Goal: Task Accomplishment & Management: Use online tool/utility

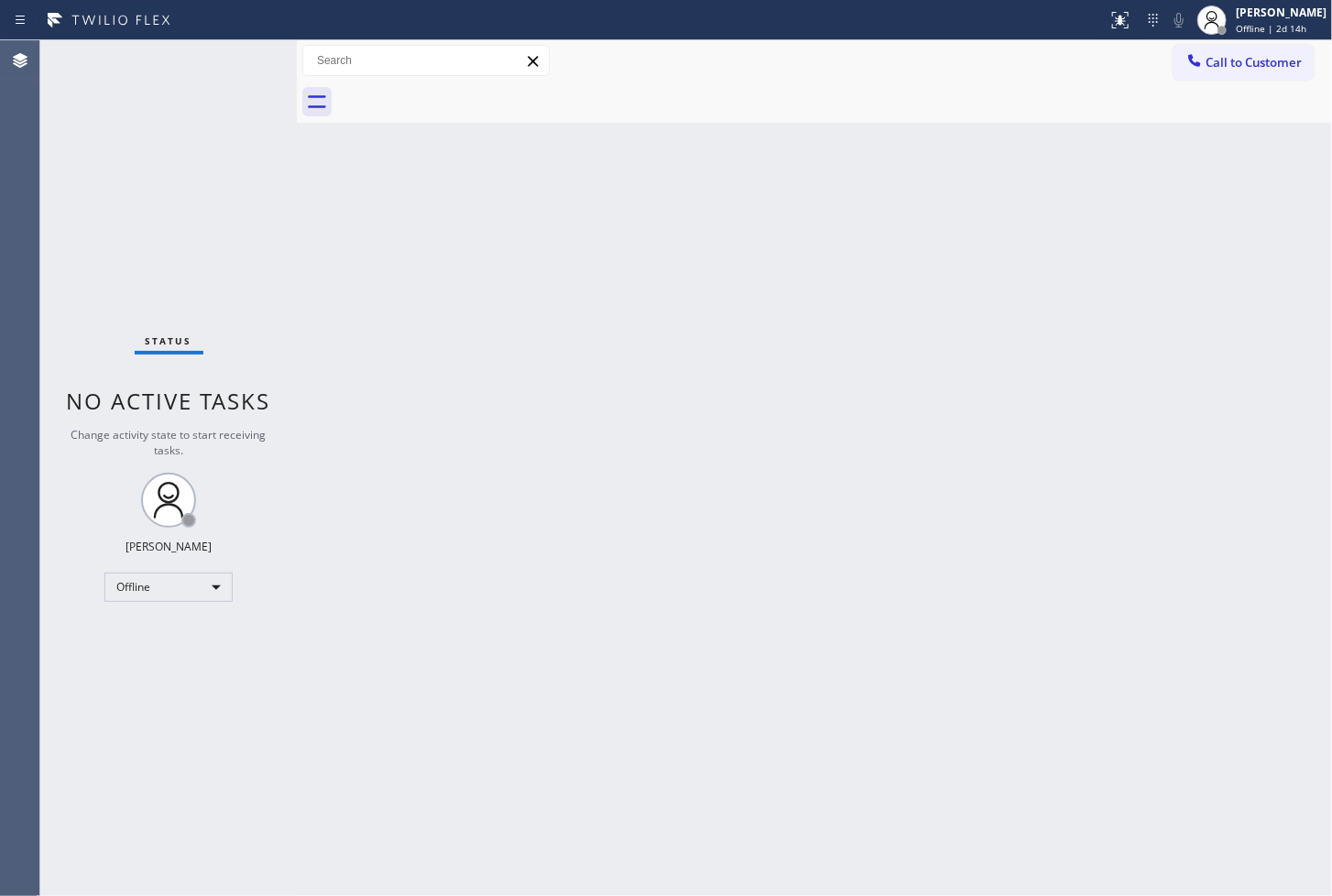
click at [654, 483] on div "Back to Dashboard Change Sender ID Customers Technicians Select a contact Outbo…" at bounding box center [815, 468] width 1036 height 855
click at [799, 504] on div "Back to Dashboard Change Sender ID Customers Technicians Select a contact Outbo…" at bounding box center [815, 468] width 1036 height 855
click at [511, 490] on div "Back to Dashboard Change Sender ID Customers Technicians Select a contact Outbo…" at bounding box center [815, 468] width 1036 height 855
drag, startPoint x: 478, startPoint y: 296, endPoint x: 432, endPoint y: 309, distance: 47.8
click at [477, 297] on div "Back to Dashboard Change Sender ID Customers Technicians Select a contact Outbo…" at bounding box center [815, 468] width 1036 height 855
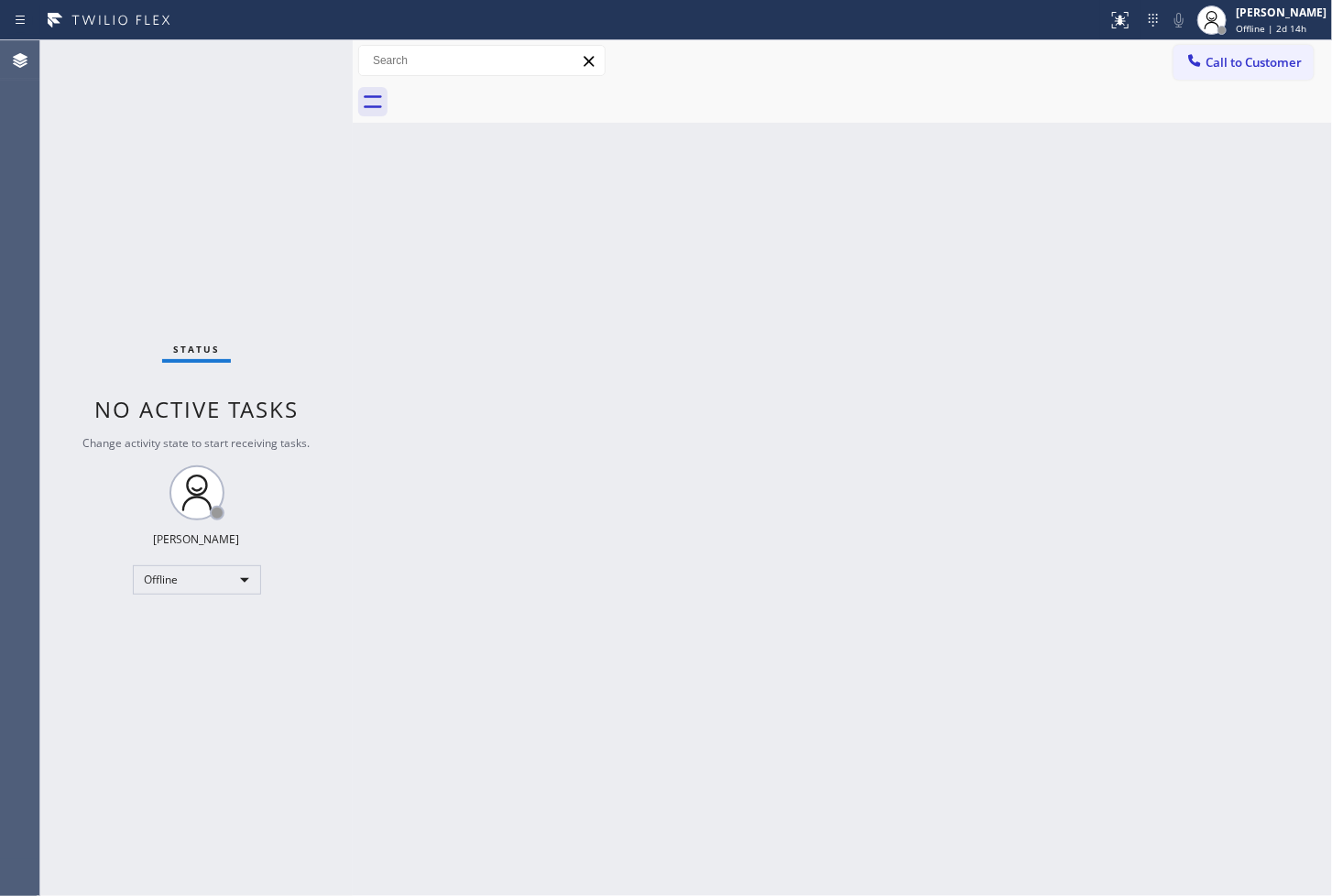
drag, startPoint x: 296, startPoint y: 113, endPoint x: 354, endPoint y: 126, distance: 59.4
click at [352, 126] on div at bounding box center [352, 468] width 0 height 855
click at [133, 702] on div "Status No active tasks Change activity state to start receiving tasks. [PERSON_…" at bounding box center [198, 468] width 316 height 855
click at [191, 734] on div "Status No active tasks Change activity state to start receiving tasks. [PERSON_…" at bounding box center [198, 468] width 316 height 855
click at [248, 590] on div "Offline" at bounding box center [197, 580] width 129 height 29
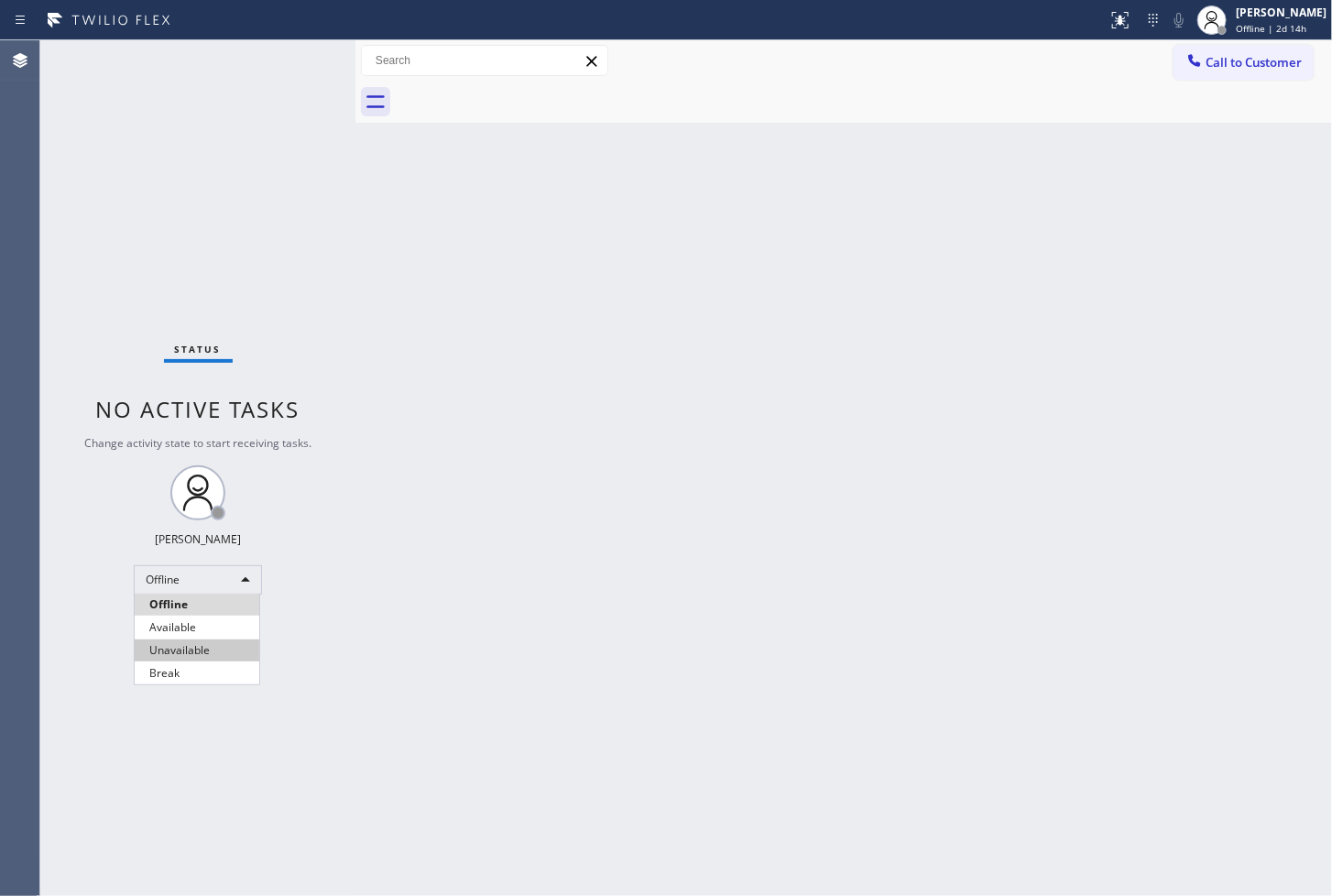
click at [184, 642] on li "Unavailable" at bounding box center [197, 650] width 125 height 22
click at [211, 582] on div "Offline" at bounding box center [197, 580] width 129 height 29
click at [197, 618] on li "Available" at bounding box center [197, 627] width 125 height 22
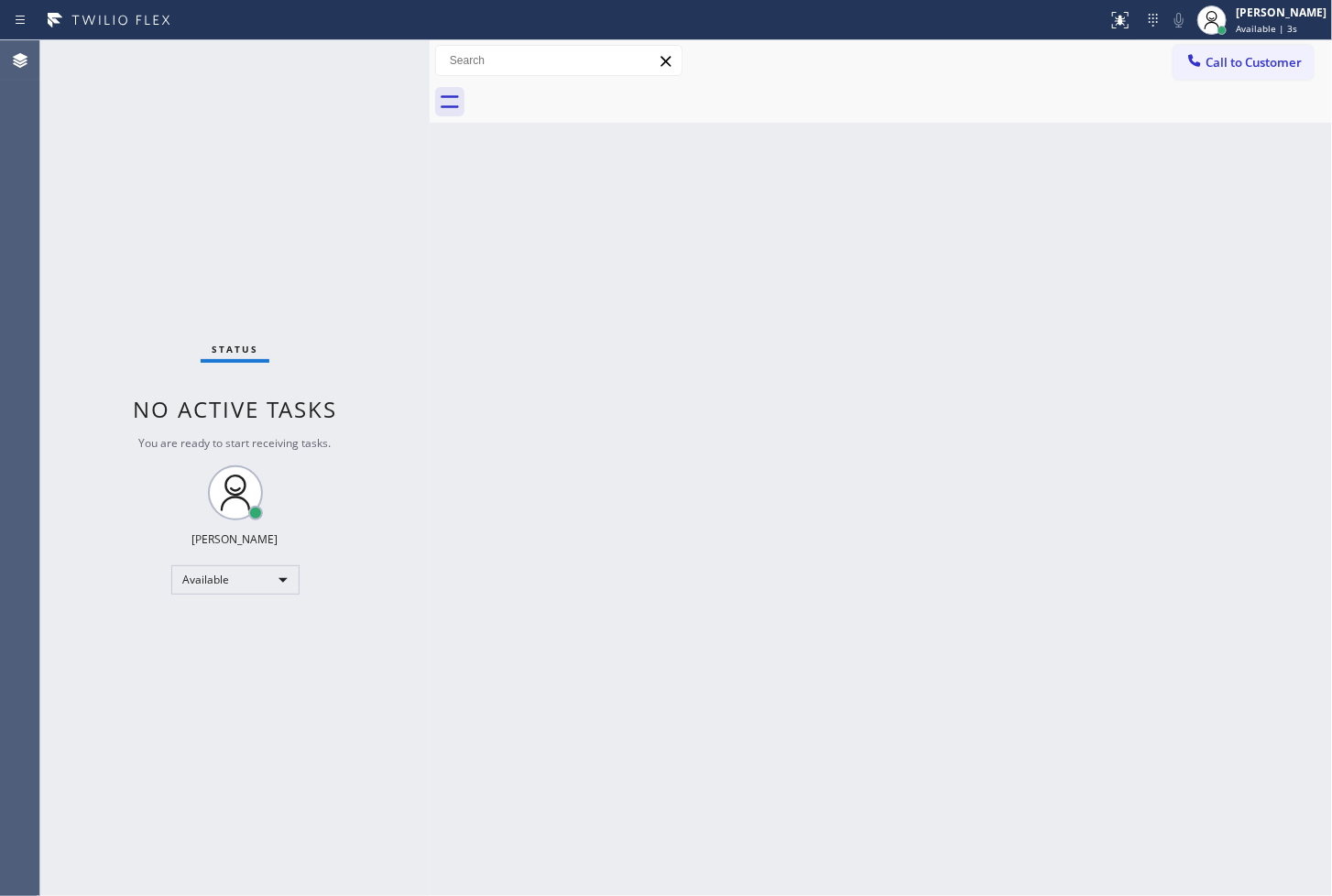
drag, startPoint x: 352, startPoint y: 163, endPoint x: 426, endPoint y: 168, distance: 74.2
click at [430, 168] on div at bounding box center [430, 468] width 0 height 855
click at [174, 206] on div "Status No active tasks You are ready to start receiving tasks. [PERSON_NAME]" at bounding box center [235, 468] width 389 height 855
drag, startPoint x: 822, startPoint y: 672, endPoint x: 874, endPoint y: 614, distance: 77.9
click at [853, 651] on div "Back to Dashboard Change Sender ID Customers Technicians Select a contact Outbo…" at bounding box center [881, 468] width 902 height 855
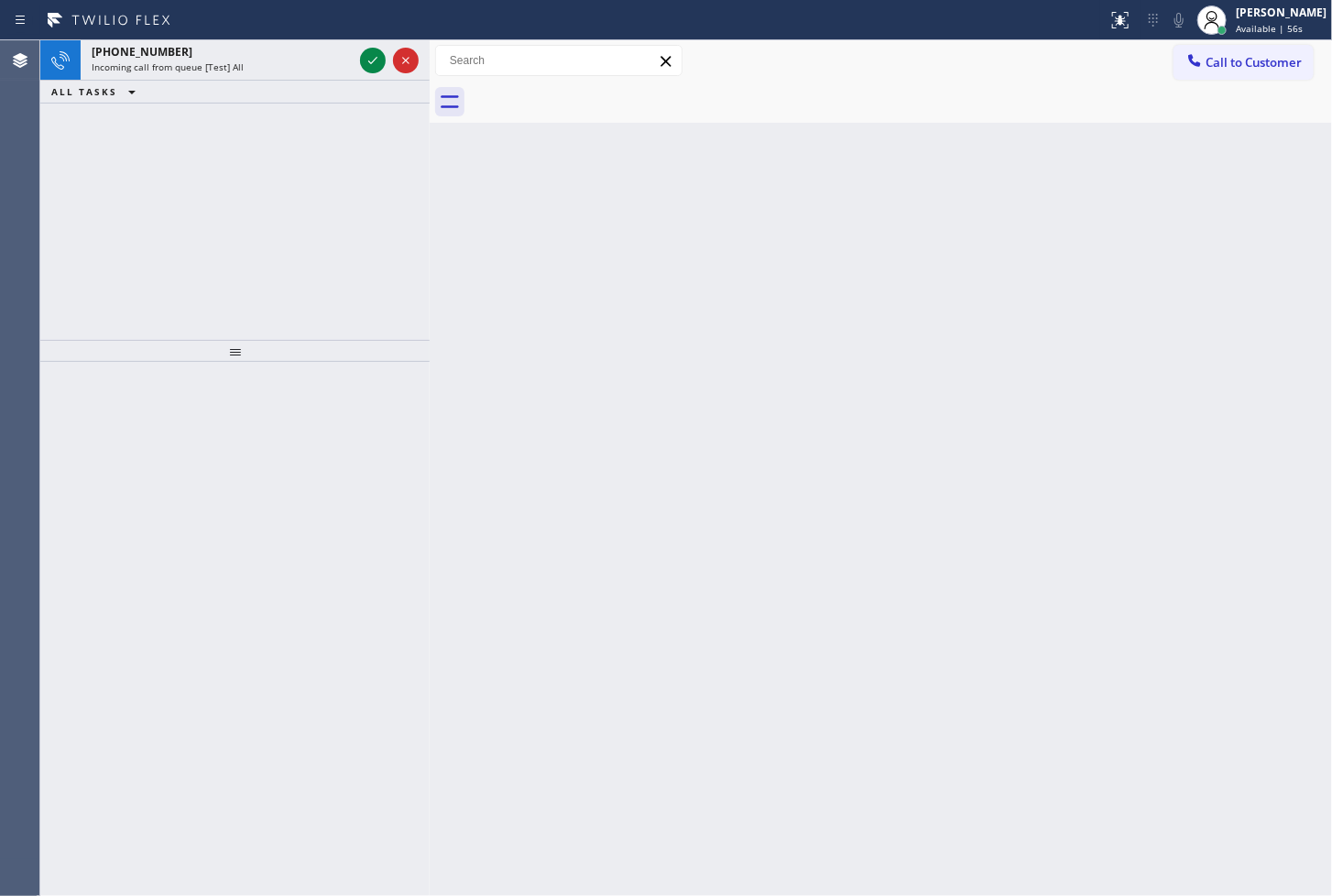
click at [151, 258] on div "[PHONE_NUMBER] Incoming call from queue [Test] All ALL TASKS ALL TASKS ACTIVE T…" at bounding box center [235, 191] width 389 height 300
click at [364, 46] on div at bounding box center [389, 61] width 66 height 41
click at [363, 53] on icon at bounding box center [373, 60] width 22 height 22
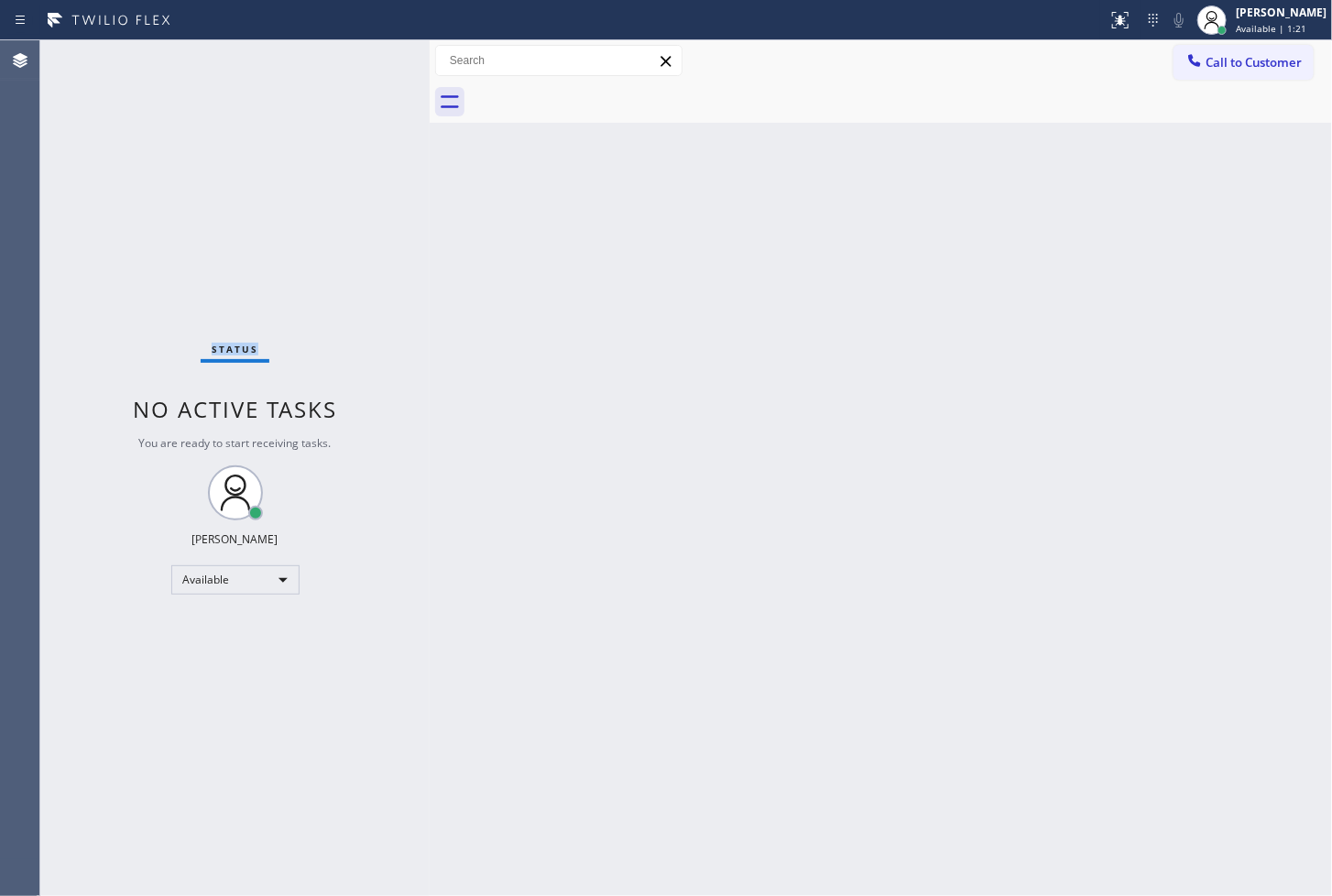
click at [363, 53] on div "Status No active tasks You are ready to start receiving tasks. [PERSON_NAME]" at bounding box center [235, 468] width 389 height 855
click at [971, 486] on div "Back to Dashboard Change Sender ID Customers Technicians Select a contact Outbo…" at bounding box center [881, 468] width 902 height 855
click at [296, 193] on div "Status No active tasks You are ready to start receiving tasks. [PERSON_NAME]" at bounding box center [235, 468] width 389 height 855
click at [624, 391] on div "Back to Dashboard Change Sender ID Customers Technicians Select a contact Outbo…" at bounding box center [881, 468] width 902 height 855
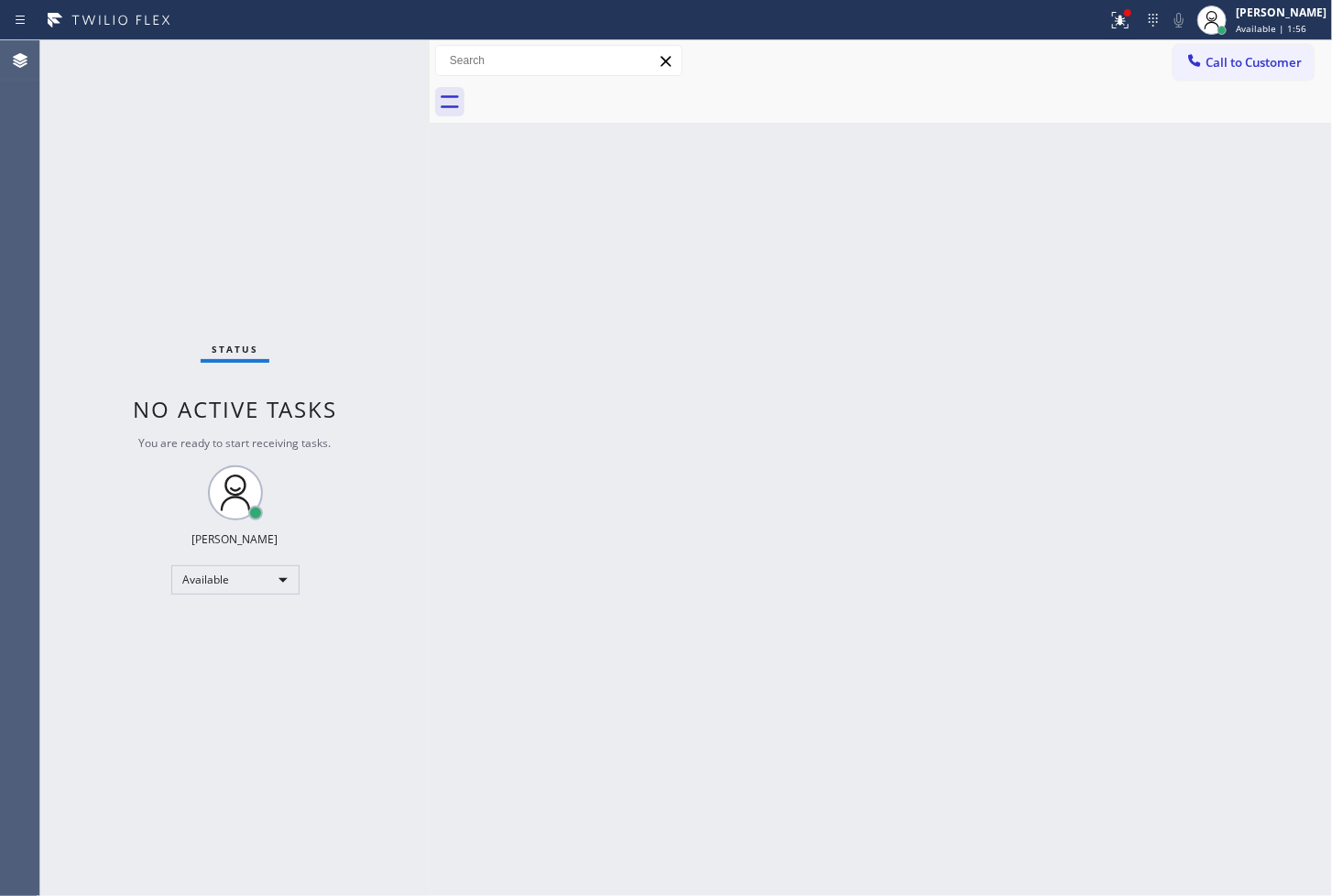
click at [108, 199] on div "Status No active tasks You are ready to start receiving tasks. [PERSON_NAME]" at bounding box center [235, 468] width 389 height 855
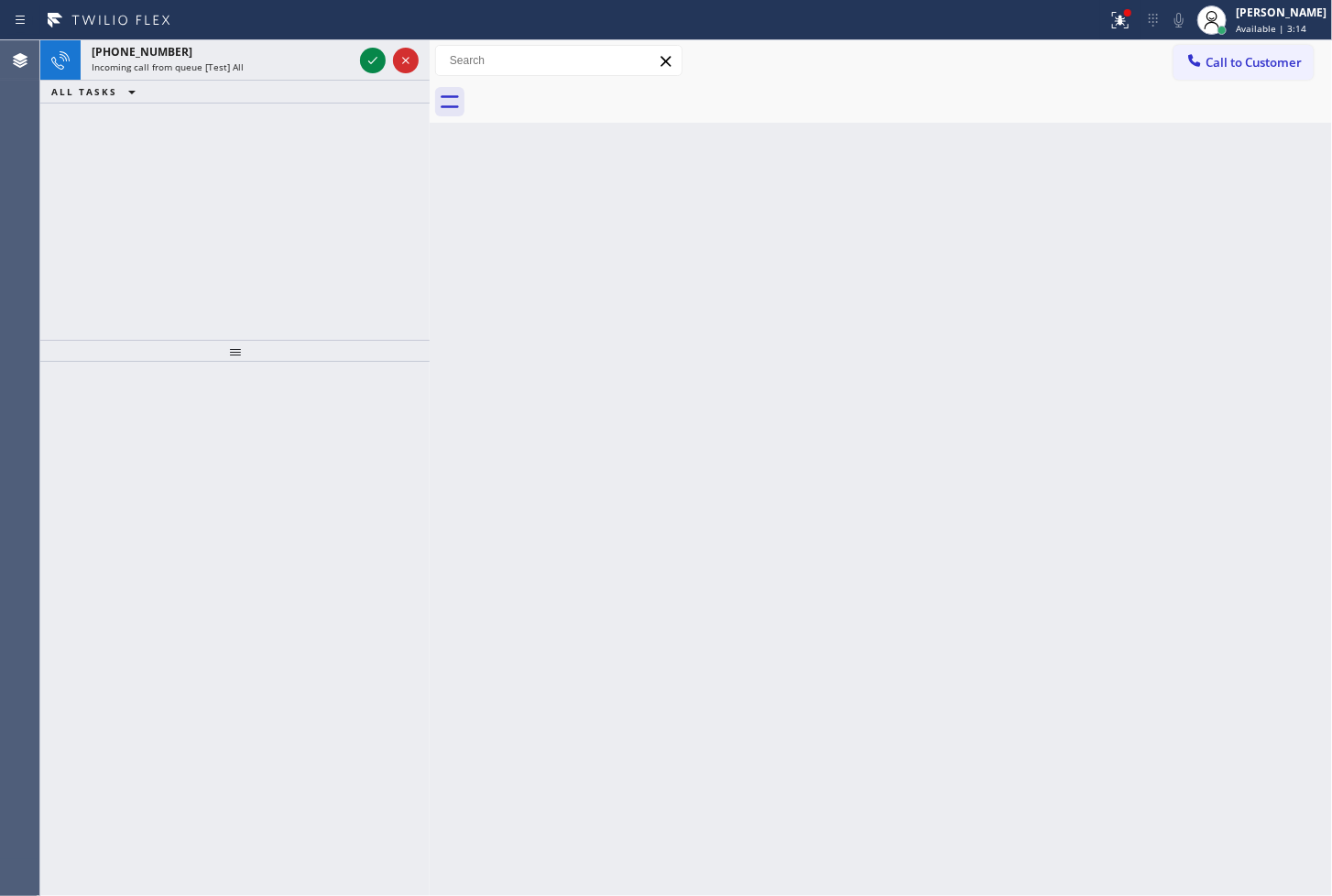
click at [110, 235] on div "[PHONE_NUMBER] Incoming call from queue [Test] All ALL TASKS ALL TASKS ACTIVE T…" at bounding box center [235, 191] width 389 height 300
click at [369, 55] on icon at bounding box center [373, 60] width 22 height 22
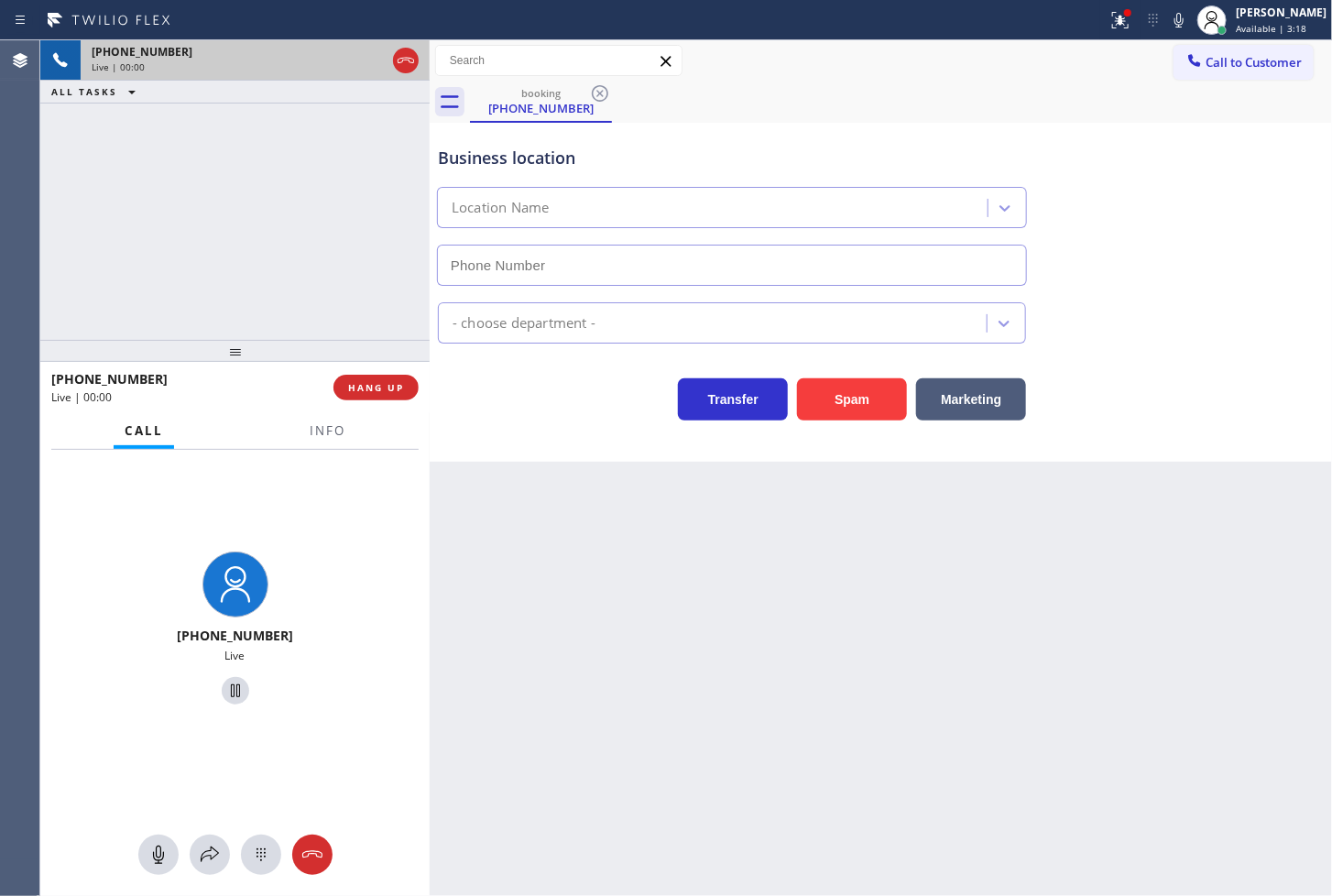
type input "[PHONE_NUMBER]"
click at [1109, 15] on icon at bounding box center [1120, 19] width 22 height 22
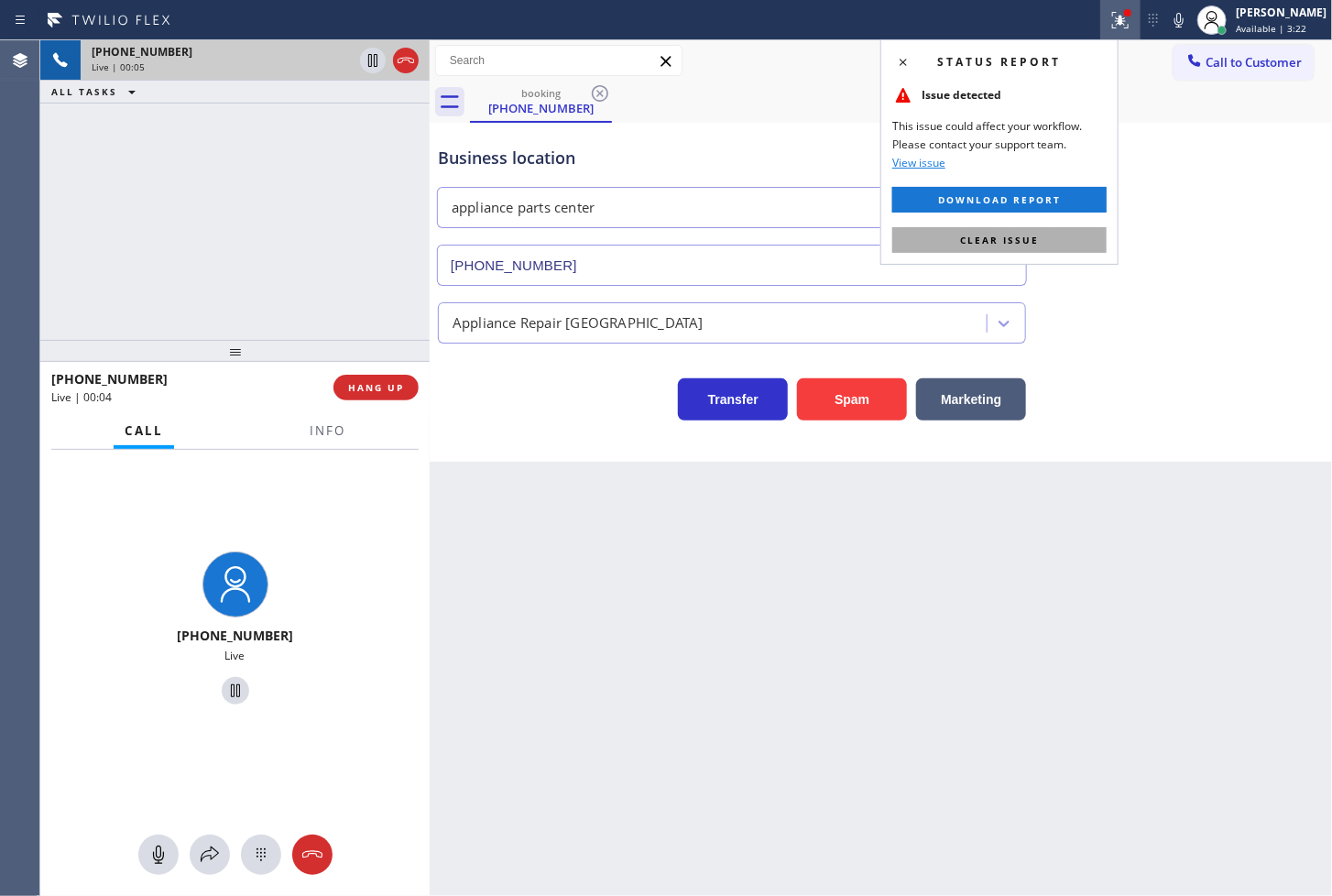
click at [1054, 239] on button "Clear issue" at bounding box center [1000, 240] width 215 height 26
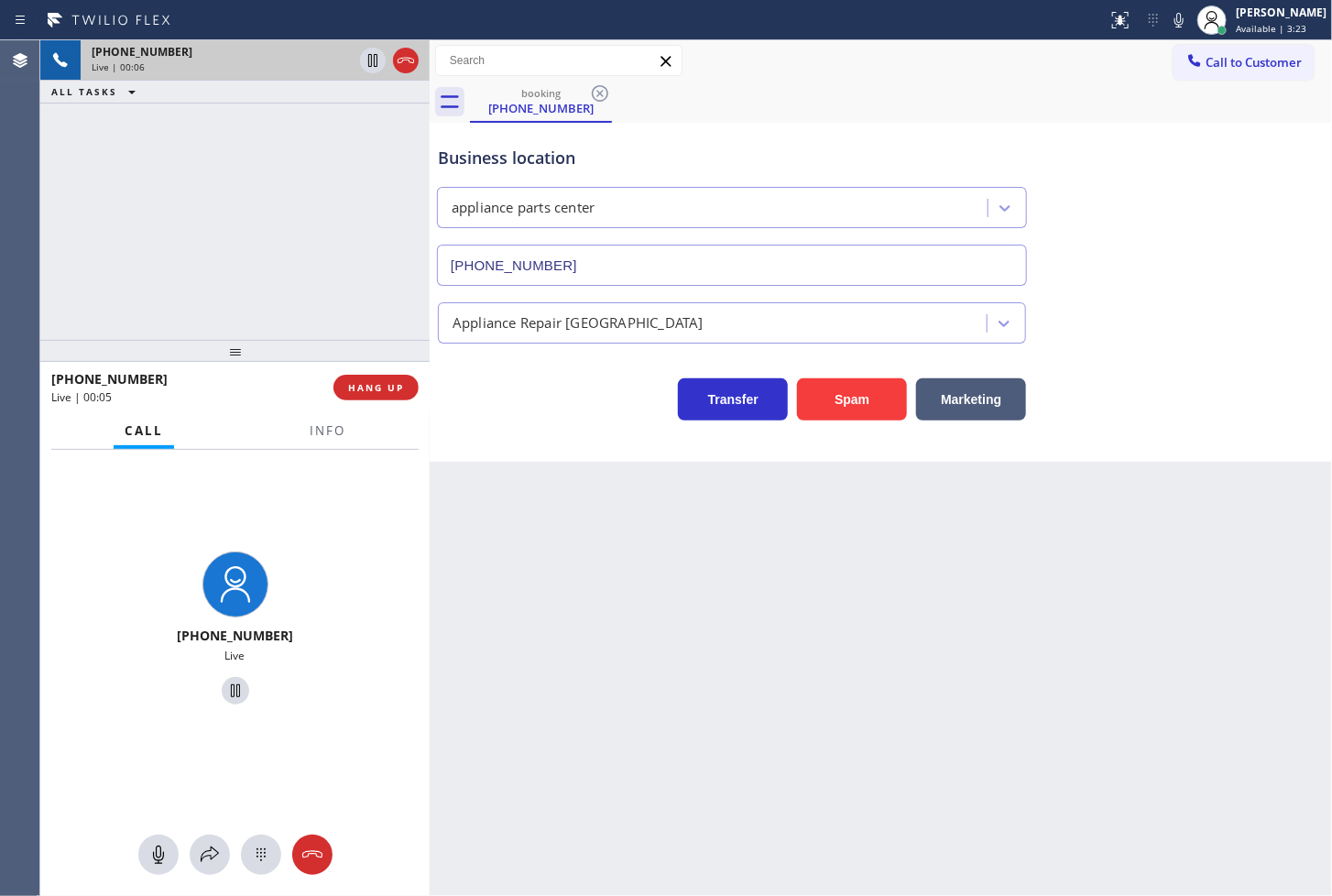
click at [313, 249] on div "[PHONE_NUMBER] Live | 00:06 ALL TASKS ALL TASKS ACTIVE TASKS TASKS IN WRAP UP" at bounding box center [235, 191] width 389 height 300
click at [606, 444] on div "Business location appliance parts center [PHONE_NUMBER] Appliance Repair High E…" at bounding box center [881, 292] width 902 height 339
click at [325, 437] on span "Info" at bounding box center [327, 430] width 36 height 16
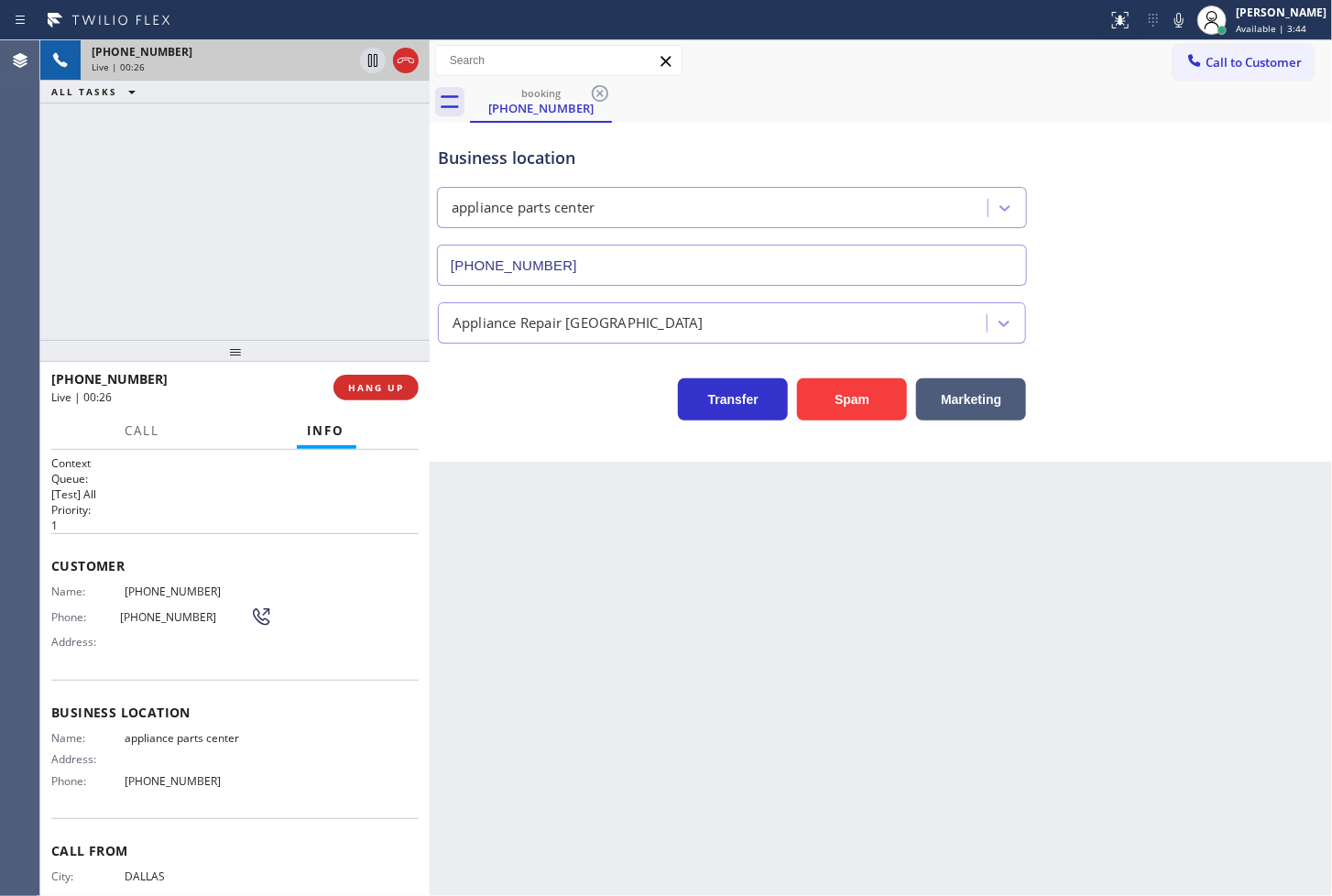
click at [108, 140] on div "[PHONE_NUMBER] Live | 00:26 ALL TASKS ALL TASKS ACTIVE TASKS TASKS IN WRAP UP" at bounding box center [235, 191] width 389 height 300
click at [534, 412] on div "Transfer Spam Marketing" at bounding box center [732, 394] width 595 height 51
click at [282, 262] on div "[PHONE_NUMBER] Live | 00:27 ALL TASKS ALL TASKS ACTIVE TASKS TASKS IN WRAP UP" at bounding box center [235, 191] width 389 height 300
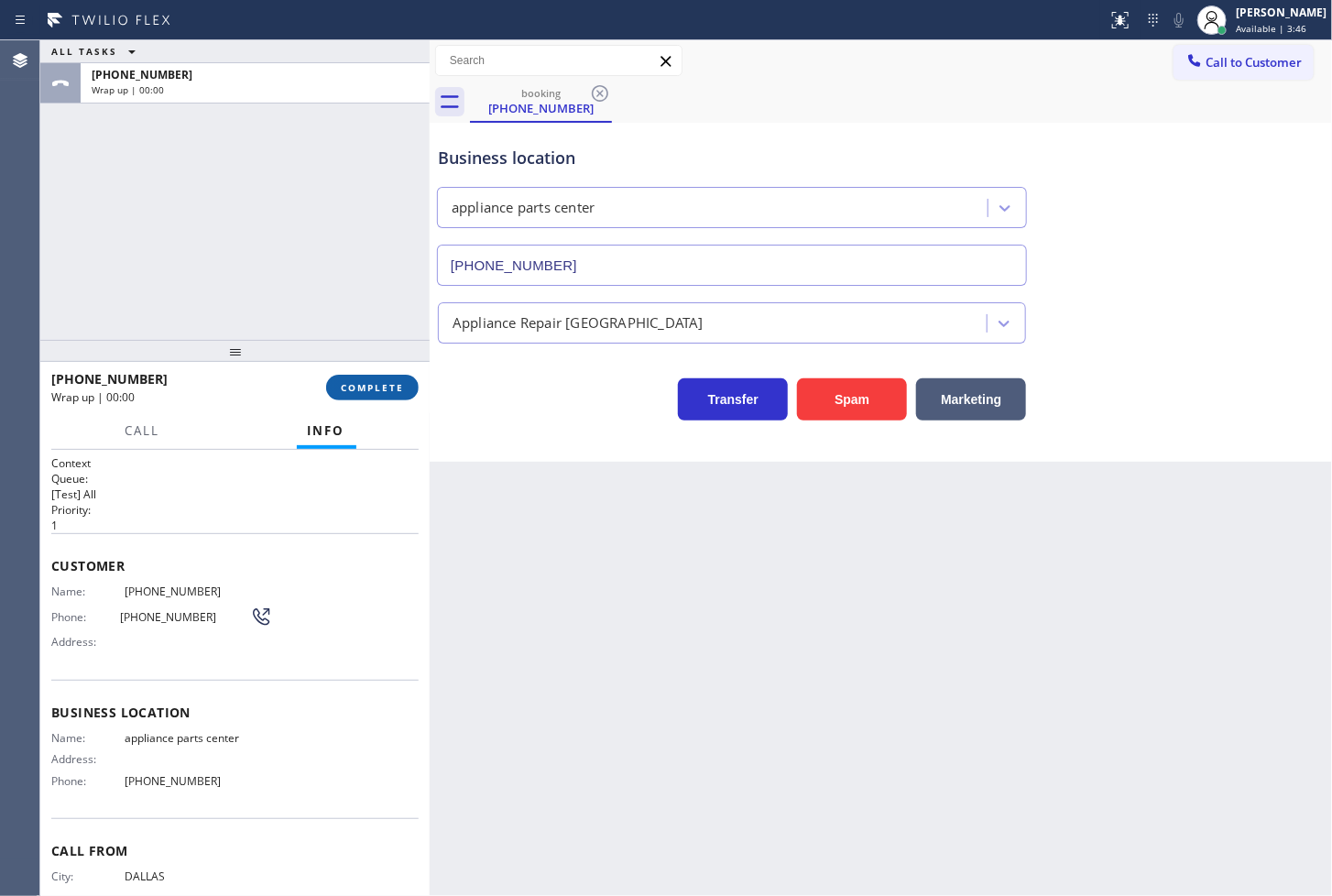
click at [378, 387] on span "COMPLETE" at bounding box center [372, 387] width 63 height 13
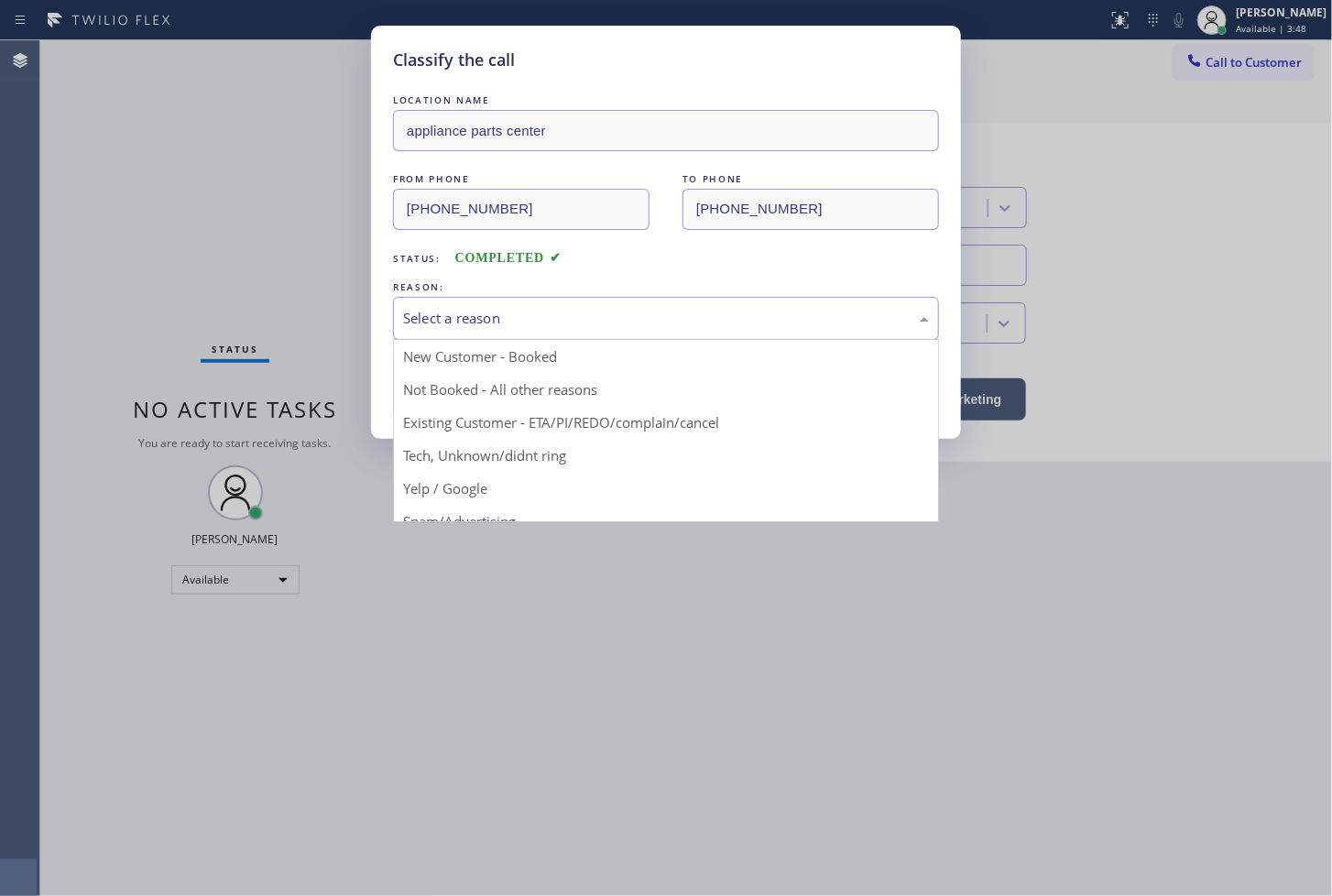
click at [454, 313] on div "Select a reason" at bounding box center [666, 318] width 526 height 21
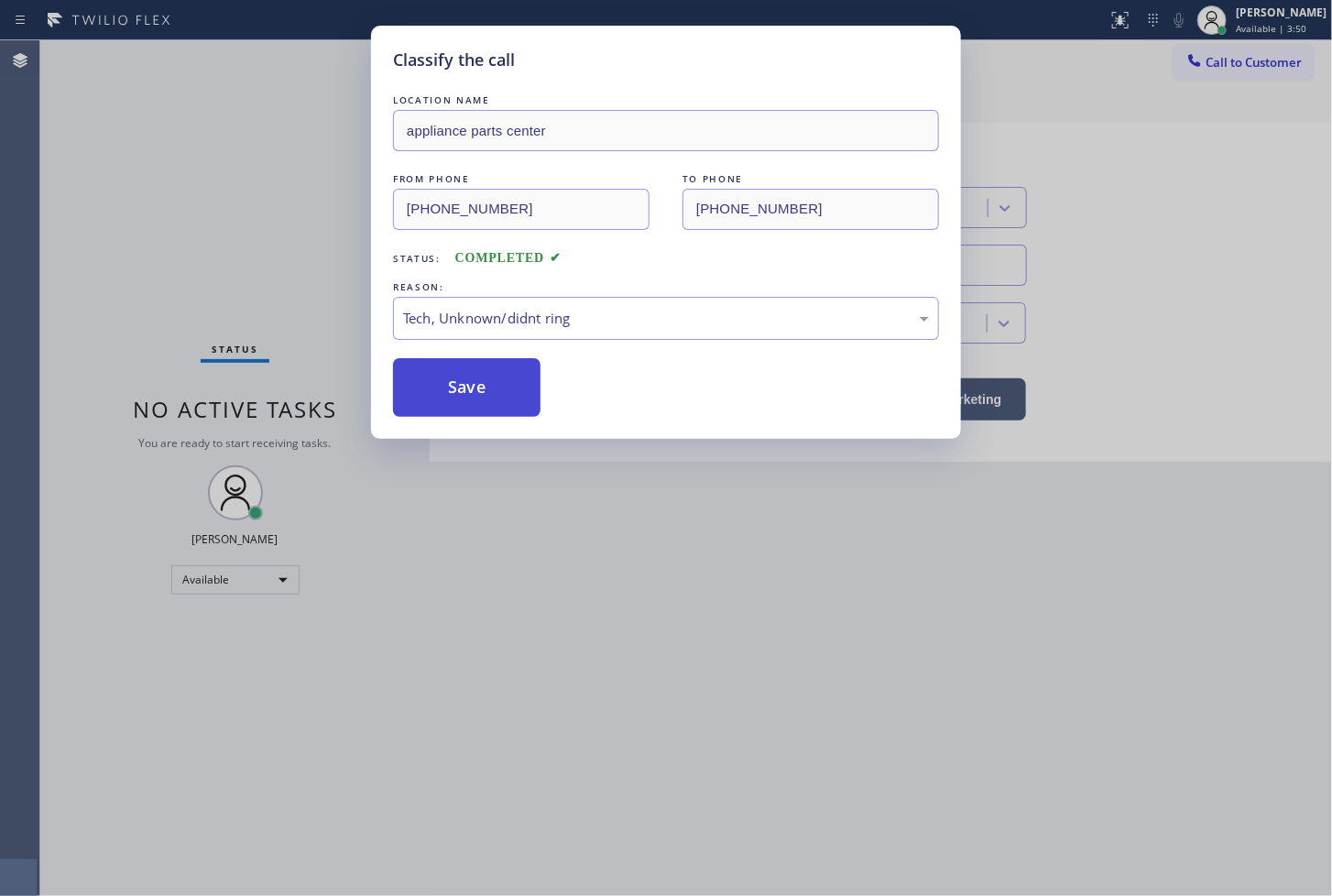
click at [471, 408] on button "Save" at bounding box center [467, 387] width 147 height 59
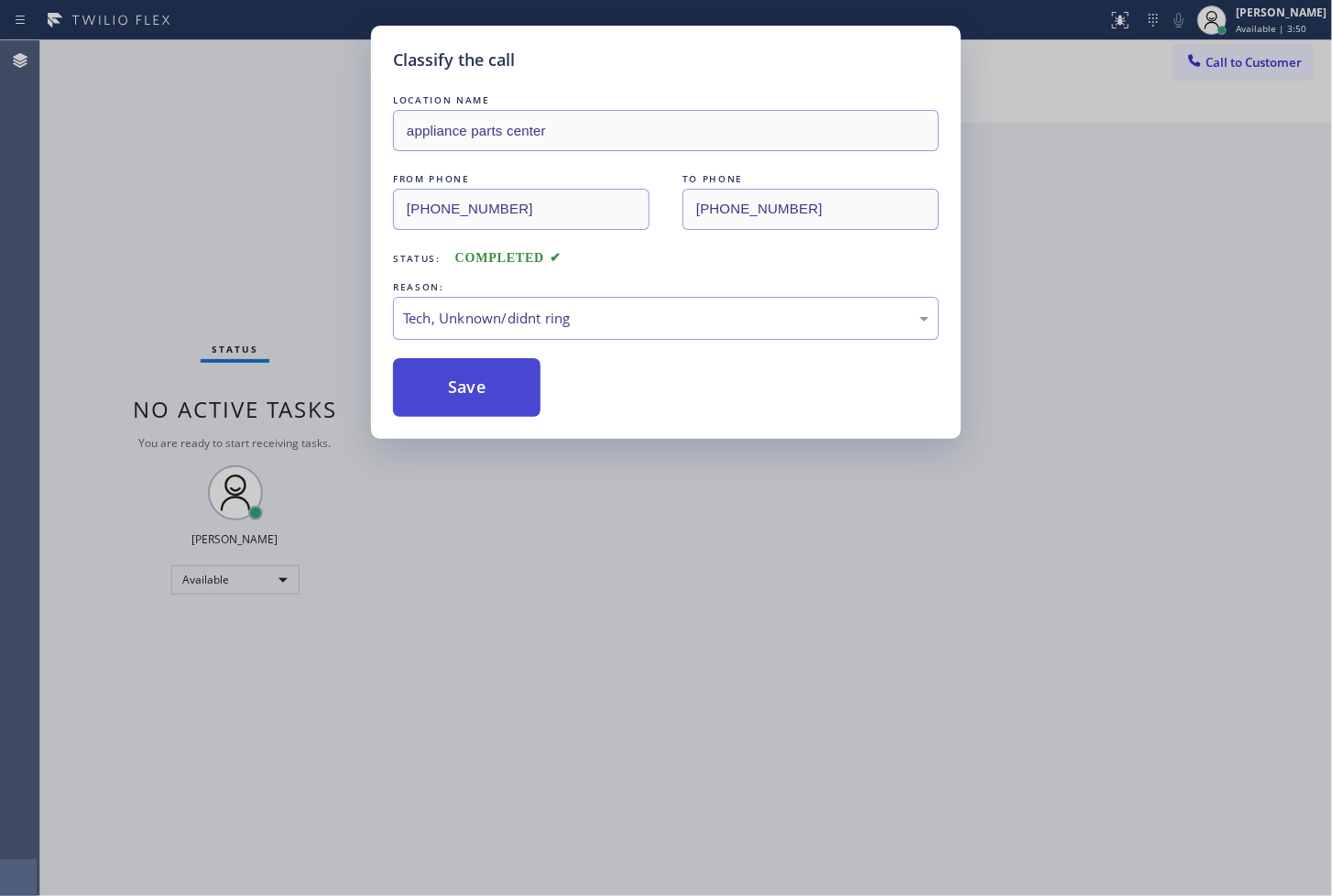
click at [471, 408] on button "Save" at bounding box center [467, 387] width 147 height 59
click at [471, 406] on button "Save" at bounding box center [467, 387] width 147 height 59
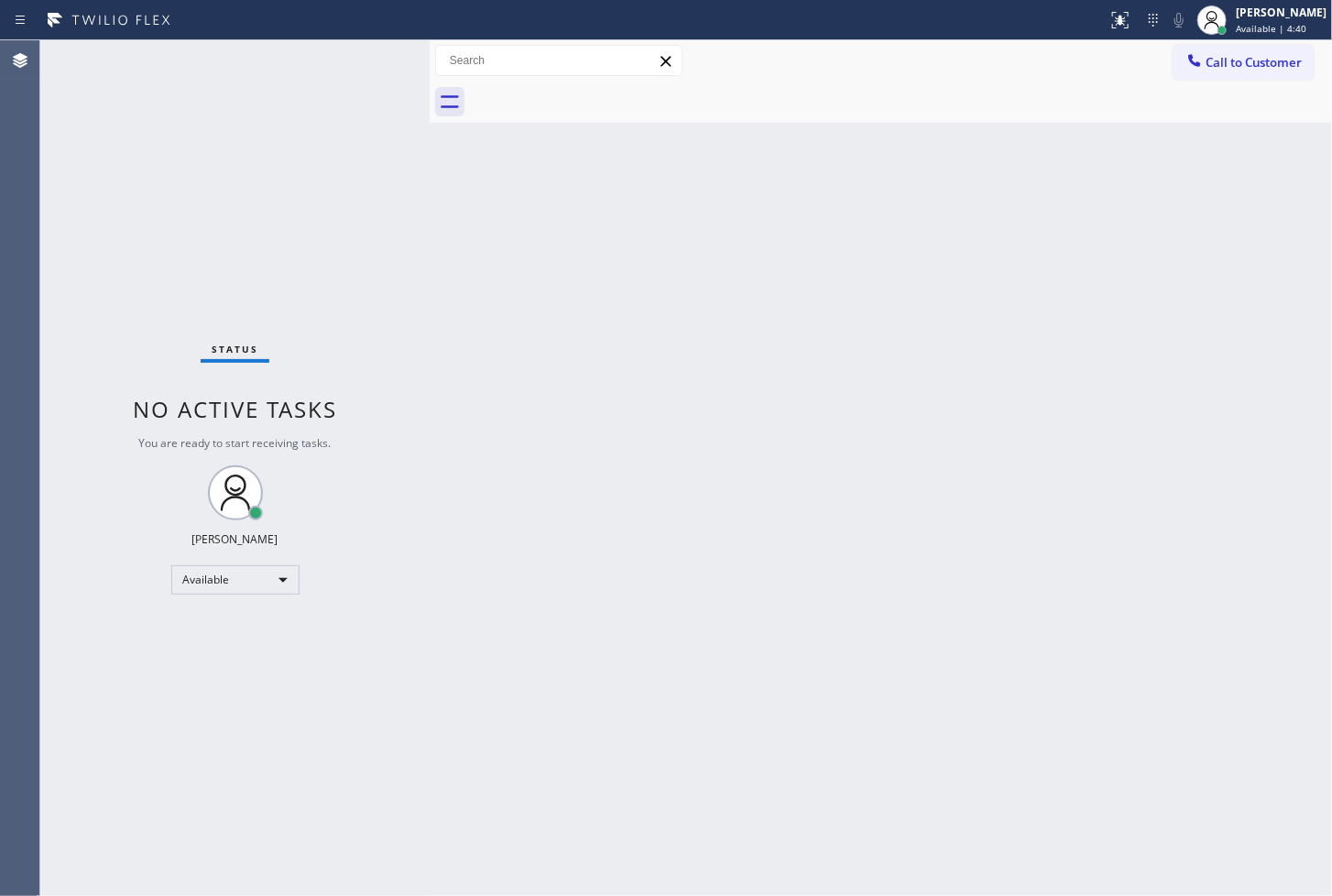
click at [532, 747] on div "Back to Dashboard Change Sender ID Customers Technicians Select a contact Outbo…" at bounding box center [881, 468] width 902 height 855
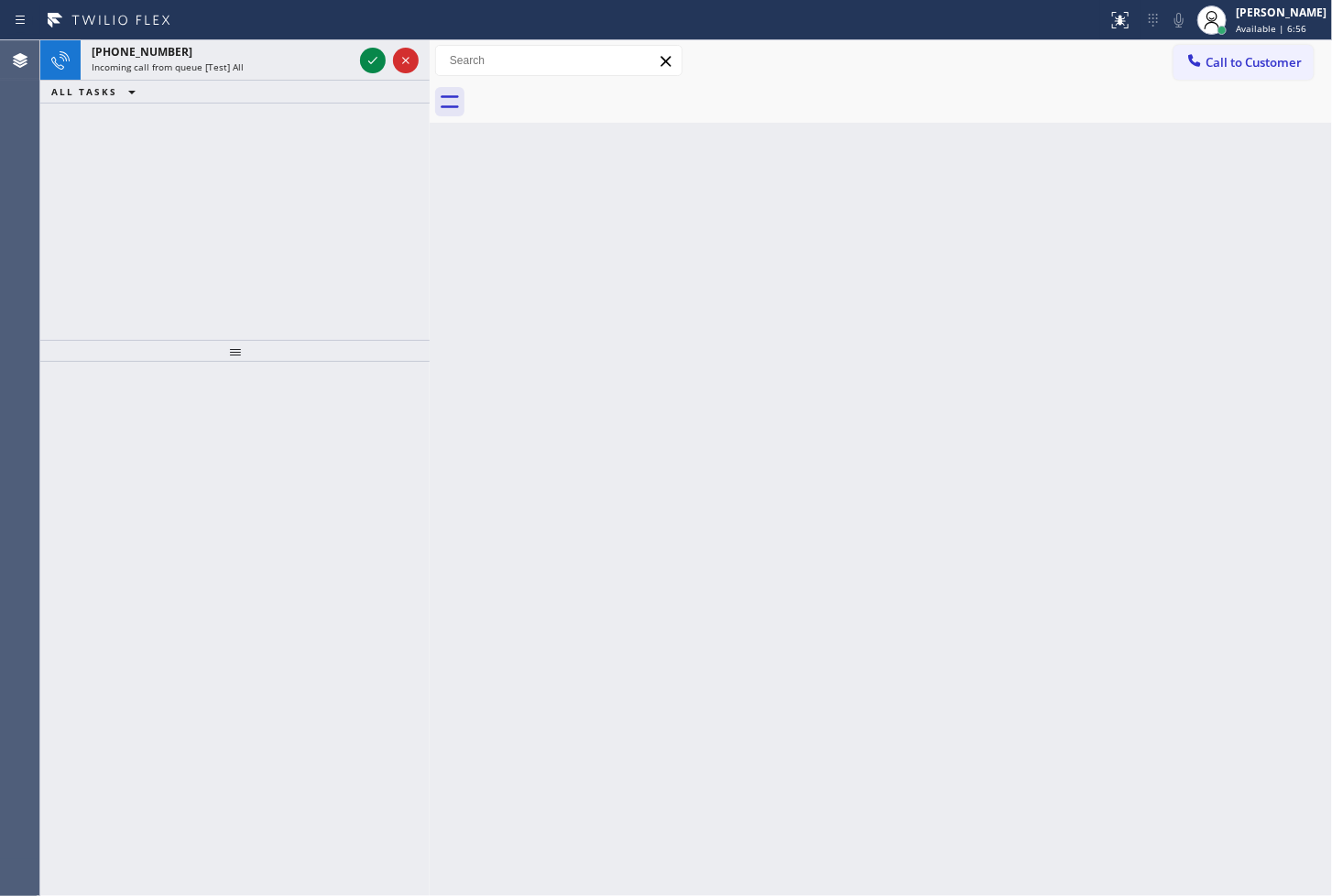
click at [202, 211] on div "[PHONE_NUMBER] Incoming call from queue [Test] All ALL TASKS ALL TASKS ACTIVE T…" at bounding box center [235, 191] width 389 height 300
click at [372, 56] on icon at bounding box center [373, 60] width 22 height 22
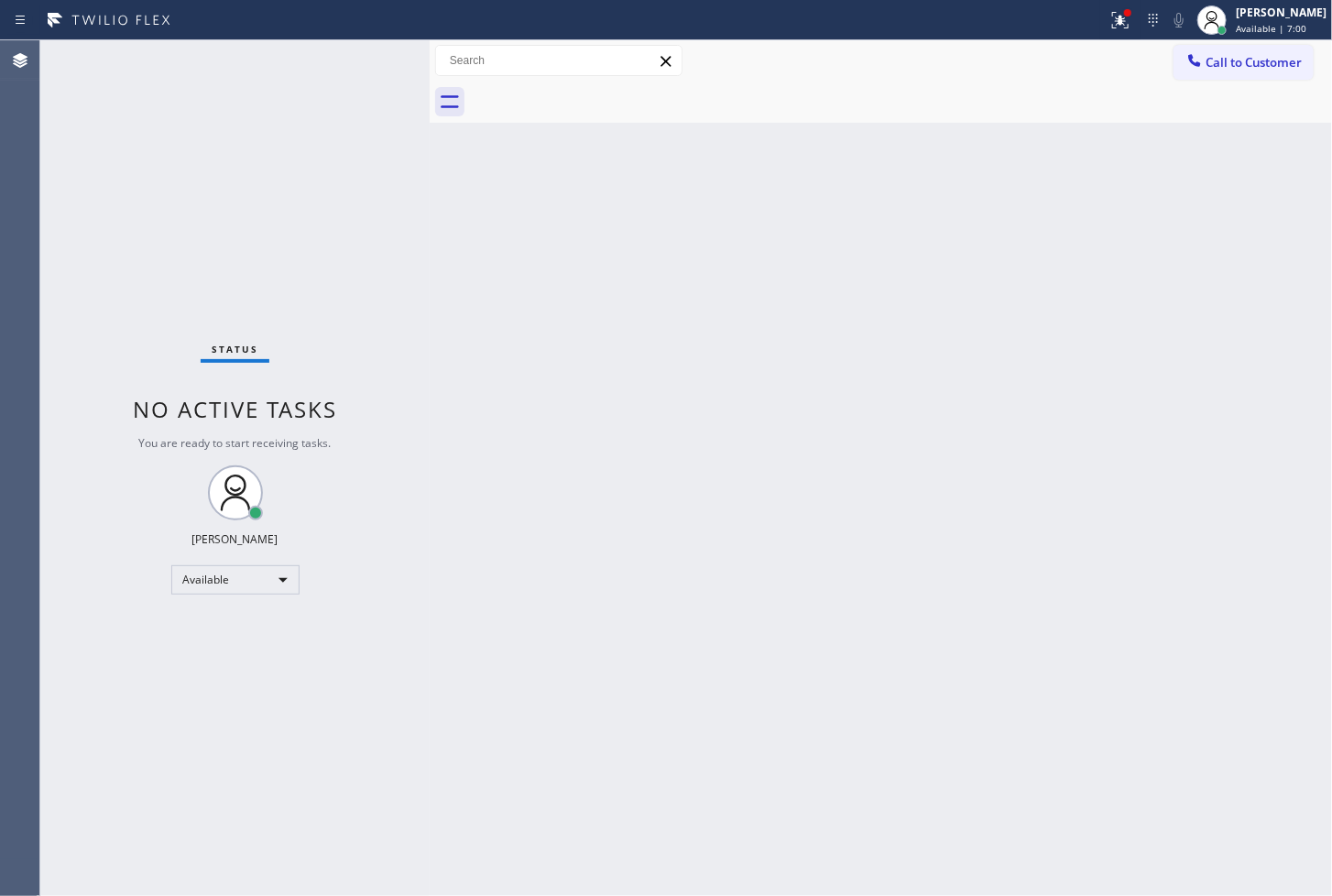
click at [1097, 586] on div "Back to Dashboard Change Sender ID Customers Technicians Select a contact Outbo…" at bounding box center [881, 468] width 902 height 855
click at [1125, 12] on div at bounding box center [1129, 13] width 8 height 8
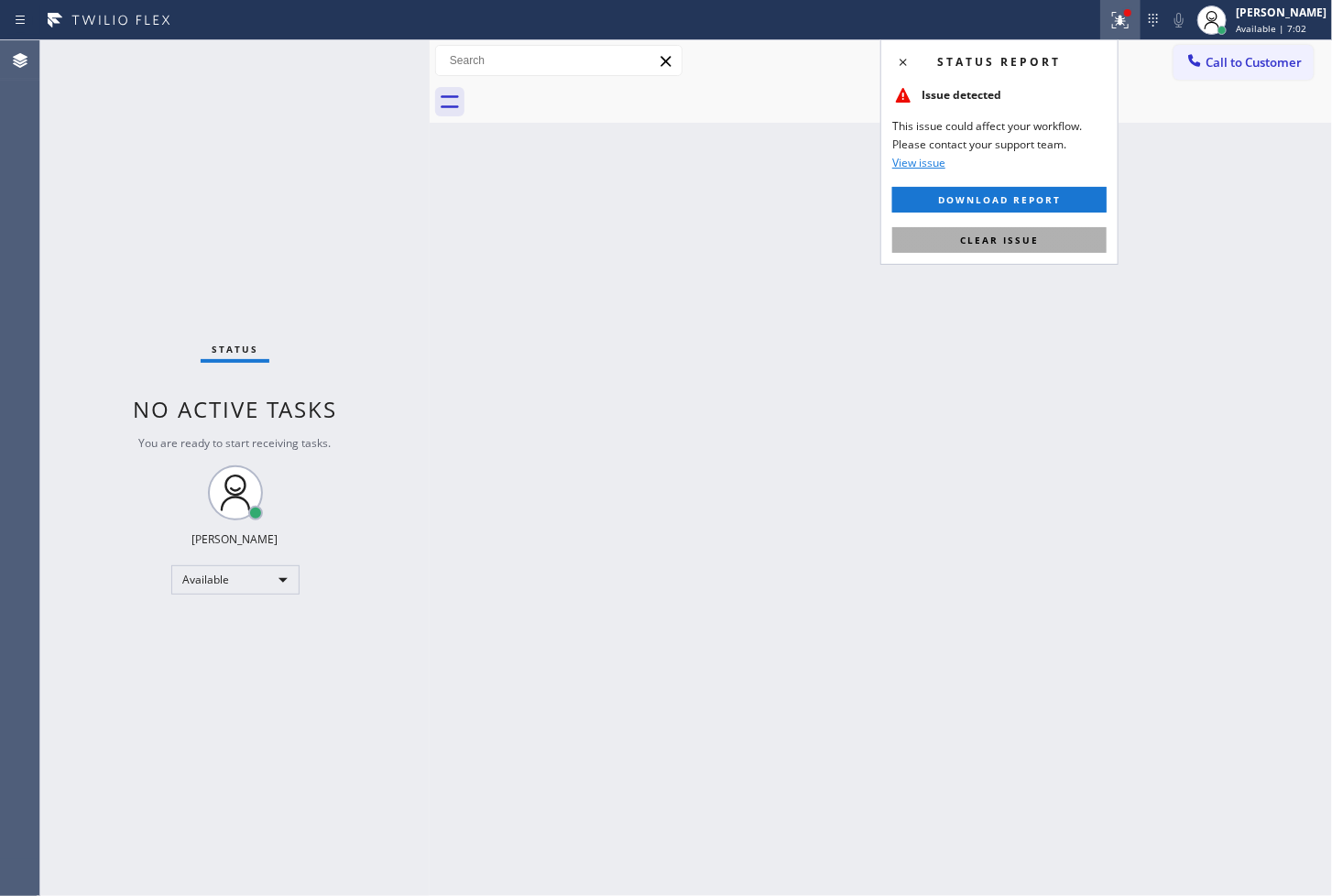
click at [1067, 231] on button "Clear issue" at bounding box center [1000, 240] width 215 height 26
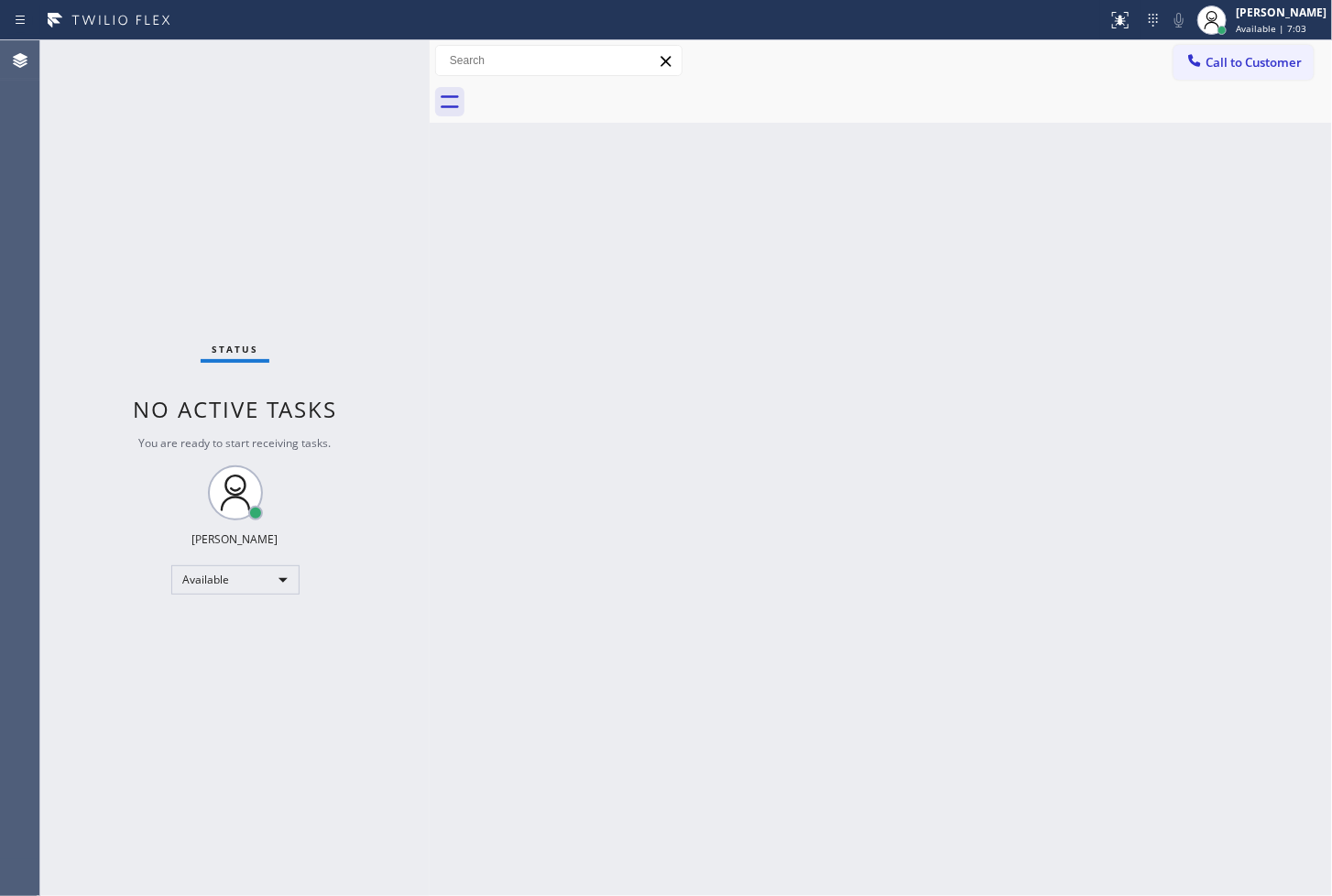
click at [685, 320] on div "Back to Dashboard Change Sender ID Customers Technicians Select a contact Outbo…" at bounding box center [881, 468] width 902 height 855
click at [135, 294] on div "Status No active tasks You are ready to start receiving tasks. [PERSON_NAME]" at bounding box center [235, 468] width 389 height 855
click at [867, 555] on div "Back to Dashboard Change Sender ID Customers Technicians Select a contact Outbo…" at bounding box center [881, 468] width 902 height 855
click at [362, 127] on div "Status No active tasks You are ready to start receiving tasks. [PERSON_NAME]" at bounding box center [235, 468] width 389 height 855
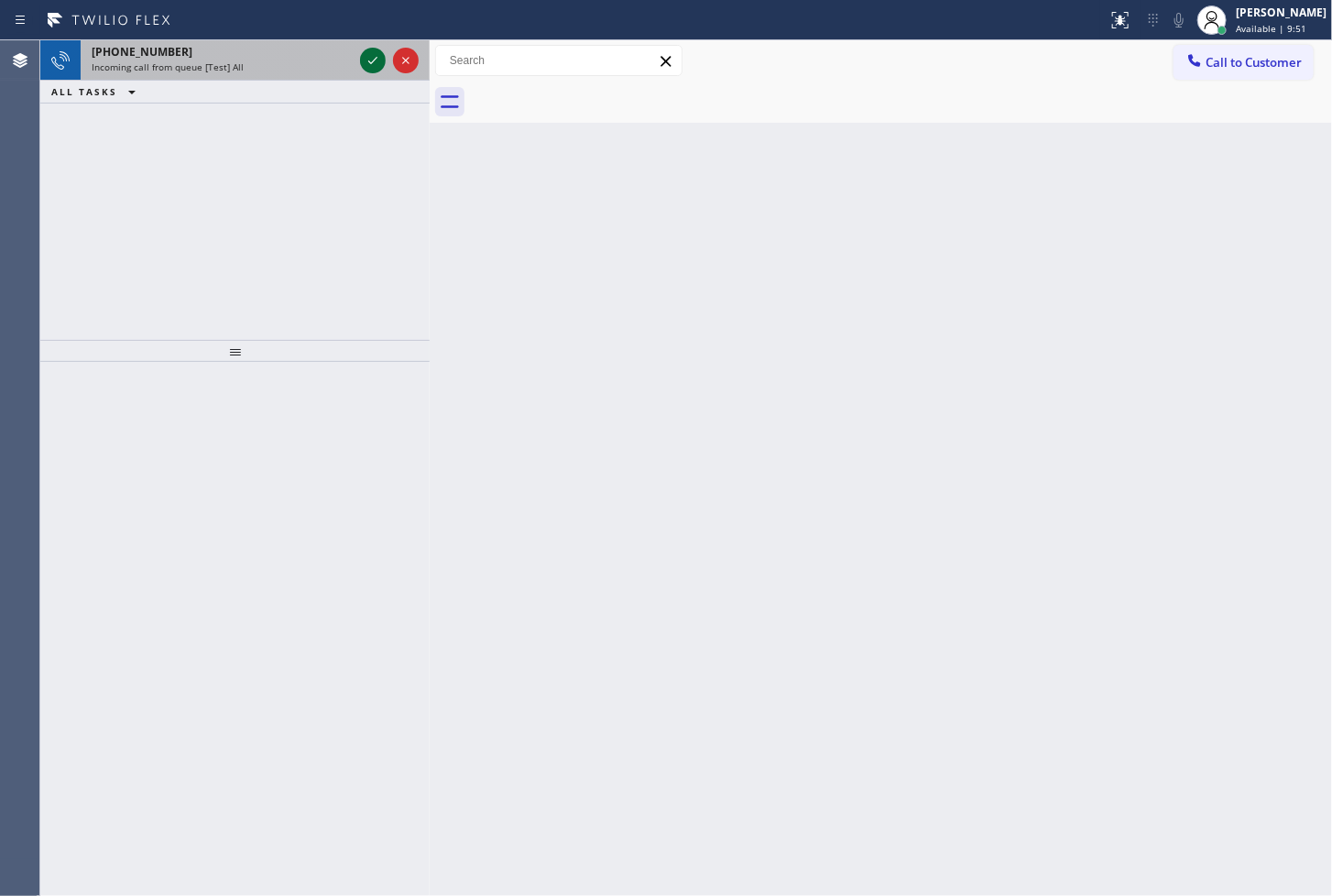
click at [369, 64] on icon at bounding box center [373, 60] width 22 height 22
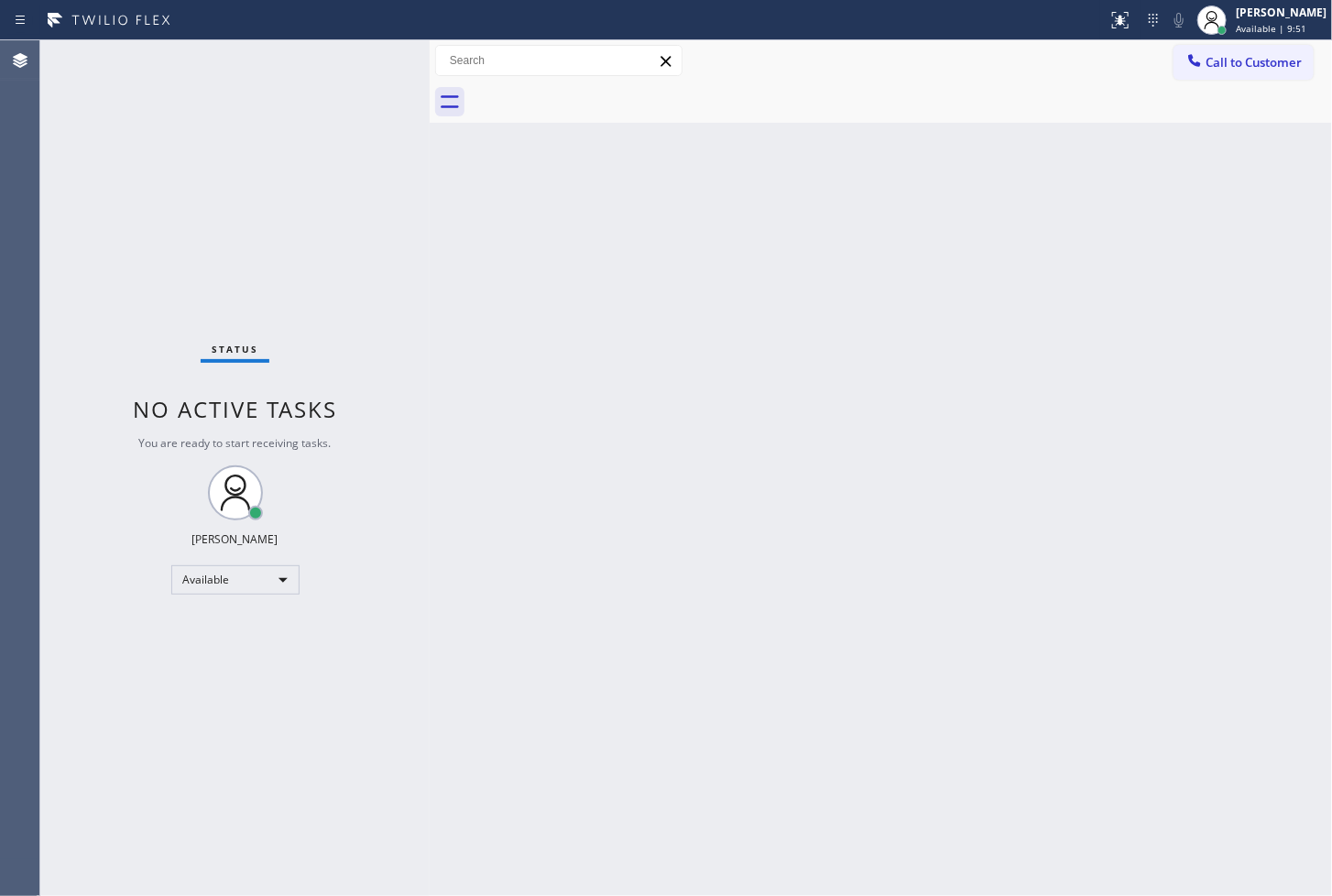
click at [369, 64] on div "Status No active tasks You are ready to start receiving tasks. [PERSON_NAME]" at bounding box center [235, 468] width 389 height 855
click at [1104, 708] on div "Back to Dashboard Change Sender ID Customers Technicians Select a contact Outbo…" at bounding box center [881, 468] width 902 height 855
click at [505, 354] on div "Back to Dashboard Change Sender ID Customers Technicians Select a contact Outbo…" at bounding box center [881, 468] width 902 height 855
click at [1123, 15] on div at bounding box center [1128, 13] width 11 height 11
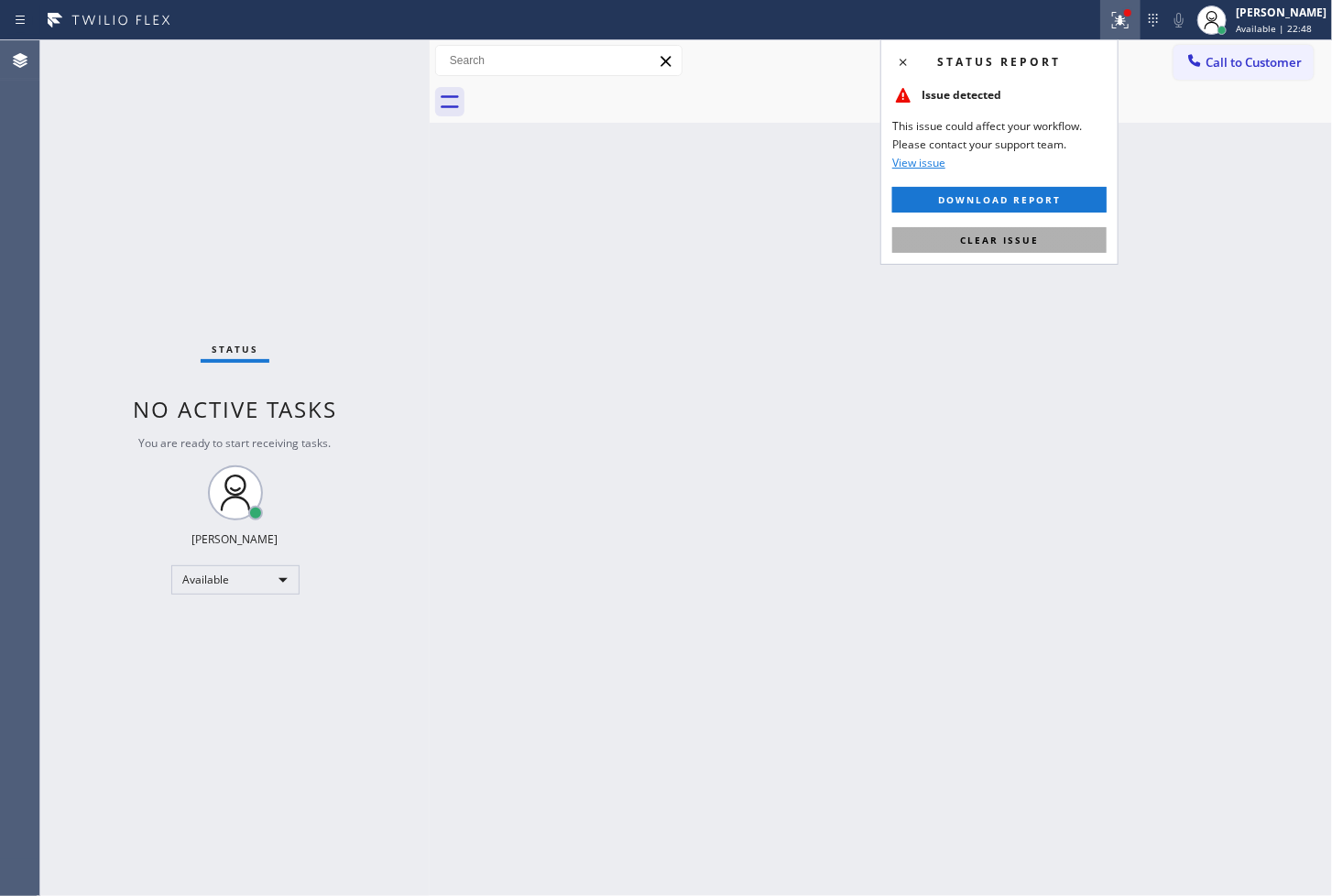
click at [996, 236] on span "Clear issue" at bounding box center [999, 239] width 78 height 13
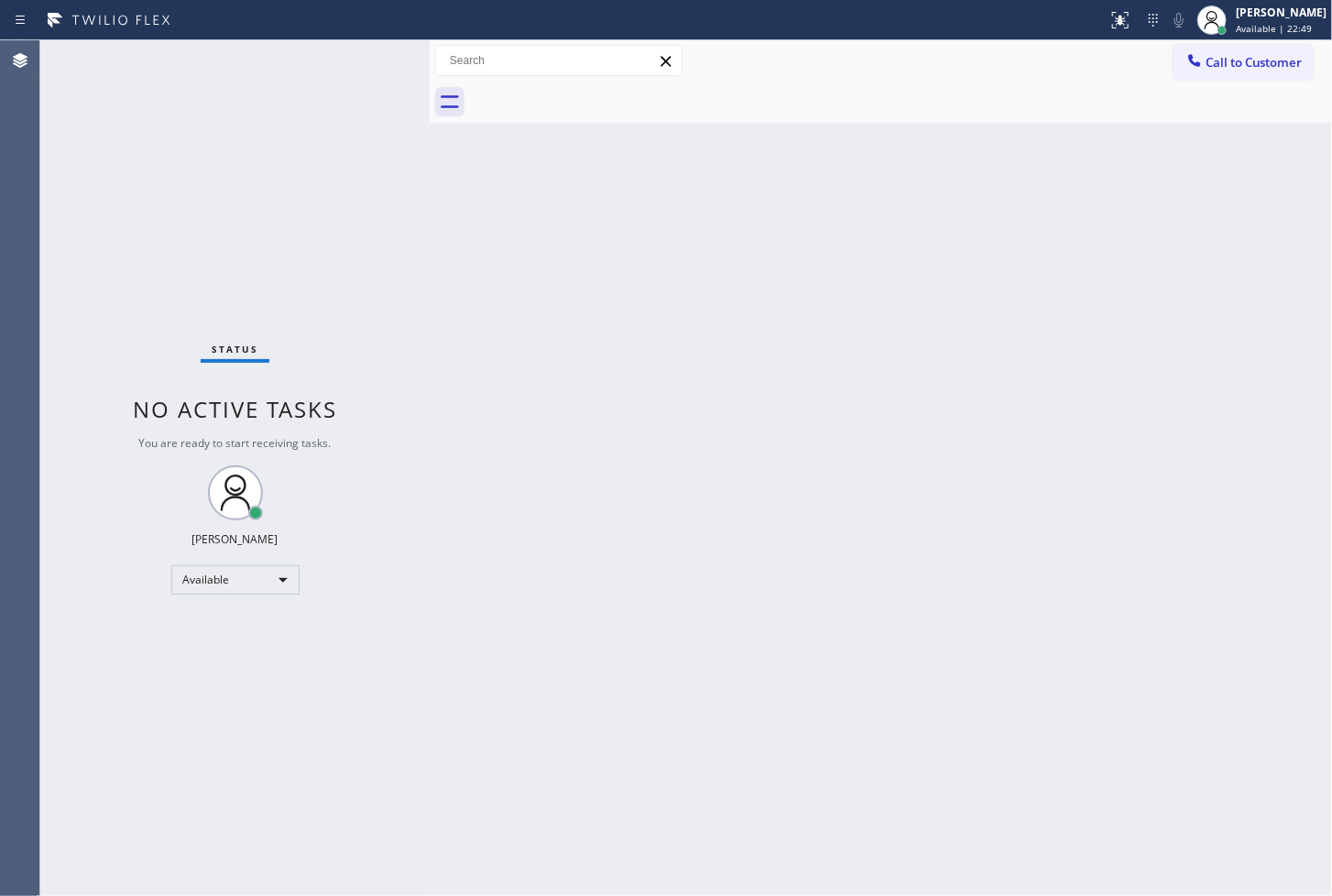
click at [927, 455] on div "Back to Dashboard Change Sender ID Customers Technicians Select a contact Outbo…" at bounding box center [881, 468] width 902 height 855
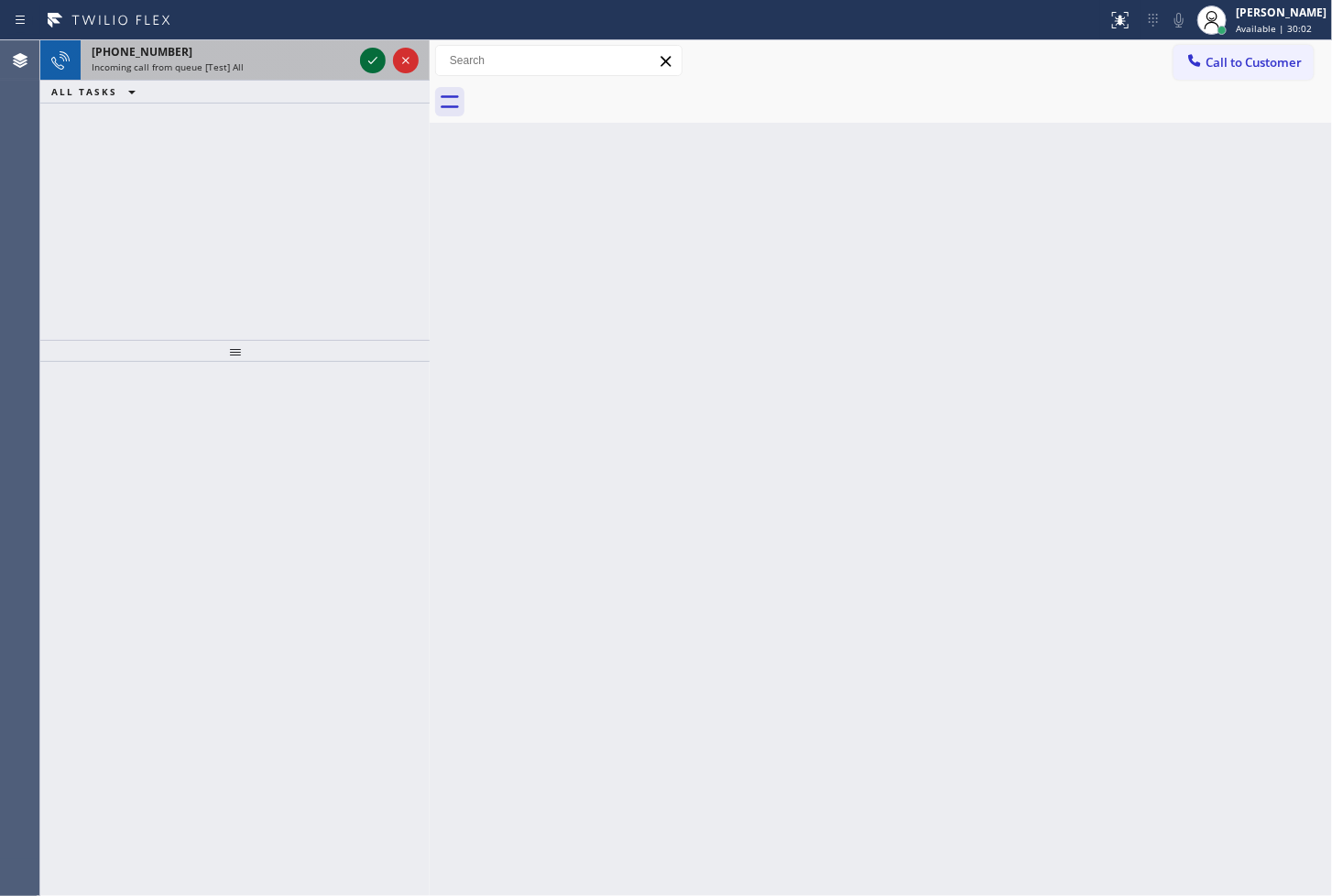
click at [377, 57] on icon at bounding box center [373, 61] width 9 height 8
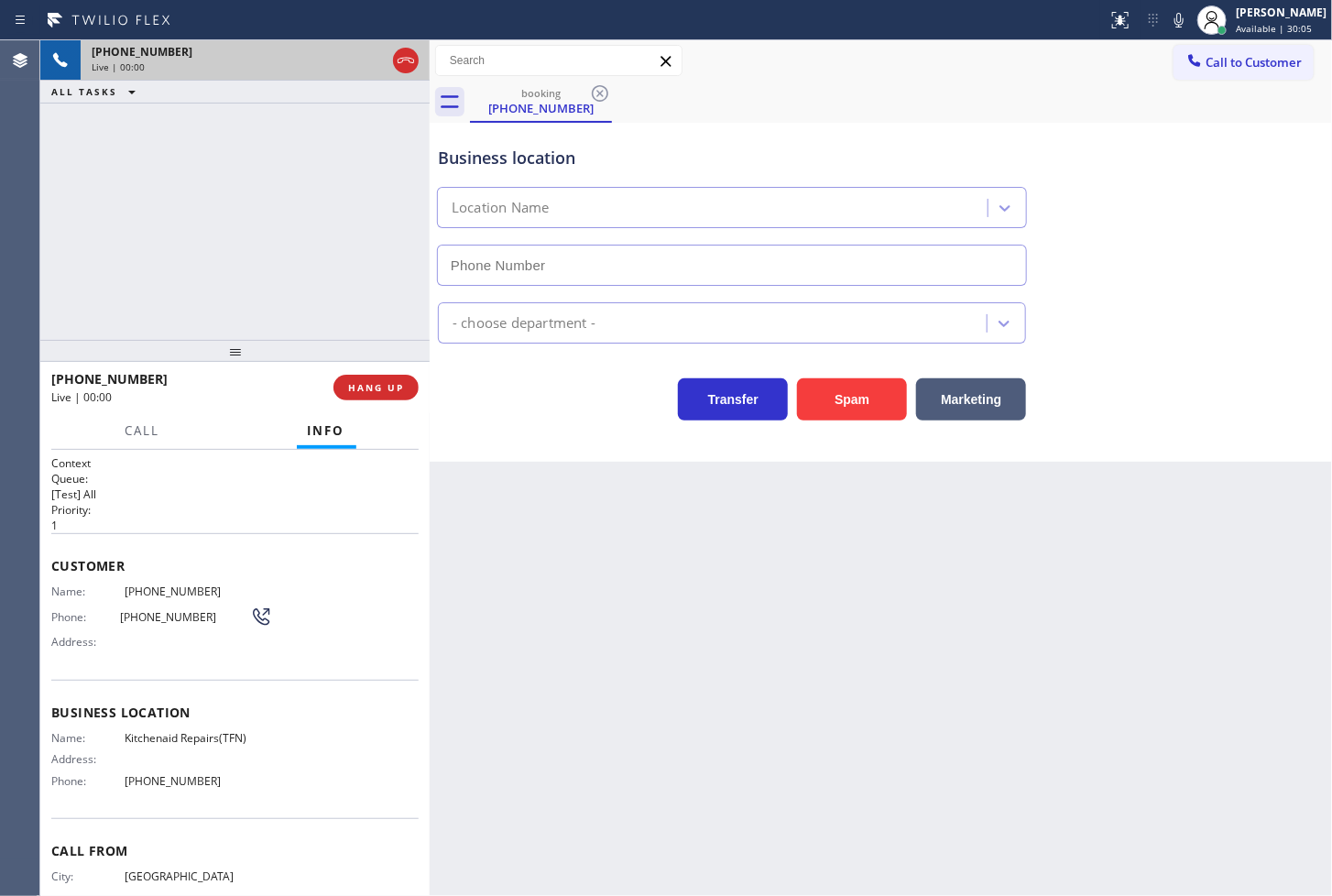
type input "[PHONE_NUMBER]"
click at [1168, 21] on icon at bounding box center [1179, 19] width 22 height 22
click at [1168, 15] on icon at bounding box center [1179, 19] width 22 height 22
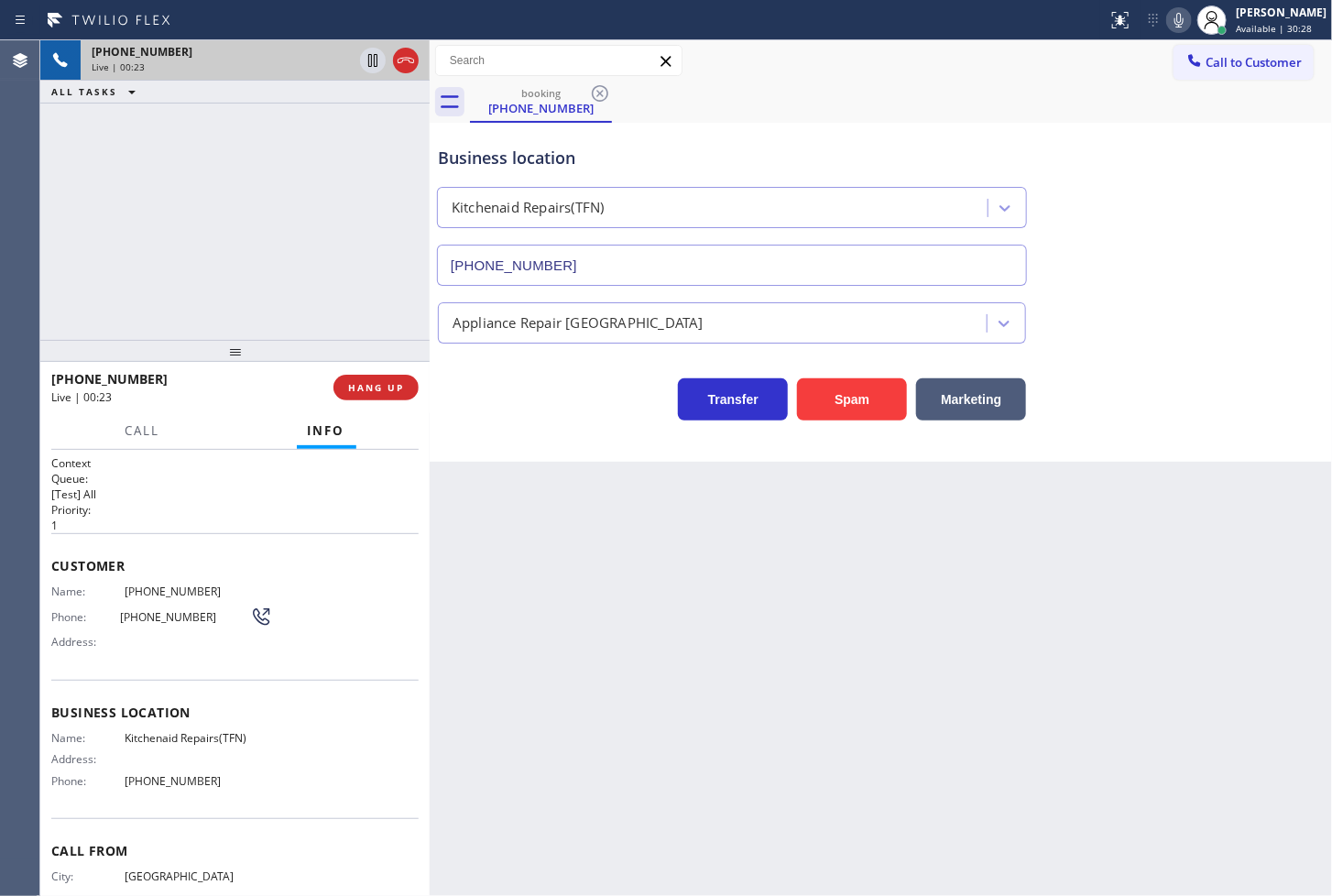
click at [261, 314] on div "[PHONE_NUMBER] Live | 00:23 ALL TASKS ALL TASKS ACTIVE TASKS TASKS IN WRAP UP" at bounding box center [235, 191] width 389 height 300
click at [226, 229] on div "[PHONE_NUMBER] Live | 00:25 ALL TASKS ALL TASKS ACTIVE TASKS TASKS IN WRAP UP" at bounding box center [235, 191] width 389 height 300
click at [167, 459] on h1 "Context" at bounding box center [235, 463] width 368 height 15
click at [530, 437] on div "Business location Kitchenaid Repairs(TFN) [PHONE_NUMBER] Appliance Repair High …" at bounding box center [881, 292] width 902 height 339
click at [190, 252] on div "[PHONE_NUMBER] Live | 00:31 ALL TASKS ALL TASKS ACTIVE TASKS TASKS IN WRAP UP" at bounding box center [235, 191] width 389 height 300
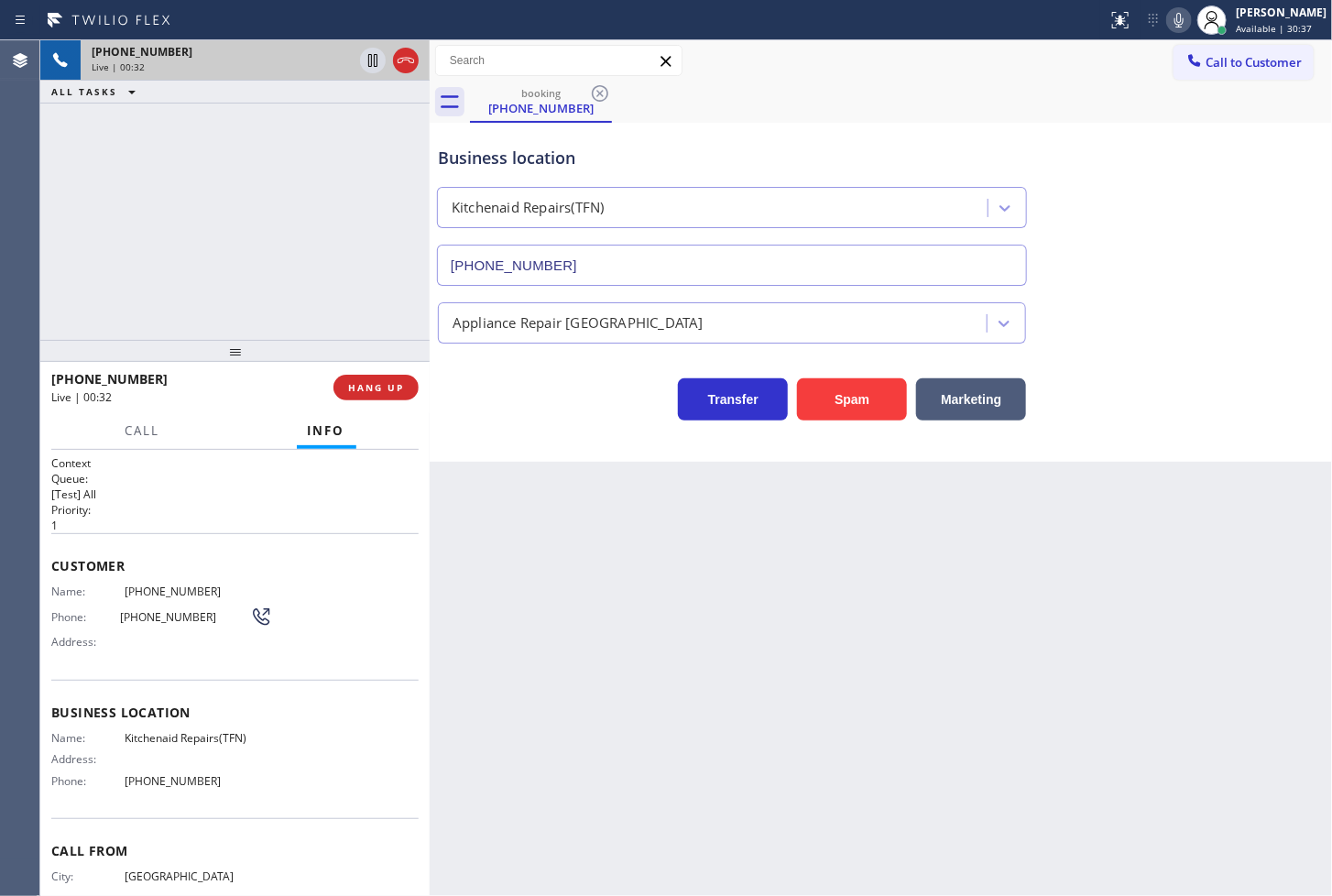
click at [1108, 195] on div "Business location Kitchenaid Repairs(TFN) [PHONE_NUMBER]" at bounding box center [881, 202] width 893 height 165
drag, startPoint x: 169, startPoint y: 309, endPoint x: 220, endPoint y: 287, distance: 55.5
click at [179, 306] on div "[PHONE_NUMBER] Live | 00:32 ALL TASKS ALL TASKS ACTIVE TASKS TASKS IN WRAP UP" at bounding box center [235, 191] width 389 height 300
click at [369, 53] on icon at bounding box center [373, 60] width 22 height 22
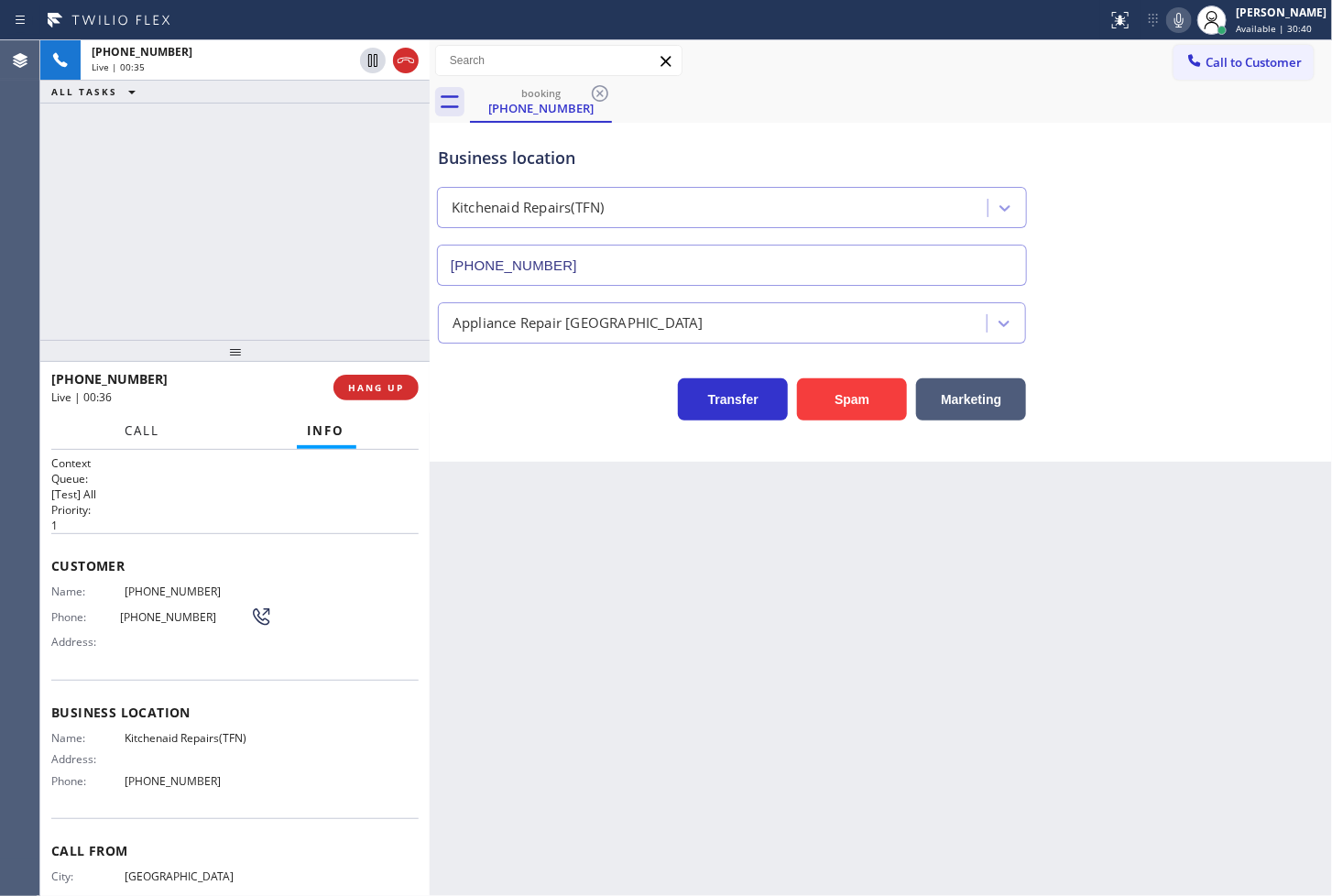
click at [126, 424] on span "Call" at bounding box center [143, 430] width 35 height 16
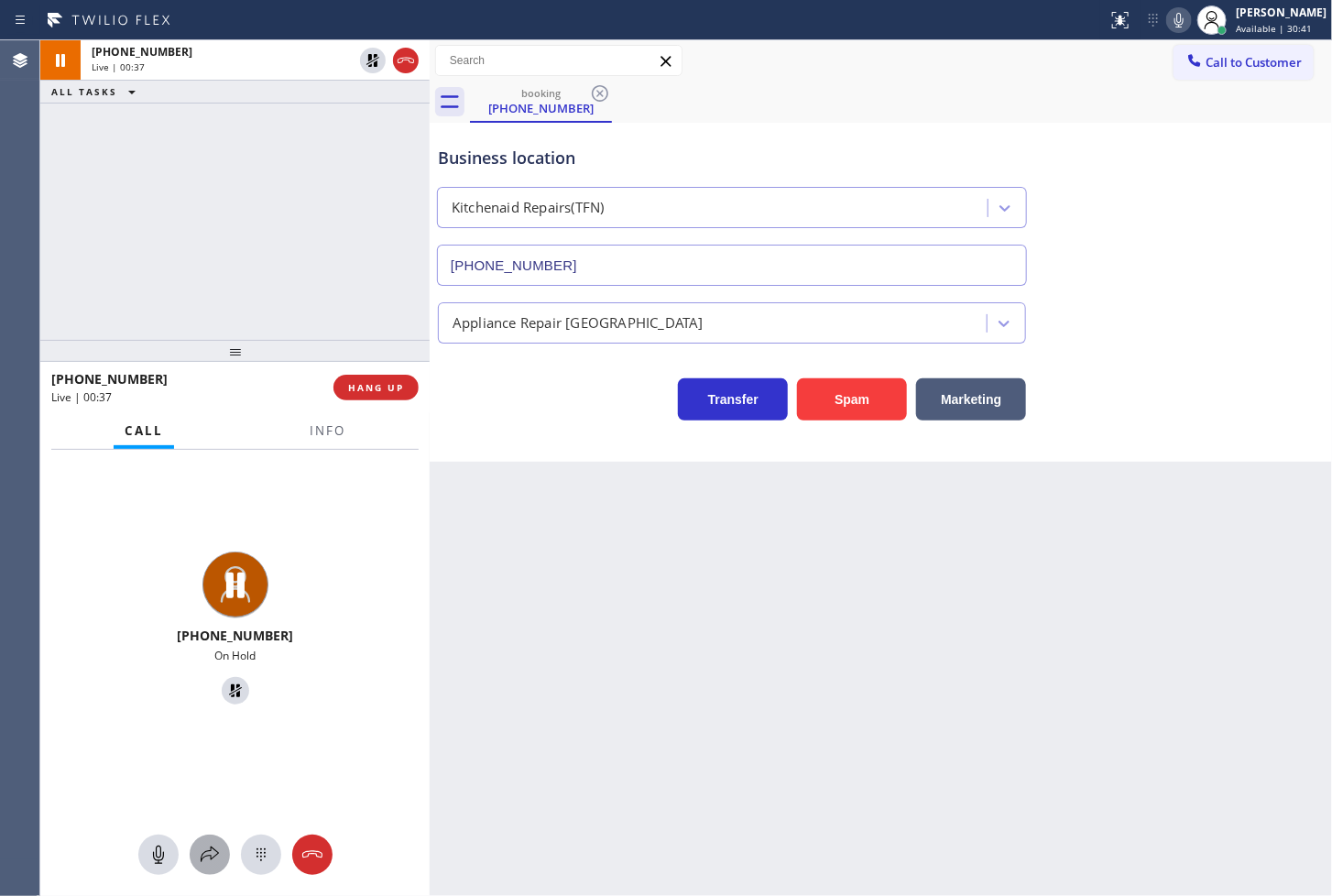
click at [212, 850] on icon at bounding box center [209, 854] width 22 height 22
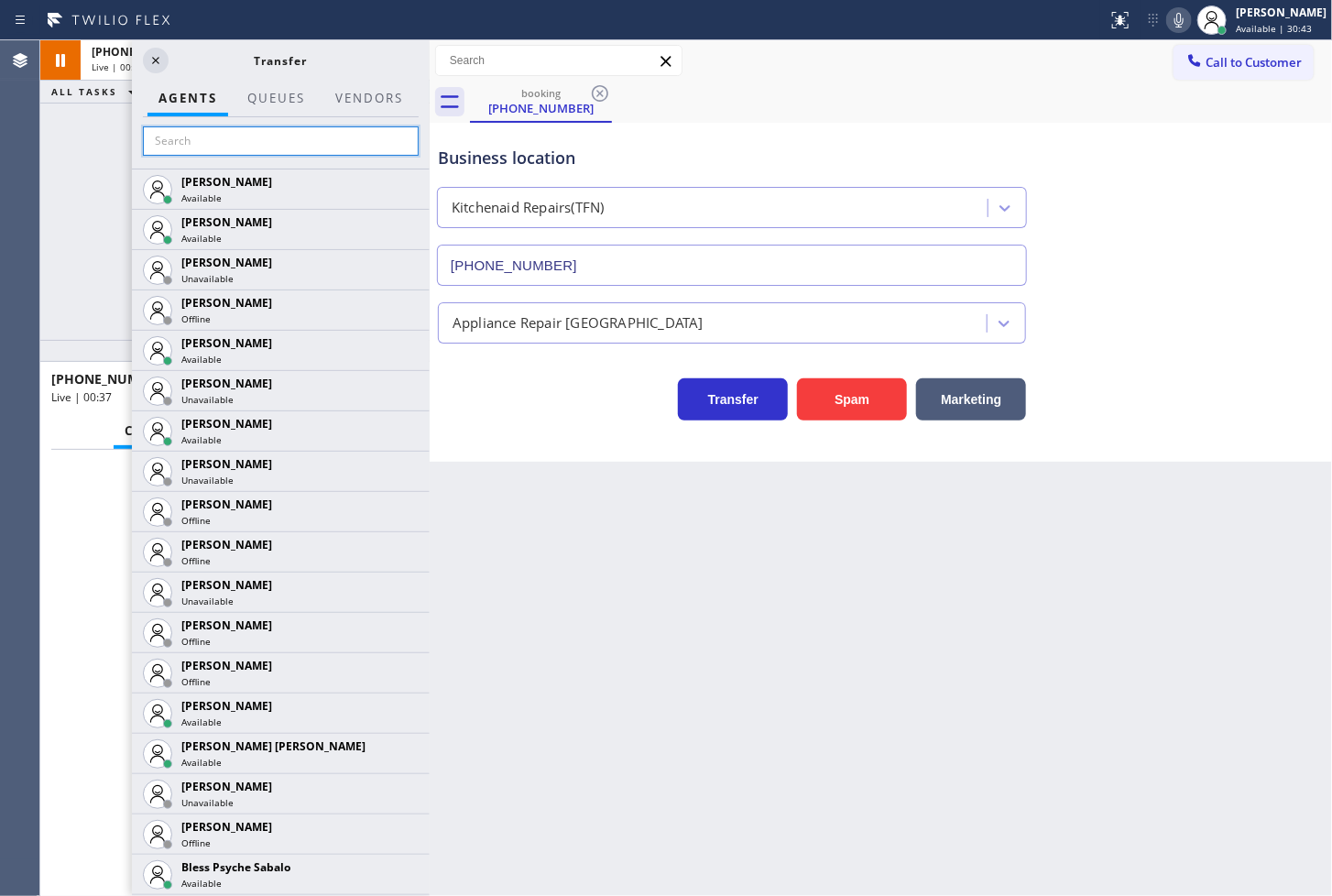
click at [172, 143] on input "text" at bounding box center [281, 141] width 276 height 29
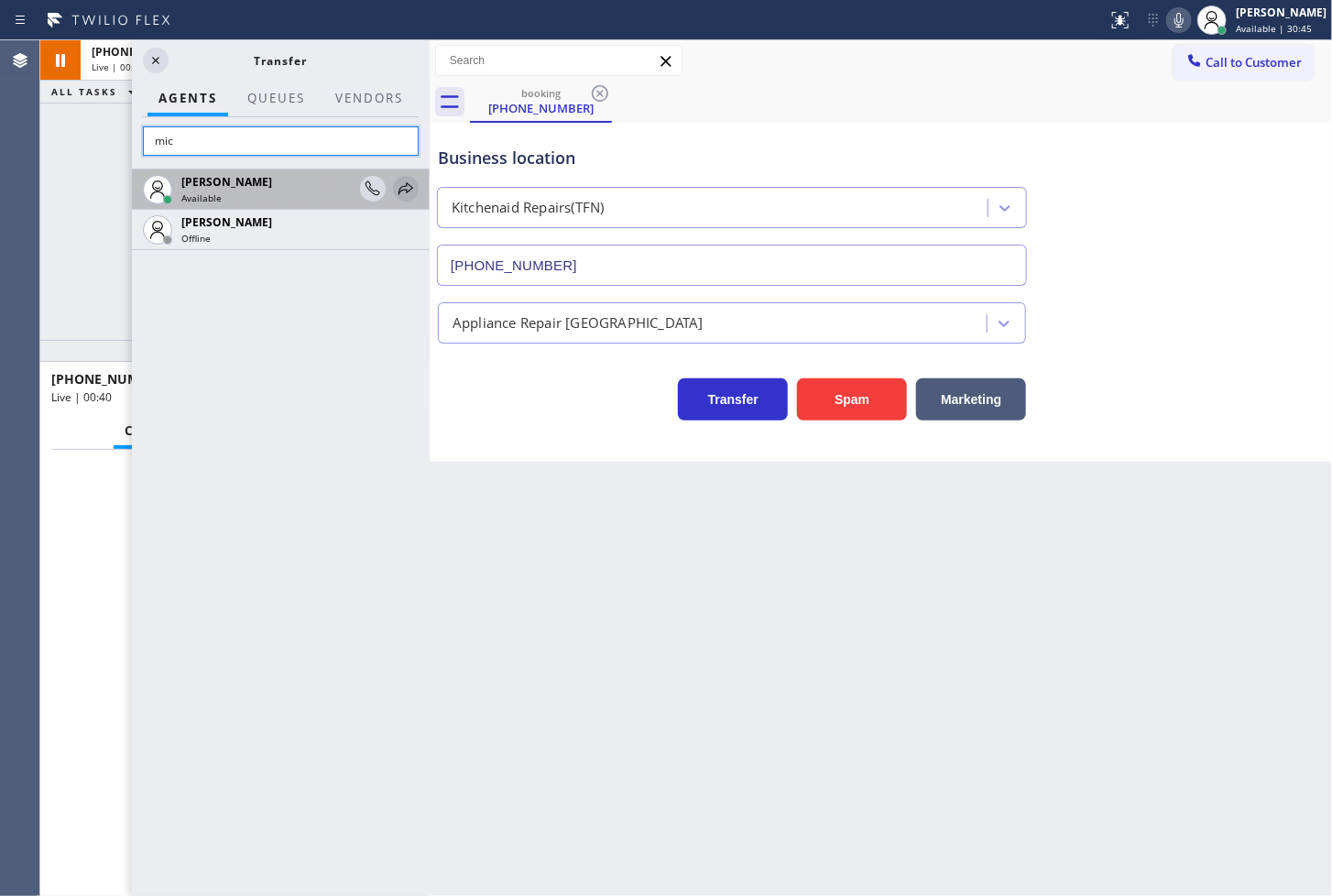
type input "mic"
click at [405, 187] on icon at bounding box center [406, 189] width 22 height 22
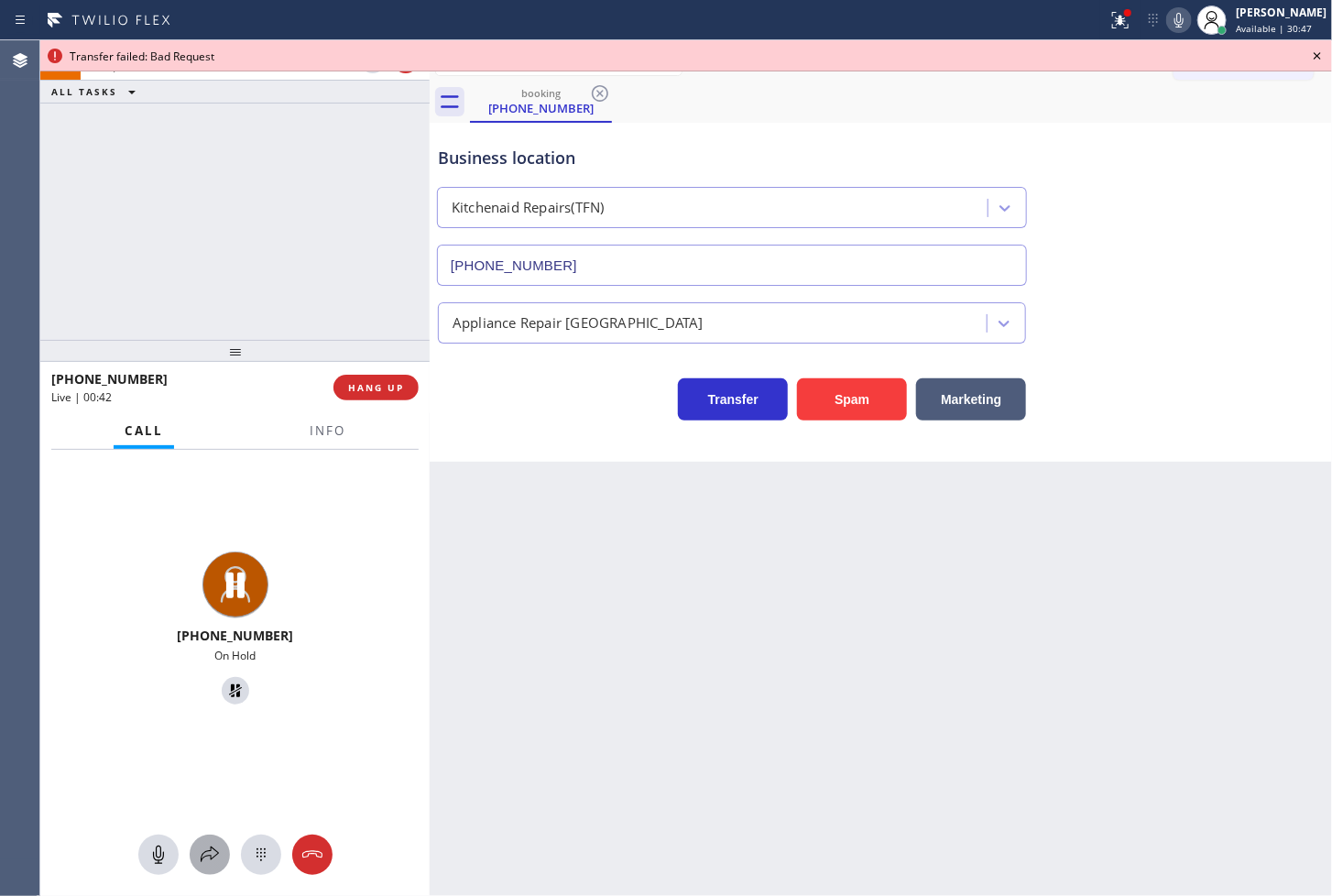
click at [206, 861] on icon at bounding box center [209, 854] width 22 height 22
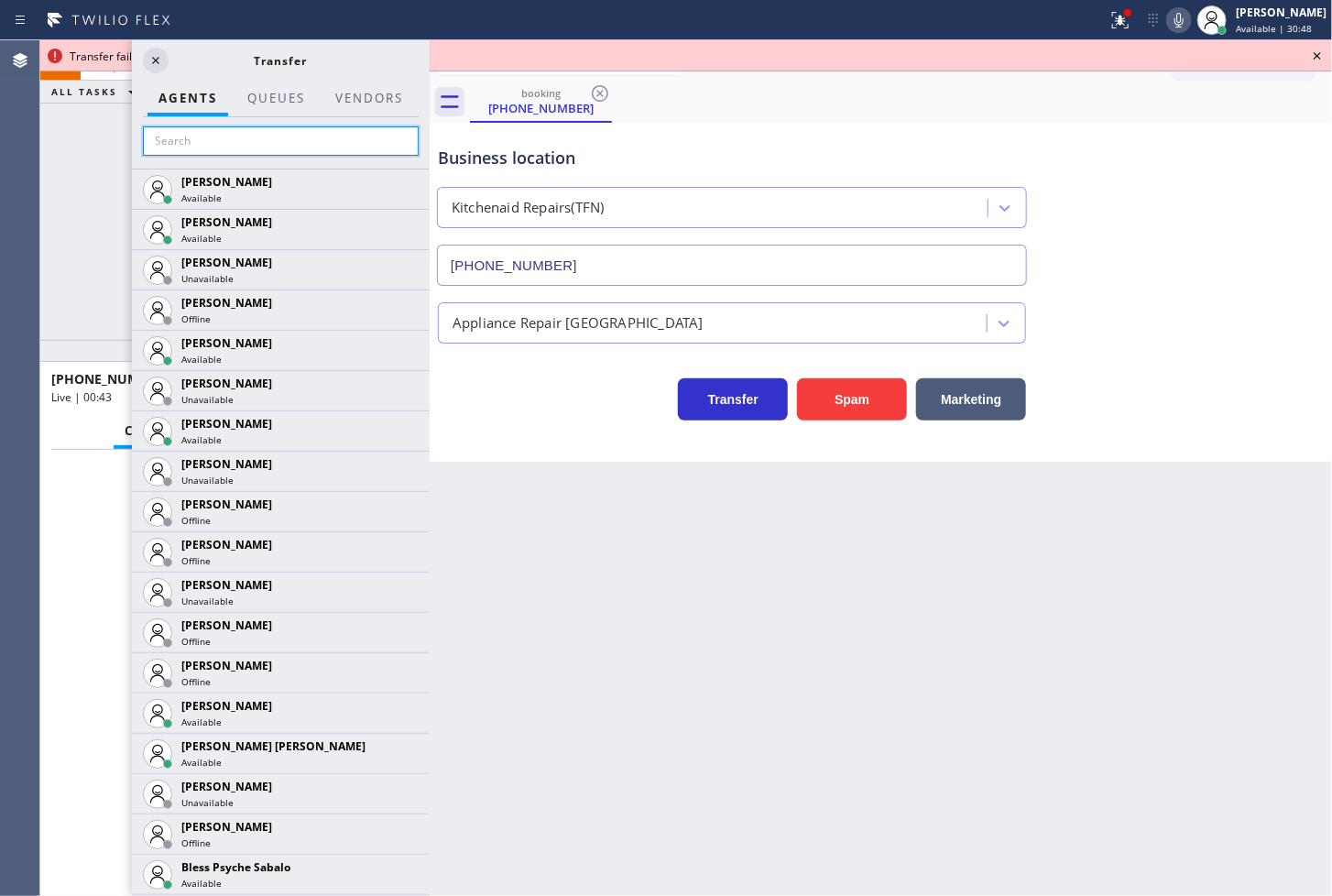
click at [176, 134] on input "text" at bounding box center [281, 141] width 276 height 29
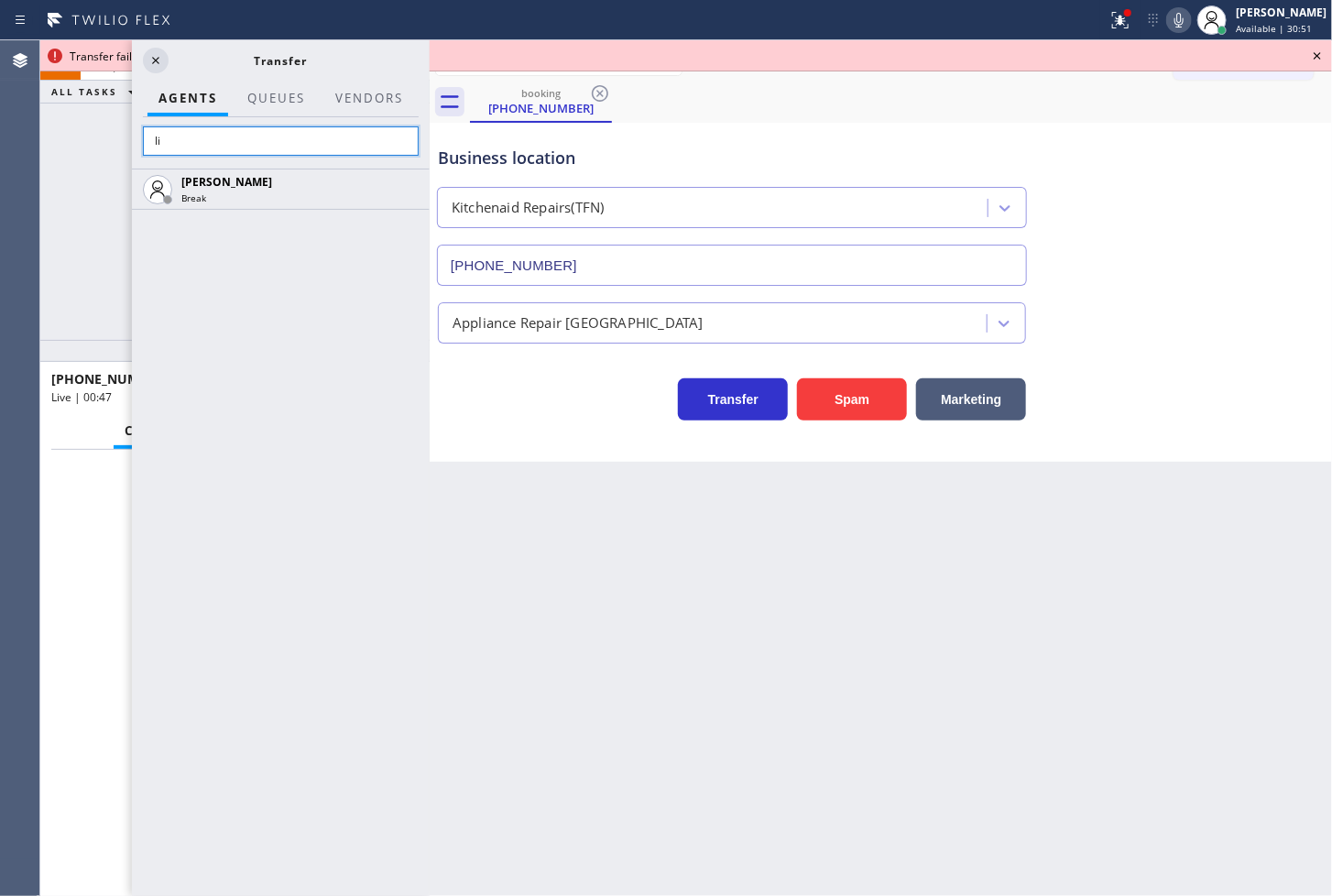
type input "l"
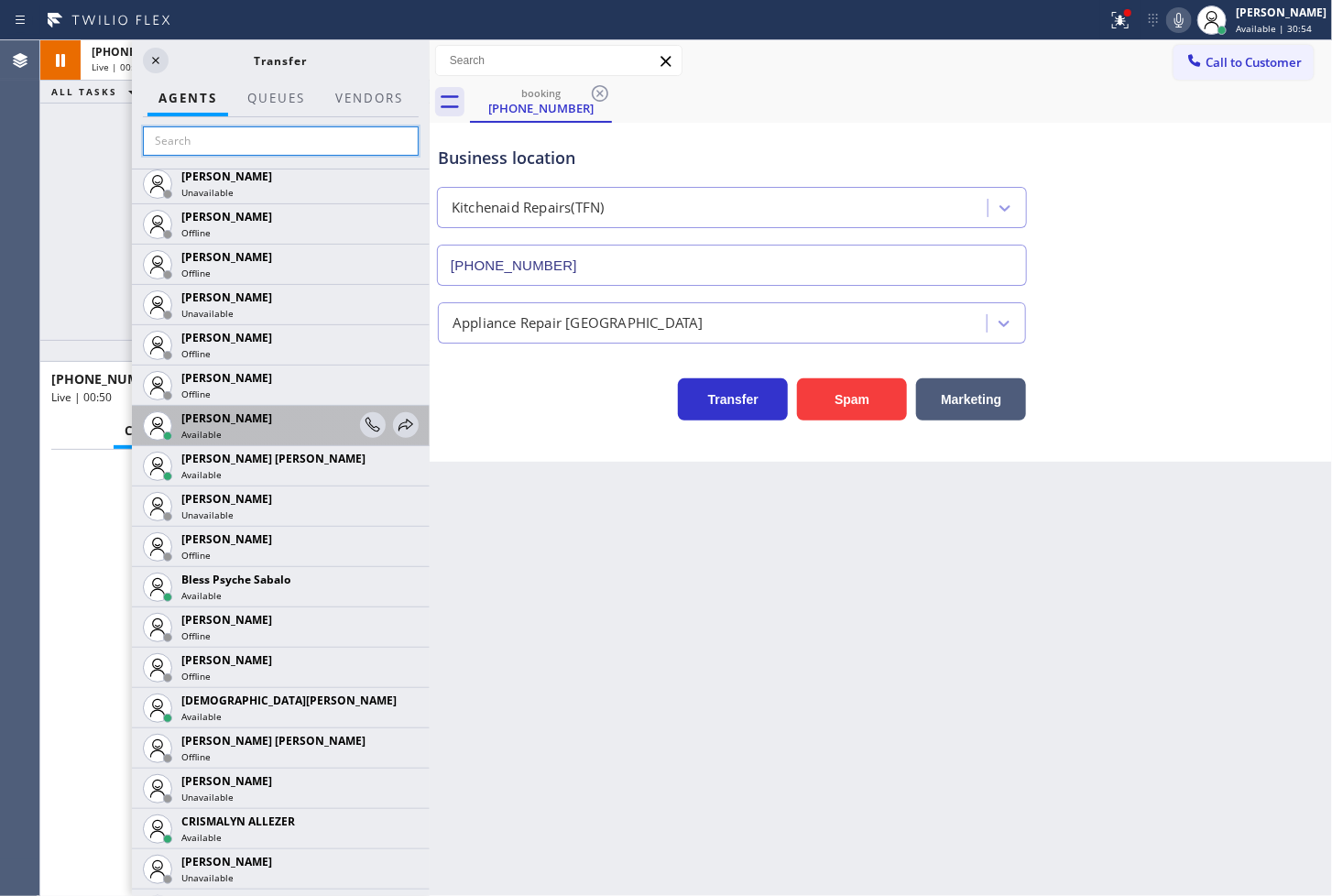
scroll to position [305, 0]
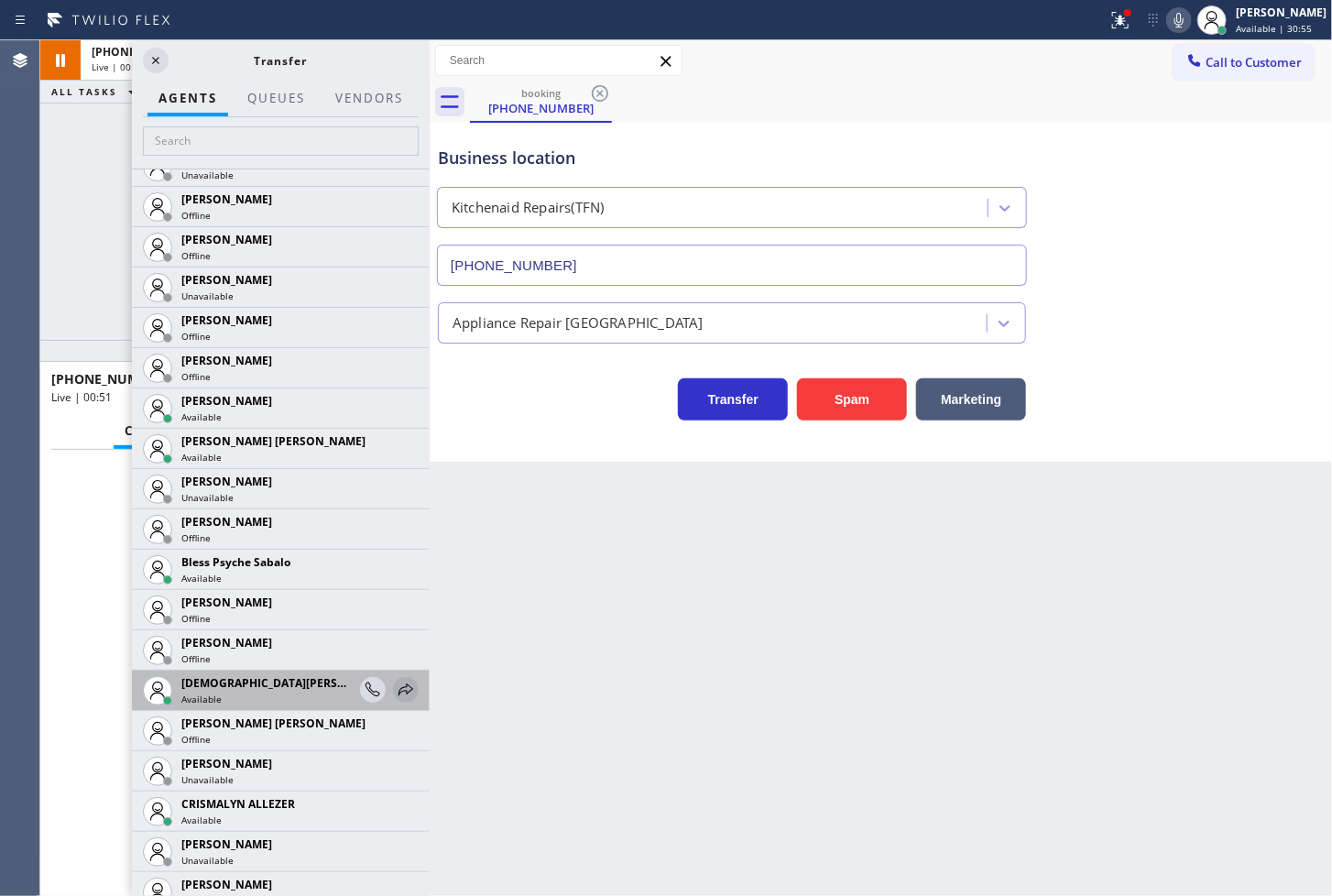
click at [399, 692] on icon at bounding box center [406, 689] width 15 height 12
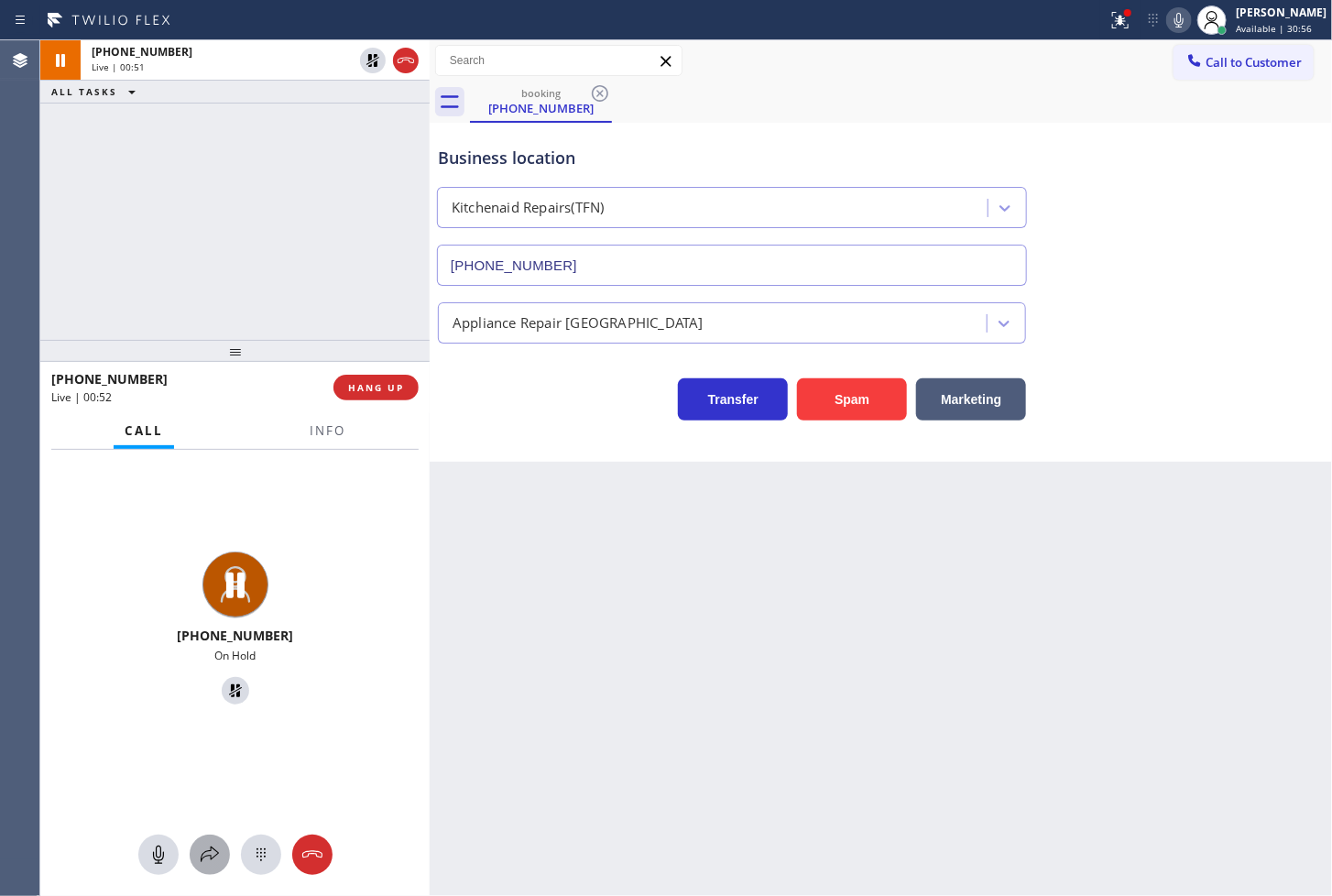
click at [203, 853] on icon at bounding box center [209, 854] width 22 height 22
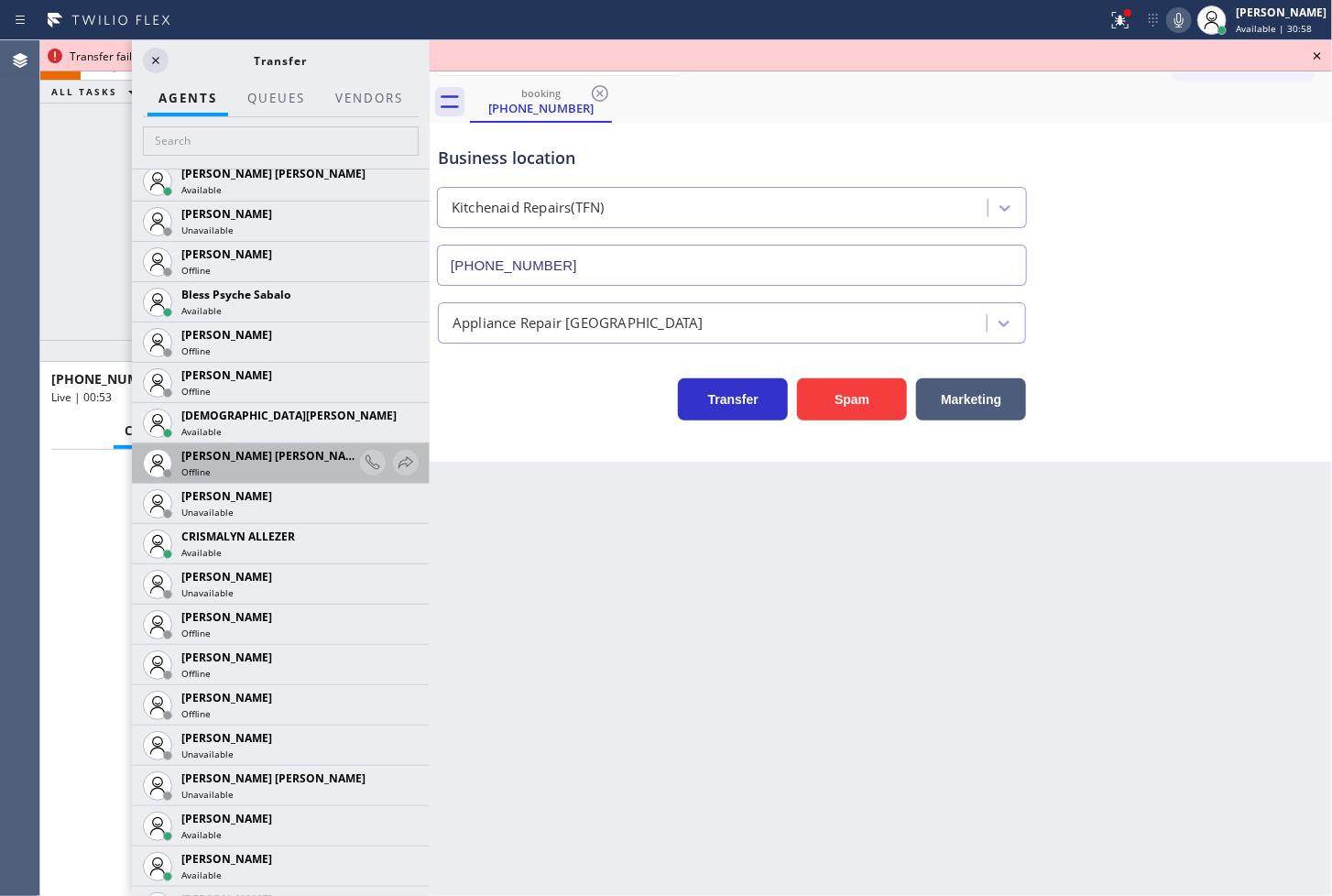
scroll to position [610, 0]
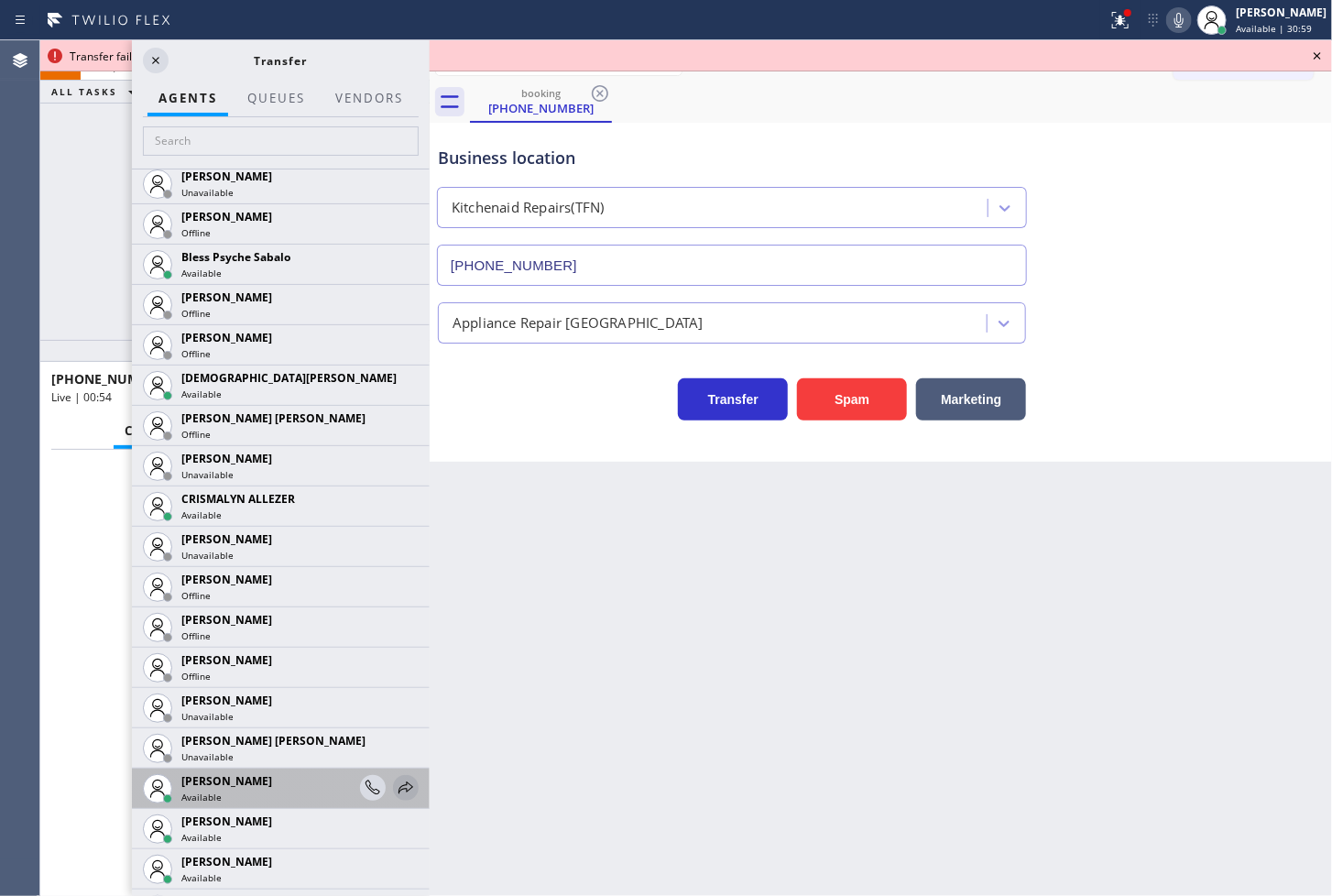
click at [395, 789] on icon at bounding box center [406, 788] width 22 height 22
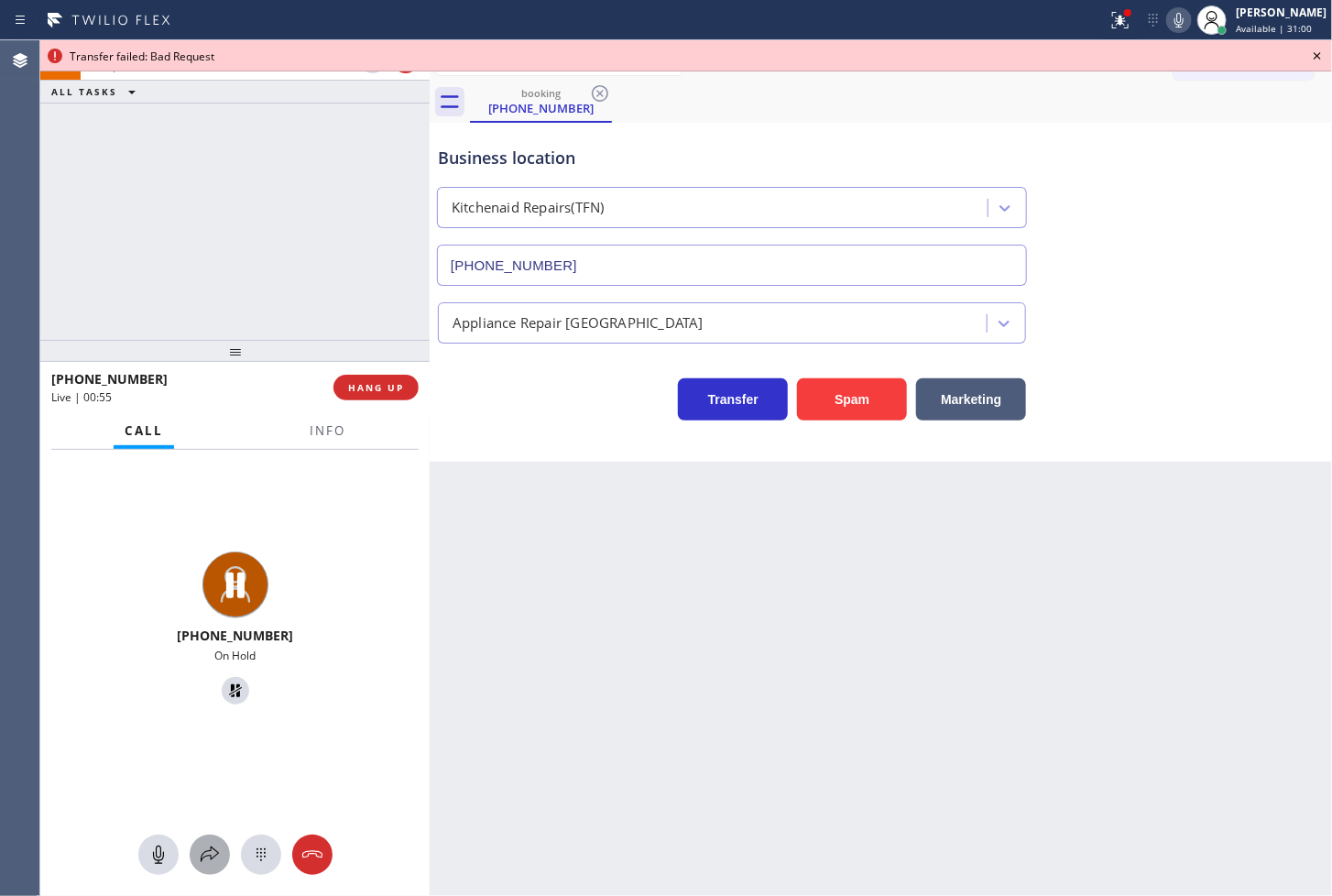
click at [204, 848] on icon at bounding box center [209, 854] width 22 height 22
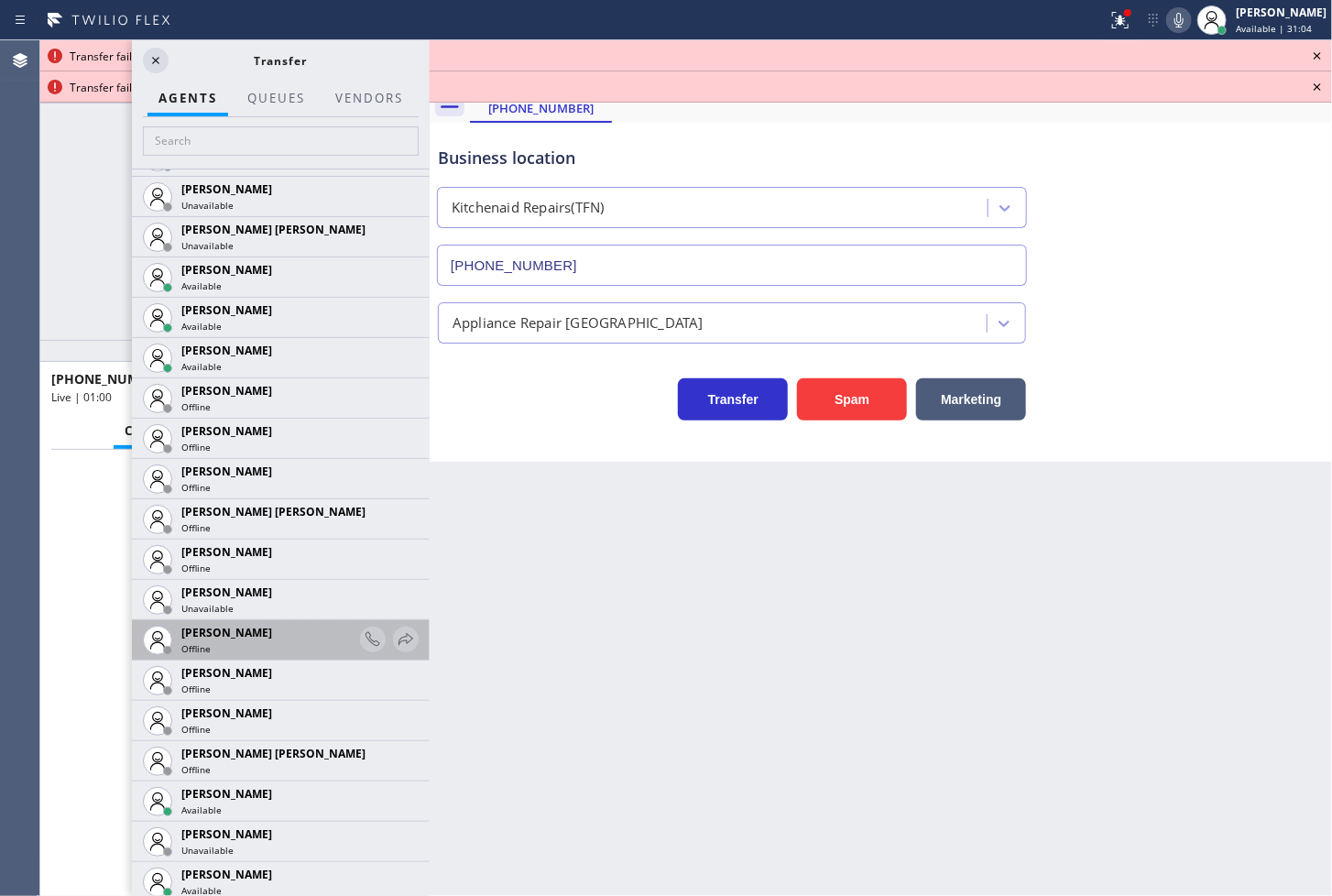
scroll to position [1323, 0]
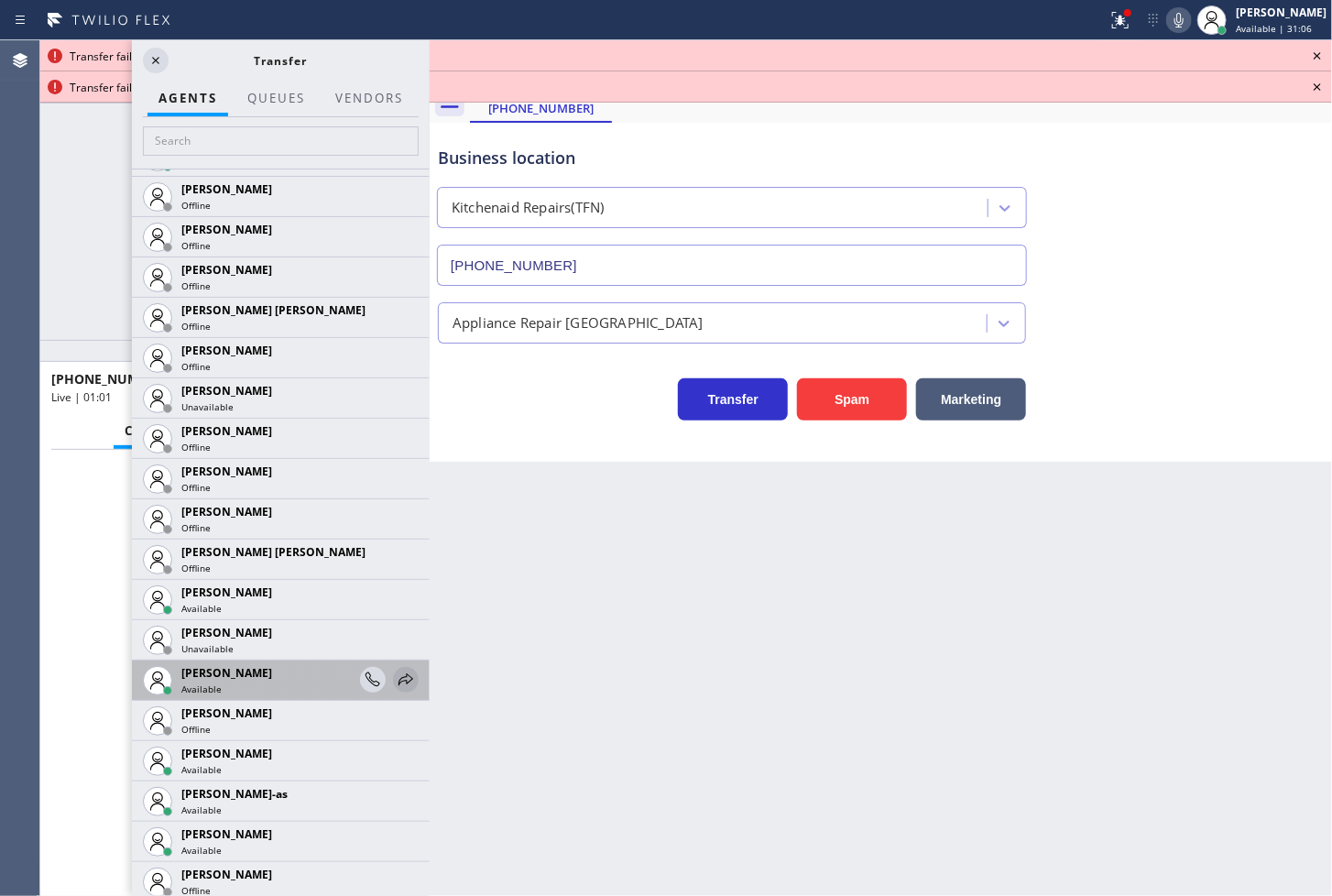
click at [395, 678] on icon at bounding box center [406, 679] width 22 height 22
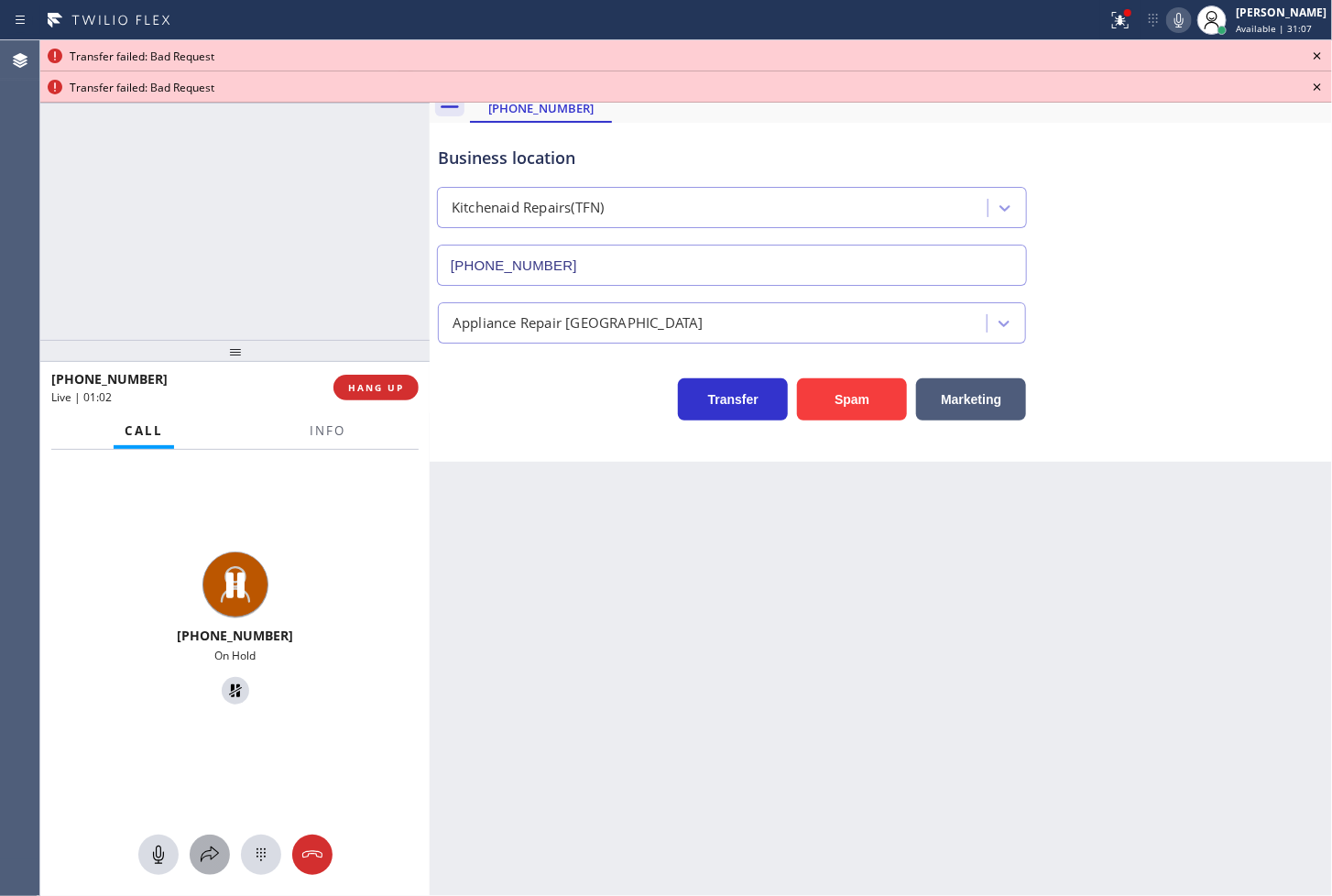
click at [215, 854] on icon at bounding box center [209, 854] width 22 height 22
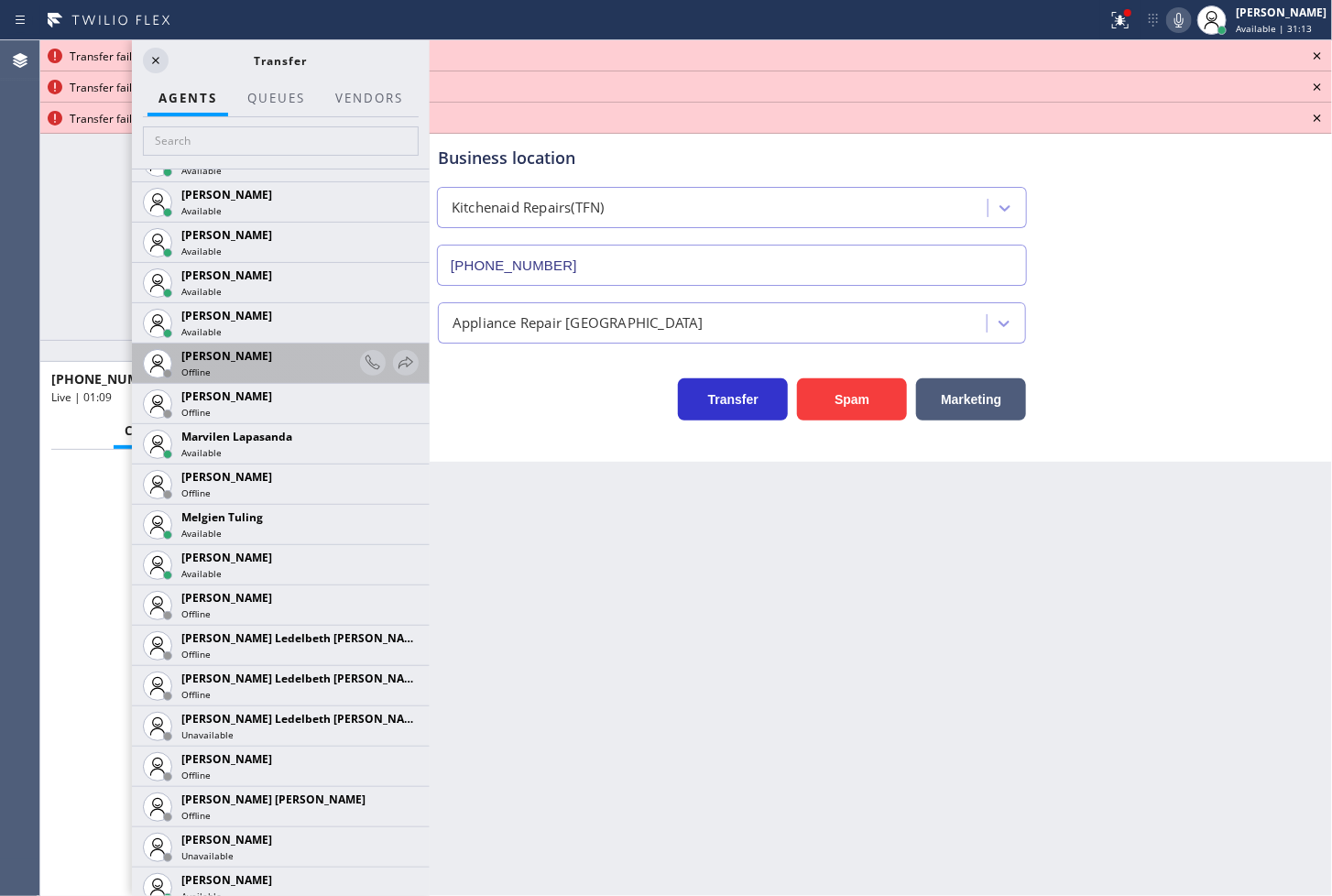
scroll to position [2850, 0]
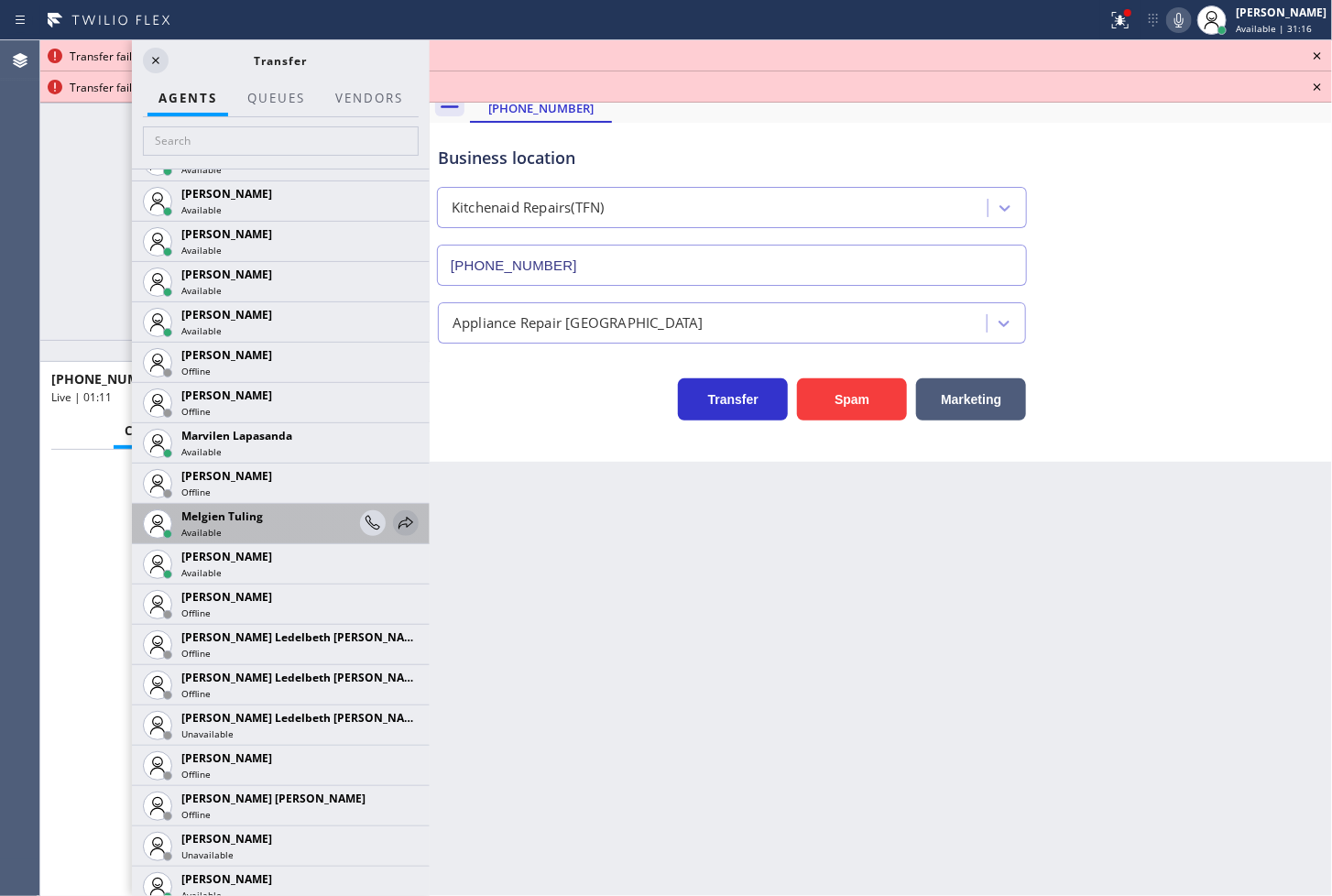
click at [395, 521] on icon at bounding box center [406, 523] width 22 height 22
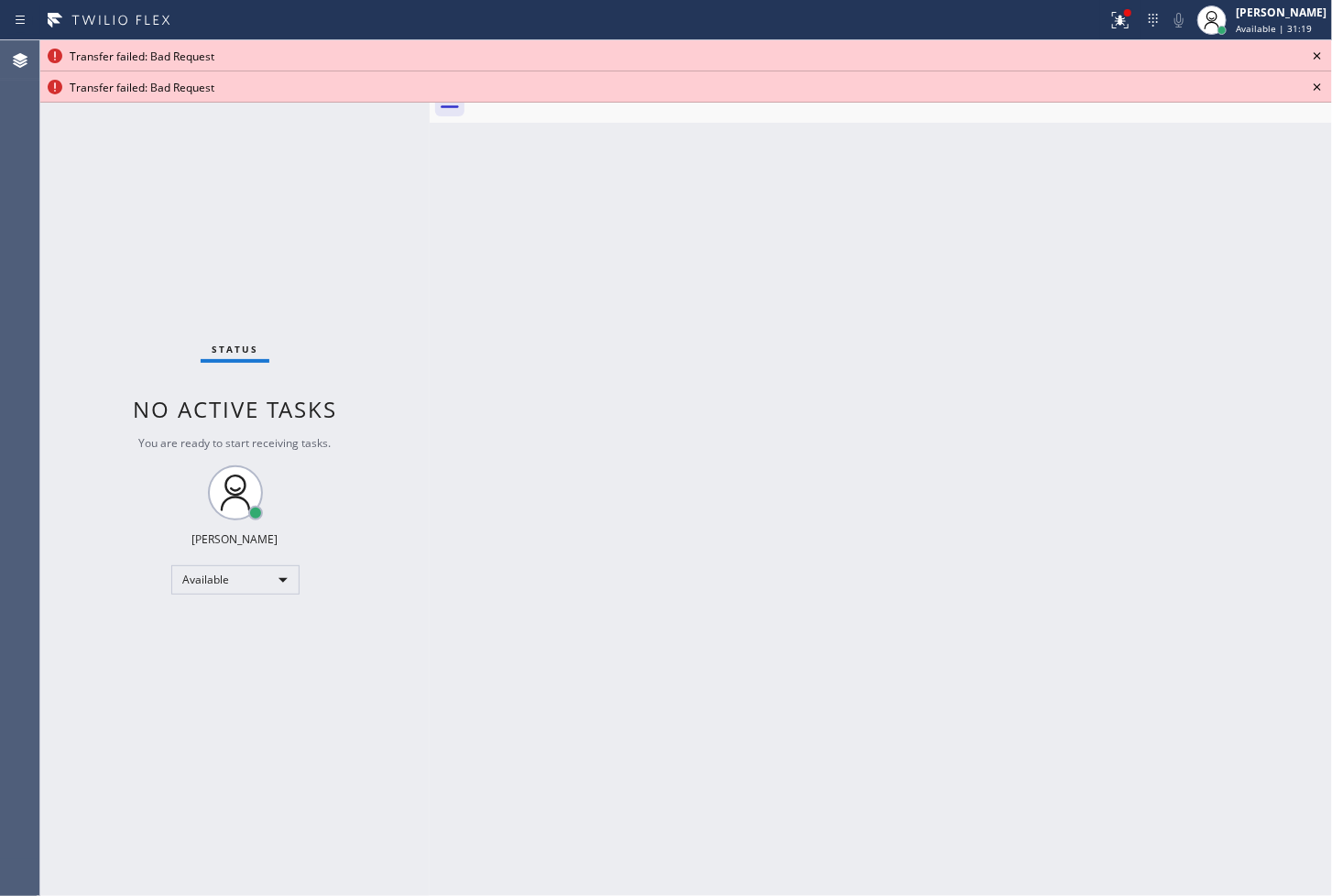
click at [1315, 52] on icon at bounding box center [1317, 56] width 8 height 8
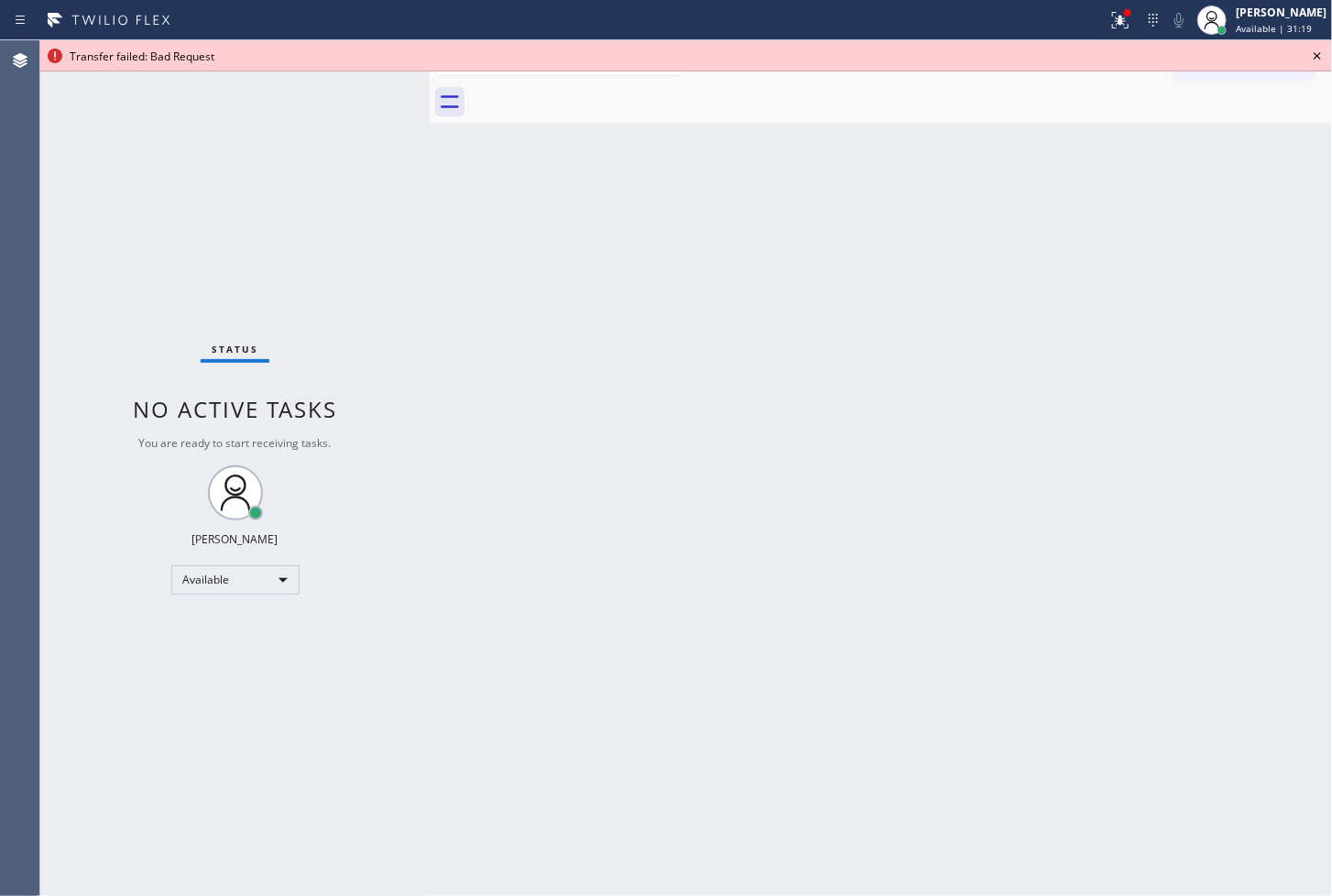
click at [1315, 52] on icon at bounding box center [1317, 56] width 8 height 8
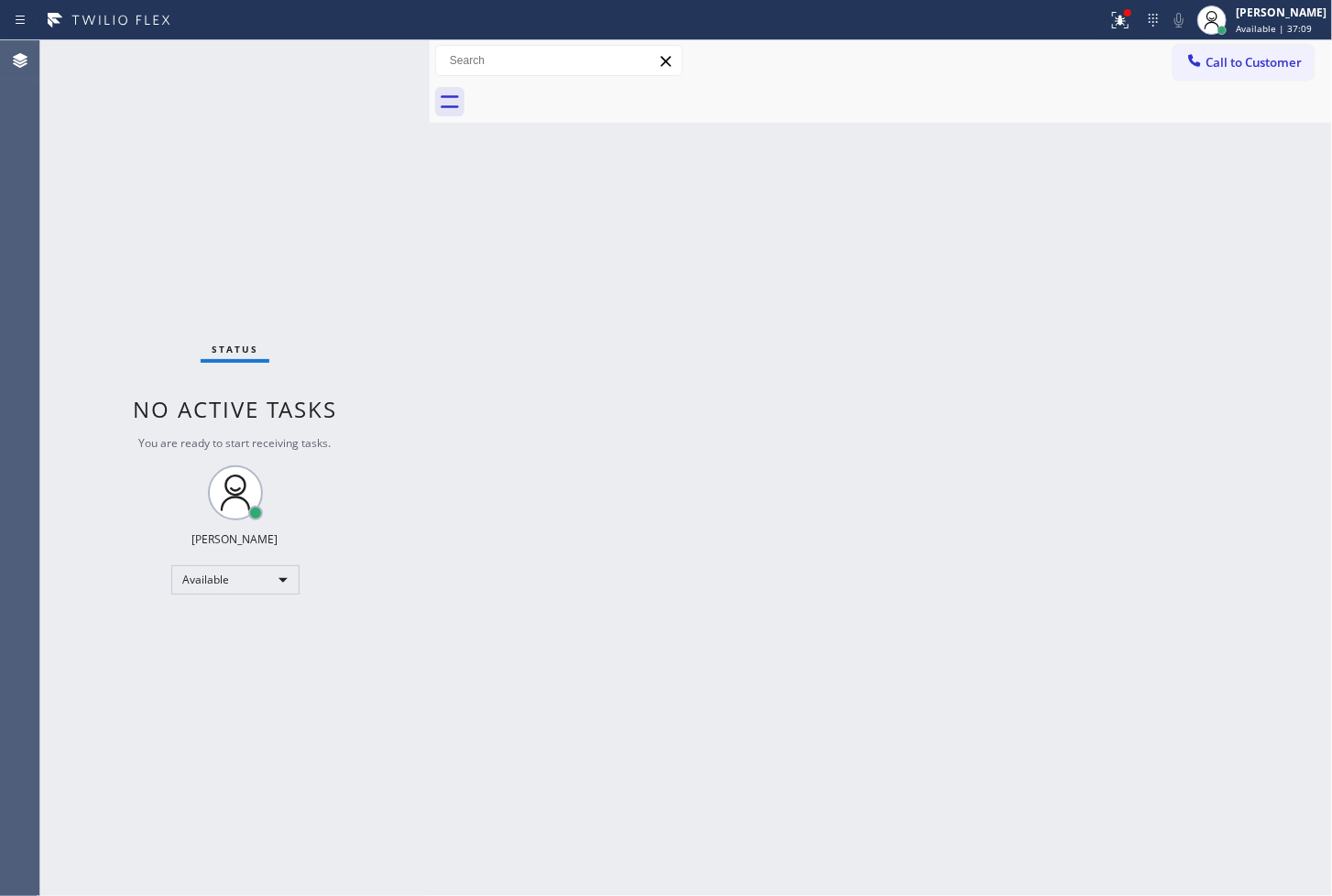
click at [166, 270] on div "Status No active tasks You are ready to start receiving tasks. [PERSON_NAME]" at bounding box center [235, 468] width 389 height 855
click at [1109, 15] on icon at bounding box center [1120, 19] width 22 height 22
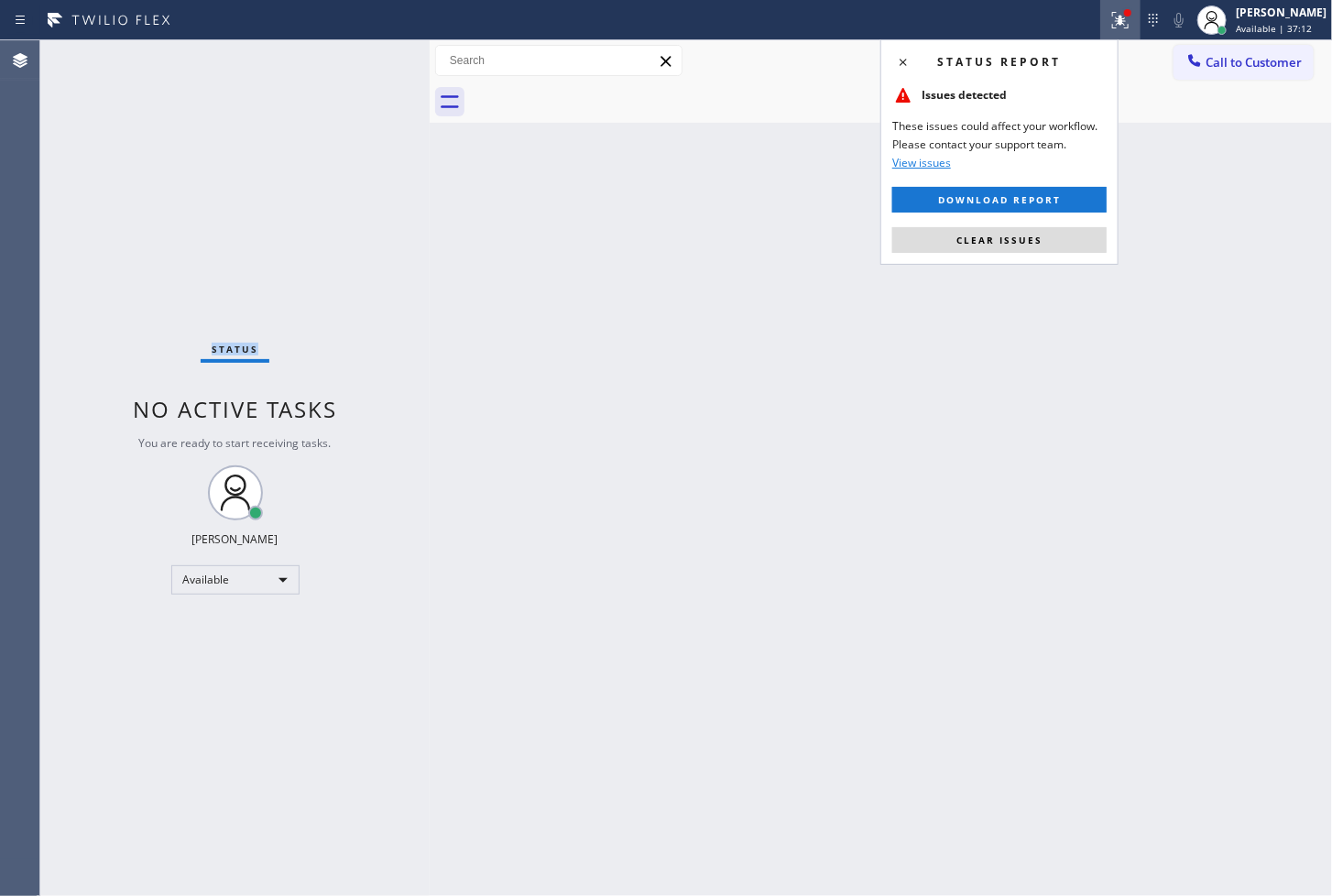
drag, startPoint x: 1003, startPoint y: 240, endPoint x: 962, endPoint y: 225, distance: 43.7
click at [1002, 240] on span "Clear issues" at bounding box center [999, 239] width 86 height 13
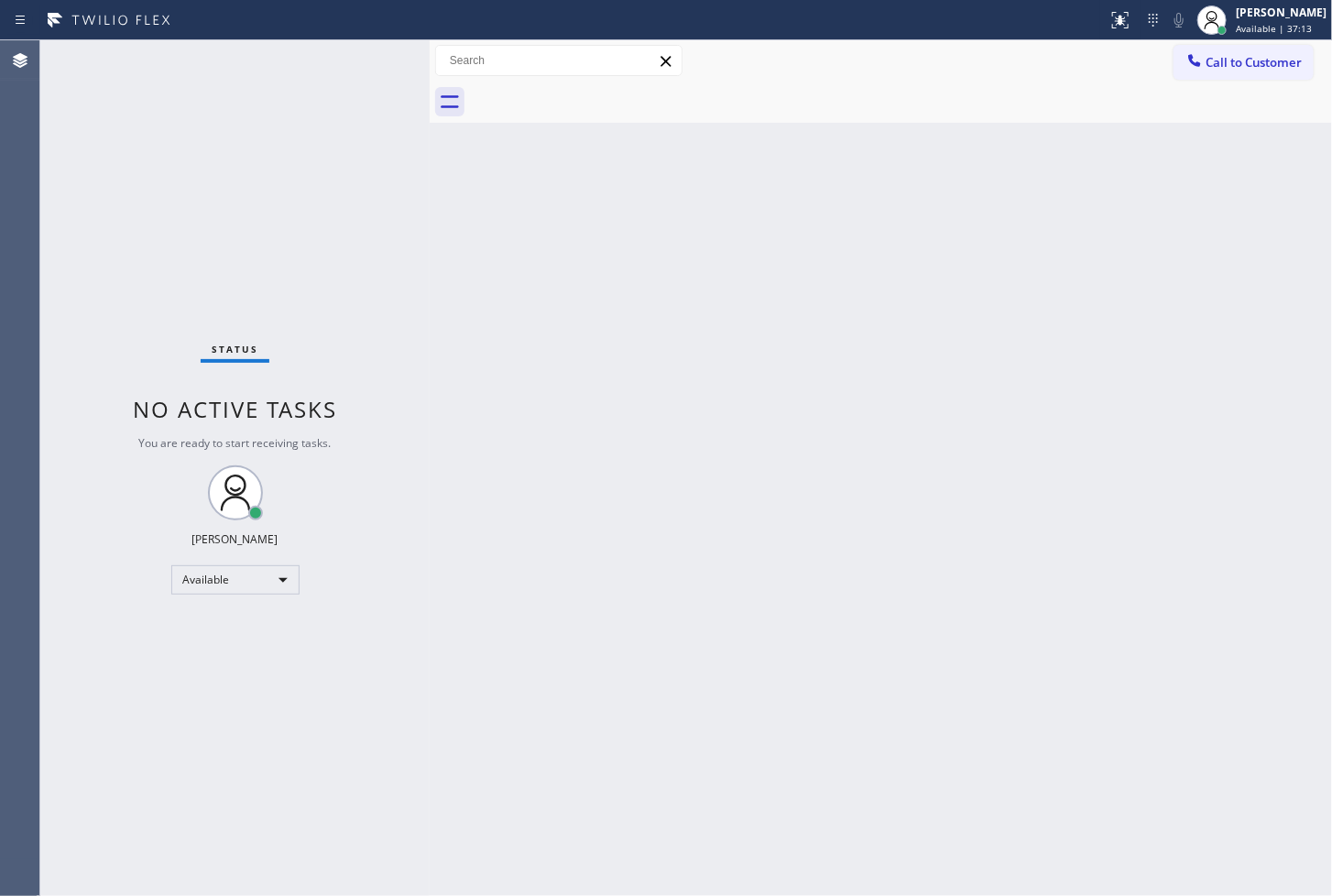
drag, startPoint x: 493, startPoint y: 343, endPoint x: 424, endPoint y: 209, distance: 150.7
click at [493, 342] on div "Back to Dashboard Change Sender ID Customers Technicians Select a contact Outbo…" at bounding box center [881, 468] width 902 height 855
click at [371, 60] on div "Status No active tasks You are ready to start receiving tasks. [PERSON_NAME]" at bounding box center [235, 468] width 389 height 855
click at [362, 67] on div "Status No active tasks You are ready to start receiving tasks. [PERSON_NAME]" at bounding box center [235, 468] width 389 height 855
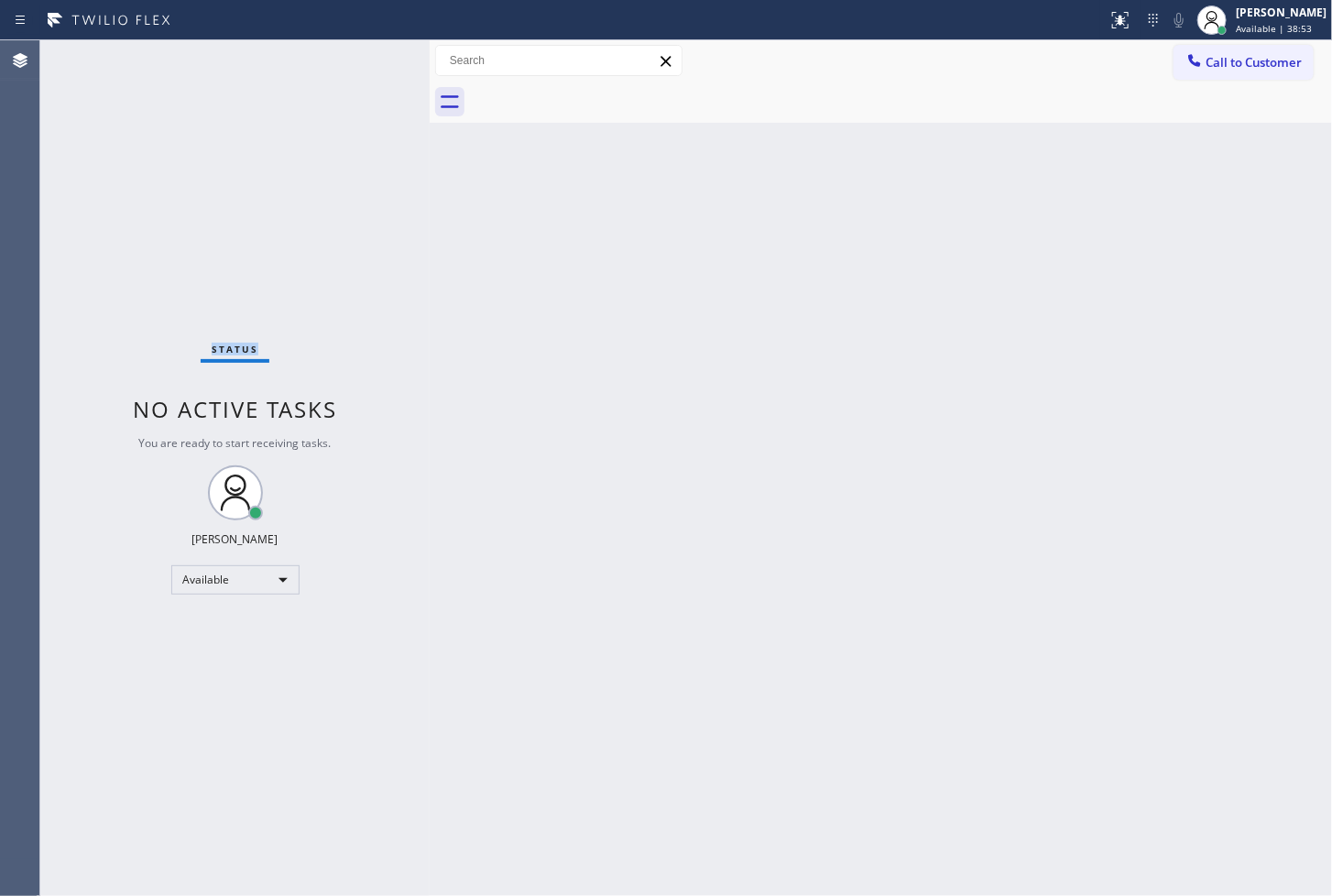
click at [362, 67] on div "Status No active tasks You are ready to start receiving tasks. [PERSON_NAME]" at bounding box center [235, 468] width 389 height 855
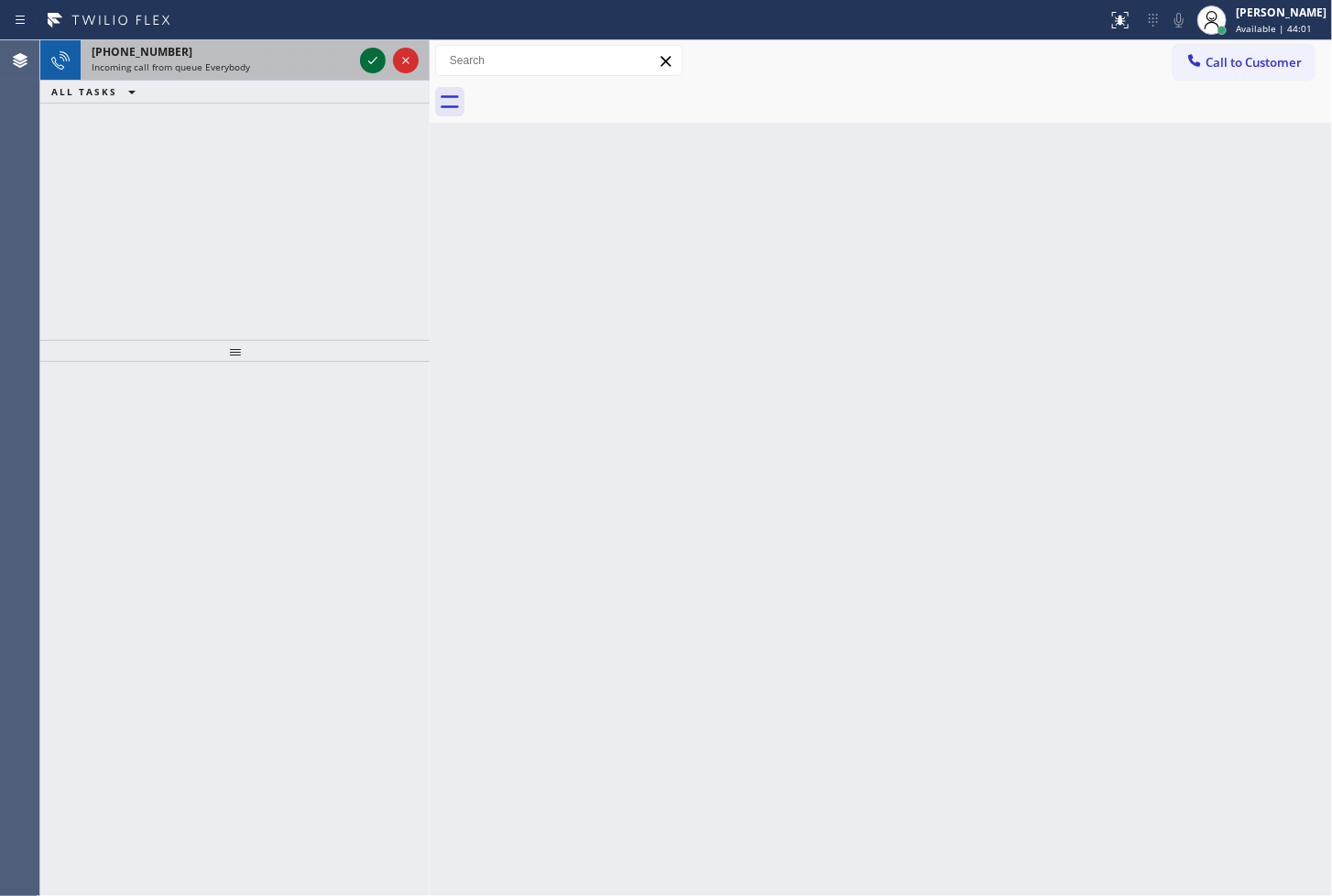
click at [364, 68] on icon at bounding box center [373, 60] width 22 height 22
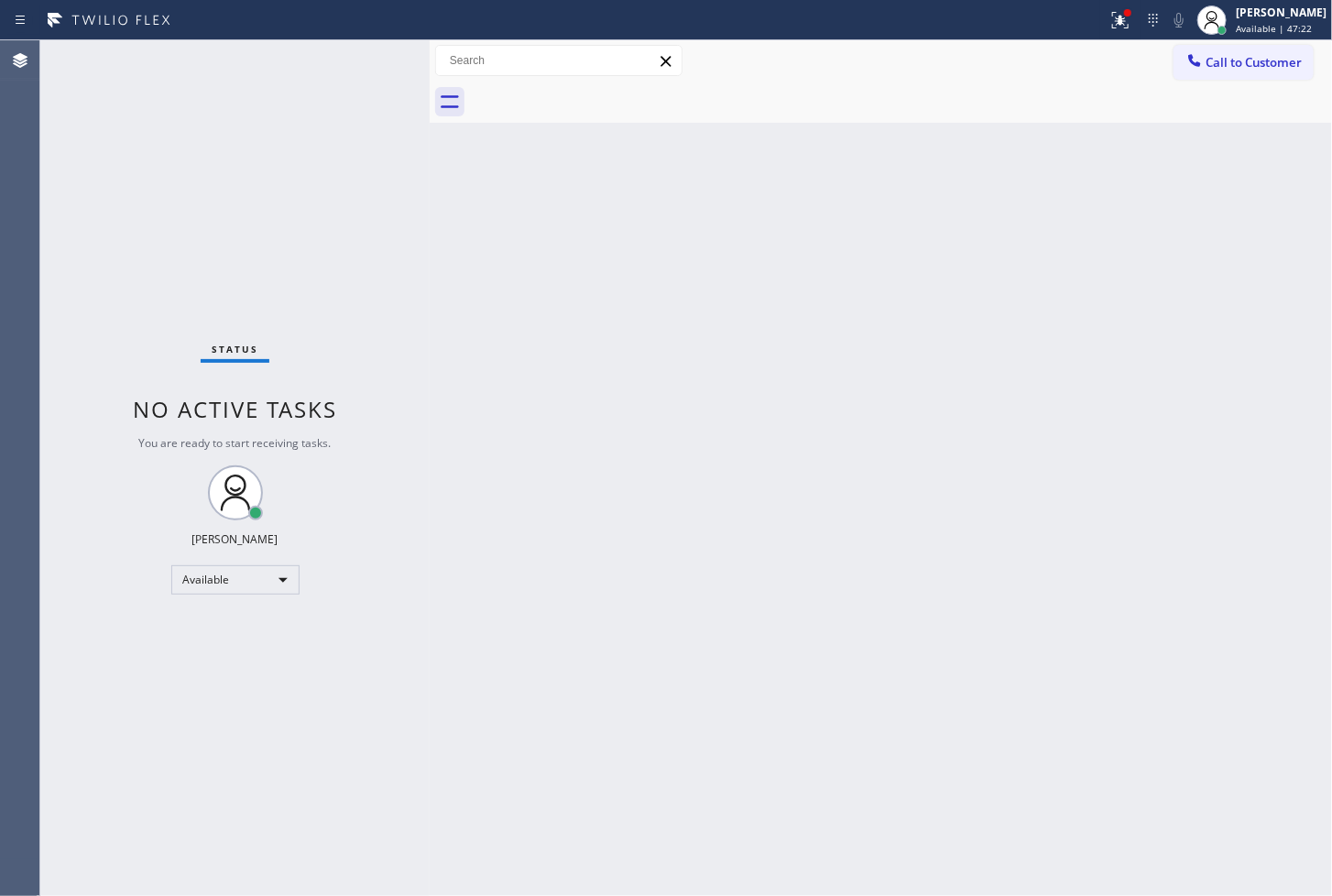
drag, startPoint x: 132, startPoint y: 736, endPoint x: 186, endPoint y: 599, distance: 147.3
click at [143, 726] on div "Status No active tasks You are ready to start receiving tasks. [PERSON_NAME]" at bounding box center [235, 468] width 389 height 855
click at [305, 146] on div "Status No active tasks You are ready to start receiving tasks. [PERSON_NAME]" at bounding box center [235, 468] width 389 height 855
click at [70, 375] on div "Status No active tasks You are ready to start receiving tasks. [PERSON_NAME]" at bounding box center [235, 468] width 389 height 855
click at [369, 70] on div "Status No active tasks You are ready to start receiving tasks. [PERSON_NAME]" at bounding box center [235, 468] width 389 height 855
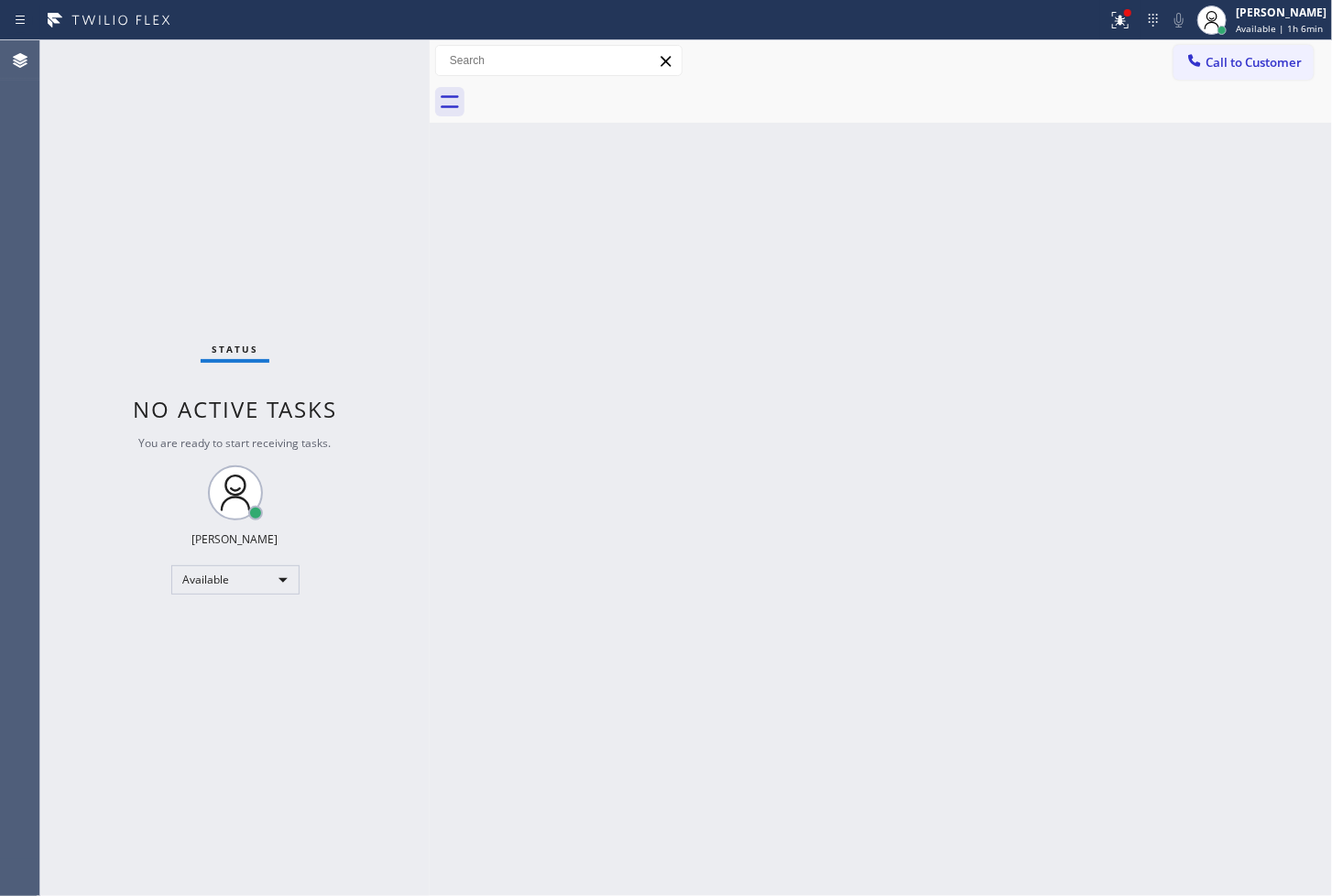
click at [354, 49] on div "Status No active tasks You are ready to start receiving tasks. [PERSON_NAME]" at bounding box center [235, 468] width 389 height 855
click at [1123, 14] on div at bounding box center [1128, 13] width 11 height 11
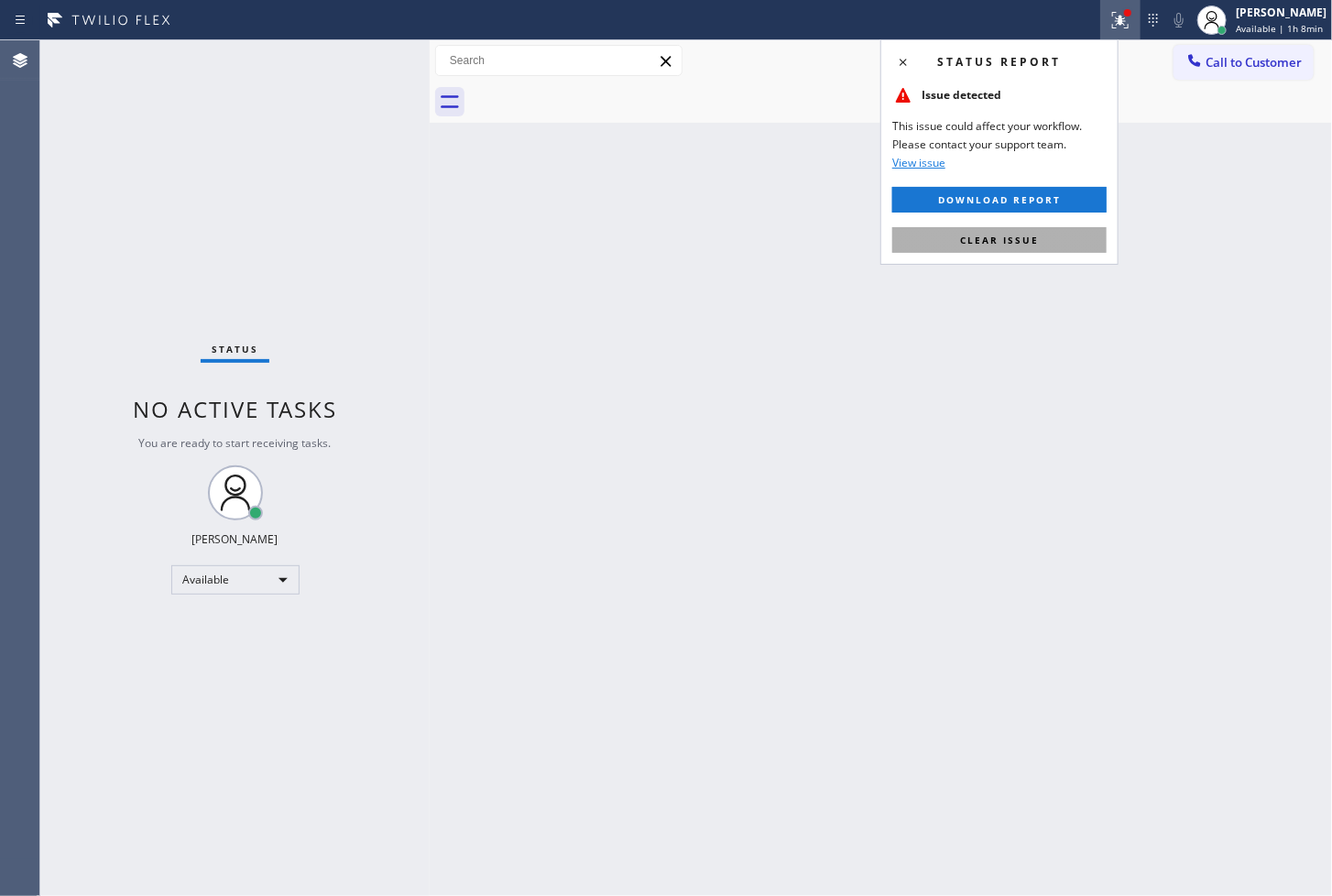
click at [1043, 243] on button "Clear issue" at bounding box center [1000, 240] width 215 height 26
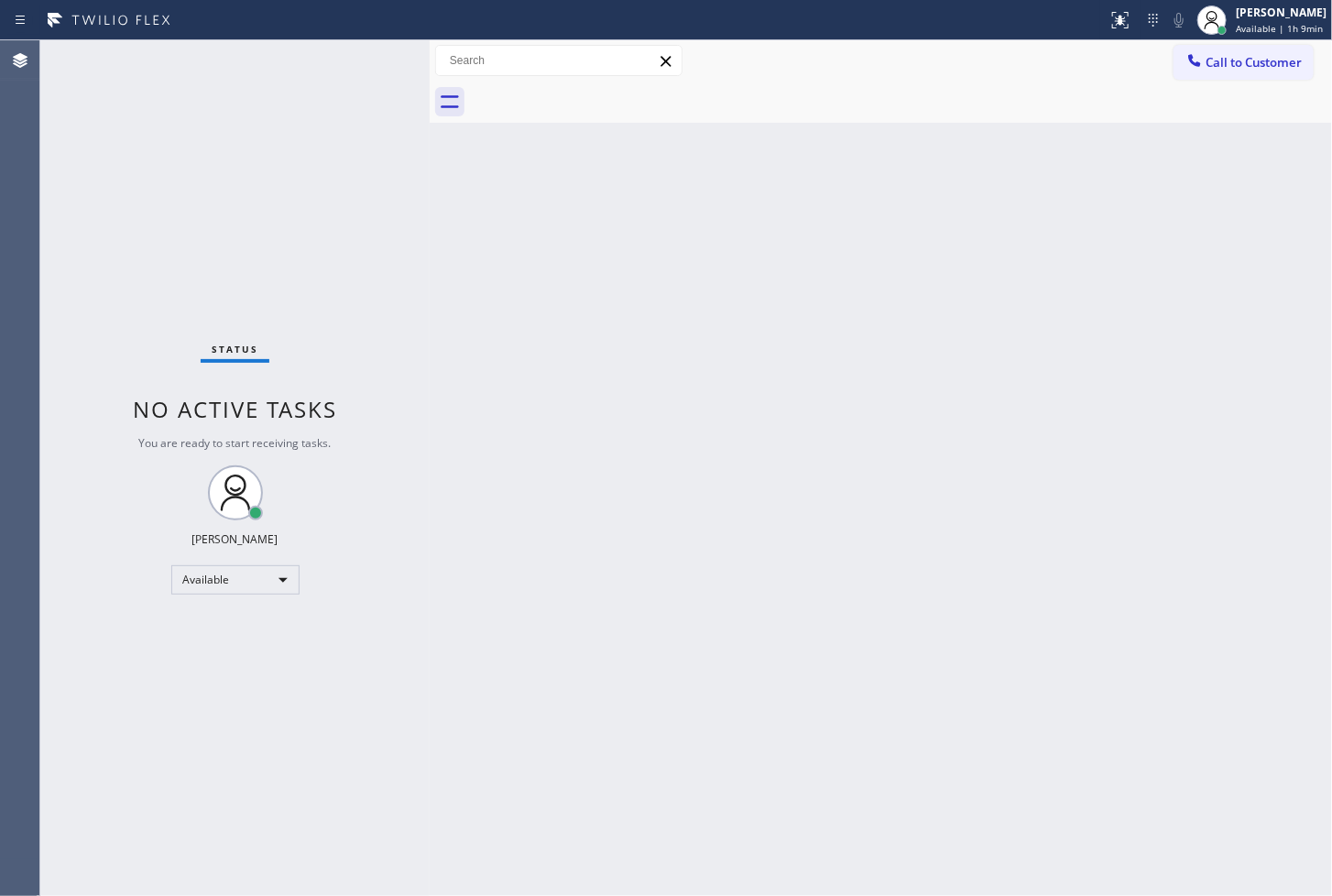
click at [710, 500] on div "Back to Dashboard Change Sender ID Customers Technicians Select a contact Outbo…" at bounding box center [881, 468] width 902 height 855
click at [373, 61] on div "Status No active tasks You are ready to start receiving tasks. [PERSON_NAME]" at bounding box center [235, 468] width 389 height 855
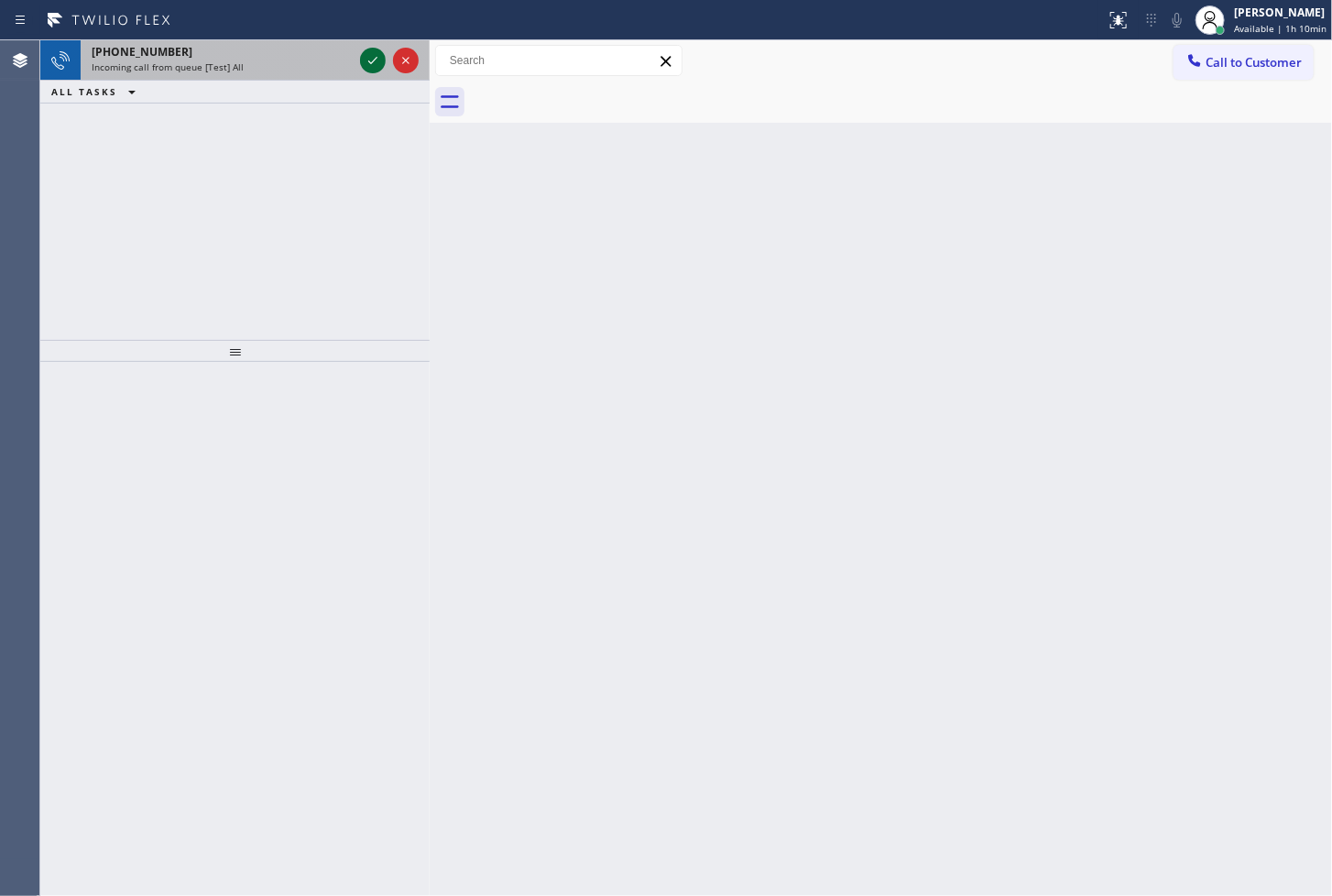
click at [364, 56] on icon at bounding box center [373, 60] width 22 height 22
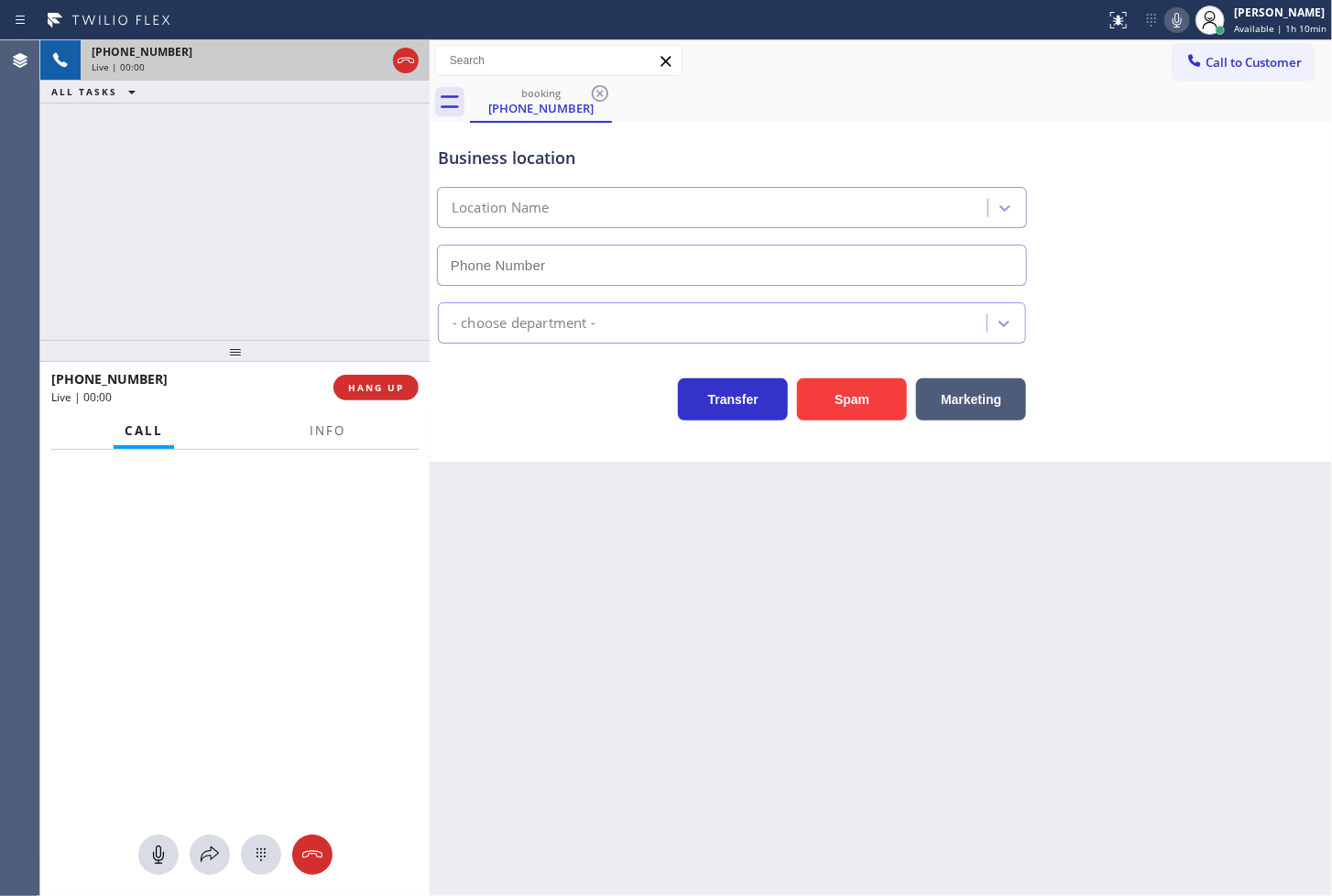
type input "[PHONE_NUMBER]"
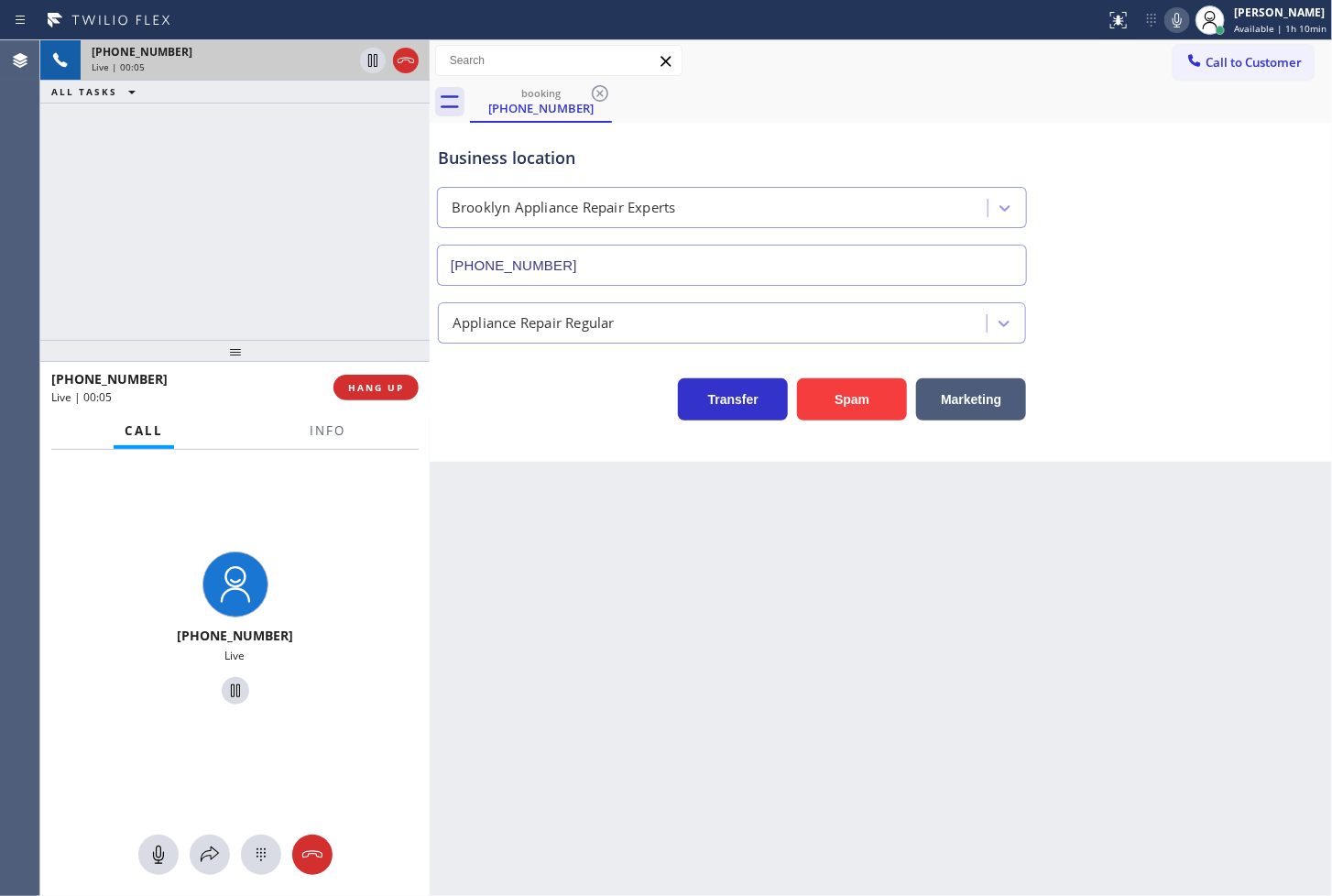
click at [1039, 77] on div "Call to Customer Outbound call Location Search location Your caller id phone nu…" at bounding box center [881, 61] width 902 height 42
click at [1173, 21] on icon at bounding box center [1177, 19] width 9 height 15
click at [1166, 21] on icon at bounding box center [1177, 19] width 22 height 22
click at [1173, 21] on icon at bounding box center [1177, 19] width 9 height 15
click at [1166, 21] on icon at bounding box center [1177, 19] width 22 height 22
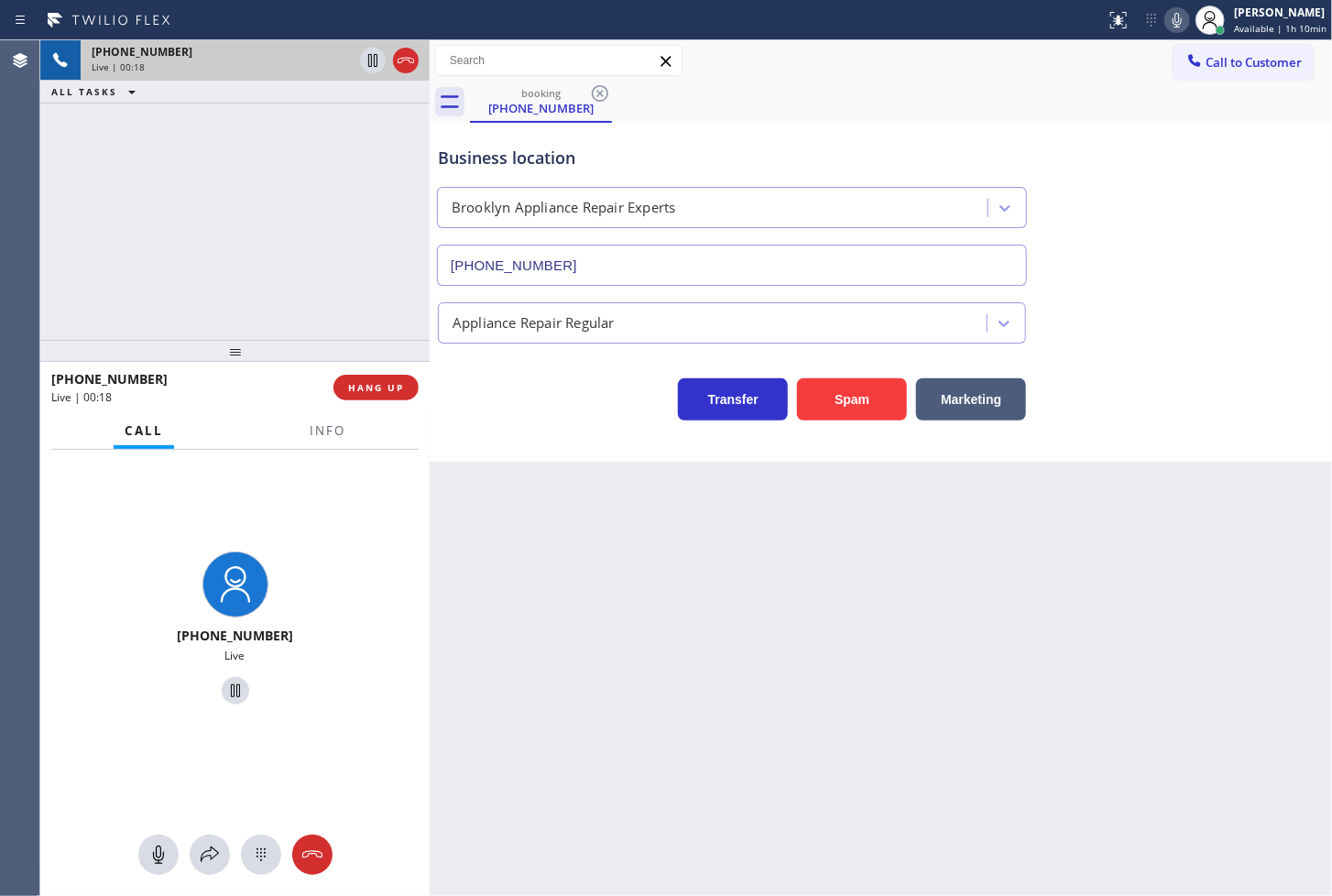
click at [258, 243] on div "[PHONE_NUMBER] Live | 00:18 ALL TASKS ALL TASKS ACTIVE TASKS TASKS IN WRAP UP" at bounding box center [235, 191] width 389 height 300
click at [373, 392] on span "HANG UP" at bounding box center [377, 387] width 56 height 13
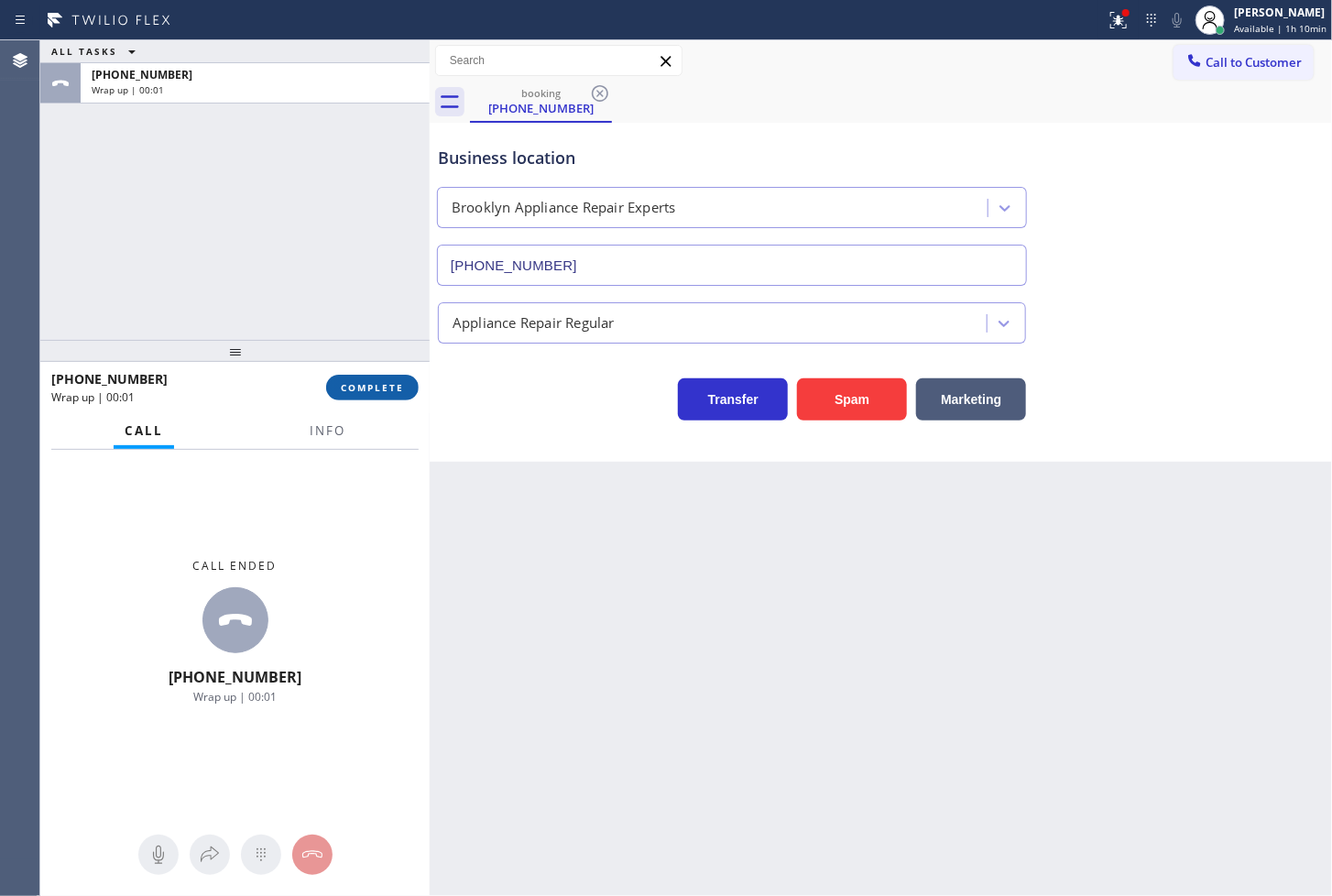
click at [399, 390] on span "COMPLETE" at bounding box center [372, 387] width 63 height 13
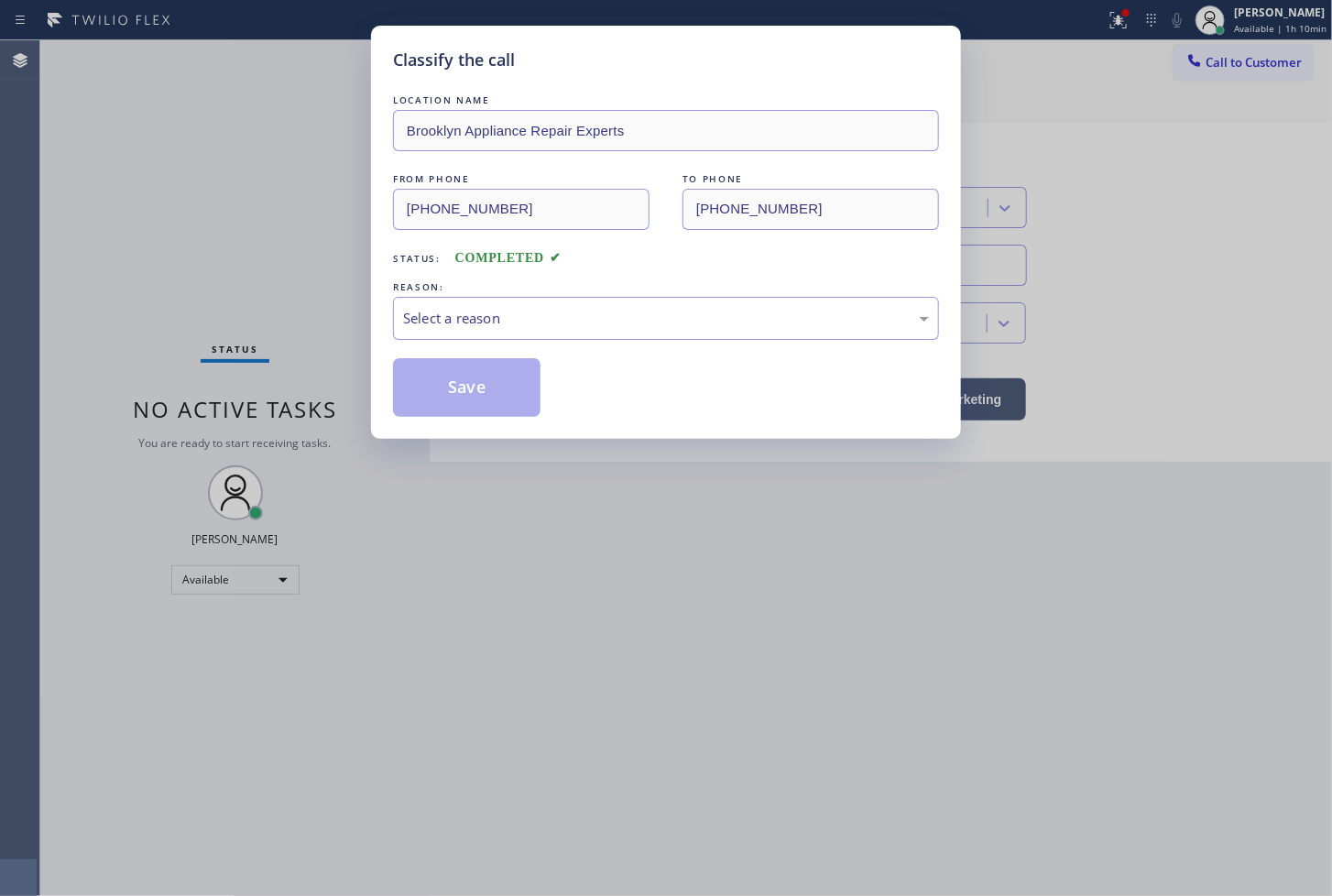
click at [545, 314] on div "Select a reason" at bounding box center [666, 318] width 526 height 21
click at [513, 394] on button "Save" at bounding box center [467, 387] width 147 height 59
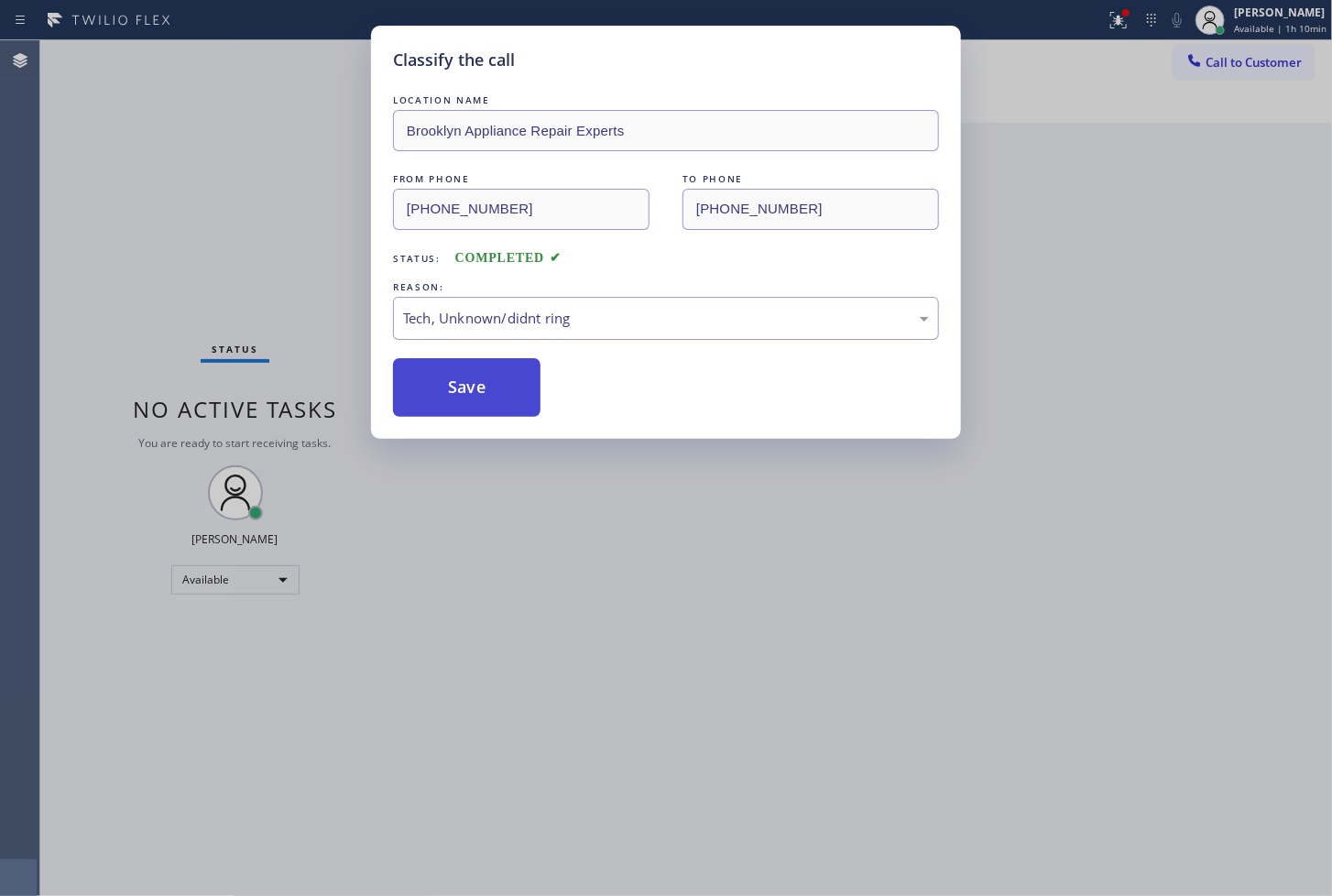
click at [513, 394] on button "Save" at bounding box center [467, 387] width 147 height 59
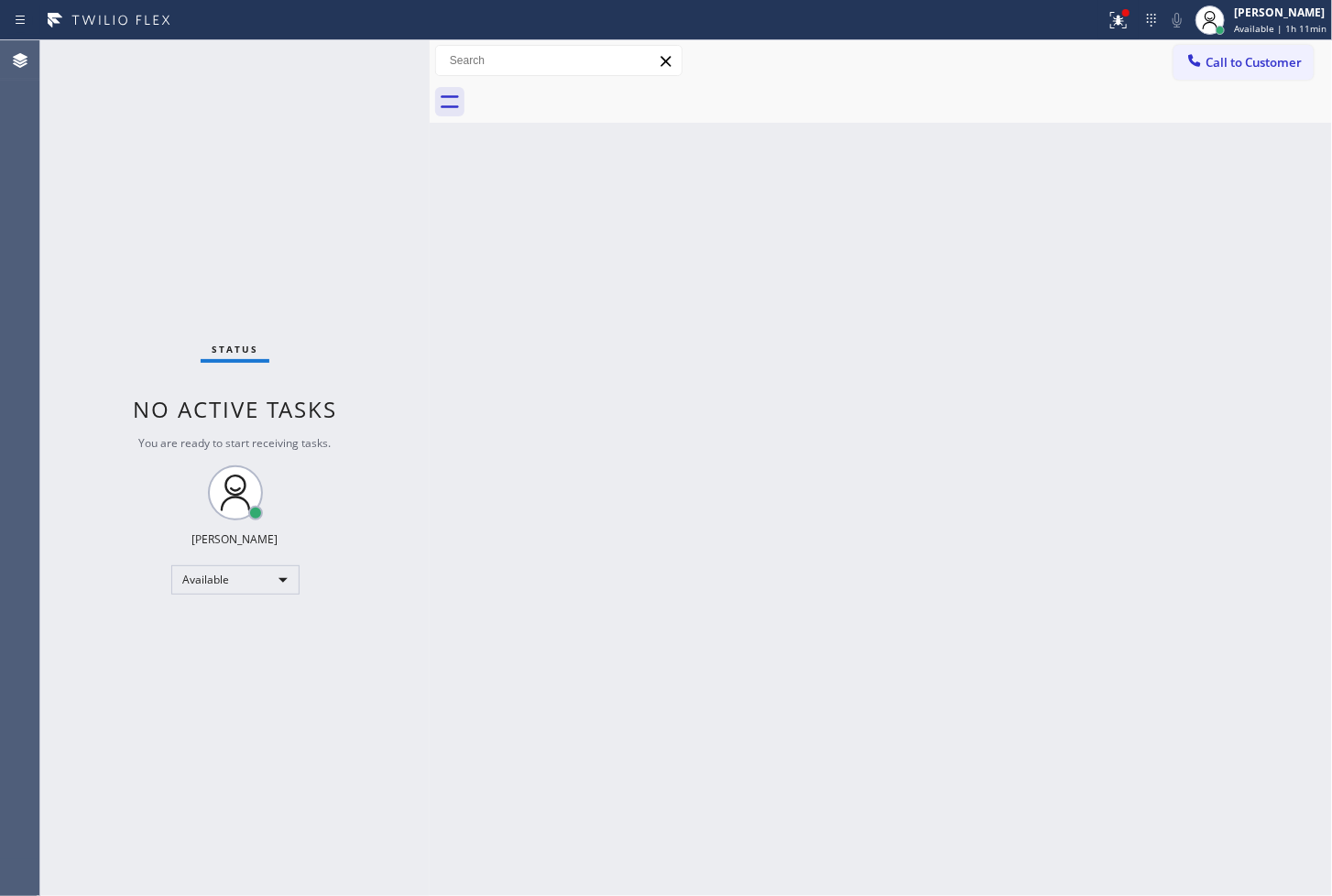
drag, startPoint x: 1102, startPoint y: 19, endPoint x: 1092, endPoint y: 42, distance: 25.1
click at [1107, 19] on icon at bounding box center [1118, 19] width 22 height 22
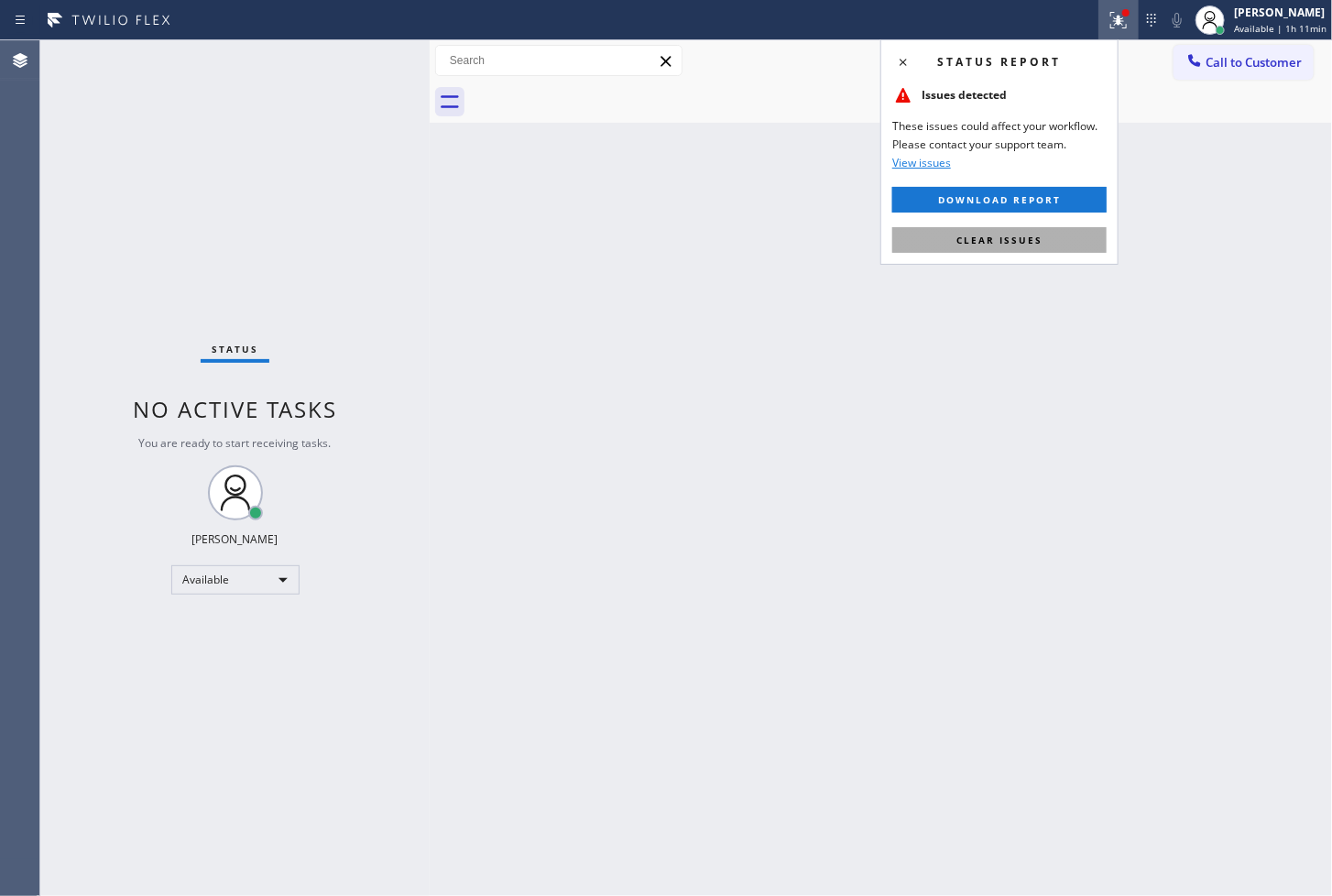
click at [1033, 233] on span "Clear issues" at bounding box center [999, 239] width 86 height 13
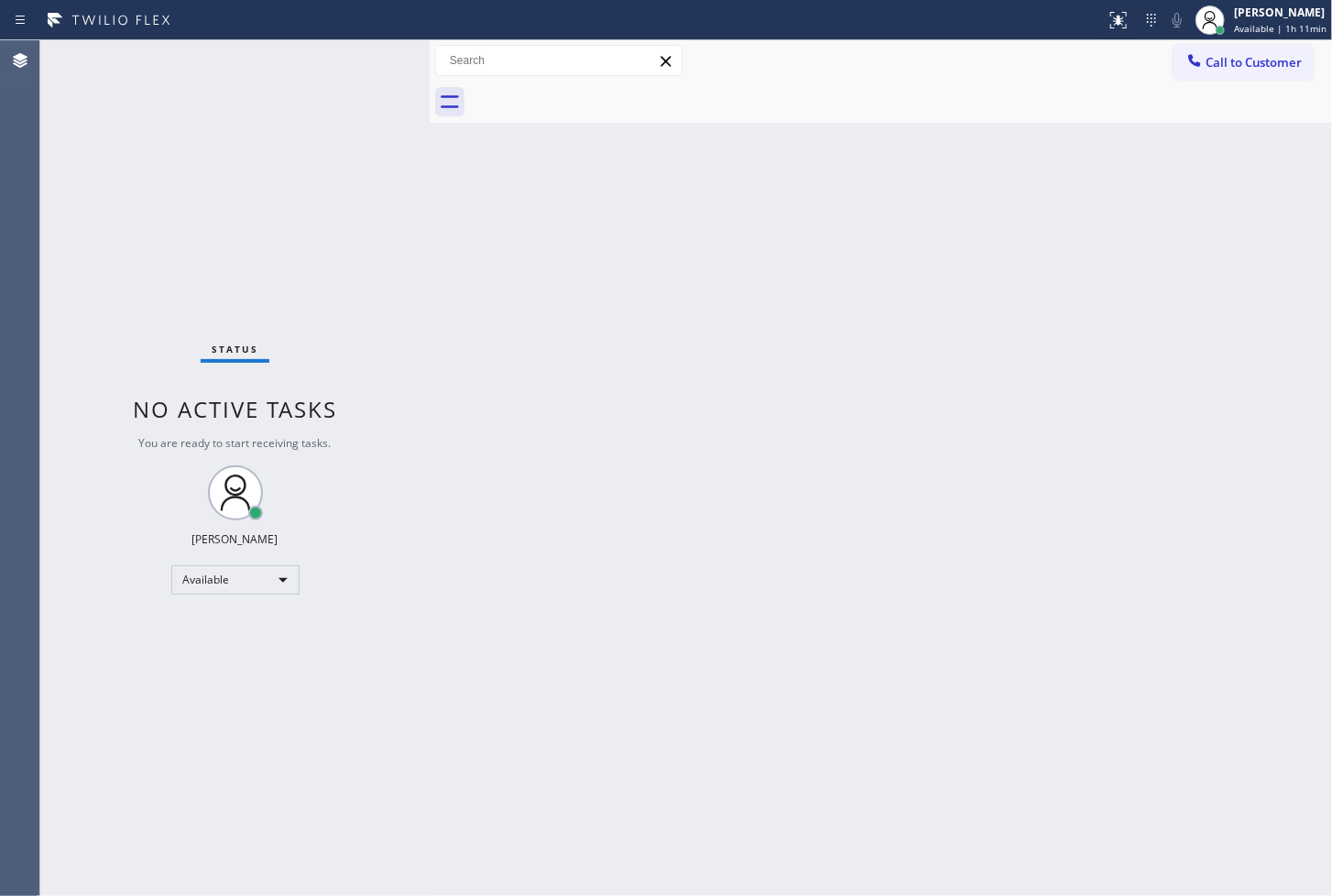
click at [300, 137] on div "Status No active tasks You are ready to start receiving tasks. [PERSON_NAME]" at bounding box center [235, 468] width 389 height 855
click at [364, 55] on div "Status No active tasks You are ready to start receiving tasks. [PERSON_NAME]" at bounding box center [235, 468] width 389 height 855
click at [588, 279] on div "Back to Dashboard Change Sender ID Customers Technicians Select a contact Outbo…" at bounding box center [881, 468] width 902 height 855
click at [368, 58] on div "Status No active tasks You are ready to start receiving tasks. [PERSON_NAME]" at bounding box center [235, 468] width 389 height 855
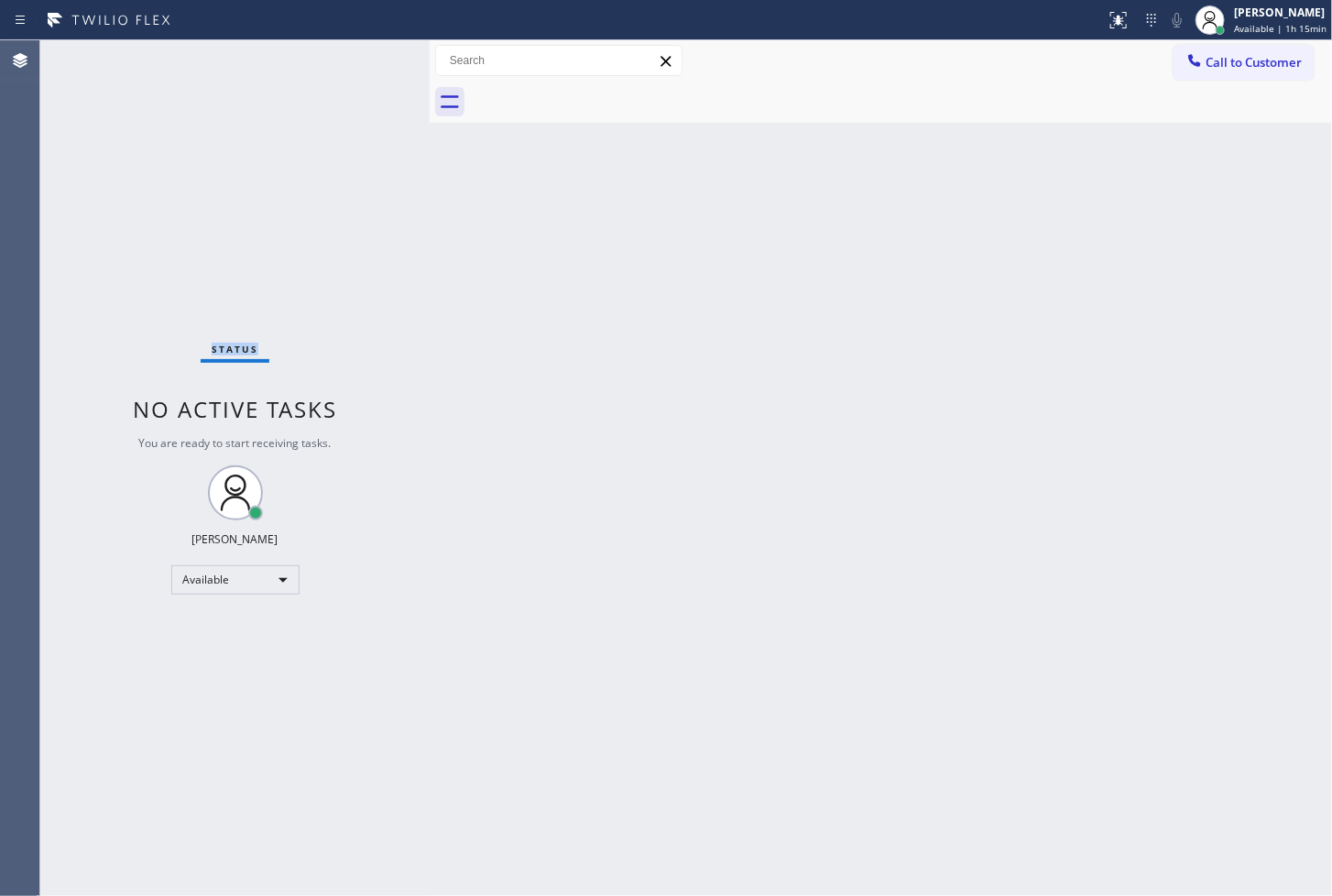
click at [368, 58] on div "Status No active tasks You are ready to start receiving tasks. [PERSON_NAME]" at bounding box center [235, 468] width 389 height 855
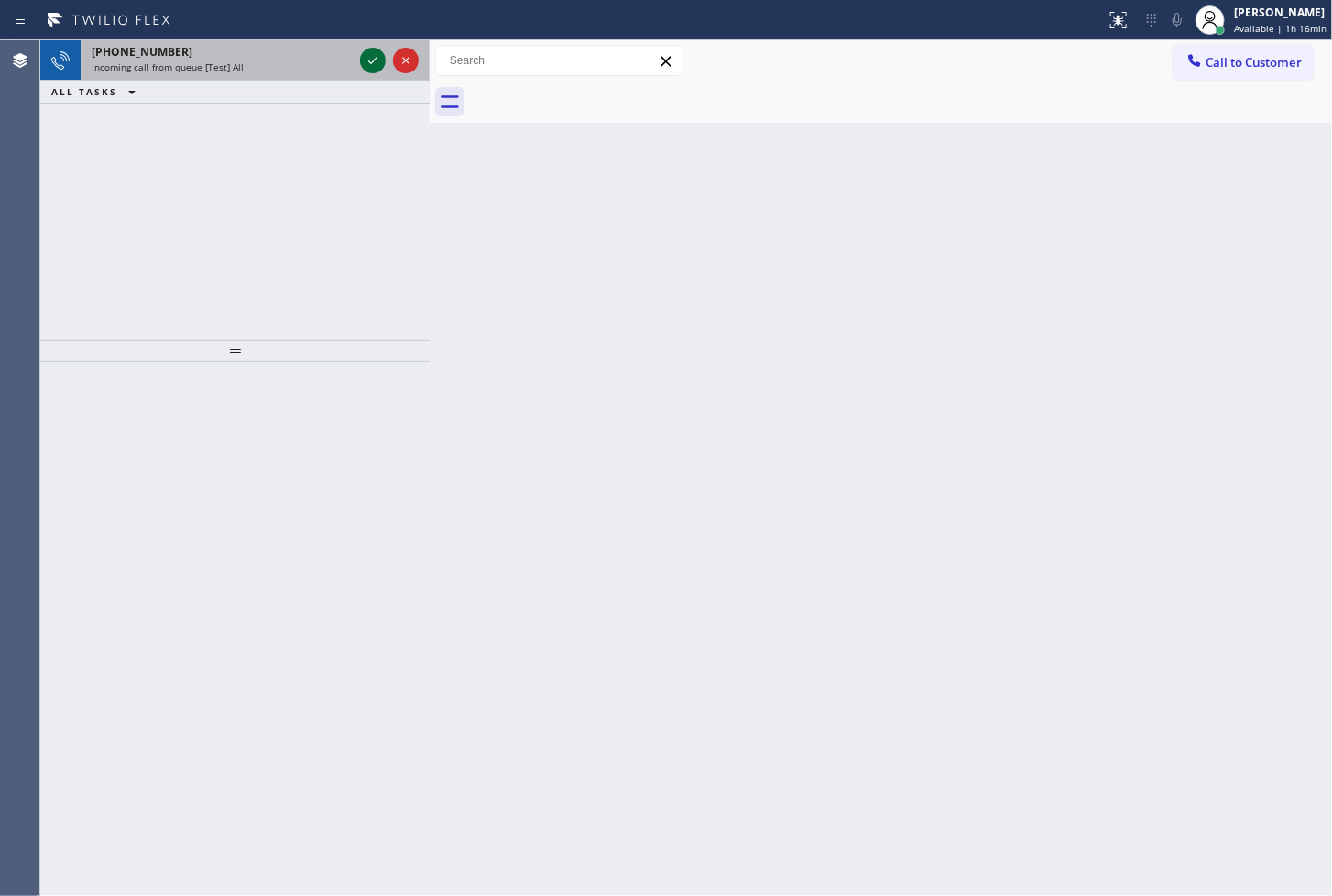
click at [368, 58] on icon at bounding box center [373, 60] width 22 height 22
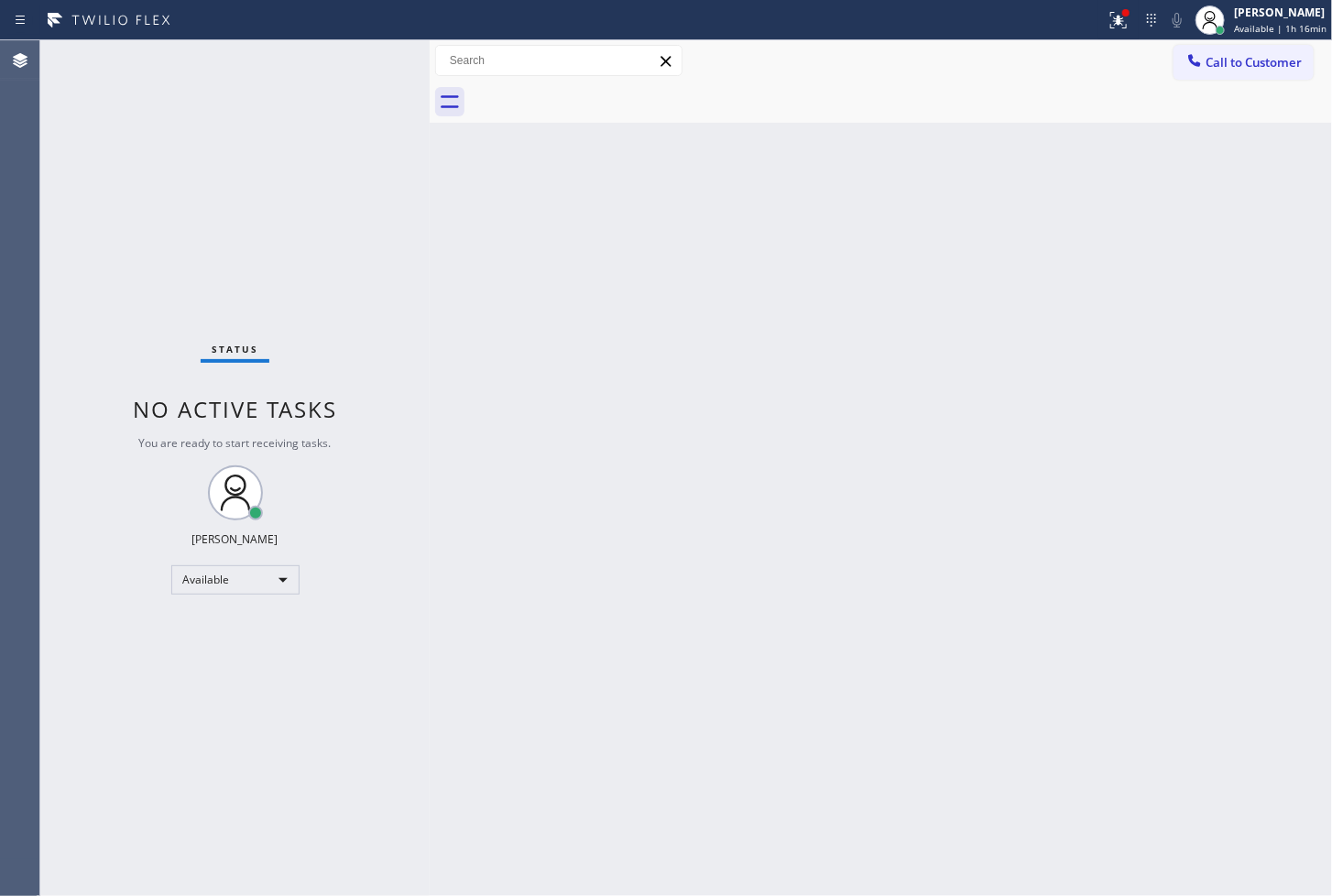
click at [368, 58] on div "Status No active tasks You are ready to start receiving tasks. [PERSON_NAME]" at bounding box center [235, 468] width 389 height 855
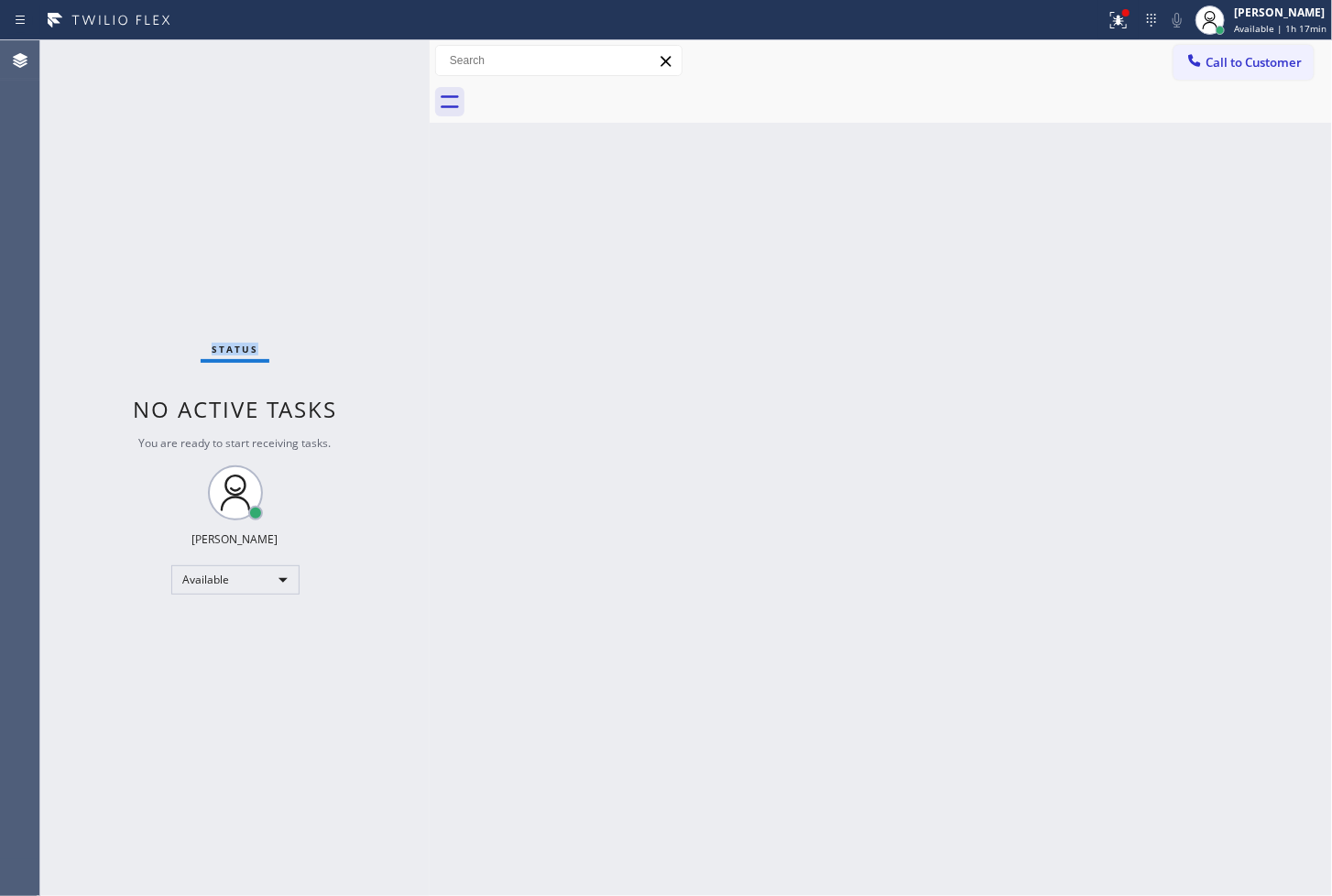
click at [368, 58] on div "Status No active tasks You are ready to start receiving tasks. [PERSON_NAME]" at bounding box center [235, 468] width 389 height 855
click at [825, 233] on div "Back to Dashboard Change Sender ID Customers Technicians Select a contact Outbo…" at bounding box center [881, 468] width 902 height 855
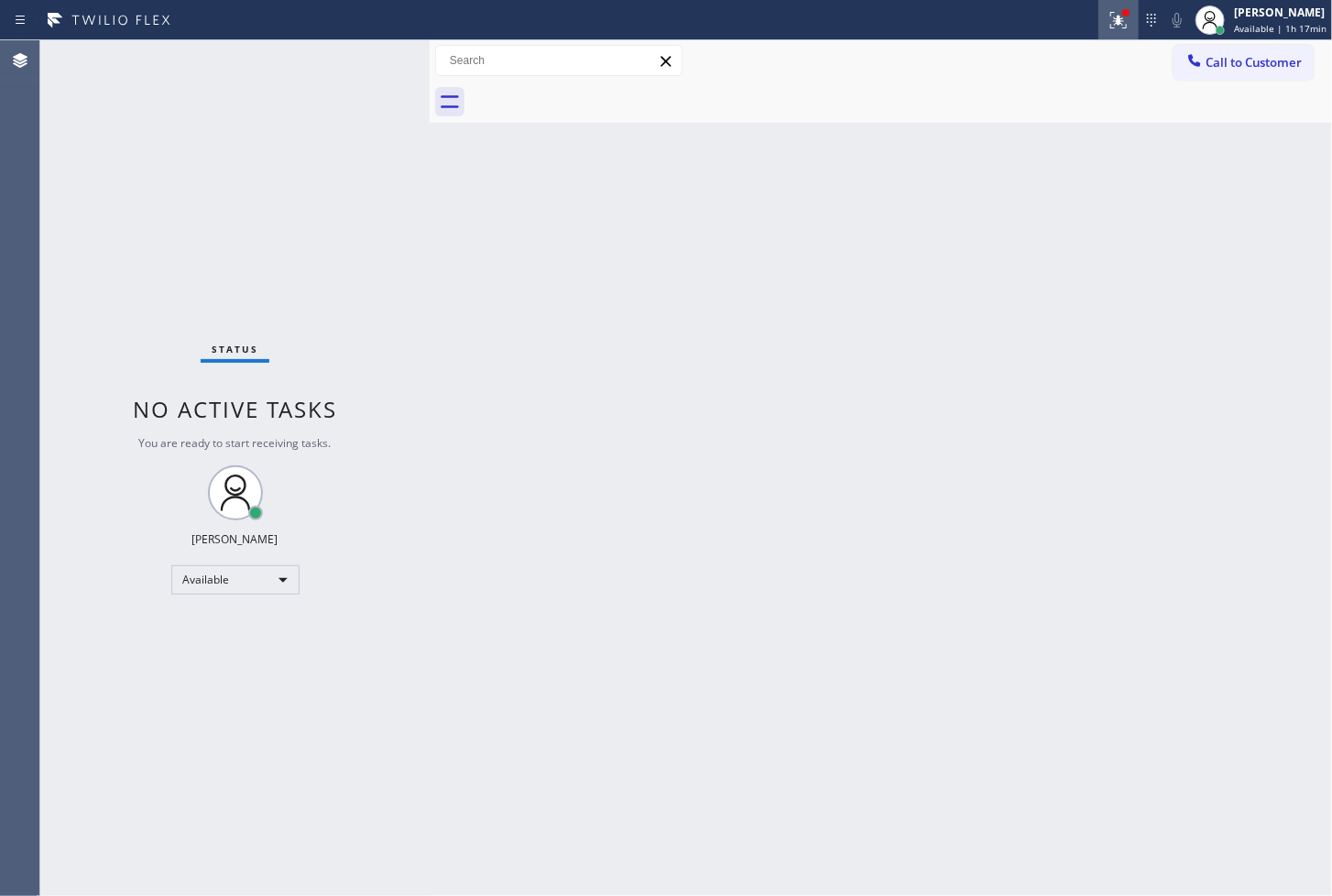
click at [1110, 21] on icon at bounding box center [1115, 17] width 11 height 13
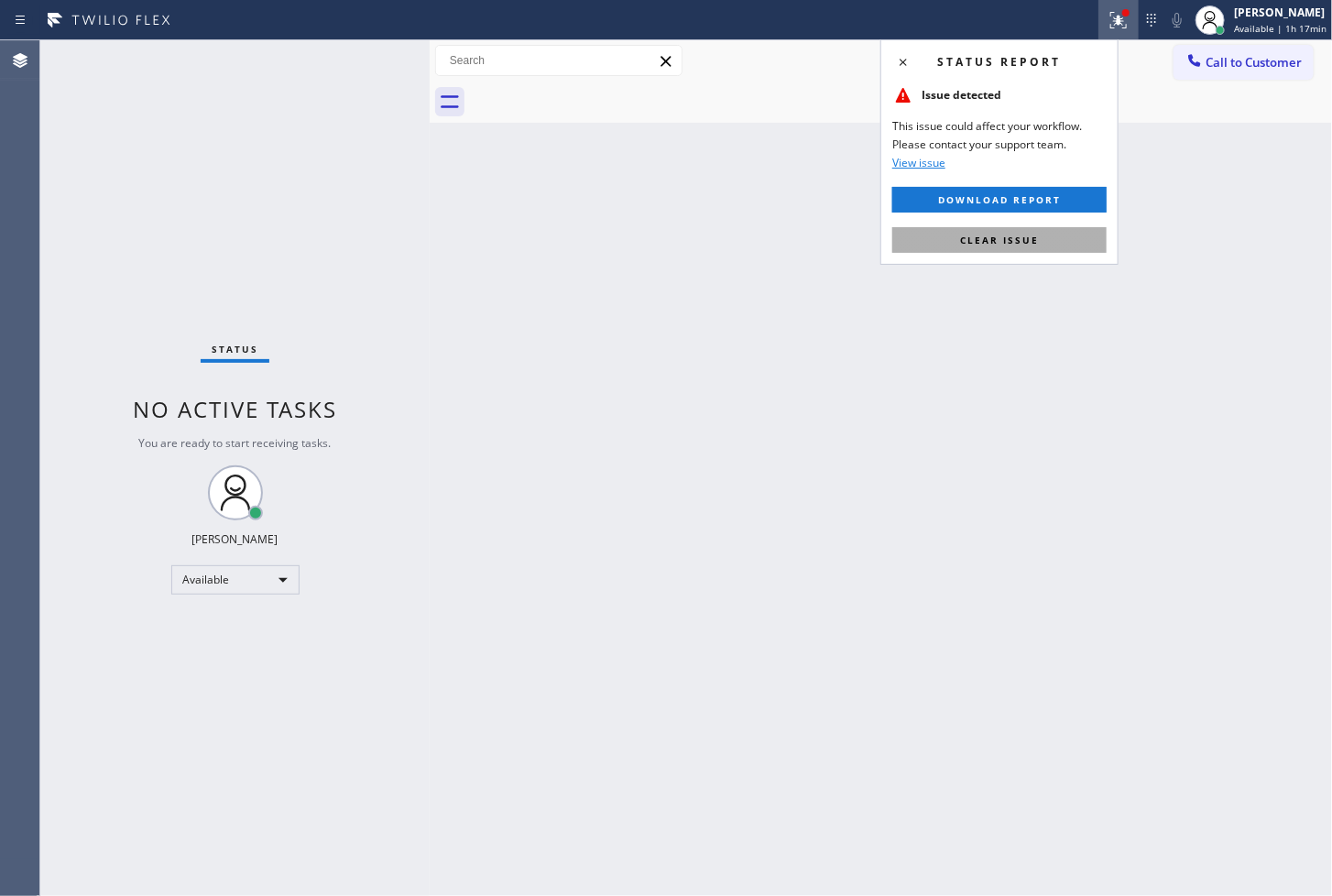
click at [1057, 242] on button "Clear issue" at bounding box center [1000, 240] width 215 height 26
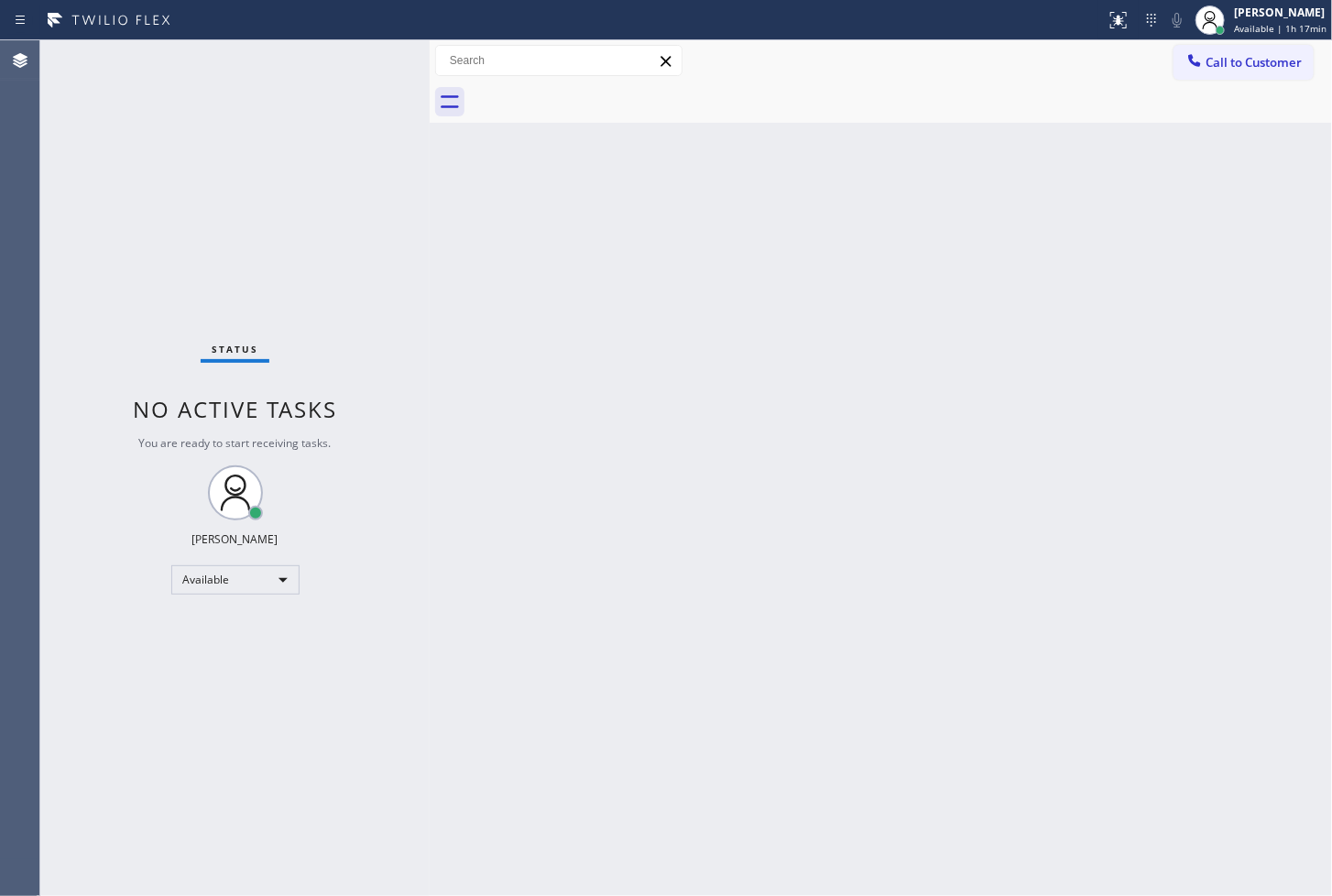
click at [506, 248] on div "Back to Dashboard Change Sender ID Customers Technicians Select a contact Outbo…" at bounding box center [881, 468] width 902 height 855
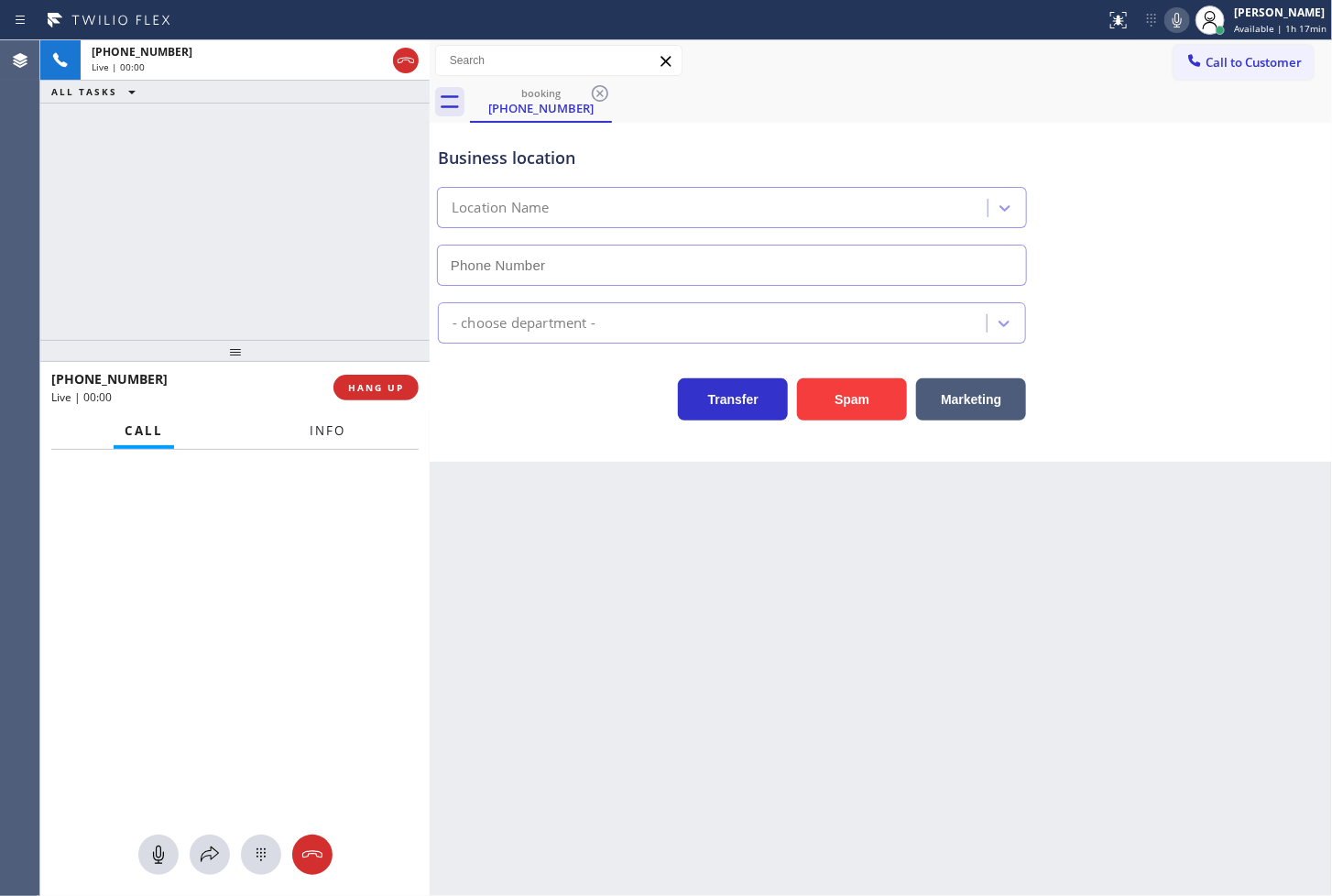
type input "[PHONE_NUMBER]"
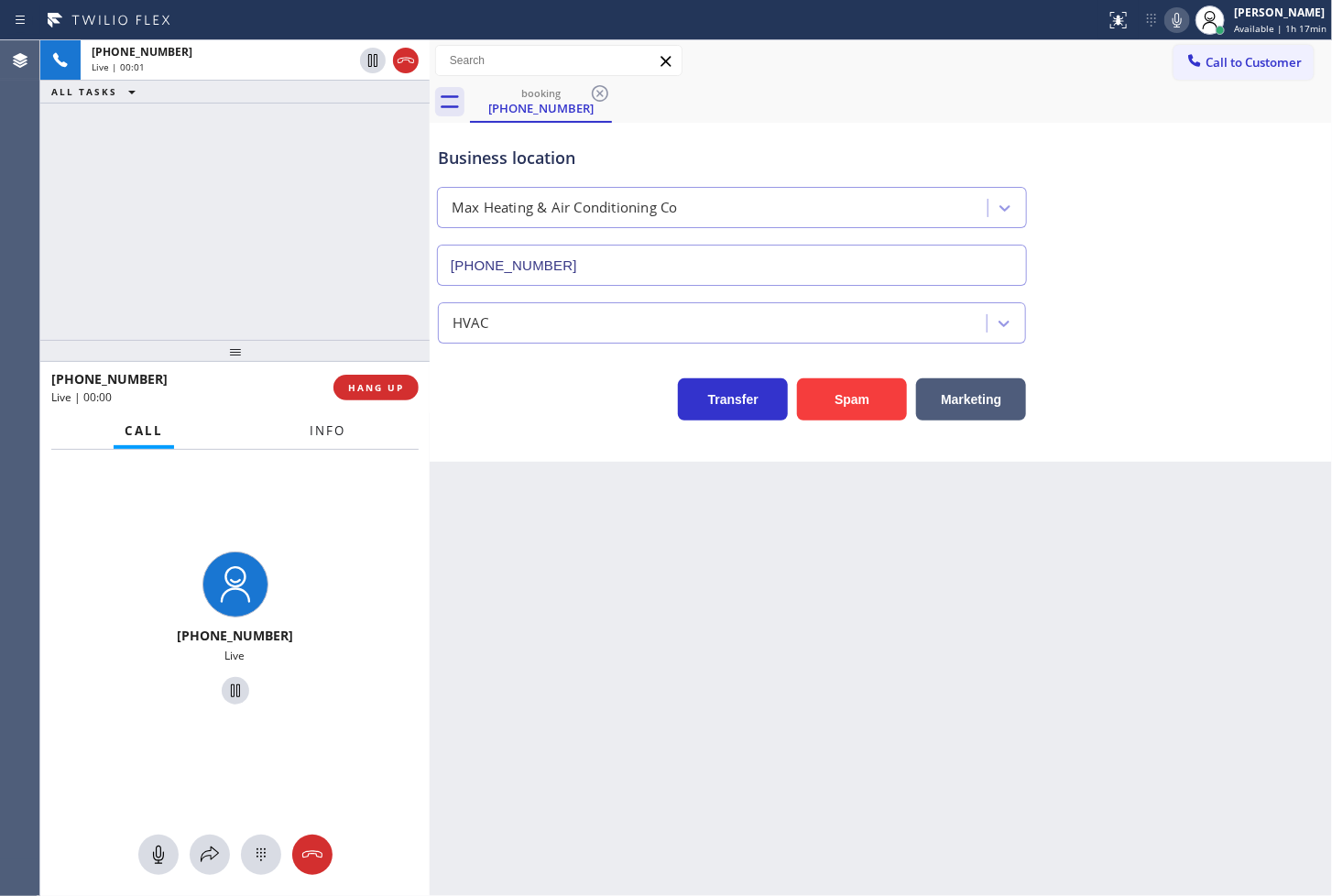
click at [332, 434] on span "Info" at bounding box center [327, 430] width 36 height 16
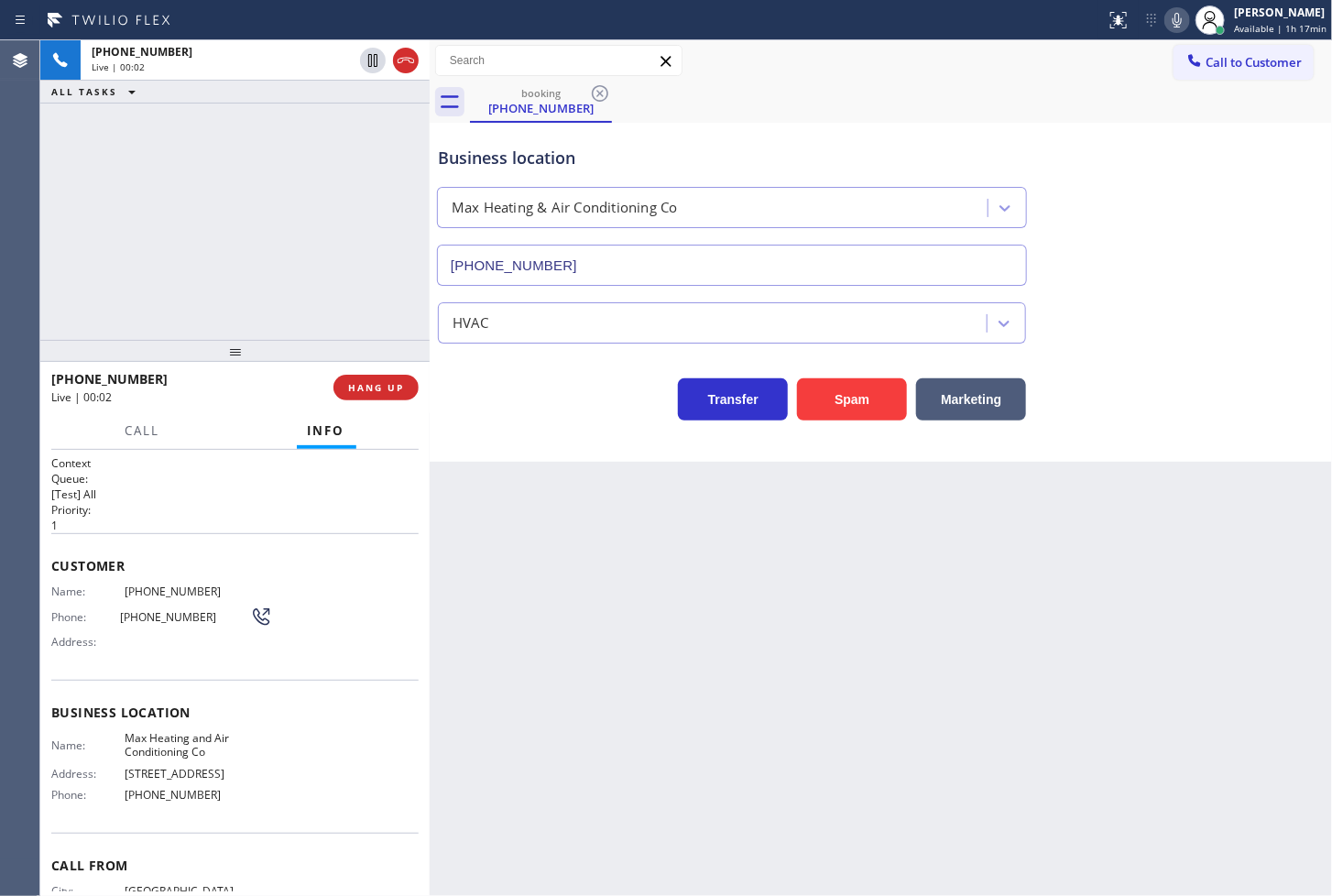
click at [537, 410] on div "Transfer Spam Marketing" at bounding box center [732, 394] width 595 height 51
click at [250, 229] on div "[PHONE_NUMBER] Live | 00:02 ALL TASKS ALL TASKS ACTIVE TASKS TASKS IN WRAP UP" at bounding box center [235, 191] width 389 height 300
click at [304, 275] on div "[PHONE_NUMBER] Live | 00:04 ALL TASKS ALL TASKS ACTIVE TASKS TASKS IN WRAP UP" at bounding box center [235, 191] width 389 height 300
click at [1166, 18] on icon at bounding box center [1177, 19] width 22 height 22
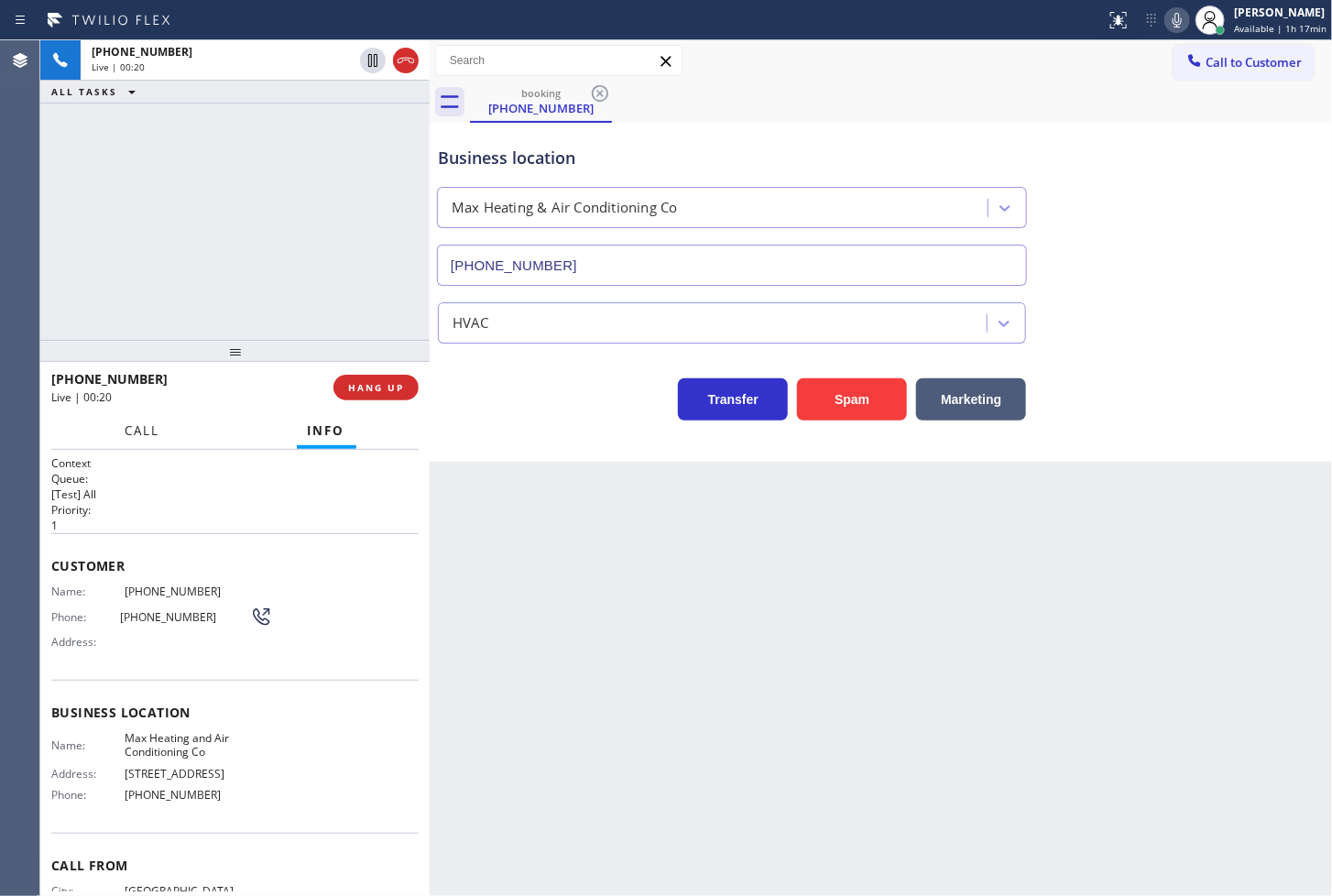
click at [141, 437] on span "Call" at bounding box center [143, 430] width 35 height 16
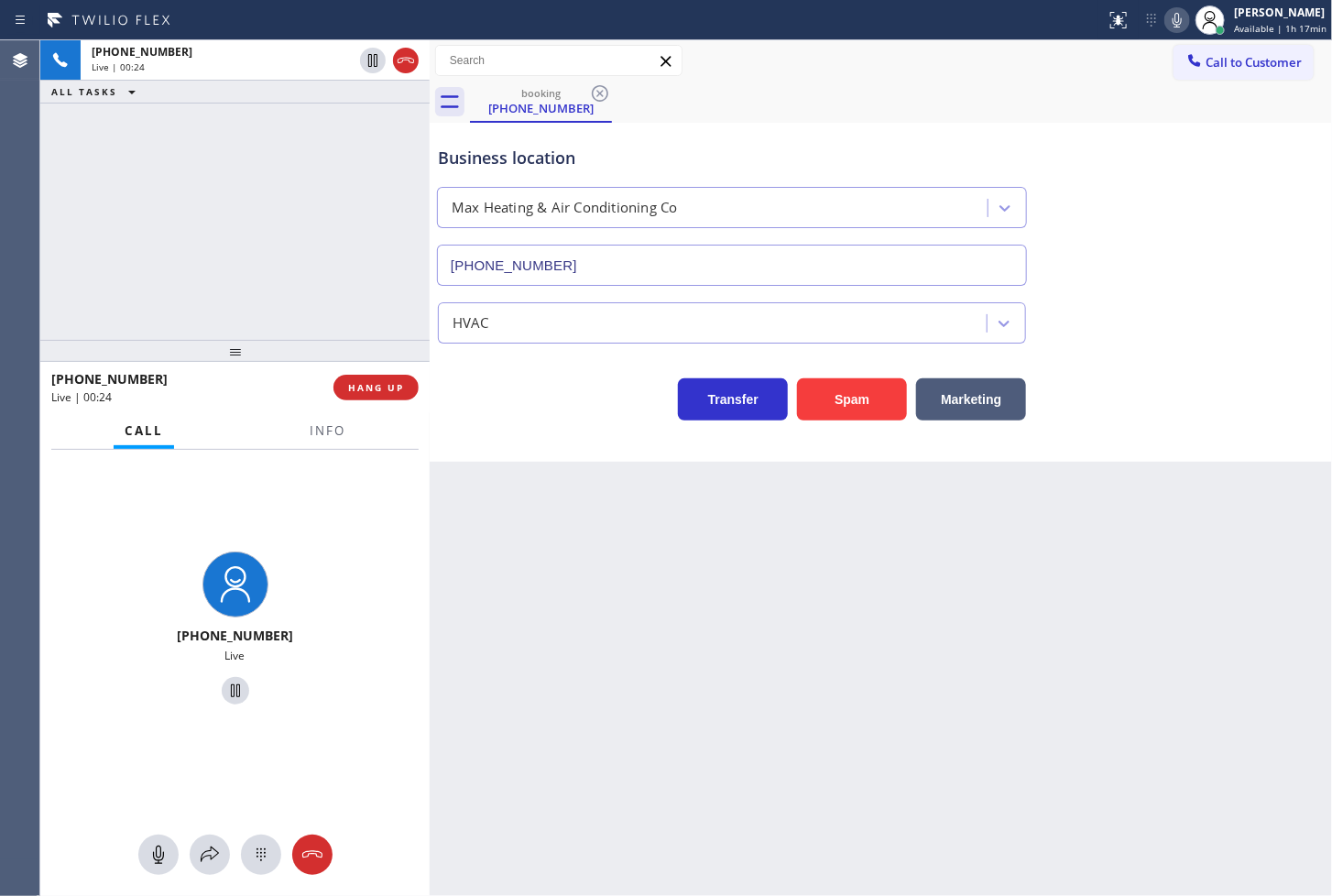
click at [1166, 26] on icon at bounding box center [1177, 19] width 22 height 22
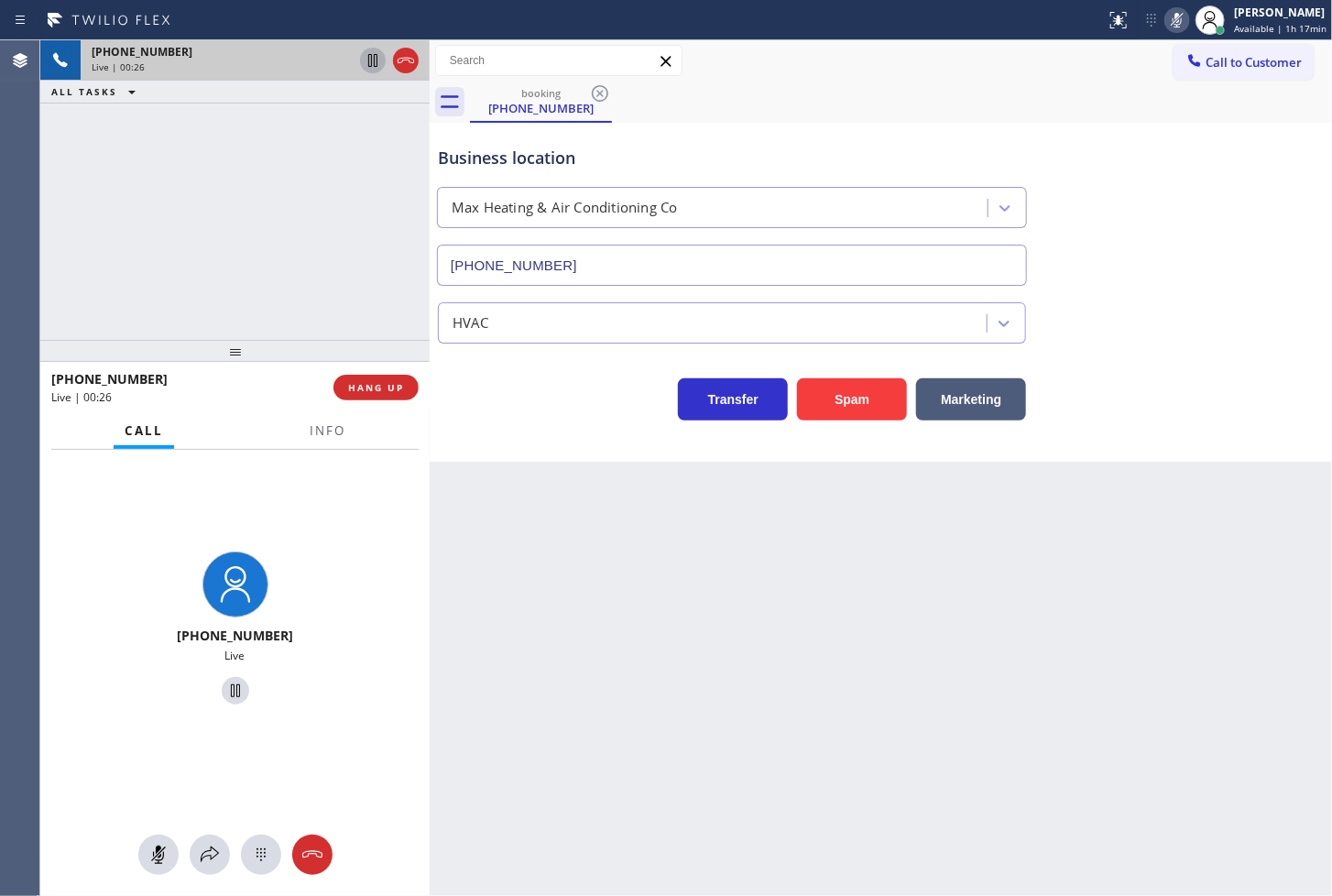
click at [369, 62] on icon at bounding box center [373, 60] width 22 height 22
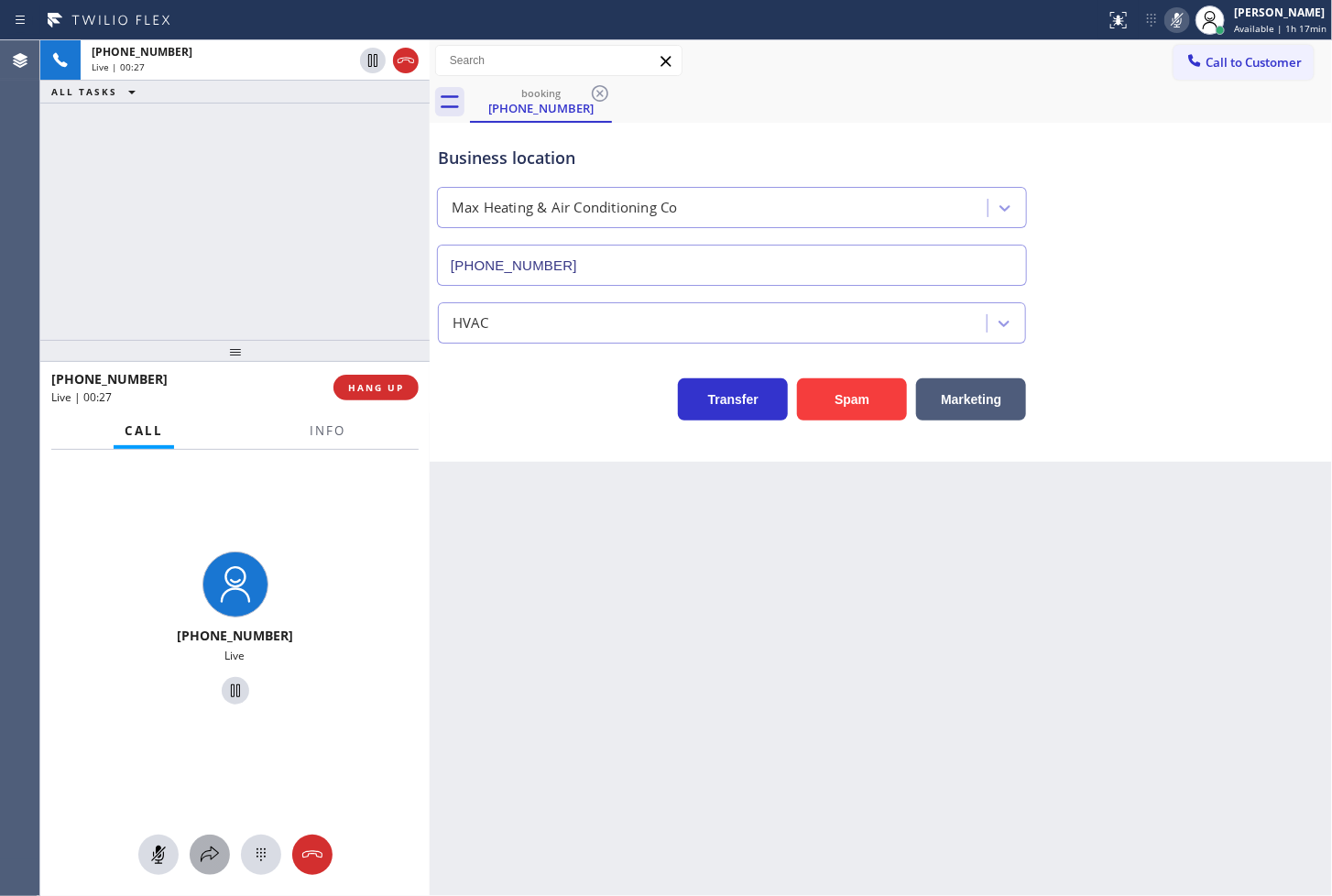
click at [202, 836] on button at bounding box center [210, 854] width 41 height 41
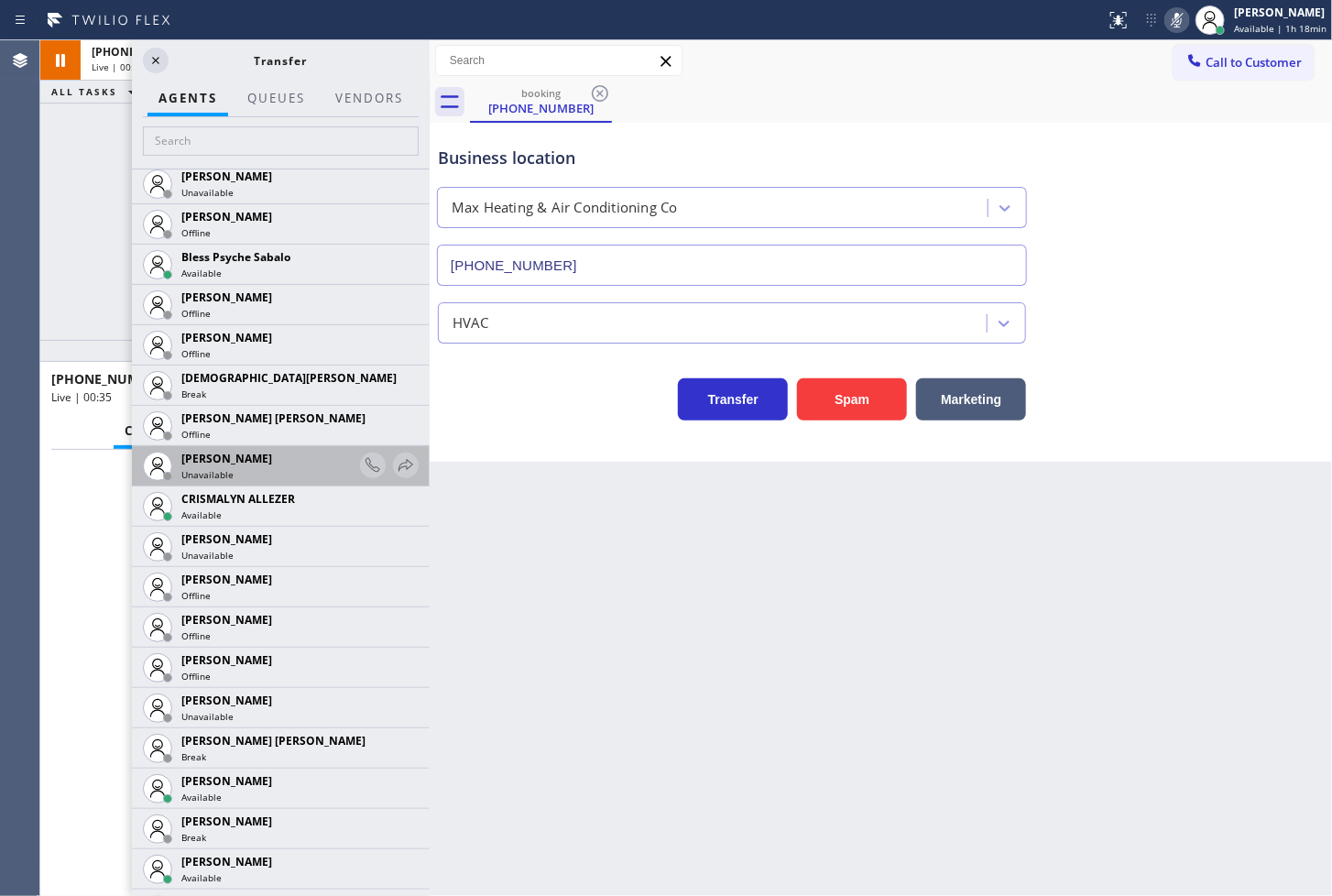
scroll to position [814, 0]
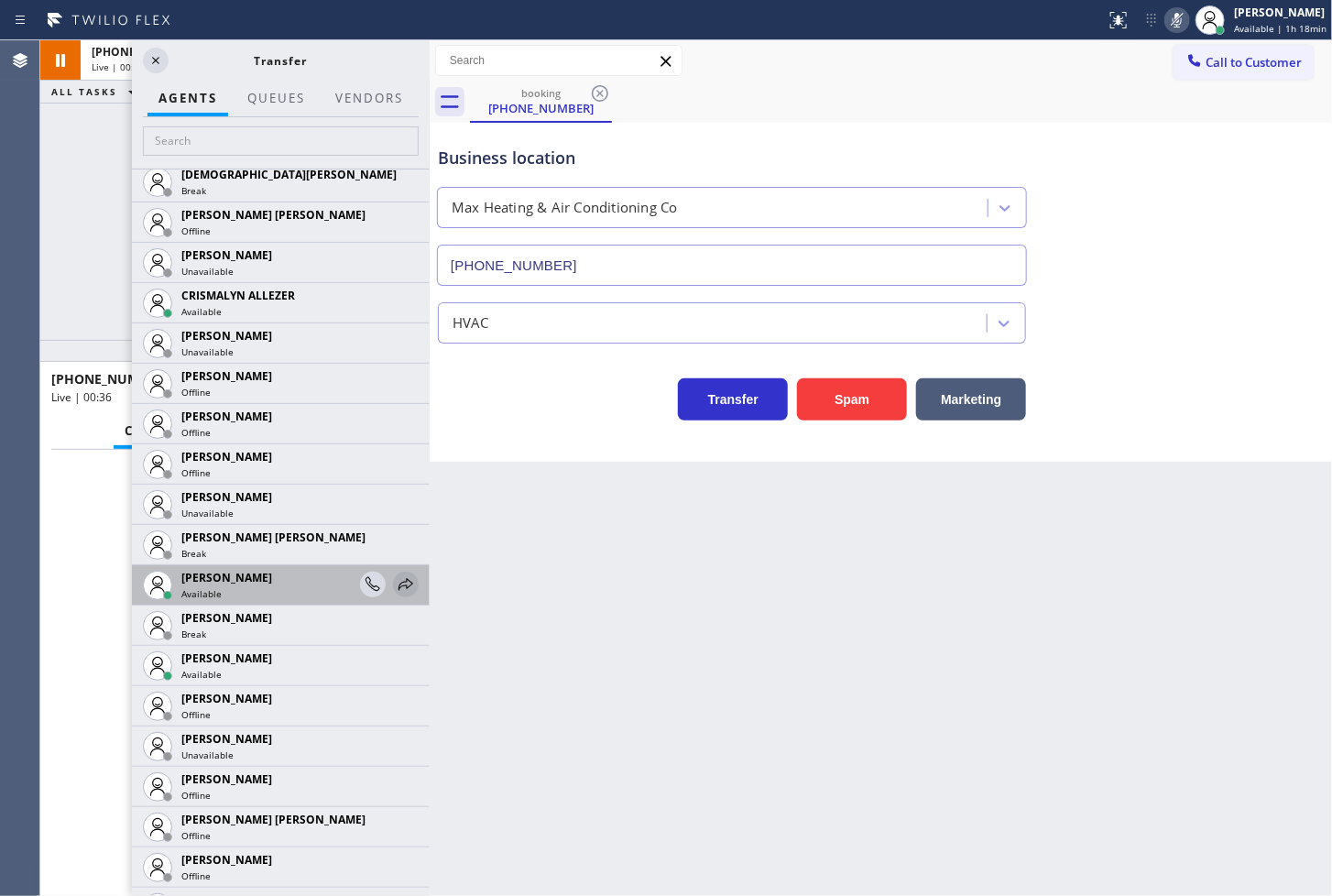
click at [399, 581] on icon at bounding box center [406, 583] width 15 height 12
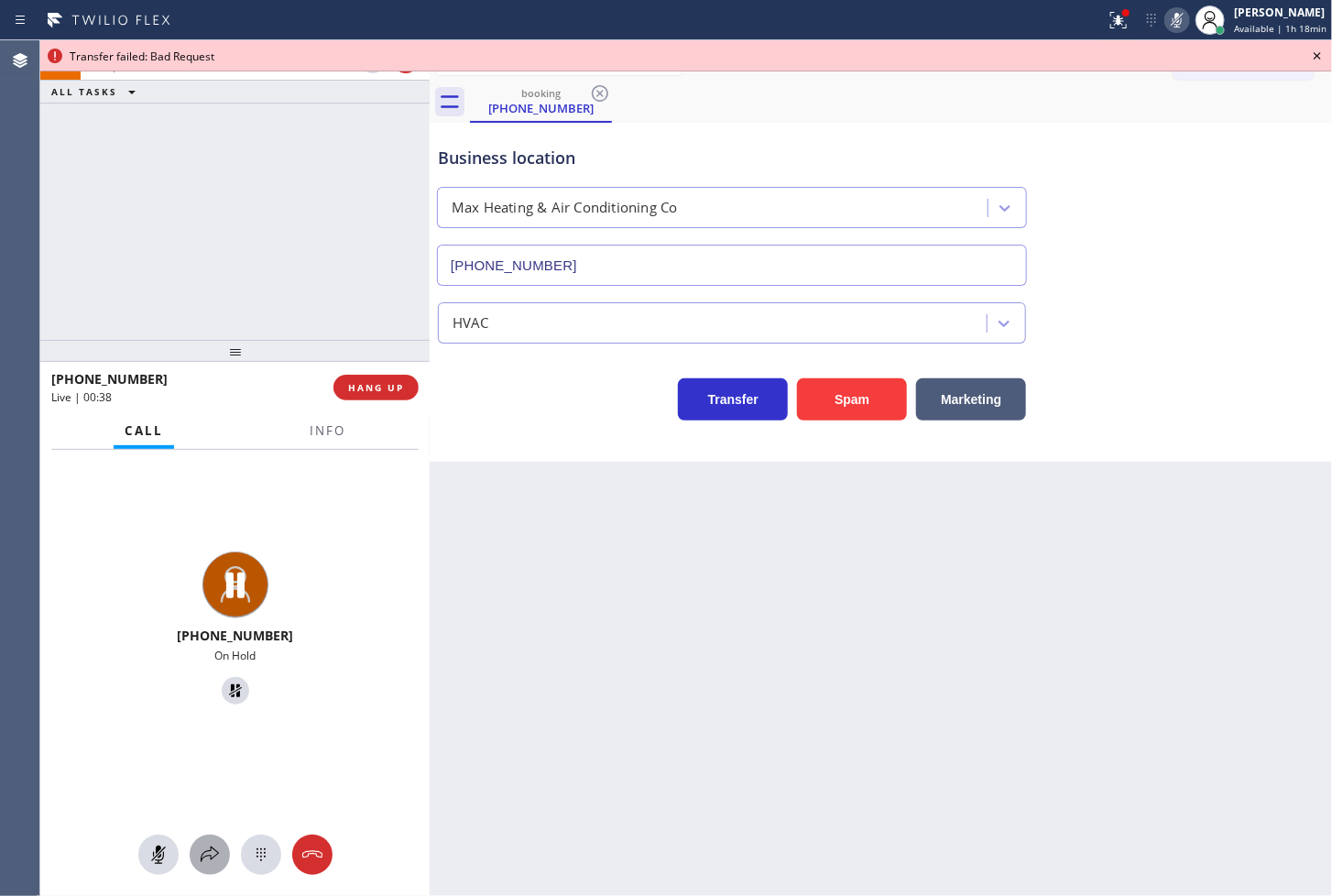
click at [215, 849] on icon at bounding box center [209, 854] width 22 height 22
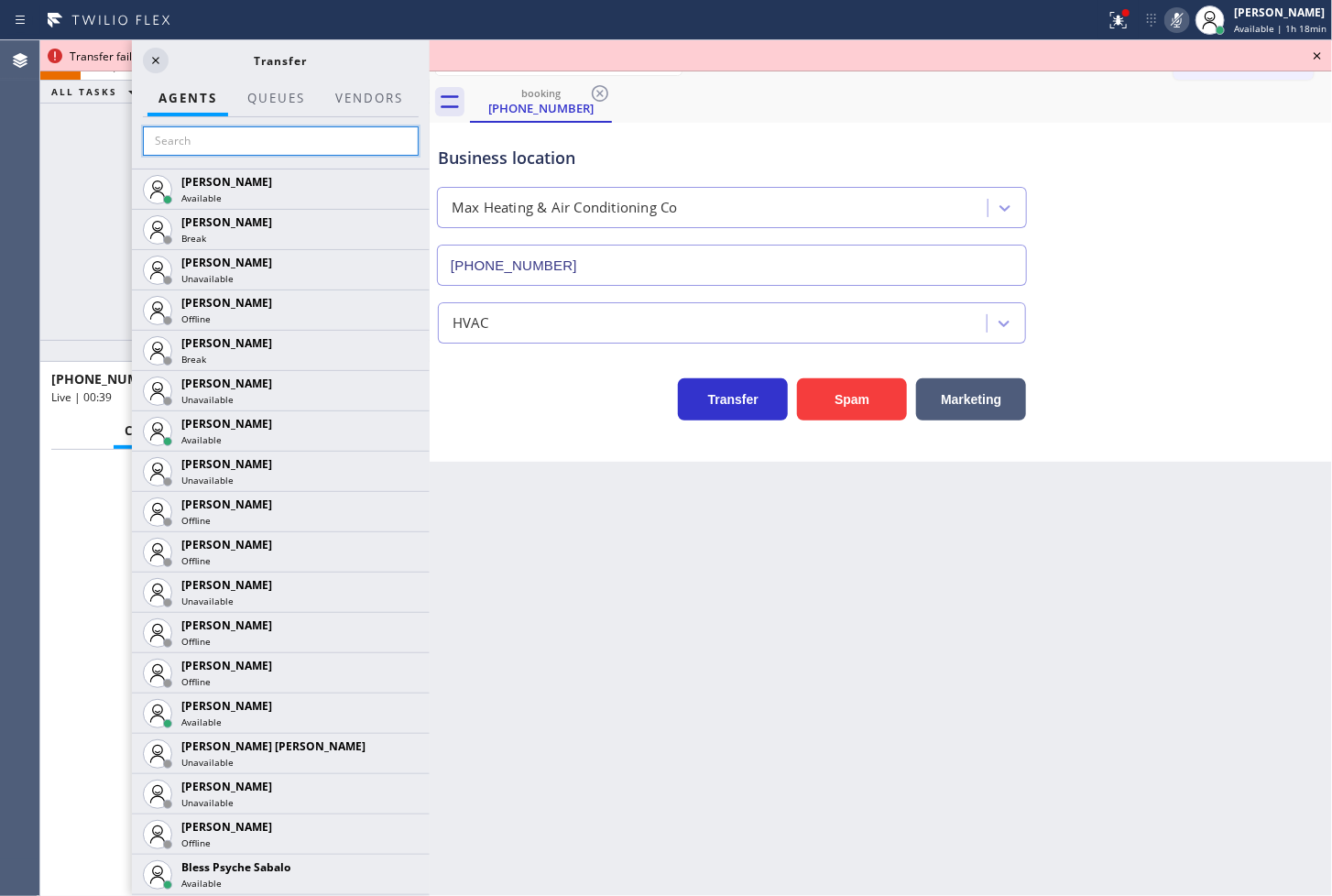
click at [211, 146] on input "text" at bounding box center [281, 141] width 276 height 29
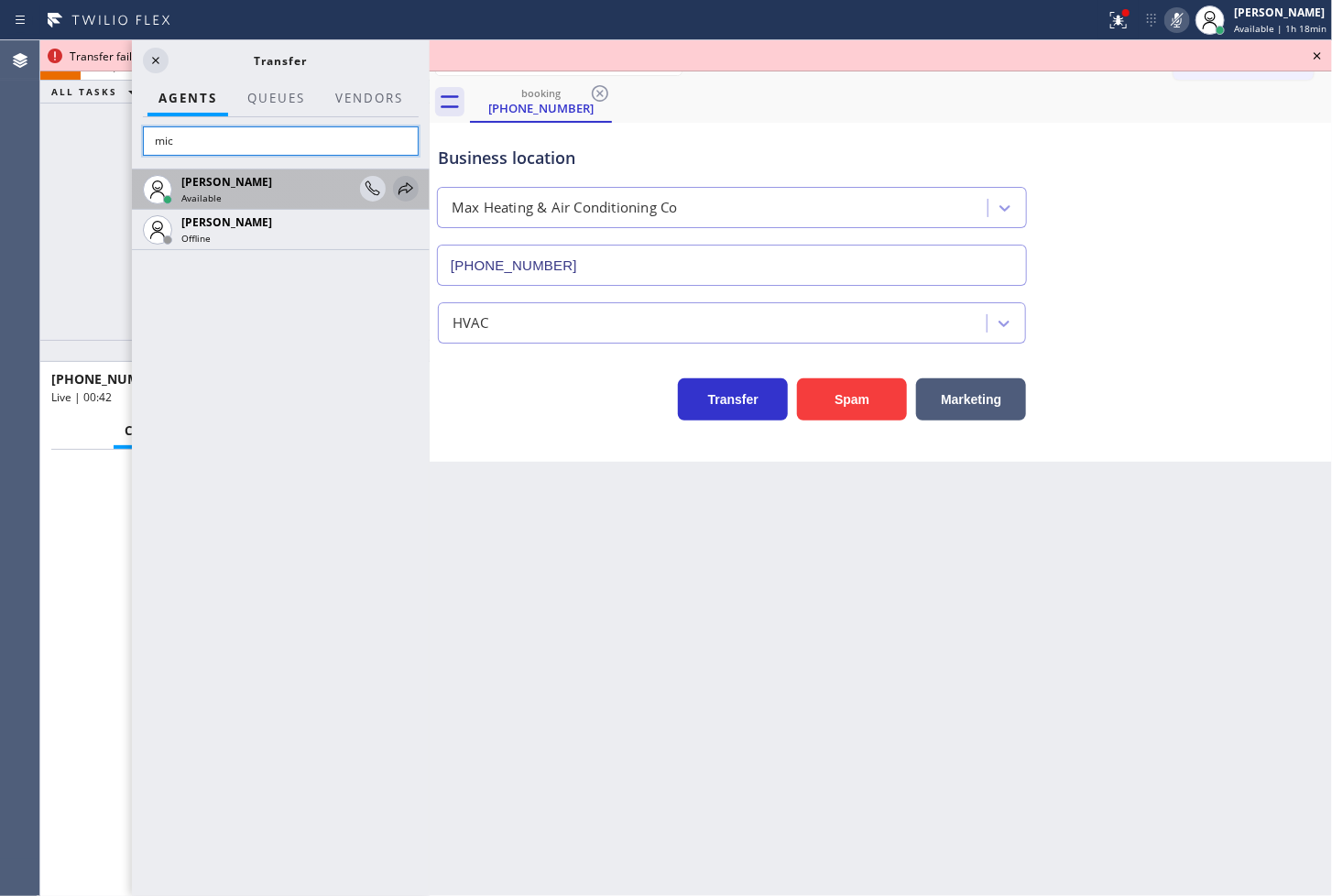
type input "mic"
click at [401, 180] on icon at bounding box center [406, 189] width 22 height 22
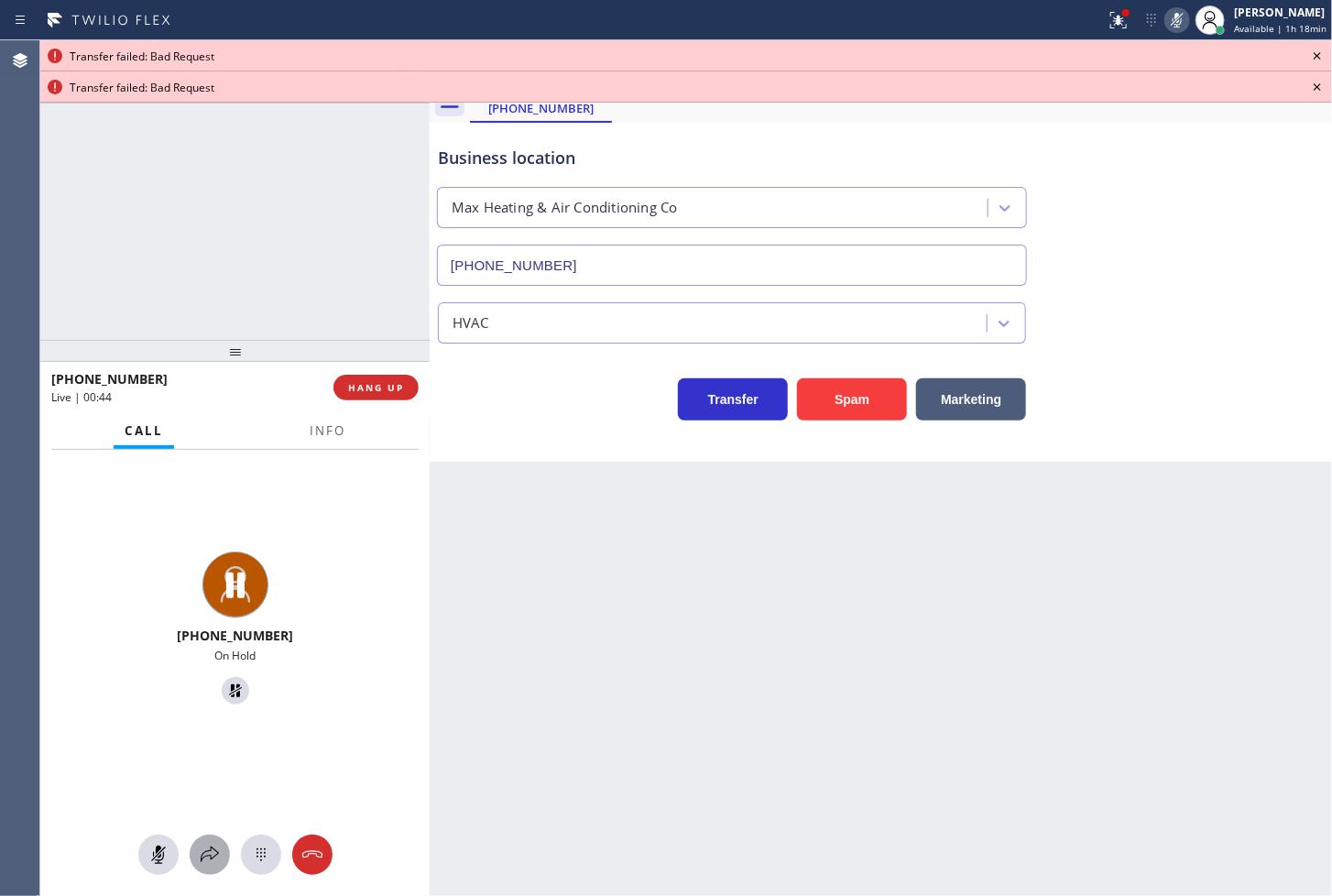
click at [203, 851] on icon at bounding box center [209, 854] width 22 height 22
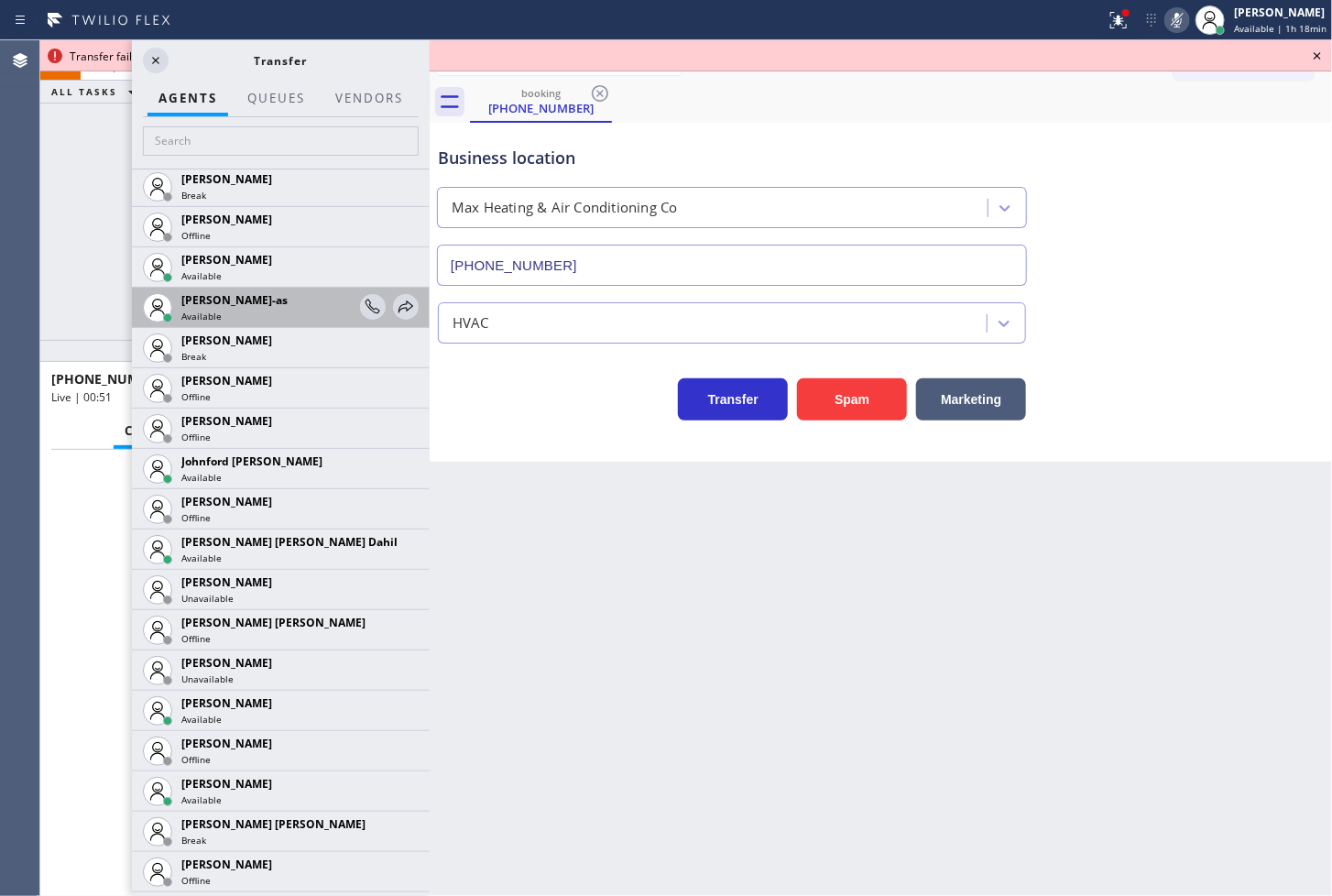
scroll to position [1832, 0]
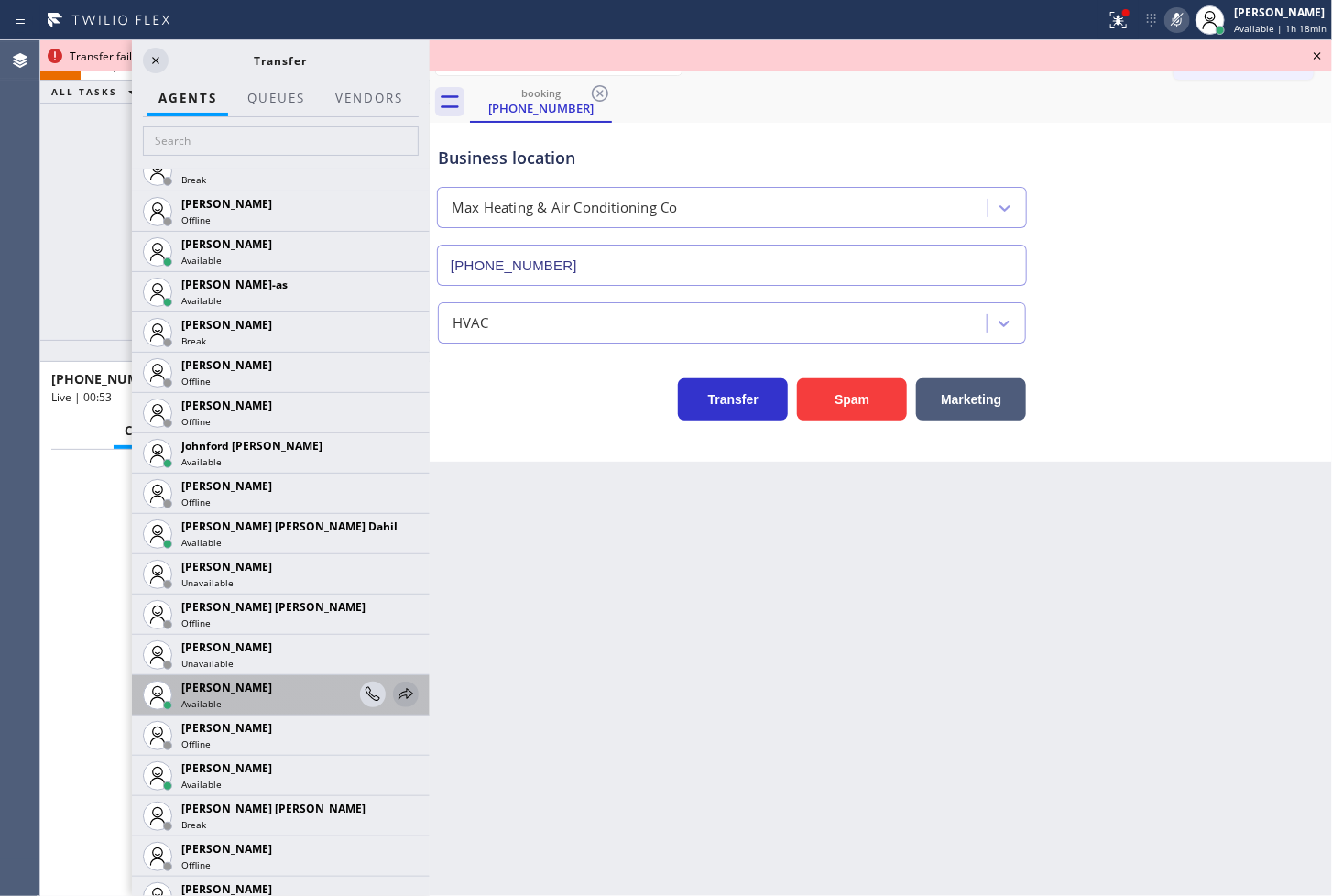
click at [395, 687] on icon at bounding box center [406, 694] width 22 height 22
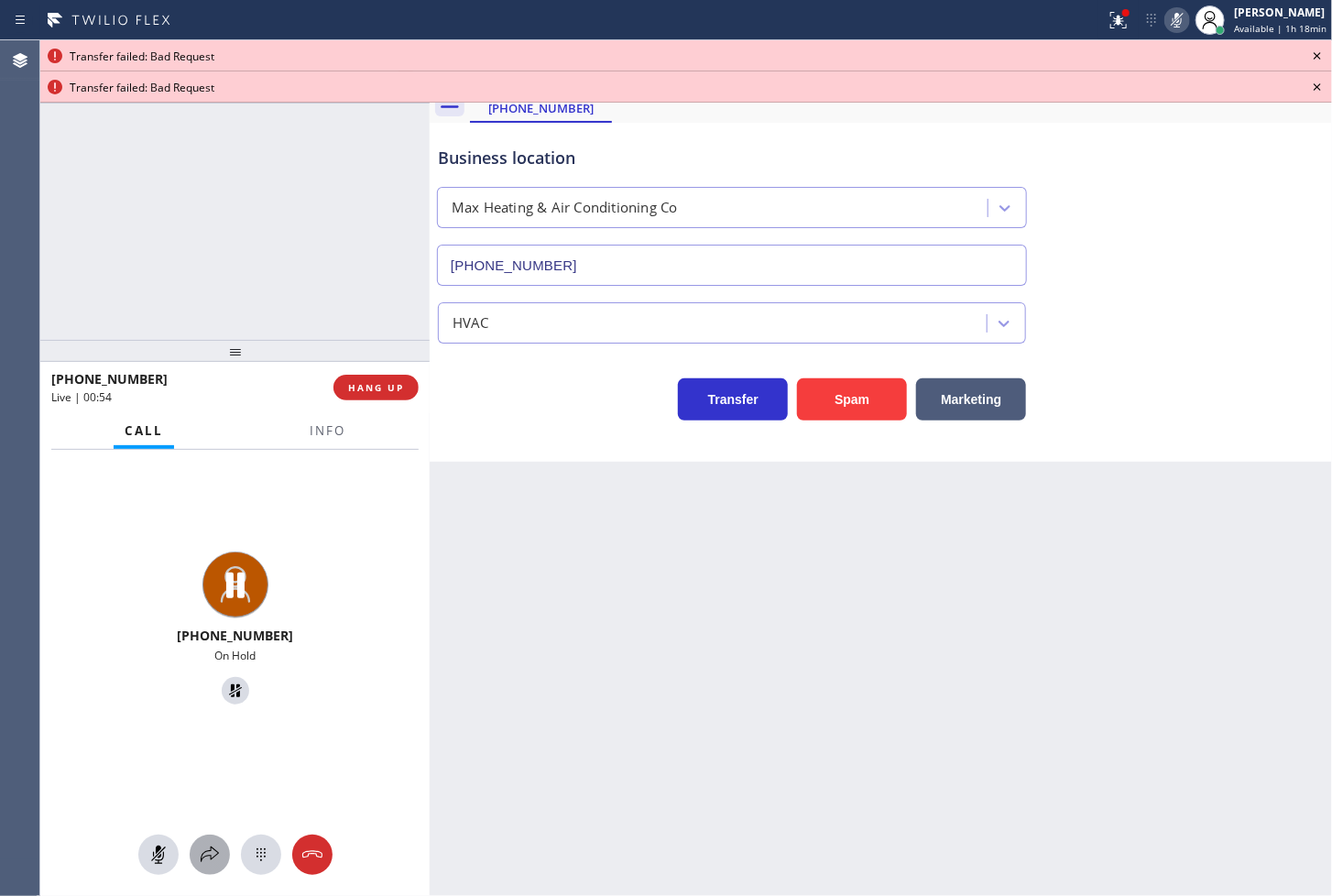
click at [198, 854] on icon at bounding box center [209, 854] width 22 height 22
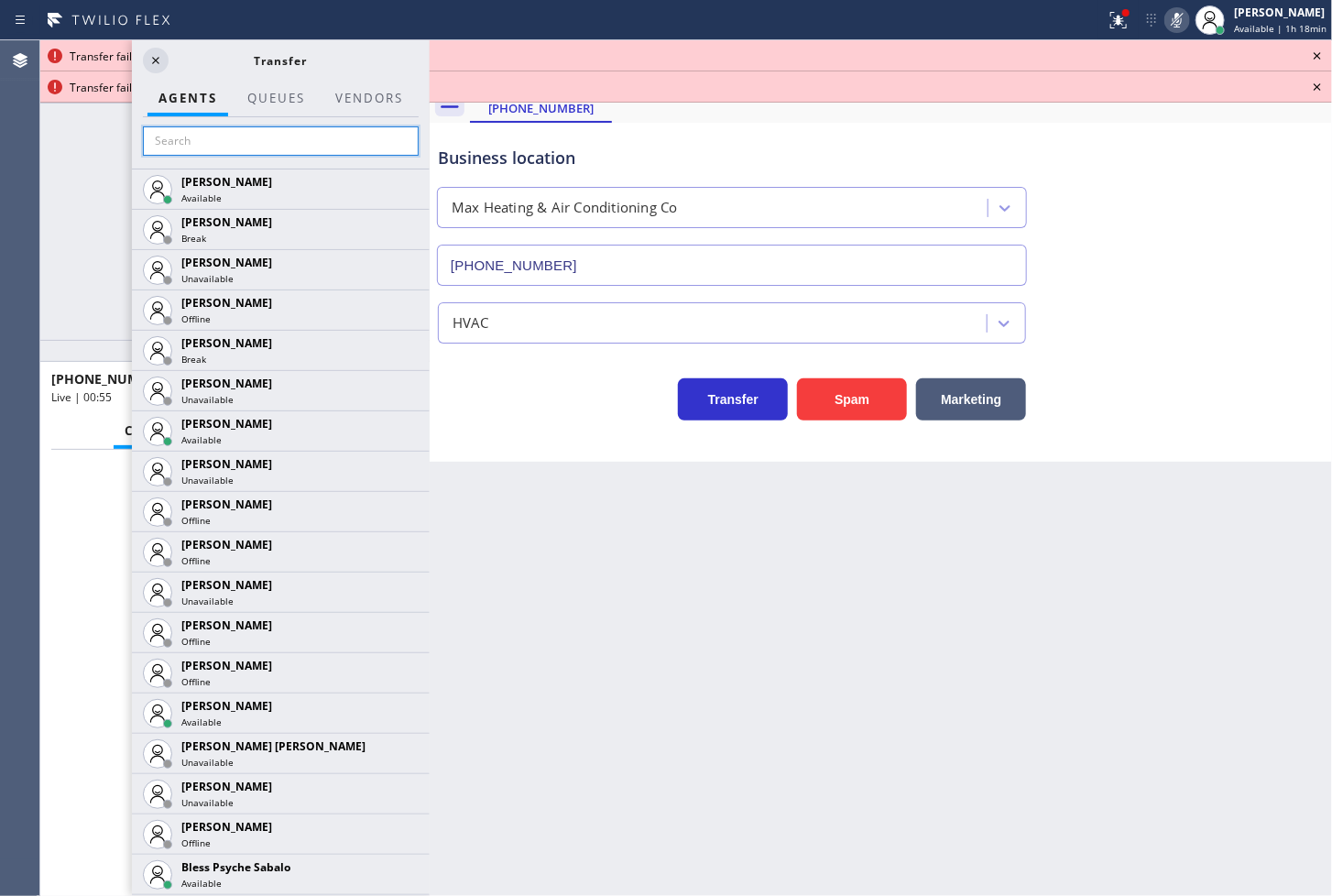
click at [204, 145] on input "text" at bounding box center [281, 141] width 276 height 29
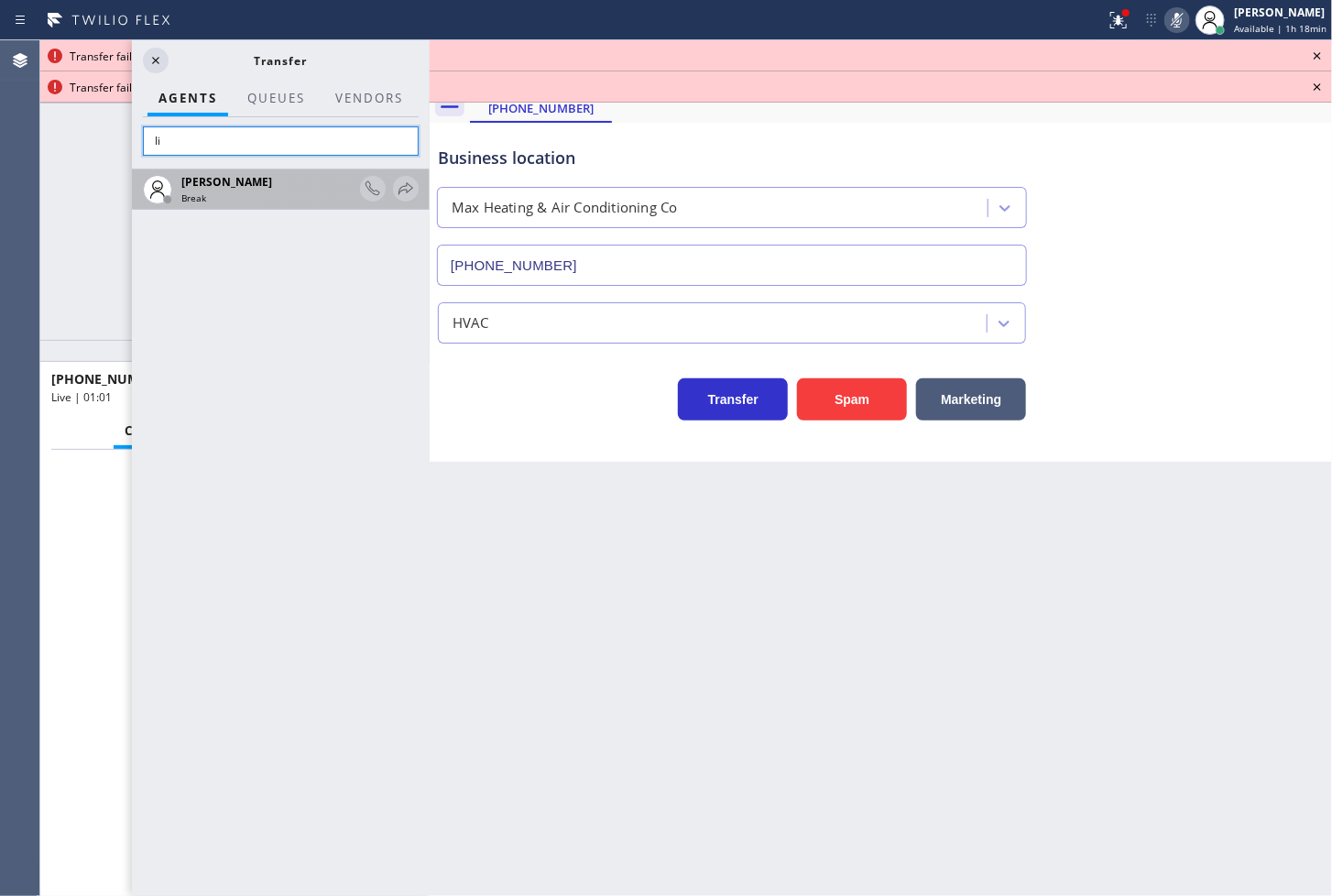
type input "l"
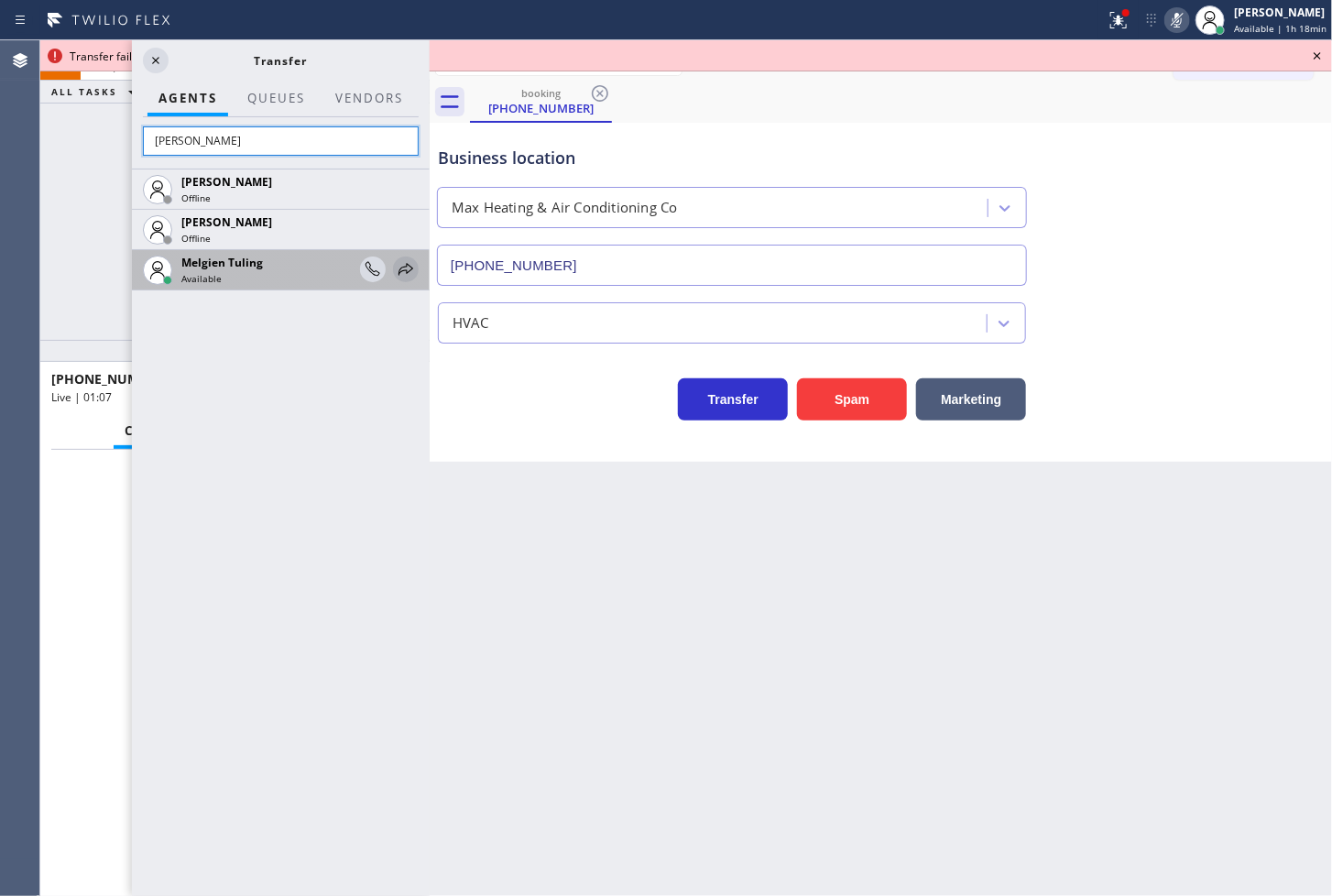
type input "[PERSON_NAME]"
click at [409, 266] on icon at bounding box center [406, 269] width 22 height 22
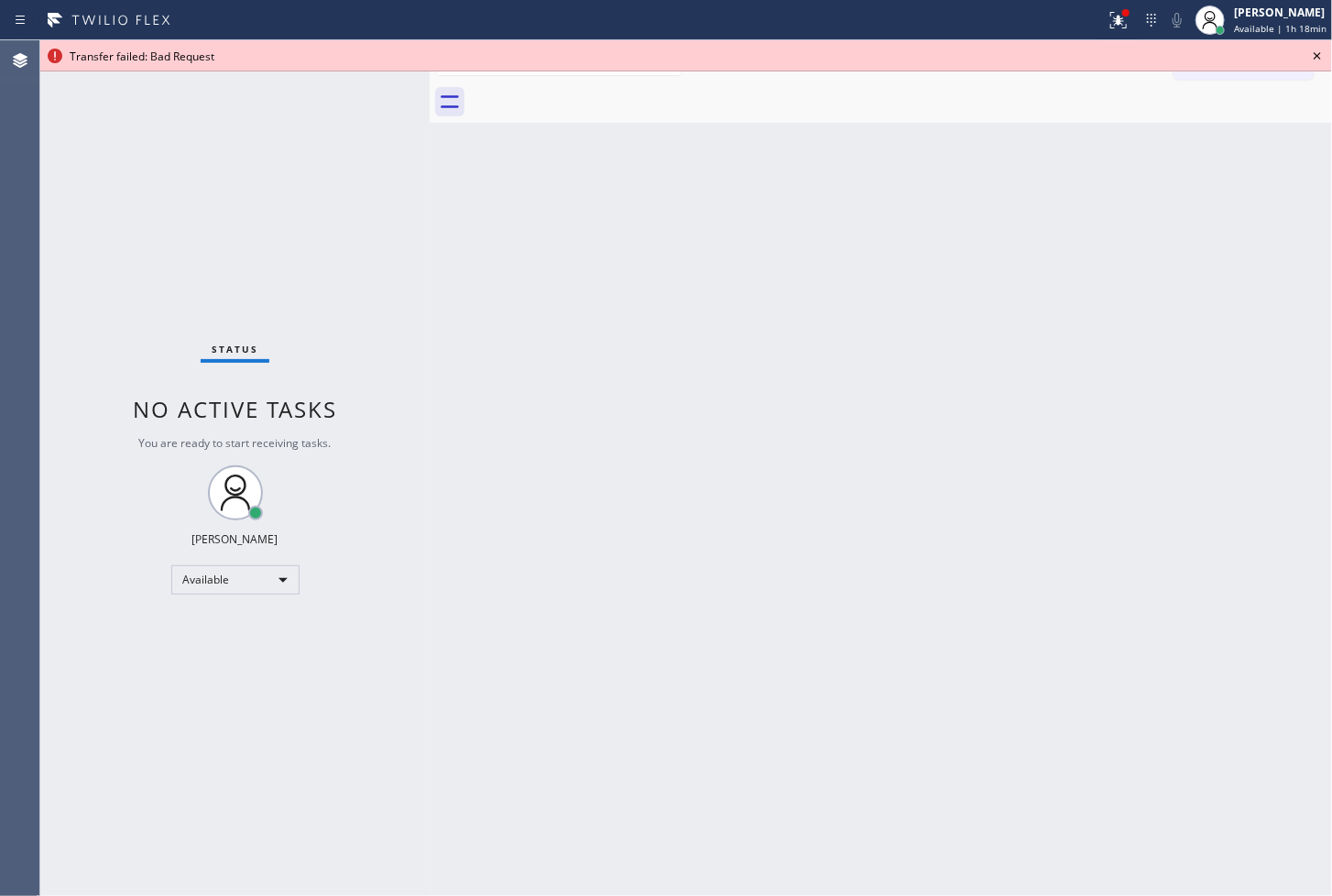
click at [1319, 53] on icon at bounding box center [1317, 56] width 8 height 8
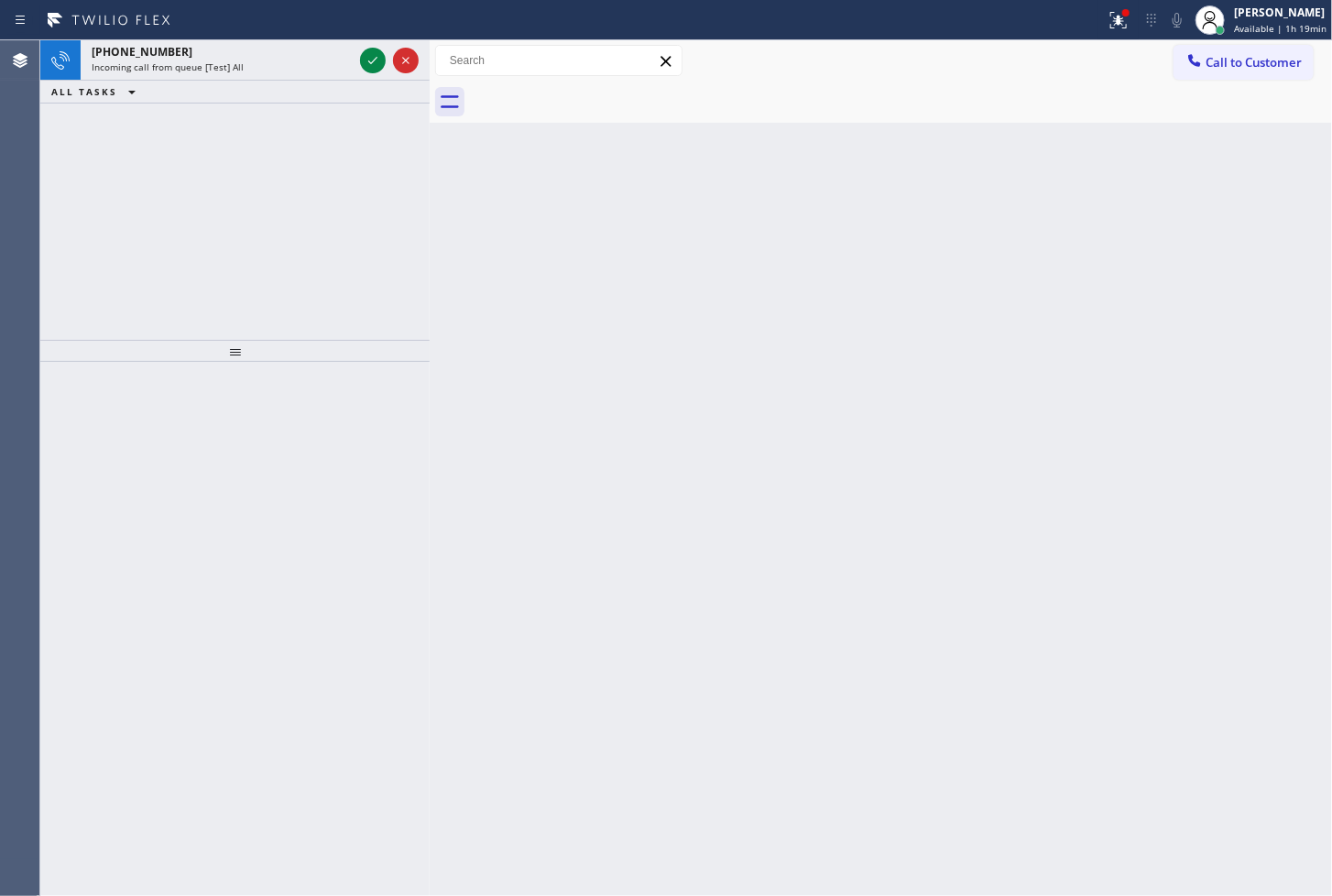
drag, startPoint x: 170, startPoint y: 270, endPoint x: 194, endPoint y: 208, distance: 66.5
click at [170, 269] on div "[PHONE_NUMBER] Incoming call from queue [Test] All ALL TASKS ALL TASKS ACTIVE T…" at bounding box center [235, 191] width 389 height 300
click at [371, 61] on icon at bounding box center [373, 60] width 22 height 22
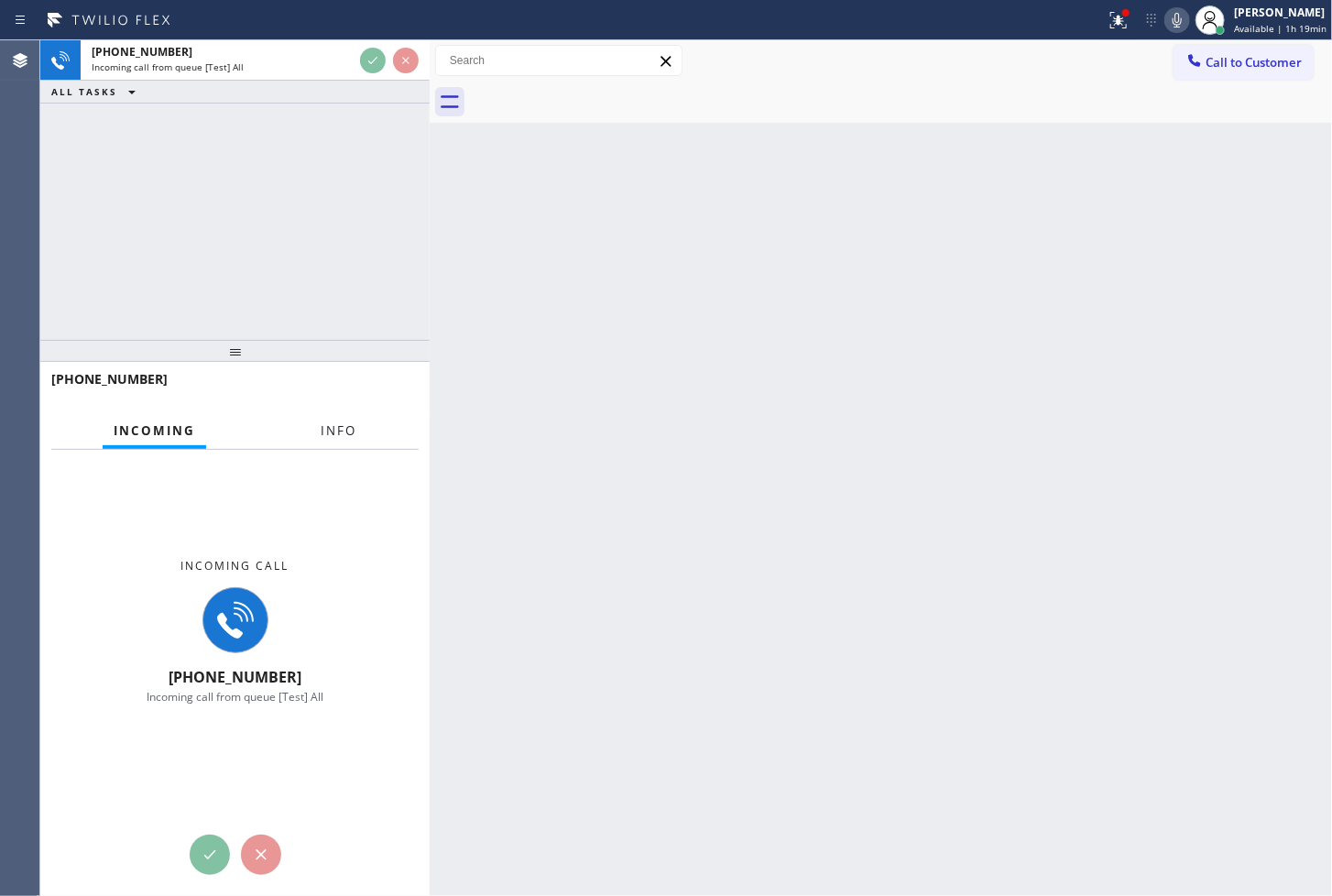
click at [318, 440] on button "Info" at bounding box center [339, 431] width 58 height 36
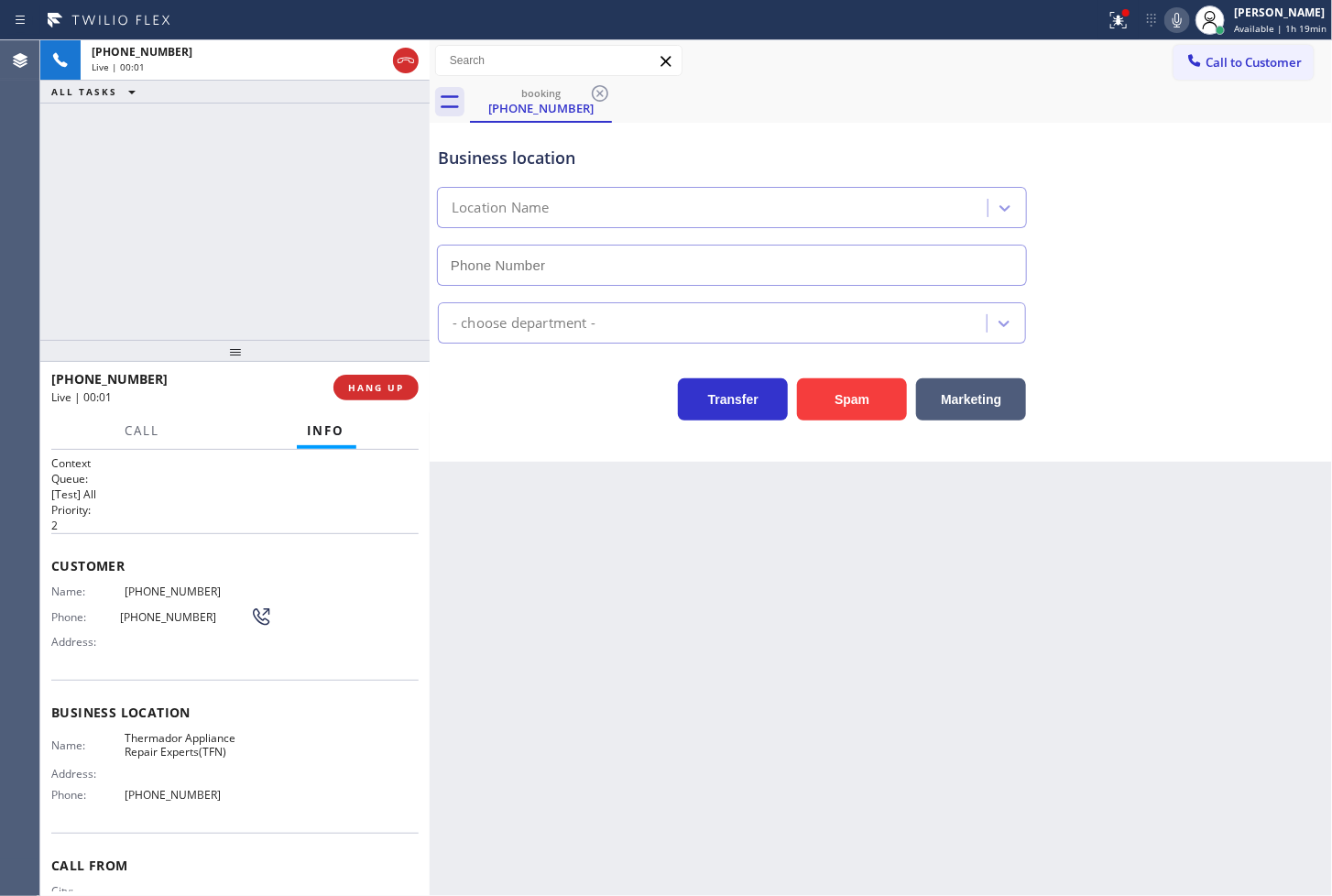
type input "[PHONE_NUMBER]"
click at [307, 260] on div "[PHONE_NUMBER] Live | 00:04 ALL TASKS ALL TASKS ACTIVE TASKS TASKS IN WRAP UP" at bounding box center [235, 191] width 389 height 300
click at [141, 429] on span "Call" at bounding box center [143, 430] width 35 height 16
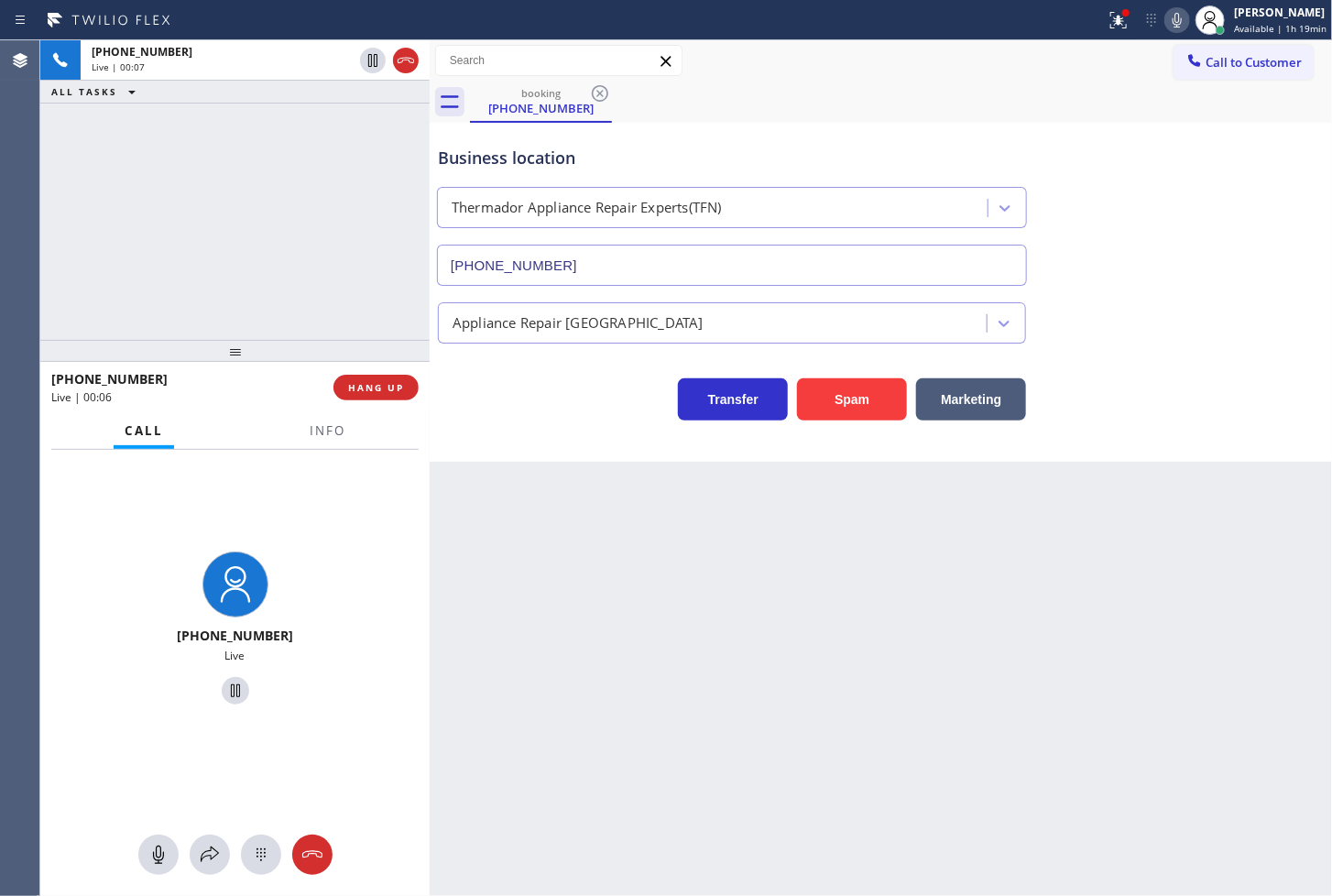
click at [1166, 16] on icon at bounding box center [1177, 19] width 22 height 22
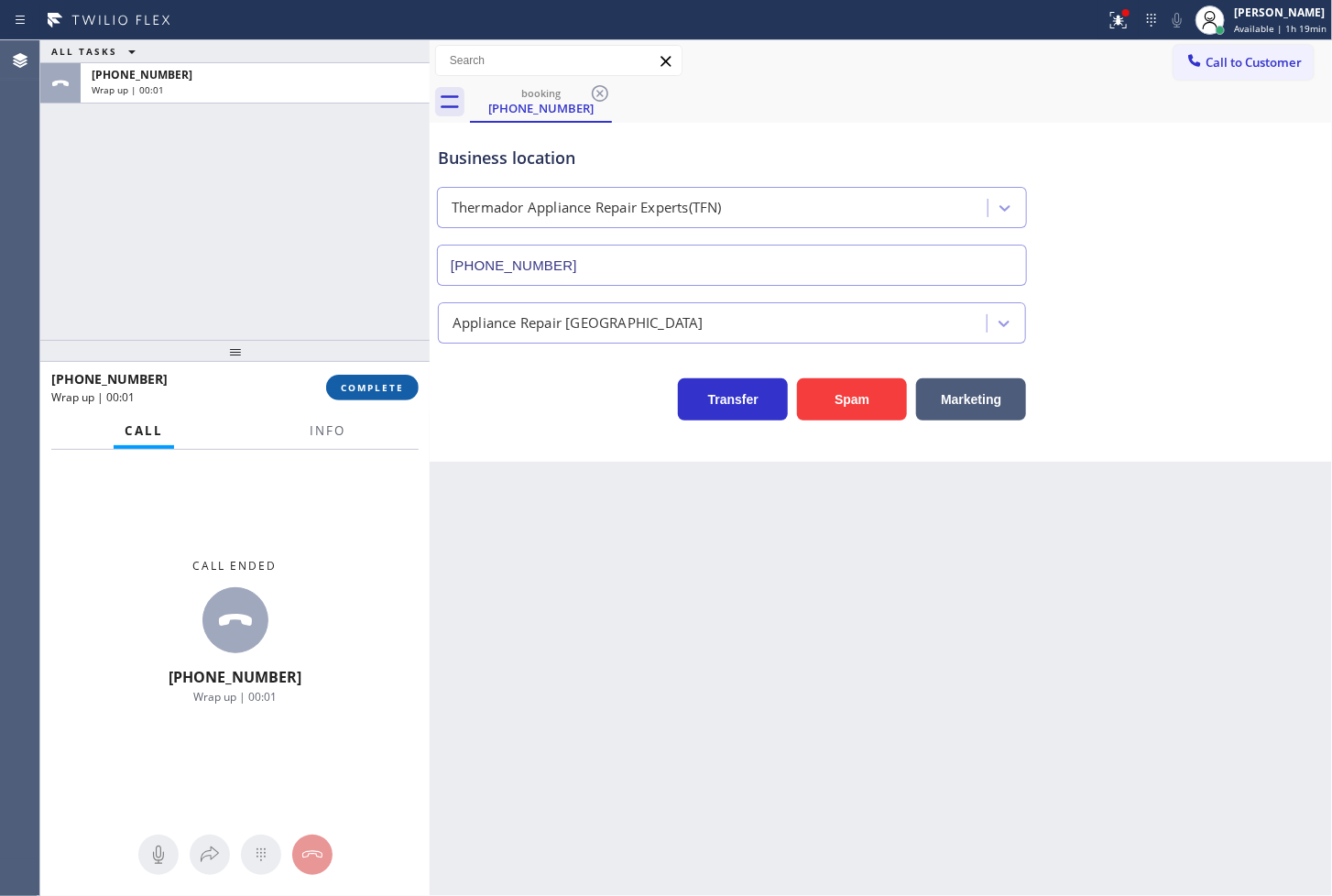
click at [365, 396] on button "COMPLETE" at bounding box center [373, 387] width 93 height 26
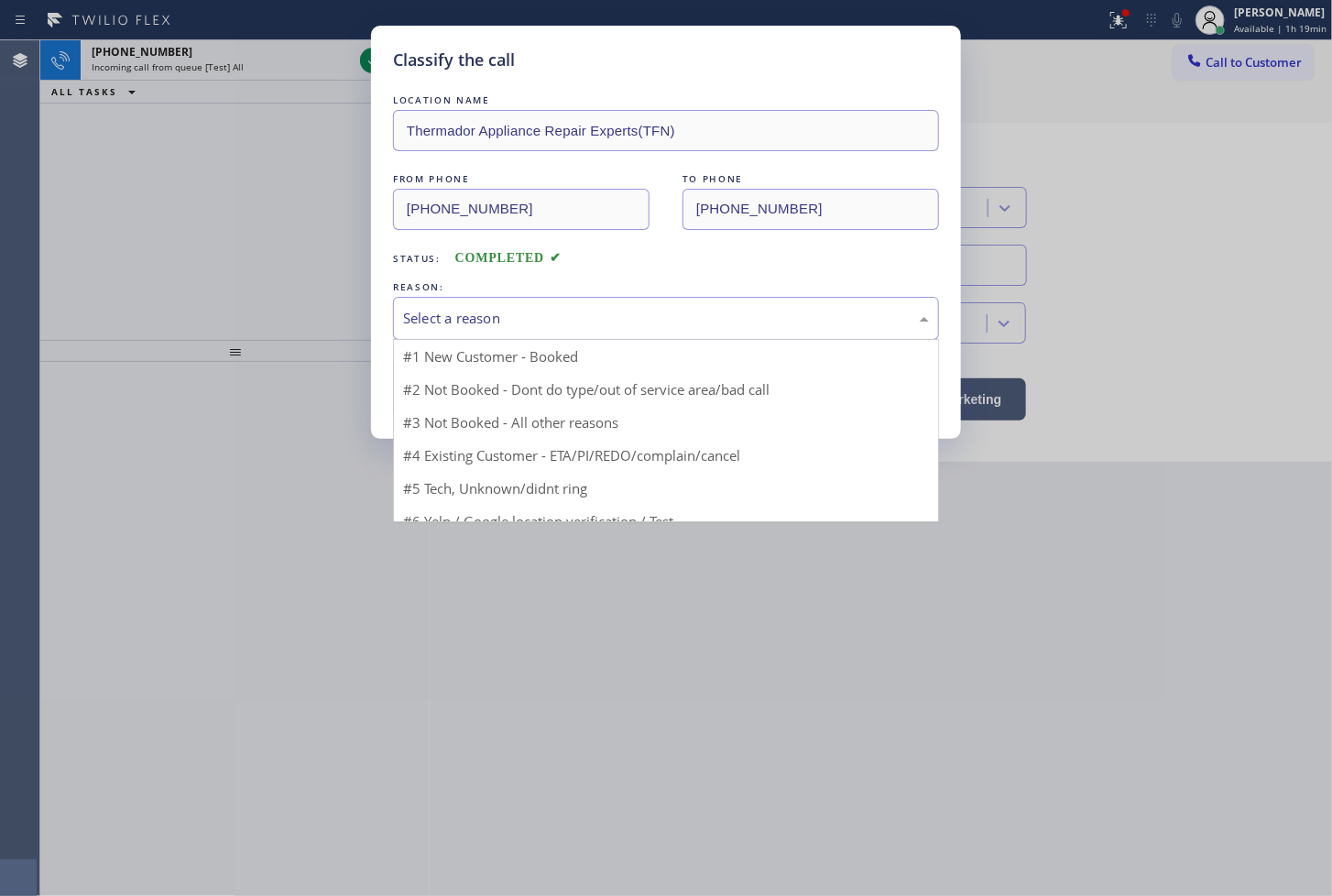
click at [490, 318] on div "Select a reason" at bounding box center [666, 318] width 526 height 21
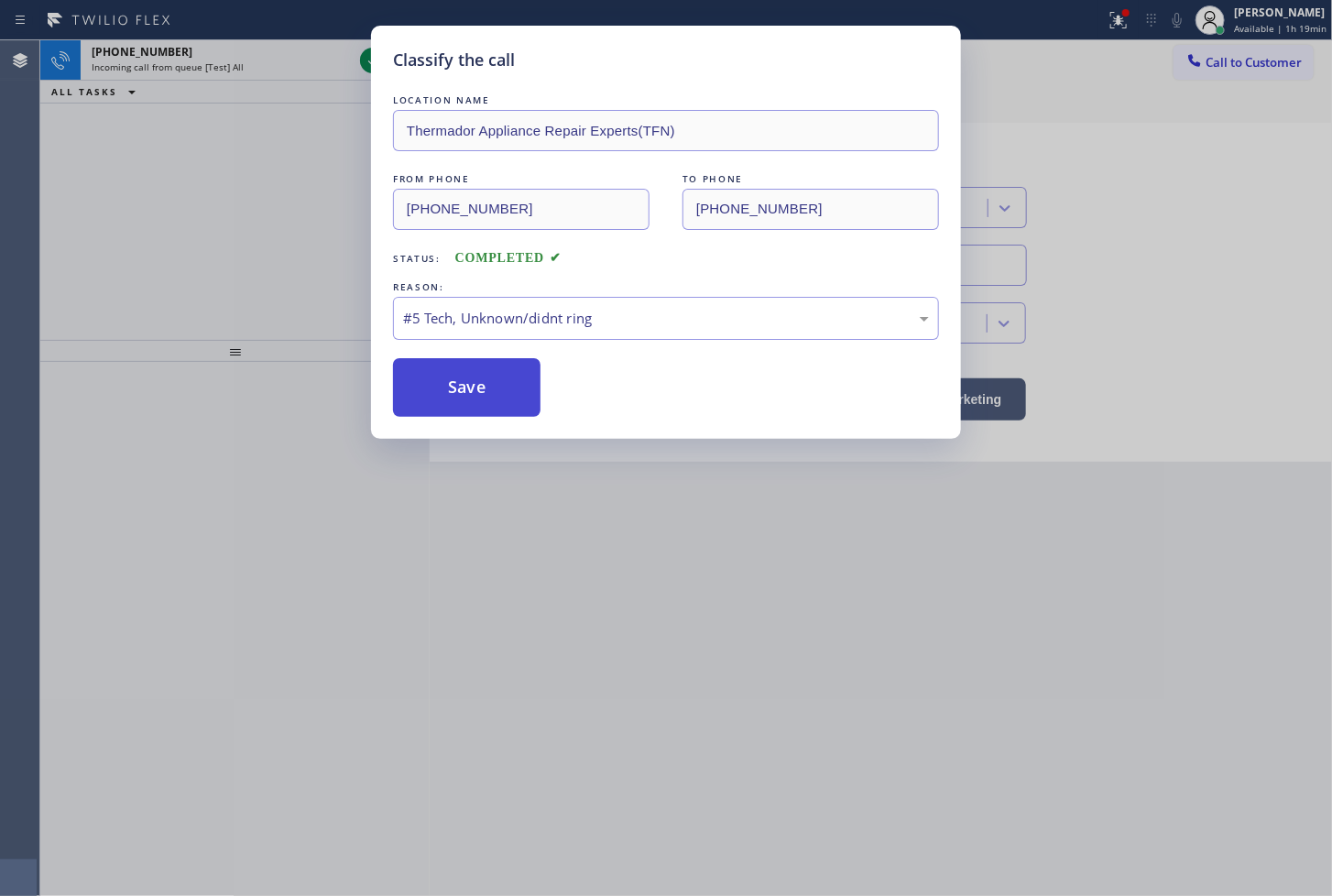
click at [468, 401] on button "Save" at bounding box center [467, 387] width 147 height 59
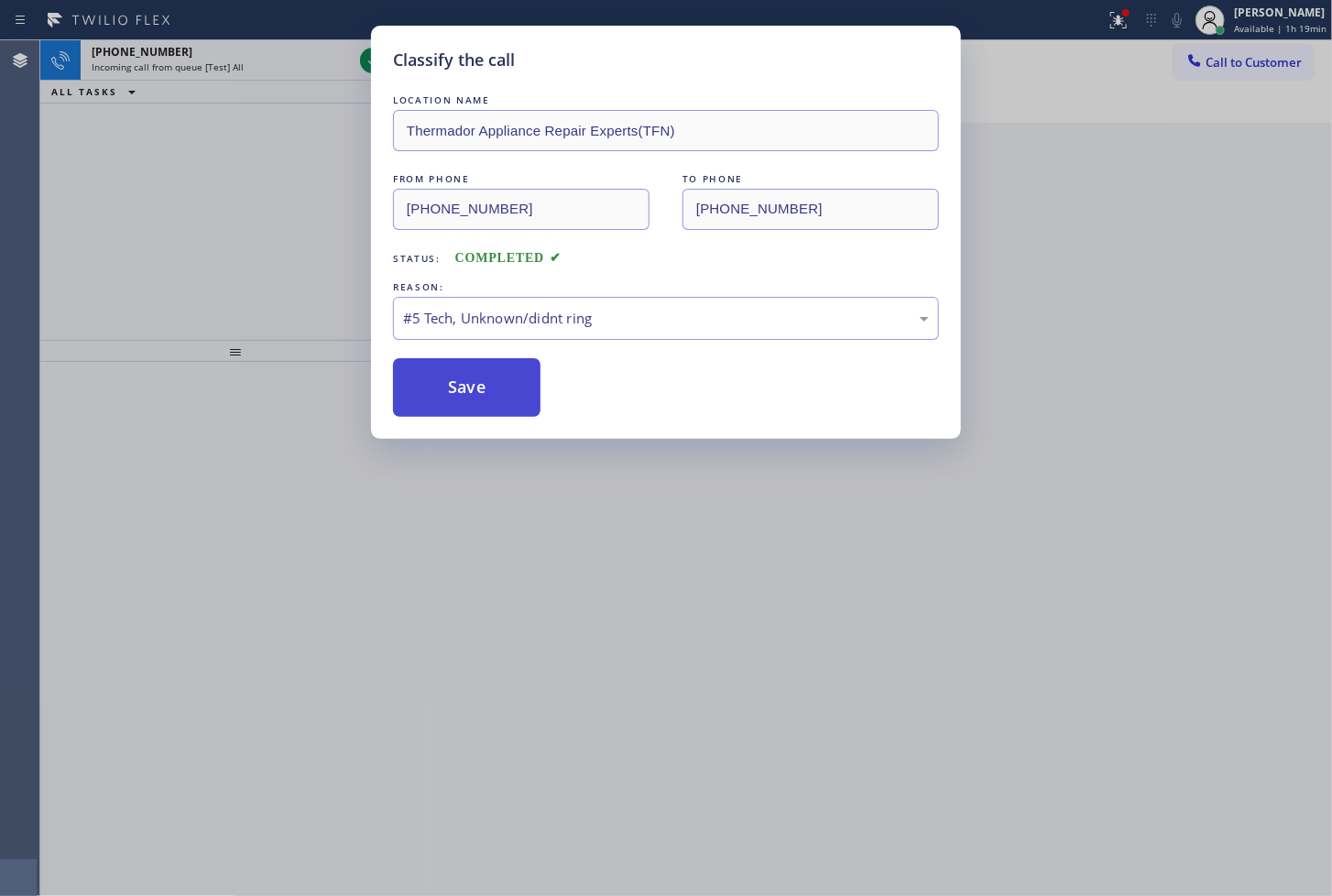
click at [468, 401] on button "Save" at bounding box center [467, 387] width 147 height 59
drag, startPoint x: 224, startPoint y: 230, endPoint x: 231, endPoint y: 214, distance: 17.5
click at [227, 224] on div "Classify the call LOCATION NAME Thermador Appliance Repair Experts(TFN) FROM PH…" at bounding box center [666, 448] width 1332 height 896
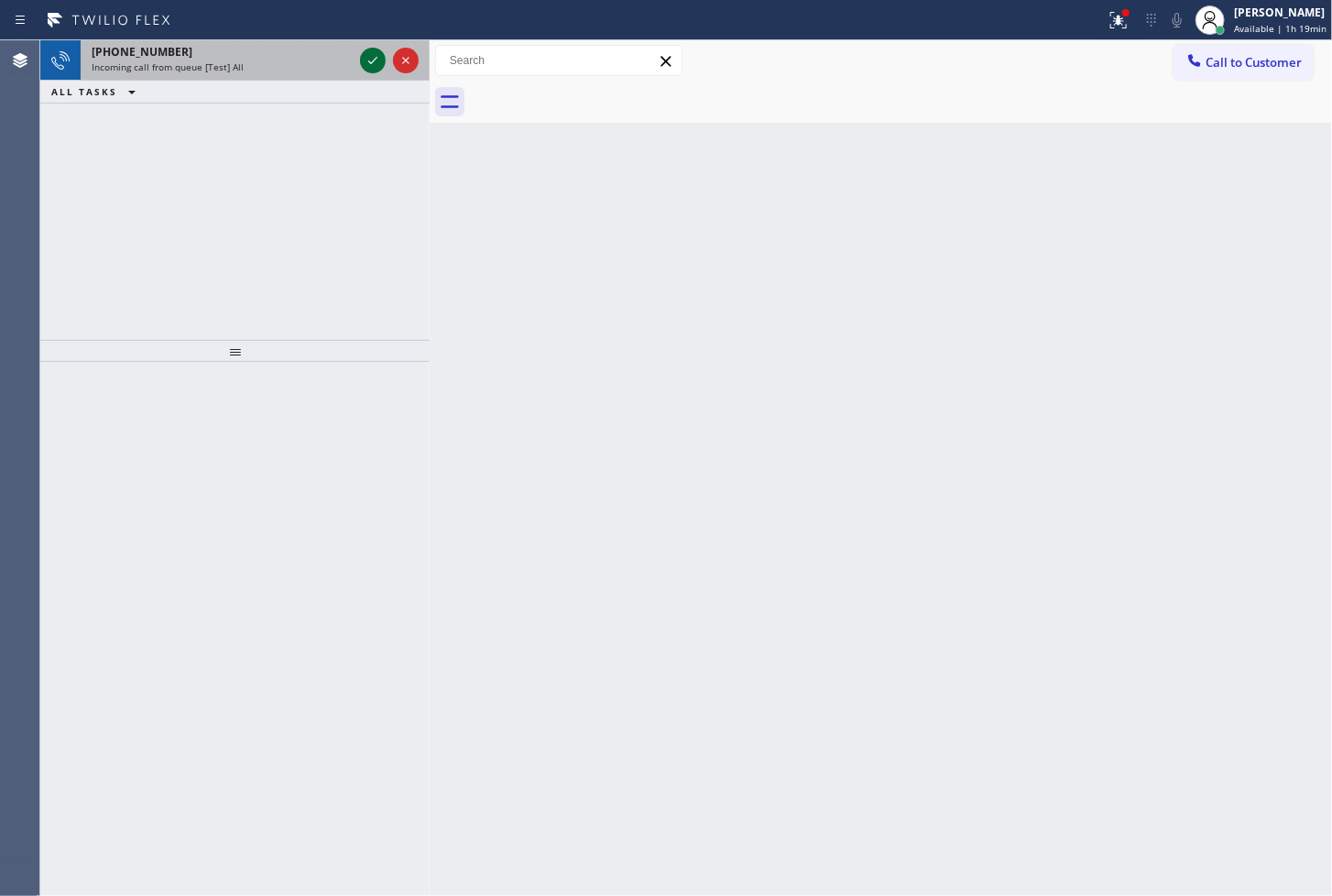
click at [380, 53] on icon at bounding box center [373, 60] width 22 height 22
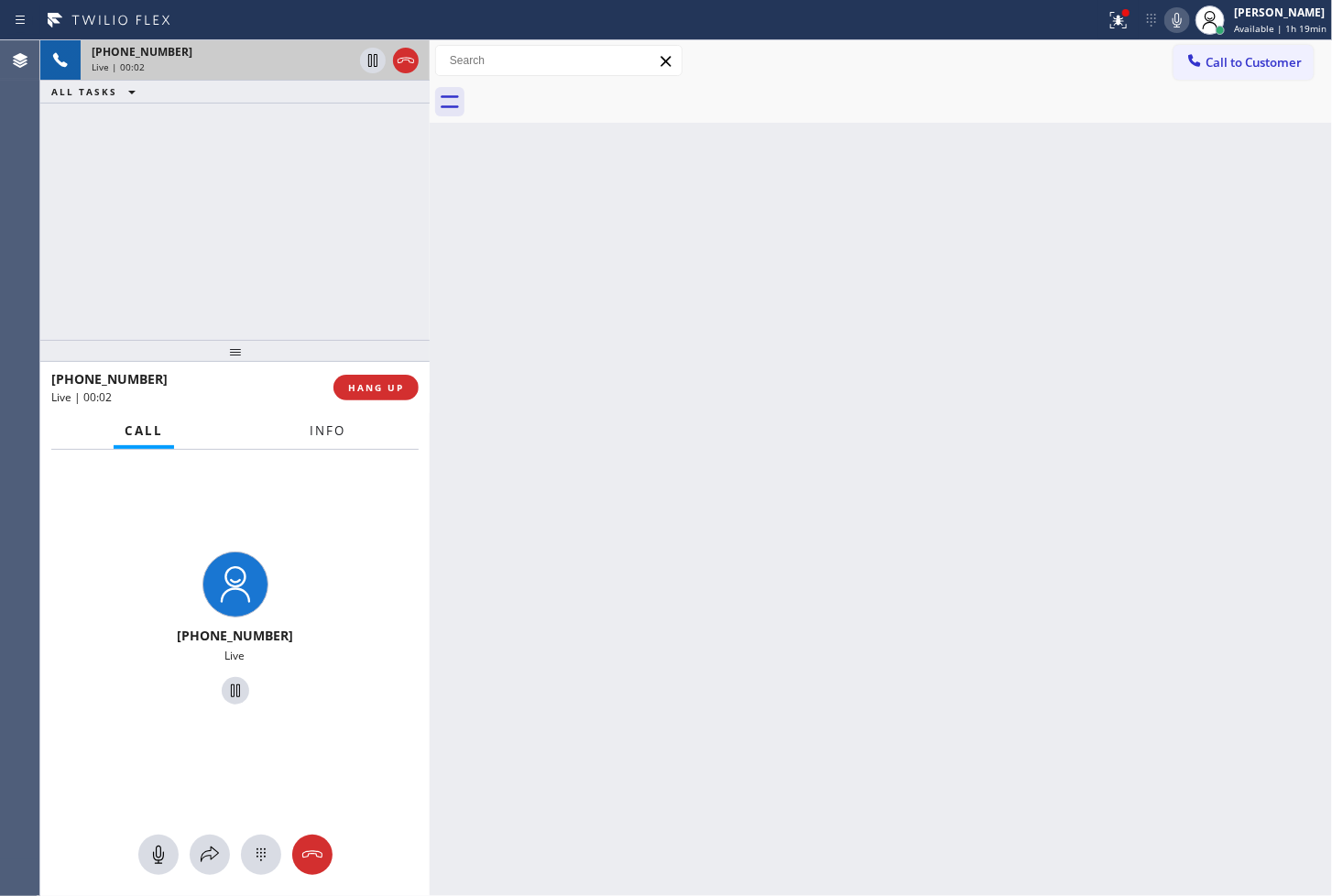
click at [331, 425] on span "Info" at bounding box center [327, 430] width 36 height 16
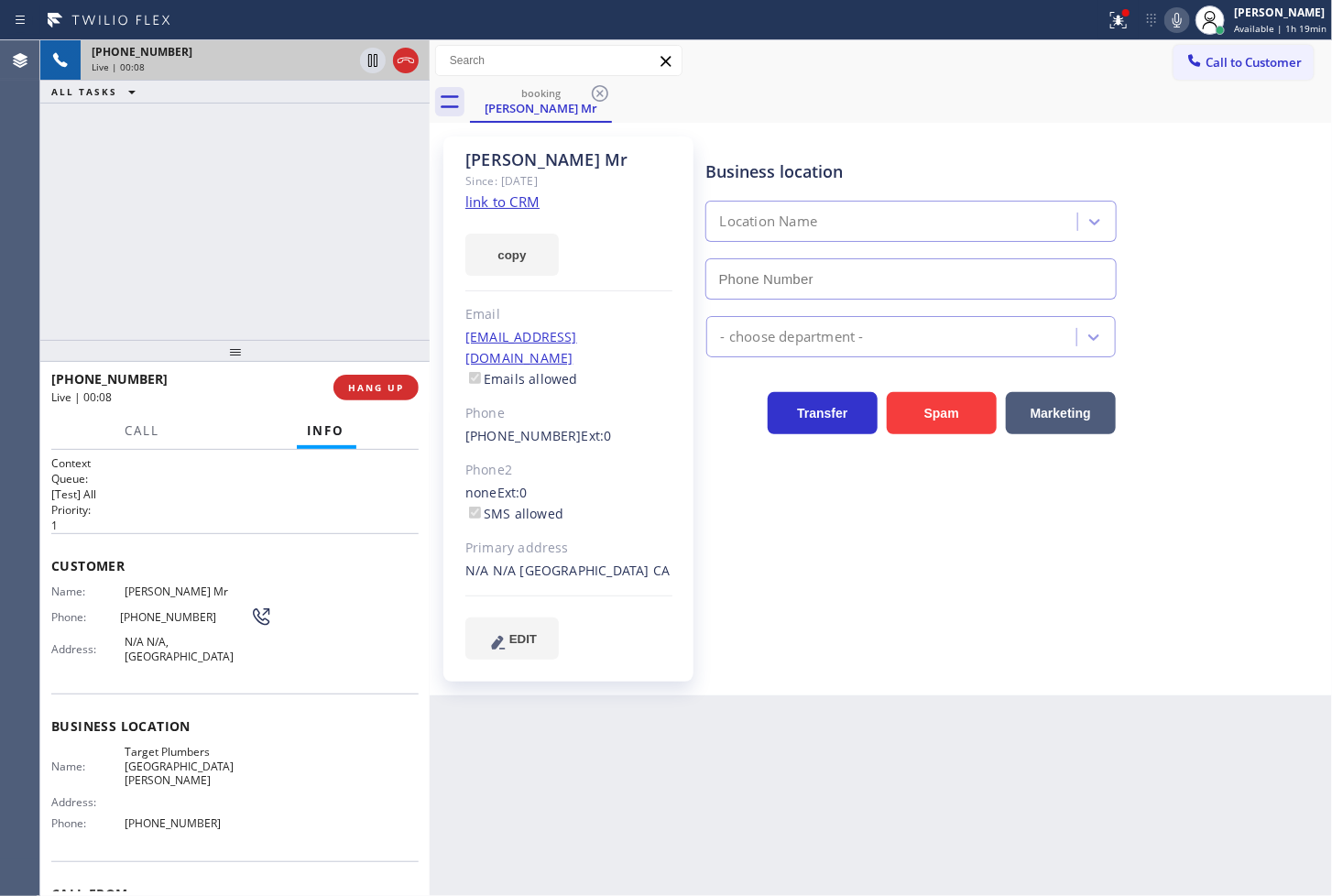
type input "[PHONE_NUMBER]"
click at [490, 204] on link "link to CRM" at bounding box center [502, 201] width 75 height 18
click at [235, 266] on div "[PHONE_NUMBER] Live | 00:34 ALL TASKS ALL TASKS ACTIVE TASKS TASKS IN WRAP UP" at bounding box center [235, 191] width 389 height 300
click at [1113, 20] on icon at bounding box center [1118, 17] width 11 height 7
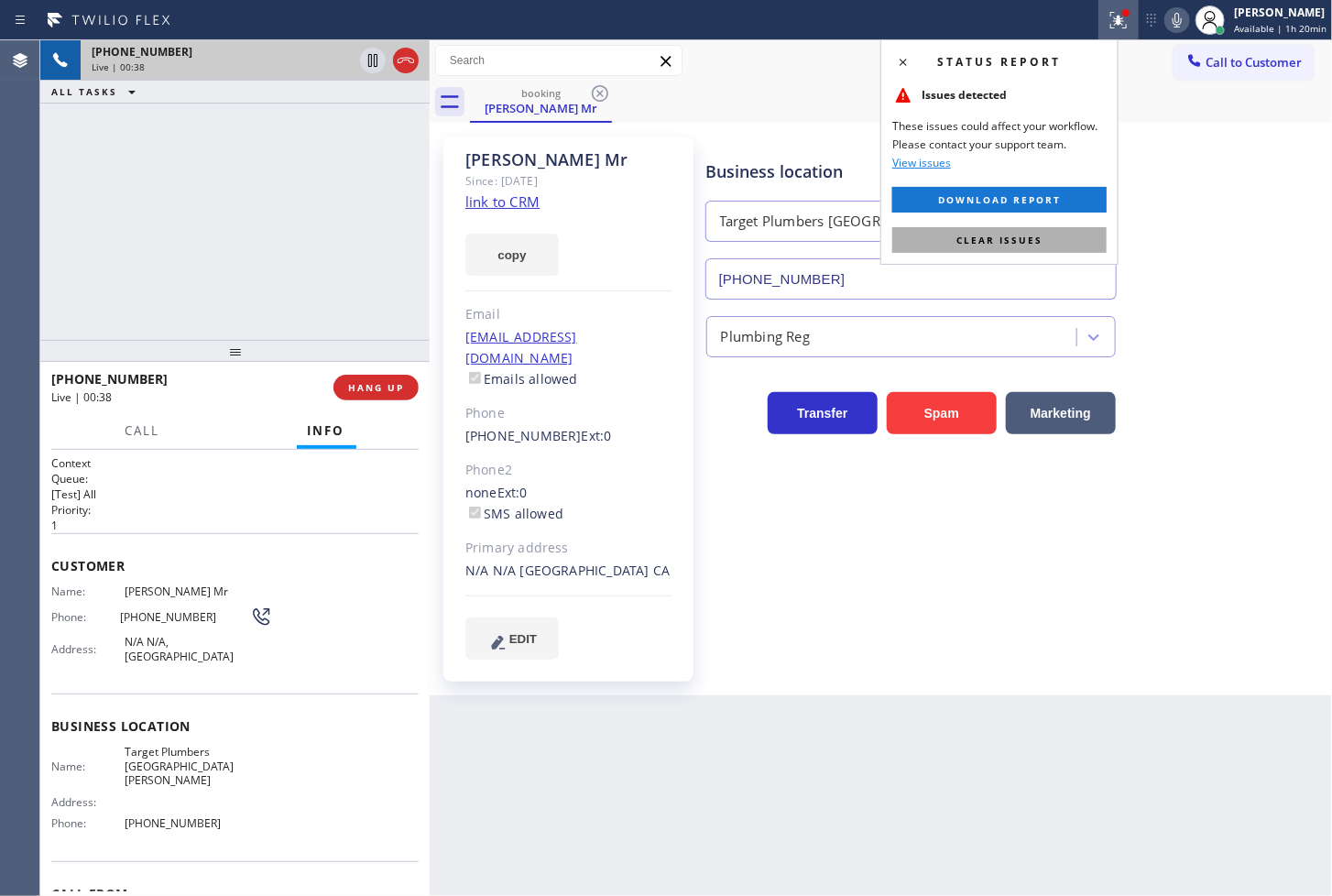
click at [992, 241] on span "Clear issues" at bounding box center [999, 239] width 86 height 13
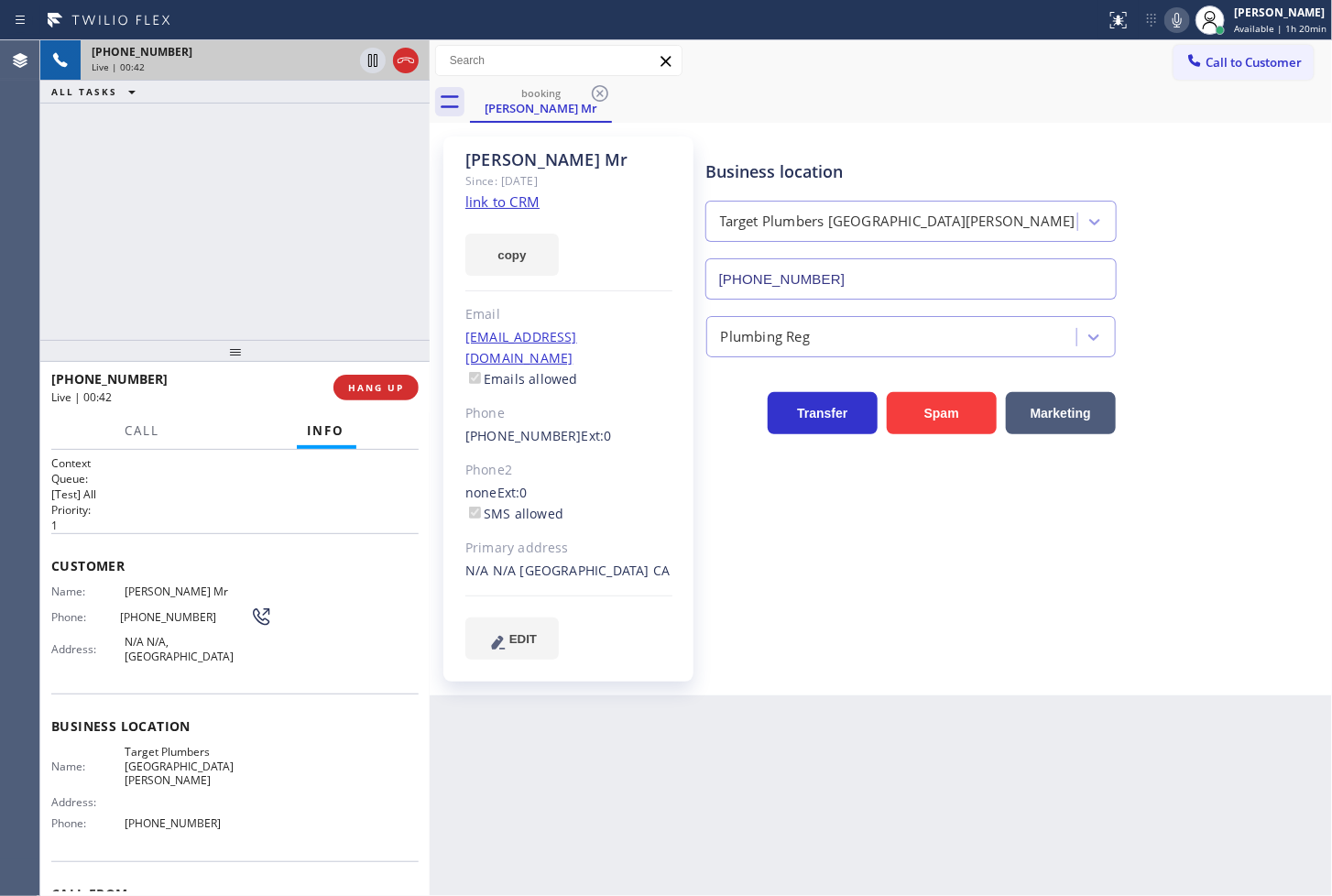
click at [1028, 120] on div "booking [PERSON_NAME] Mr" at bounding box center [901, 102] width 863 height 42
click at [1029, 110] on div "booking [PERSON_NAME] Mr" at bounding box center [901, 102] width 863 height 42
click at [332, 204] on div "[PHONE_NUMBER] Live | 00:44 ALL TASKS ALL TASKS ACTIVE TASKS TASKS IN WRAP UP" at bounding box center [235, 191] width 389 height 300
click at [357, 177] on div "[PHONE_NUMBER] Live | 00:45 ALL TASKS ALL TASKS ACTIVE TASKS TASKS IN WRAP UP" at bounding box center [235, 191] width 389 height 300
click at [374, 64] on icon at bounding box center [373, 60] width 9 height 13
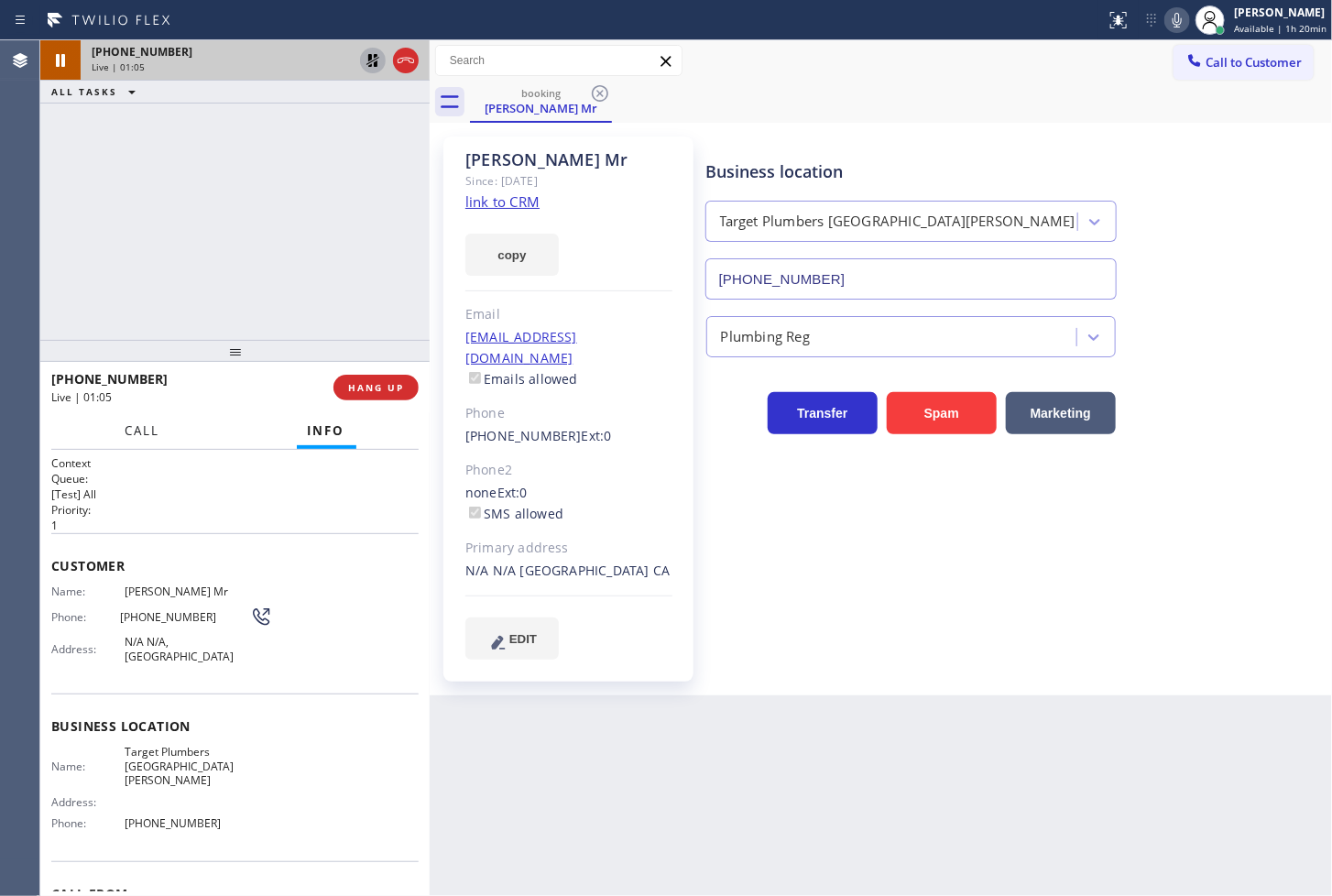
click at [151, 436] on span "Call" at bounding box center [143, 430] width 35 height 16
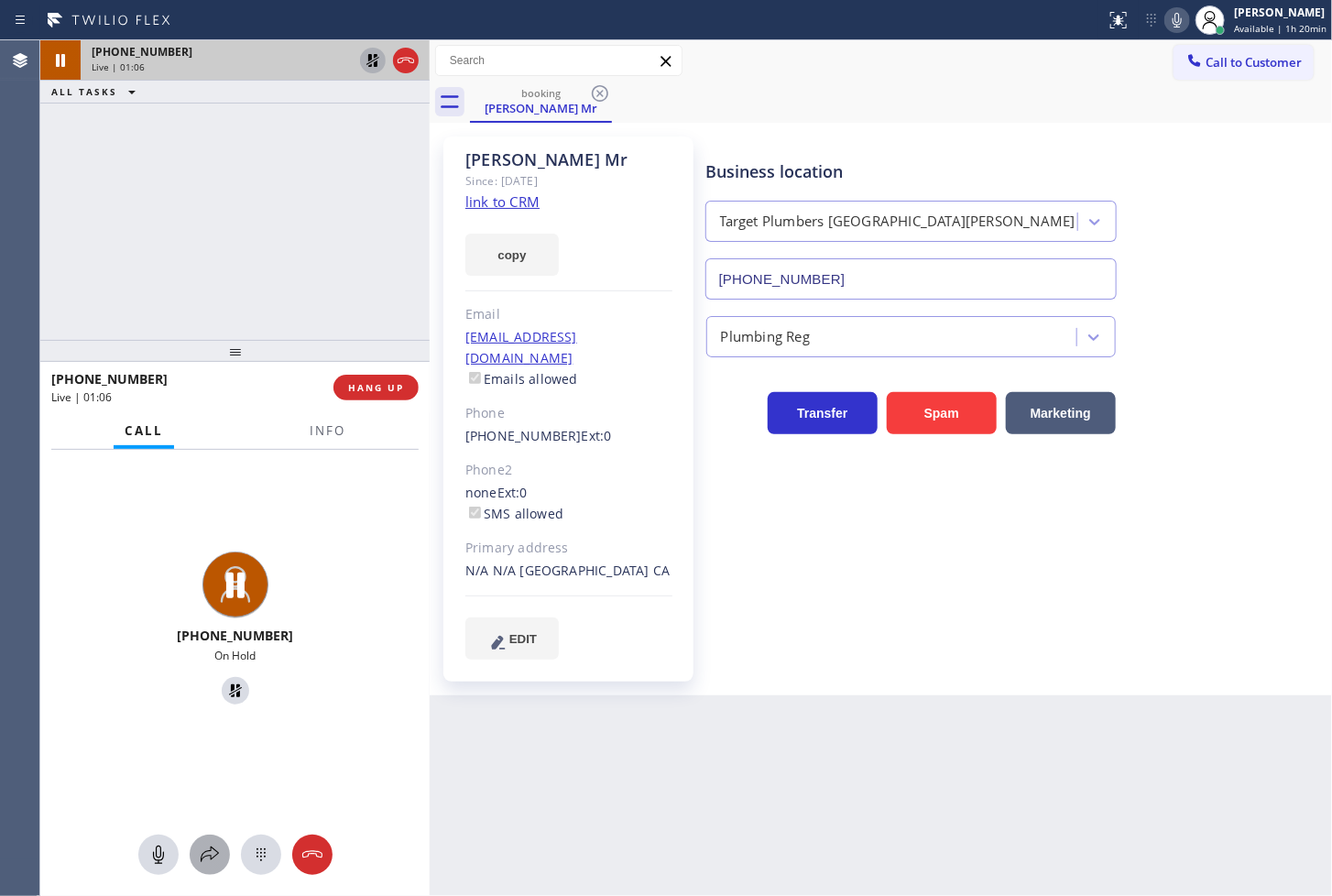
click at [208, 852] on icon at bounding box center [209, 854] width 22 height 22
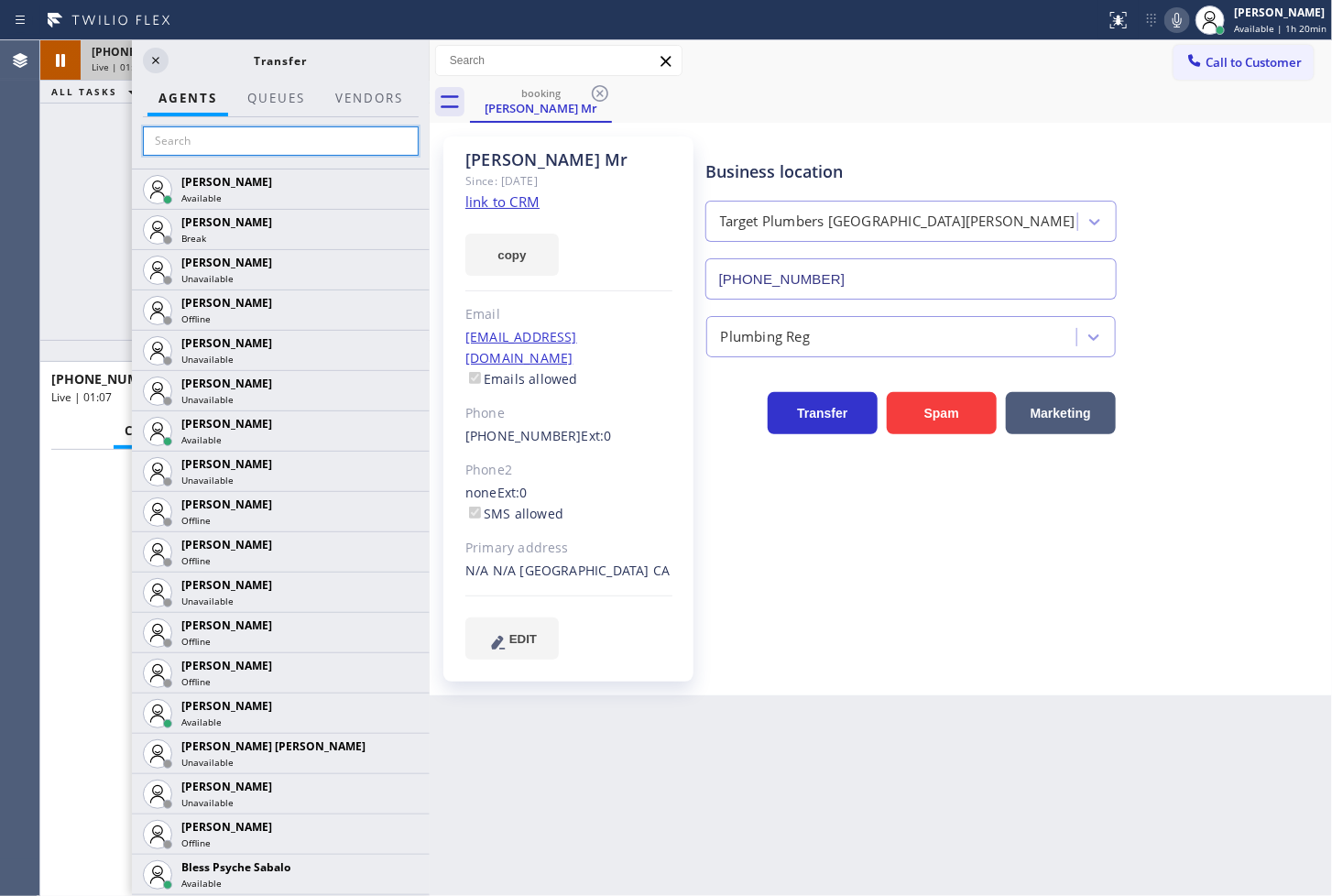
click at [161, 143] on input "text" at bounding box center [281, 141] width 276 height 29
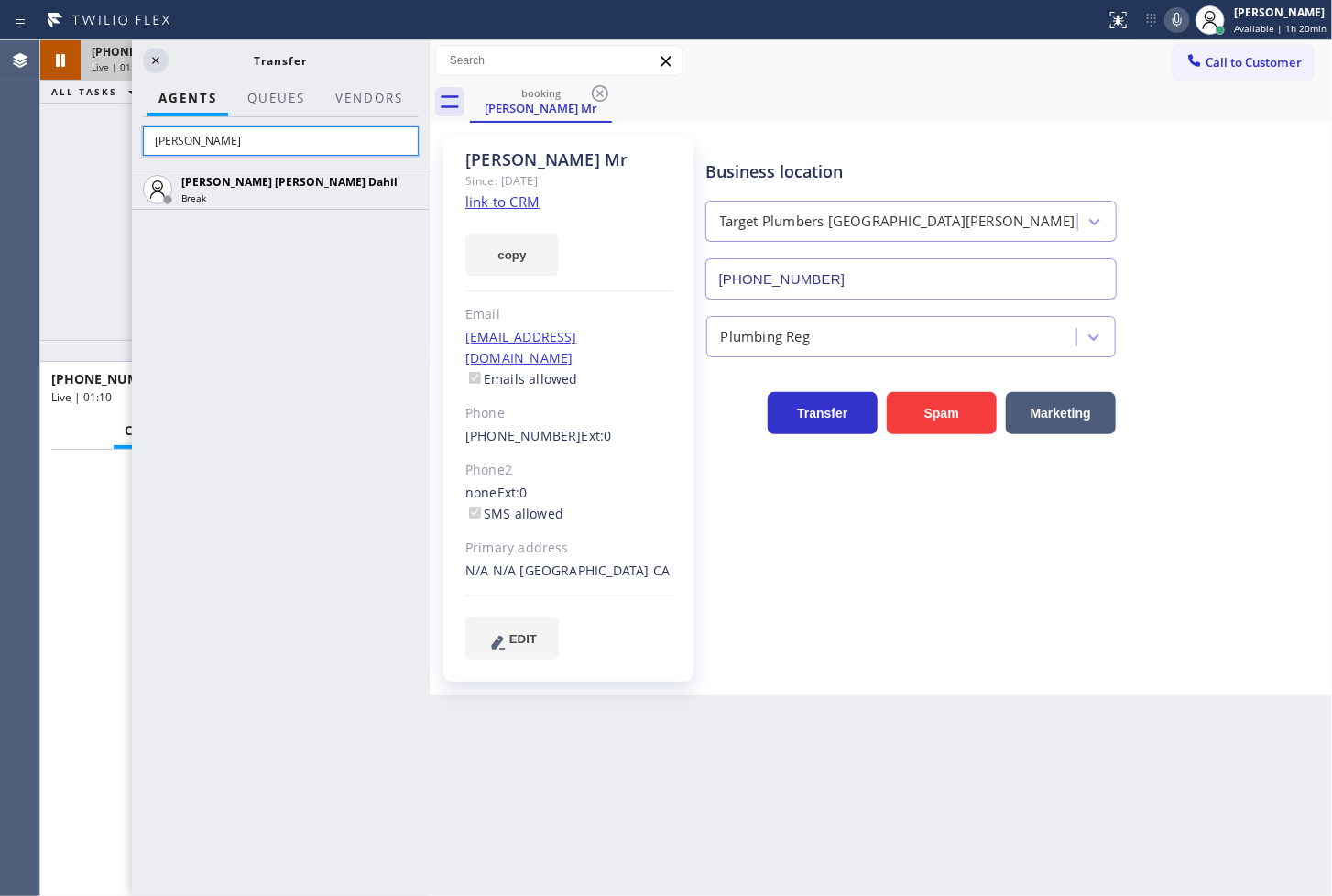
type input "J"
type input "[PERSON_NAME]"
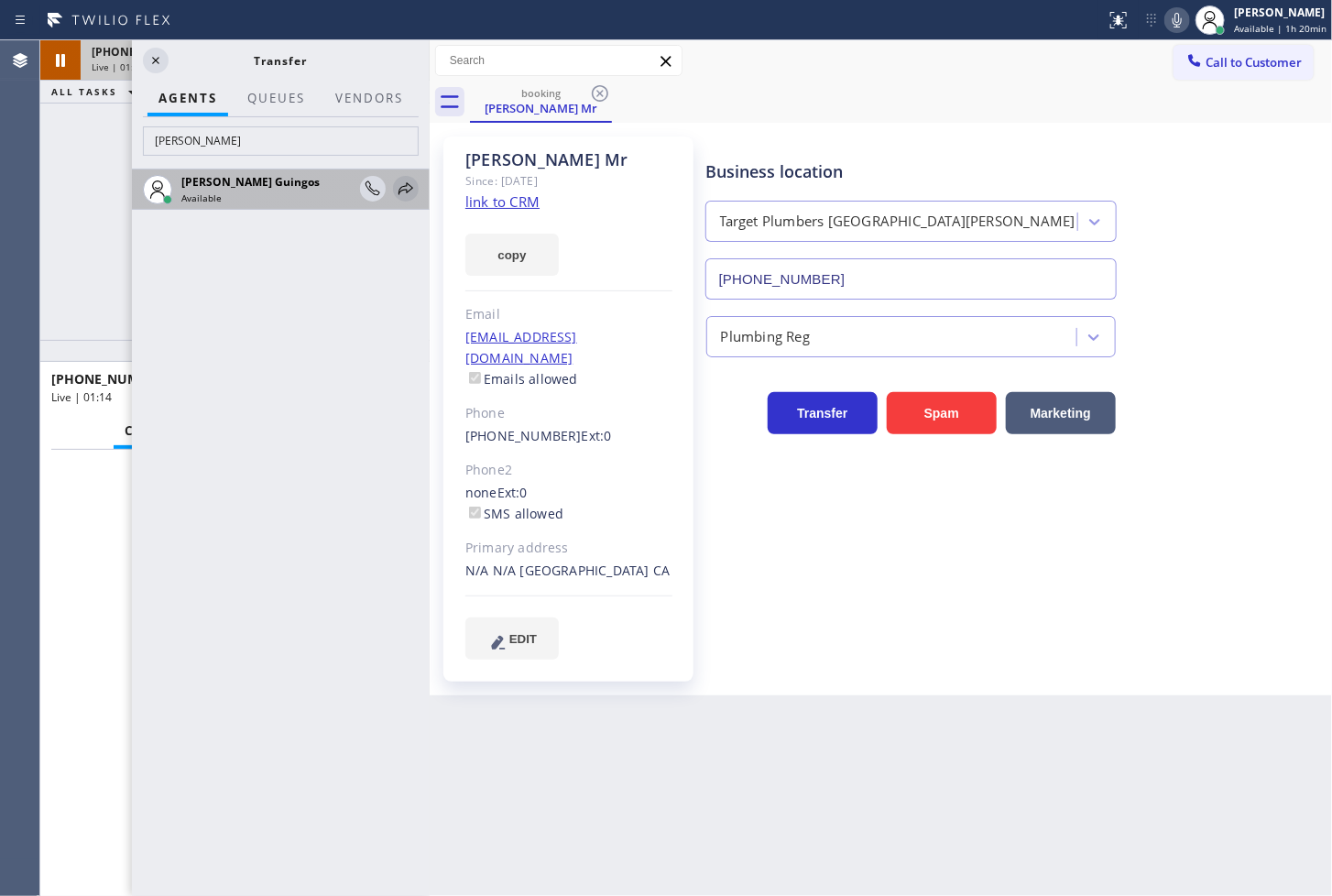
click at [406, 189] on icon at bounding box center [406, 189] width 22 height 22
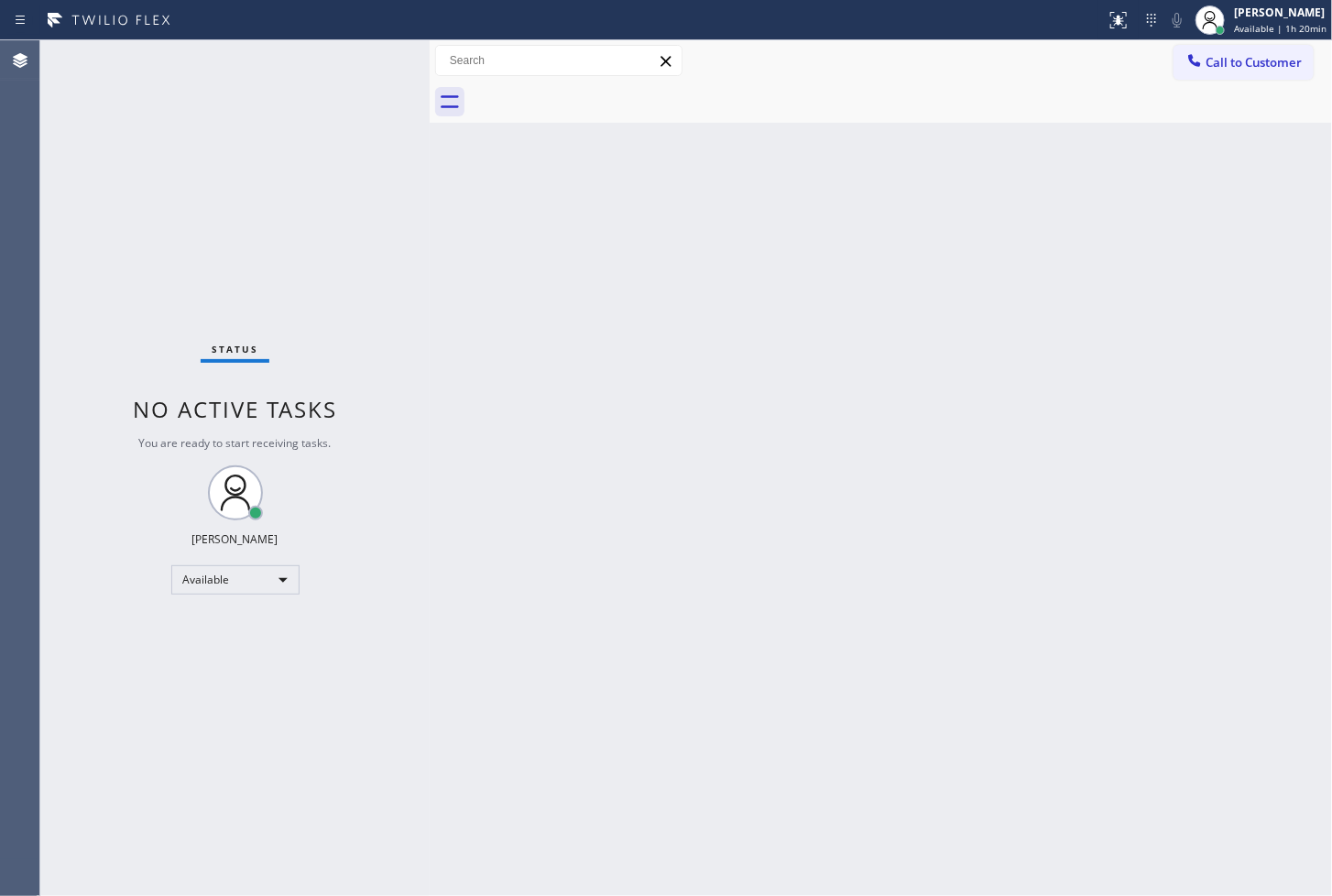
click at [178, 165] on div "Status No active tasks You are ready to start receiving tasks. [PERSON_NAME]" at bounding box center [235, 468] width 389 height 855
drag, startPoint x: 306, startPoint y: 215, endPoint x: 322, endPoint y: 170, distance: 47.8
click at [313, 215] on div "Status No active tasks You are ready to start receiving tasks. [PERSON_NAME]" at bounding box center [235, 468] width 389 height 855
click at [373, 52] on div "Status No active tasks You are ready to start receiving tasks. [PERSON_NAME]" at bounding box center [235, 468] width 389 height 855
click at [377, 52] on div "Status No active tasks You are ready to start receiving tasks. [PERSON_NAME]" at bounding box center [235, 468] width 389 height 855
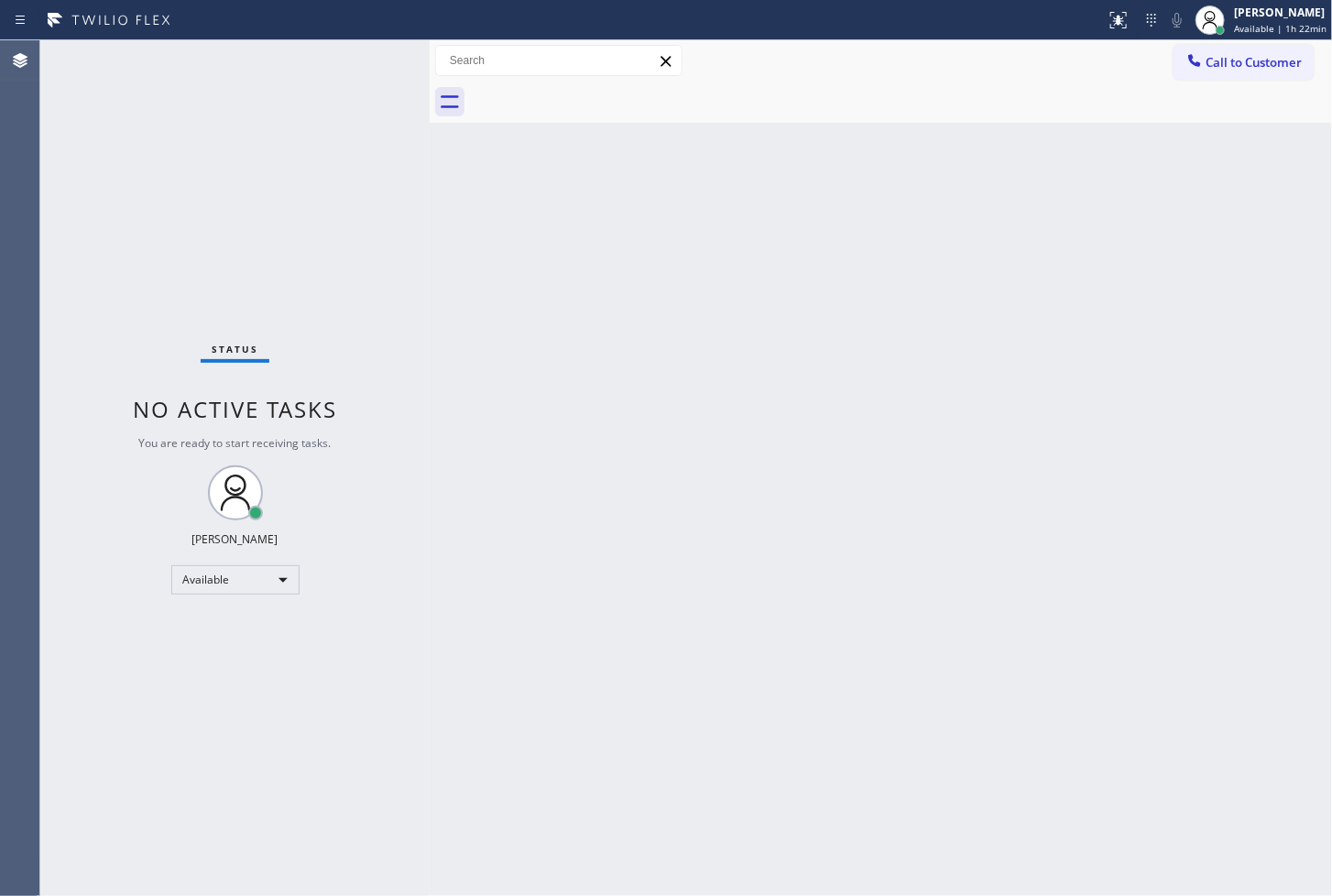
click at [377, 52] on div "Status No active tasks You are ready to start receiving tasks. [PERSON_NAME]" at bounding box center [235, 468] width 389 height 855
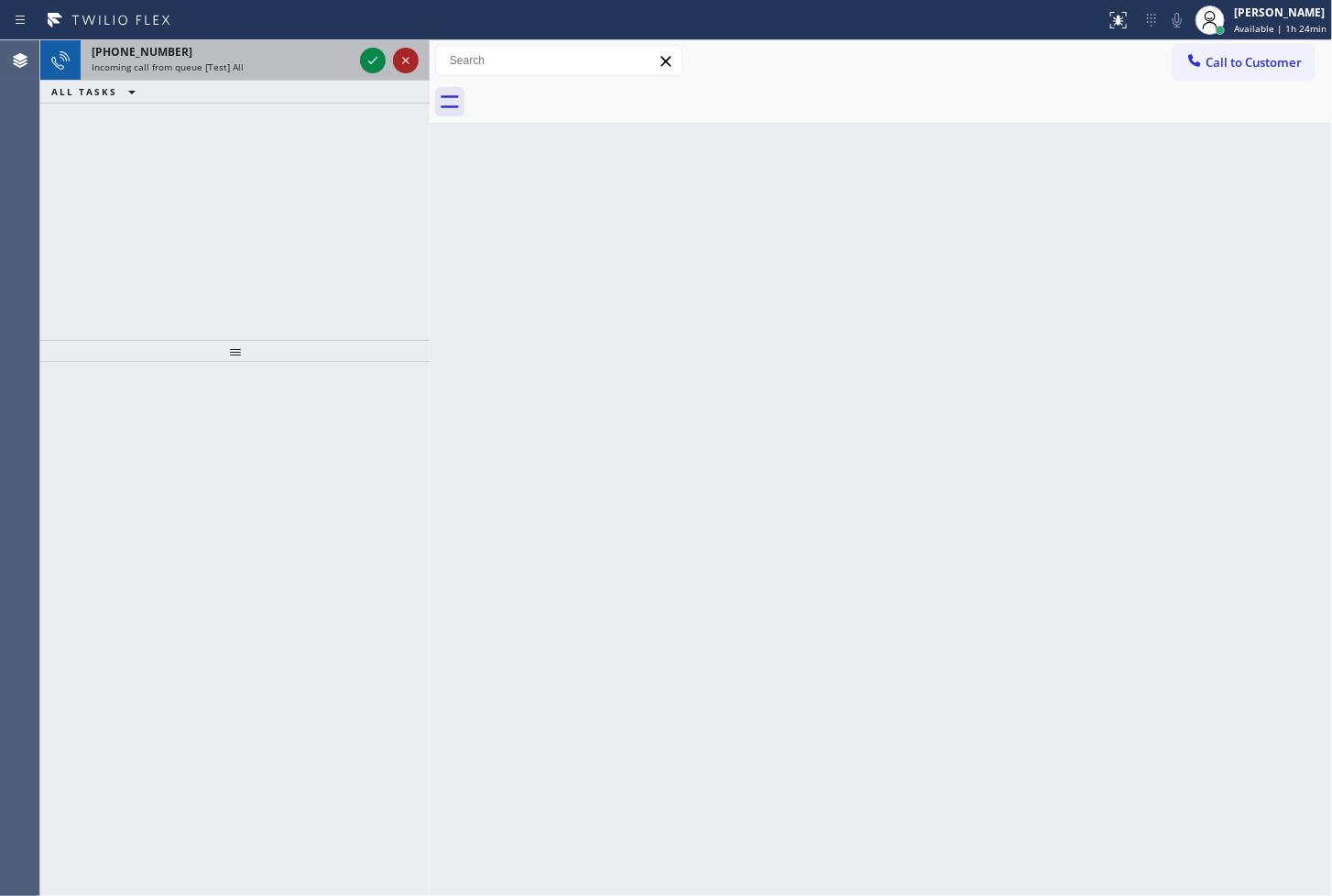
drag, startPoint x: 377, startPoint y: 52, endPoint x: 405, endPoint y: 72, distance: 34.4
click at [405, 72] on div at bounding box center [389, 61] width 66 height 41
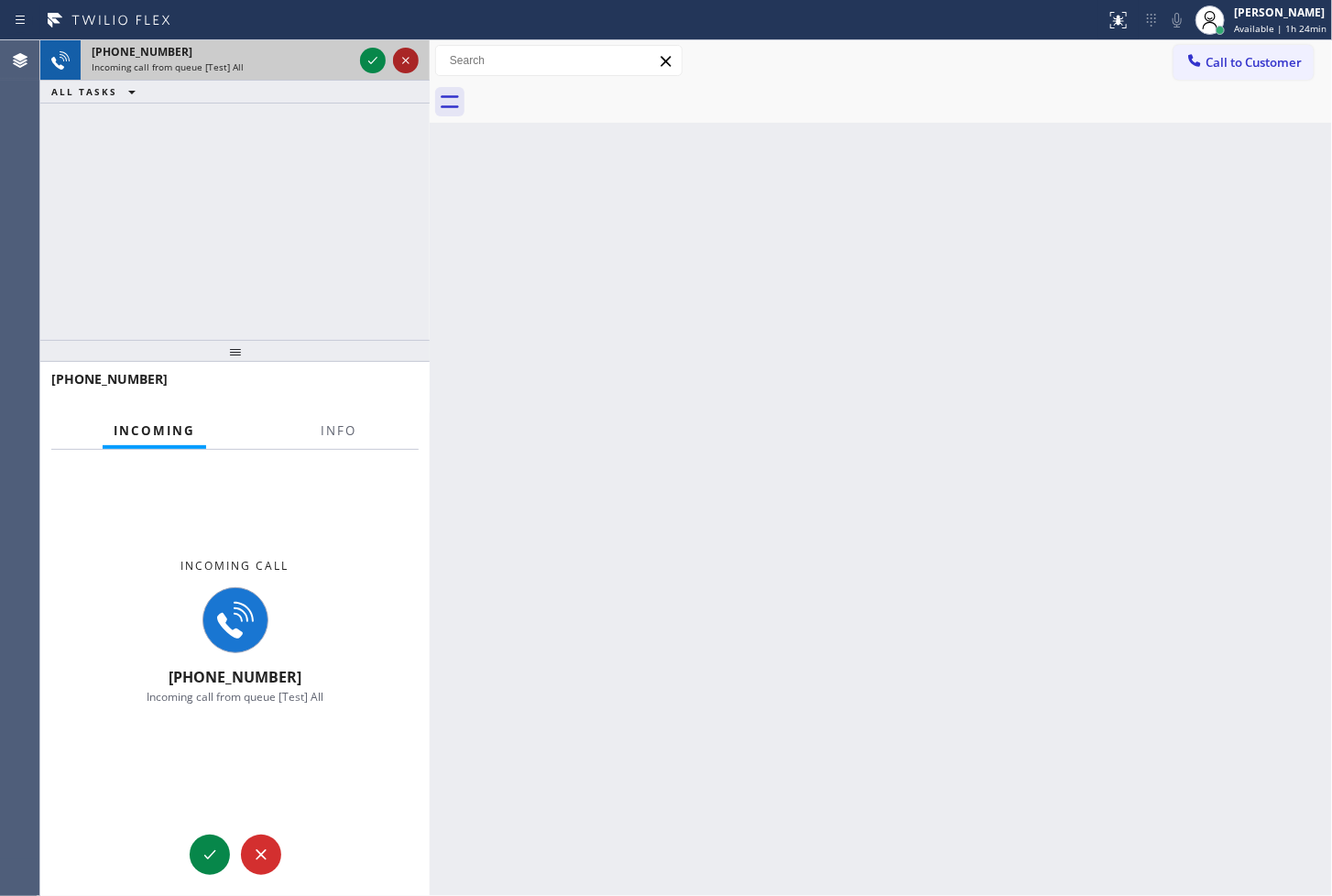
click at [405, 72] on button at bounding box center [406, 60] width 26 height 26
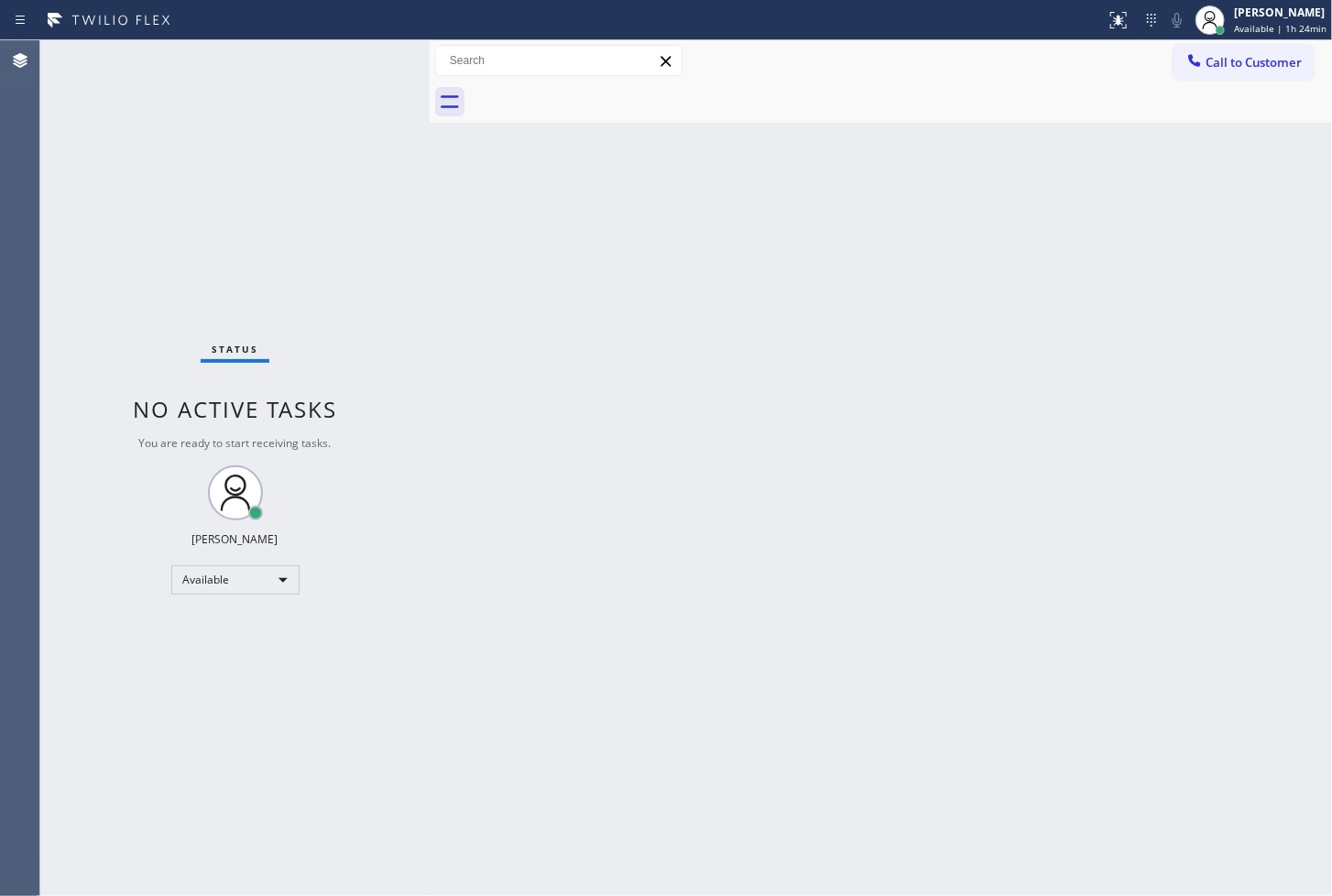
click at [373, 58] on div "Status No active tasks You are ready to start receiving tasks. [PERSON_NAME]" at bounding box center [235, 468] width 389 height 855
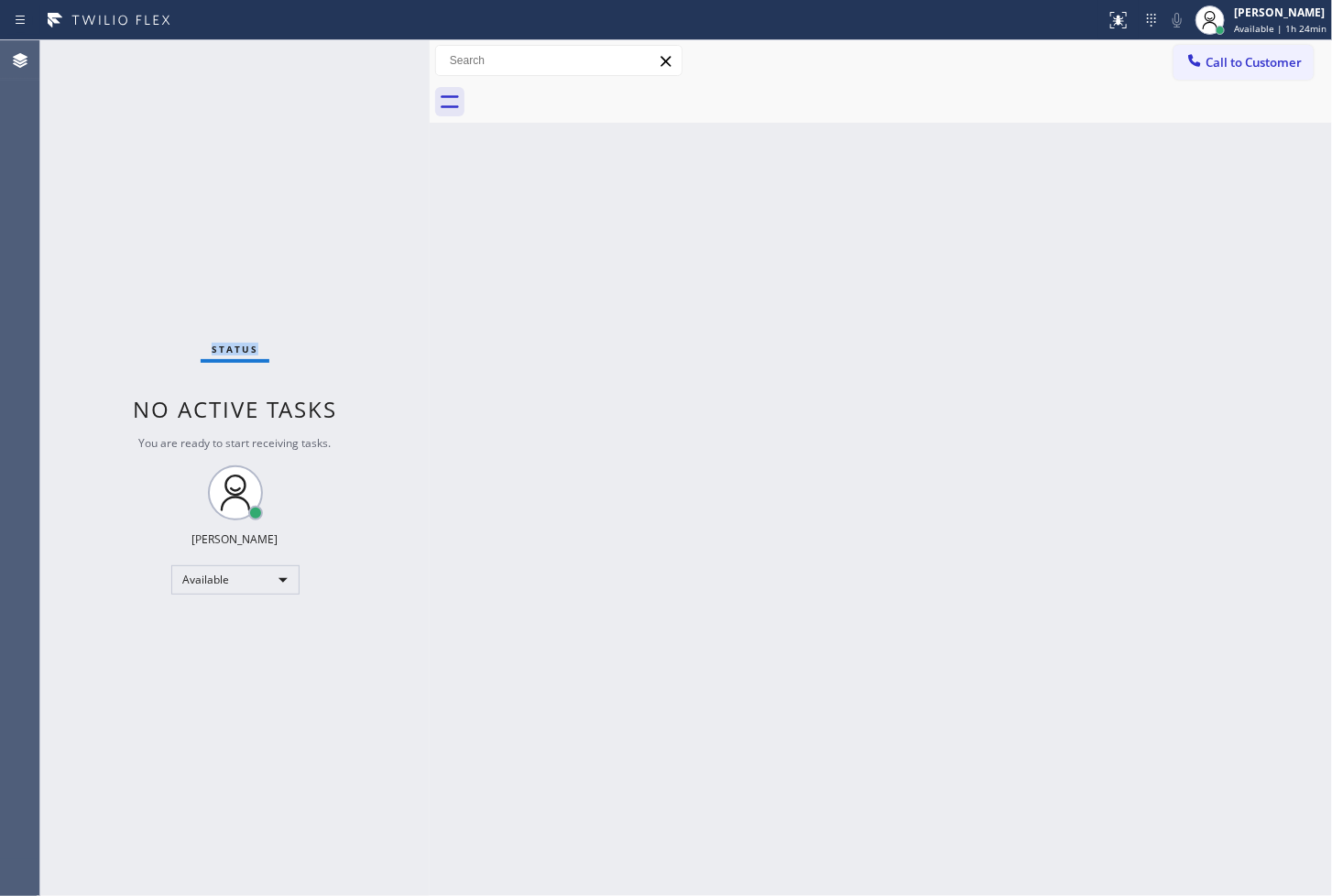
click at [373, 58] on div "Status No active tasks You are ready to start receiving tasks. [PERSON_NAME]" at bounding box center [235, 468] width 389 height 855
click at [337, 161] on div "Status No active tasks You are ready to start receiving tasks. [PERSON_NAME]" at bounding box center [235, 468] width 389 height 855
click at [372, 55] on div "Status No active tasks You are ready to start receiving tasks. [PERSON_NAME]" at bounding box center [235, 468] width 389 height 855
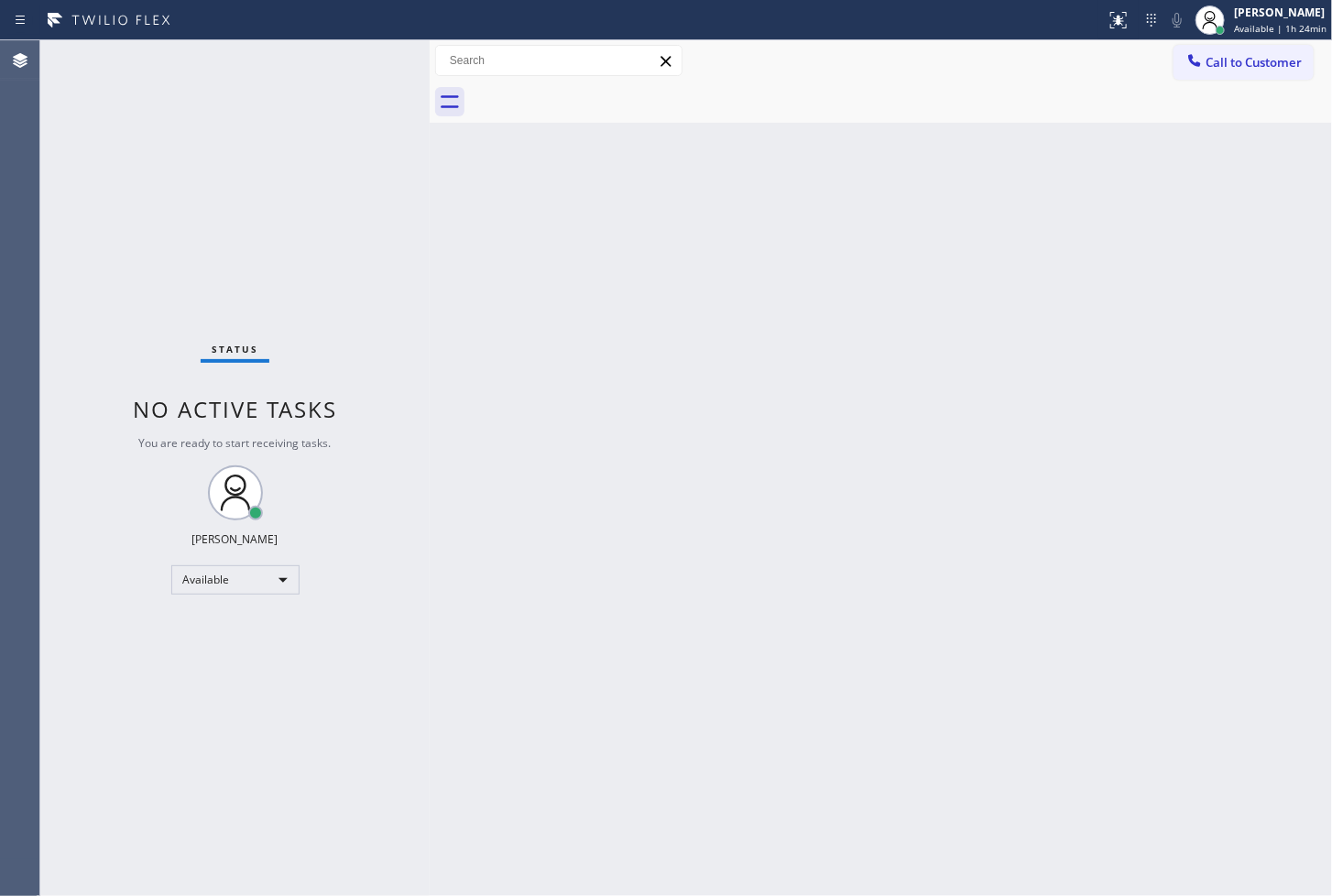
click at [372, 55] on div "Status No active tasks You are ready to start receiving tasks. [PERSON_NAME]" at bounding box center [235, 468] width 389 height 855
click at [368, 58] on div "Status No active tasks You are ready to start receiving tasks. [PERSON_NAME]" at bounding box center [235, 468] width 389 height 855
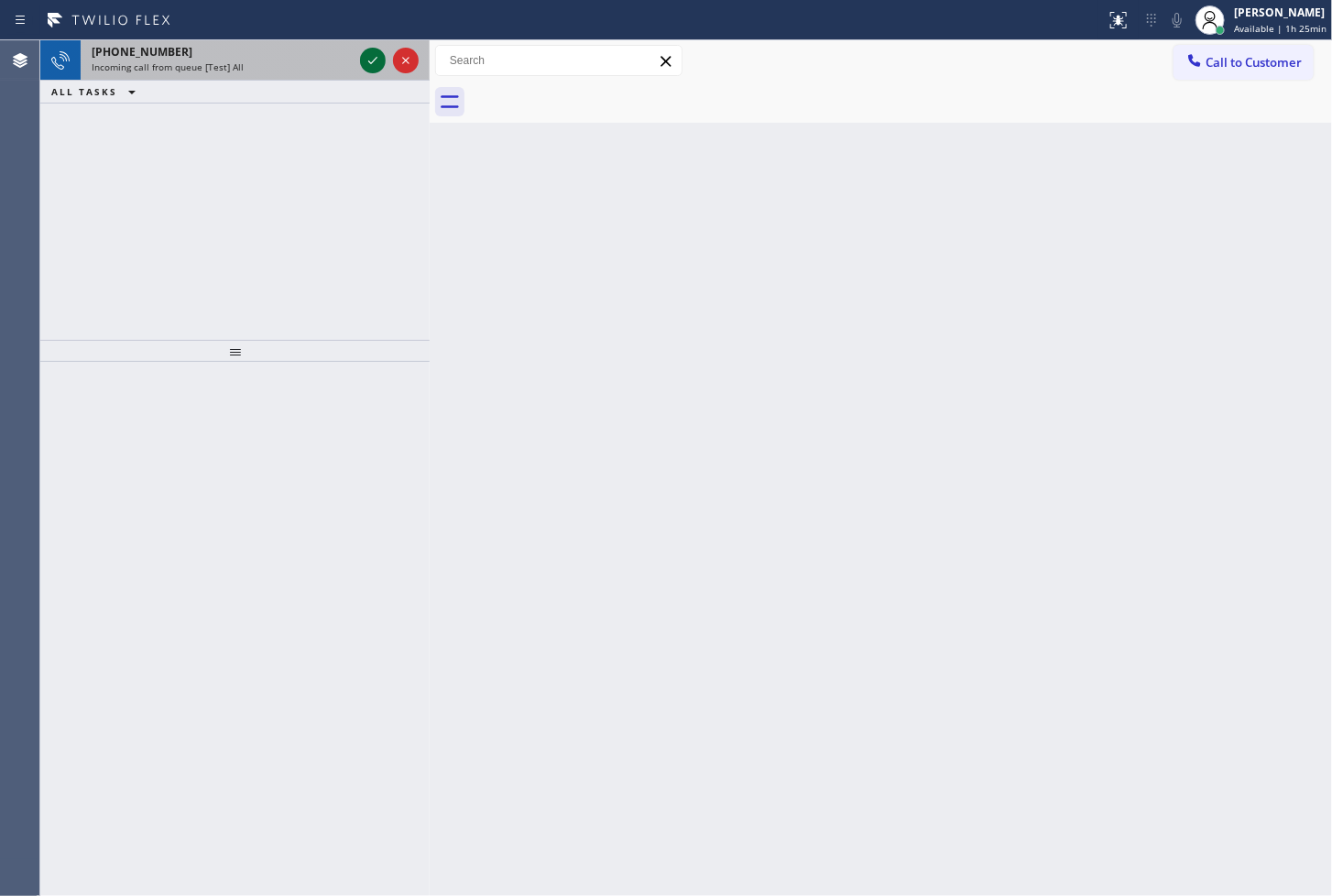
click at [368, 57] on icon at bounding box center [373, 60] width 22 height 22
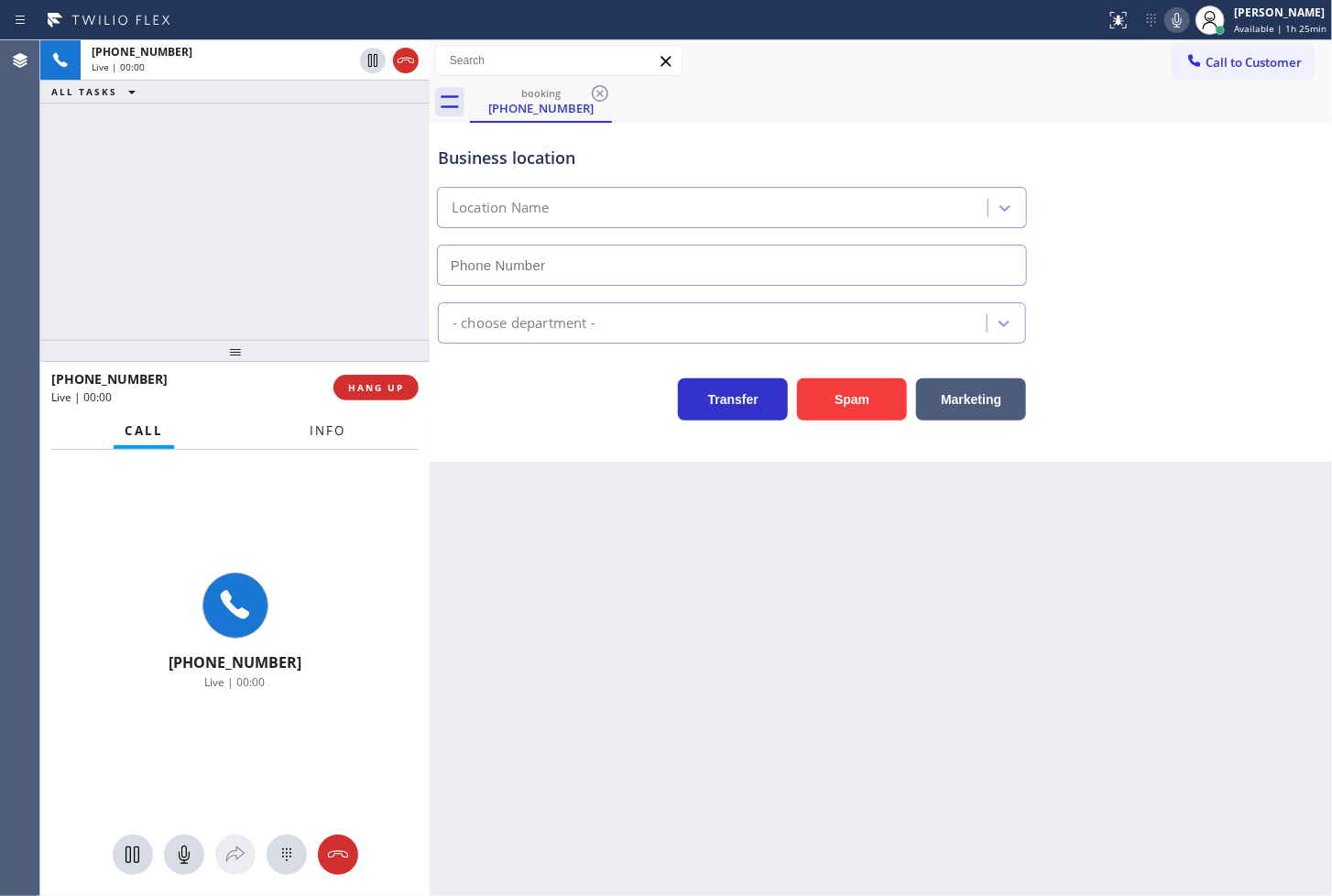
click at [335, 425] on span "Info" at bounding box center [327, 430] width 36 height 16
type input "[PHONE_NUMBER]"
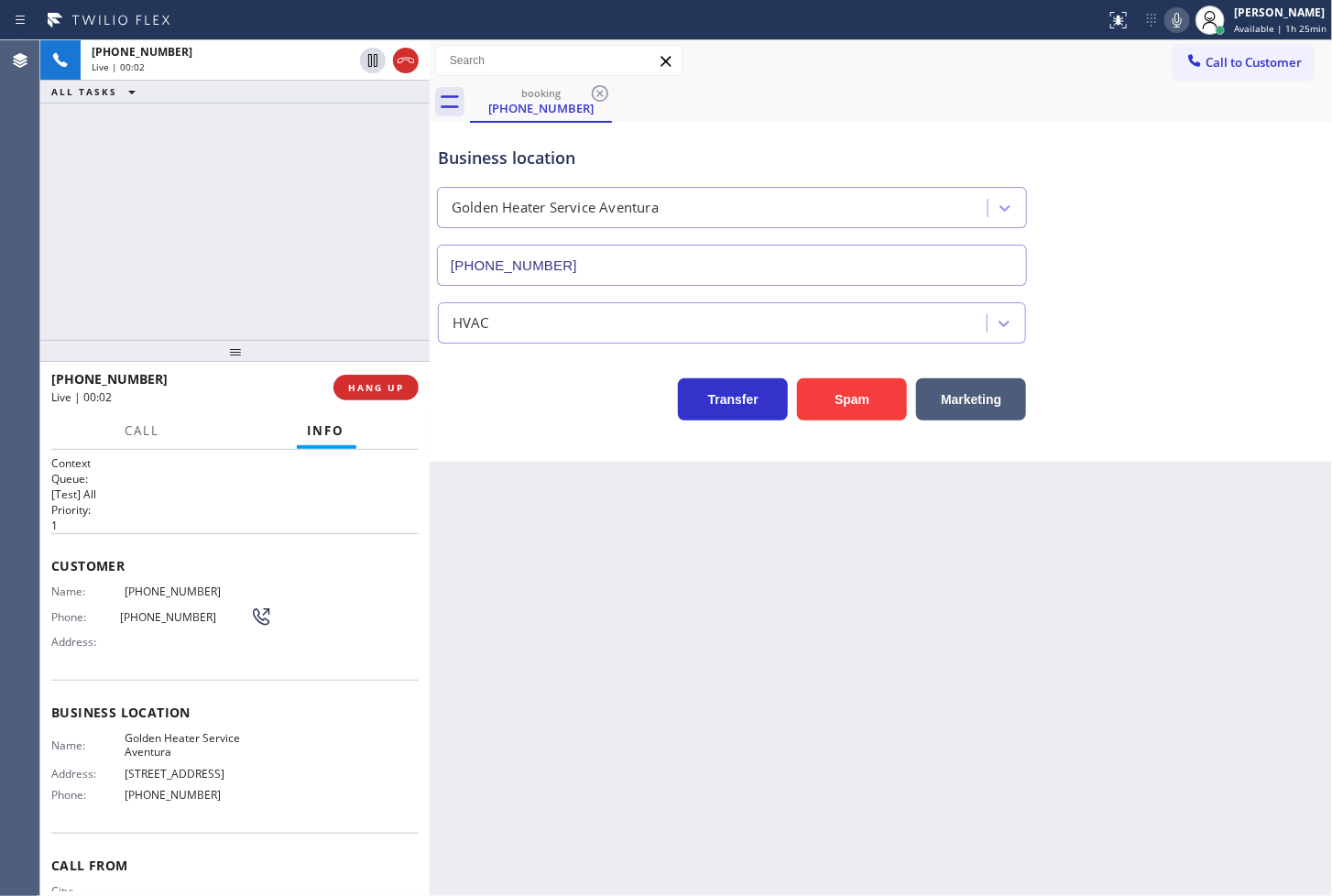
click at [486, 415] on div "Transfer Spam Marketing" at bounding box center [732, 394] width 595 height 51
click at [386, 279] on div "[PHONE_NUMBER] Live | 00:02 ALL TASKS ALL TASKS ACTIVE TASKS TASKS IN WRAP UP" at bounding box center [235, 191] width 389 height 300
click at [555, 432] on div "Business location Golden Heater Service [GEOGRAPHIC_DATA] [PHONE_NUMBER] HVAC T…" at bounding box center [881, 292] width 902 height 339
click at [262, 258] on div "[PHONE_NUMBER] Live | 00:03 ALL TASKS ALL TASKS ACTIVE TASKS TASKS IN WRAP UP" at bounding box center [235, 191] width 389 height 300
click at [1166, 26] on icon at bounding box center [1177, 19] width 22 height 22
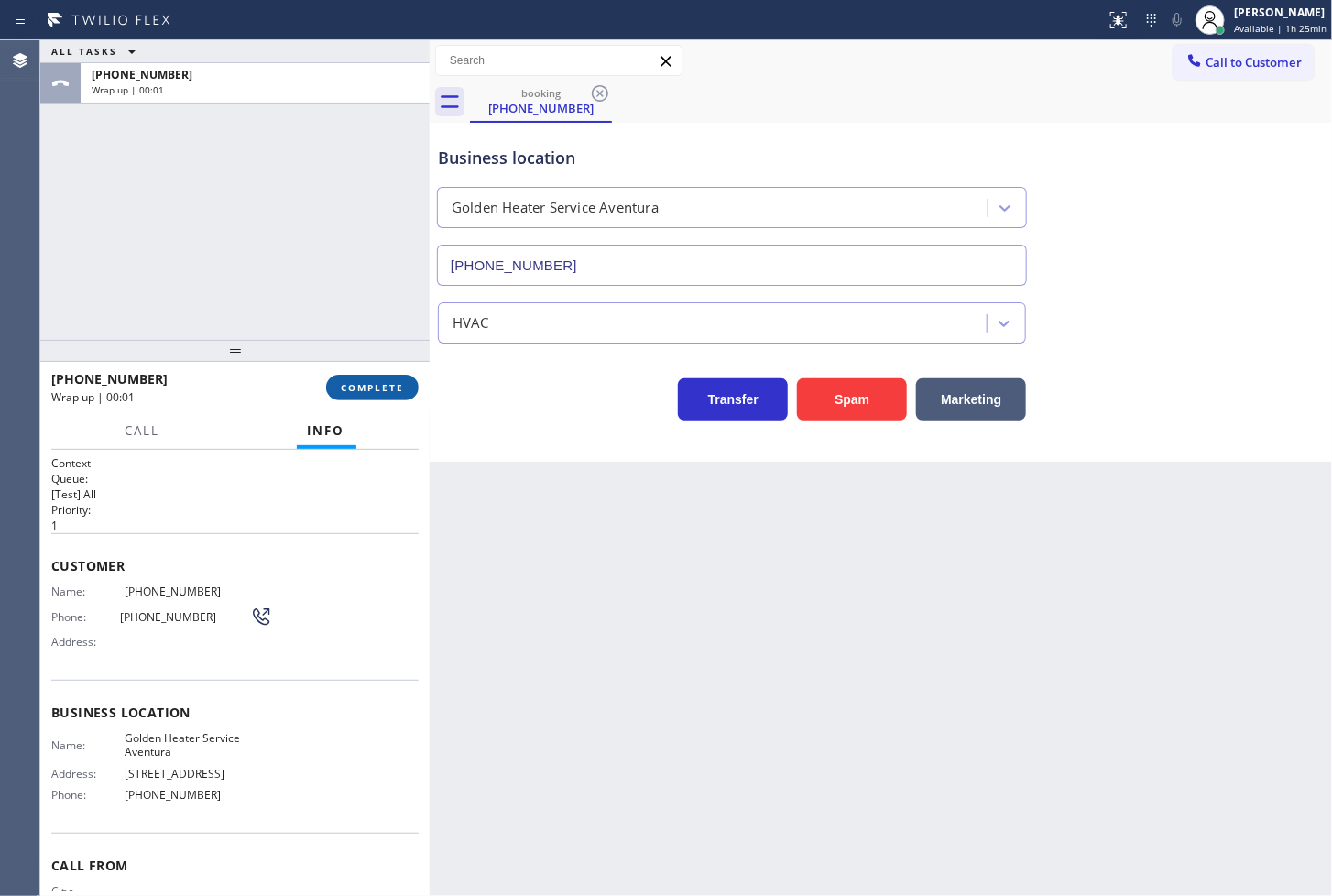
click at [402, 391] on span "COMPLETE" at bounding box center [372, 387] width 63 height 13
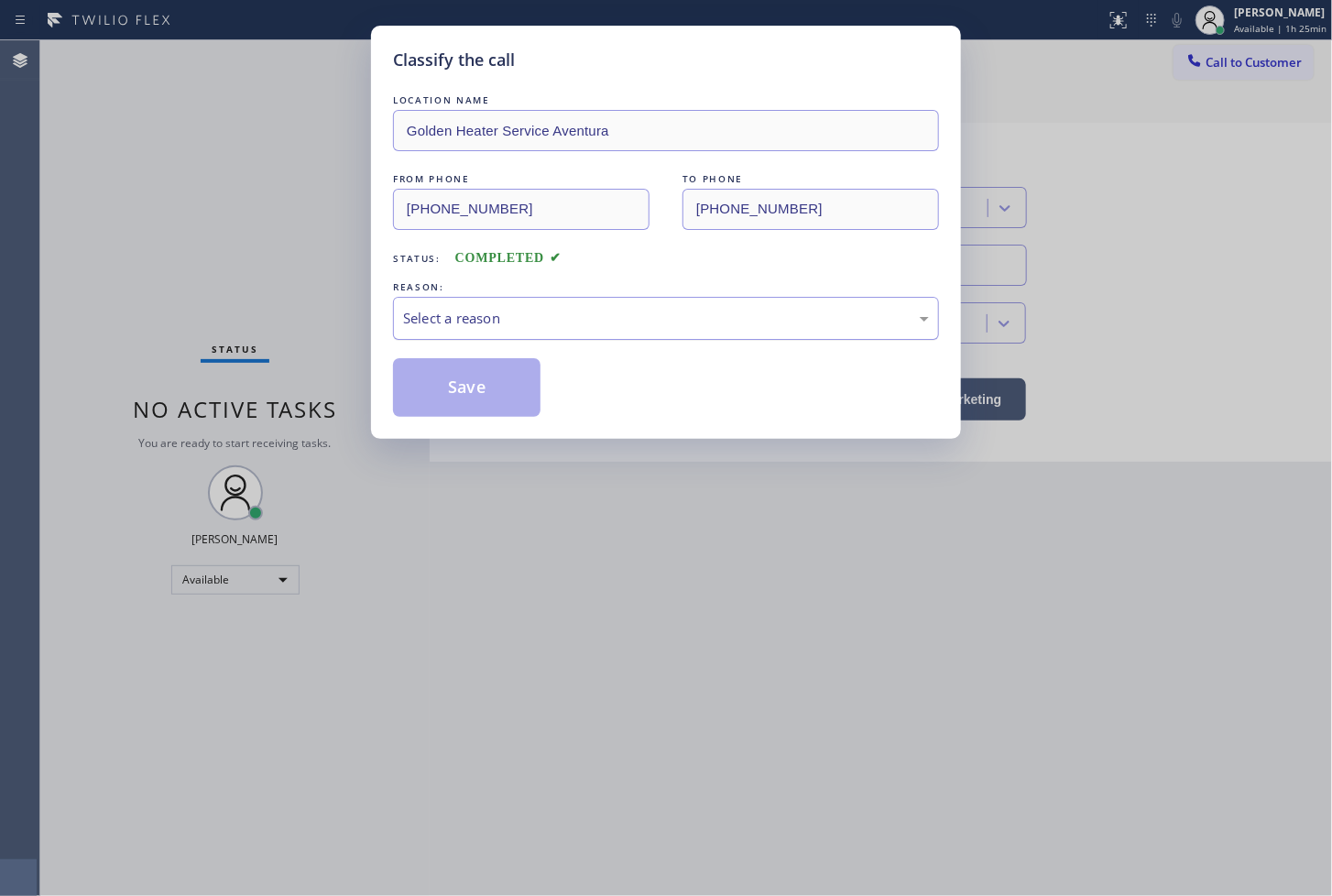
click at [508, 308] on div "Select a reason" at bounding box center [666, 318] width 526 height 21
click at [486, 385] on button "Save" at bounding box center [467, 387] width 147 height 59
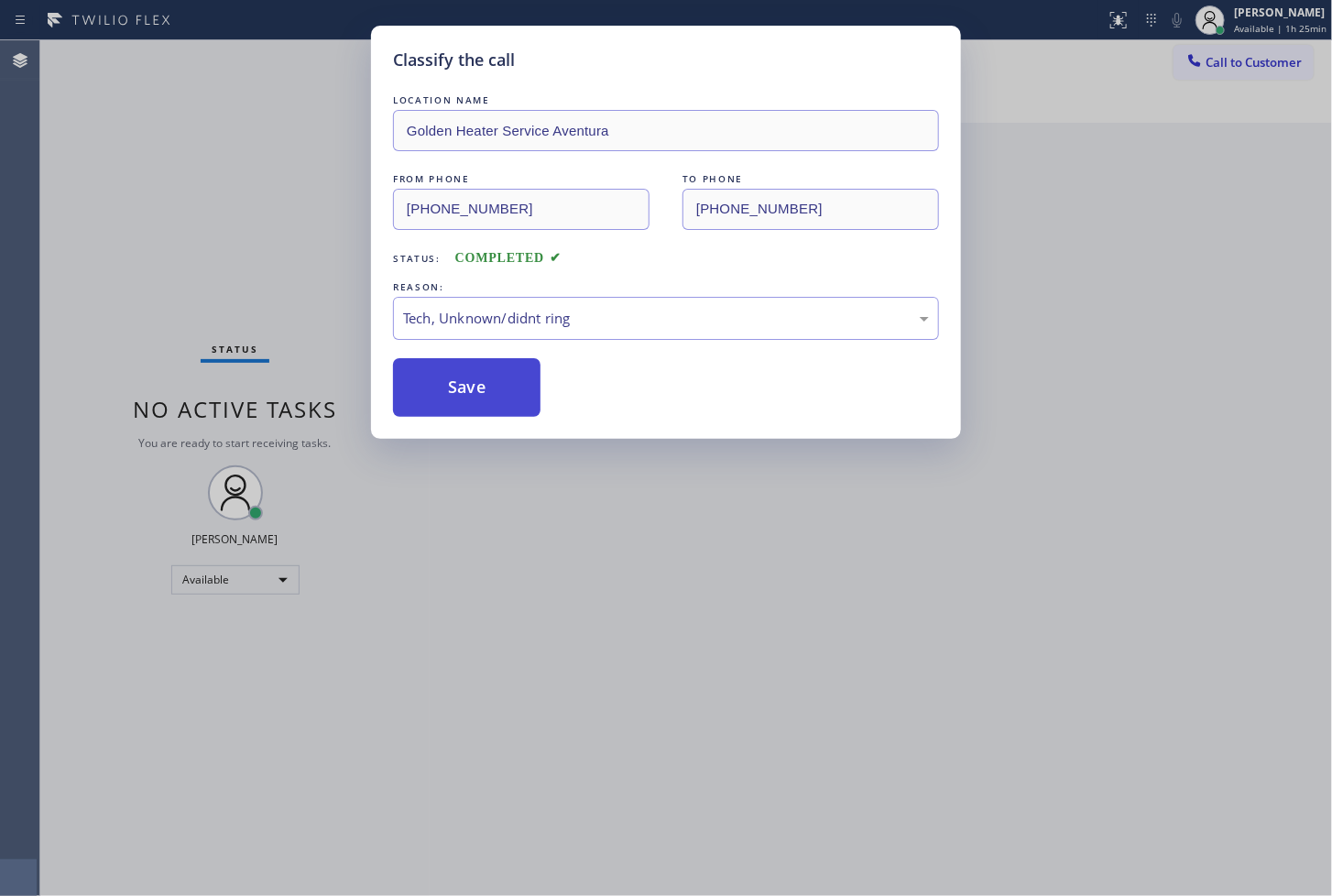
drag, startPoint x: 486, startPoint y: 385, endPoint x: 492, endPoint y: 370, distance: 16.2
click at [488, 380] on button "Save" at bounding box center [467, 387] width 147 height 59
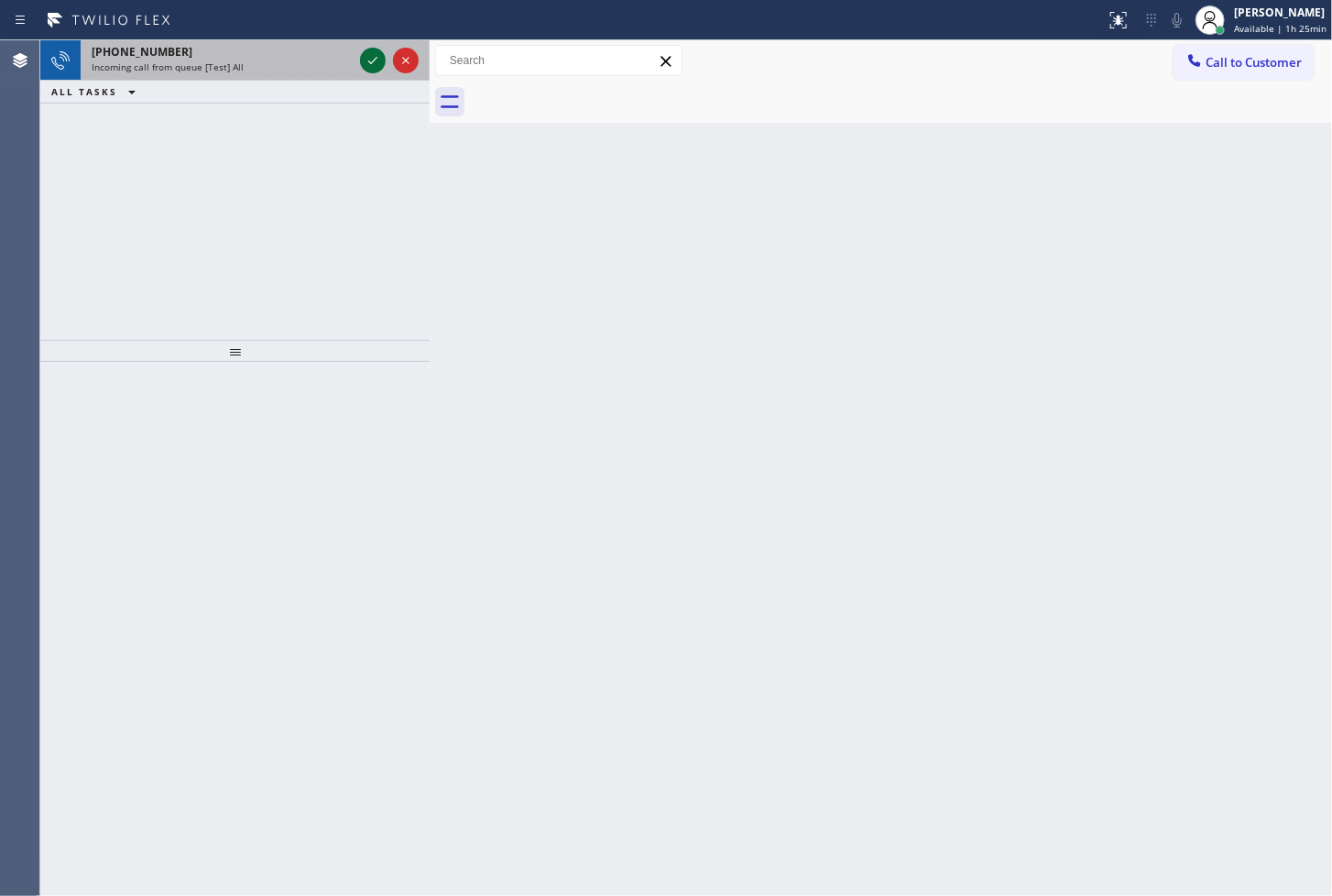
click at [378, 64] on icon at bounding box center [373, 60] width 22 height 22
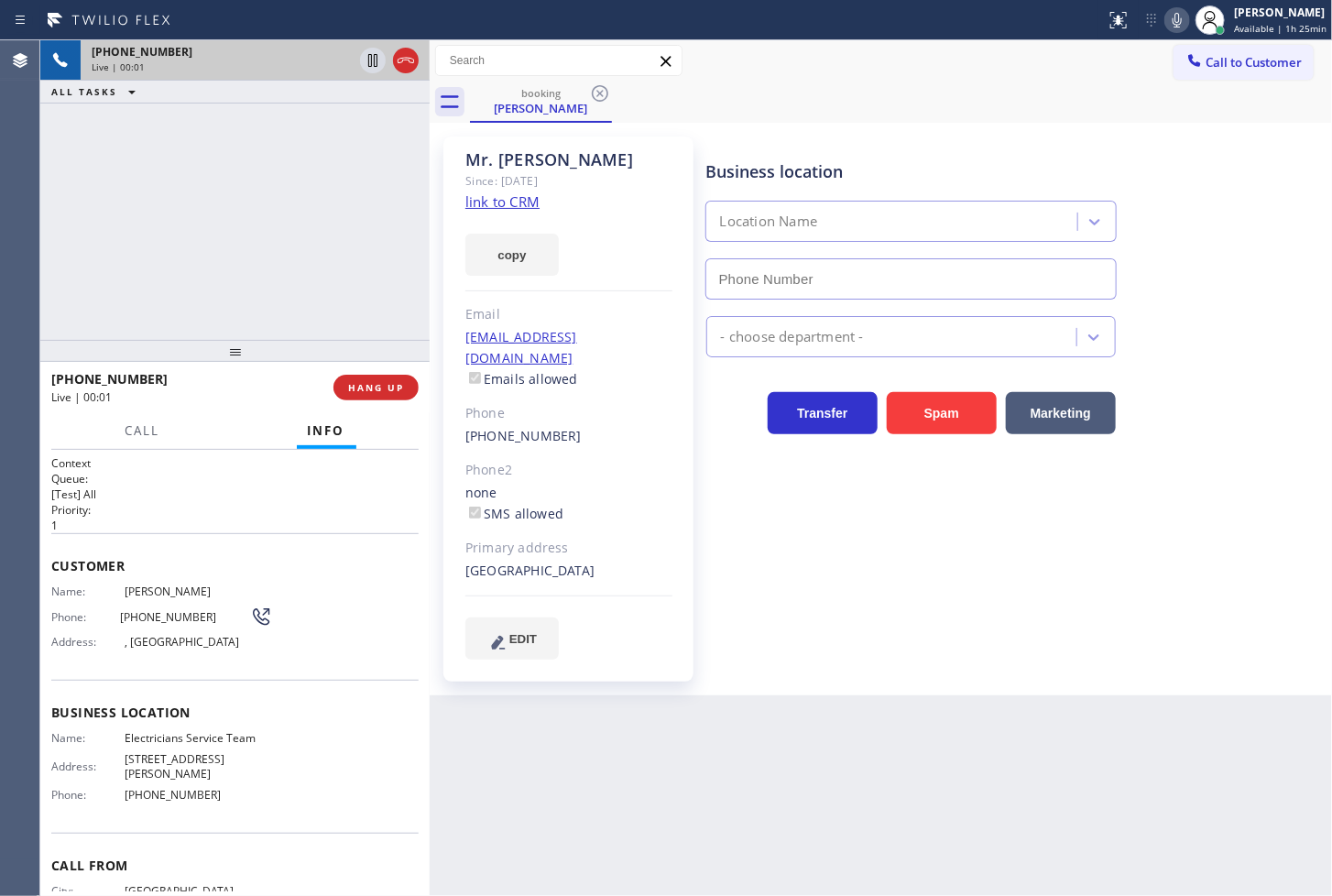
type input "[PHONE_NUMBER]"
click at [336, 218] on div "[PHONE_NUMBER] Live | 00:02 ALL TASKS ALL TASKS ACTIVE TASKS TASKS IN WRAP UP" at bounding box center [235, 191] width 389 height 300
click at [498, 198] on link "link to CRM" at bounding box center [502, 201] width 75 height 18
click at [262, 246] on div "[PHONE_NUMBER] Live | 00:05 ALL TASKS ALL TASKS ACTIVE TASKS TASKS IN WRAP UP" at bounding box center [235, 191] width 389 height 300
click at [235, 249] on div "[PHONE_NUMBER] Live | 00:27 ALL TASKS ALL TASKS ACTIVE TASKS TASKS IN WRAP UP" at bounding box center [235, 191] width 389 height 300
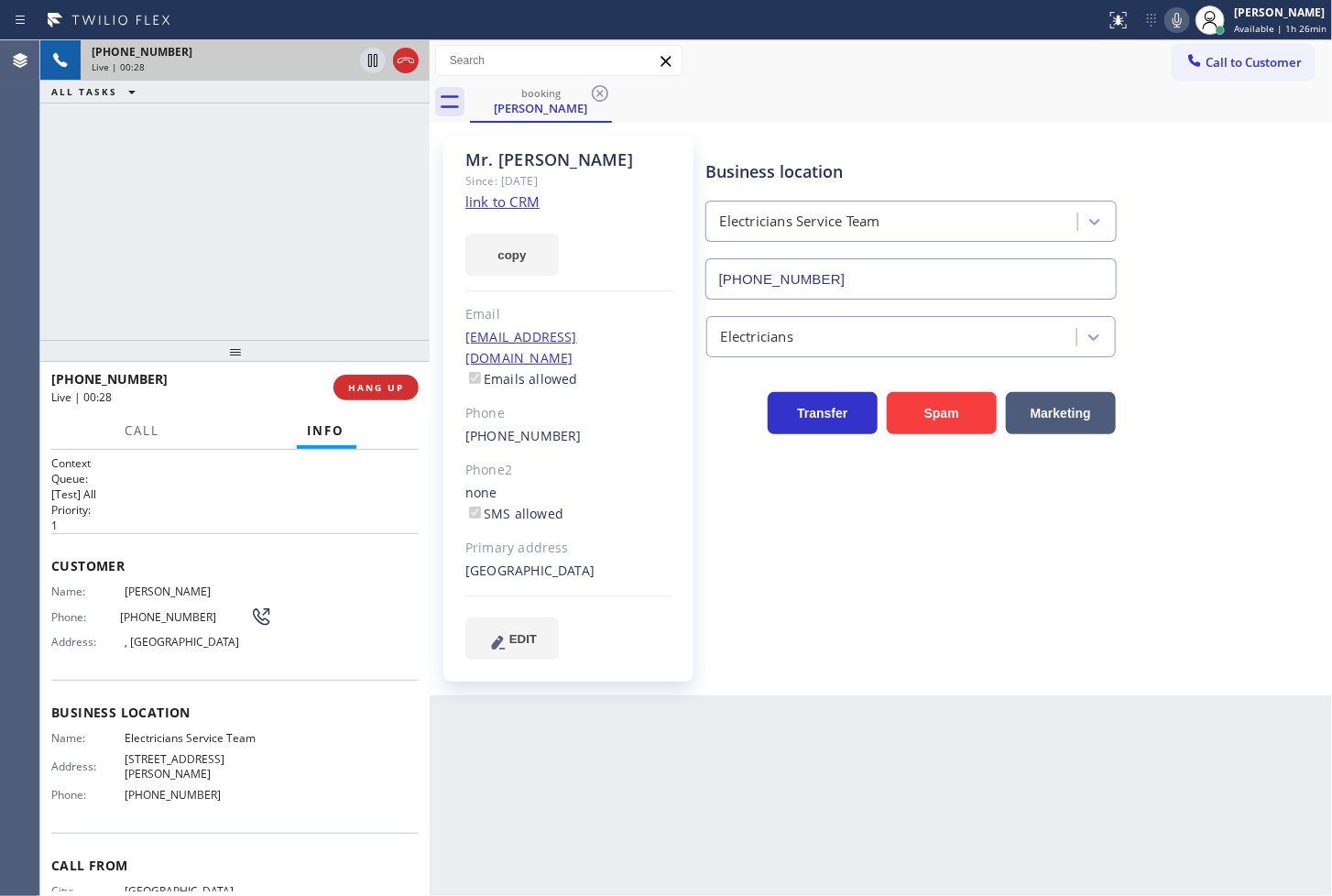
click at [736, 465] on div "Business location Electricians Service Team [PHONE_NUMBER] Electricians Transfe…" at bounding box center [1015, 398] width 626 height 513
drag, startPoint x: 141, startPoint y: 230, endPoint x: 160, endPoint y: 220, distance: 21.5
click at [141, 227] on div "[PHONE_NUMBER] Live | 00:28 ALL TASKS ALL TASKS ACTIVE TASKS TASKS IN WRAP UP" at bounding box center [235, 191] width 389 height 300
click at [857, 562] on div "Business location Electricians Service Team [PHONE_NUMBER] Electricians Transfe…" at bounding box center [1015, 398] width 626 height 513
click at [195, 251] on div "[PHONE_NUMBER] Live | 00:29 ALL TASKS ALL TASKS ACTIVE TASKS TASKS IN WRAP UP" at bounding box center [235, 191] width 389 height 300
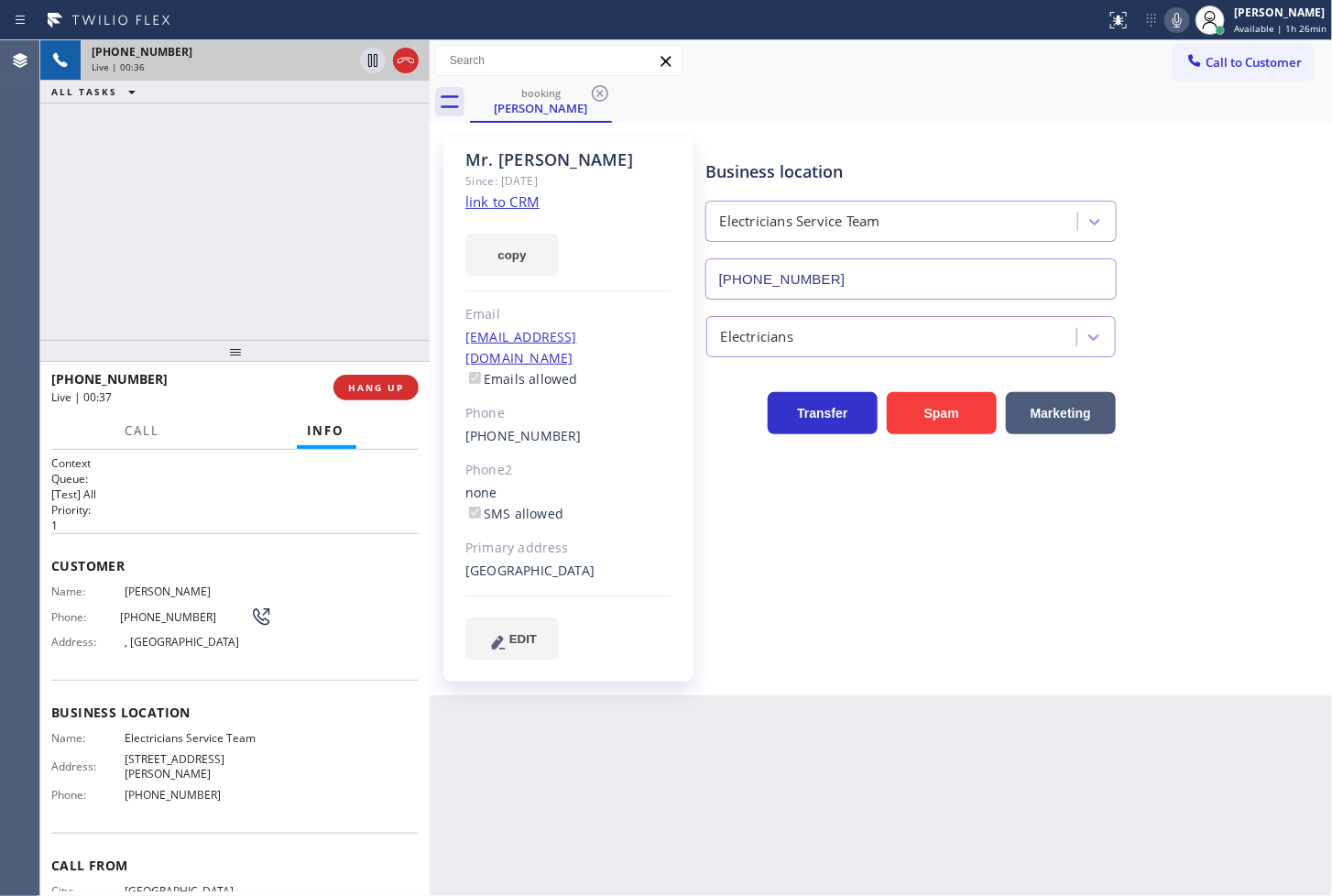
drag, startPoint x: 272, startPoint y: 215, endPoint x: 434, endPoint y: 194, distance: 163.4
click at [314, 214] on div "[PHONE_NUMBER] Live | 00:36 ALL TASKS ALL TASKS ACTIVE TASKS TASKS IN WRAP UP" at bounding box center [235, 191] width 389 height 300
click at [505, 196] on link "link to CRM" at bounding box center [502, 201] width 75 height 18
click at [179, 220] on div "[PHONE_NUMBER] Live | 01:11 ALL TASKS ALL TASKS ACTIVE TASKS TASKS IN WRAP UP" at bounding box center [235, 191] width 389 height 300
click at [234, 168] on div "[PHONE_NUMBER] Live | 01:28 ALL TASKS ALL TASKS ACTIVE TASKS TASKS IN WRAP UP" at bounding box center [235, 191] width 389 height 300
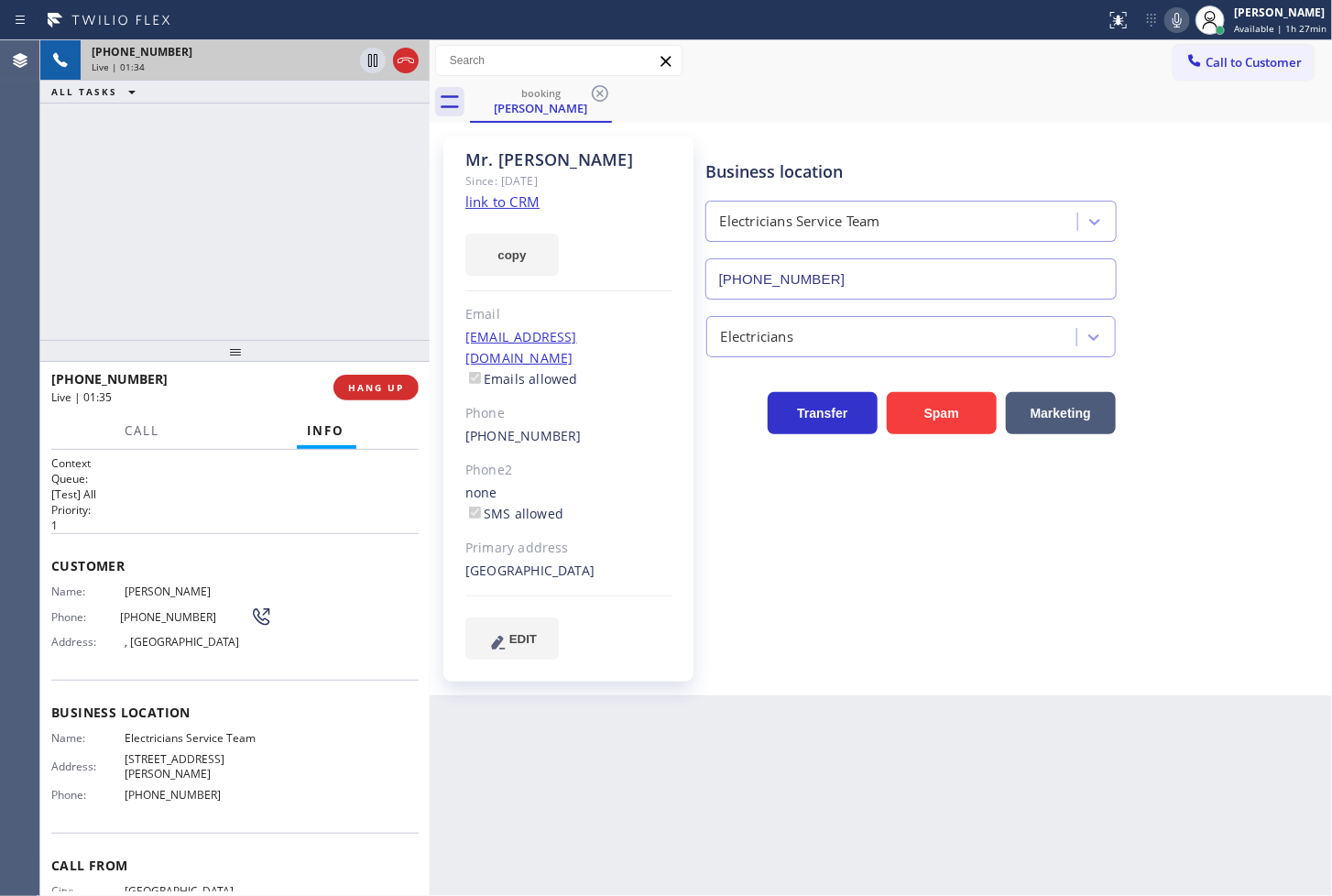
click at [222, 172] on div "[PHONE_NUMBER] Live | 01:34 ALL TASKS ALL TASKS ACTIVE TASKS TASKS IN WRAP UP" at bounding box center [235, 191] width 389 height 300
click at [324, 233] on div "[PHONE_NUMBER] Live | 01:35 ALL TASKS ALL TASKS ACTIVE TASKS TASKS IN WRAP UP" at bounding box center [235, 191] width 389 height 300
click at [315, 235] on div "[PHONE_NUMBER] Live | 01:35 ALL TASKS ALL TASKS ACTIVE TASKS TASKS IN WRAP UP" at bounding box center [235, 191] width 389 height 300
drag, startPoint x: 336, startPoint y: 241, endPoint x: 341, endPoint y: 231, distance: 11.2
click at [339, 238] on div "[PHONE_NUMBER] Live | 01:36 ALL TASKS ALL TASKS ACTIVE TASKS TASKS IN WRAP UP" at bounding box center [235, 191] width 389 height 300
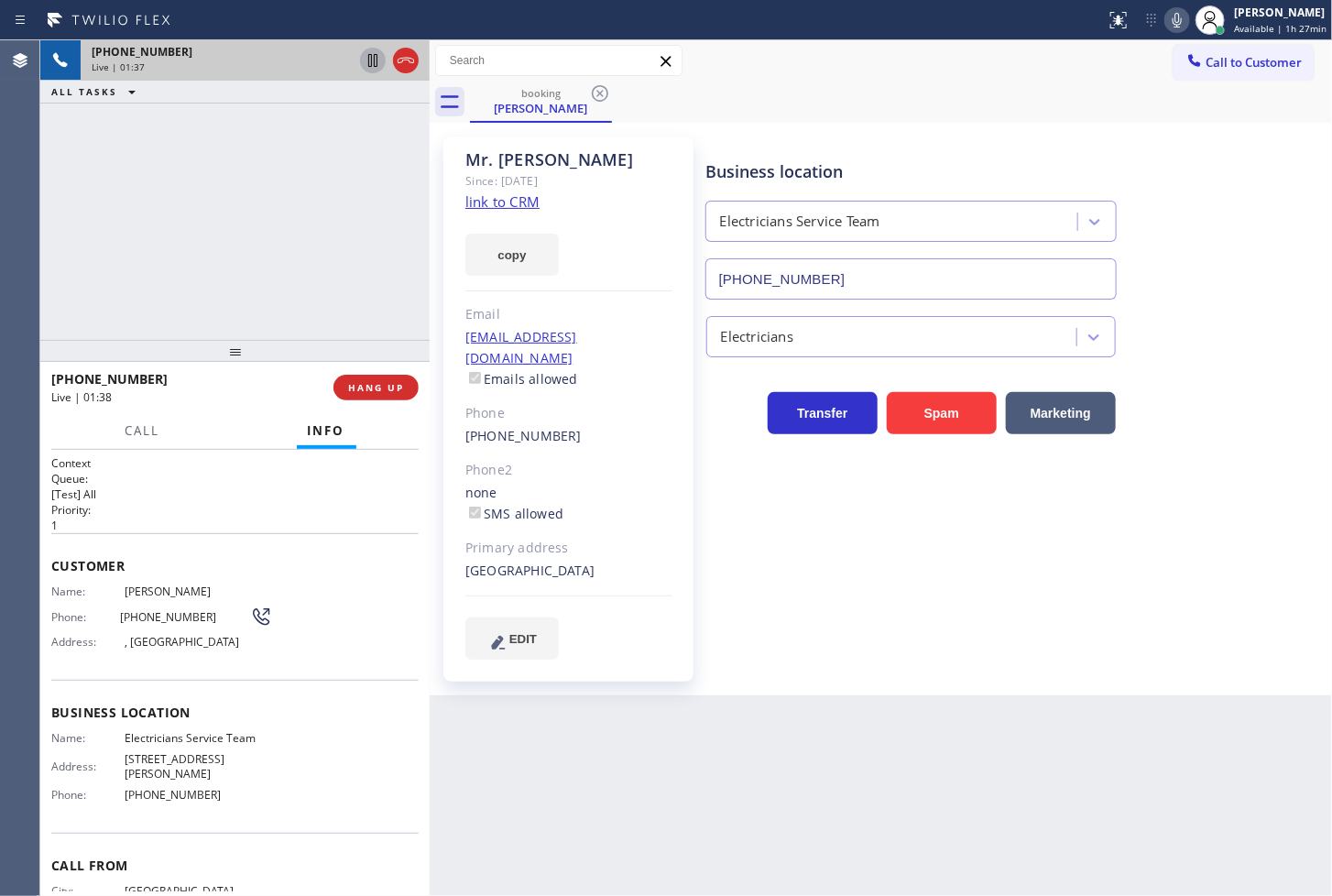
click at [373, 69] on icon at bounding box center [373, 60] width 22 height 22
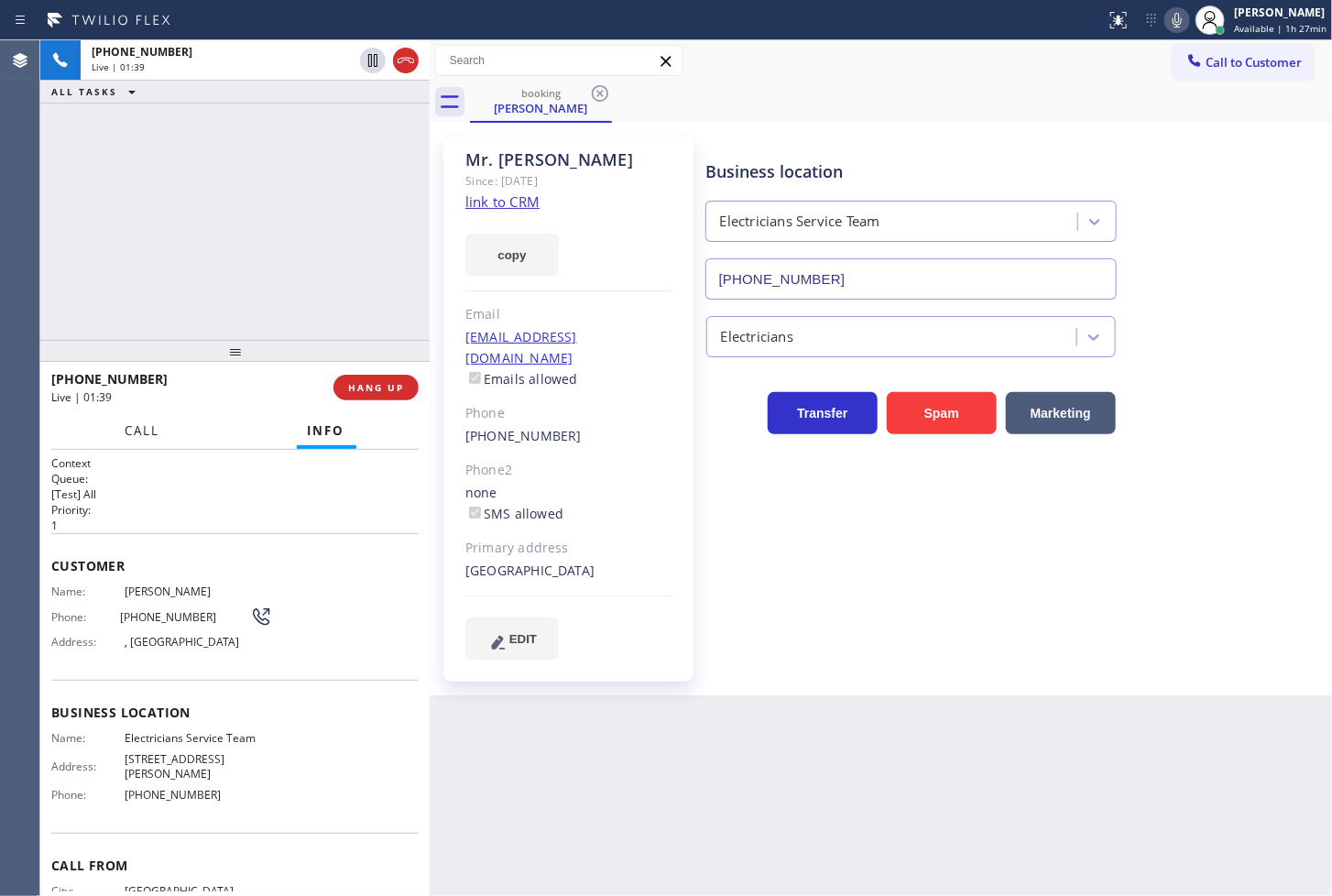
click at [141, 432] on span "Call" at bounding box center [143, 430] width 35 height 16
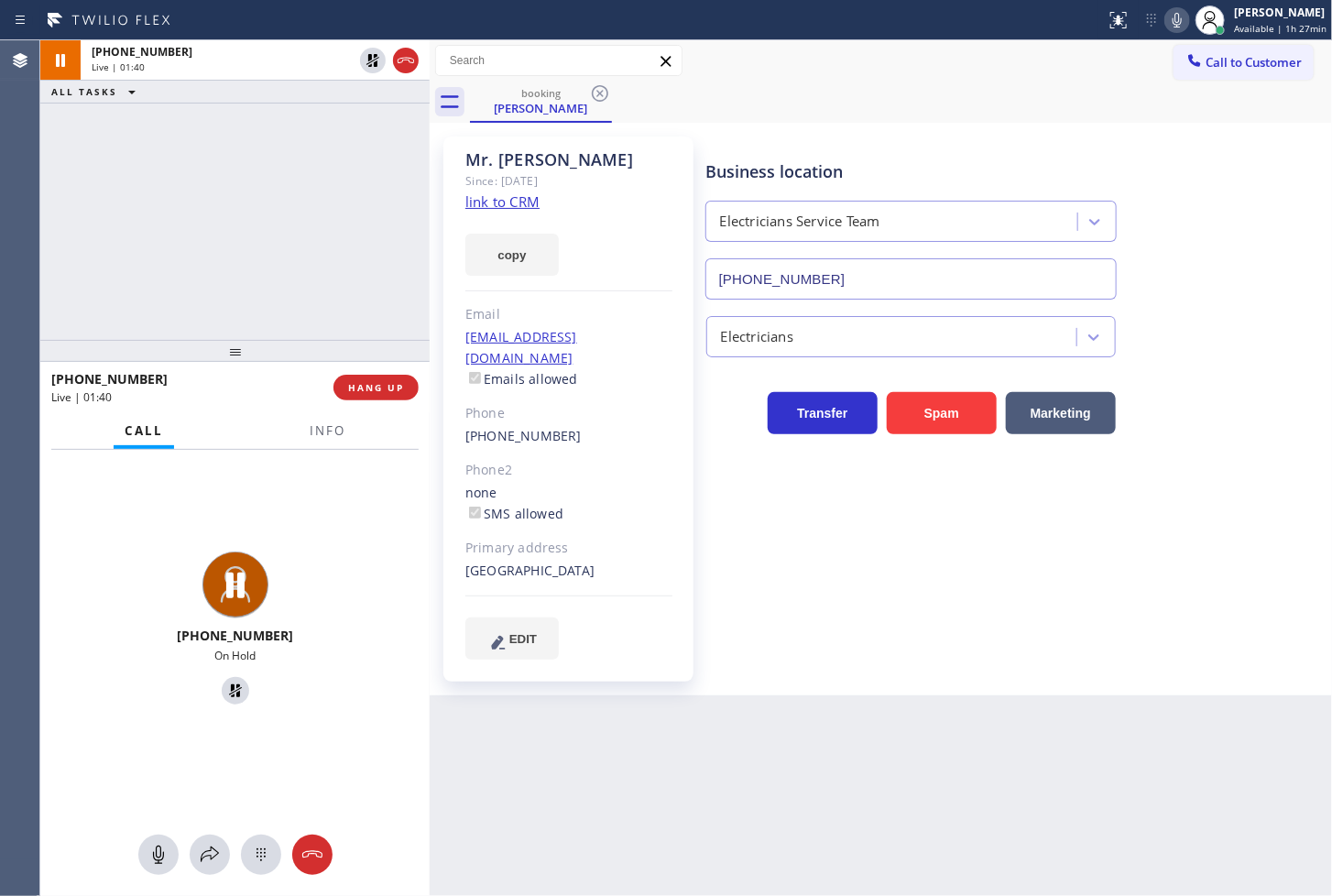
click at [197, 836] on div at bounding box center [235, 854] width 389 height 41
click at [202, 844] on icon at bounding box center [209, 854] width 22 height 22
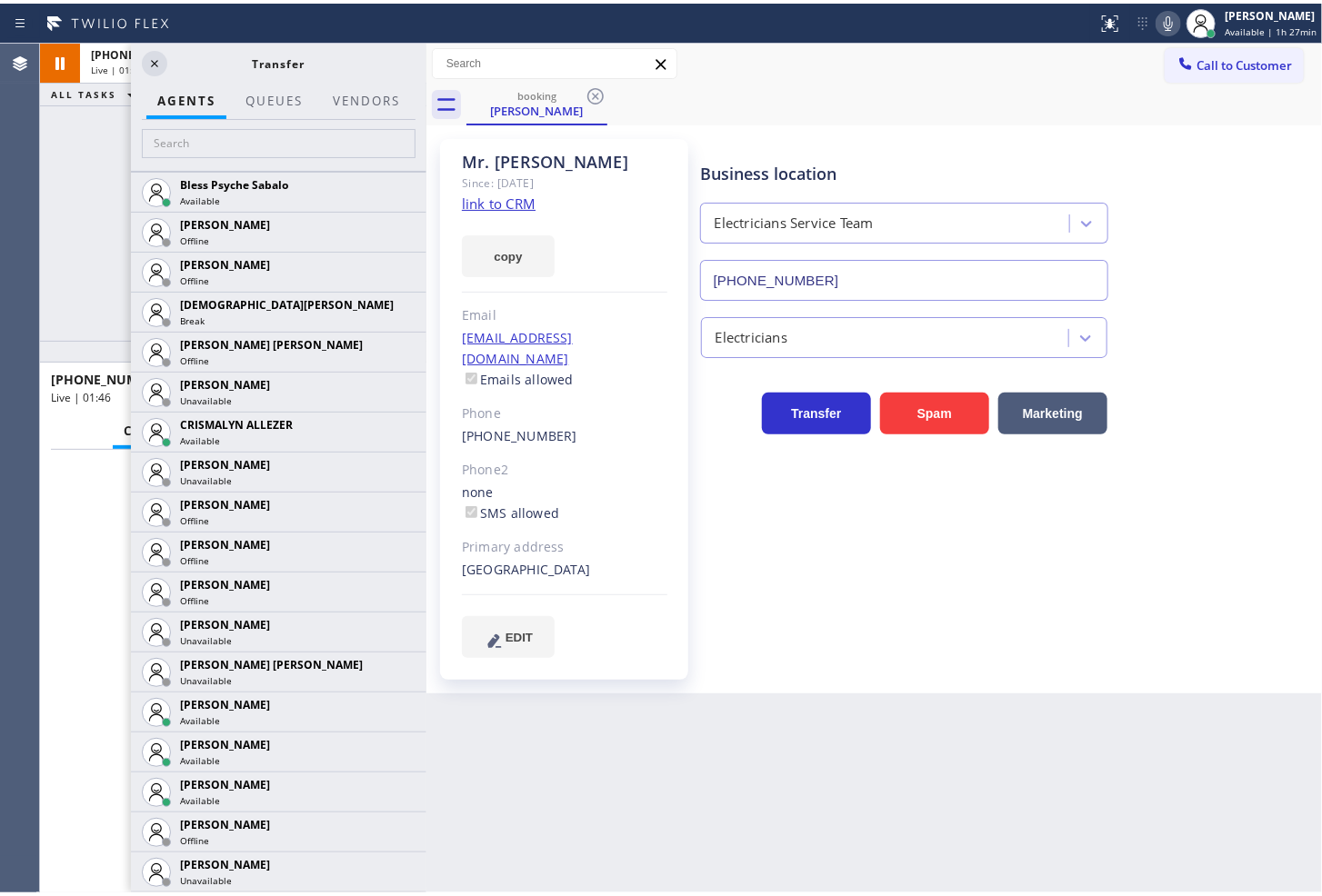
scroll to position [707, 0]
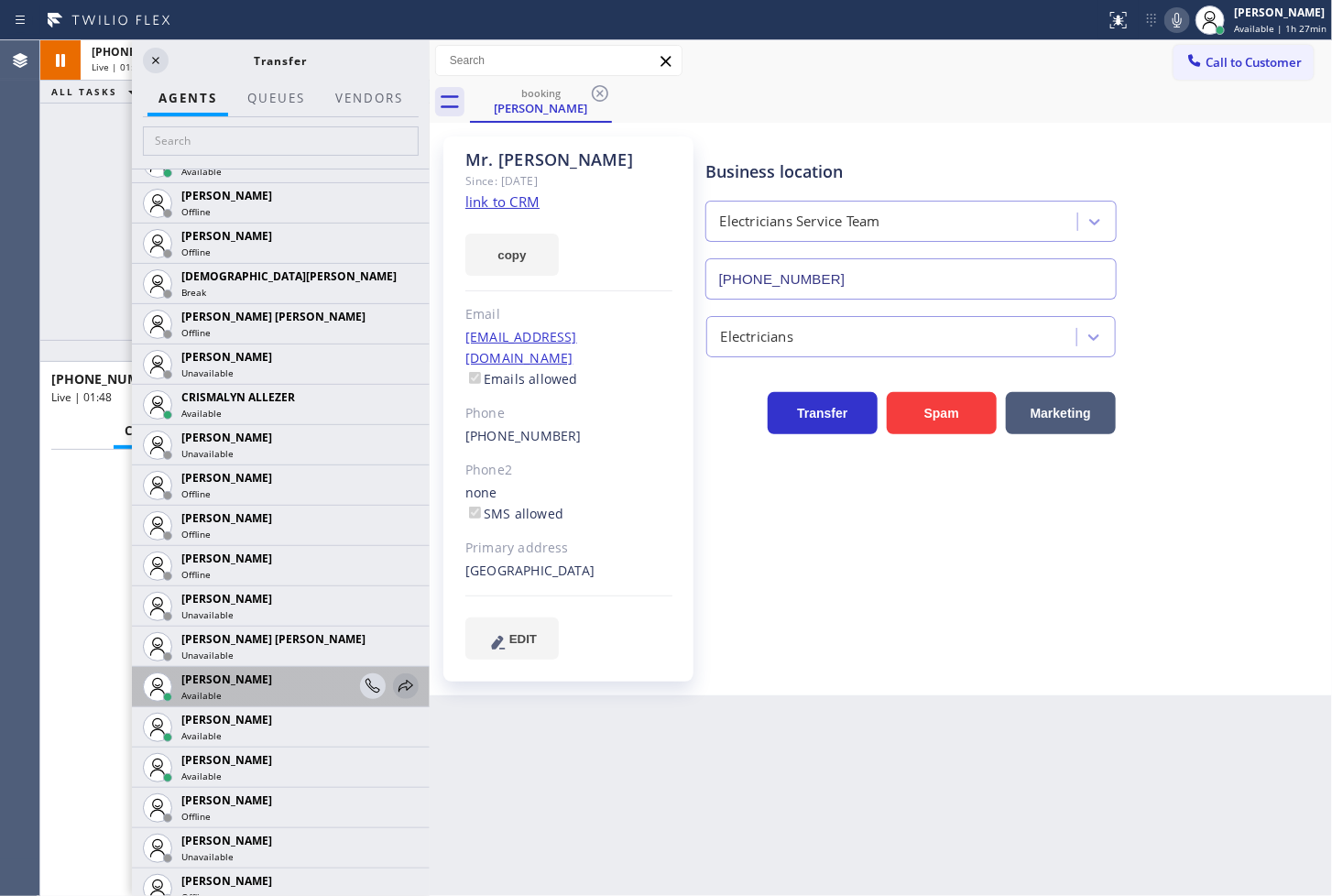
click at [395, 678] on icon at bounding box center [406, 686] width 22 height 22
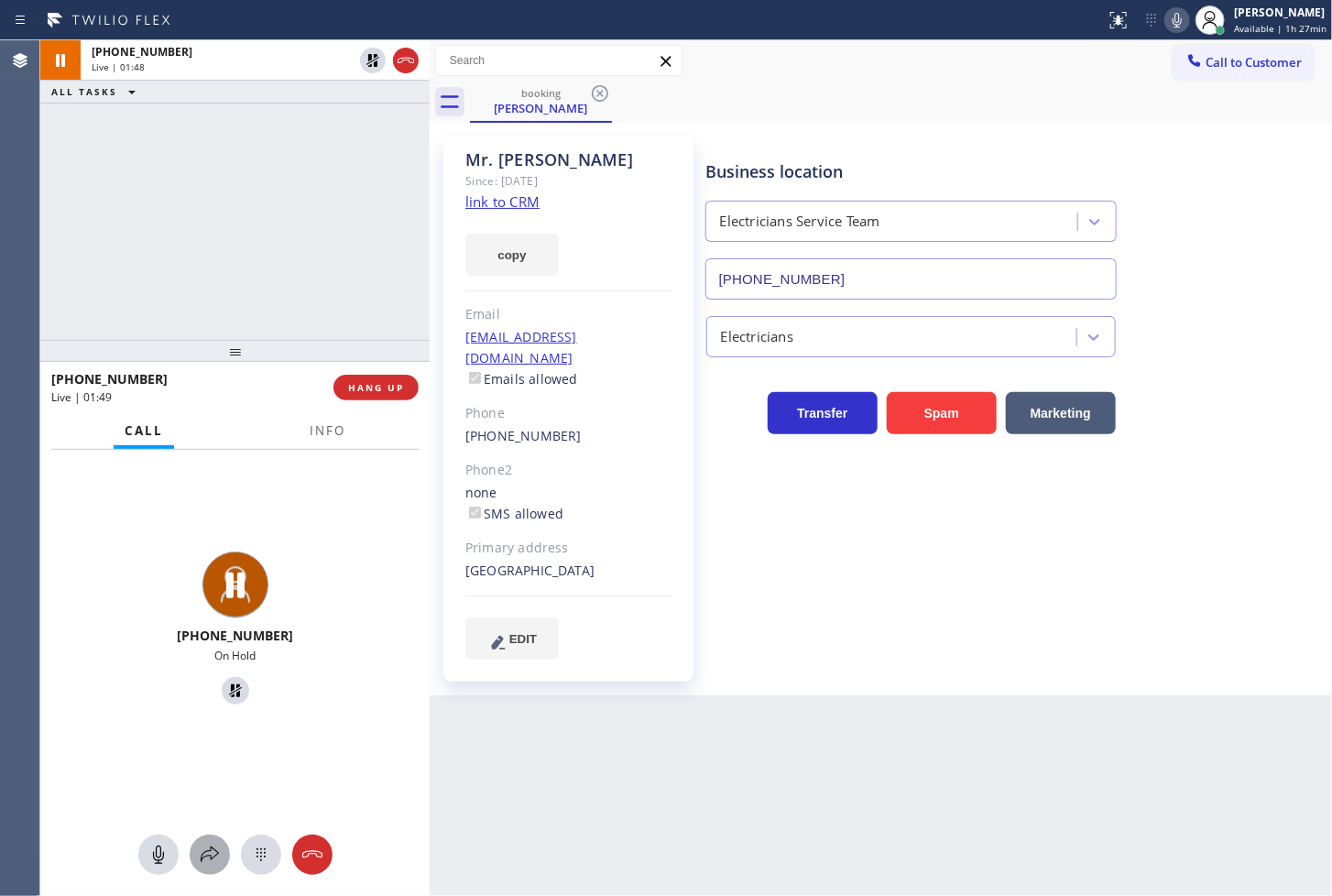
click at [201, 858] on icon at bounding box center [209, 854] width 18 height 15
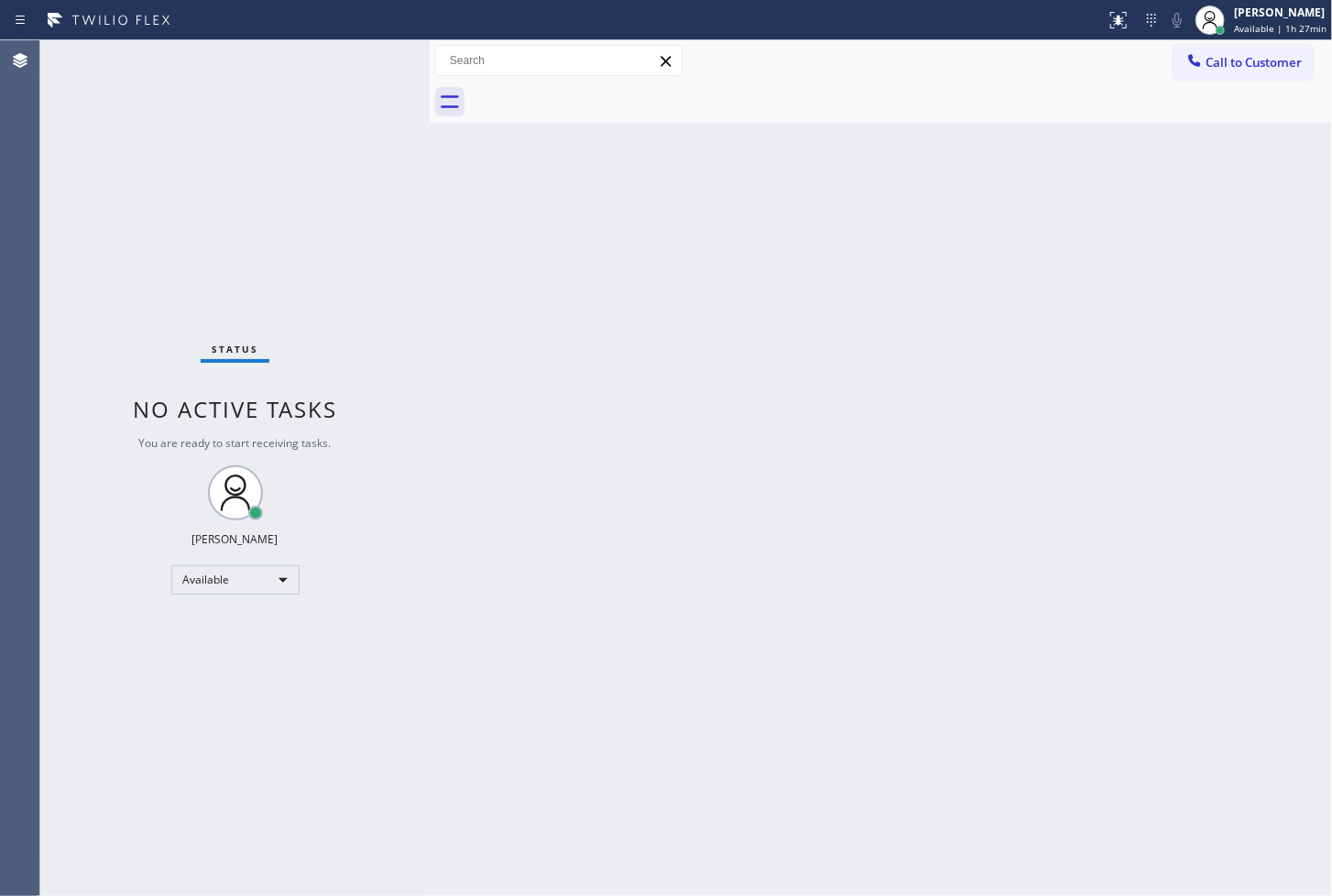
click at [372, 134] on div "Status No active tasks You are ready to start receiving tasks. [PERSON_NAME]" at bounding box center [235, 468] width 389 height 855
click at [461, 437] on div "Back to Dashboard Change Sender ID Customers Technicians Select a contact Outbo…" at bounding box center [881, 468] width 902 height 855
click at [116, 253] on div "Status No active tasks You are ready to start receiving tasks. [PERSON_NAME]" at bounding box center [235, 468] width 389 height 855
click at [369, 50] on div "Status No active tasks You are ready to start receiving tasks. [PERSON_NAME]" at bounding box center [235, 468] width 389 height 855
drag, startPoint x: 295, startPoint y: 164, endPoint x: 305, endPoint y: 122, distance: 43.2
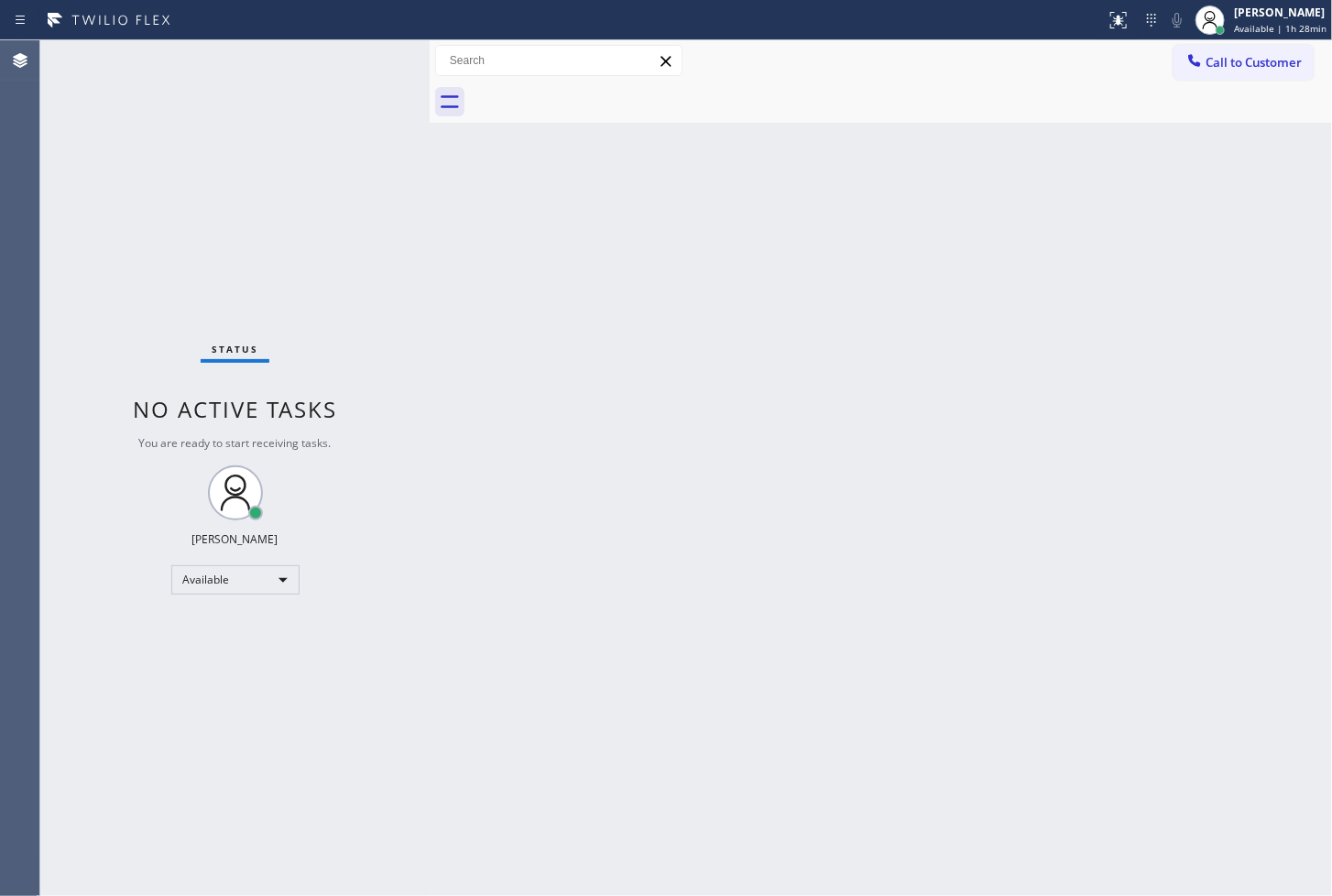
click at [295, 164] on div "Status No active tasks You are ready to start receiving tasks. [PERSON_NAME]" at bounding box center [235, 468] width 389 height 855
click at [336, 66] on div "Status No active tasks You are ready to start receiving tasks. [PERSON_NAME]" at bounding box center [235, 468] width 389 height 855
click at [353, 59] on div "Status No active tasks You are ready to start receiving tasks. [PERSON_NAME]" at bounding box center [235, 468] width 389 height 855
click at [373, 55] on div "Status No active tasks You are ready to start receiving tasks. [PERSON_NAME]" at bounding box center [235, 468] width 389 height 855
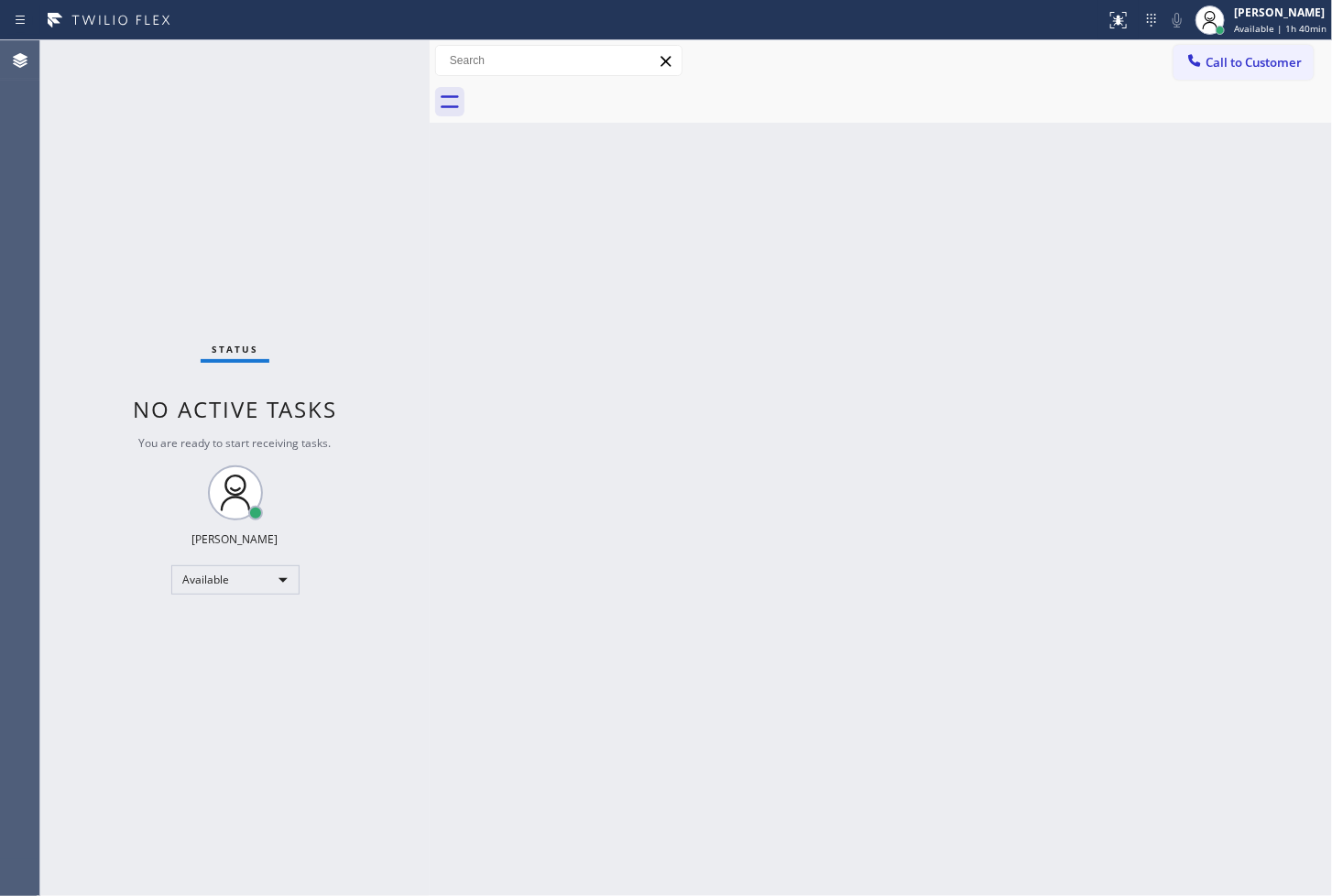
click at [371, 79] on div "Status No active tasks You are ready to start receiving tasks. [PERSON_NAME]" at bounding box center [235, 468] width 389 height 855
click at [370, 79] on div "Status No active tasks You are ready to start receiving tasks. [PERSON_NAME]" at bounding box center [235, 468] width 389 height 855
click at [369, 101] on div "Status No active tasks You are ready to start receiving tasks. [PERSON_NAME]" at bounding box center [235, 468] width 389 height 855
click at [370, 46] on div "Status No active tasks You are ready to start receiving tasks. [PERSON_NAME]" at bounding box center [235, 468] width 389 height 855
click at [117, 158] on div "Status No active tasks You are ready to start receiving tasks. [PERSON_NAME]" at bounding box center [235, 468] width 389 height 855
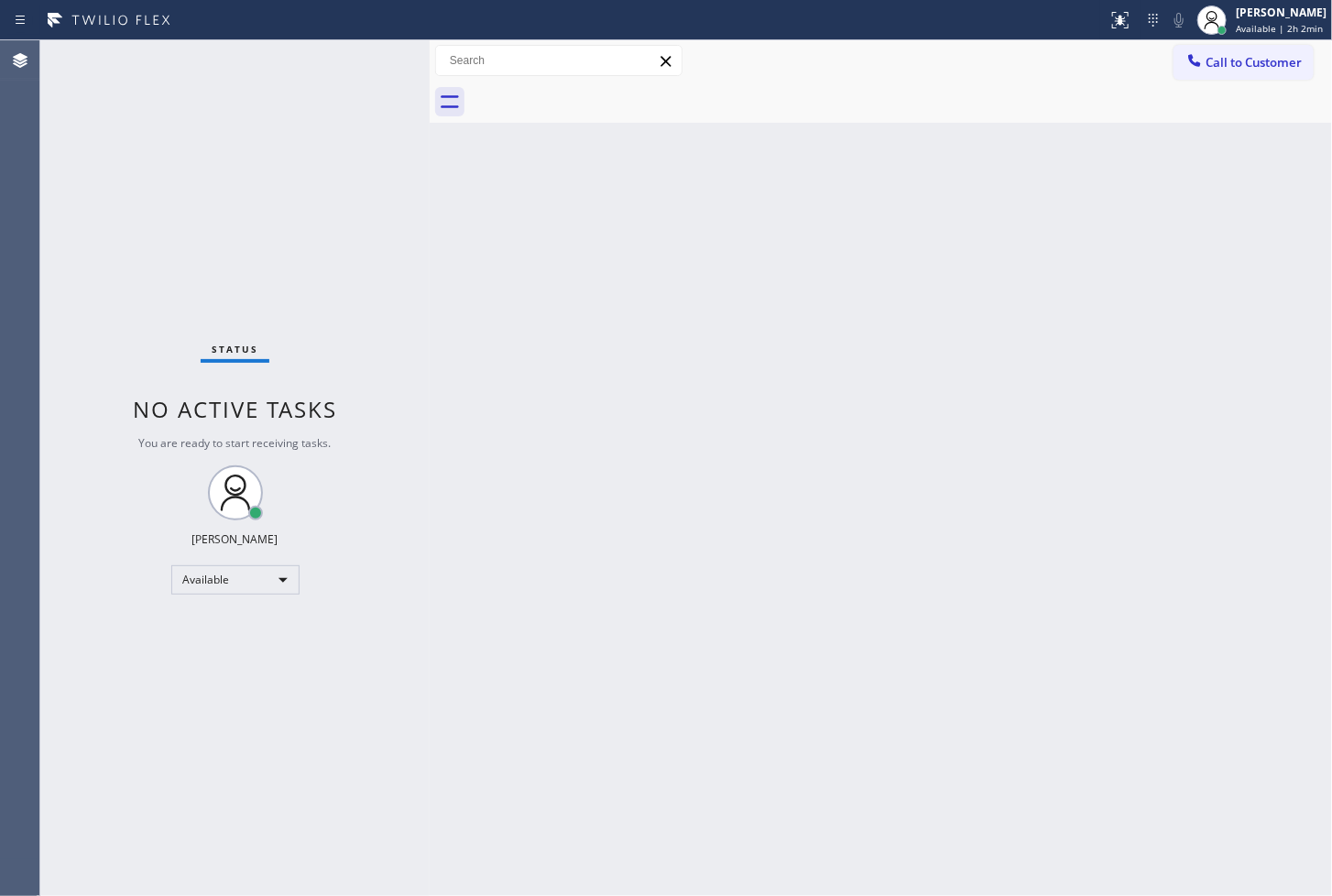
click at [374, 66] on div "Status No active tasks You are ready to start receiving tasks. [PERSON_NAME]" at bounding box center [235, 468] width 389 height 855
click at [354, 57] on div "Status No active tasks You are ready to start receiving tasks. [PERSON_NAME]" at bounding box center [235, 468] width 389 height 855
click at [1226, 614] on div "Back to Dashboard Change Sender ID Customers Technicians Select a contact Outbo…" at bounding box center [881, 468] width 902 height 855
click at [261, 235] on div "Status No active tasks You are ready to start receiving tasks. [PERSON_NAME]" at bounding box center [235, 468] width 389 height 855
click at [278, 244] on div "Status No active tasks You are ready to start receiving tasks. [PERSON_NAME]" at bounding box center [235, 468] width 389 height 855
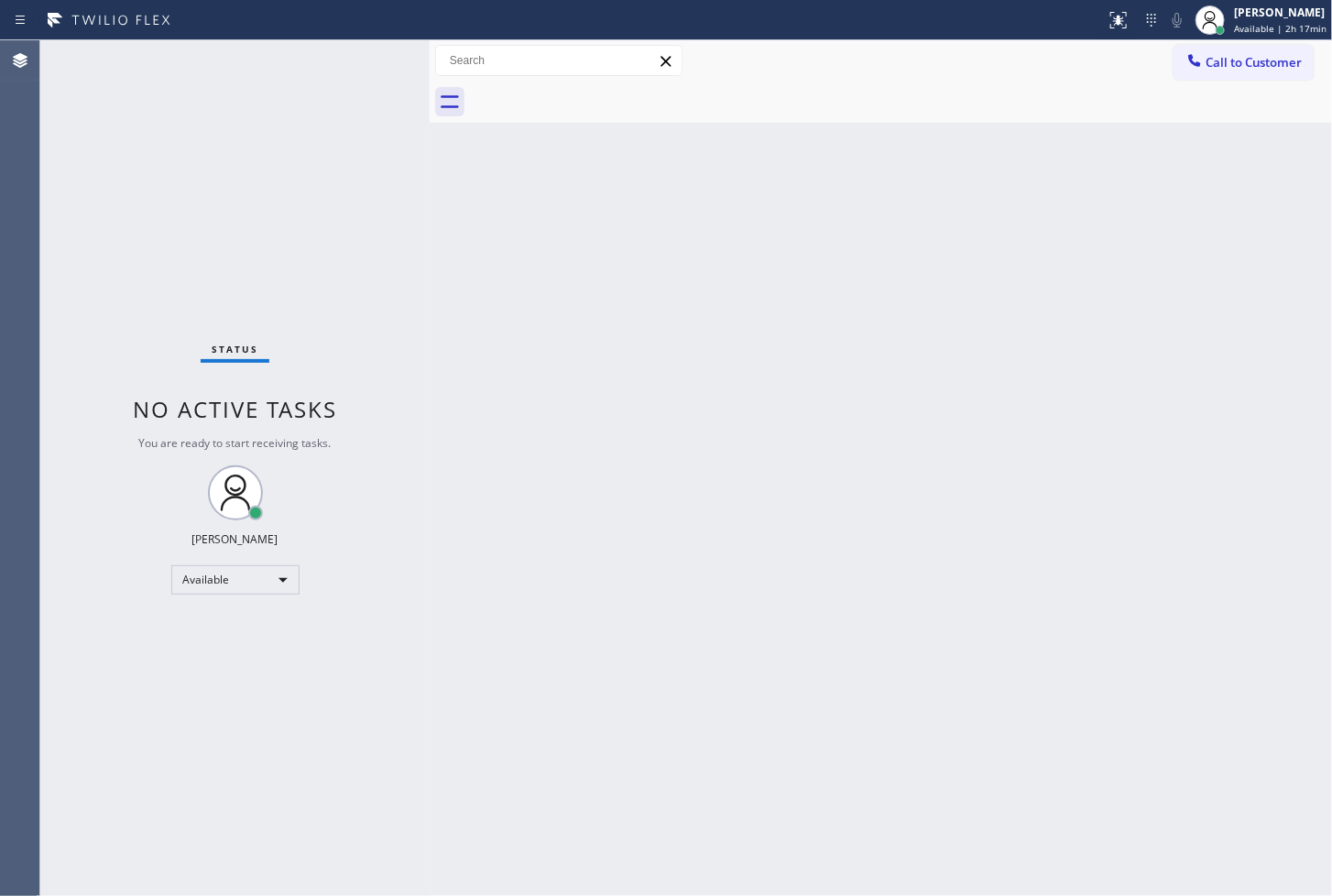
click at [343, 44] on div "Status No active tasks You are ready to start receiving tasks. [PERSON_NAME]" at bounding box center [235, 468] width 389 height 855
click at [289, 591] on div "Available" at bounding box center [235, 580] width 129 height 29
click at [248, 672] on li "Break" at bounding box center [233, 672] width 125 height 22
click at [166, 709] on div "Status No active tasks Change activity state to start receiving tasks. [PERSON_…" at bounding box center [235, 468] width 389 height 855
click at [900, 259] on div "Back to Dashboard Change Sender ID Customers Technicians Select a contact Outbo…" at bounding box center [881, 472] width 902 height 863
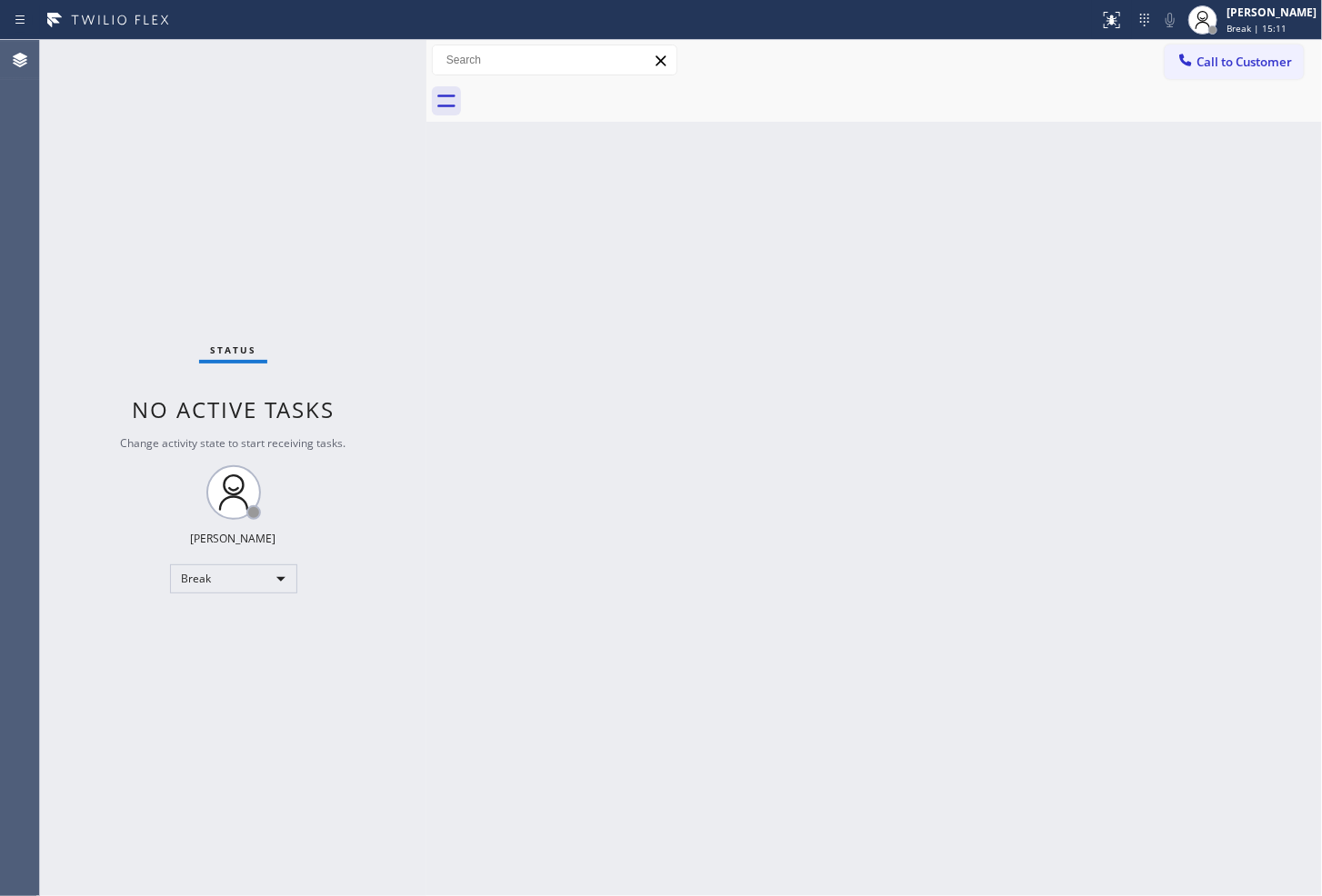
click at [183, 611] on div "Status No active tasks Change activity state to start receiving tasks. [PERSON_…" at bounding box center [233, 469] width 386 height 857
click at [283, 578] on div "Break" at bounding box center [233, 579] width 128 height 29
click at [247, 622] on li "Available" at bounding box center [232, 626] width 124 height 22
click at [559, 544] on div "Back to Dashboard Change Sender ID Customers Technicians Select a contact Outbo…" at bounding box center [874, 469] width 895 height 857
click at [285, 152] on div "Status No active tasks You are ready to start receiving tasks. [PERSON_NAME]" at bounding box center [233, 469] width 386 height 857
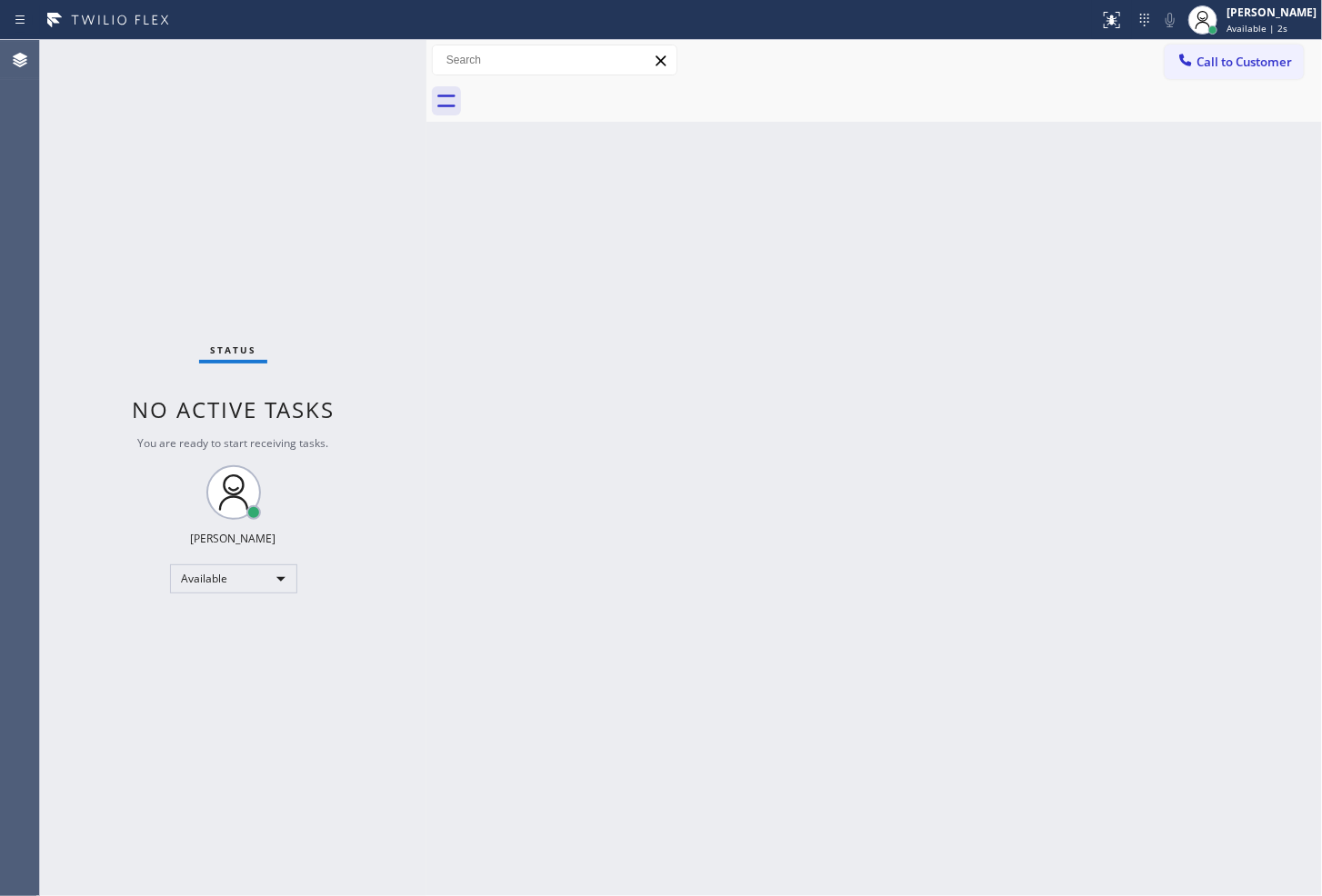
click at [344, 80] on div "Status No active tasks You are ready to start receiving tasks. [PERSON_NAME]" at bounding box center [233, 469] width 386 height 857
click at [386, 234] on div "Status No active tasks You are ready to start receiving tasks. [PERSON_NAME]" at bounding box center [233, 469] width 386 height 857
click at [382, 169] on div "Status No active tasks You are ready to start receiving tasks. [PERSON_NAME]" at bounding box center [233, 469] width 386 height 857
click at [216, 137] on div "Status No active tasks You are ready to start receiving tasks. [PERSON_NAME]" at bounding box center [233, 469] width 386 height 857
click at [260, 119] on div "Status No active tasks You are ready to start receiving tasks. [PERSON_NAME]" at bounding box center [233, 469] width 386 height 857
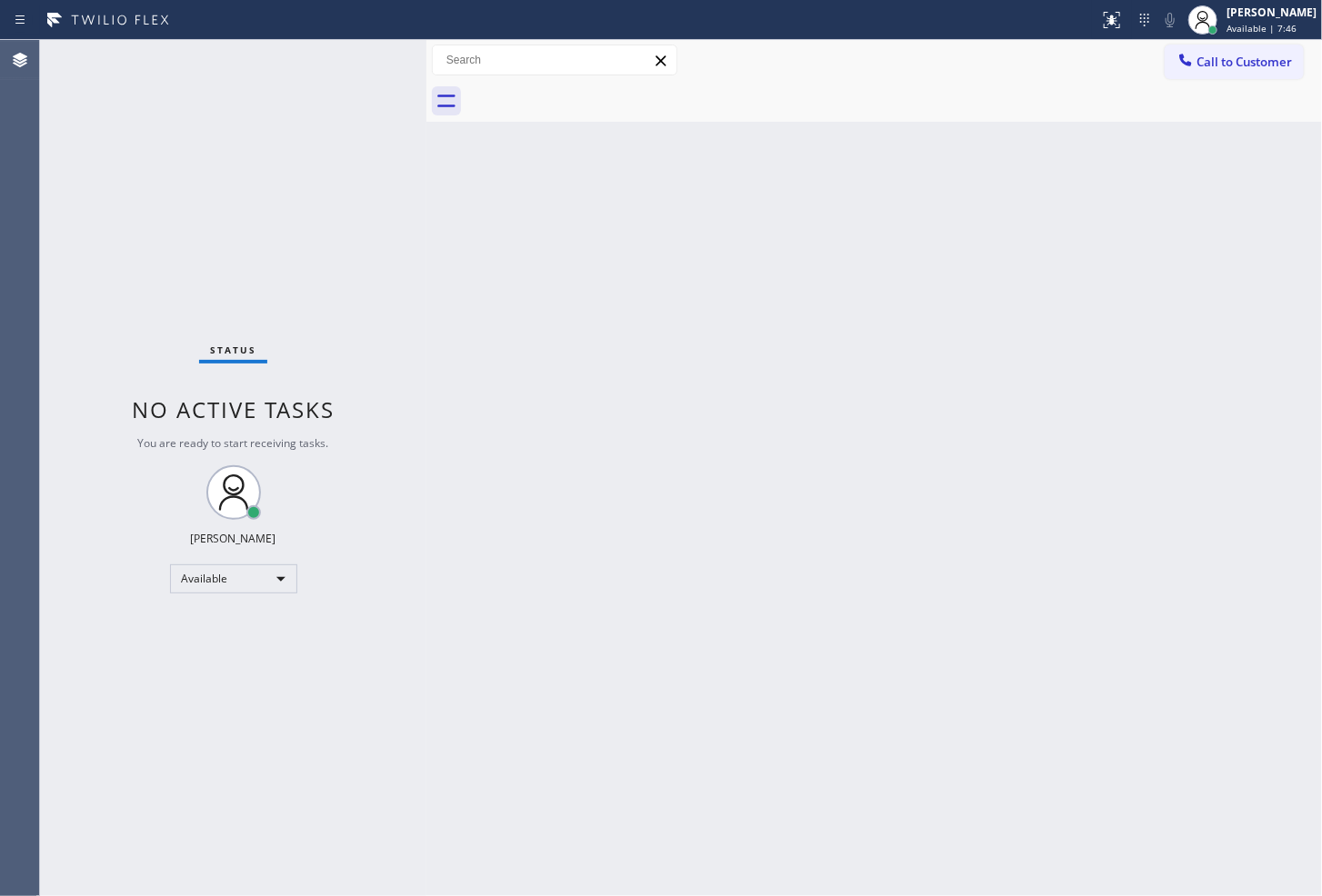
click at [366, 70] on div "Status No active tasks You are ready to start receiving tasks. [PERSON_NAME]" at bounding box center [233, 469] width 386 height 857
click at [375, 60] on div "Status No active tasks You are ready to start receiving tasks. [PERSON_NAME]" at bounding box center [233, 469] width 386 height 857
drag, startPoint x: 338, startPoint y: 67, endPoint x: 349, endPoint y: 61, distance: 12.5
click at [341, 66] on div "Status No active tasks You are ready to start receiving tasks. [PERSON_NAME]" at bounding box center [233, 469] width 386 height 857
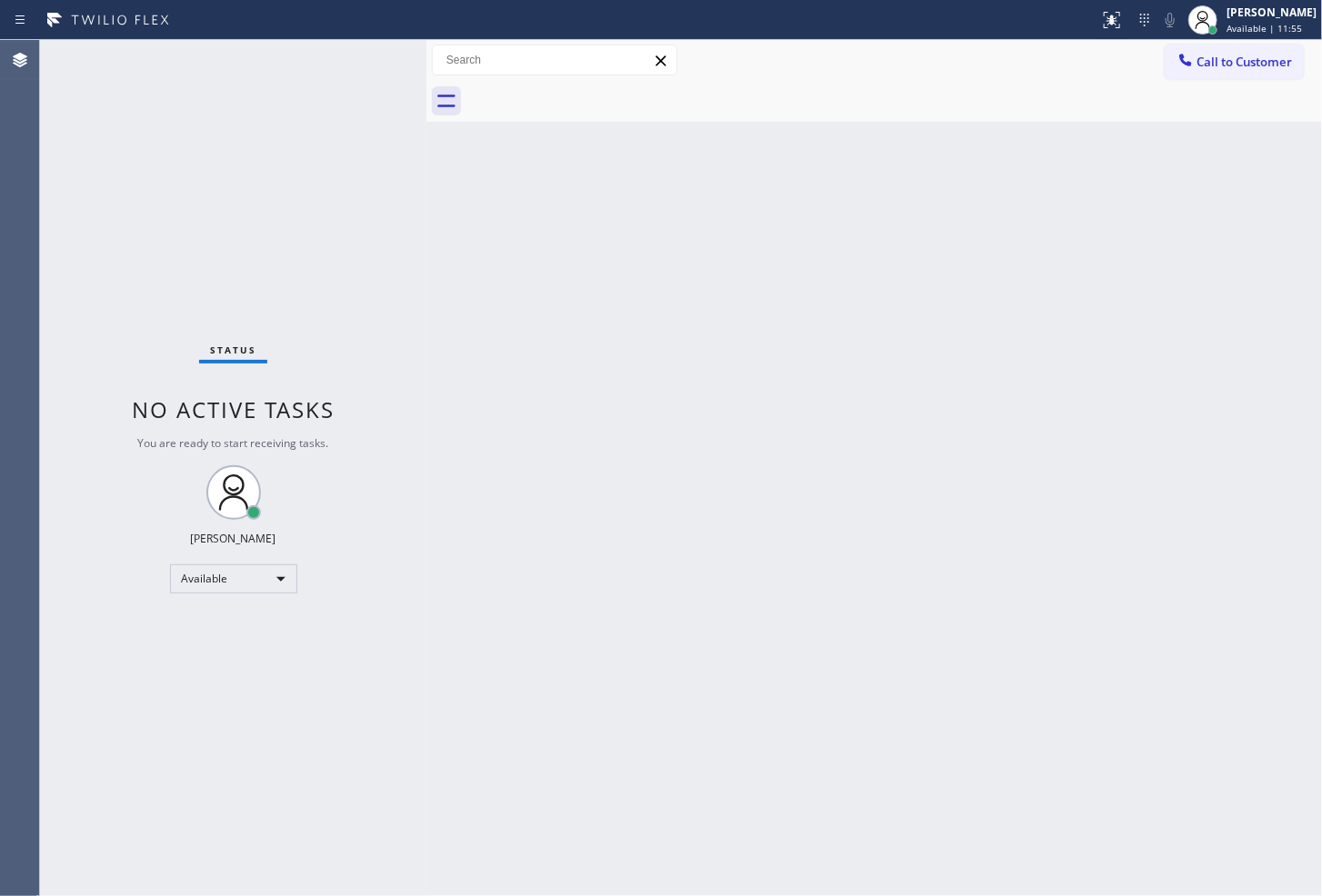
click at [358, 60] on div "Status No active tasks You are ready to start receiving tasks. [PERSON_NAME]" at bounding box center [233, 469] width 386 height 857
click at [369, 60] on div "Status No active tasks You are ready to start receiving tasks. [PERSON_NAME]" at bounding box center [233, 469] width 386 height 857
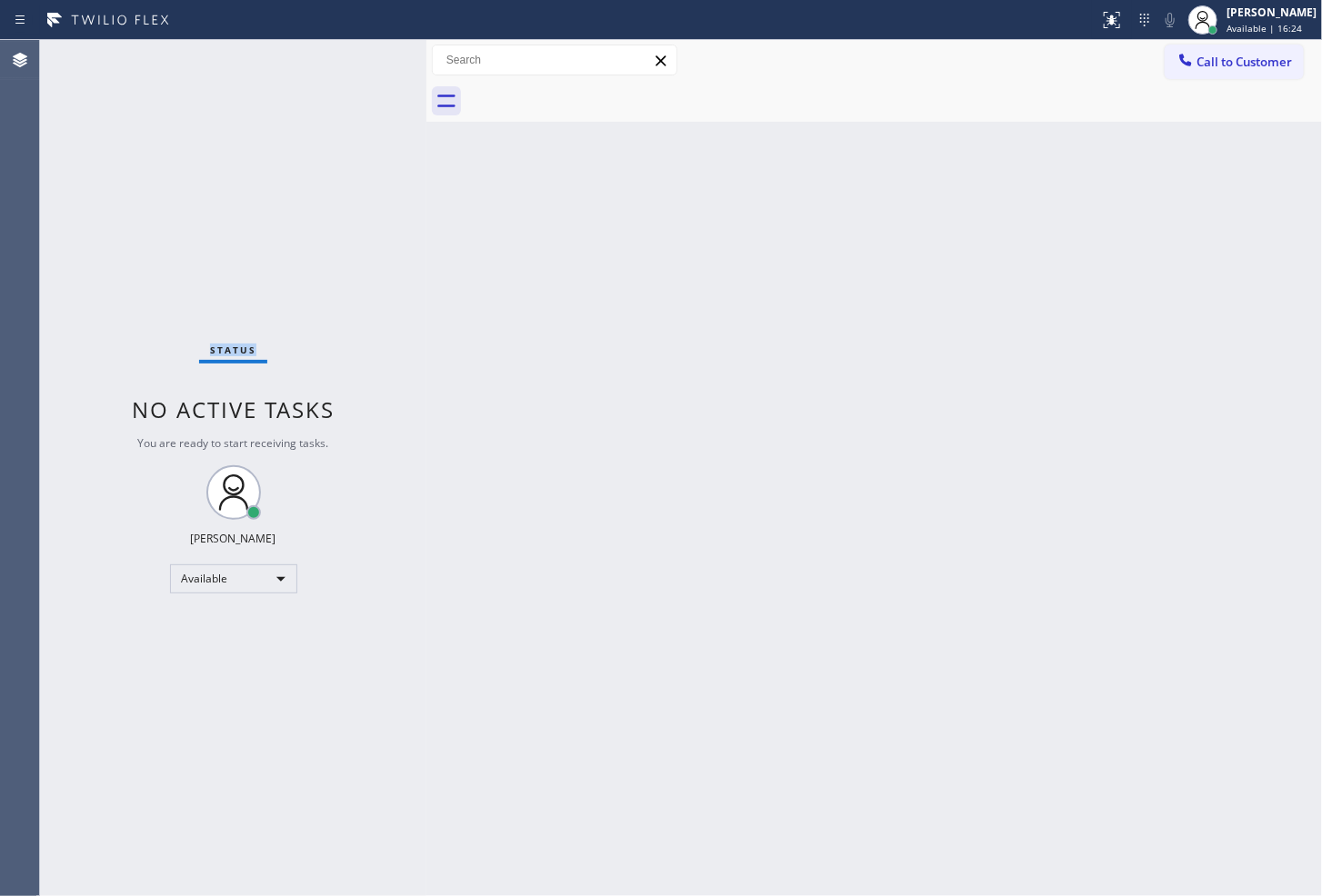
click at [369, 60] on div "Status No active tasks You are ready to start receiving tasks. [PERSON_NAME]" at bounding box center [233, 469] width 386 height 857
click at [896, 648] on div "Back to Dashboard Change Sender ID Customers Technicians Select a contact Outbo…" at bounding box center [874, 469] width 895 height 857
click at [537, 397] on div "Back to Dashboard Change Sender ID Customers Technicians Select a contact Outbo…" at bounding box center [874, 469] width 895 height 857
click at [343, 98] on div "Status No active tasks You are ready to start receiving tasks. [PERSON_NAME]" at bounding box center [233, 469] width 386 height 857
click at [361, 59] on div "Status No active tasks You are ready to start receiving tasks. [PERSON_NAME]" at bounding box center [233, 469] width 386 height 857
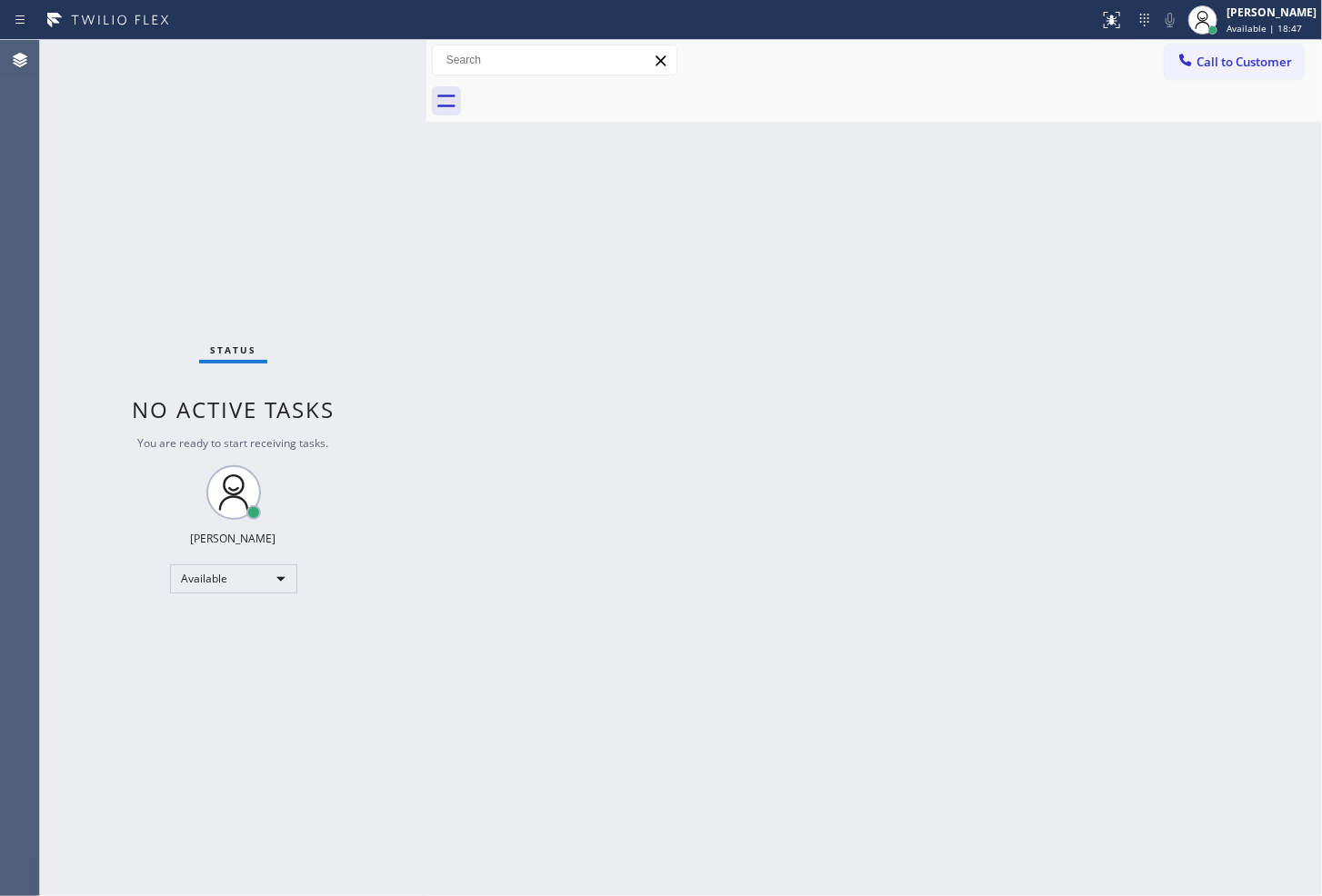
click at [366, 61] on div "Status No active tasks You are ready to start receiving tasks. [PERSON_NAME]" at bounding box center [233, 469] width 386 height 857
click at [351, 51] on div "Status No active tasks You are ready to start receiving tasks. [PERSON_NAME]" at bounding box center [233, 469] width 386 height 857
click at [170, 147] on div "Status No active tasks You are ready to start receiving tasks. [PERSON_NAME]" at bounding box center [233, 469] width 386 height 857
click at [357, 58] on div "Status No active tasks You are ready to start receiving tasks. [PERSON_NAME]" at bounding box center [233, 469] width 386 height 857
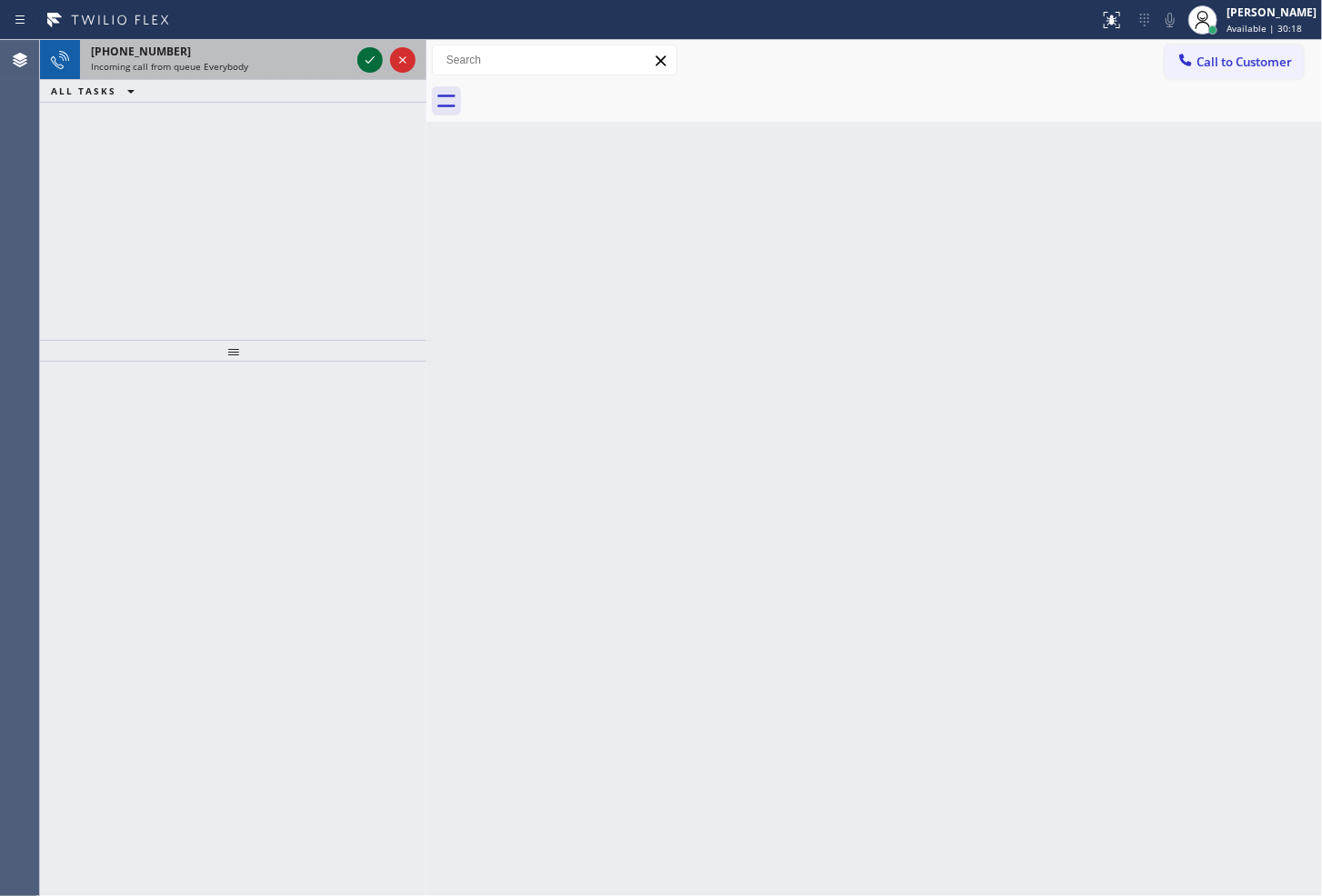
click at [369, 60] on icon at bounding box center [370, 60] width 22 height 22
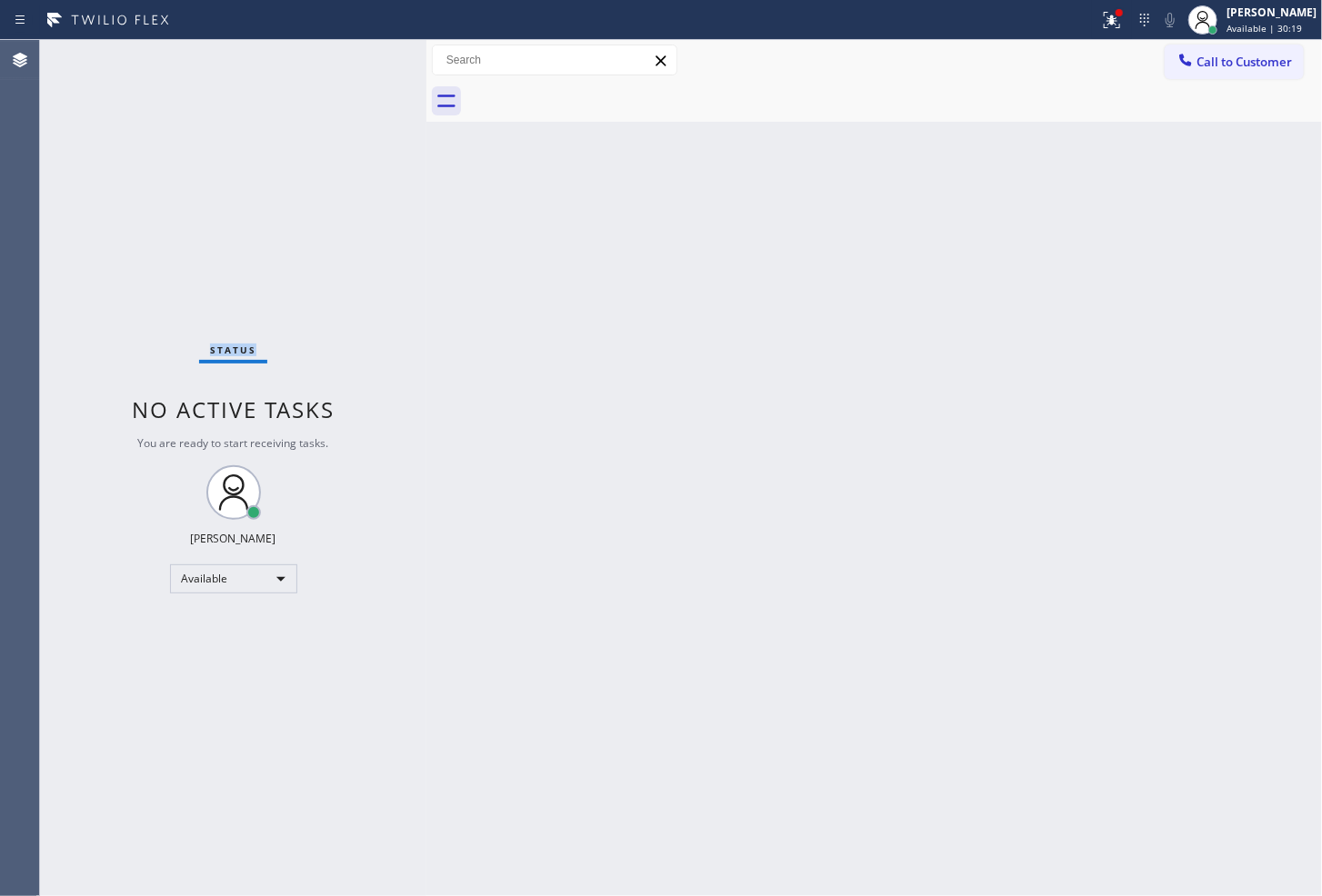
click at [369, 60] on div "Status No active tasks You are ready to start receiving tasks. [PERSON_NAME]" at bounding box center [233, 469] width 386 height 857
click at [1114, 16] on div at bounding box center [1119, 12] width 11 height 11
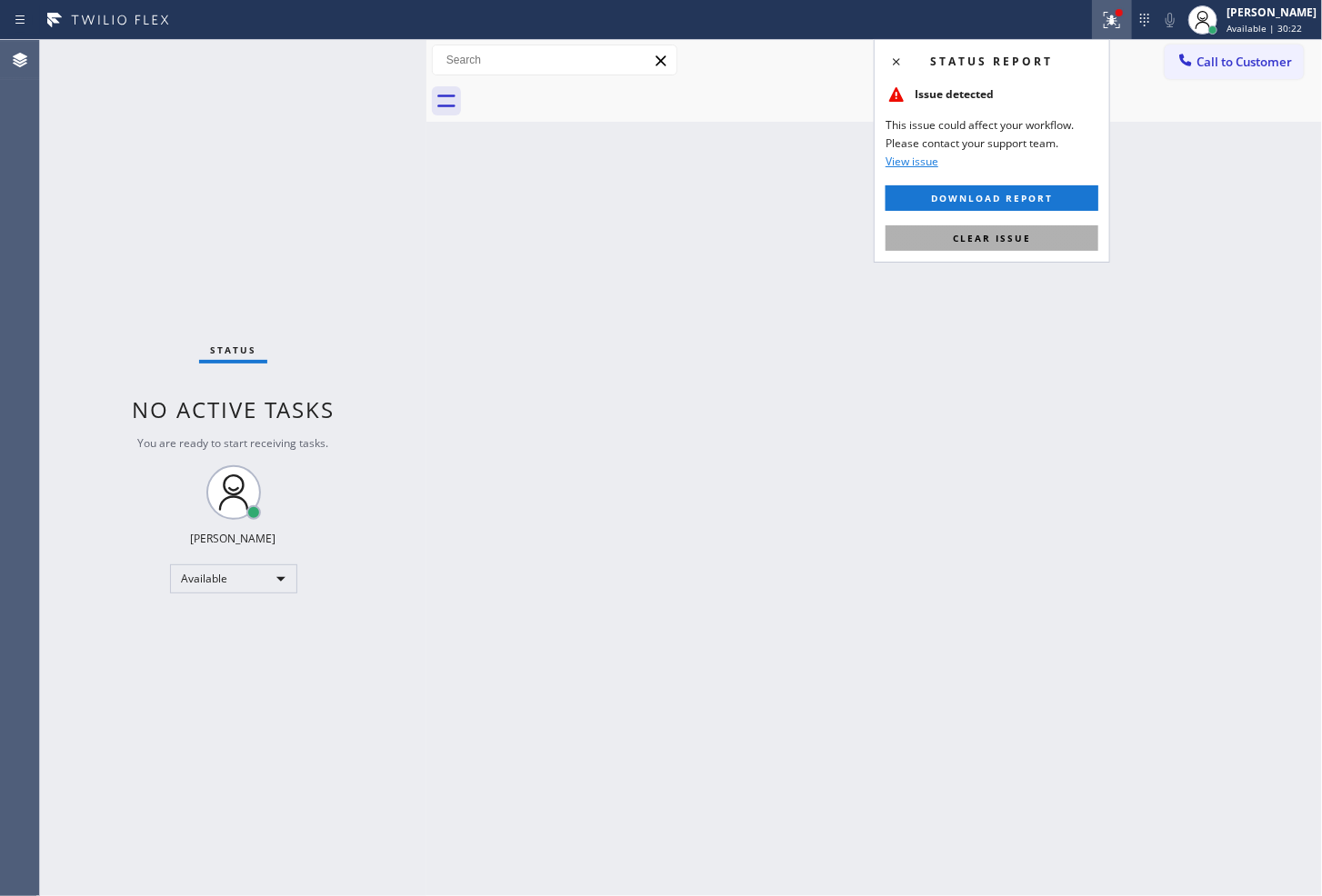
click at [1016, 238] on span "Clear issue" at bounding box center [992, 237] width 78 height 12
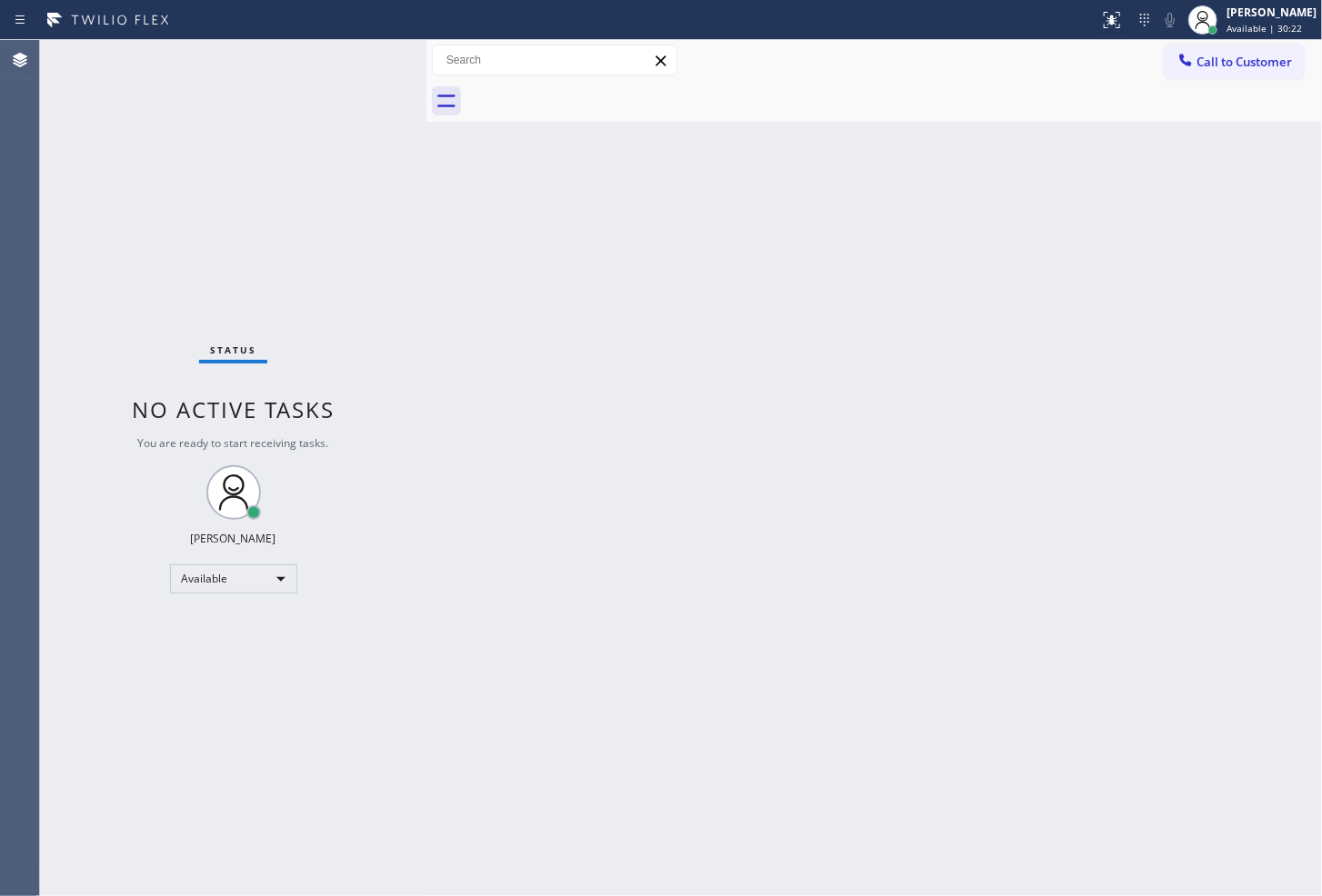
click at [630, 346] on div "Back to Dashboard Change Sender ID Customers Technicians Select a contact Outbo…" at bounding box center [874, 469] width 895 height 857
click at [365, 60] on div "Status No active tasks You are ready to start receiving tasks. [PERSON_NAME]" at bounding box center [233, 469] width 386 height 857
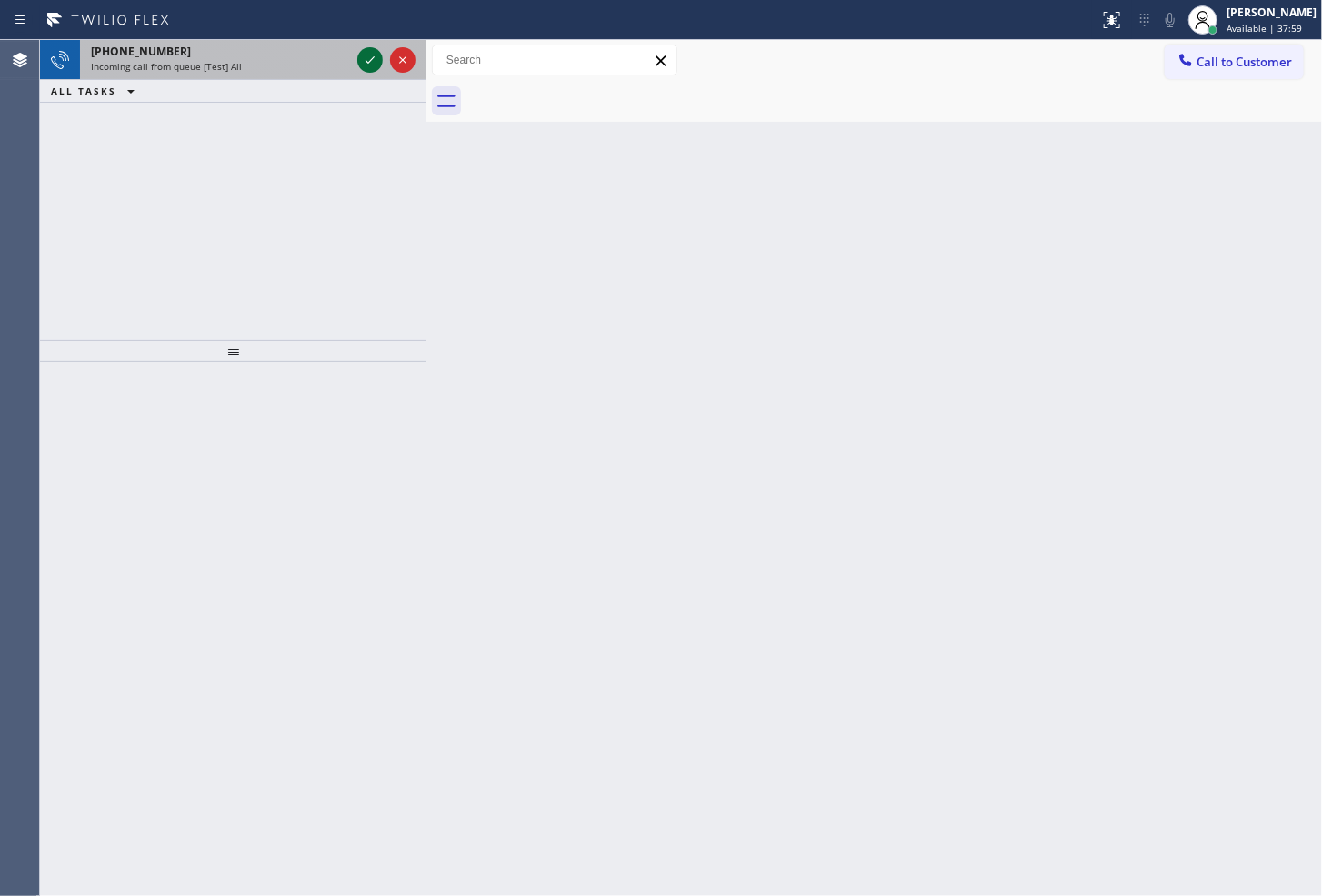
click at [365, 60] on icon at bounding box center [370, 60] width 22 height 22
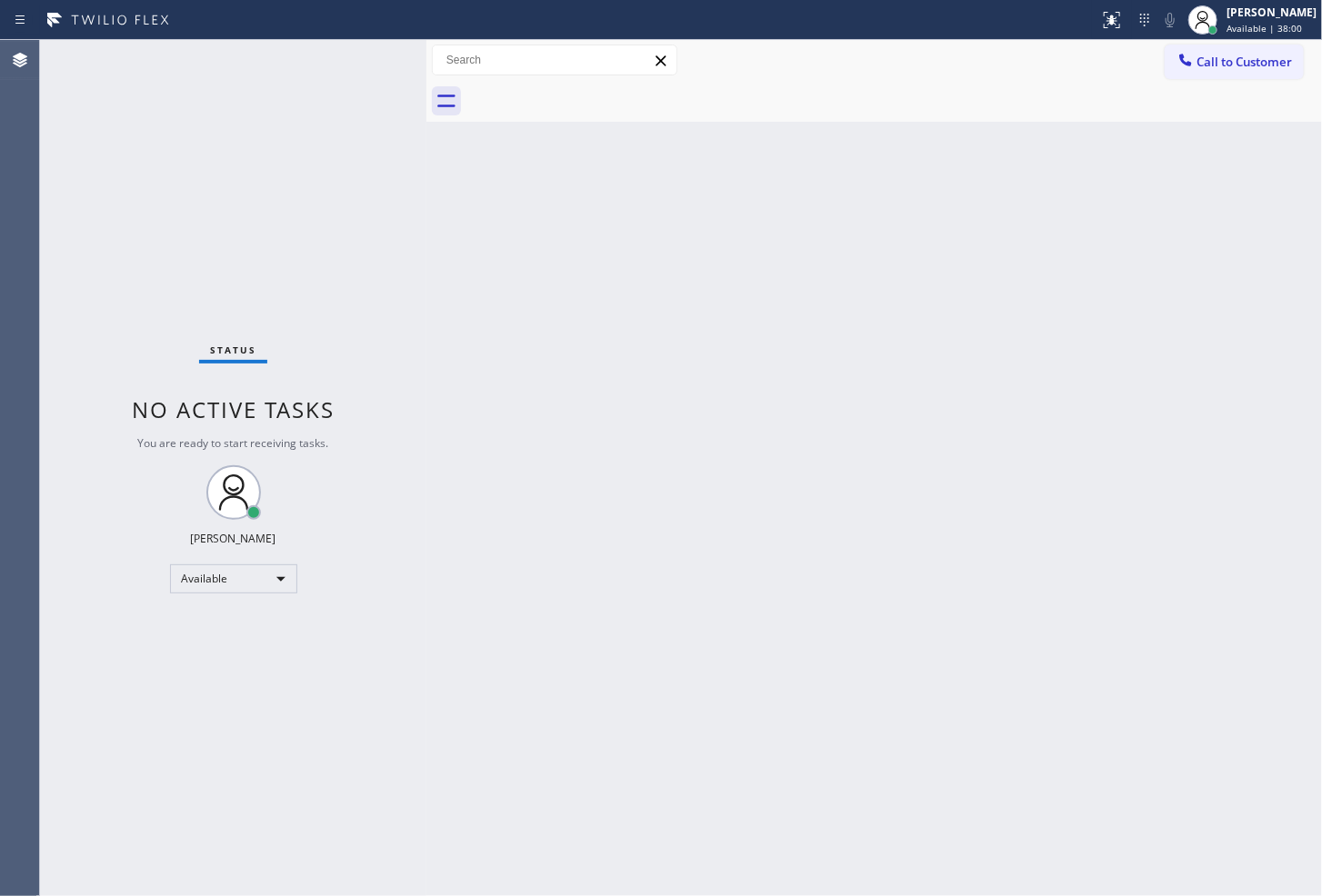
click at [365, 60] on div "Status No active tasks You are ready to start receiving tasks. [PERSON_NAME]" at bounding box center [233, 469] width 386 height 857
click at [1104, 19] on icon at bounding box center [1109, 17] width 11 height 12
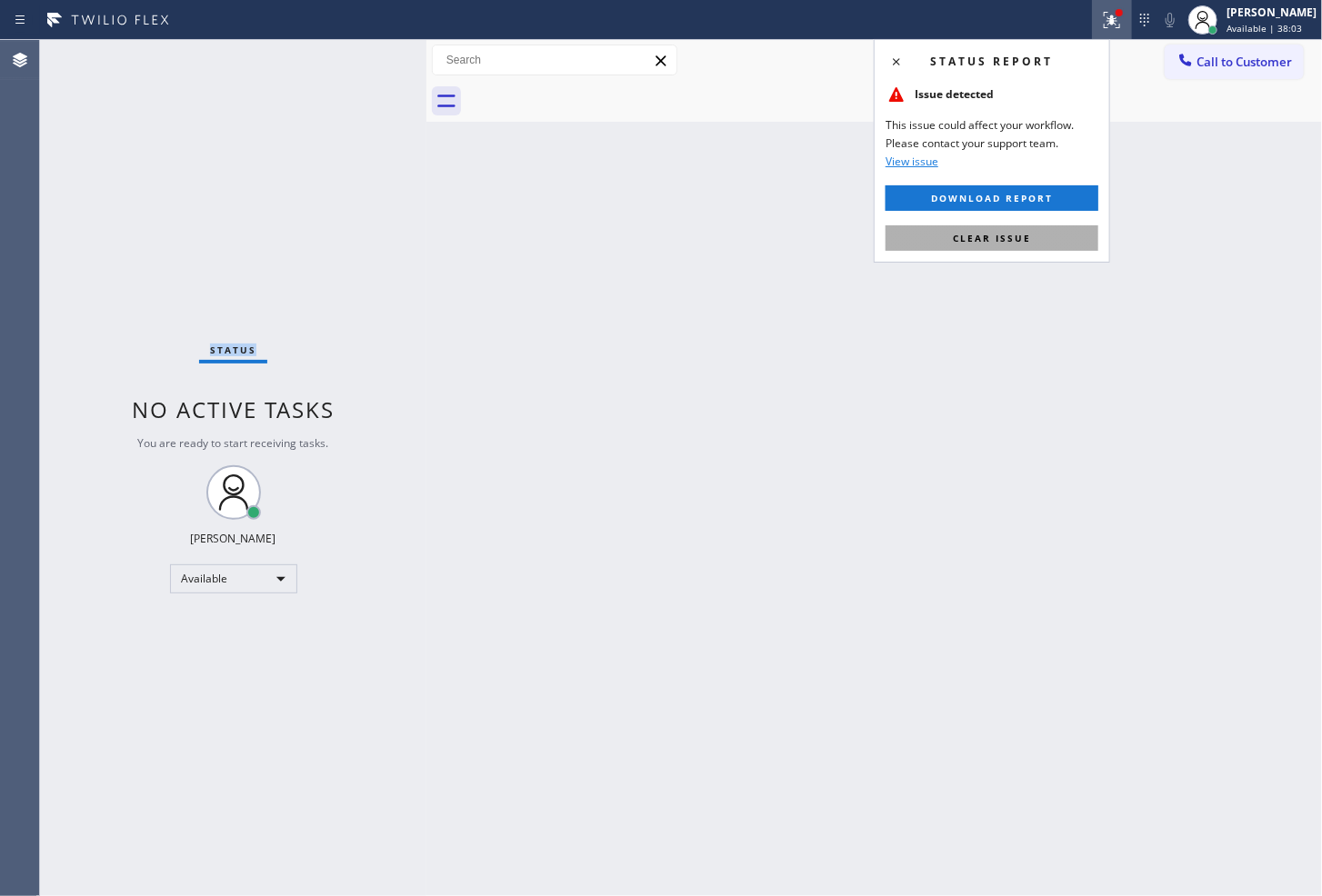
click at [1035, 239] on button "Clear issue" at bounding box center [992, 238] width 213 height 26
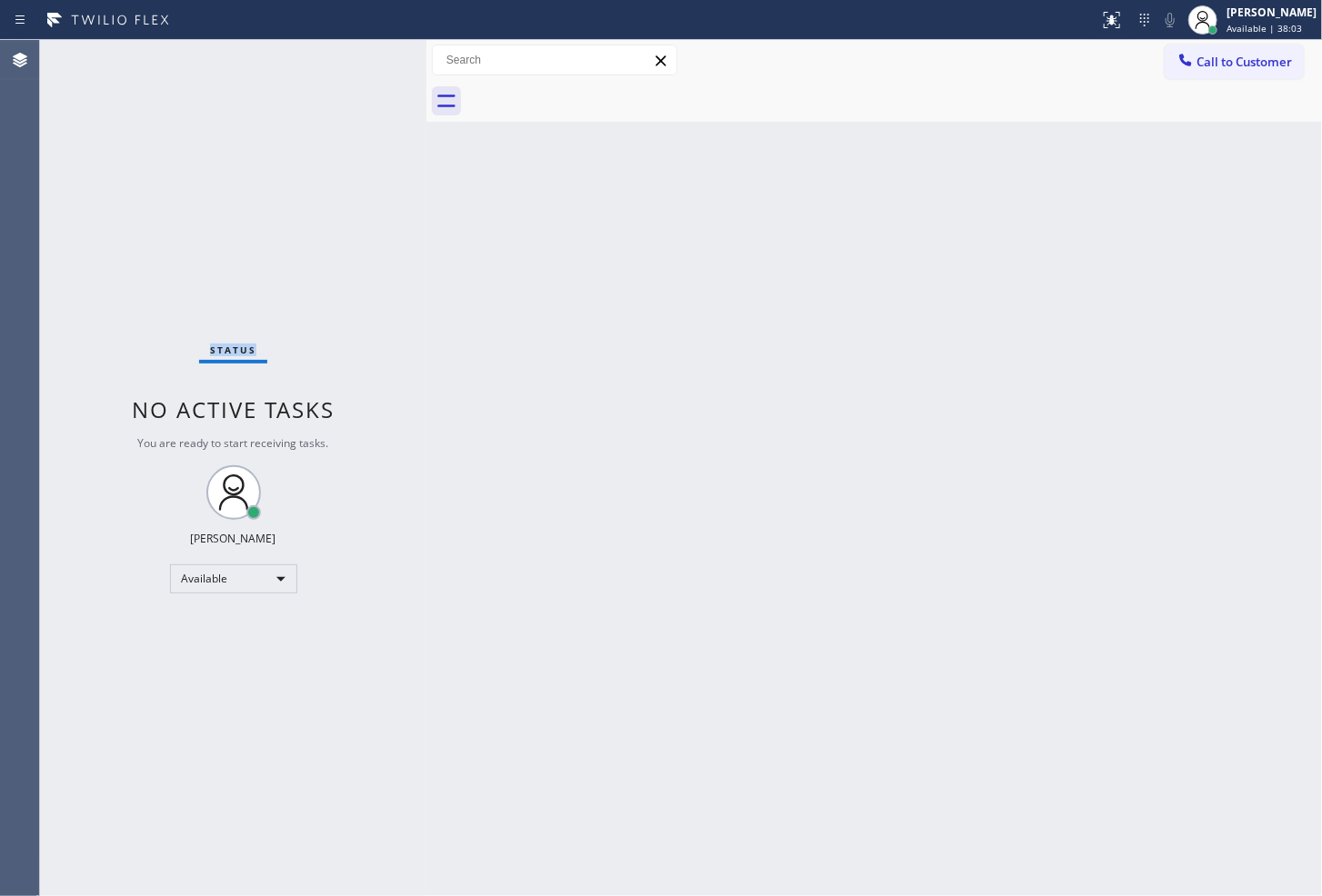
click at [311, 251] on div "Status No active tasks You are ready to start receiving tasks. [PERSON_NAME]" at bounding box center [233, 469] width 386 height 857
click at [365, 51] on div "Status No active tasks You are ready to start receiving tasks. [PERSON_NAME]" at bounding box center [233, 469] width 386 height 857
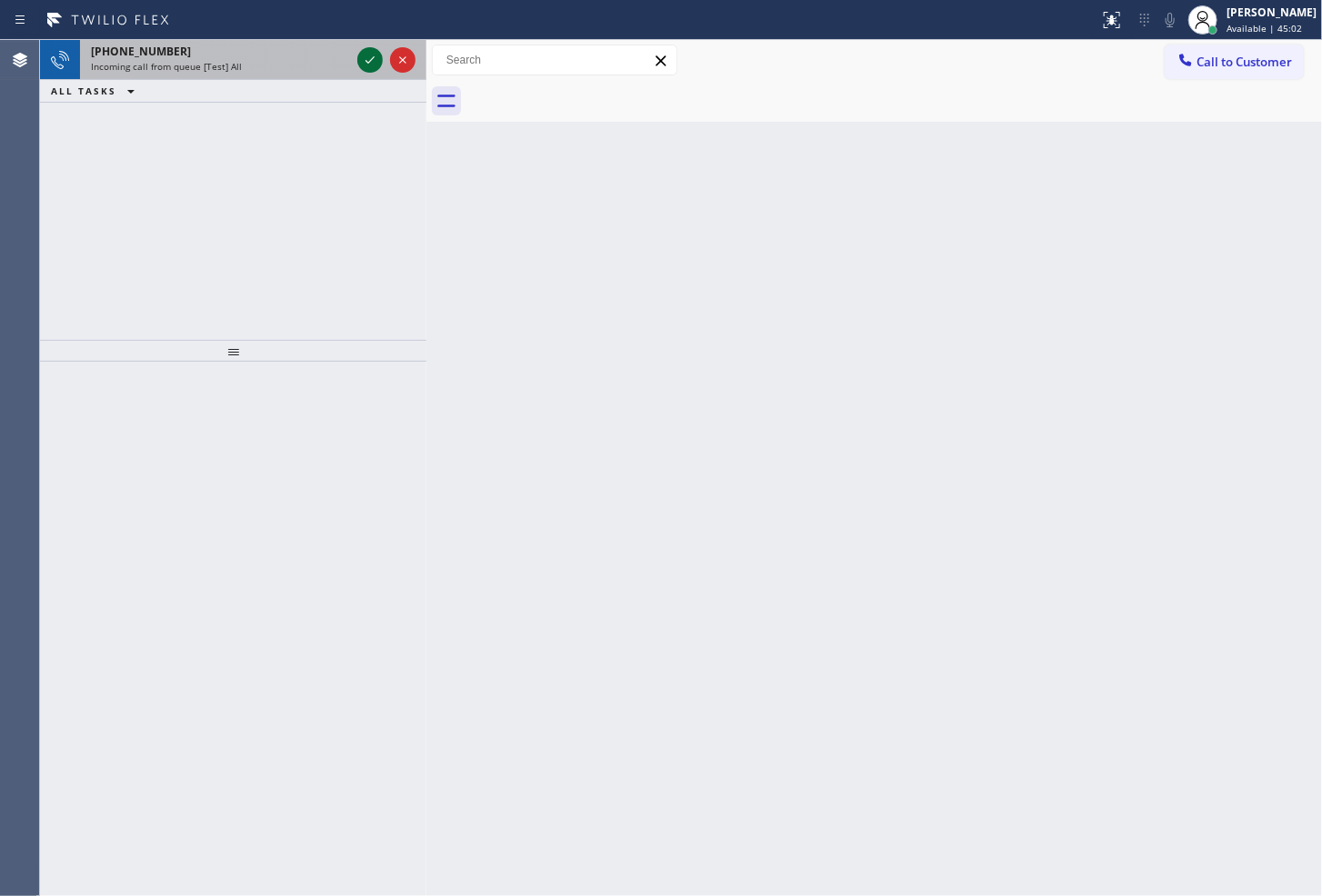
click at [365, 51] on icon at bounding box center [370, 60] width 22 height 22
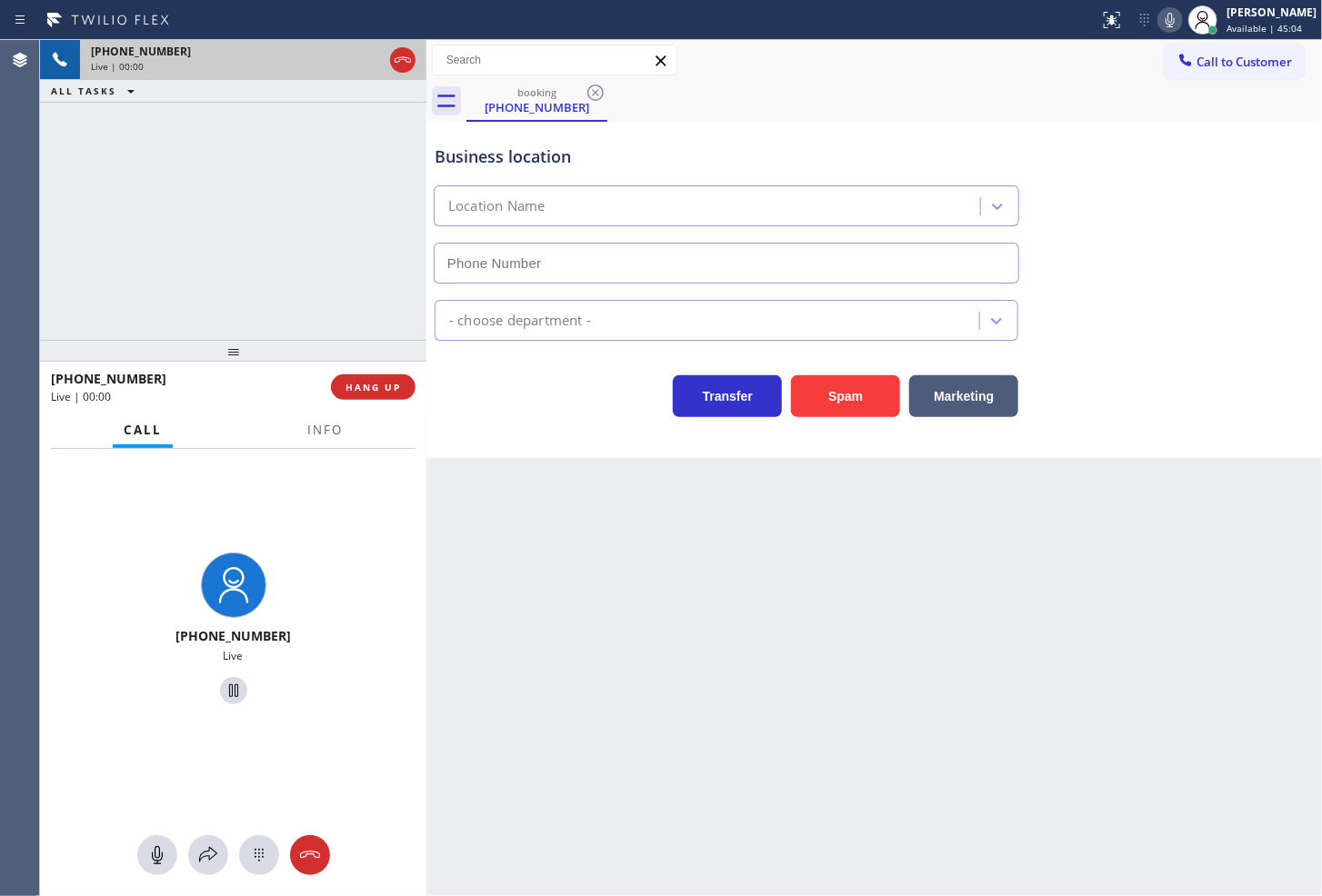
type input "[PHONE_NUMBER]"
click at [820, 398] on button "Spam" at bounding box center [846, 397] width 110 height 42
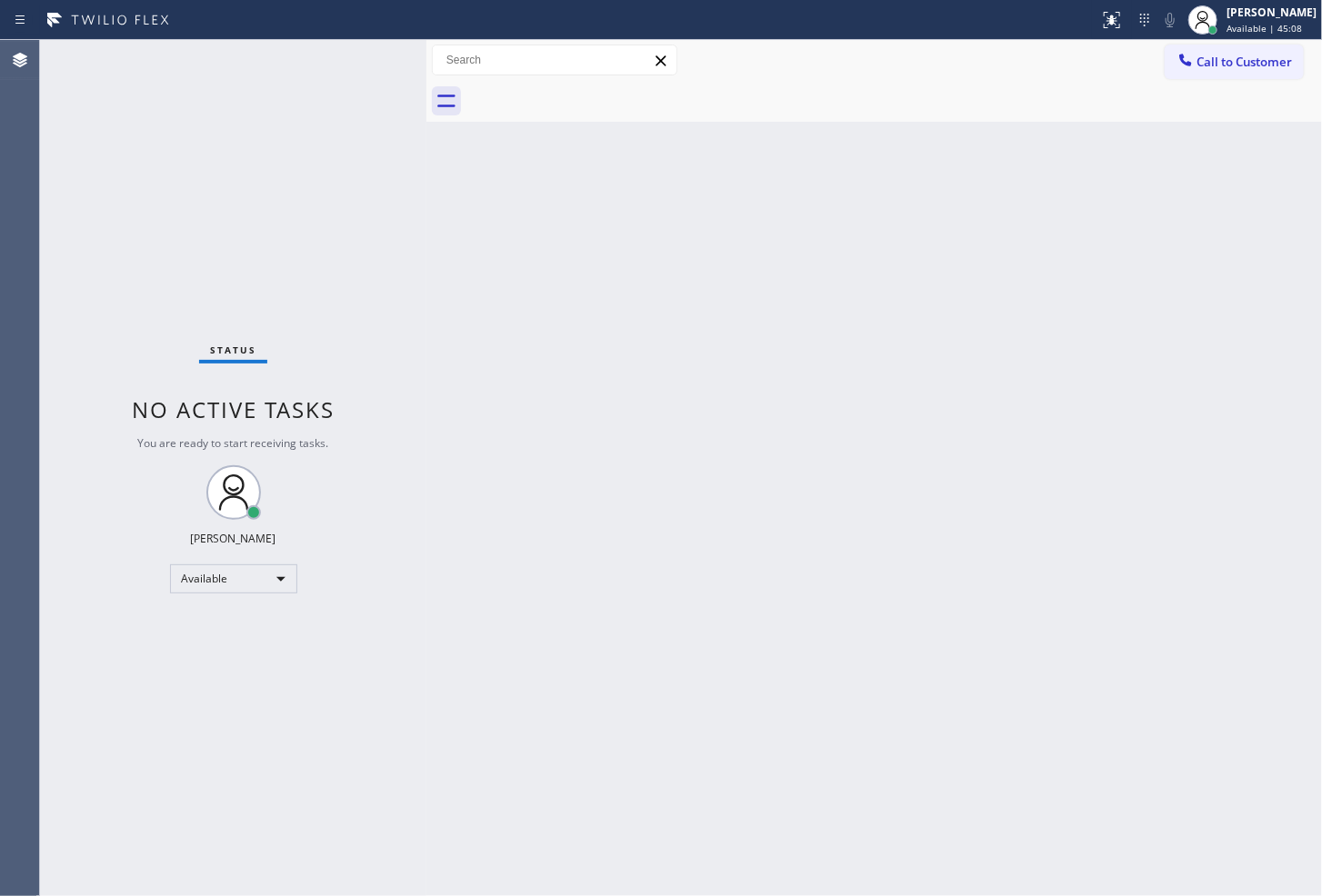
click at [383, 120] on div "Status No active tasks You are ready to start receiving tasks. [PERSON_NAME]" at bounding box center [233, 469] width 386 height 857
click at [361, 61] on div "Status No active tasks You are ready to start receiving tasks. [PERSON_NAME]" at bounding box center [233, 469] width 386 height 857
click at [361, 57] on div "Status No active tasks You are ready to start receiving tasks. [PERSON_NAME]" at bounding box center [233, 469] width 386 height 857
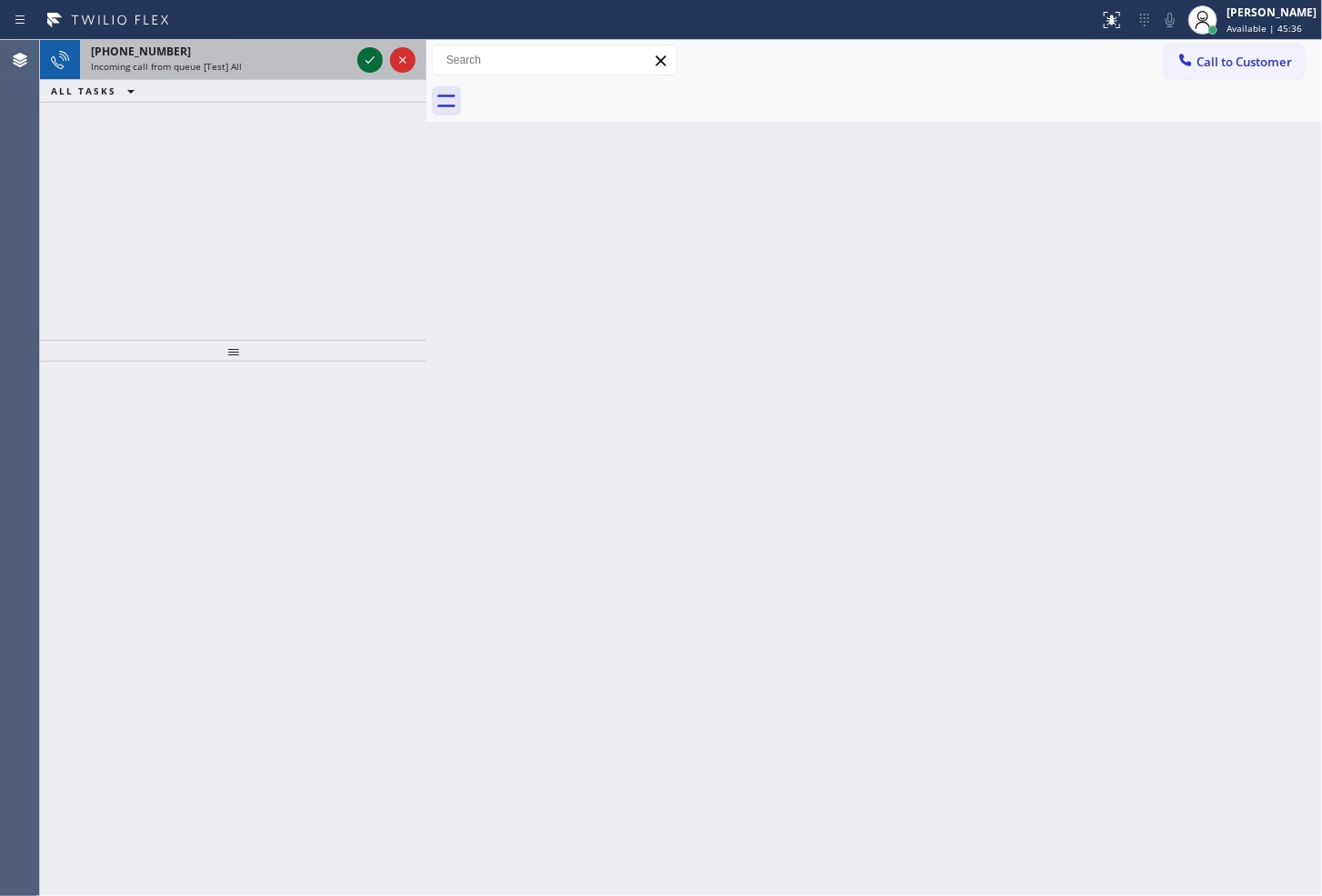
click at [361, 57] on icon at bounding box center [370, 60] width 22 height 22
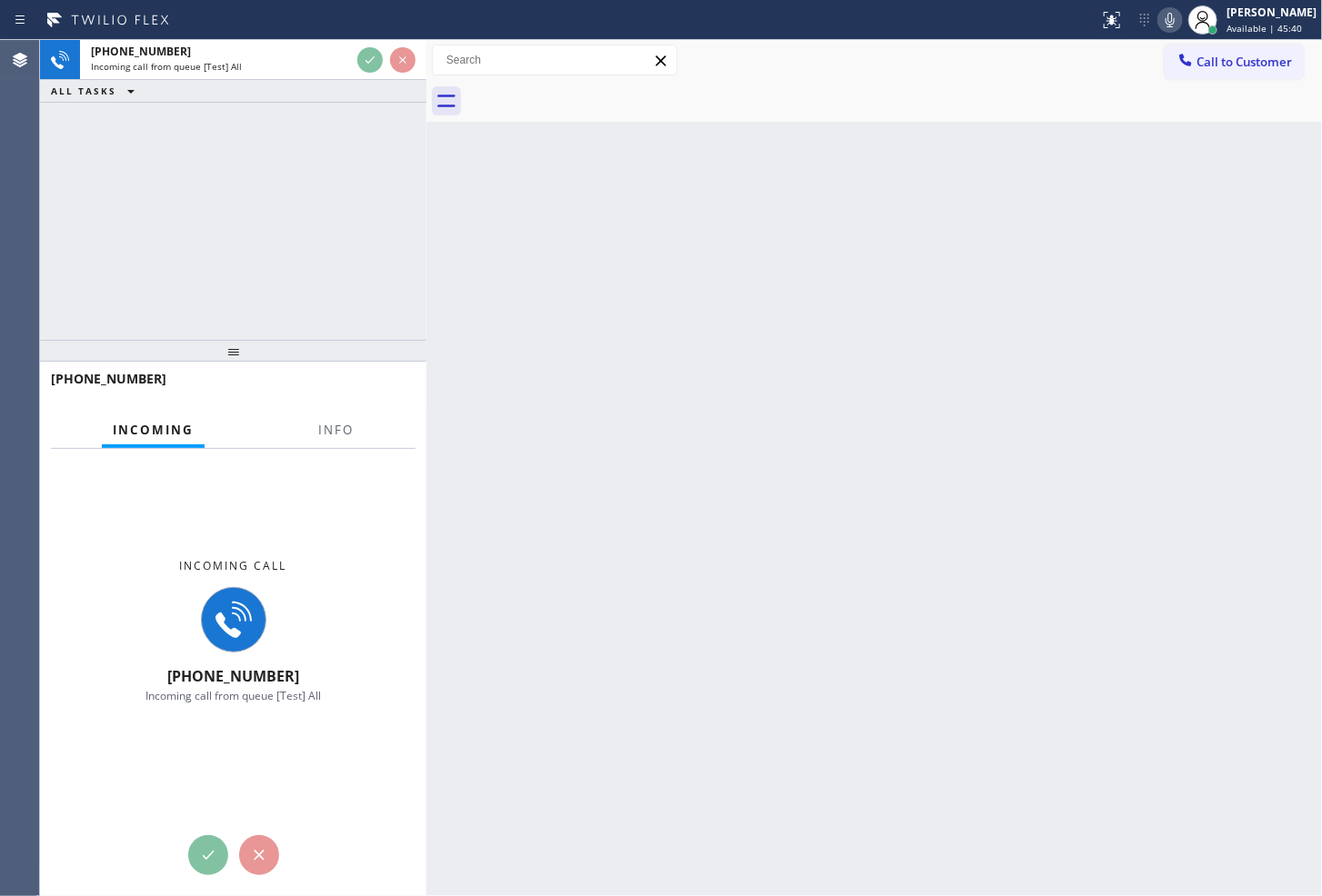
click at [331, 240] on div "[PHONE_NUMBER] Incoming call from queue [Test] All ALL TASKS ALL TASKS ACTIVE T…" at bounding box center [233, 190] width 386 height 300
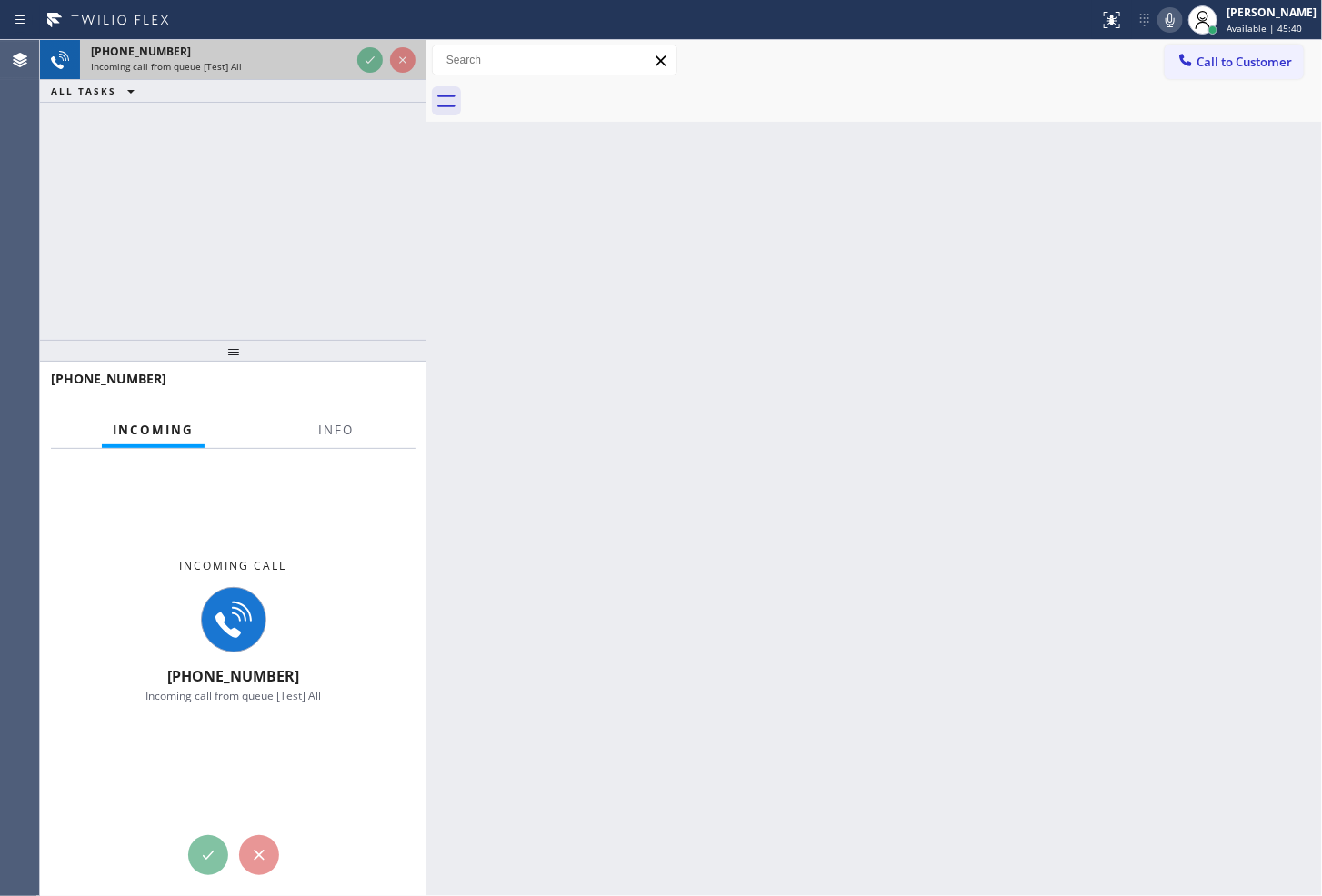
click at [301, 53] on div "[PHONE_NUMBER]" at bounding box center [221, 51] width 259 height 15
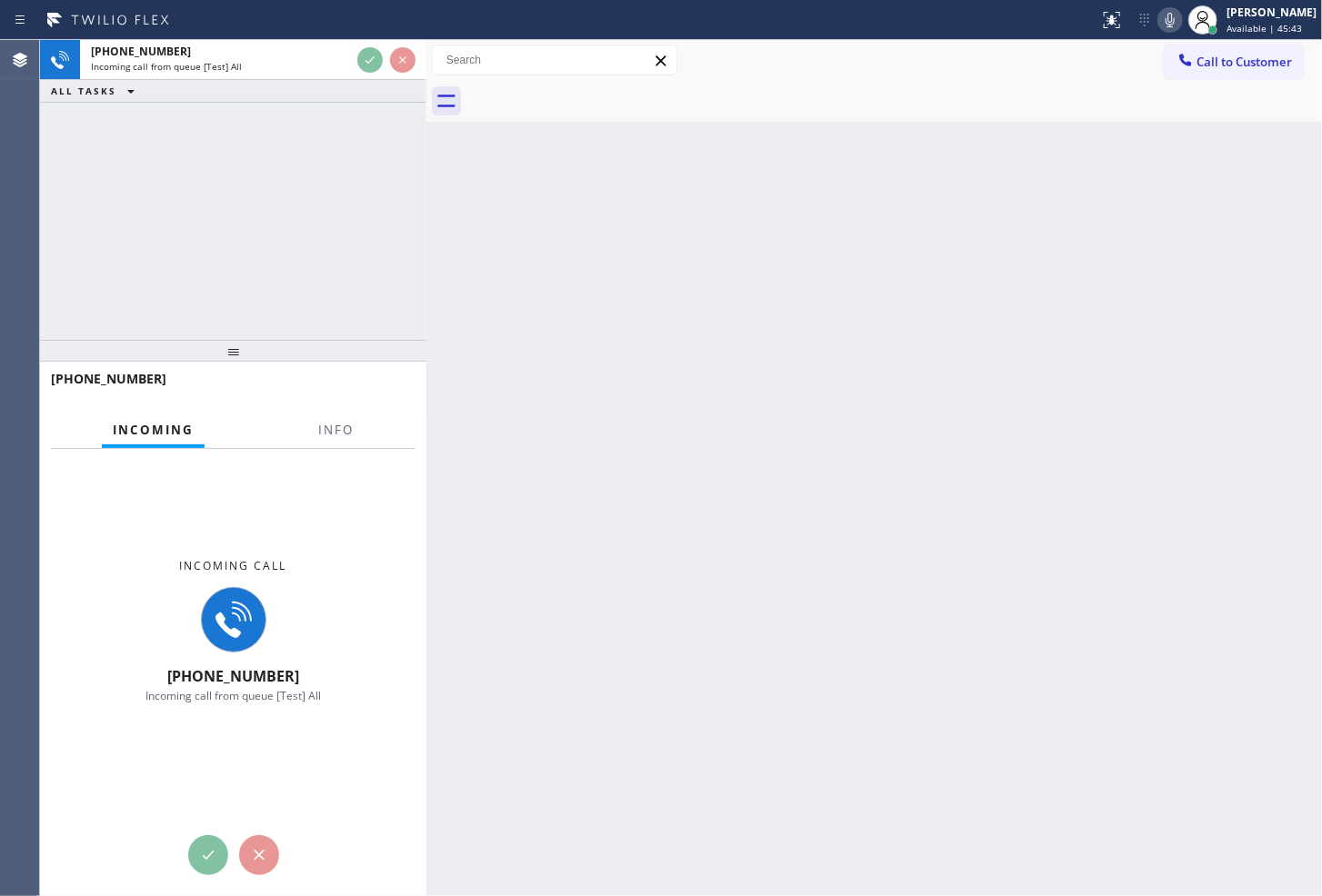
click at [362, 100] on div "[PHONE_NUMBER] Incoming call from queue [Test] All ALL TASKS ALL TASKS ACTIVE T…" at bounding box center [233, 71] width 386 height 62
drag, startPoint x: 160, startPoint y: 455, endPoint x: 339, endPoint y: 419, distance: 182.6
click at [202, 447] on div "Incoming Info Incoming call [PHONE_NUMBER] Incoming call from queue [Test] All …" at bounding box center [233, 655] width 386 height 485
click at [343, 418] on button "Info" at bounding box center [336, 430] width 58 height 36
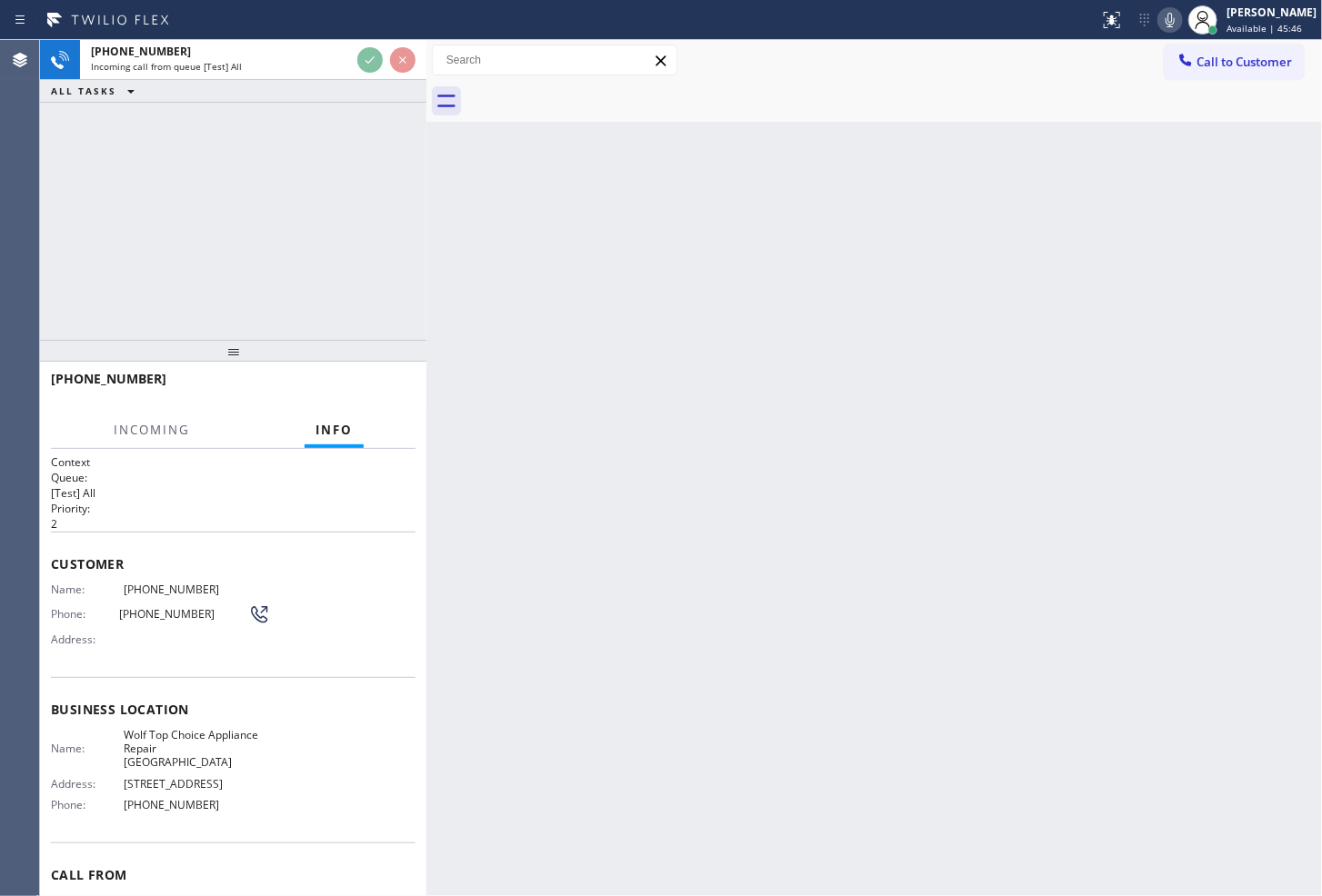
drag, startPoint x: 735, startPoint y: 330, endPoint x: 710, endPoint y: 298, distance: 40.6
click at [737, 329] on div "Back to Dashboard Change Sender ID Customers Technicians Select a contact Outbo…" at bounding box center [874, 469] width 895 height 857
click at [320, 204] on div "[PHONE_NUMBER] Incoming call from queue [Test] All ALL TASKS ALL TASKS ACTIVE T…" at bounding box center [233, 190] width 386 height 300
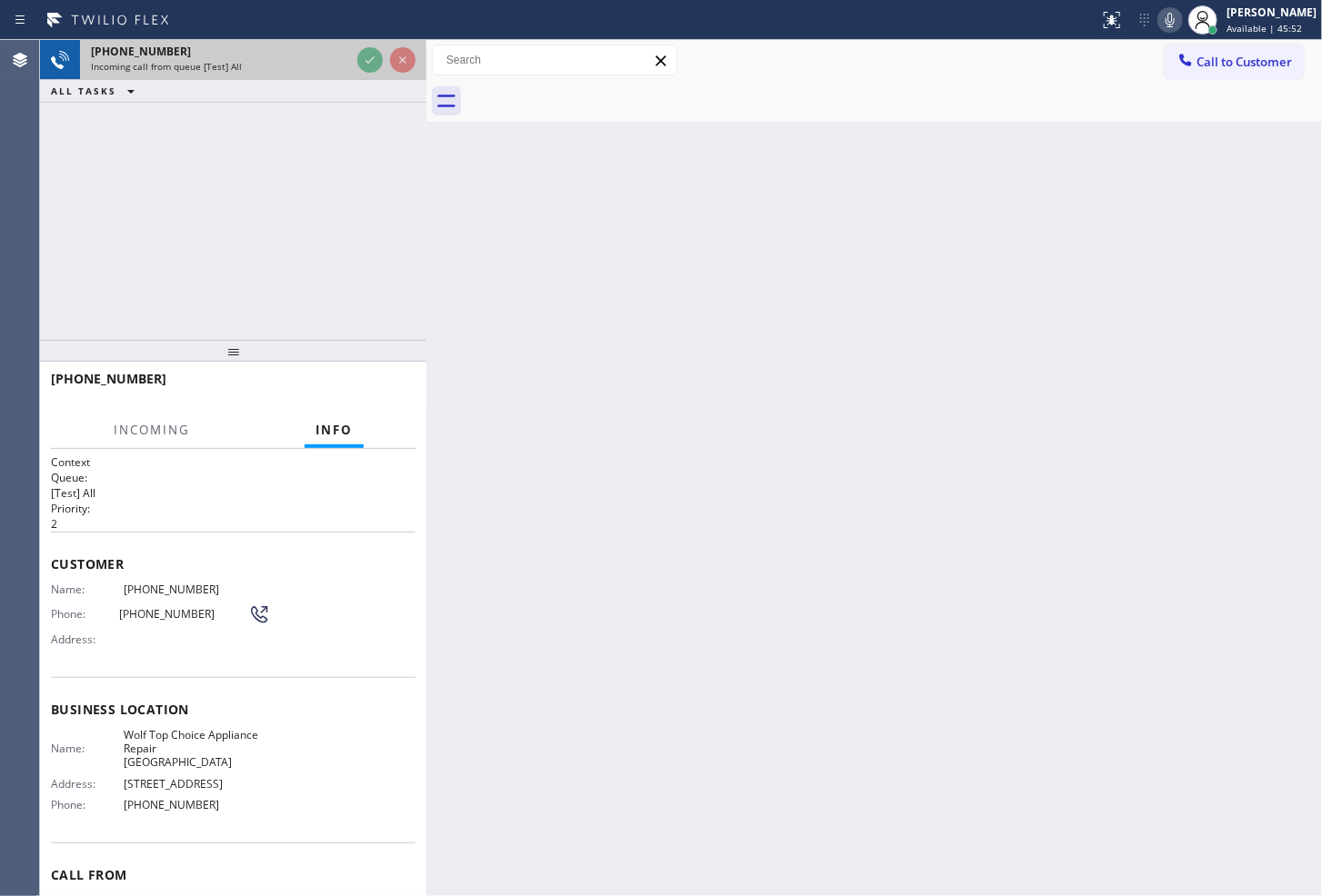
click at [228, 60] on span "Incoming call from queue [Test] All" at bounding box center [166, 65] width 151 height 12
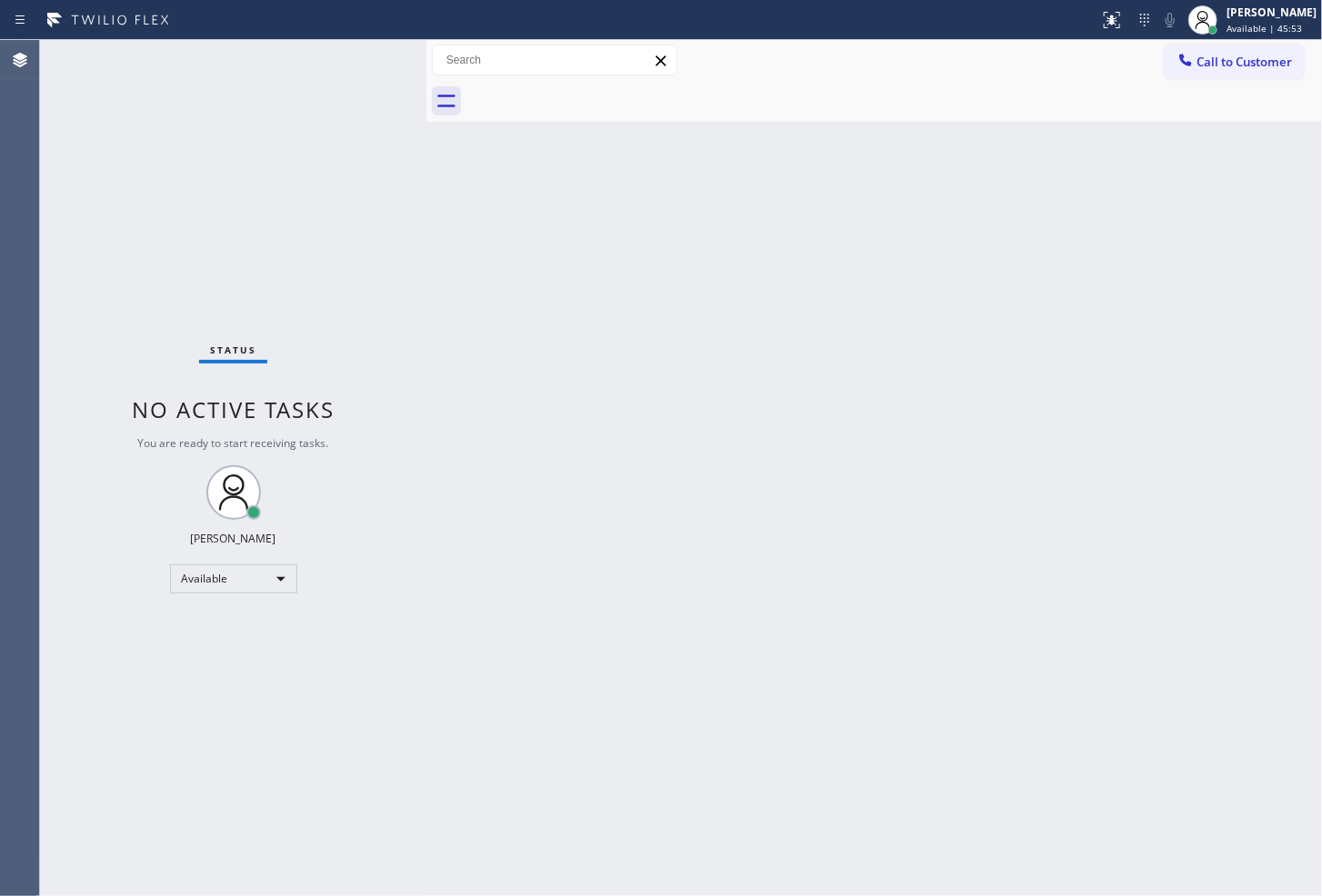
drag, startPoint x: 455, startPoint y: 406, endPoint x: 467, endPoint y: 397, distance: 15.0
click at [460, 404] on div "Back to Dashboard Change Sender ID Customers Technicians Select a contact Outbo…" at bounding box center [874, 469] width 895 height 857
click at [347, 89] on div "Status No active tasks You are ready to start receiving tasks. [PERSON_NAME]" at bounding box center [233, 469] width 386 height 857
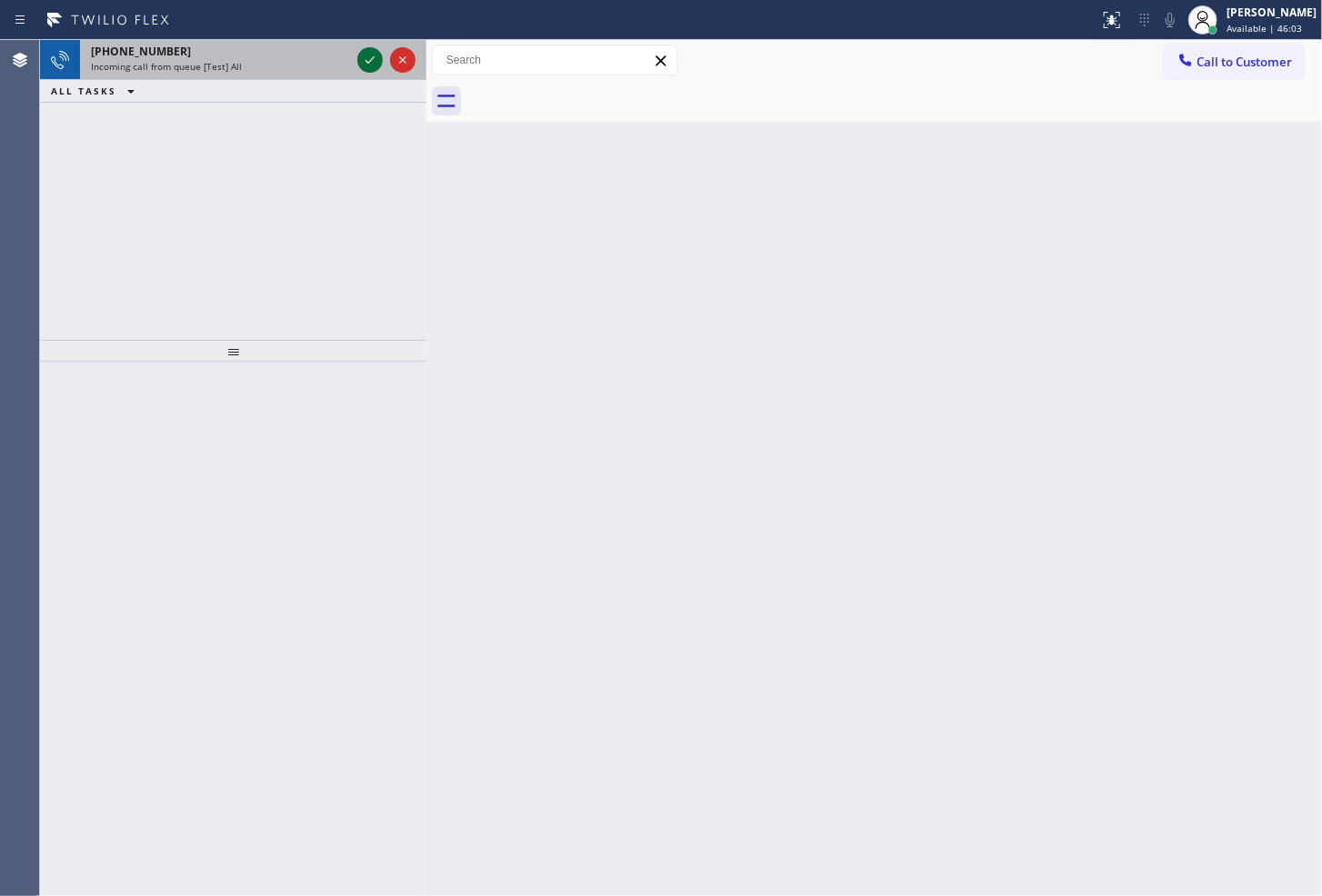
click at [359, 59] on icon at bounding box center [370, 60] width 22 height 22
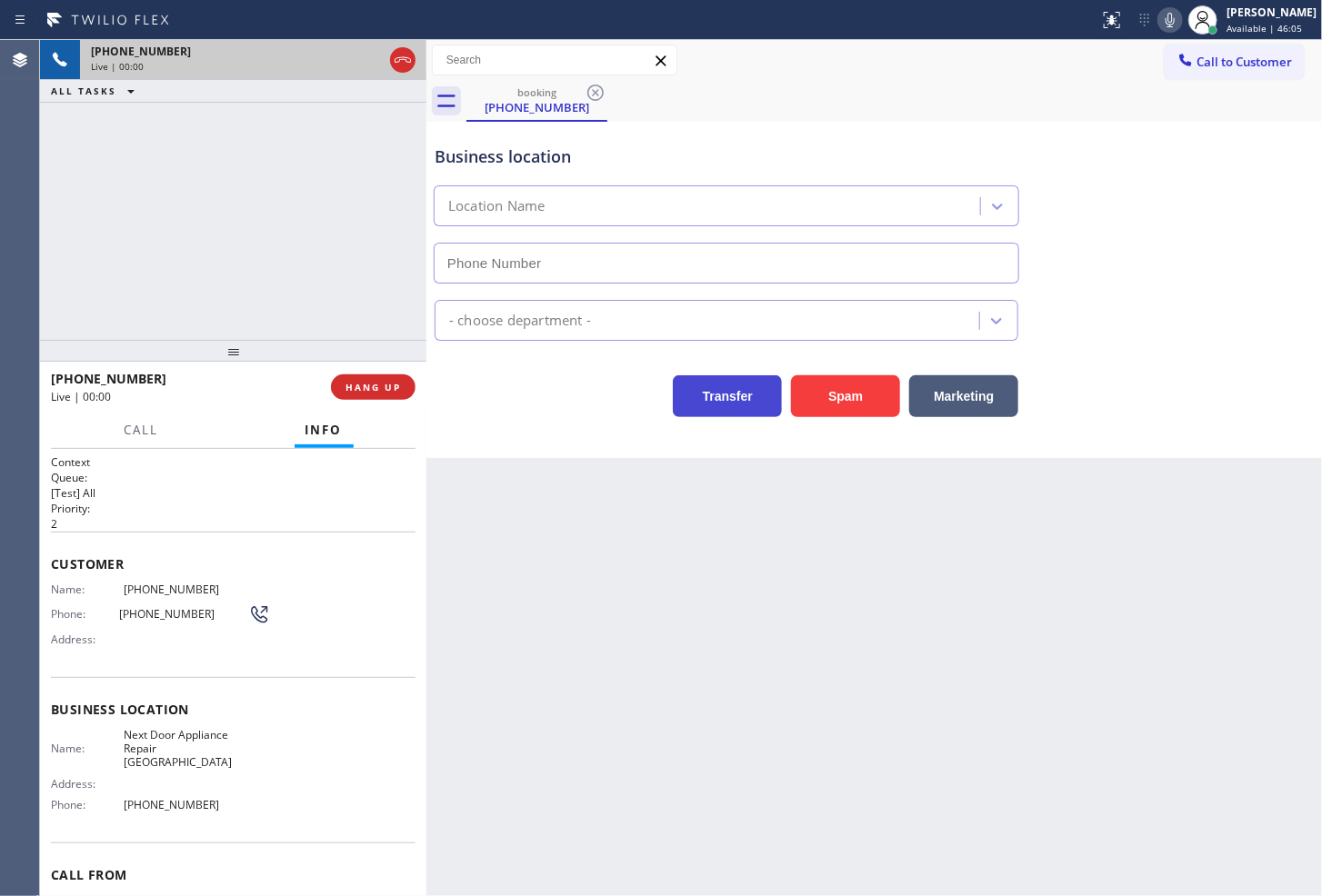
type input "[PHONE_NUMBER]"
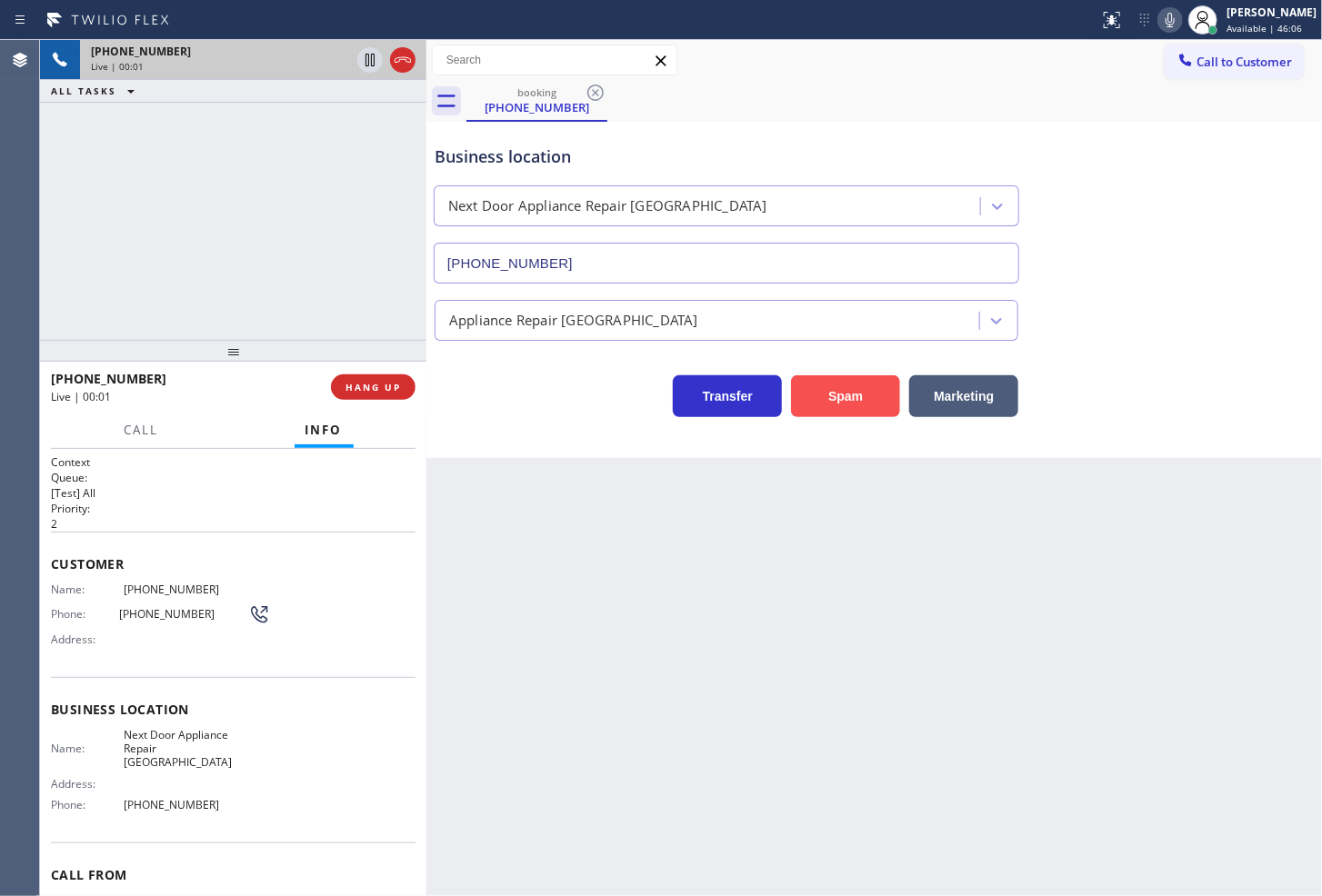
click at [848, 396] on button "Spam" at bounding box center [846, 397] width 110 height 42
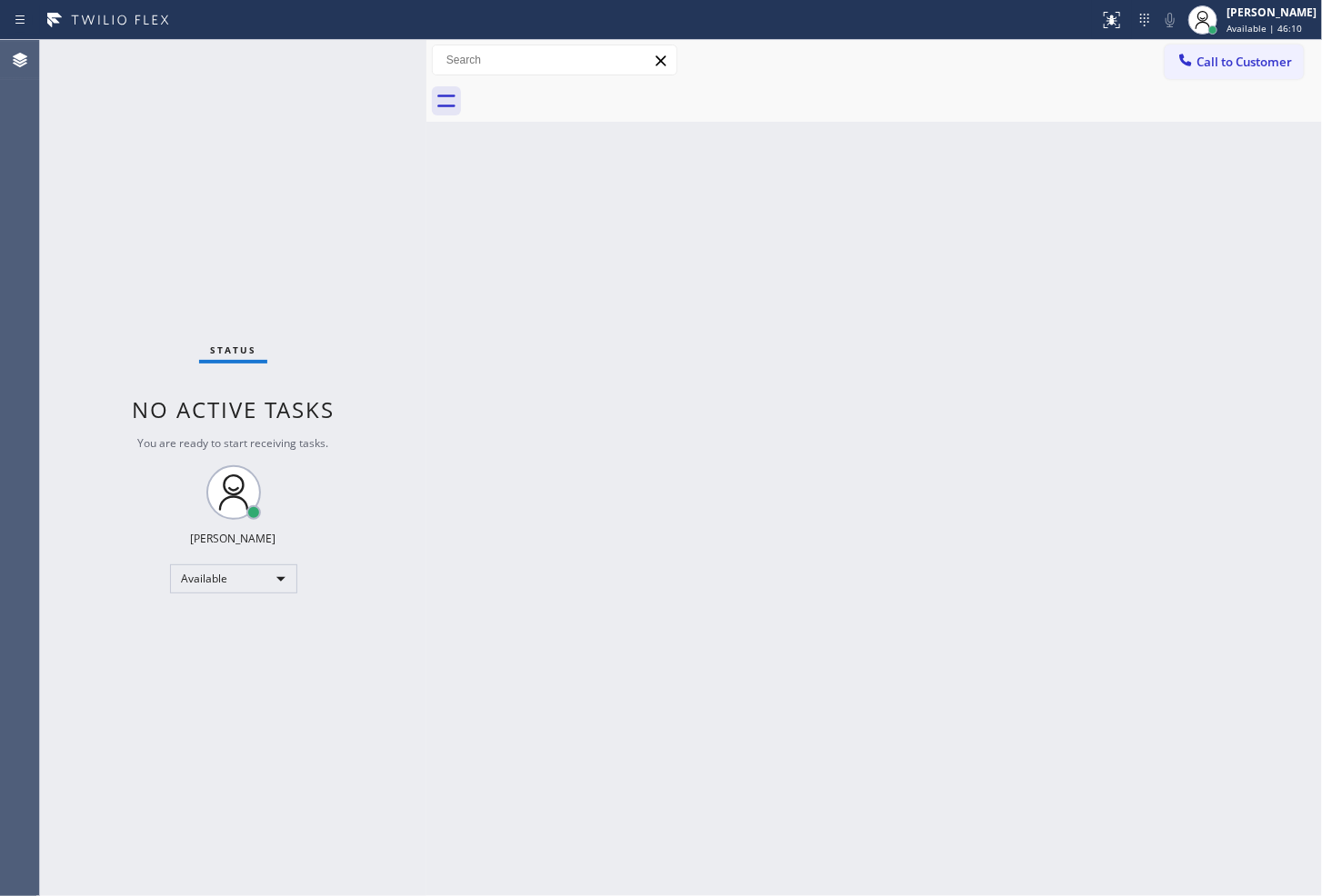
click at [359, 58] on div "Status No active tasks You are ready to start receiving tasks. [PERSON_NAME]" at bounding box center [233, 469] width 386 height 857
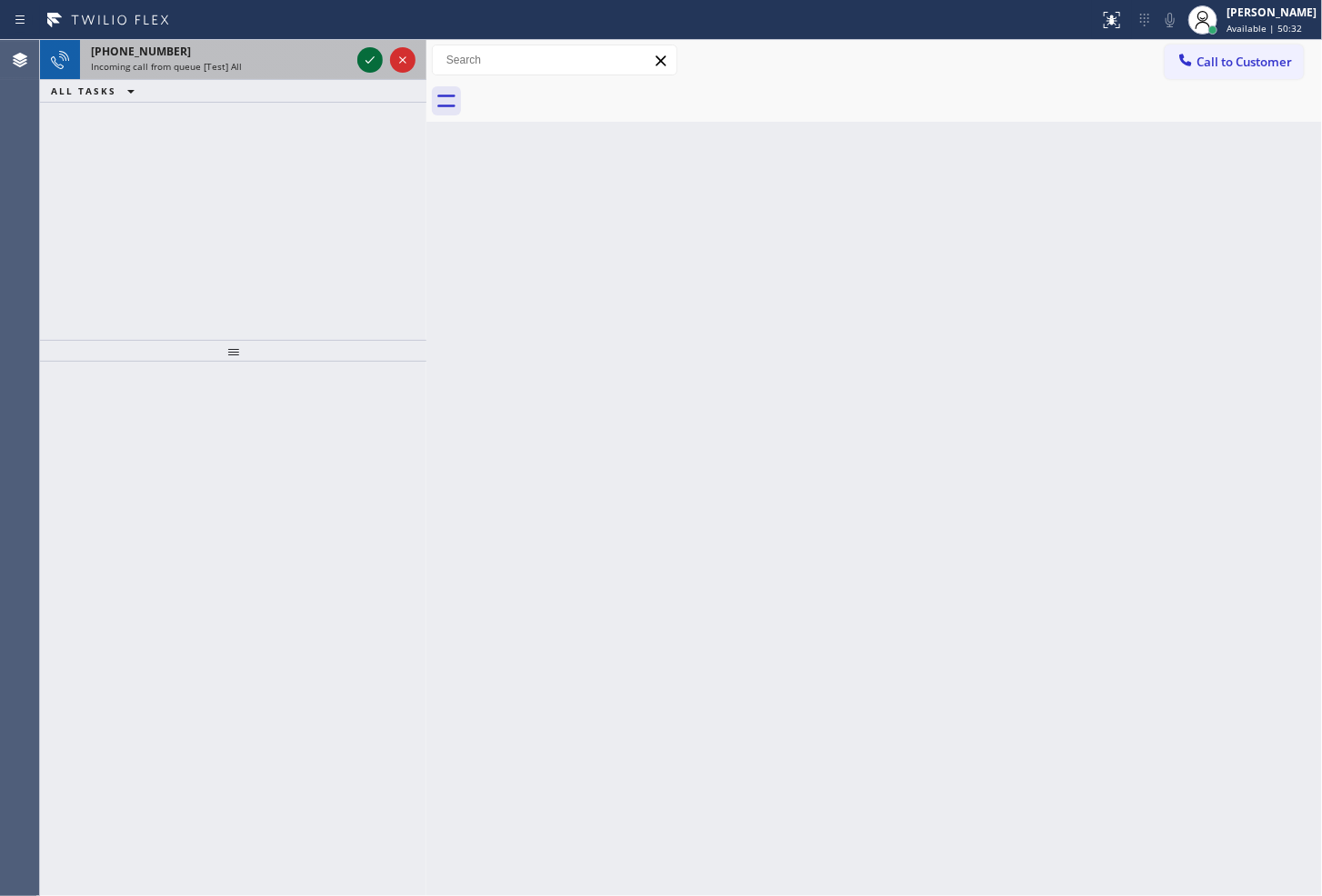
click at [359, 58] on icon at bounding box center [370, 60] width 22 height 22
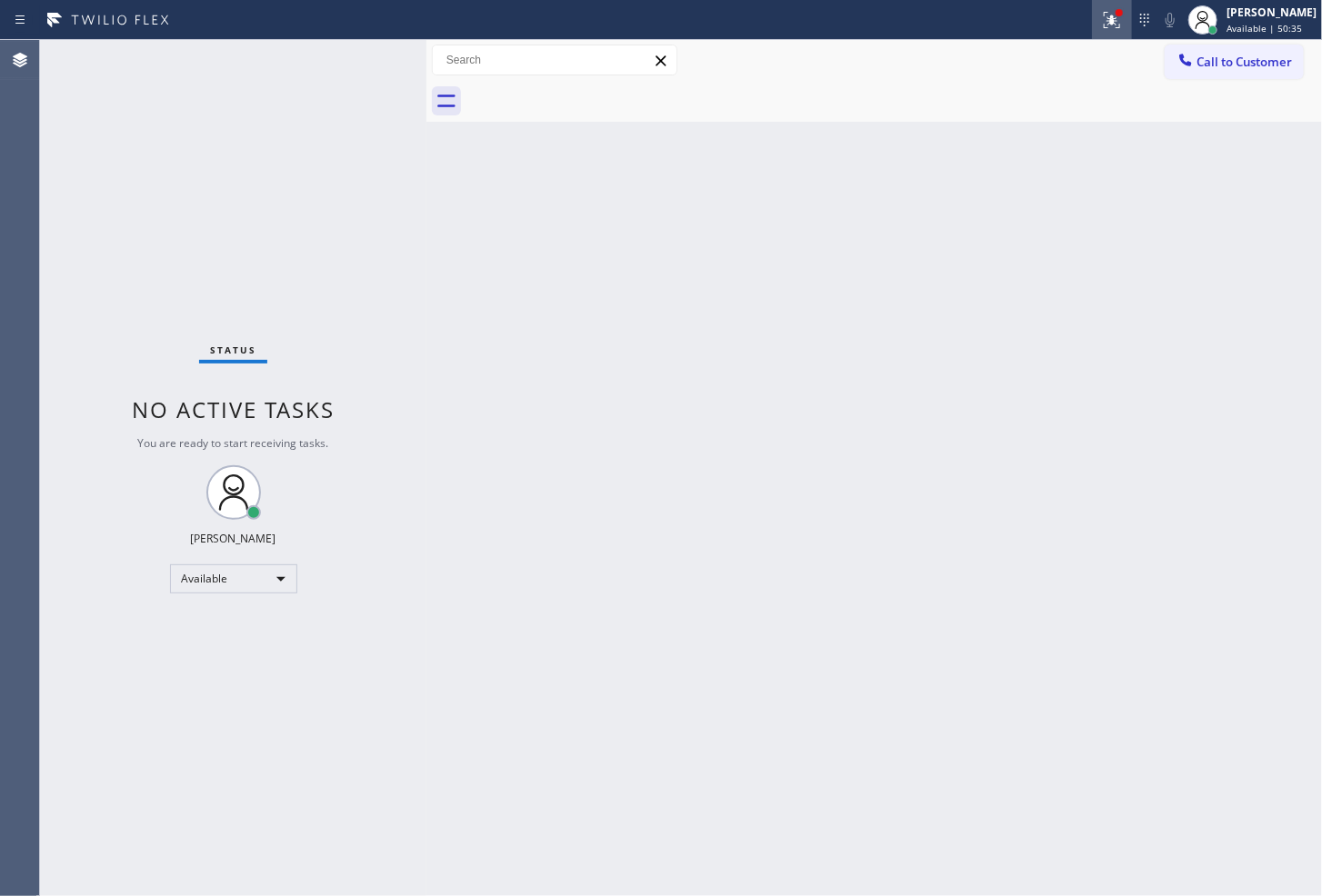
click at [1104, 23] on icon at bounding box center [1112, 19] width 16 height 16
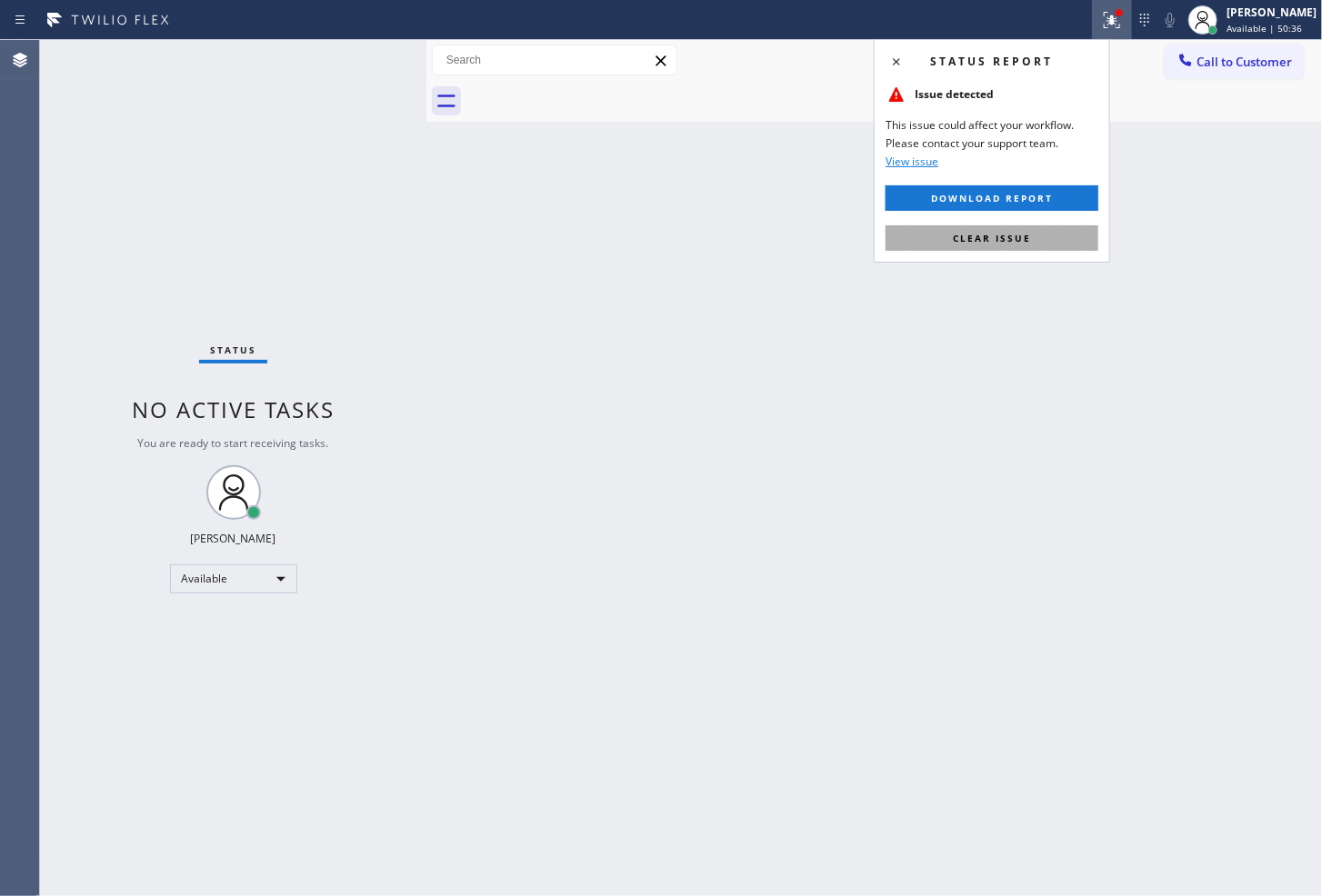
click at [1040, 236] on button "Clear issue" at bounding box center [992, 238] width 213 height 26
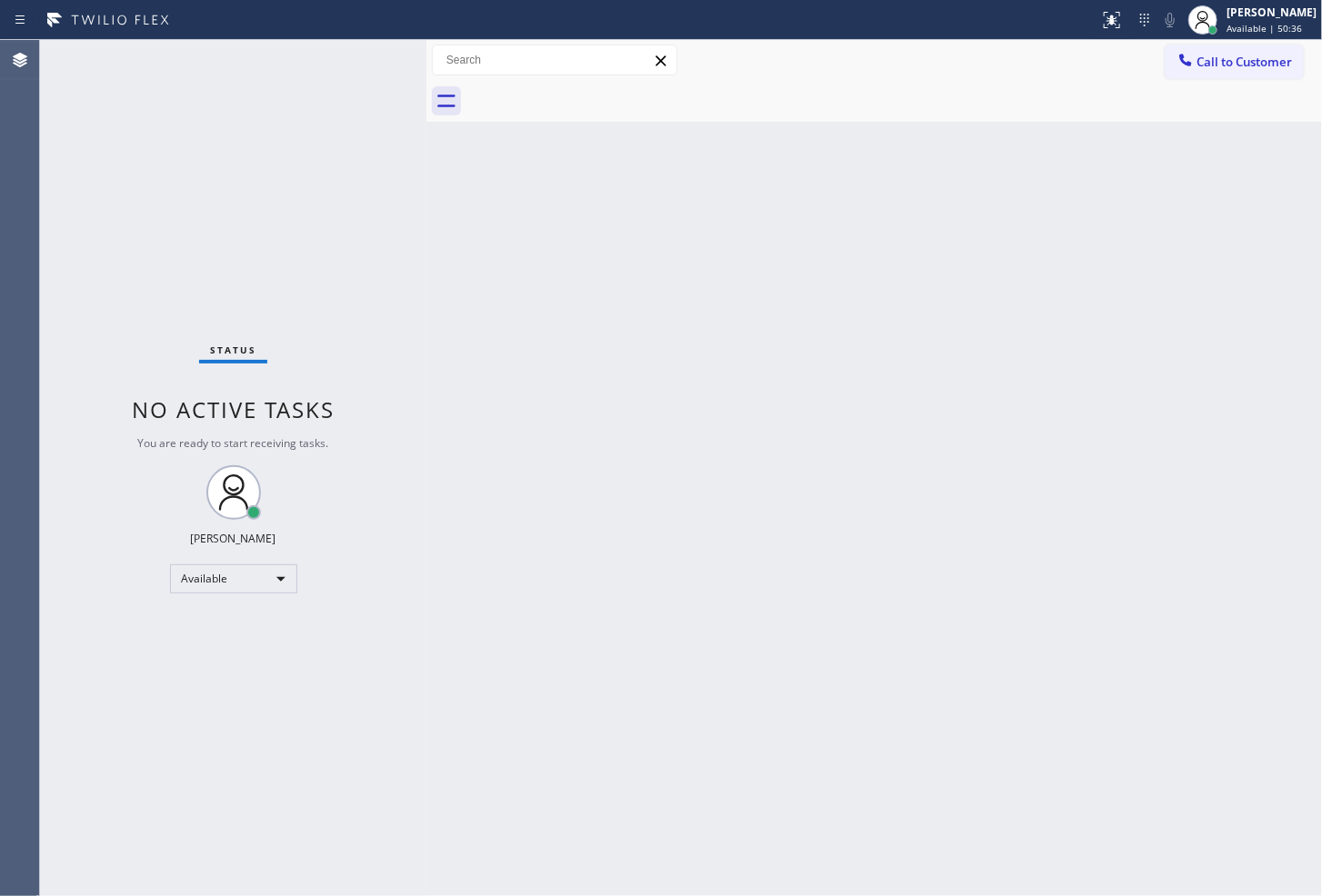
click at [130, 223] on div "Status No active tasks You are ready to start receiving tasks. [PERSON_NAME]" at bounding box center [233, 469] width 386 height 857
click at [370, 48] on div "Status No active tasks You are ready to start receiving tasks. [PERSON_NAME]" at bounding box center [233, 469] width 386 height 857
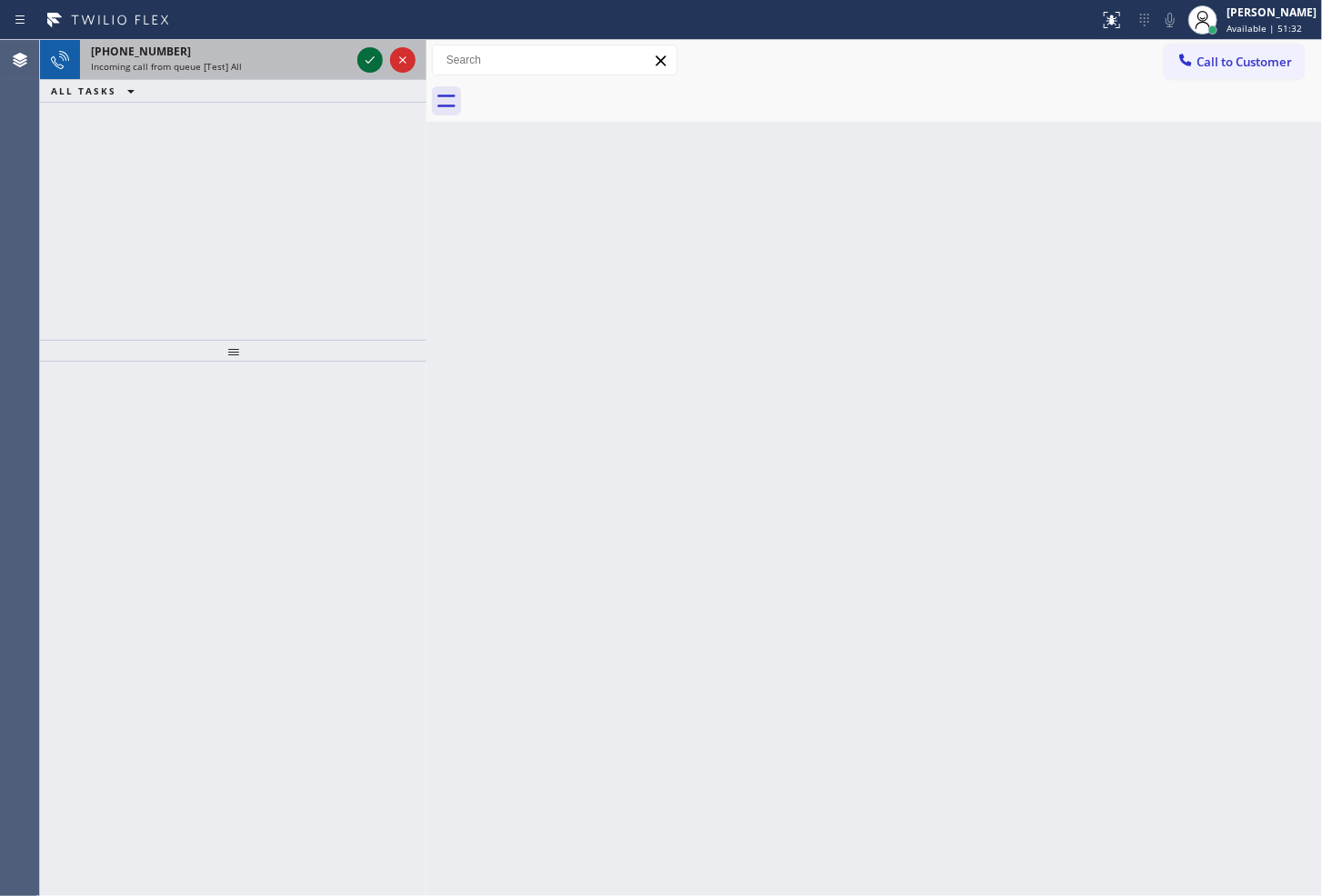
click at [370, 49] on icon at bounding box center [370, 60] width 22 height 22
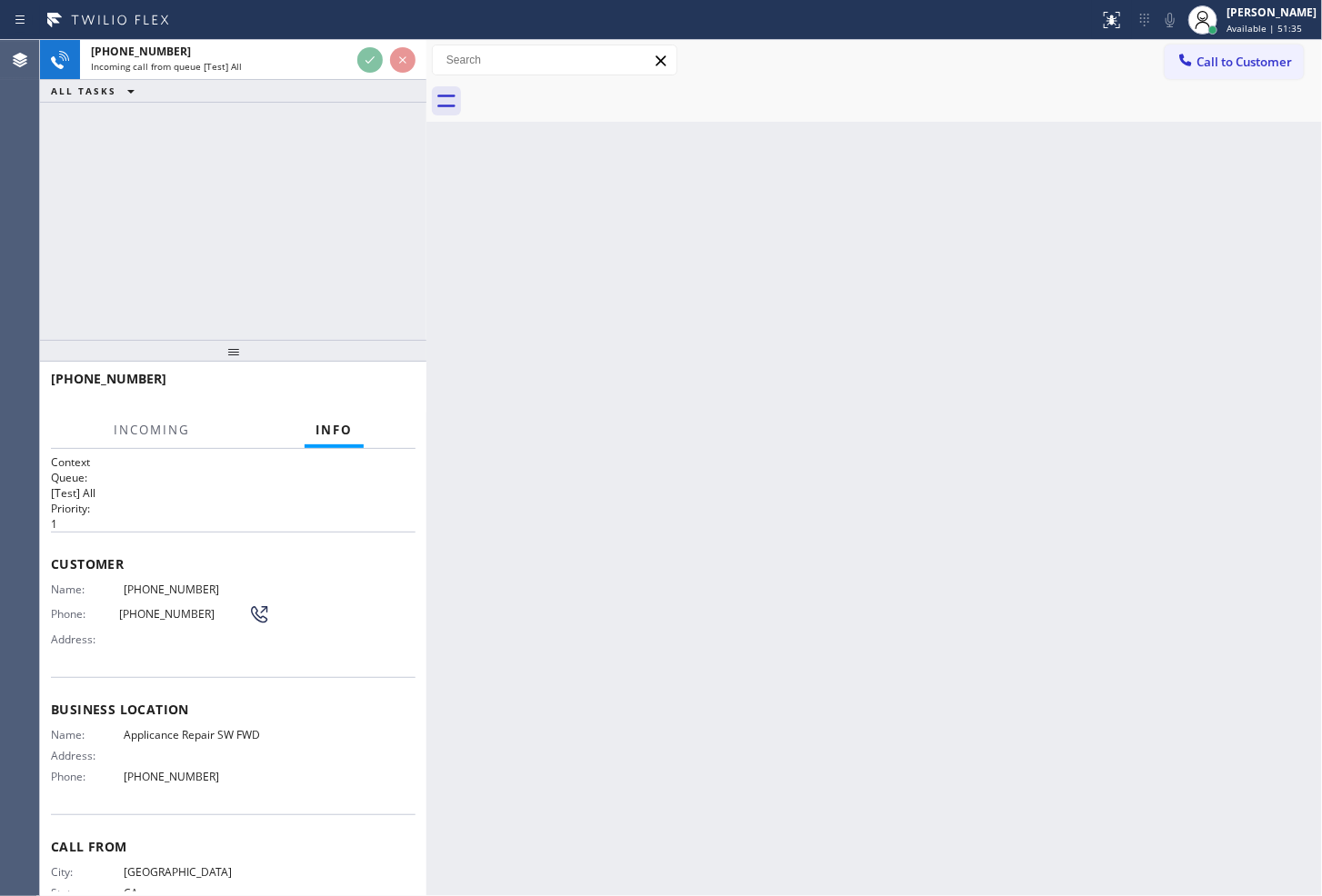
click at [352, 133] on div "[PHONE_NUMBER] Incoming call from queue [Test] All ALL TASKS ALL TASKS ACTIVE T…" at bounding box center [233, 190] width 386 height 300
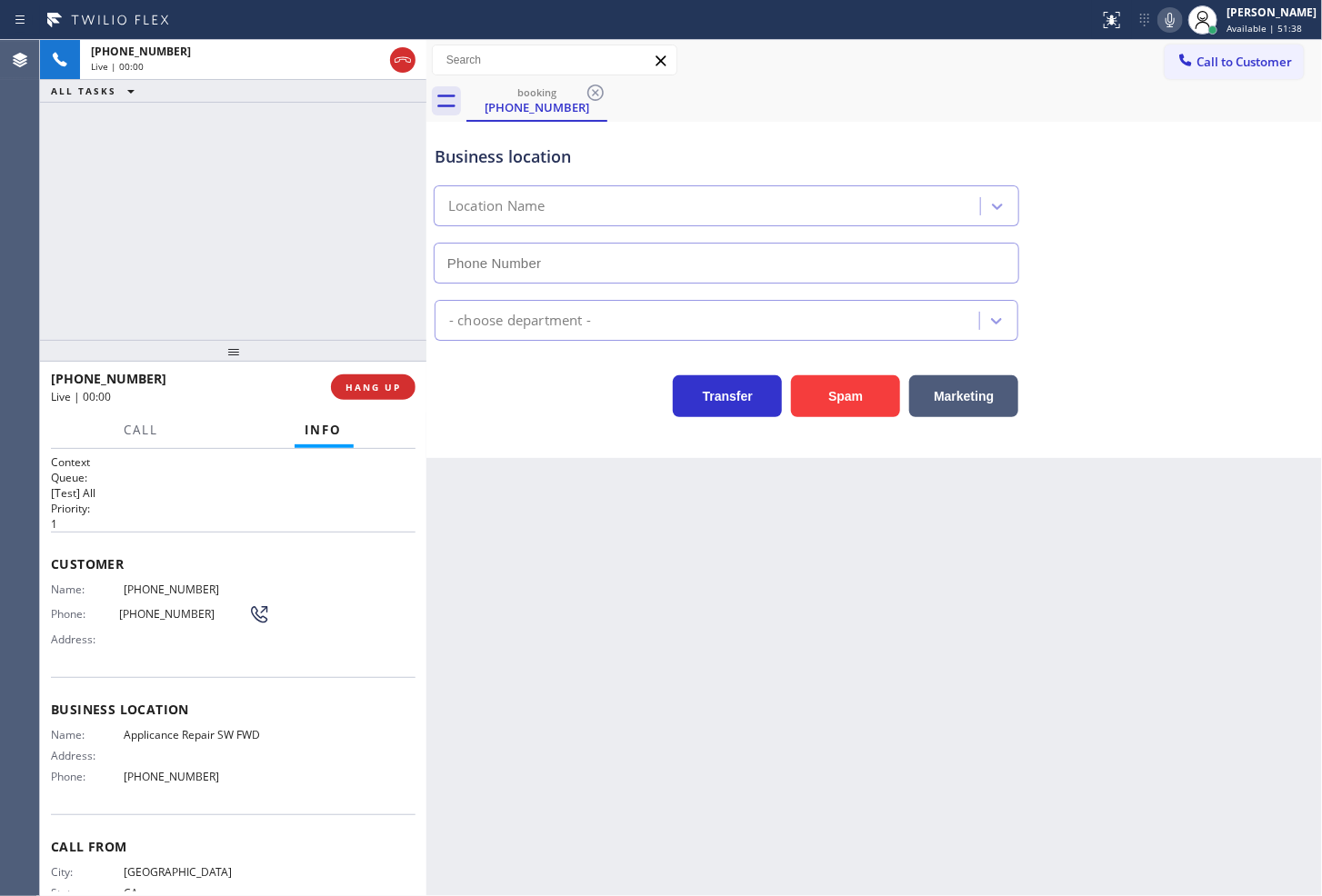
type input "[PHONE_NUMBER]"
click at [830, 391] on button "Spam" at bounding box center [846, 397] width 110 height 42
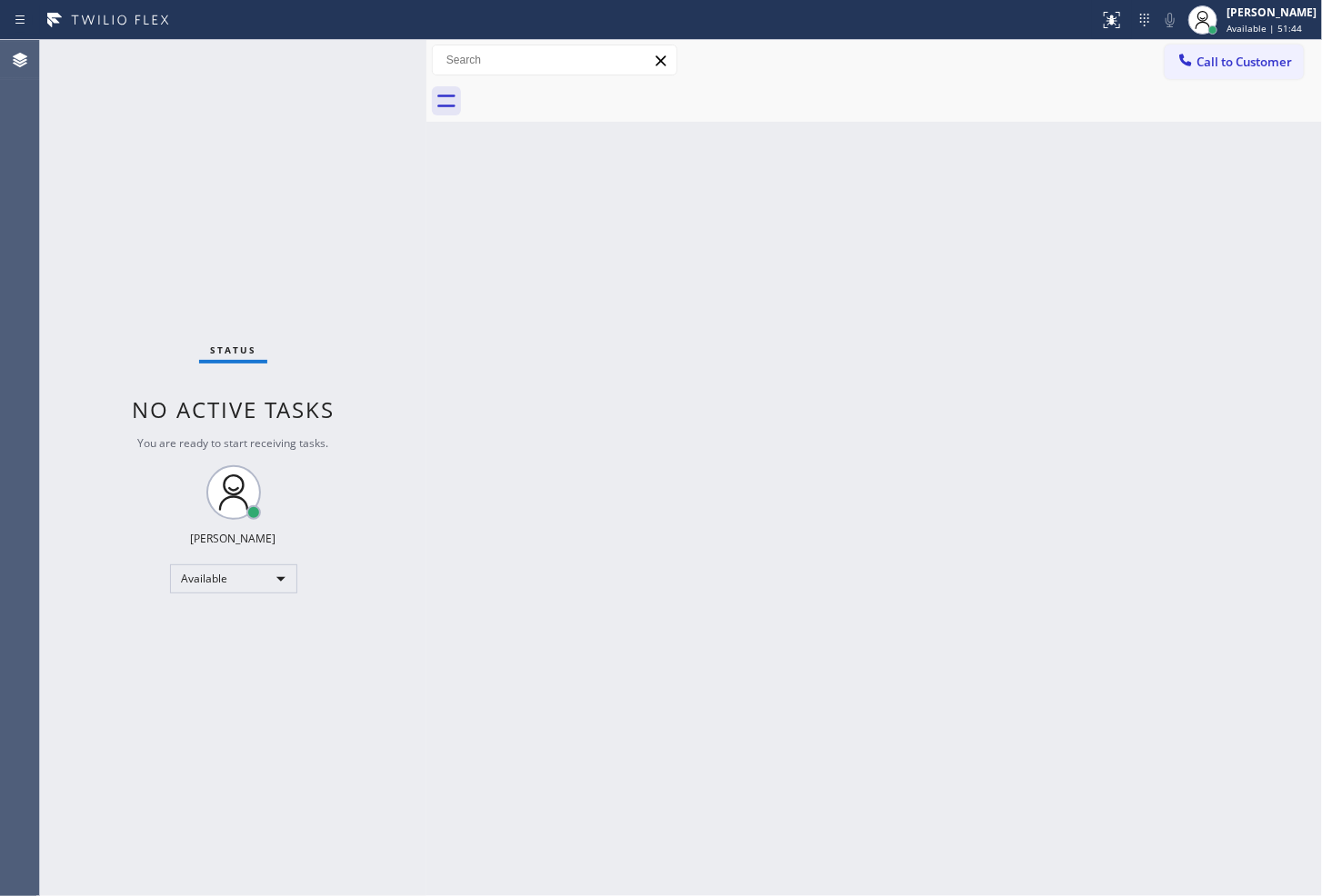
click at [376, 61] on div "Status No active tasks You are ready to start receiving tasks. [PERSON_NAME]" at bounding box center [233, 469] width 386 height 857
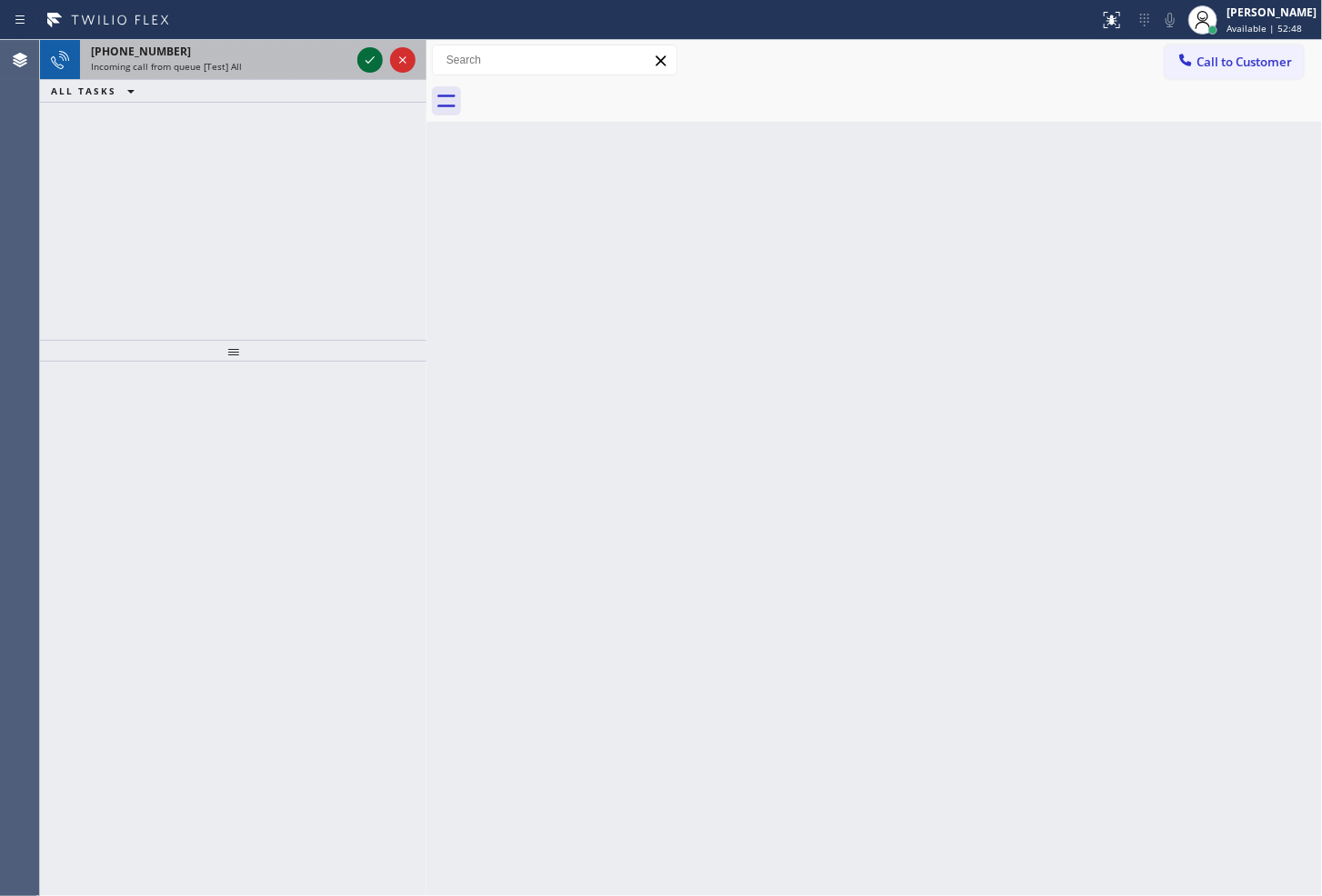
click at [376, 61] on icon at bounding box center [370, 60] width 22 height 22
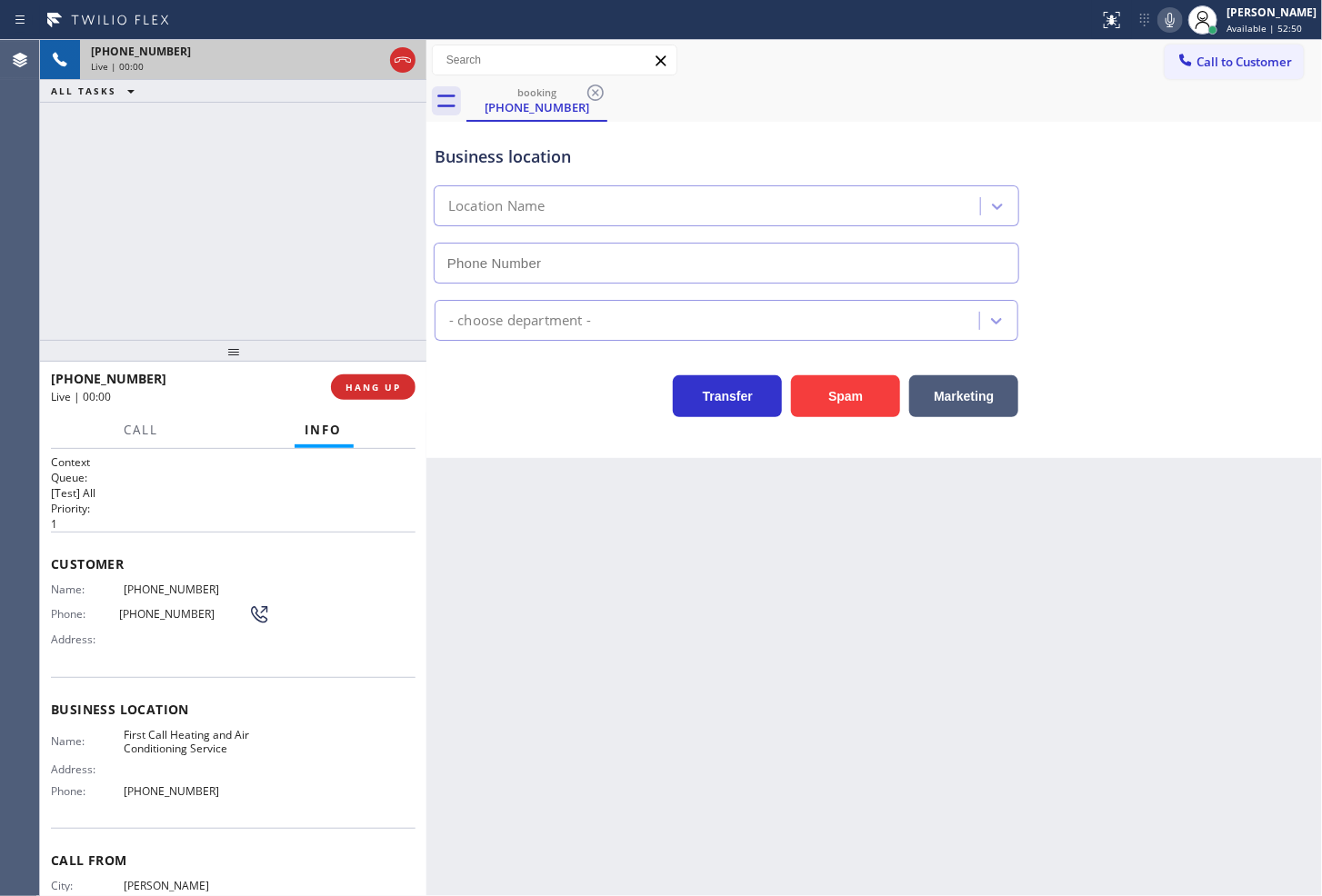
type input "[PHONE_NUMBER]"
click at [845, 415] on button "Spam" at bounding box center [846, 397] width 110 height 42
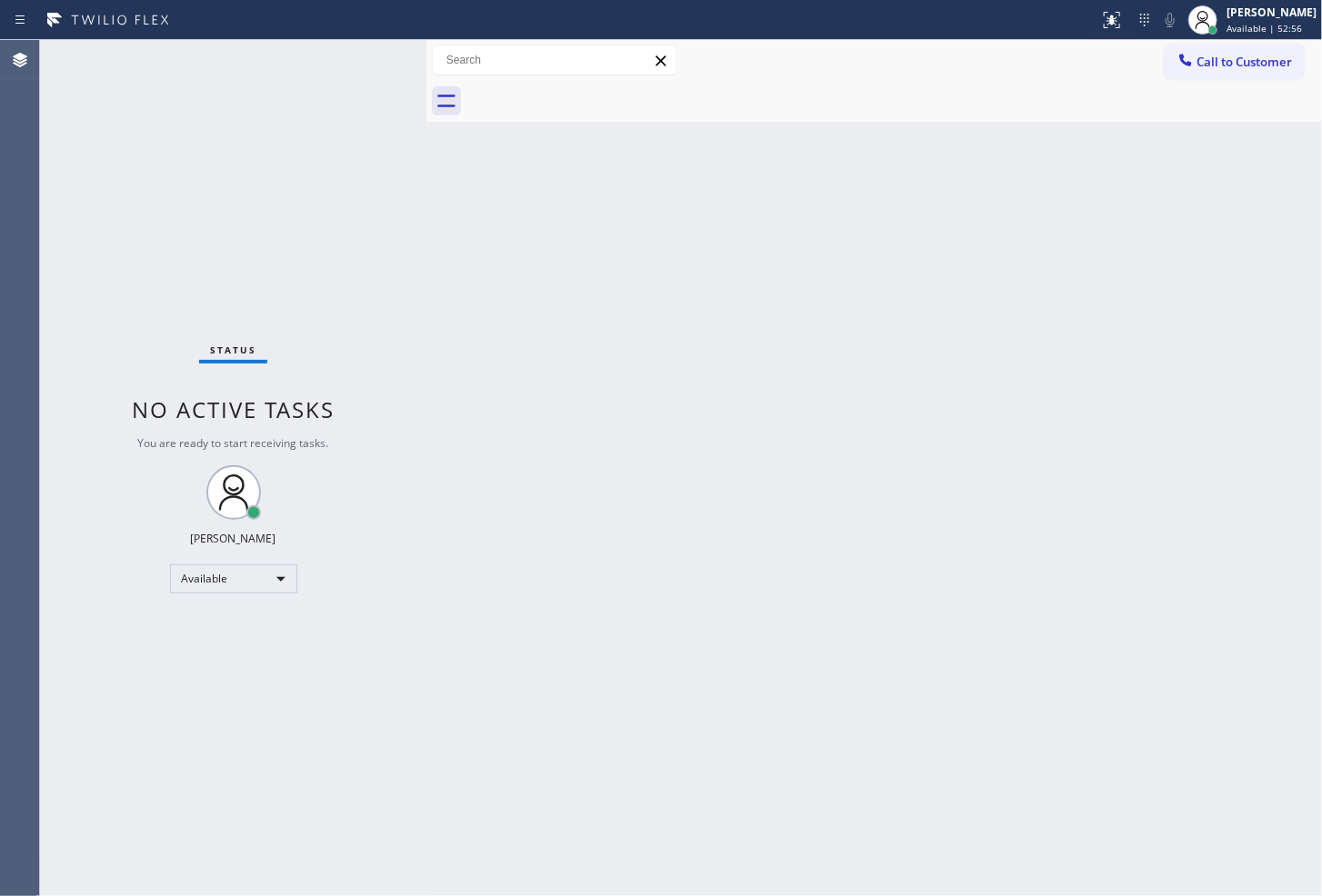
click at [365, 61] on div "Status No active tasks You are ready to start receiving tasks. [PERSON_NAME]" at bounding box center [233, 469] width 386 height 857
click at [329, 268] on div "Status No active tasks You are ready to start receiving tasks. [PERSON_NAME]" at bounding box center [233, 469] width 386 height 857
click at [348, 348] on div "Status No active tasks You are ready to start receiving tasks. [PERSON_NAME]" at bounding box center [233, 469] width 386 height 857
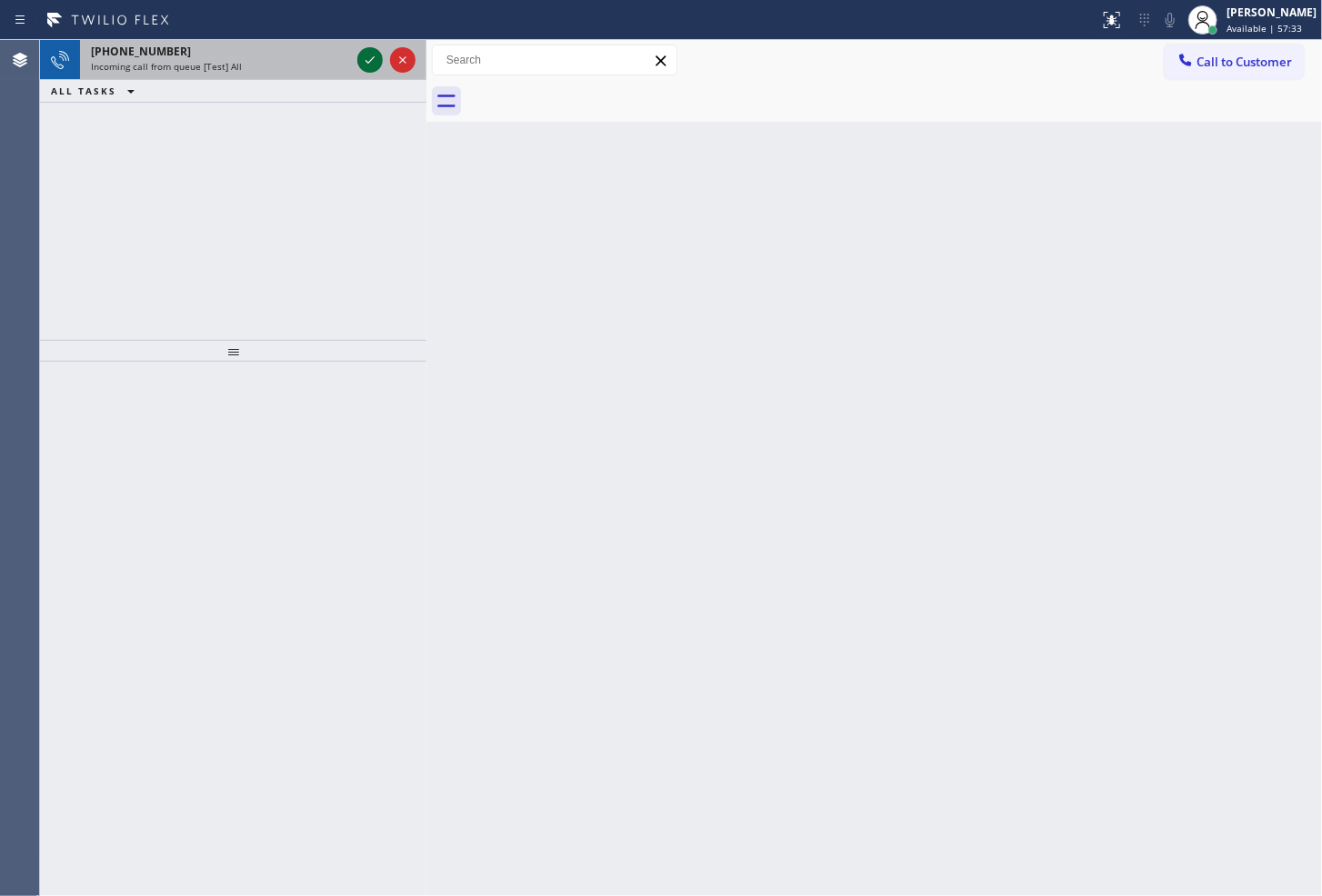
click at [367, 52] on icon at bounding box center [370, 60] width 22 height 22
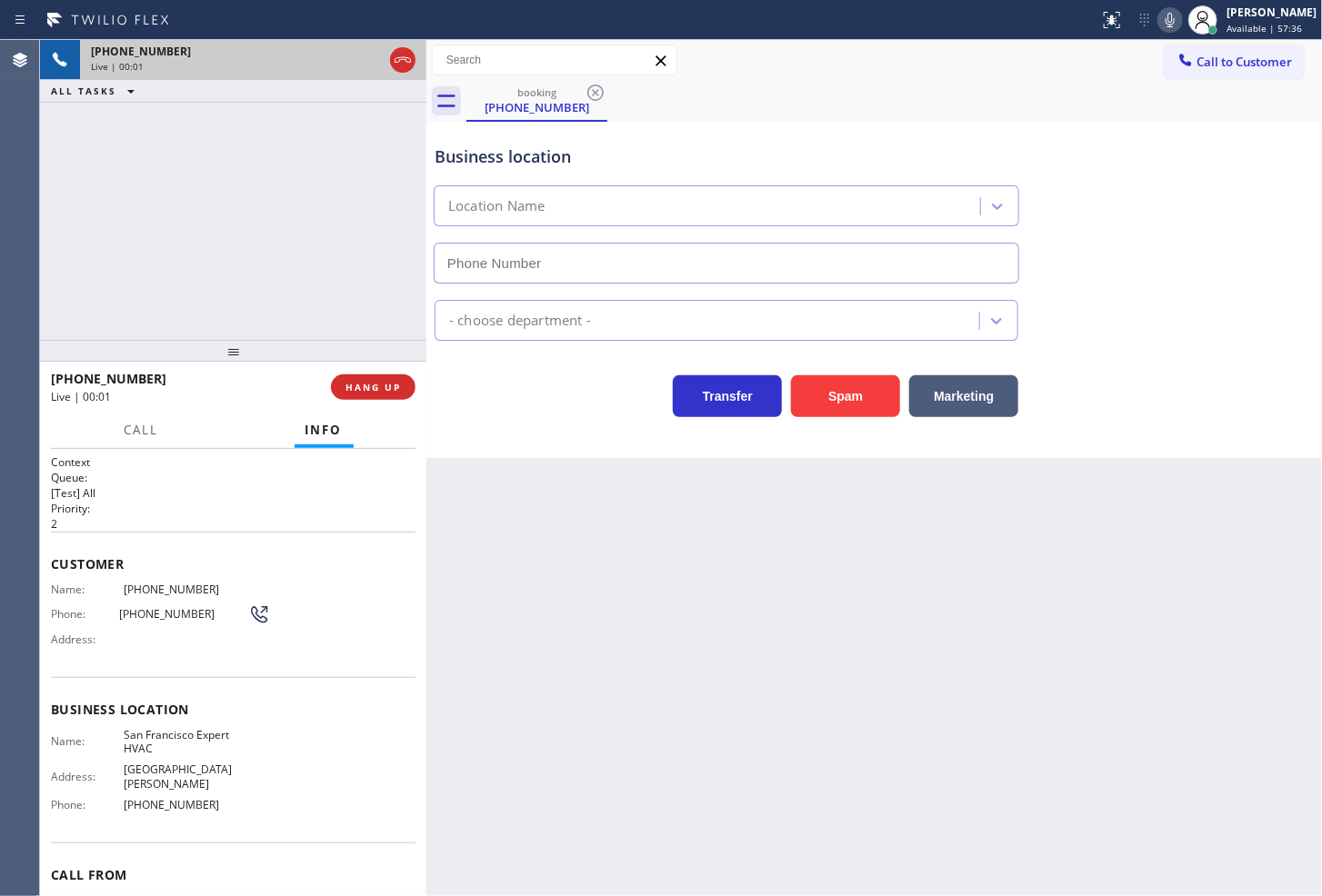
type input "[PHONE_NUMBER]"
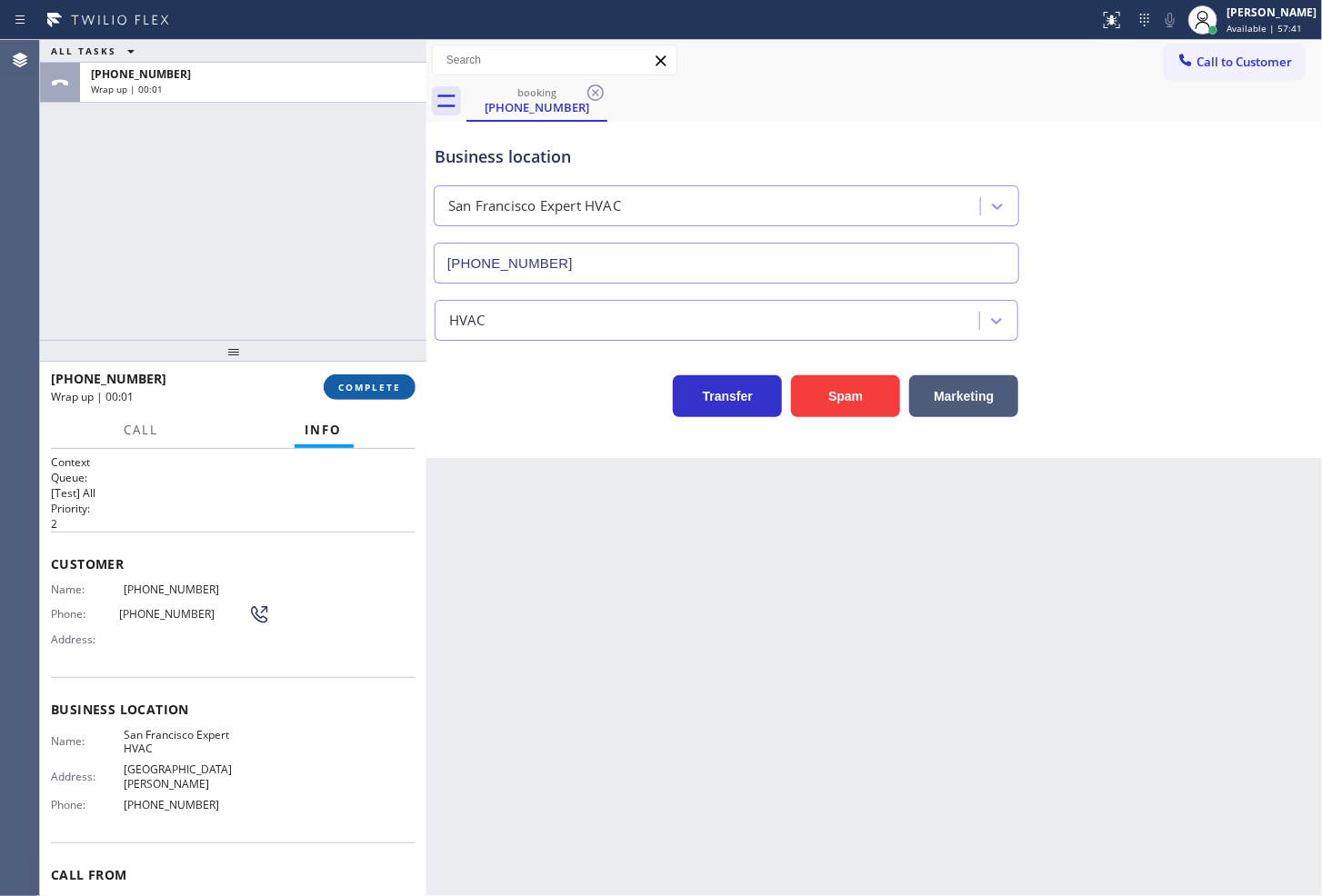
click at [366, 395] on button "COMPLETE" at bounding box center [370, 387] width 92 height 26
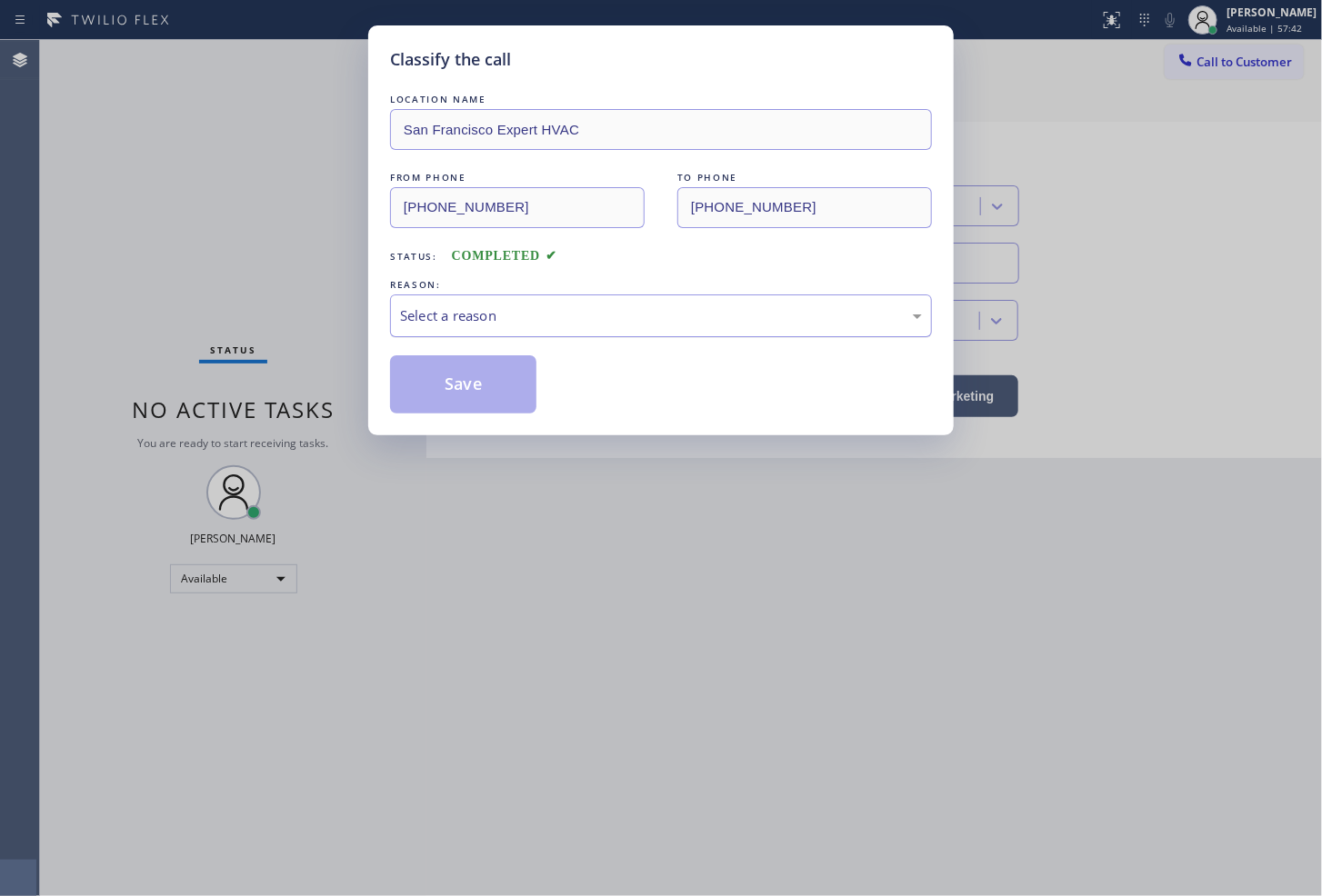
click at [452, 325] on div "Select a reason" at bounding box center [661, 316] width 522 height 21
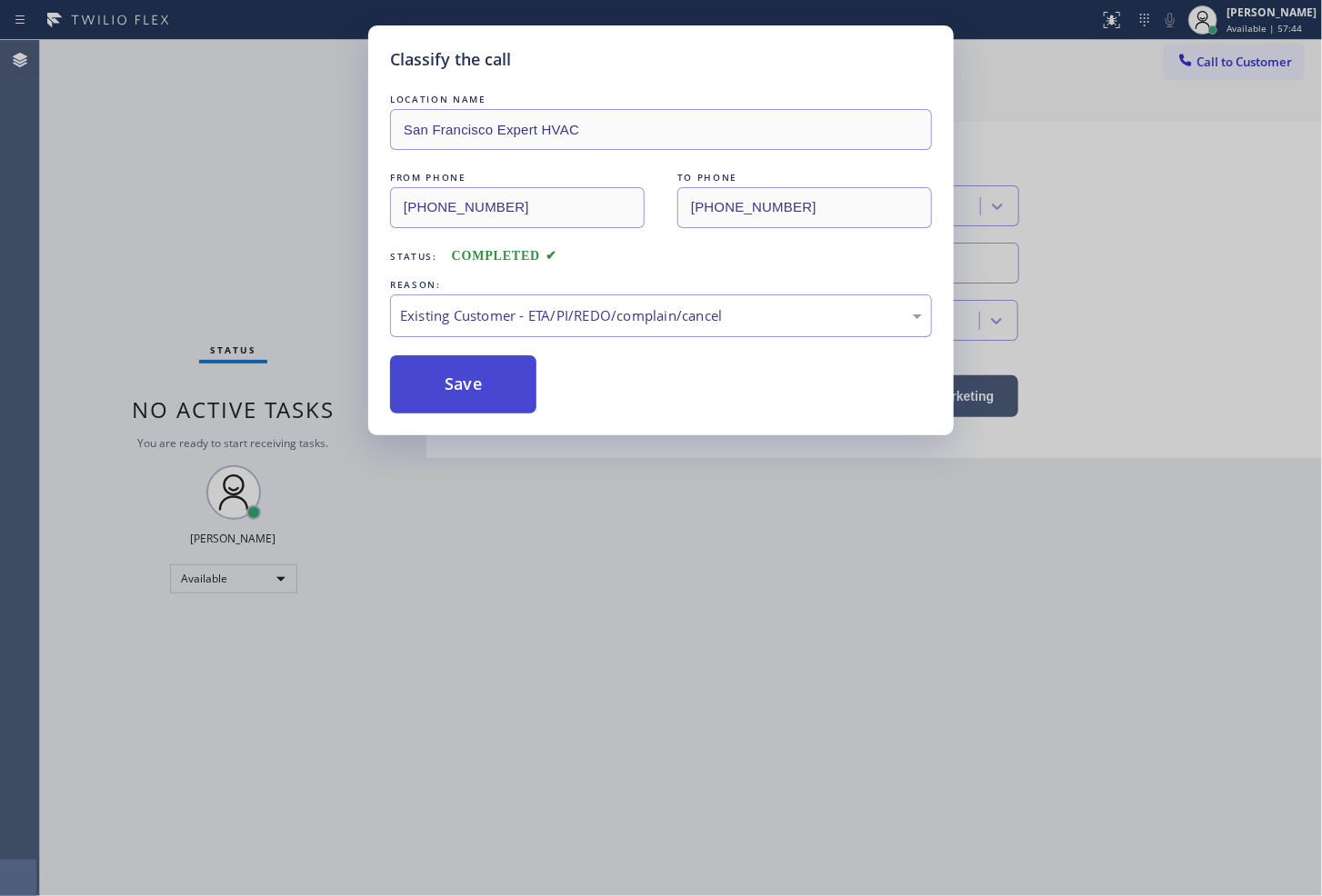
click at [473, 373] on button "Save" at bounding box center [463, 384] width 146 height 59
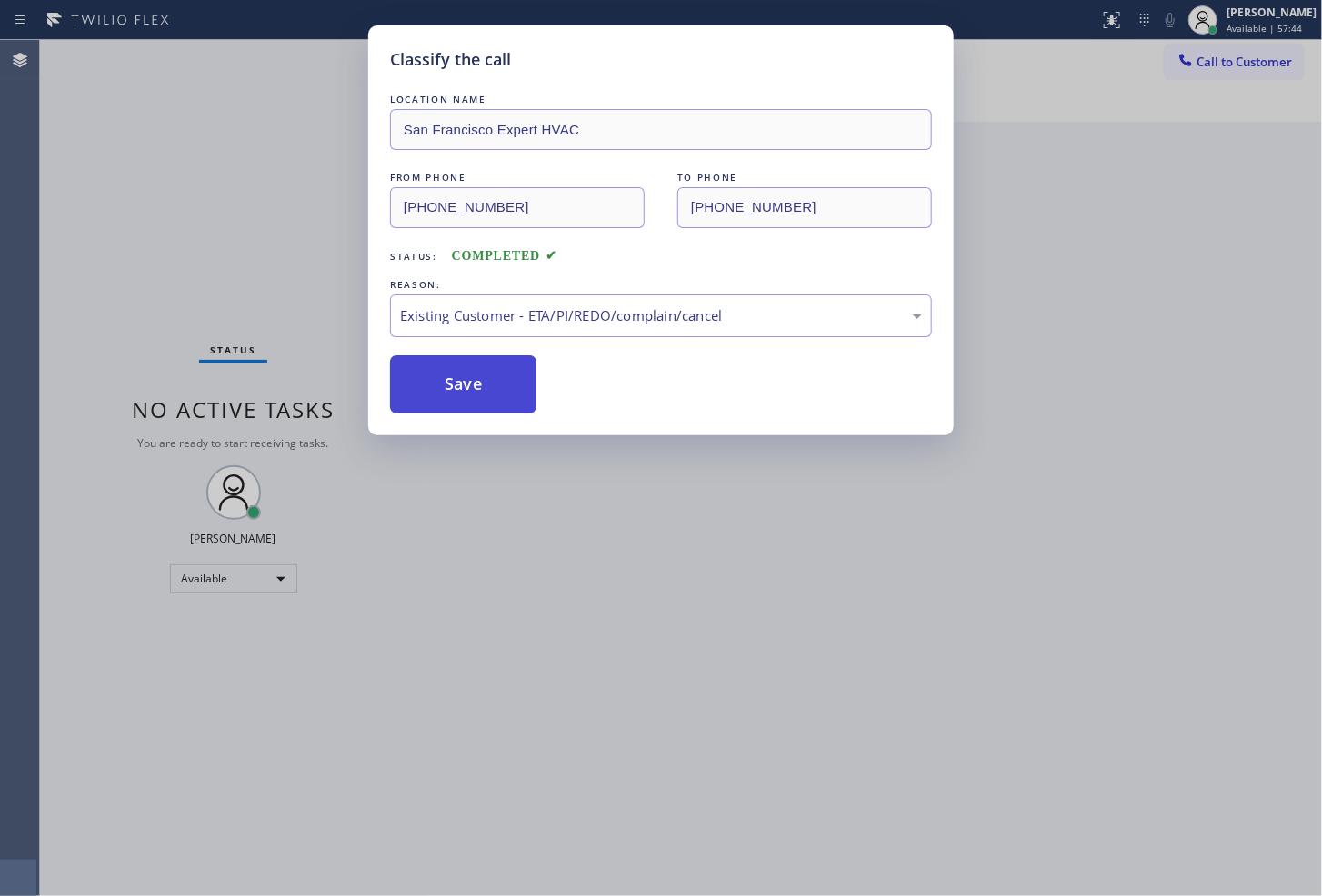
click at [473, 373] on button "Save" at bounding box center [463, 384] width 146 height 59
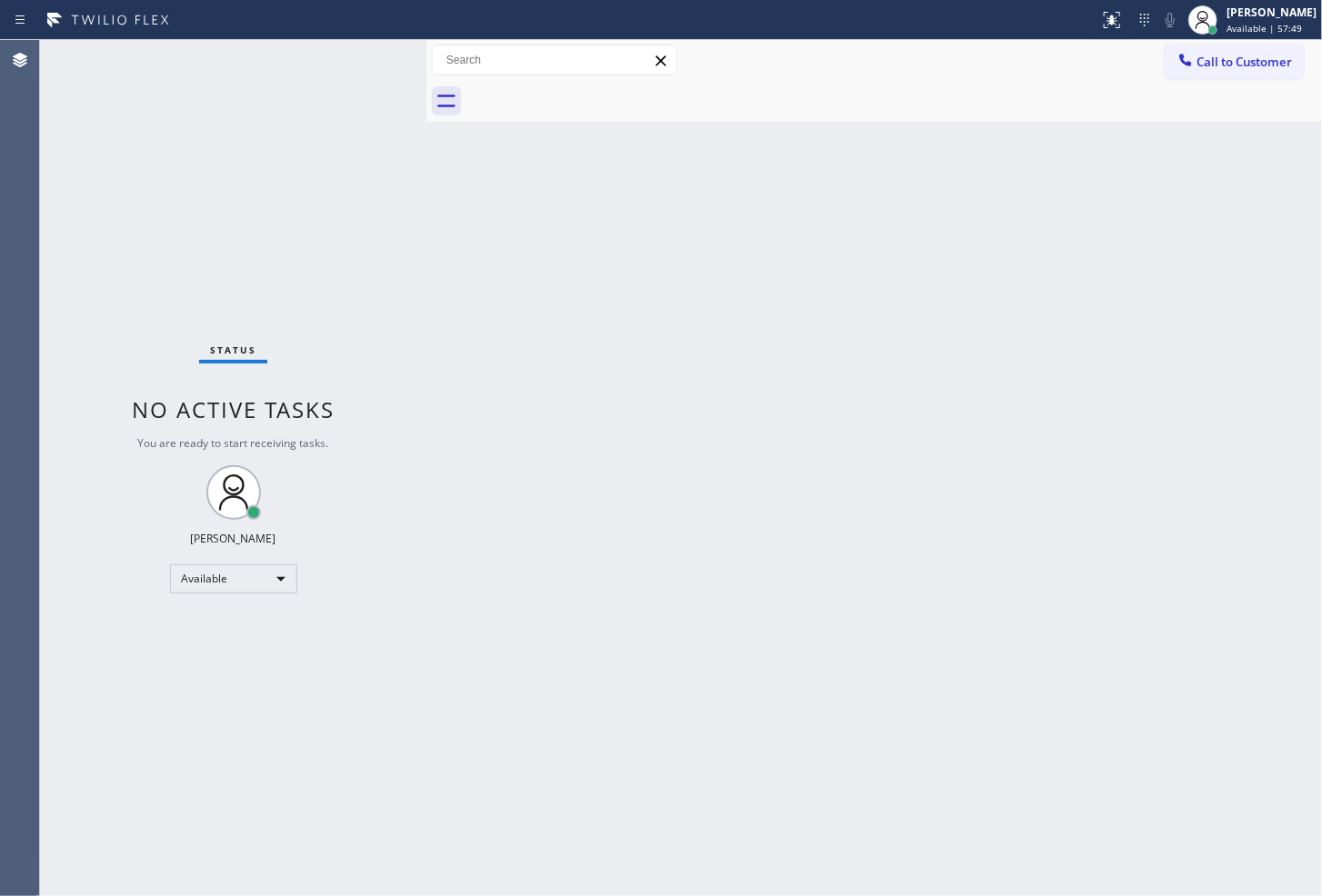
click at [300, 236] on div "Status No active tasks You are ready to start receiving tasks. [PERSON_NAME]" at bounding box center [233, 469] width 386 height 857
click at [358, 57] on div "Status No active tasks You are ready to start receiving tasks. [PERSON_NAME]" at bounding box center [233, 469] width 386 height 857
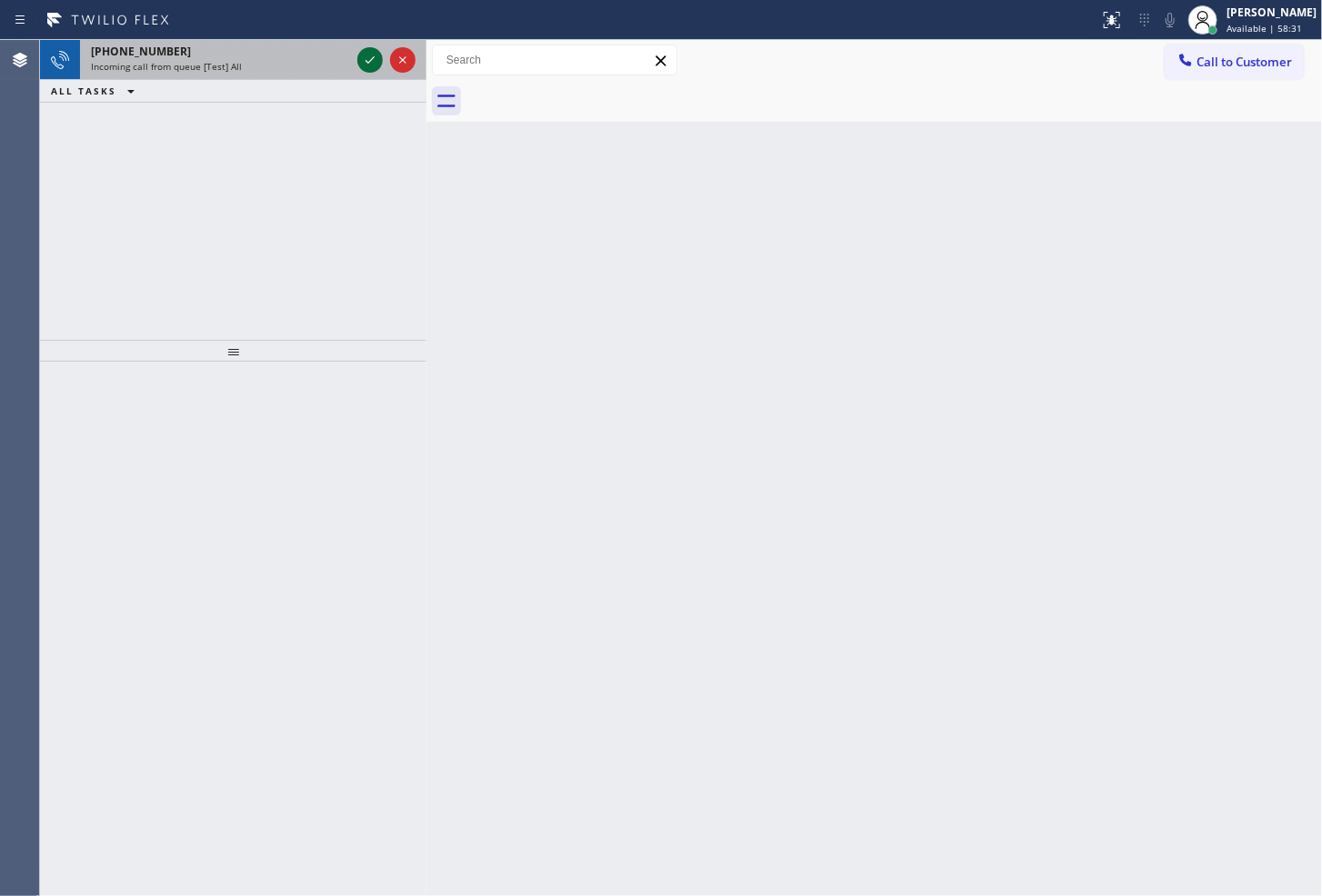
click at [369, 61] on icon at bounding box center [370, 61] width 9 height 8
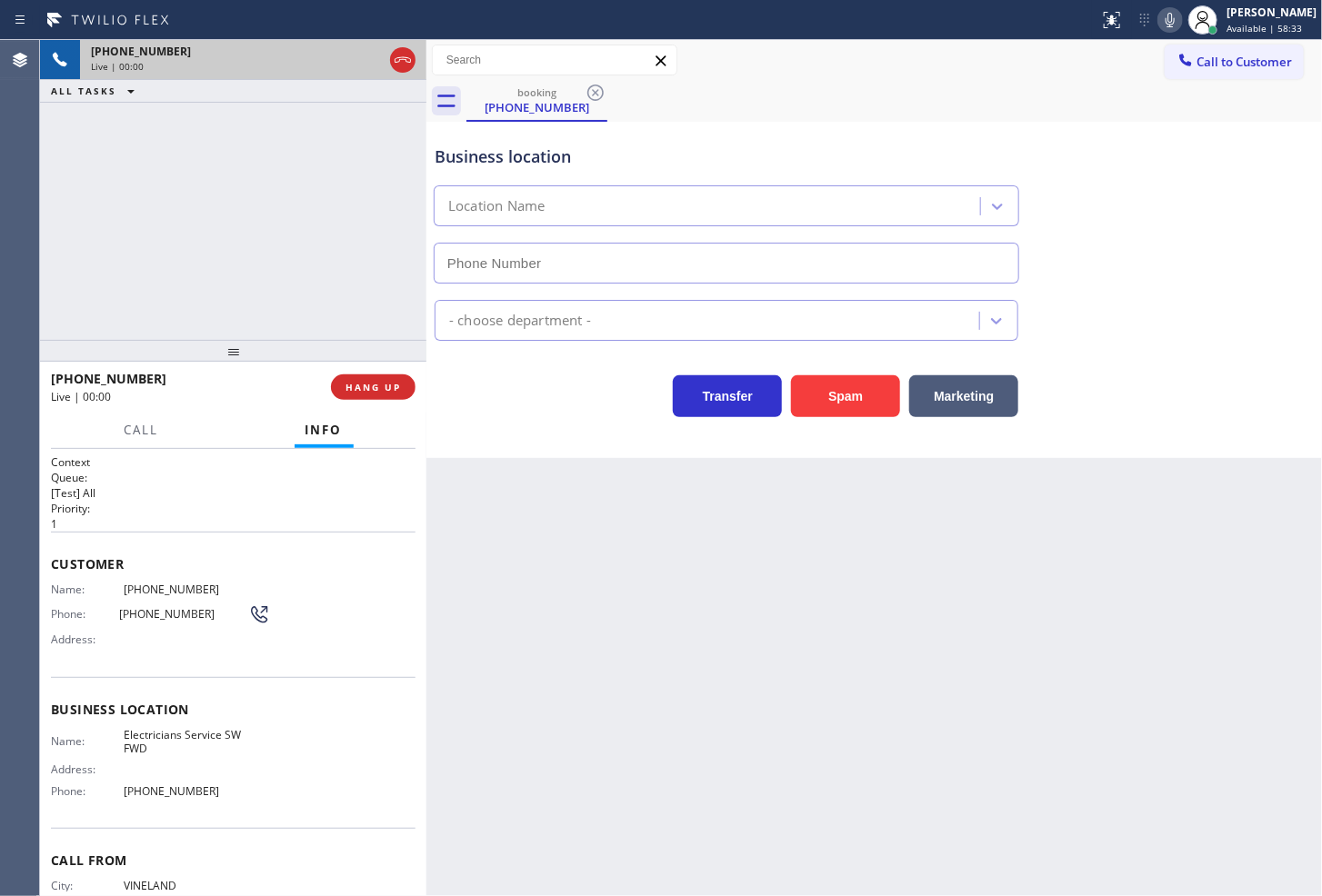
type input "[PHONE_NUMBER]"
click at [869, 393] on button "Spam" at bounding box center [846, 397] width 110 height 42
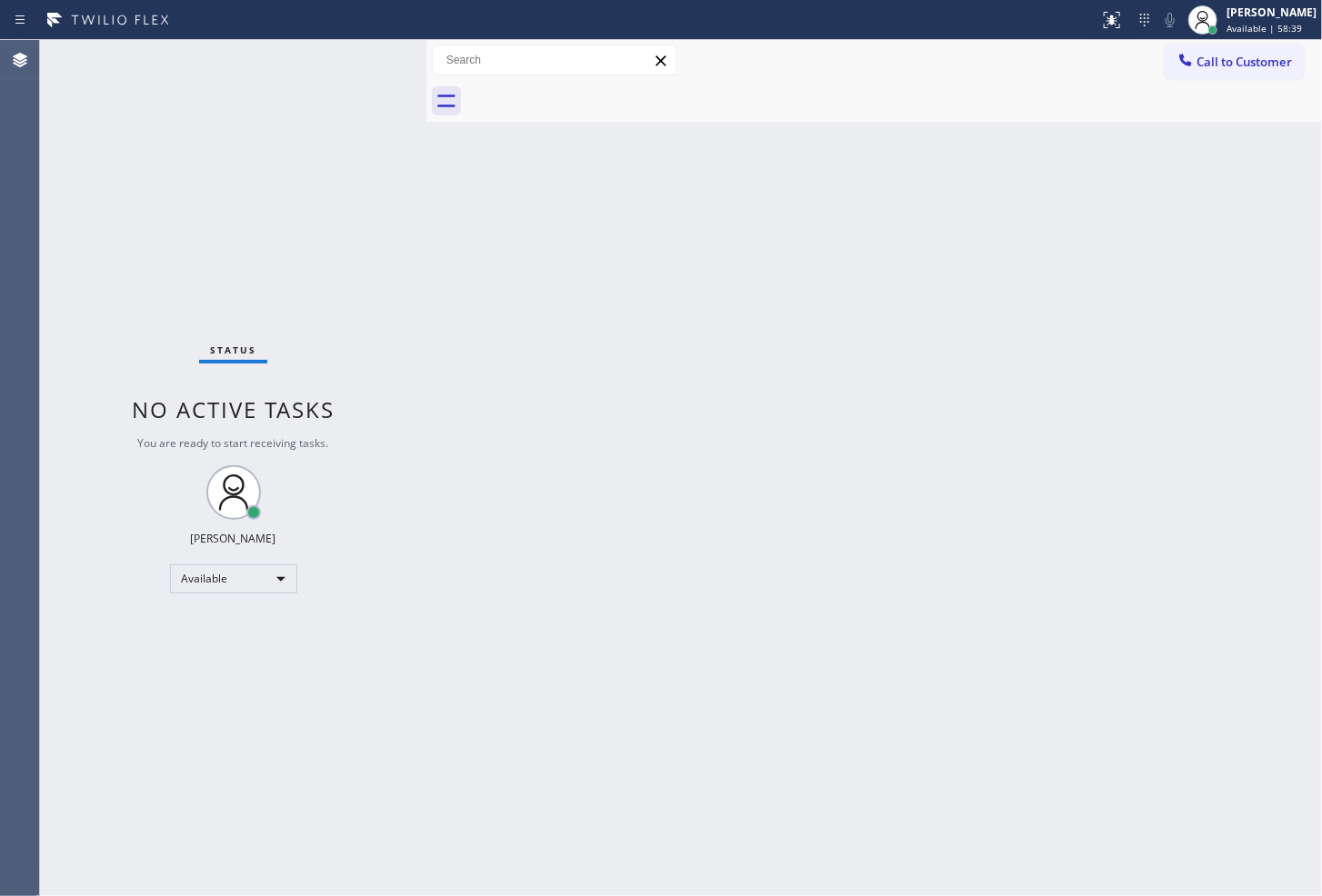
click at [315, 71] on div "Status No active tasks You are ready to start receiving tasks. [PERSON_NAME]" at bounding box center [233, 469] width 386 height 857
click at [365, 53] on div "Status No active tasks You are ready to start receiving tasks. [PERSON_NAME]" at bounding box center [233, 469] width 386 height 857
click at [355, 55] on div "Status No active tasks You are ready to start receiving tasks. [PERSON_NAME]" at bounding box center [233, 469] width 386 height 857
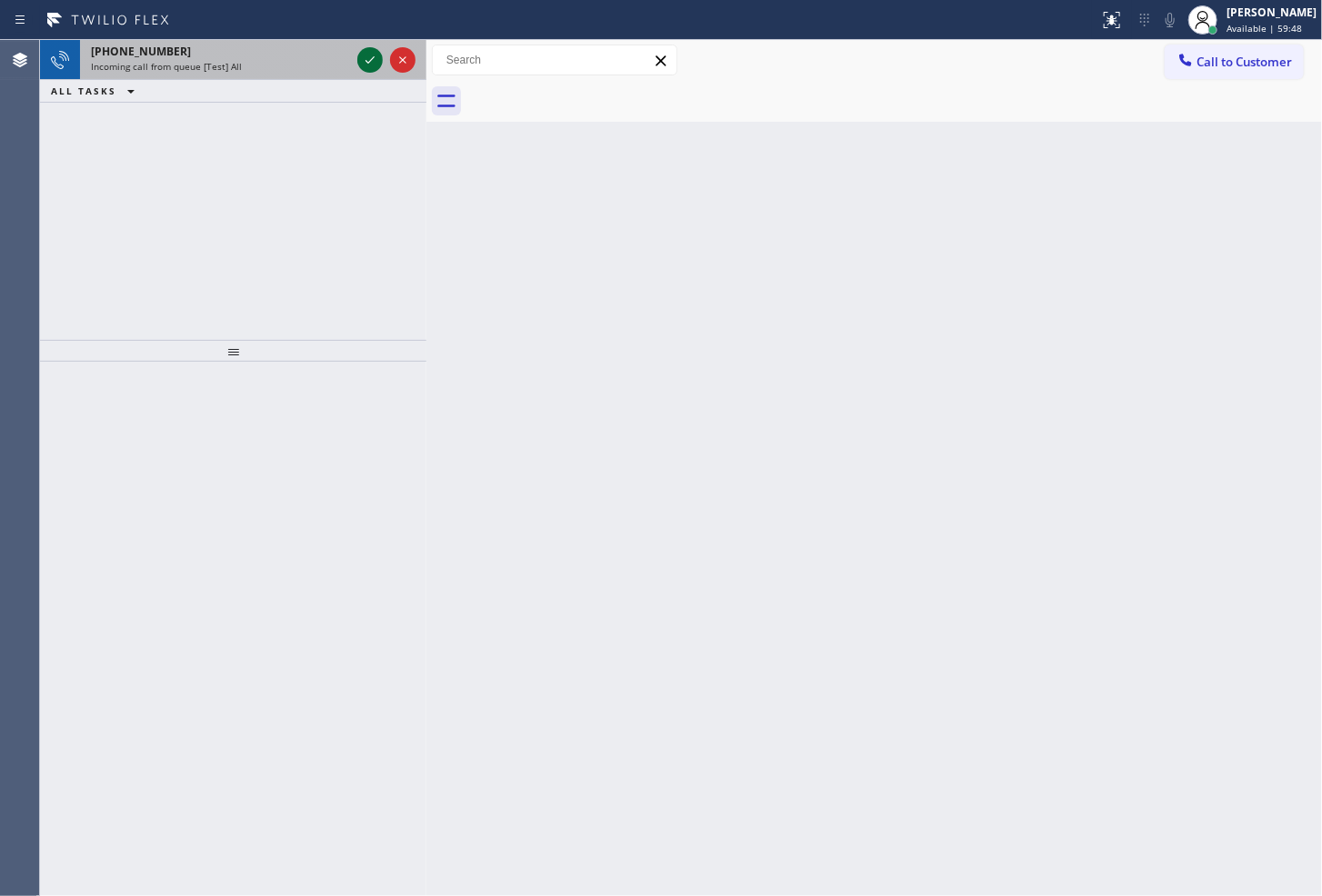
click at [361, 56] on icon at bounding box center [370, 60] width 22 height 22
click at [367, 60] on icon at bounding box center [370, 60] width 22 height 22
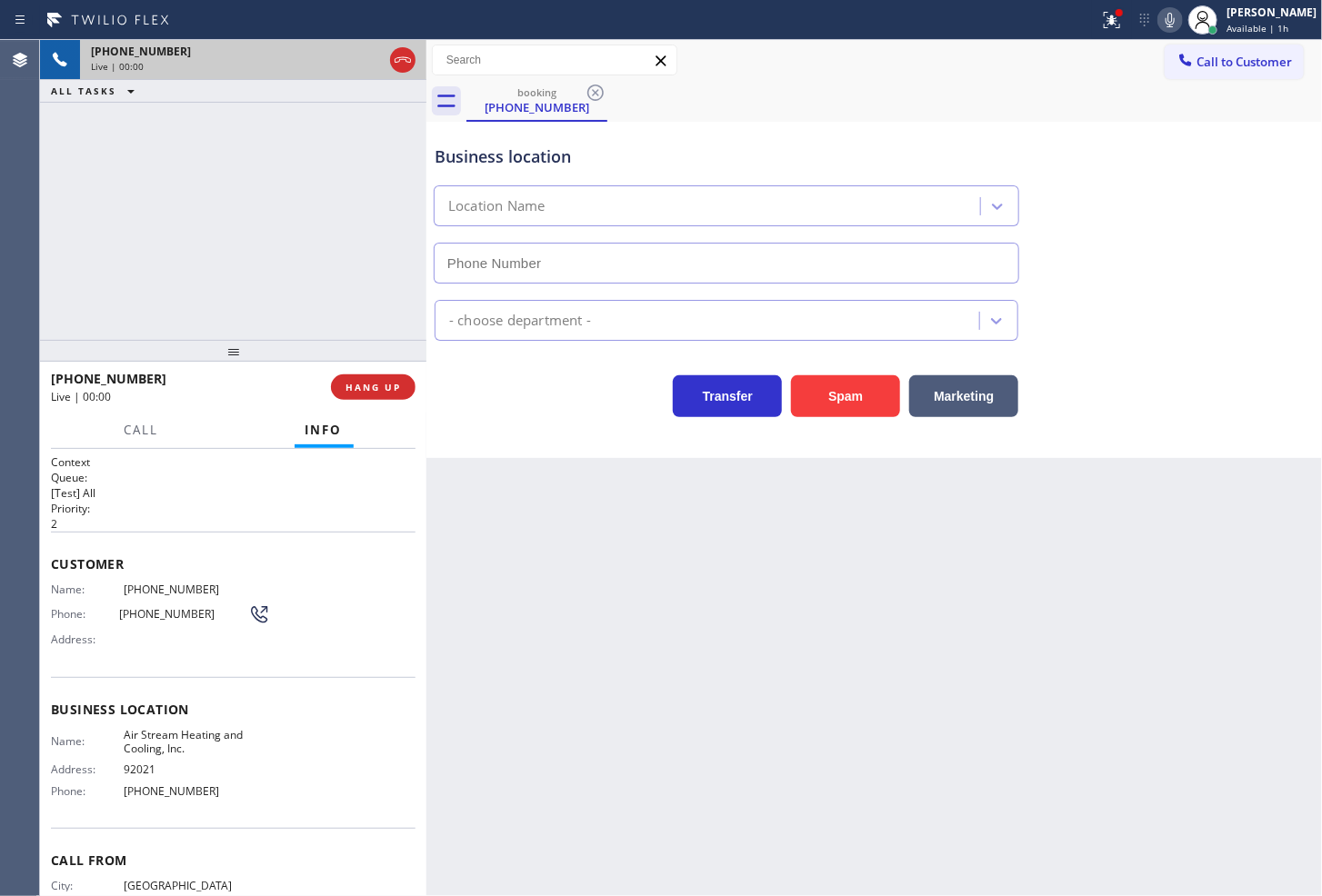
type input "[PHONE_NUMBER]"
click at [852, 416] on button "Spam" at bounding box center [846, 397] width 110 height 42
click at [853, 407] on button "Spam" at bounding box center [846, 397] width 110 height 42
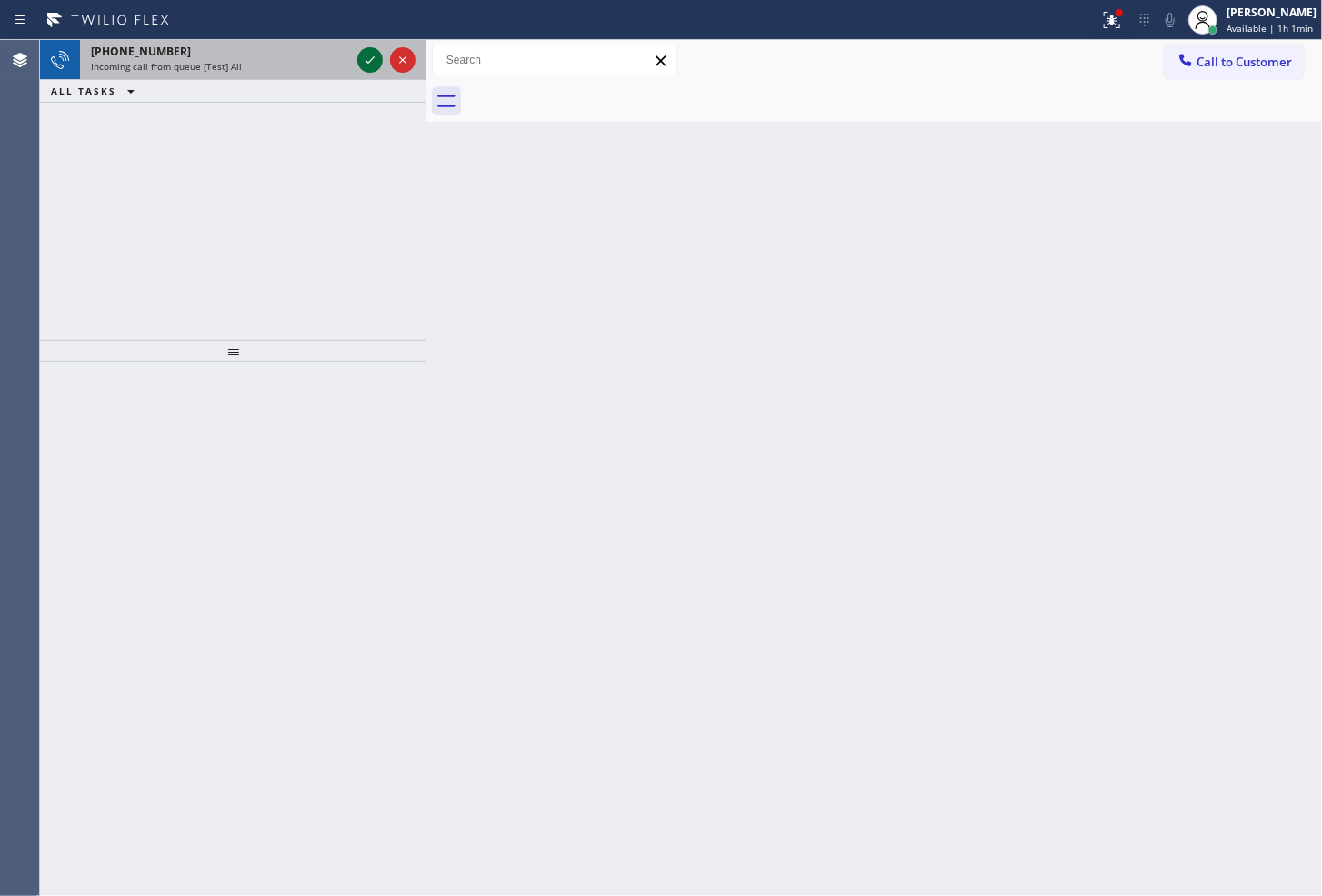
click at [371, 59] on icon at bounding box center [370, 60] width 22 height 22
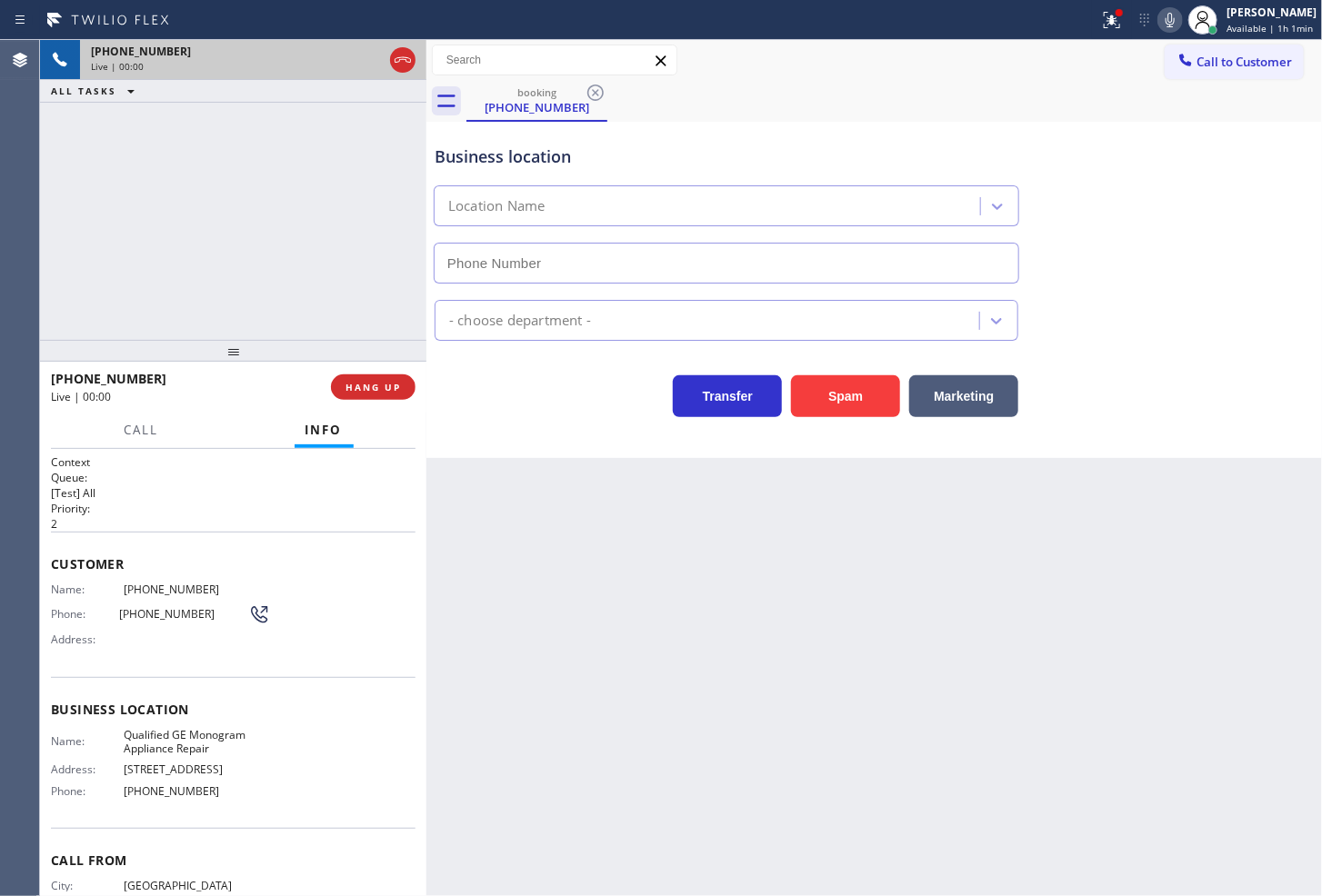
type input "[PHONE_NUMBER]"
click at [1161, 174] on div "Business location Qualified GE Monogram Appliance Repair [PHONE_NUMBER]" at bounding box center [874, 201] width 887 height 164
click at [1063, 75] on div "Call to Customer Outbound call Location Search location Your caller id phone nu…" at bounding box center [874, 60] width 895 height 32
click at [1160, 18] on icon at bounding box center [1170, 19] width 22 height 22
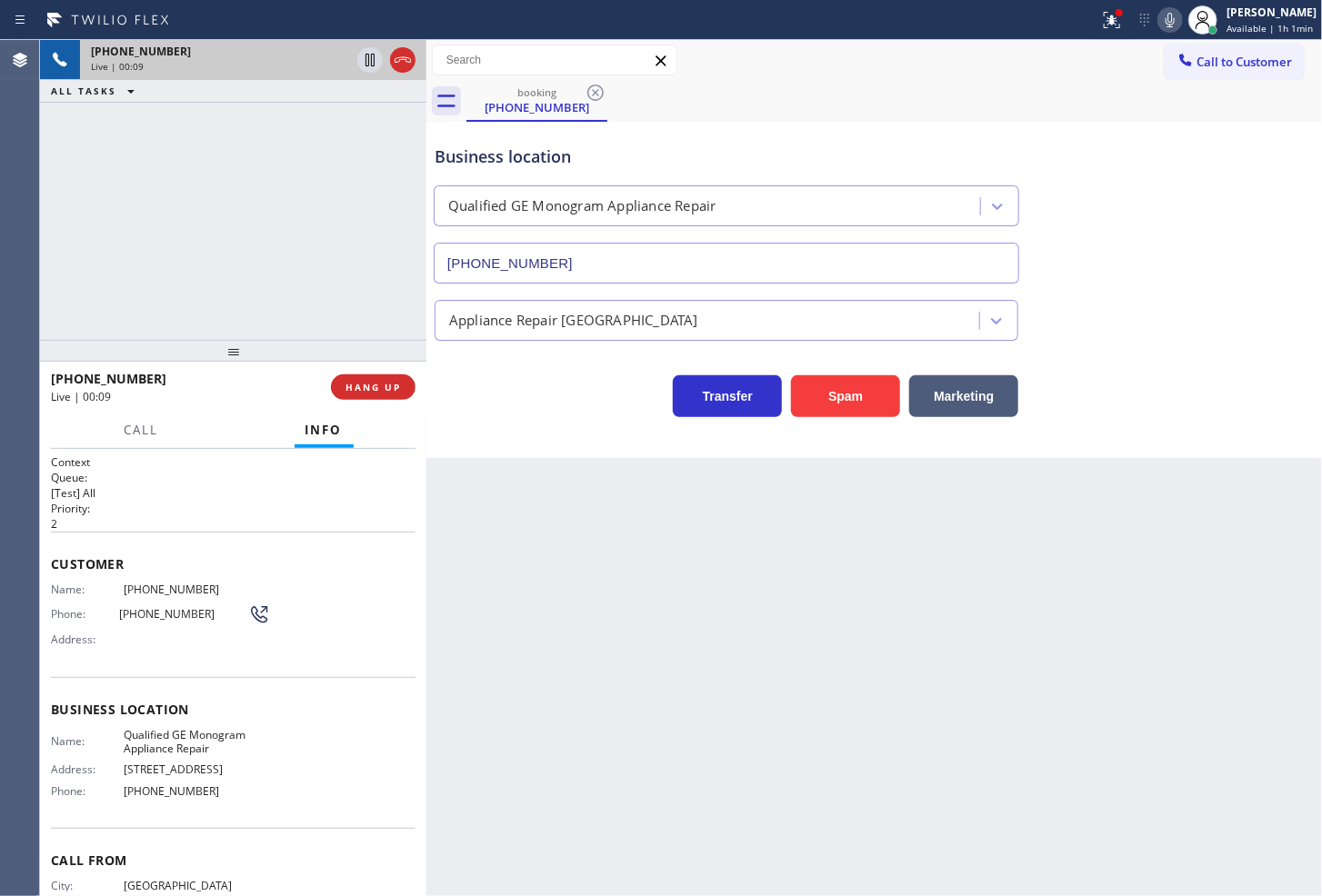
click at [82, 228] on div "[PHONE_NUMBER] Live | 00:09 ALL TASKS ALL TASKS ACTIVE TASKS TASKS IN WRAP UP" at bounding box center [233, 190] width 386 height 300
click at [385, 392] on span "HANG UP" at bounding box center [374, 387] width 56 height 12
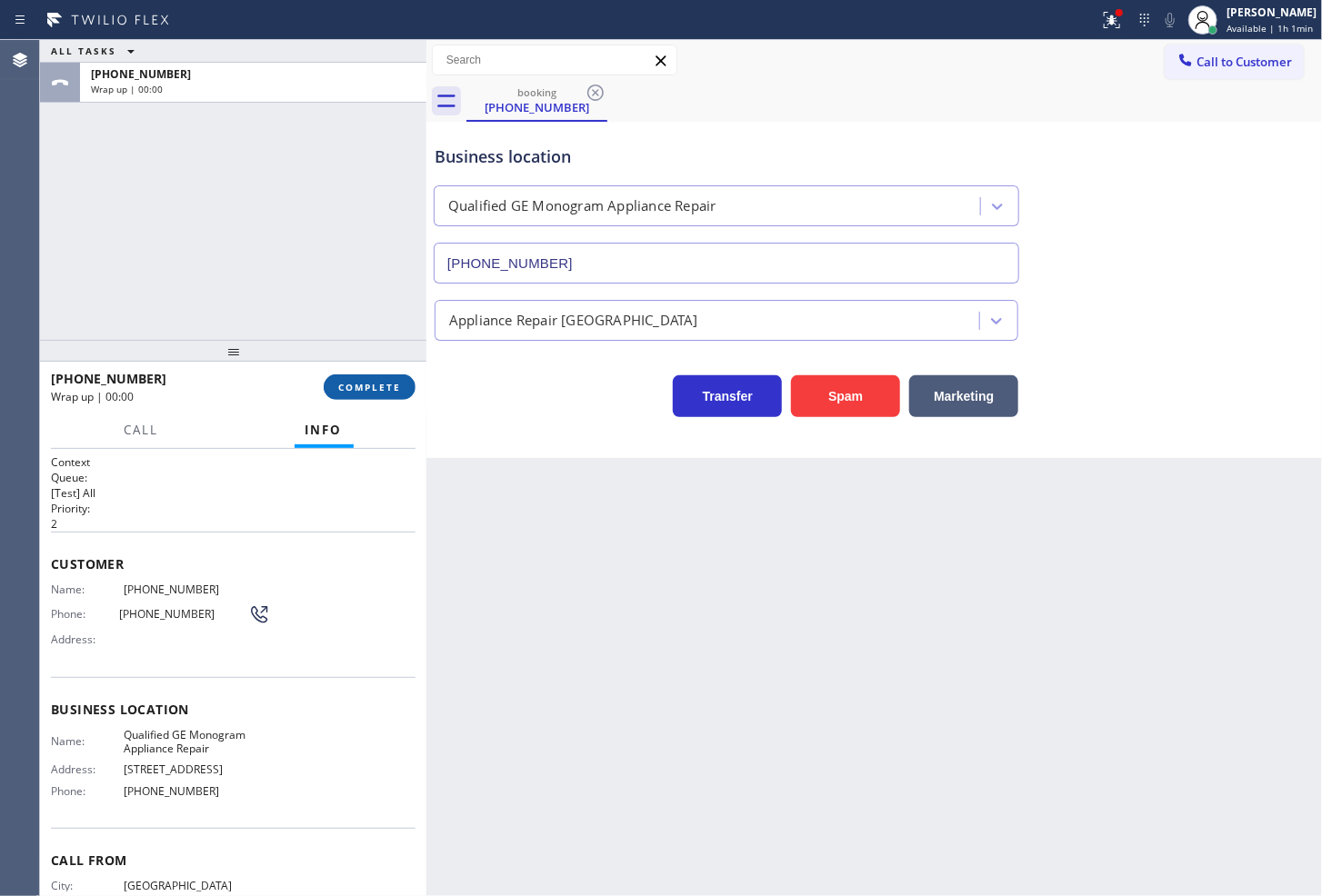
click at [385, 392] on span "COMPLETE" at bounding box center [369, 387] width 62 height 12
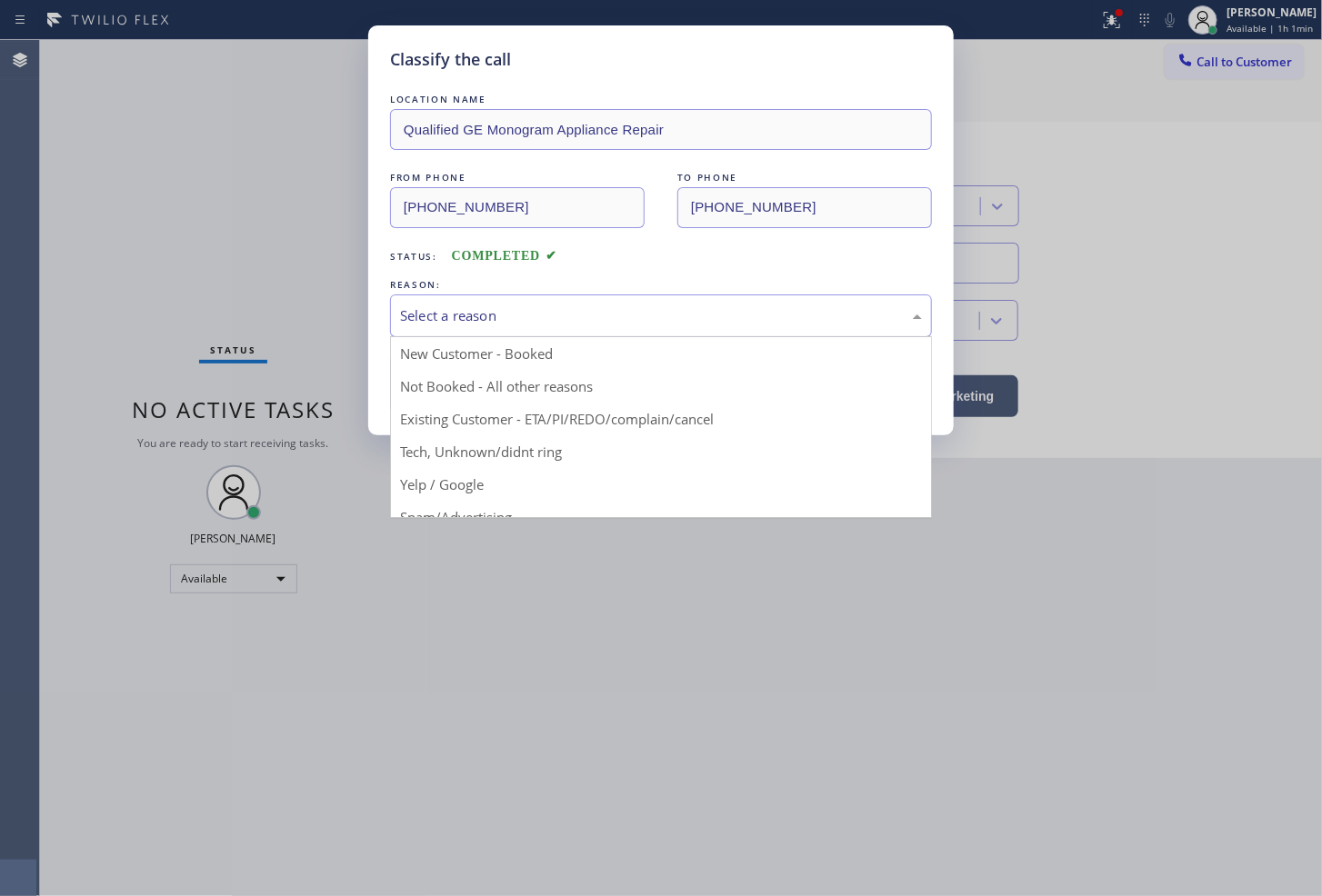
click at [530, 314] on div "Select a reason" at bounding box center [661, 316] width 522 height 21
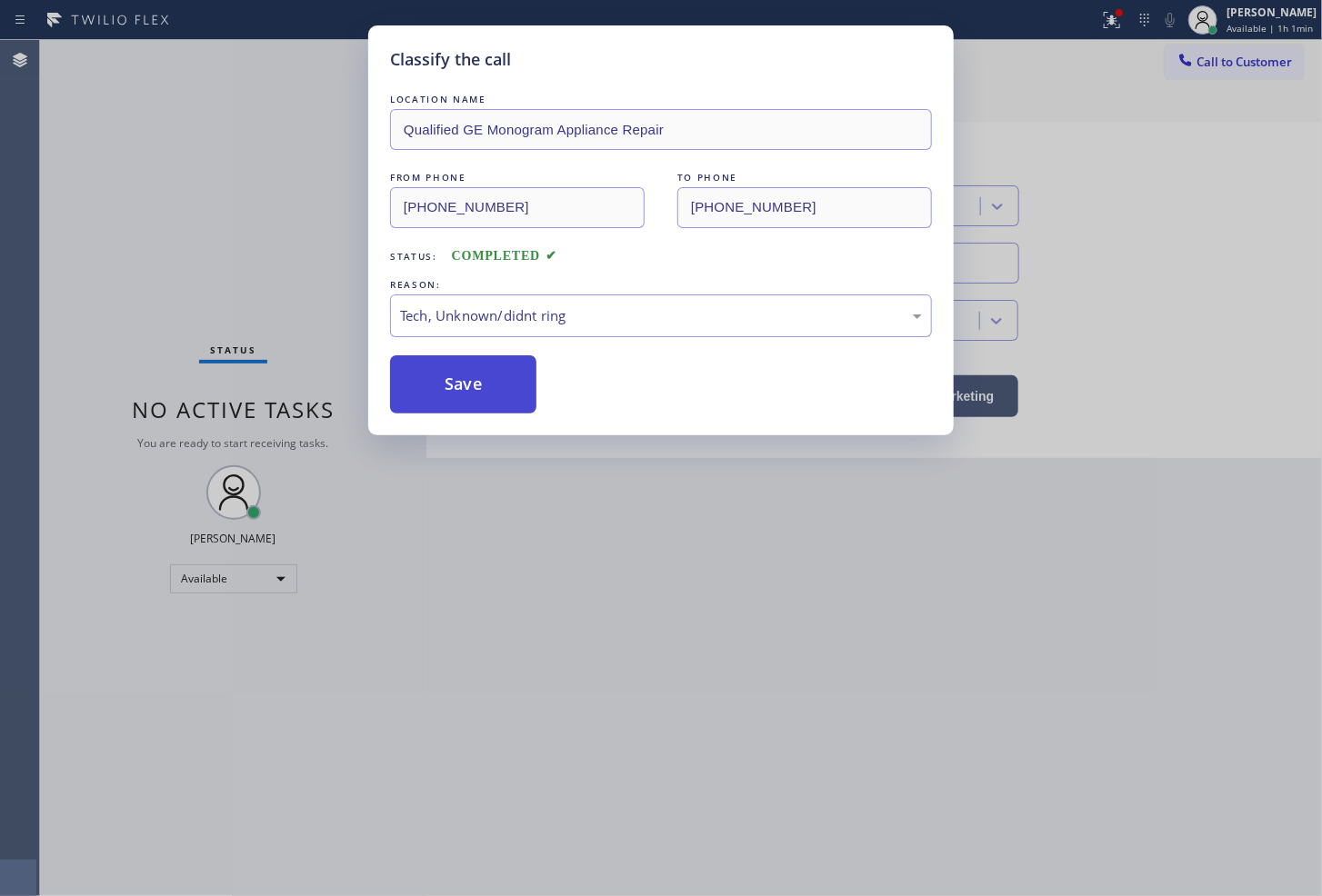
click at [462, 401] on button "Save" at bounding box center [463, 384] width 146 height 59
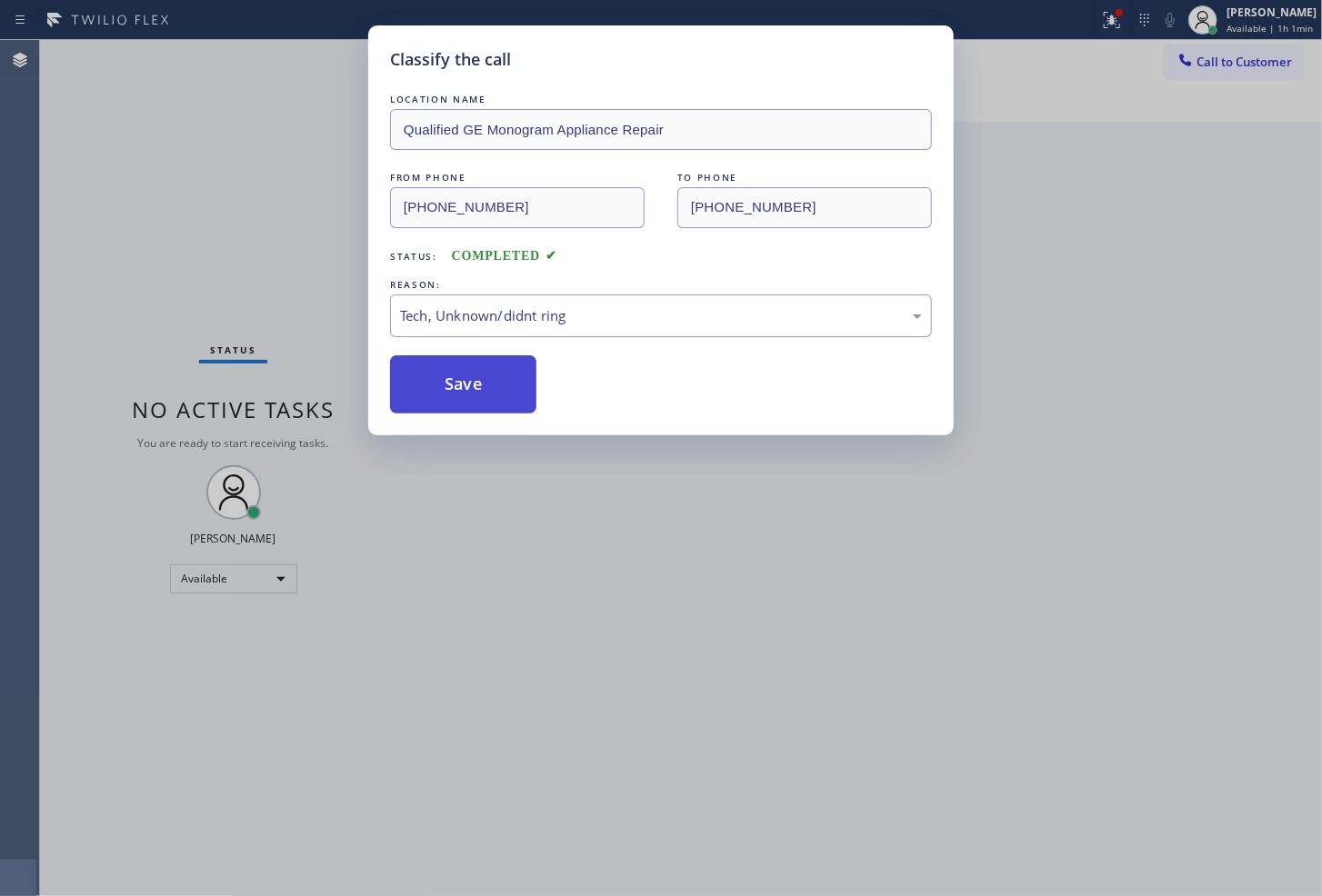
click at [462, 401] on button "Save" at bounding box center [463, 384] width 146 height 59
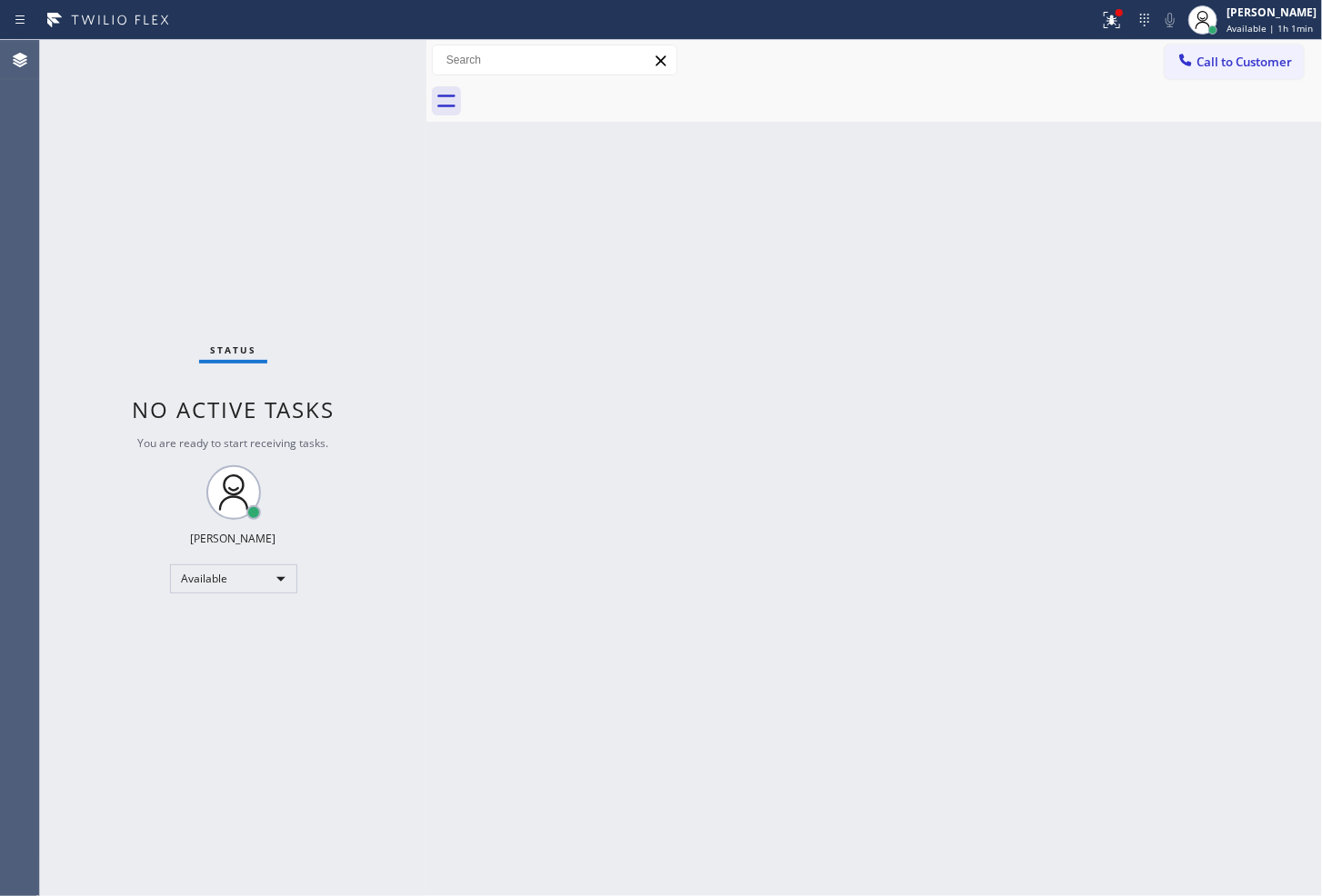
click at [378, 61] on div "Status No active tasks You are ready to start receiving tasks. [PERSON_NAME]" at bounding box center [233, 469] width 386 height 857
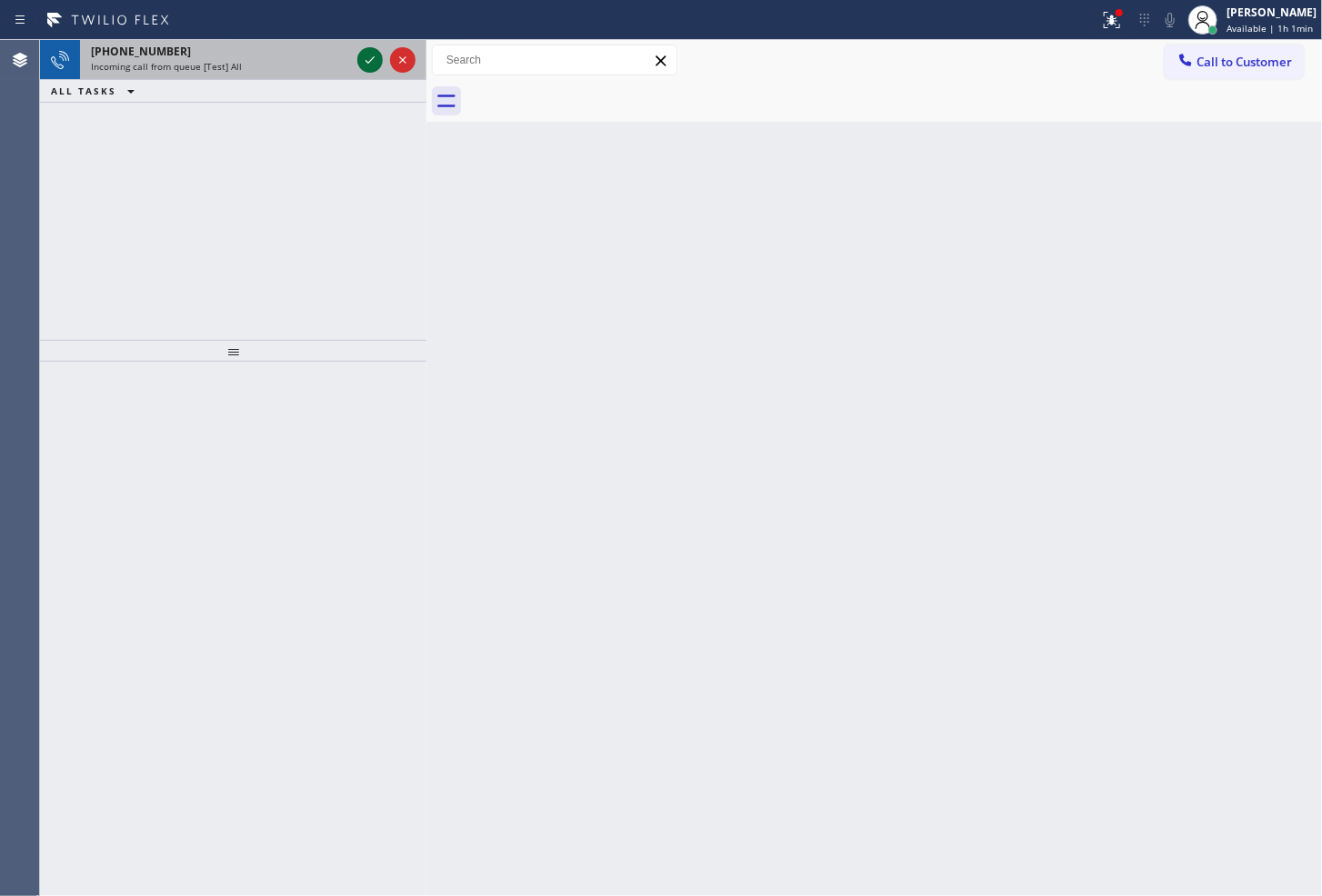
click at [378, 61] on icon at bounding box center [370, 60] width 22 height 22
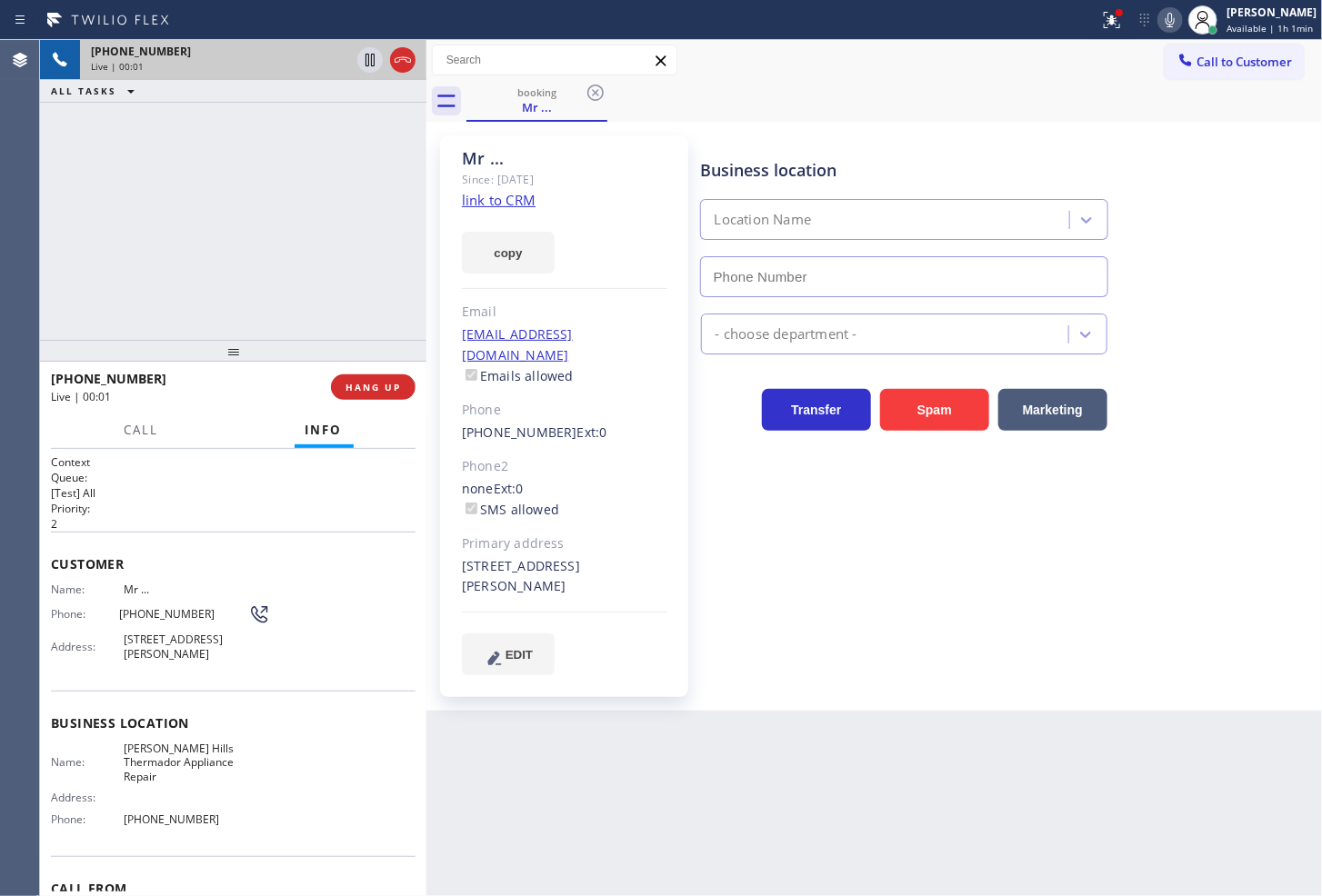
type input "[PHONE_NUMBER]"
click at [485, 198] on link "link to CRM" at bounding box center [499, 200] width 74 height 18
click at [295, 224] on div "[PHONE_NUMBER] Live | 00:08 ALL TASKS ALL TASKS ACTIVE TASKS TASKS IN WRAP UP" at bounding box center [233, 190] width 386 height 300
click at [221, 253] on div "[PHONE_NUMBER] Live | 00:33 ALL TASKS ALL TASKS ACTIVE TASKS TASKS IN WRAP UP" at bounding box center [233, 190] width 386 height 300
click at [298, 193] on div "[PHONE_NUMBER] Live | 00:44 ALL TASKS ALL TASKS ACTIVE TASKS TASKS IN WRAP UP" at bounding box center [233, 190] width 386 height 300
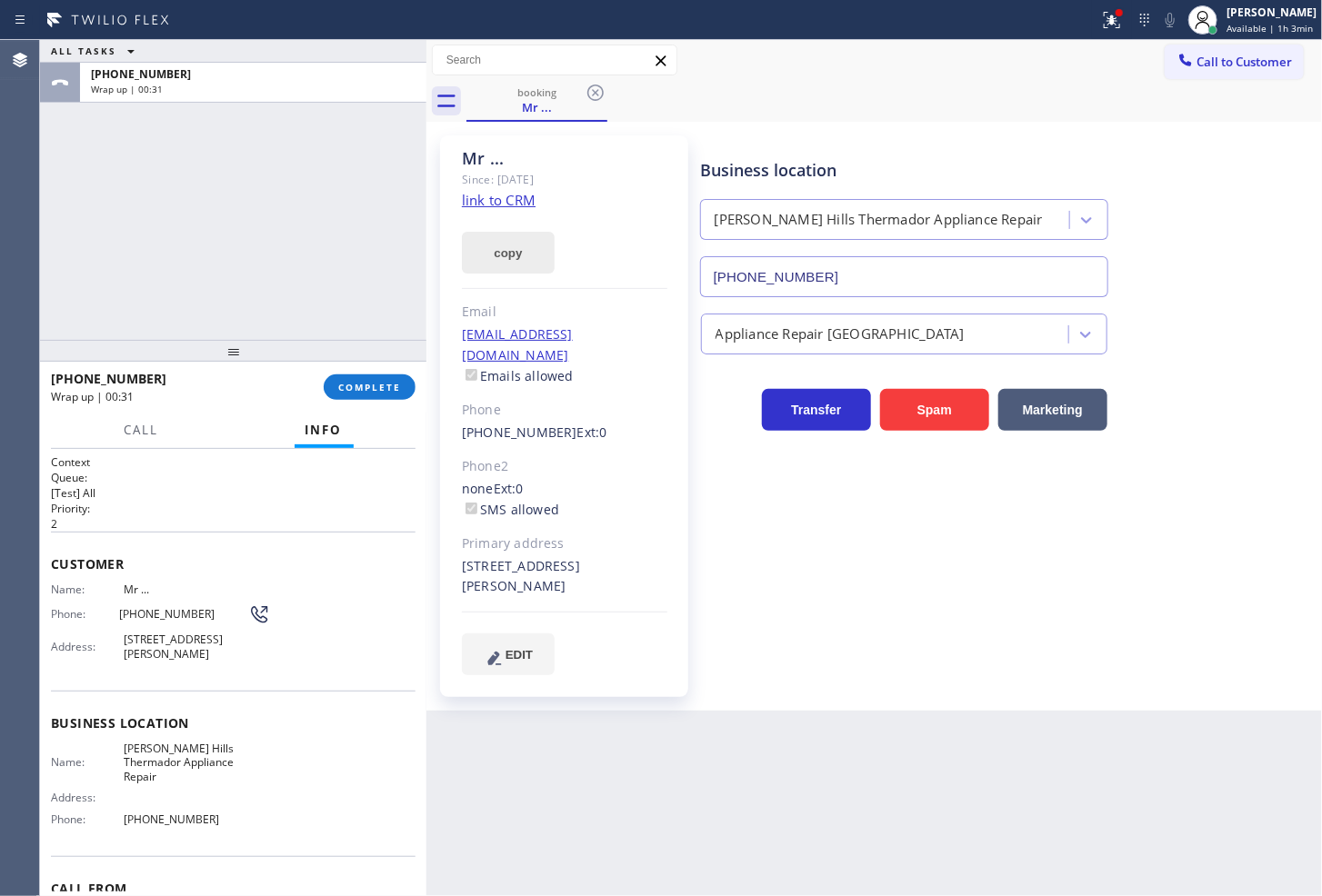
click at [484, 251] on button "copy" at bounding box center [508, 253] width 93 height 42
click at [349, 384] on span "COMPLETE" at bounding box center [369, 387] width 62 height 12
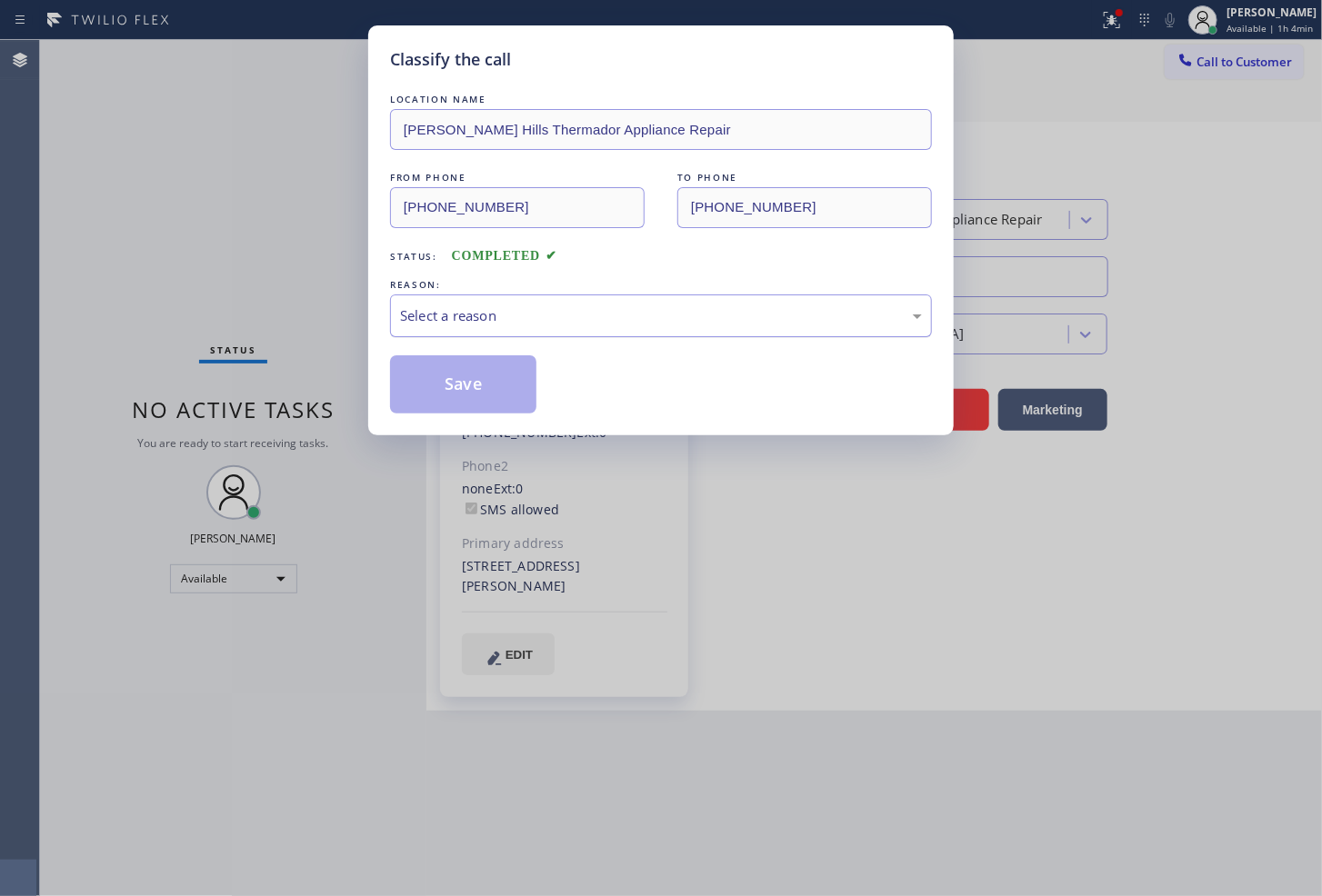
click at [499, 323] on div "Select a reason" at bounding box center [661, 316] width 522 height 21
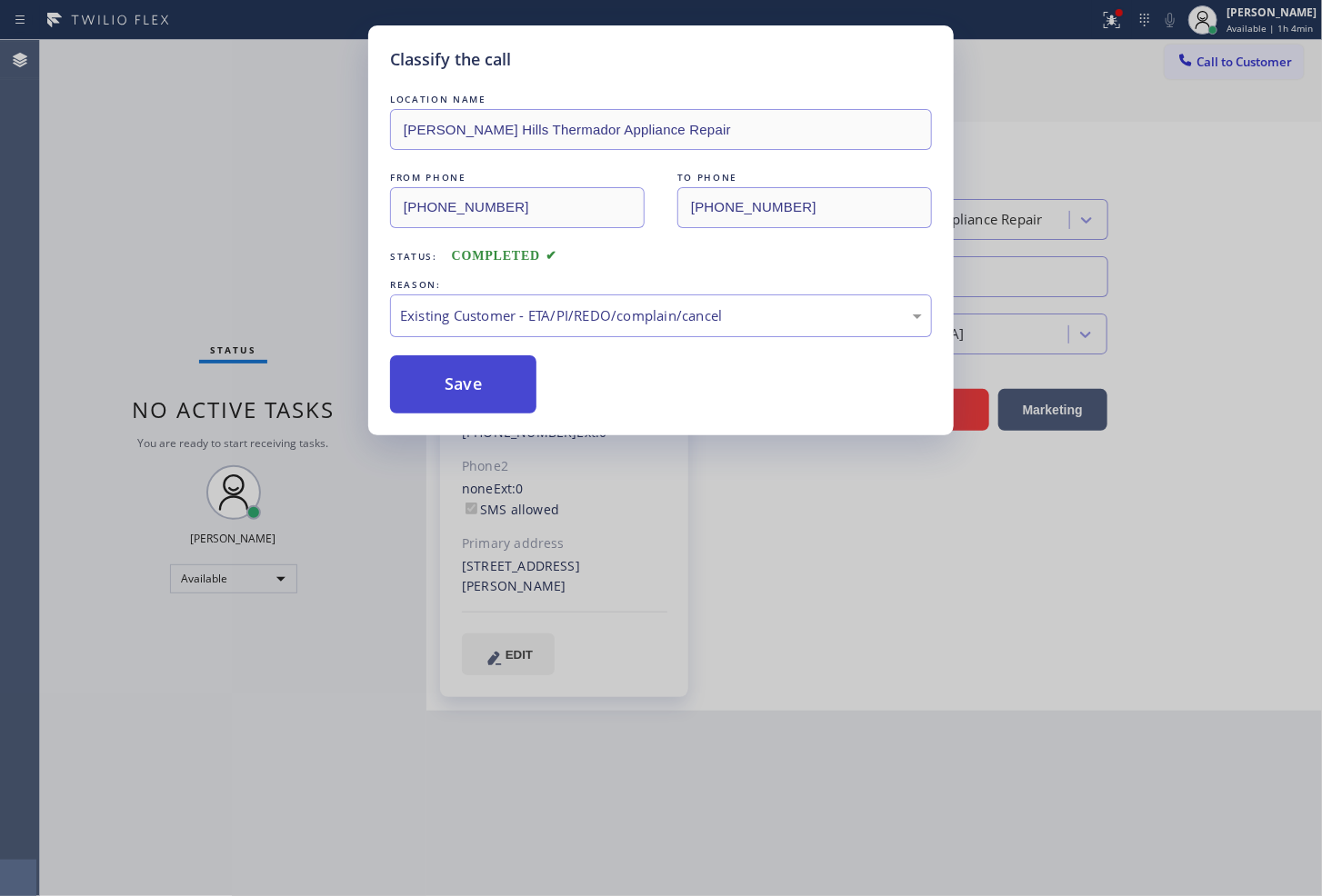
click at [495, 382] on button "Save" at bounding box center [463, 384] width 146 height 59
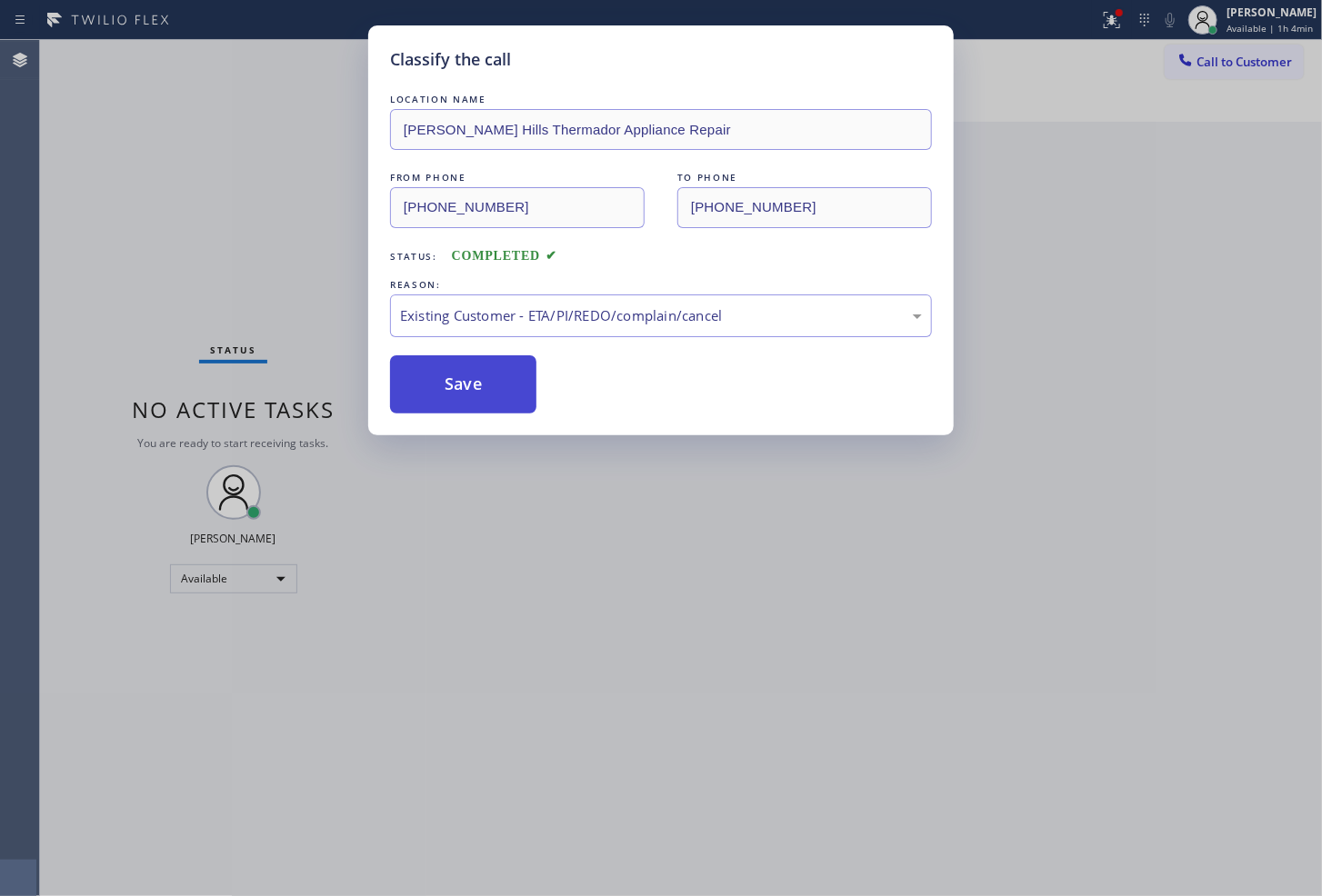
click at [495, 382] on button "Save" at bounding box center [463, 384] width 146 height 59
drag, startPoint x: 495, startPoint y: 382, endPoint x: 1204, endPoint y: 69, distance: 775.0
click at [501, 377] on button "Save" at bounding box center [463, 384] width 146 height 59
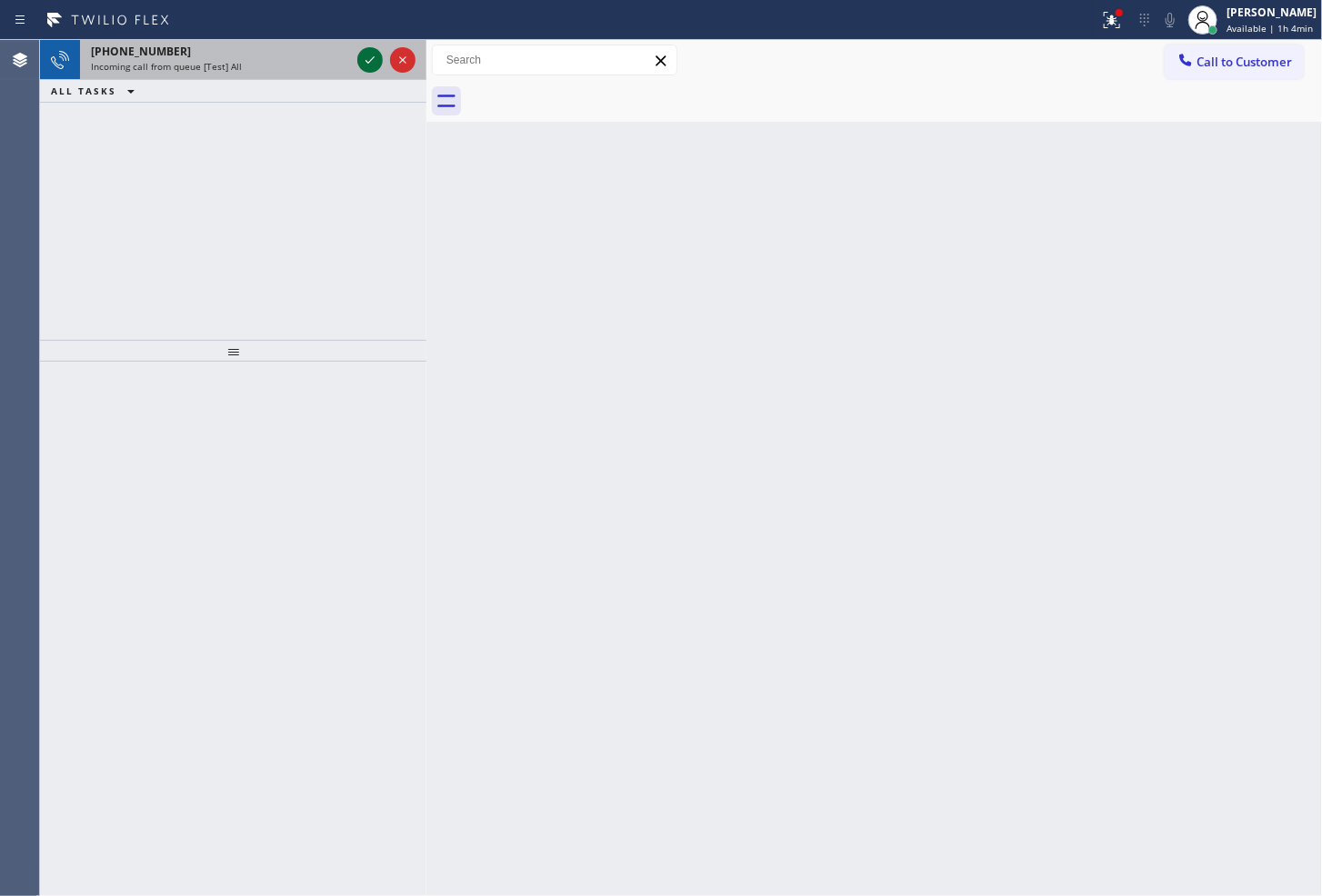
click at [371, 55] on icon at bounding box center [370, 60] width 22 height 22
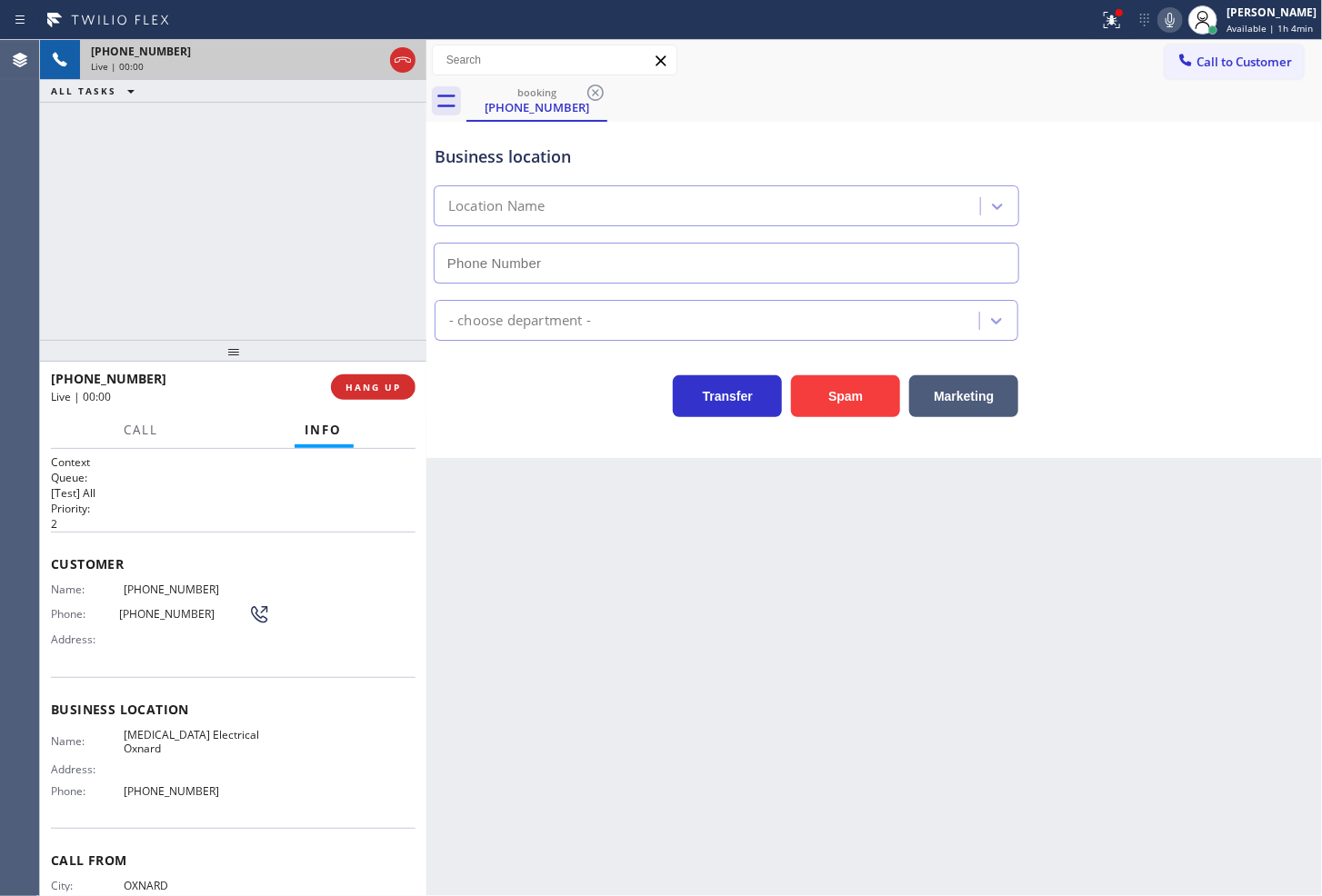
type input "[PHONE_NUMBER]"
click at [1101, 15] on icon at bounding box center [1112, 19] width 22 height 22
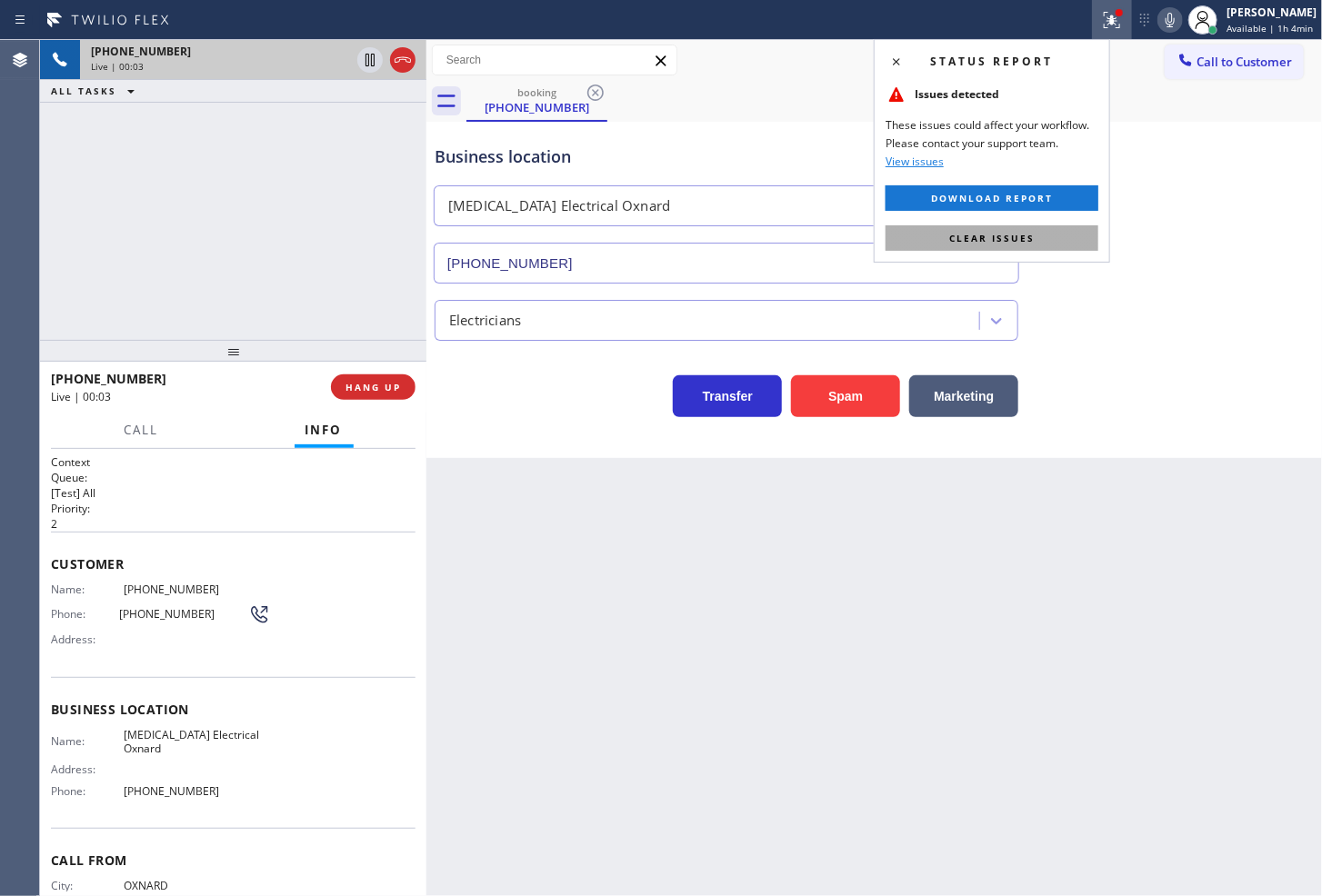
click at [1079, 236] on button "Clear issues" at bounding box center [992, 238] width 213 height 26
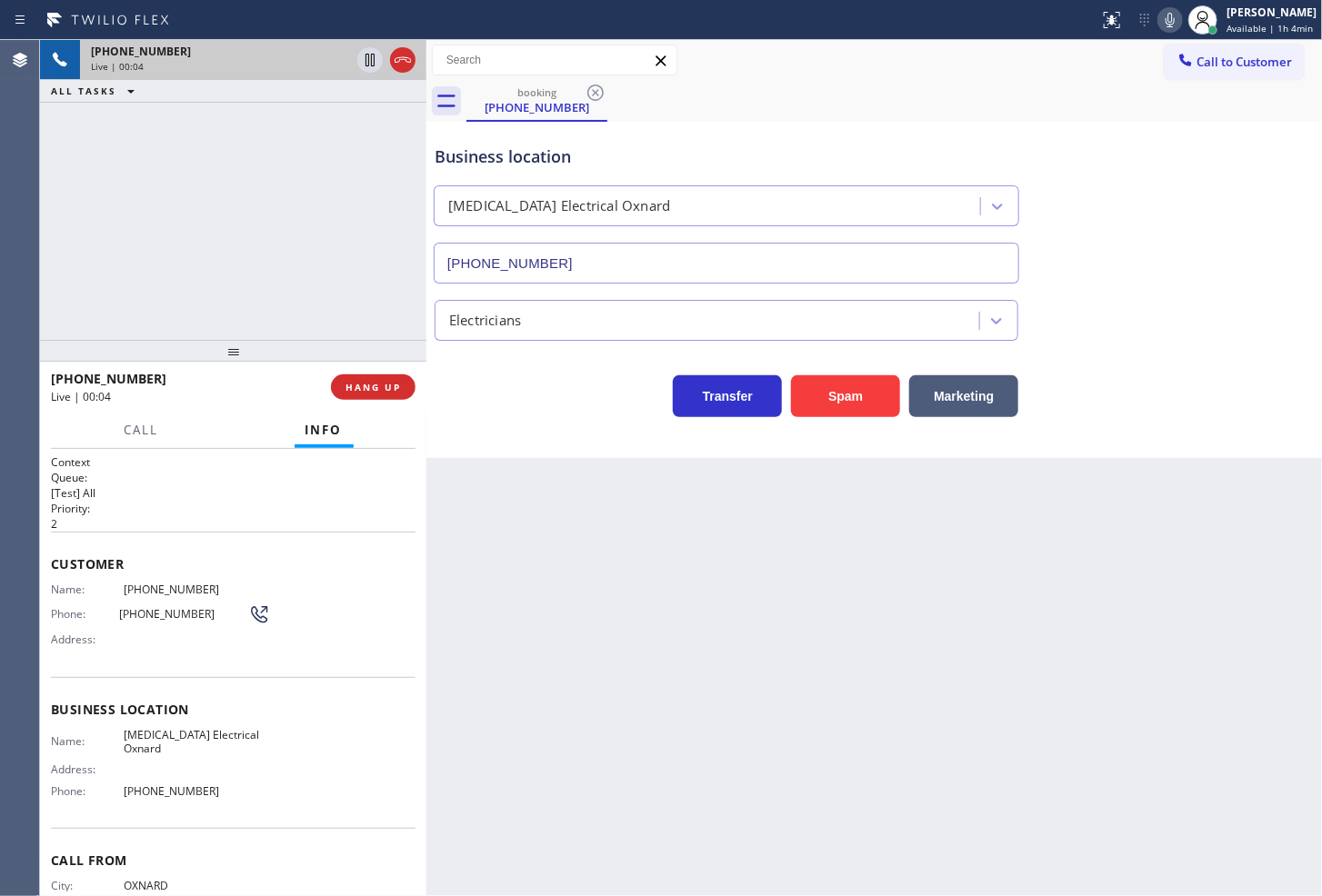
click at [168, 257] on div "[PHONE_NUMBER] Live | 00:04 ALL TASKS ALL TASKS ACTIVE TASKS TASKS IN WRAP UP" at bounding box center [233, 190] width 386 height 300
click at [1160, 19] on icon at bounding box center [1170, 19] width 22 height 22
click at [1164, 24] on rect at bounding box center [1170, 17] width 12 height 12
click at [141, 226] on div "[PHONE_NUMBER] Live | 00:42 ALL TASKS ALL TASKS ACTIVE TASKS TASKS IN WRAP UP" at bounding box center [233, 190] width 386 height 300
click at [219, 415] on div "Call Info" at bounding box center [233, 431] width 365 height 36
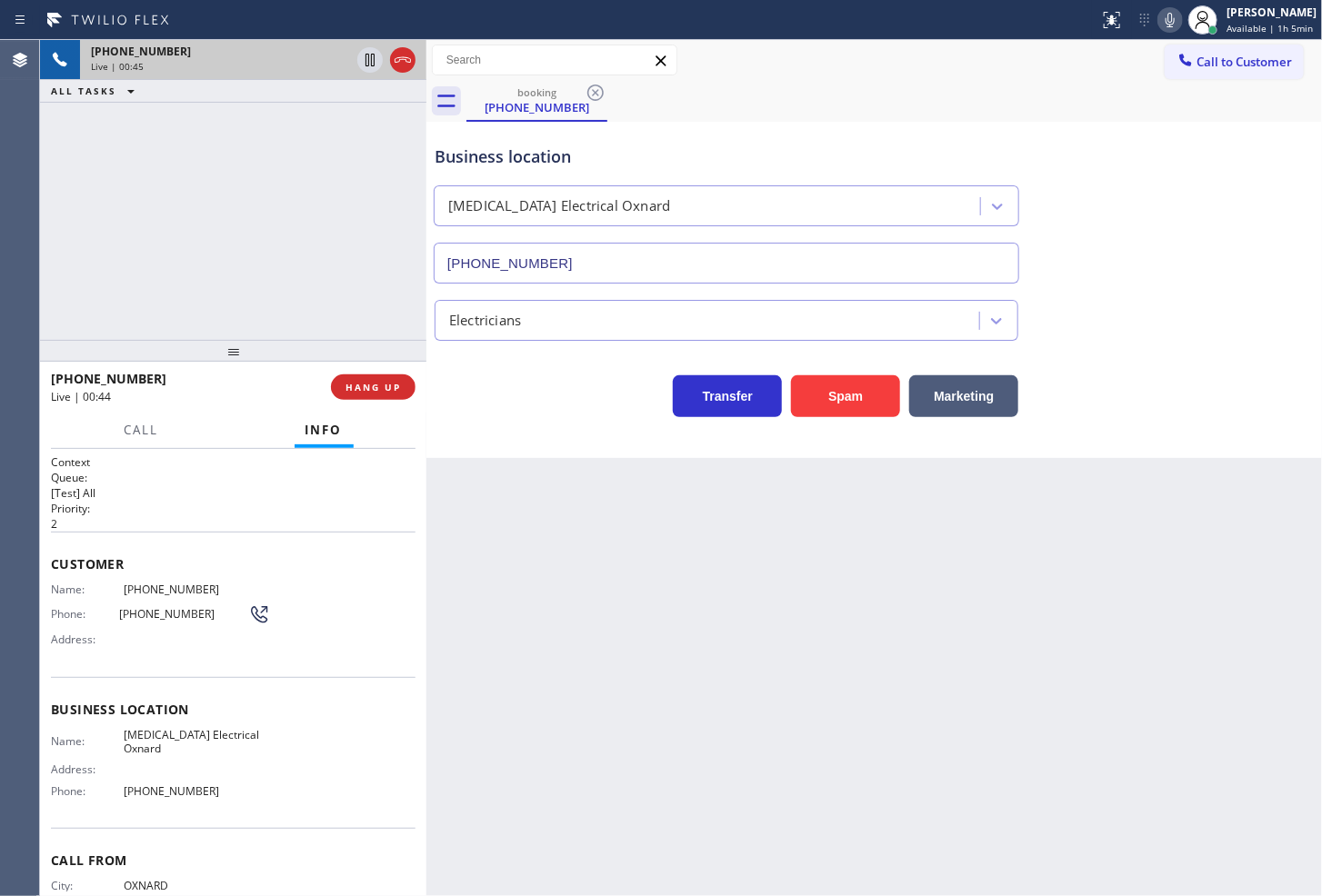
click at [1056, 101] on div "booking [PHONE_NUMBER]" at bounding box center [894, 101] width 856 height 41
click at [285, 277] on div "[PHONE_NUMBER] Live | 00:47 ALL TASKS ALL TASKS ACTIVE TASKS TASKS IN WRAP UP" at bounding box center [233, 190] width 386 height 300
drag, startPoint x: 280, startPoint y: 230, endPoint x: 315, endPoint y: 191, distance: 52.4
click at [301, 209] on div "[PHONE_NUMBER] Live | 00:48 ALL TASKS ALL TASKS ACTIVE TASKS TASKS IN WRAP UP" at bounding box center [233, 190] width 386 height 300
click at [367, 58] on icon at bounding box center [370, 60] width 22 height 22
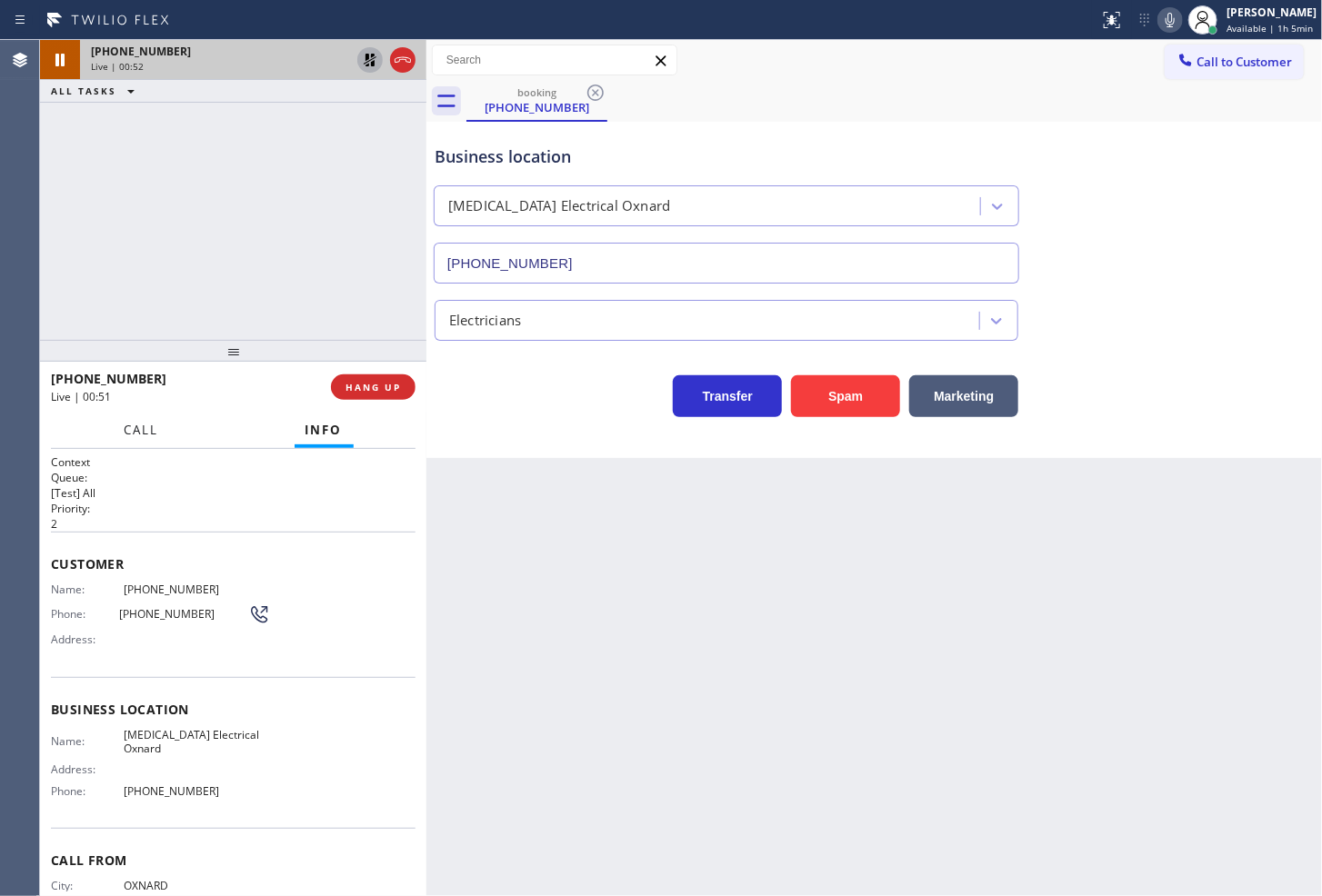
click at [135, 434] on span "Call" at bounding box center [142, 429] width 35 height 16
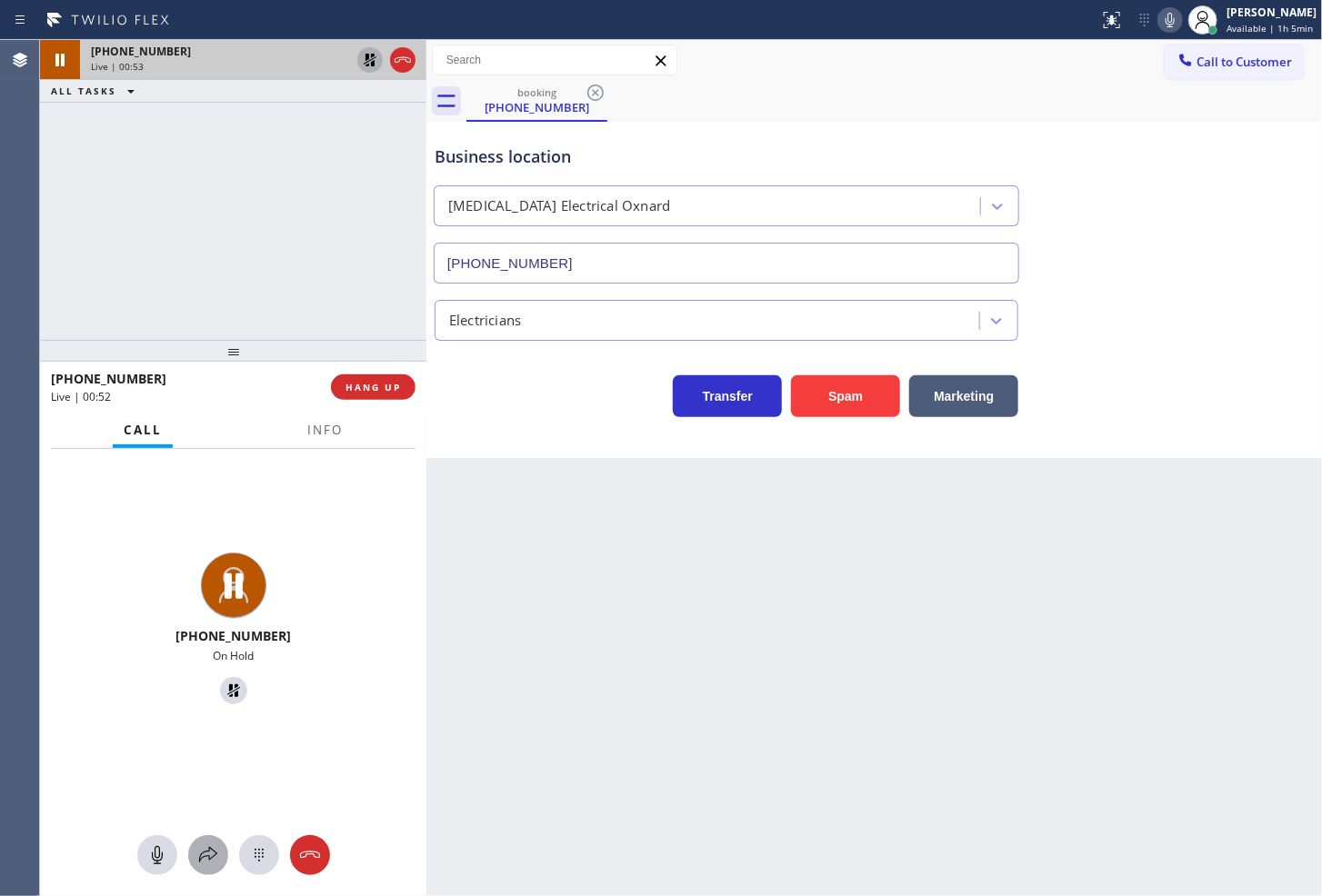
click at [208, 846] on icon at bounding box center [208, 855] width 22 height 22
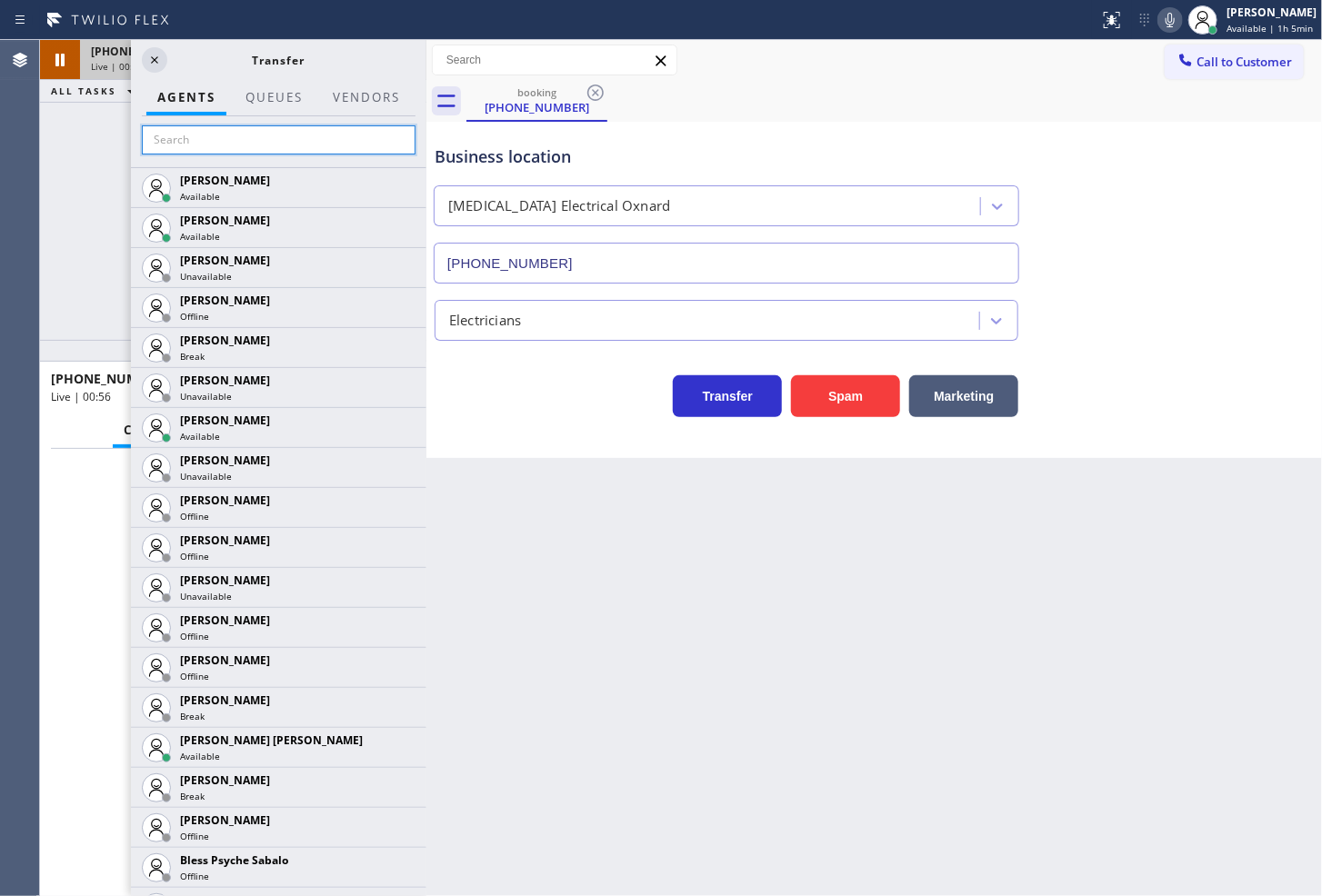
click at [214, 147] on input "text" at bounding box center [279, 140] width 274 height 29
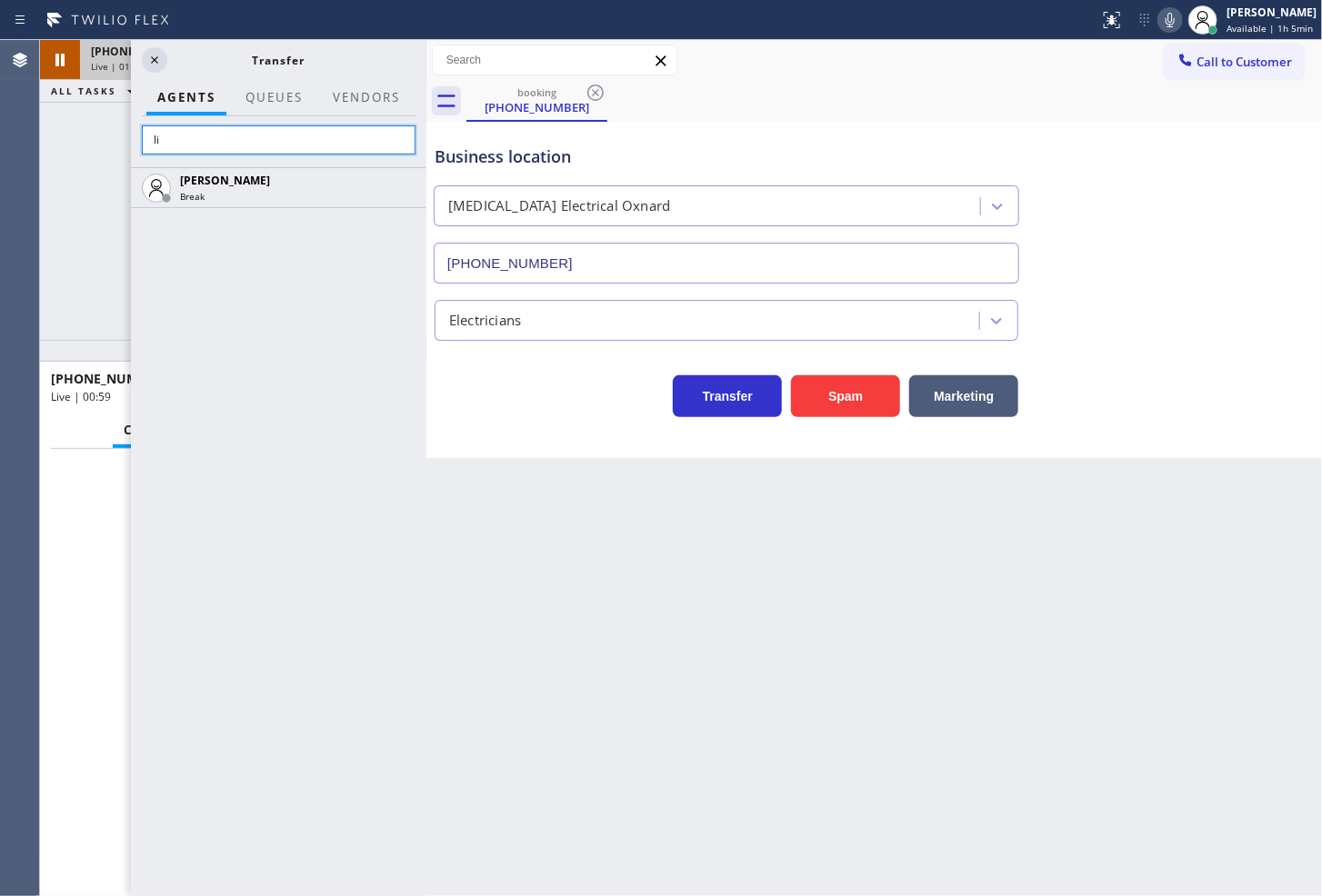
type input "l"
type input "m"
type input "j"
type input "a"
type input "r"
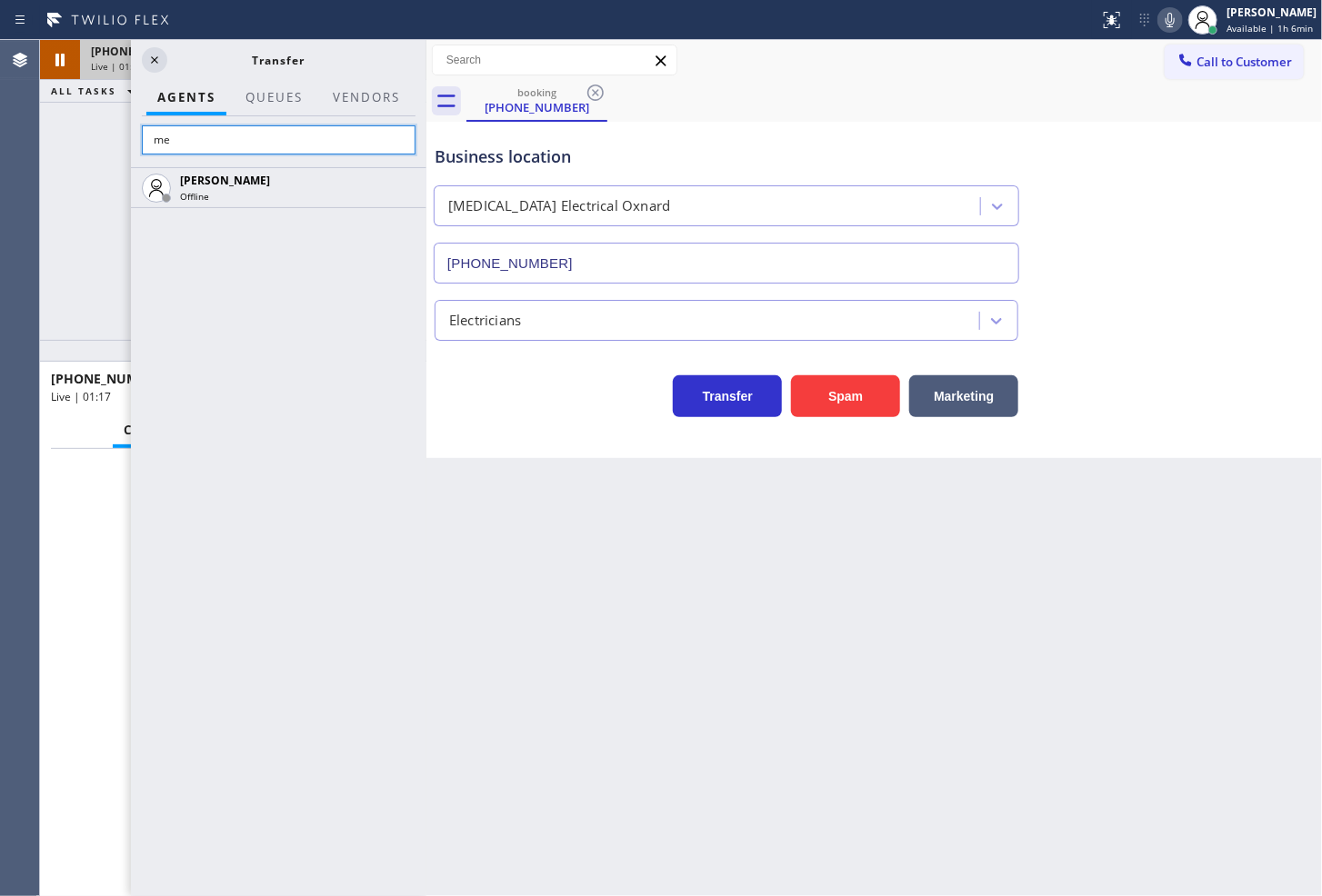
type input "m"
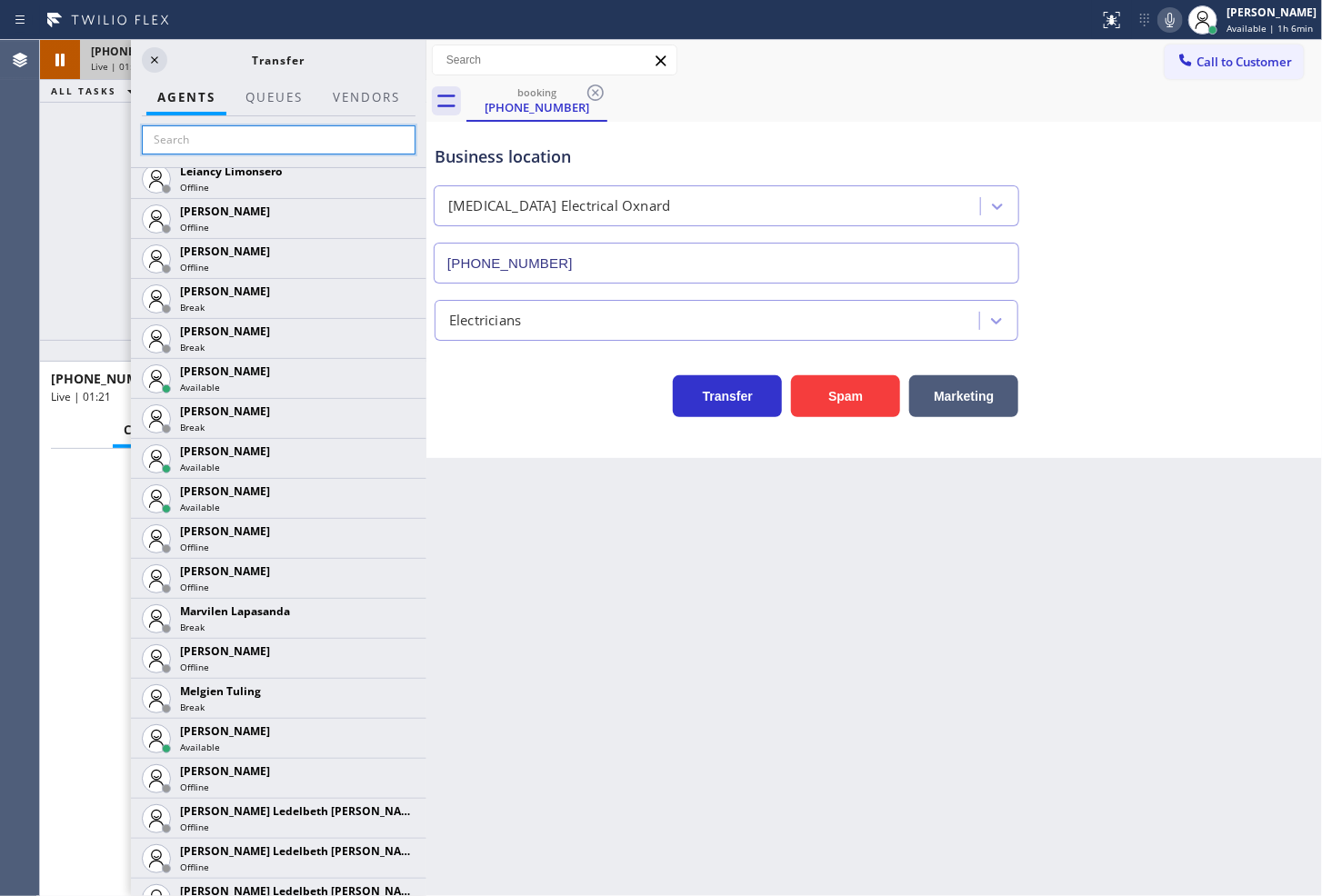
scroll to position [3790, 0]
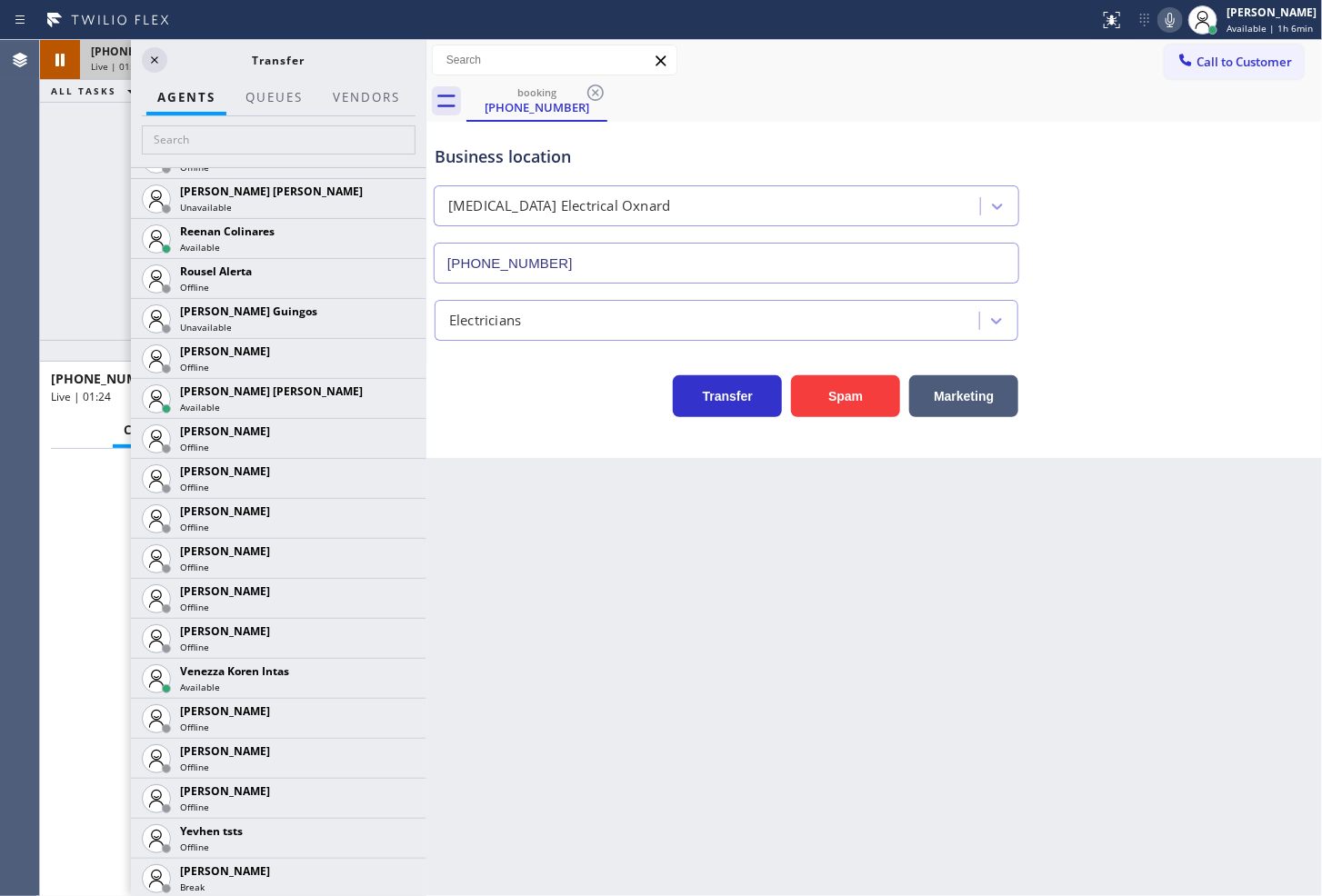
click at [0, 0] on icon at bounding box center [0, 0] width 0 height 0
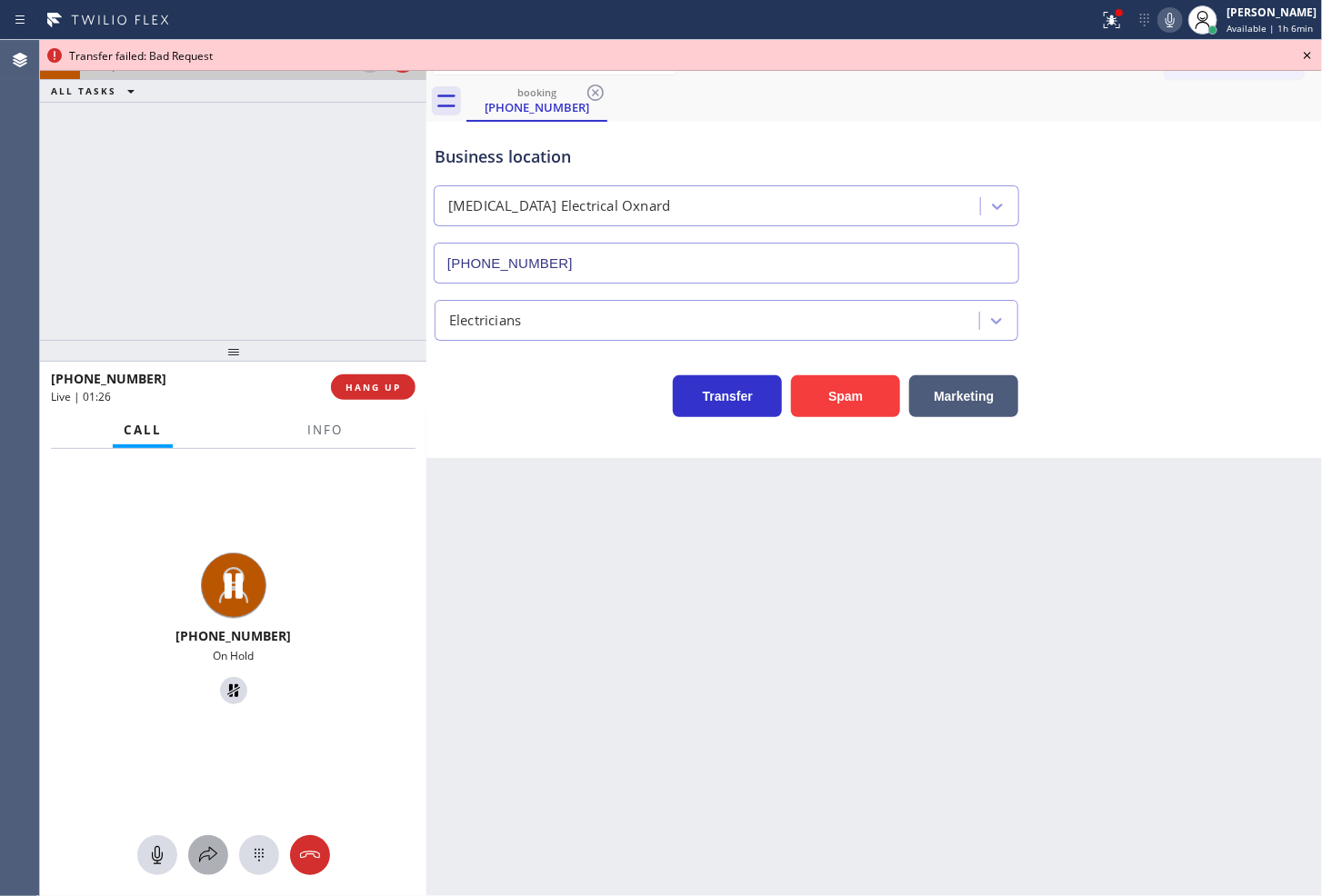
click at [197, 847] on icon at bounding box center [208, 855] width 22 height 22
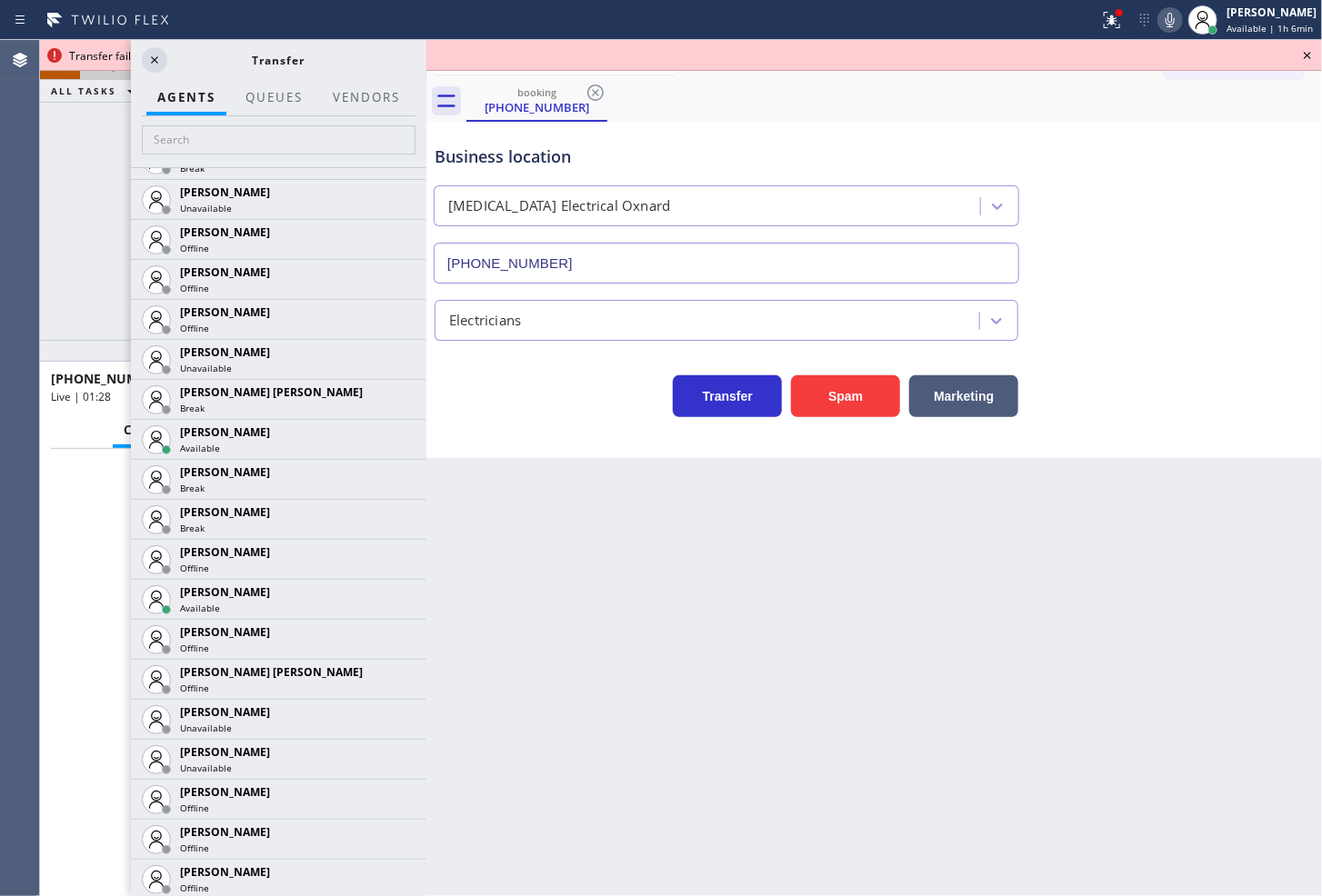
scroll to position [1010, 0]
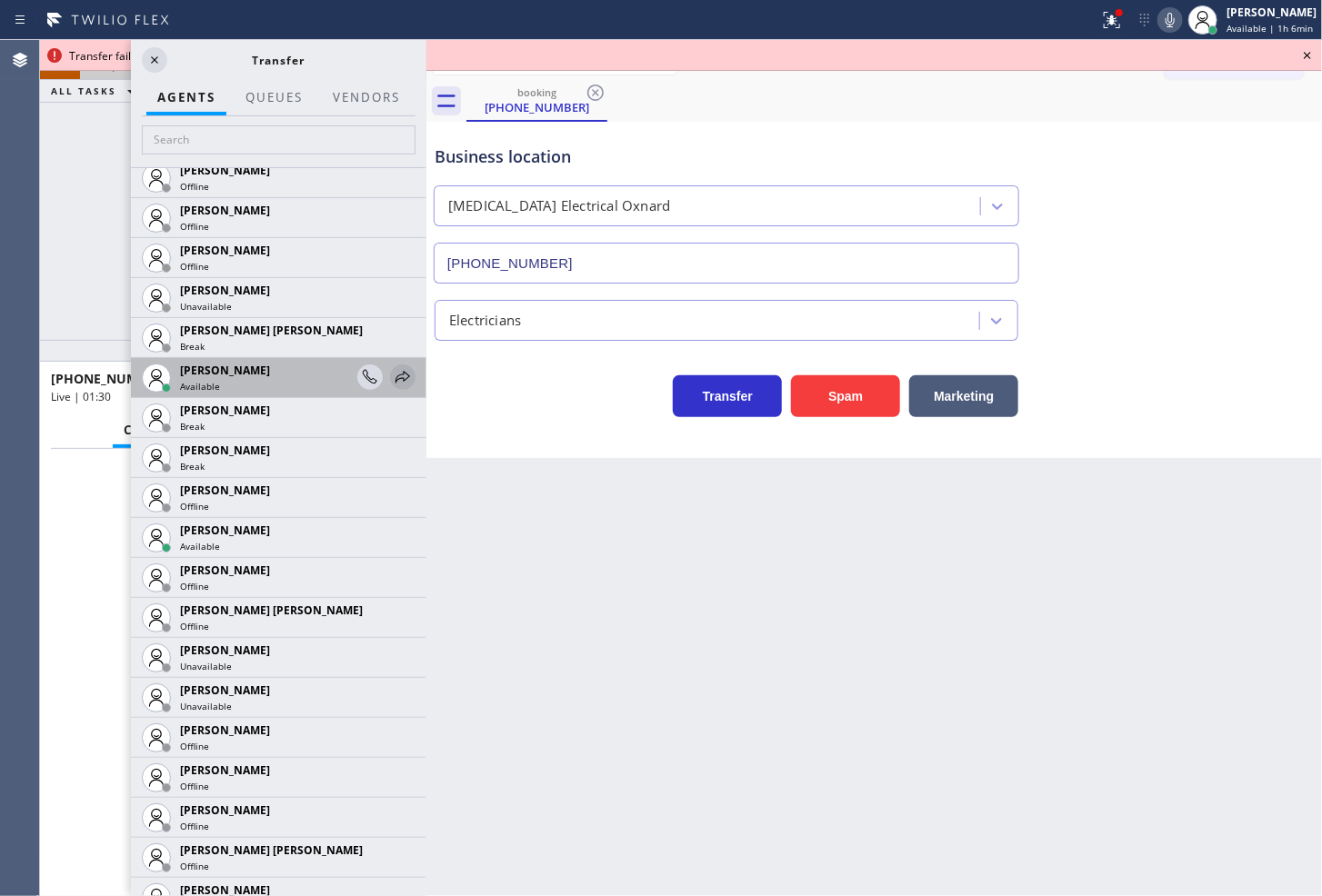
click at [392, 368] on icon at bounding box center [403, 376] width 22 height 22
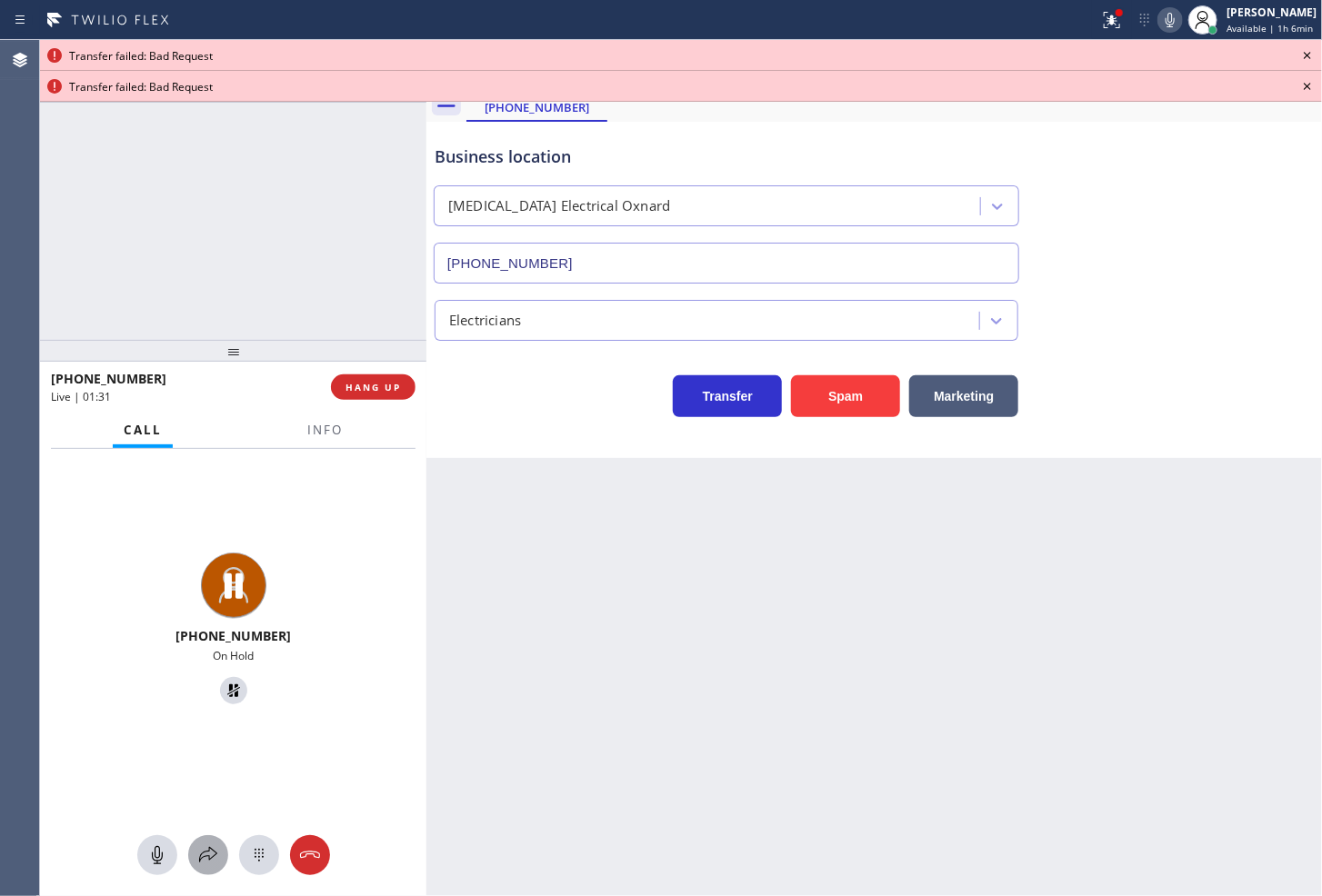
click at [207, 851] on icon at bounding box center [208, 855] width 18 height 15
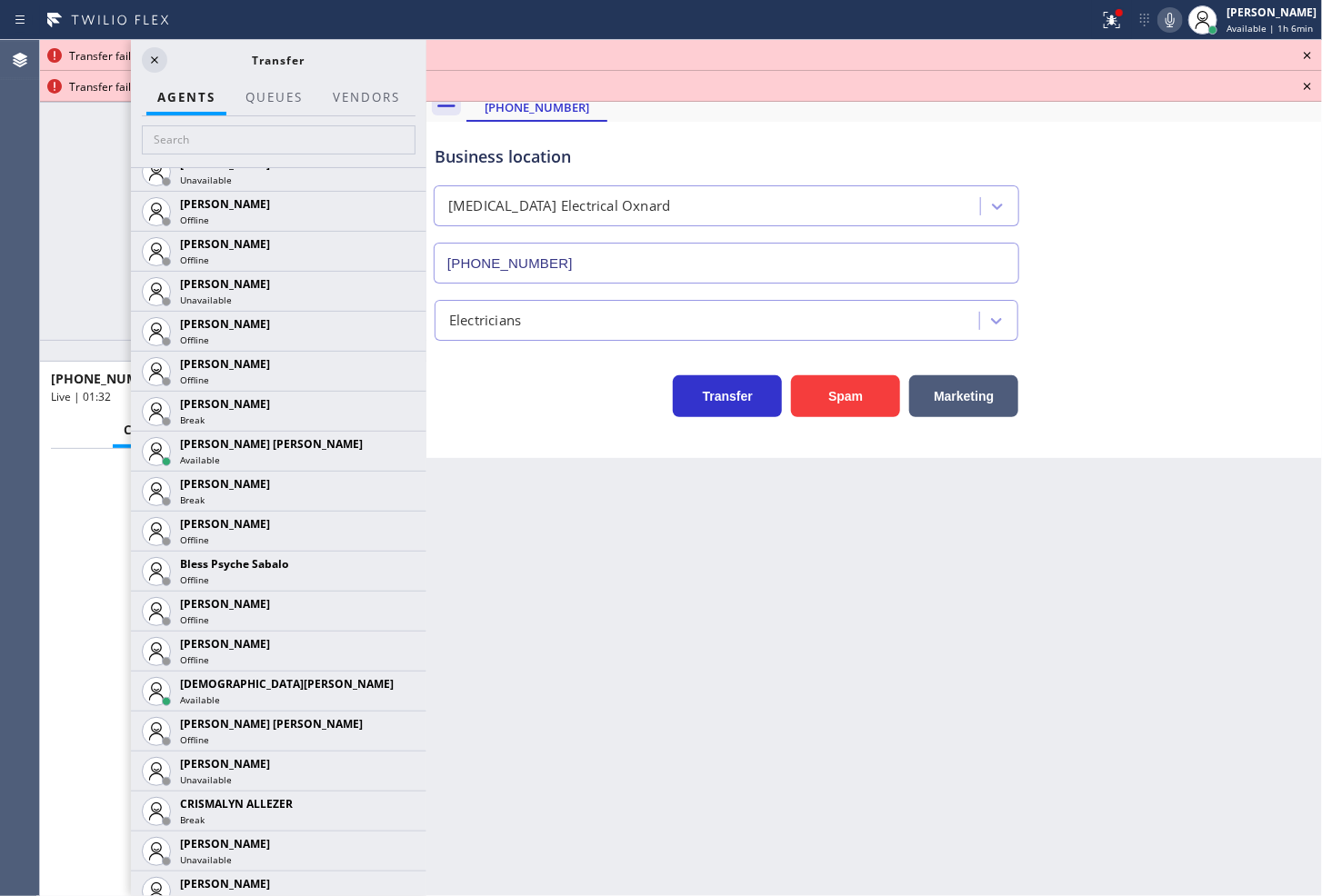
scroll to position [605, 0]
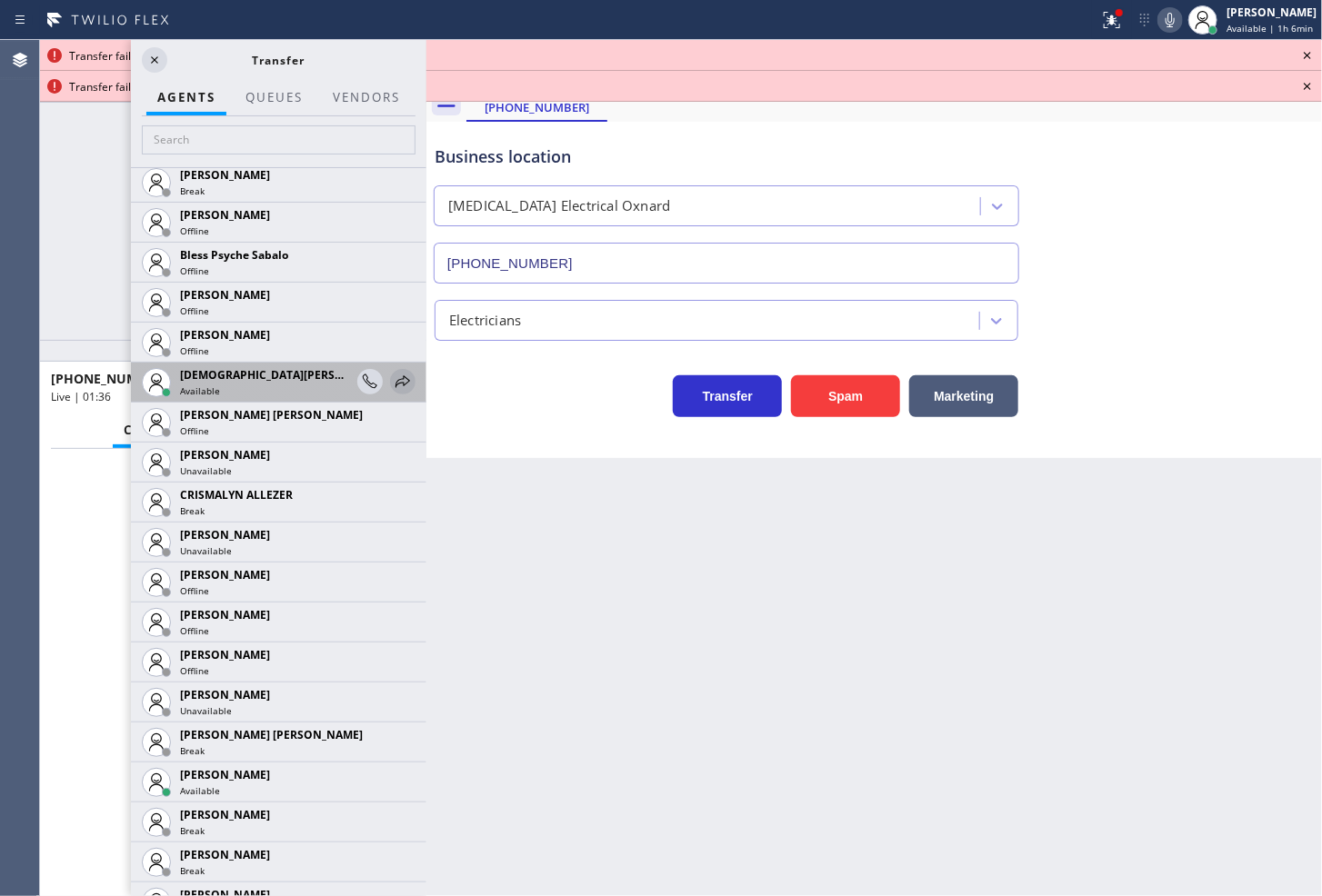
click at [392, 371] on icon at bounding box center [403, 381] width 22 height 22
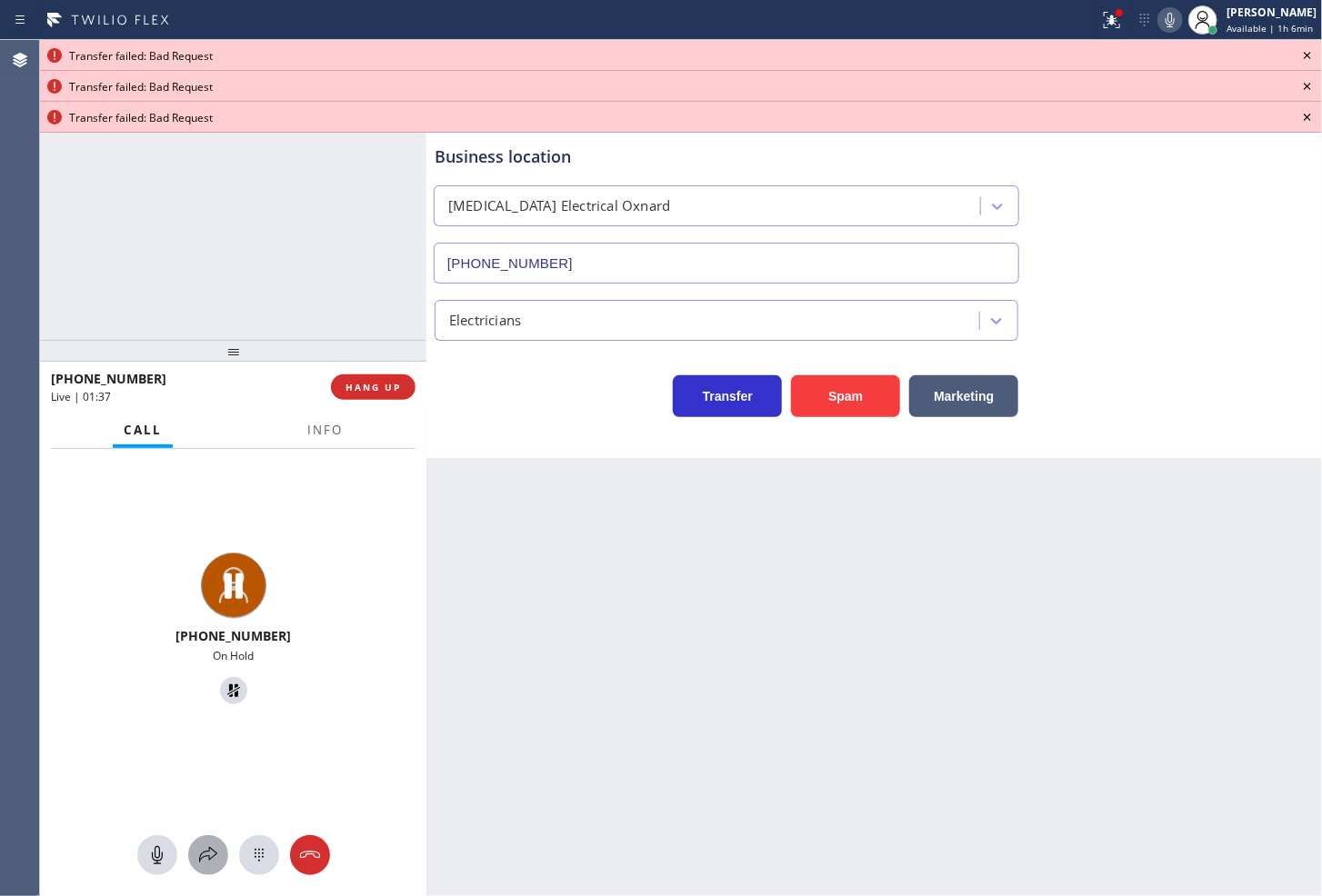
click at [208, 850] on icon at bounding box center [208, 855] width 22 height 22
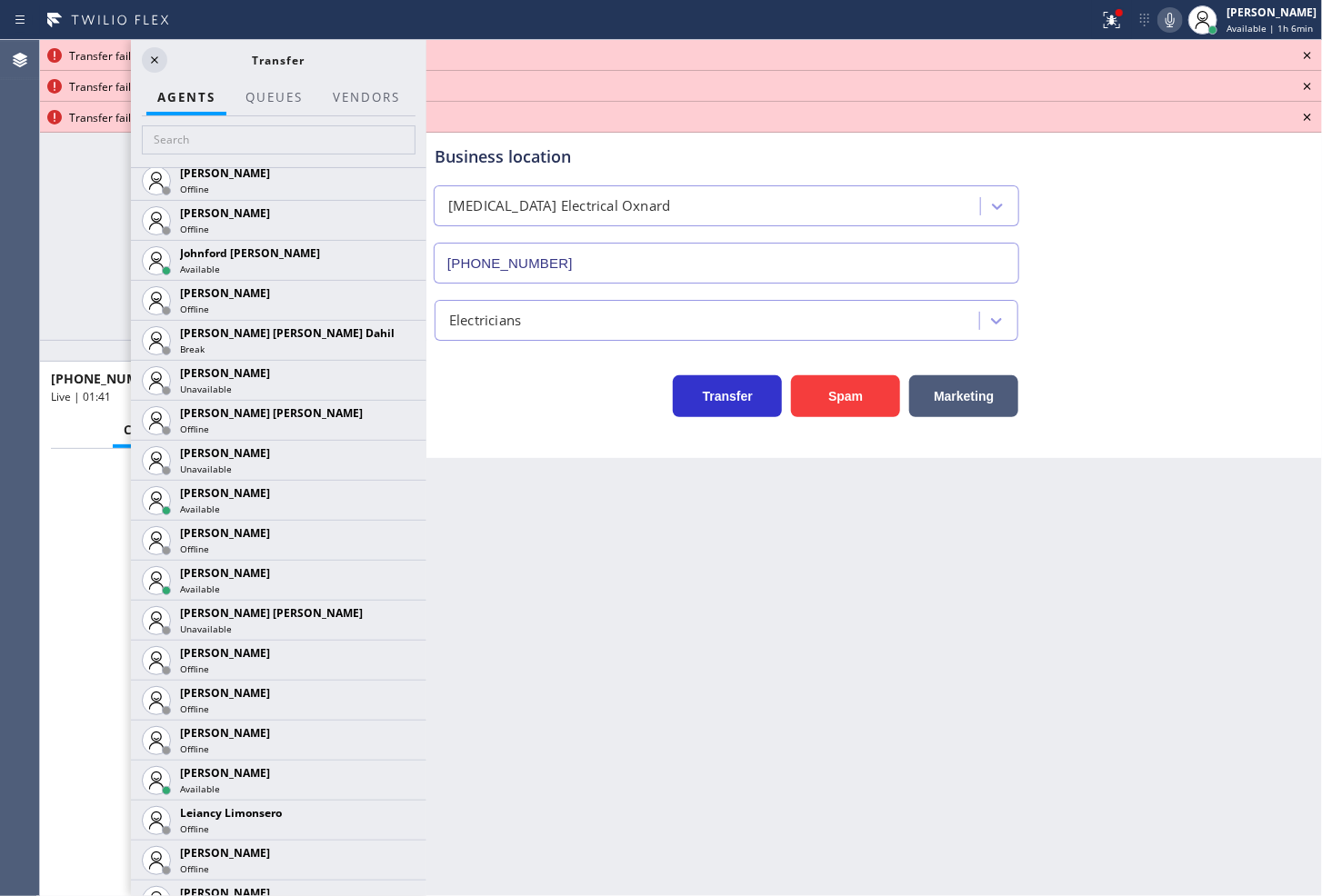
scroll to position [2020, 0]
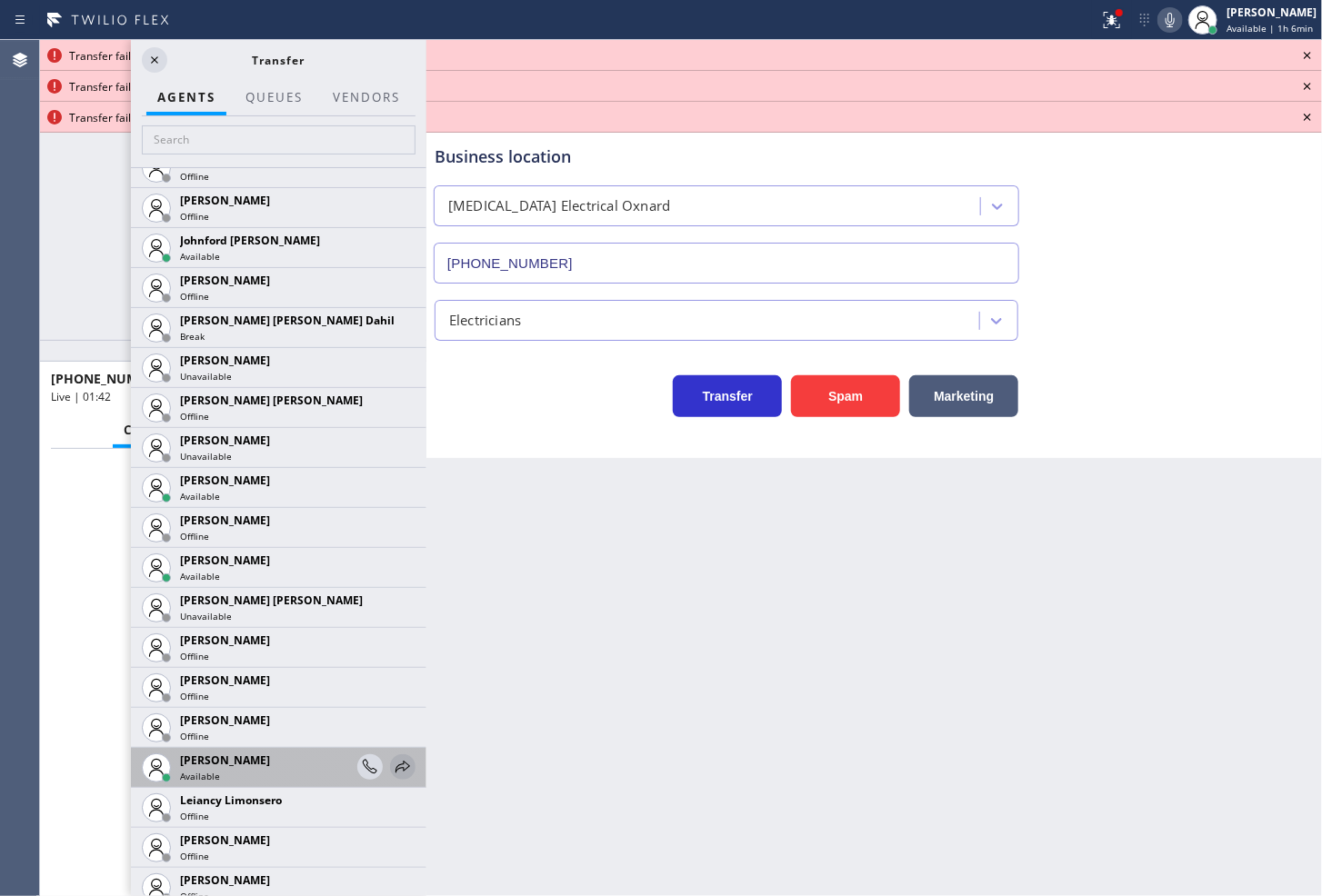
click at [392, 764] on icon at bounding box center [403, 767] width 22 height 22
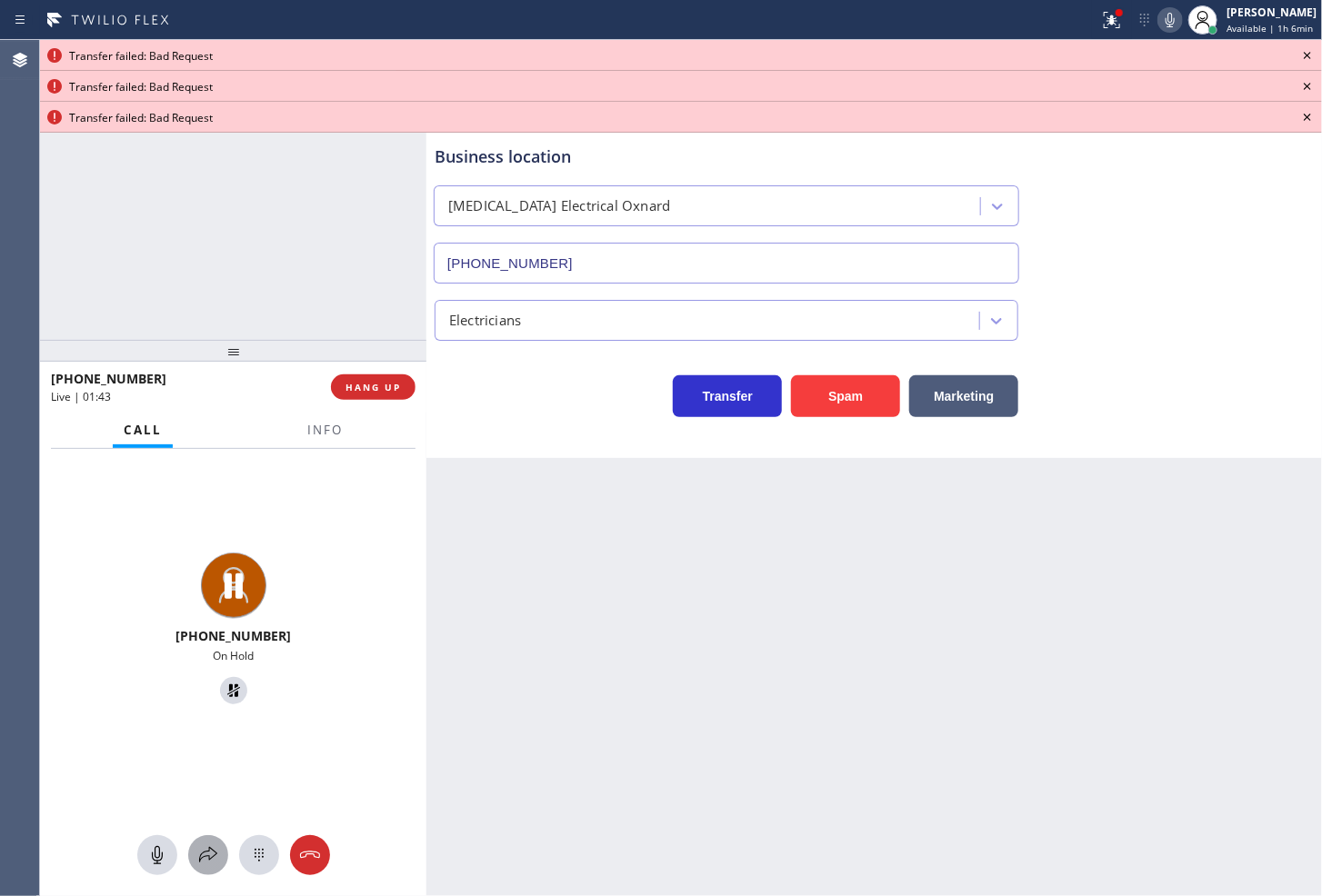
click at [206, 850] on icon at bounding box center [208, 855] width 22 height 22
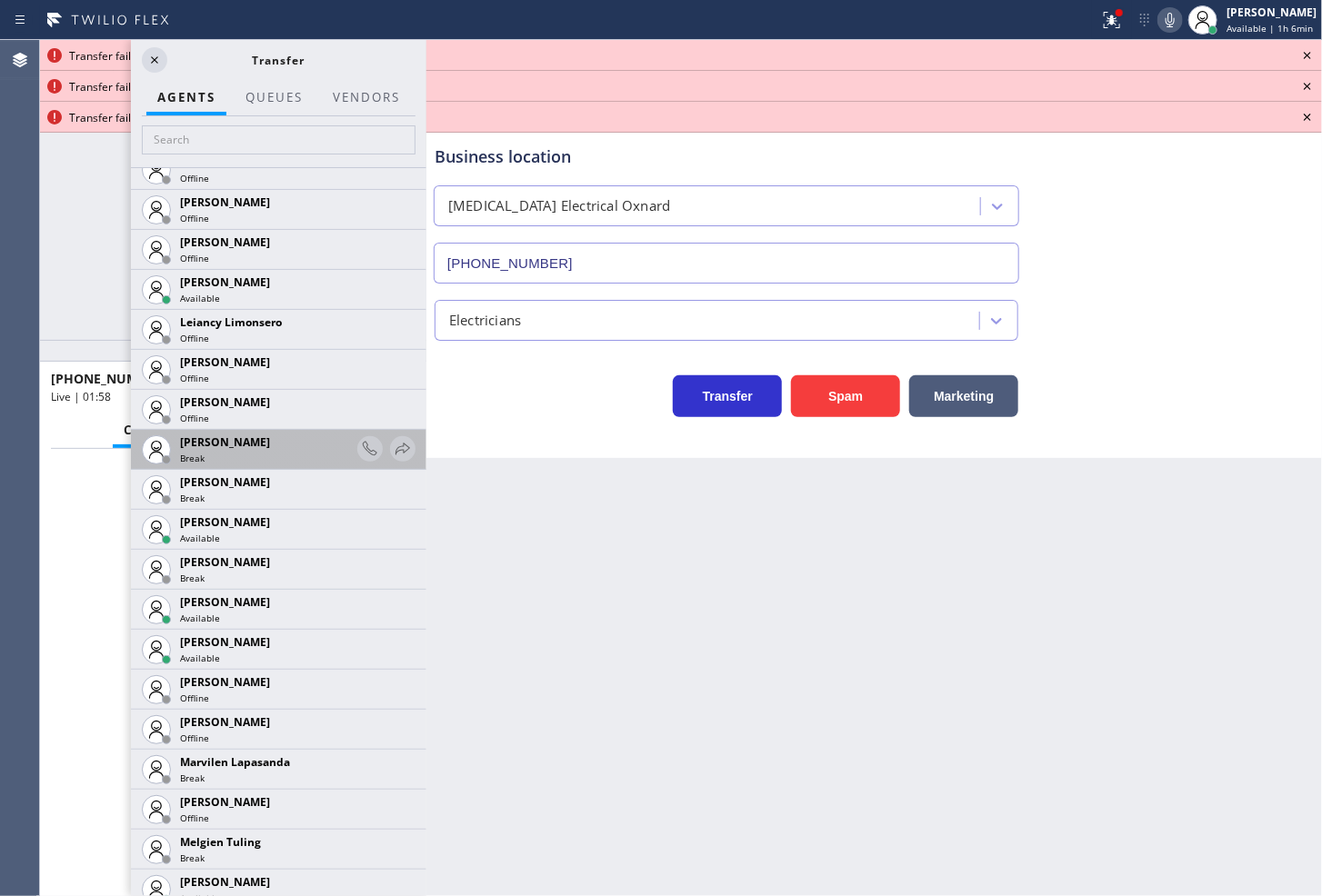
scroll to position [2274, 0]
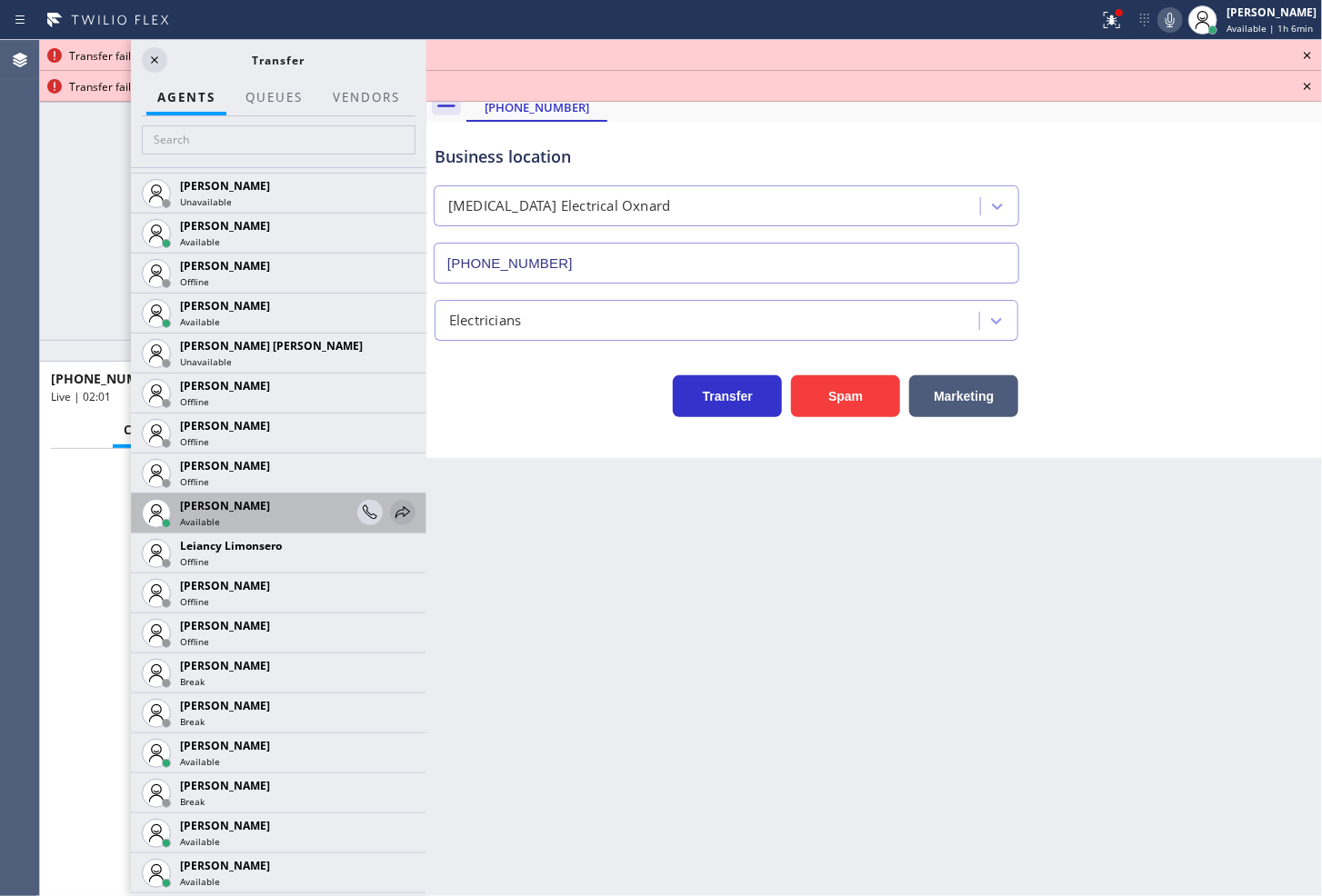
click at [392, 507] on icon at bounding box center [403, 513] width 22 height 22
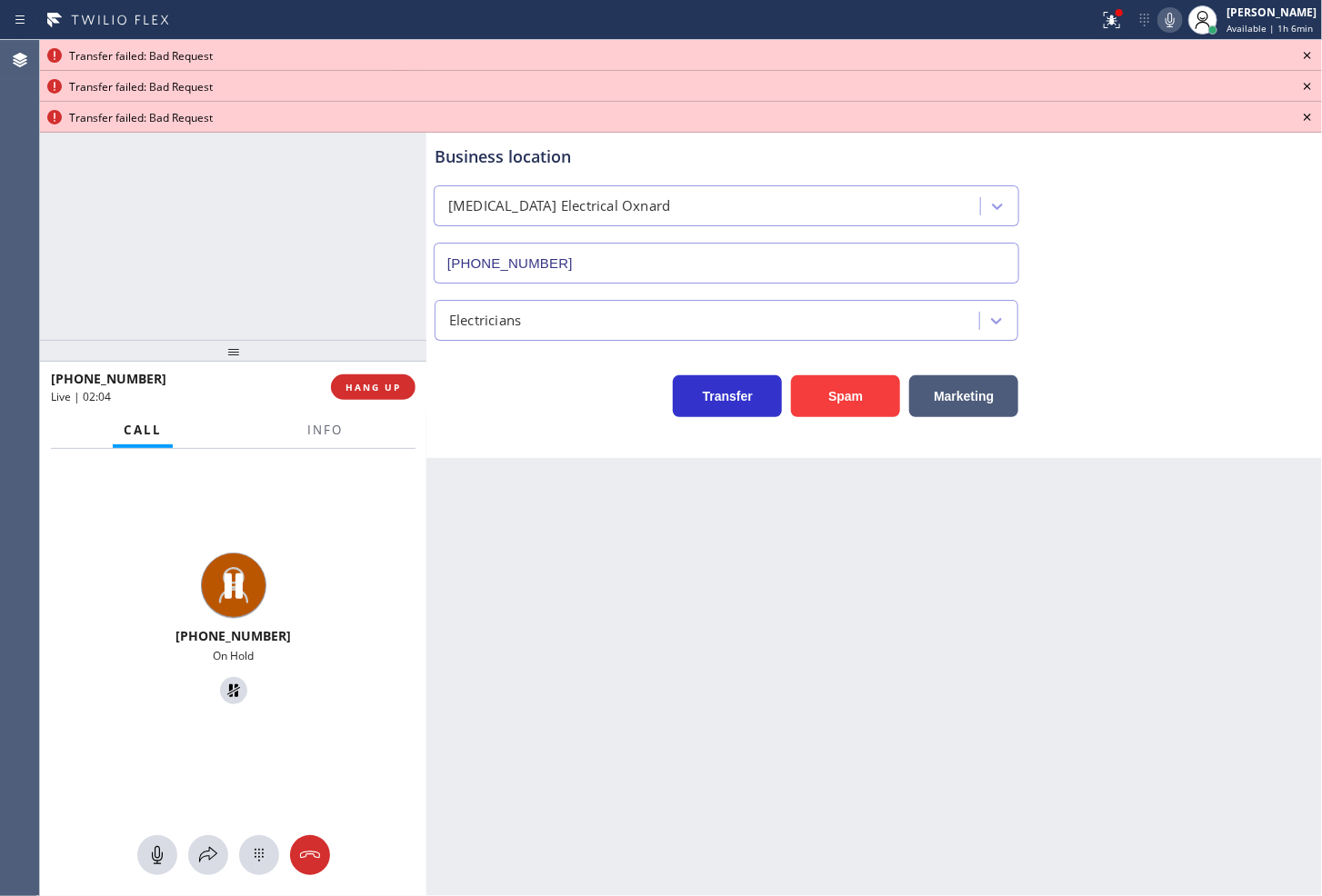
click at [1310, 51] on icon at bounding box center [1308, 55] width 22 height 22
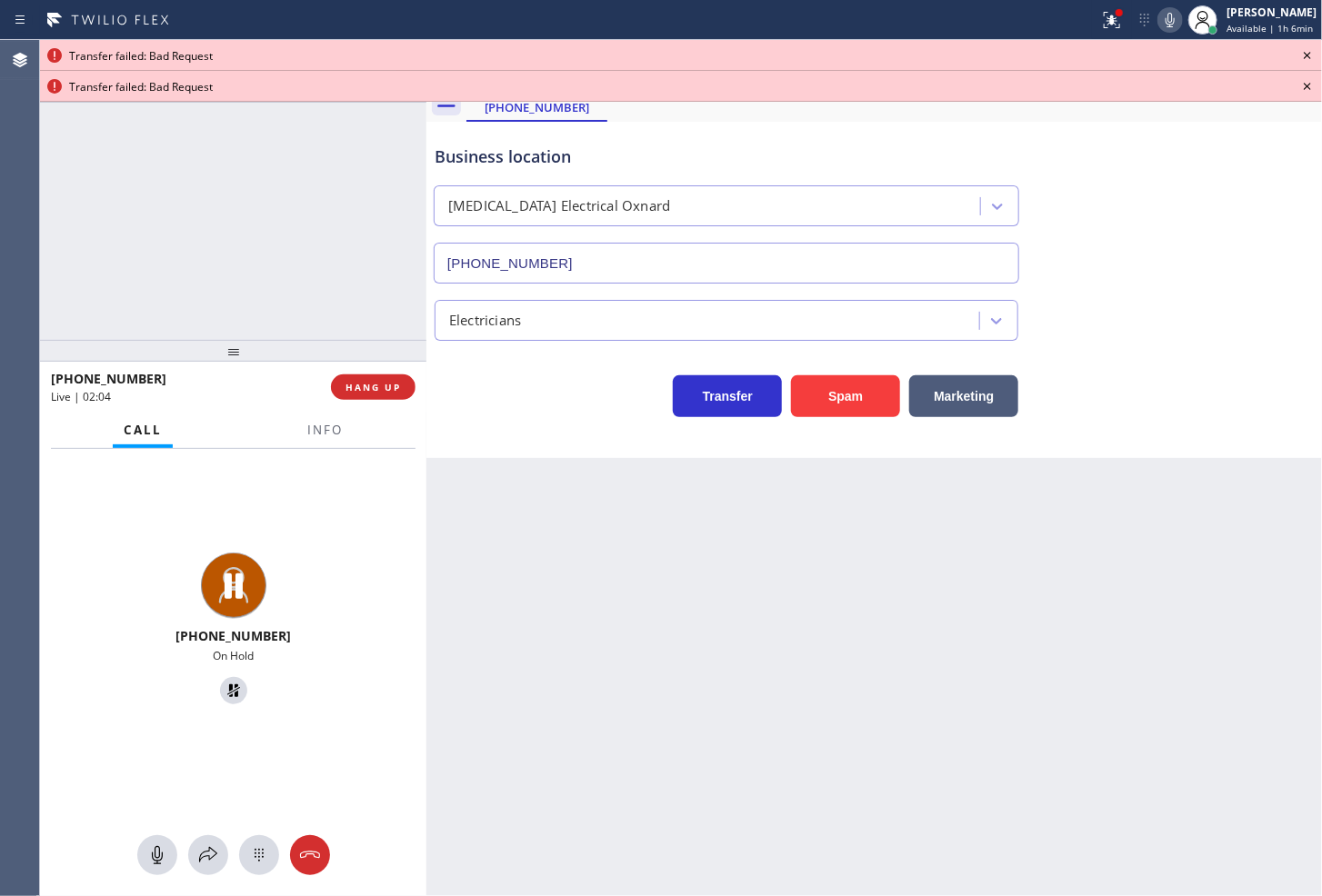
click at [1310, 51] on icon at bounding box center [1308, 55] width 22 height 22
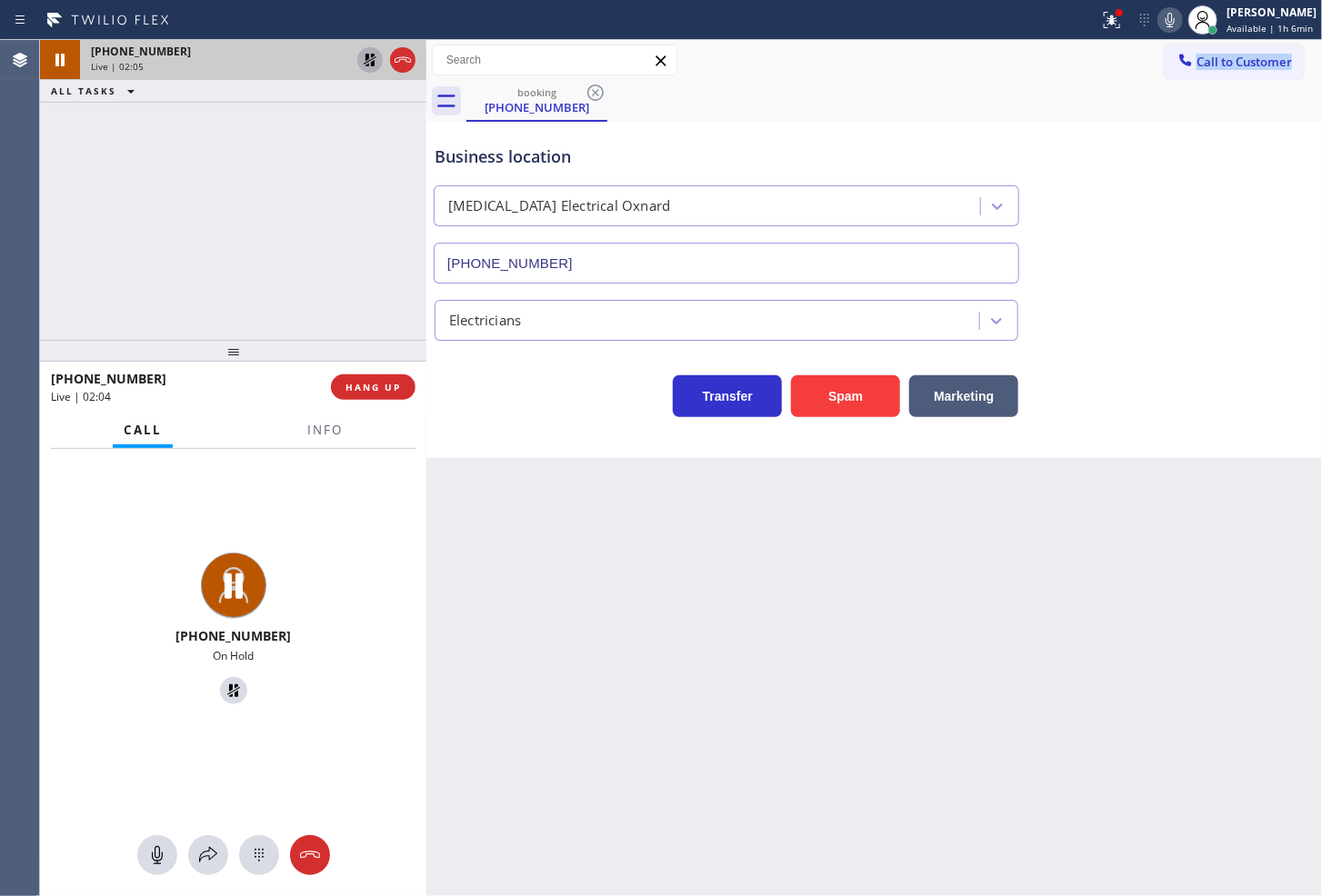
click at [1310, 51] on div "Call to Customer Outbound call Location Search location Your caller id phone nu…" at bounding box center [1244, 60] width 158 height 32
click at [369, 61] on icon at bounding box center [370, 60] width 22 height 22
click at [332, 433] on span "Info" at bounding box center [325, 429] width 36 height 16
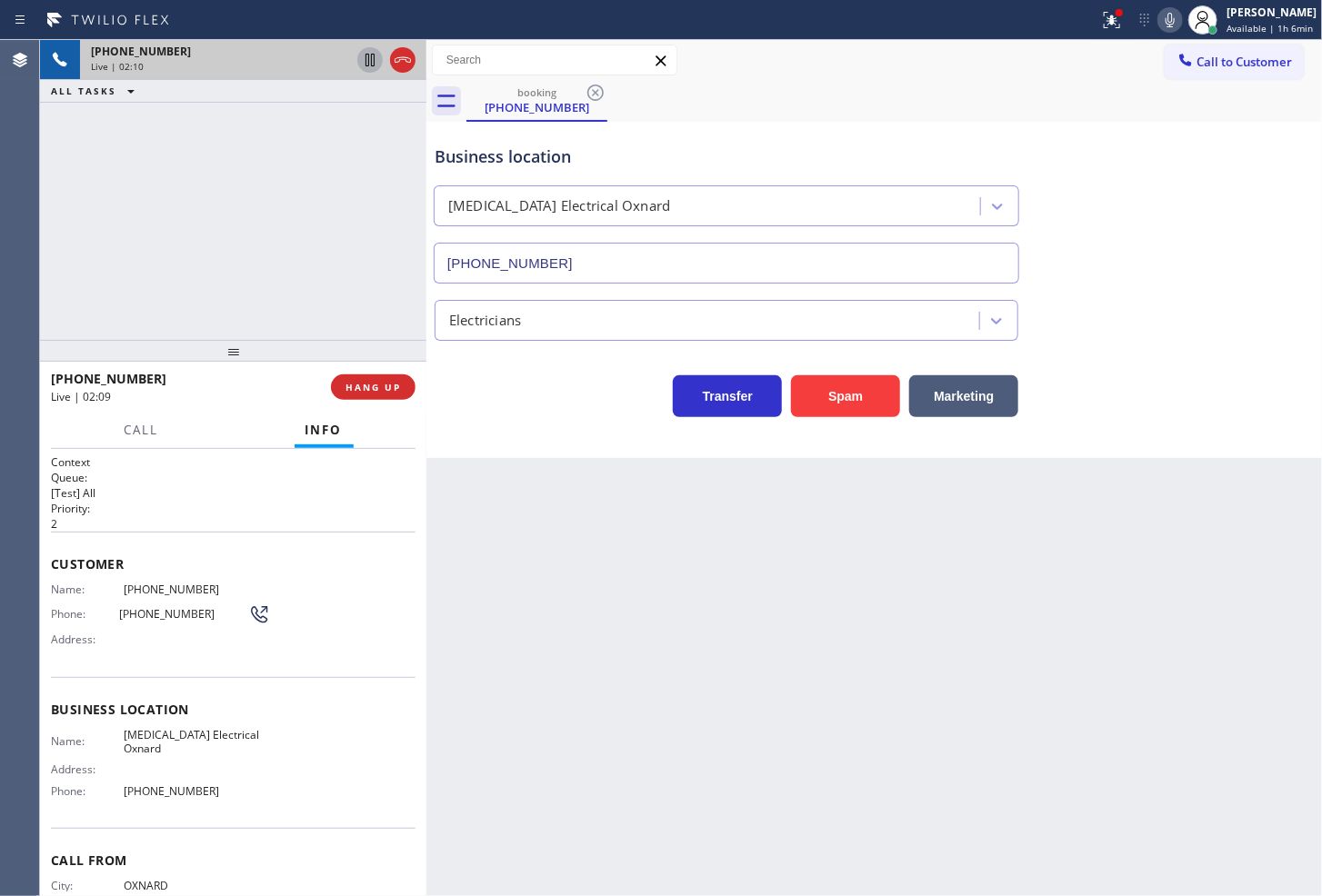
click at [38, 585] on div "Agent Desktop" at bounding box center [19, 469] width 39 height 857
click at [45, 584] on div "Context Queue: [Test] All Priority: 2 Customer Name: [PHONE_NUMBER] Phone: [PHO…" at bounding box center [233, 673] width 386 height 448
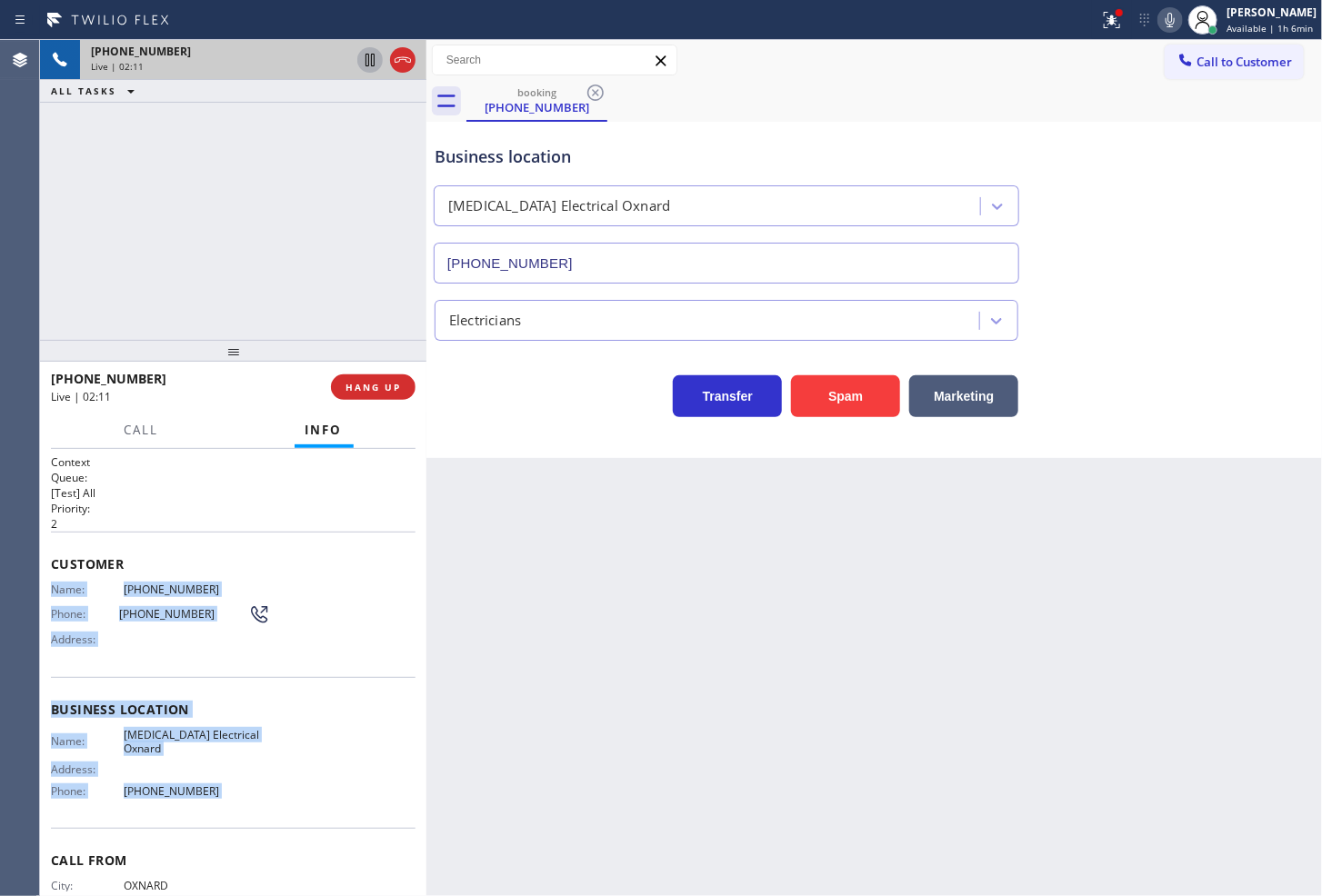
drag, startPoint x: 45, startPoint y: 584, endPoint x: 198, endPoint y: 792, distance: 258.2
click at [198, 792] on div "Context Queue: [Test] All Priority: 2 Customer Name: [PHONE_NUMBER] Phone: [PHO…" at bounding box center [233, 673] width 386 height 448
copy div "Name: [PHONE_NUMBER] Phone: [PHONE_NUMBER] Address: Business location Name: [ME…"
click at [1101, 21] on icon at bounding box center [1112, 19] width 22 height 22
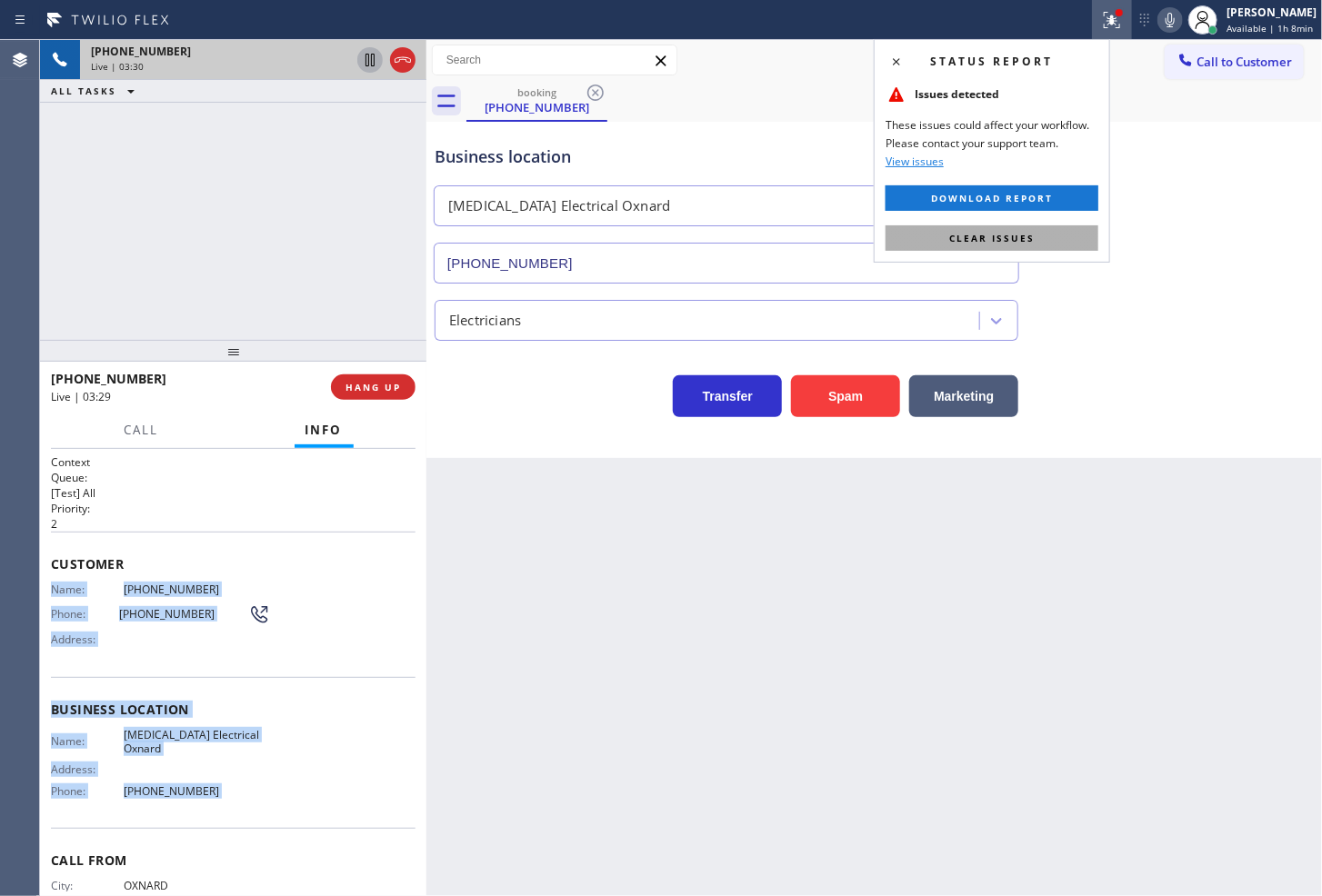
click at [1056, 228] on button "Clear issues" at bounding box center [992, 238] width 213 height 26
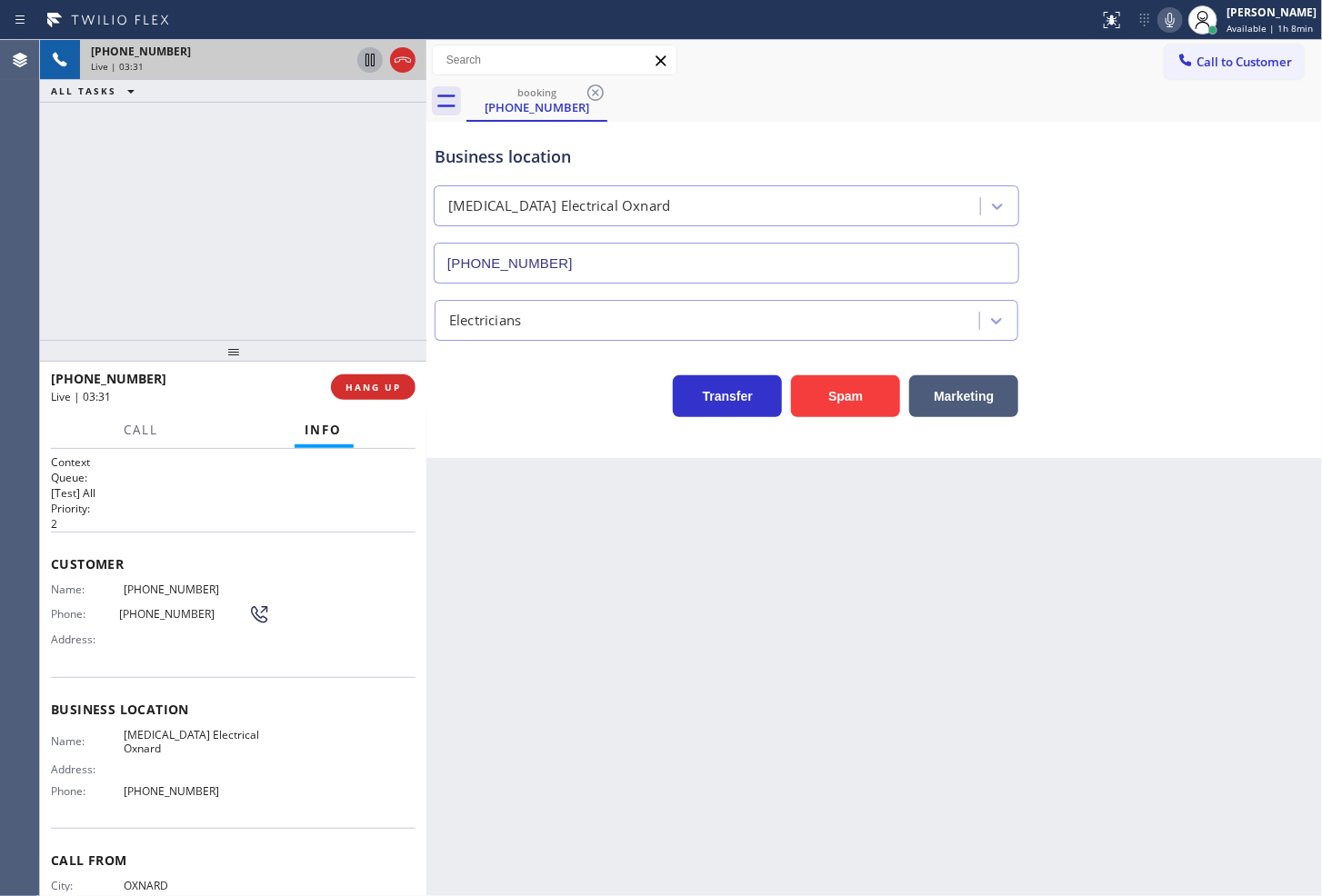
click at [224, 521] on p "2" at bounding box center [233, 524] width 365 height 15
click at [489, 438] on div "Business location [MEDICAL_DATA] Electrical Oxnard [PHONE_NUMBER] Electricians …" at bounding box center [874, 290] width 895 height 336
click at [498, 633] on div "Back to Dashboard Change Sender ID Customers Technicians Select a contact Outbo…" at bounding box center [874, 469] width 895 height 857
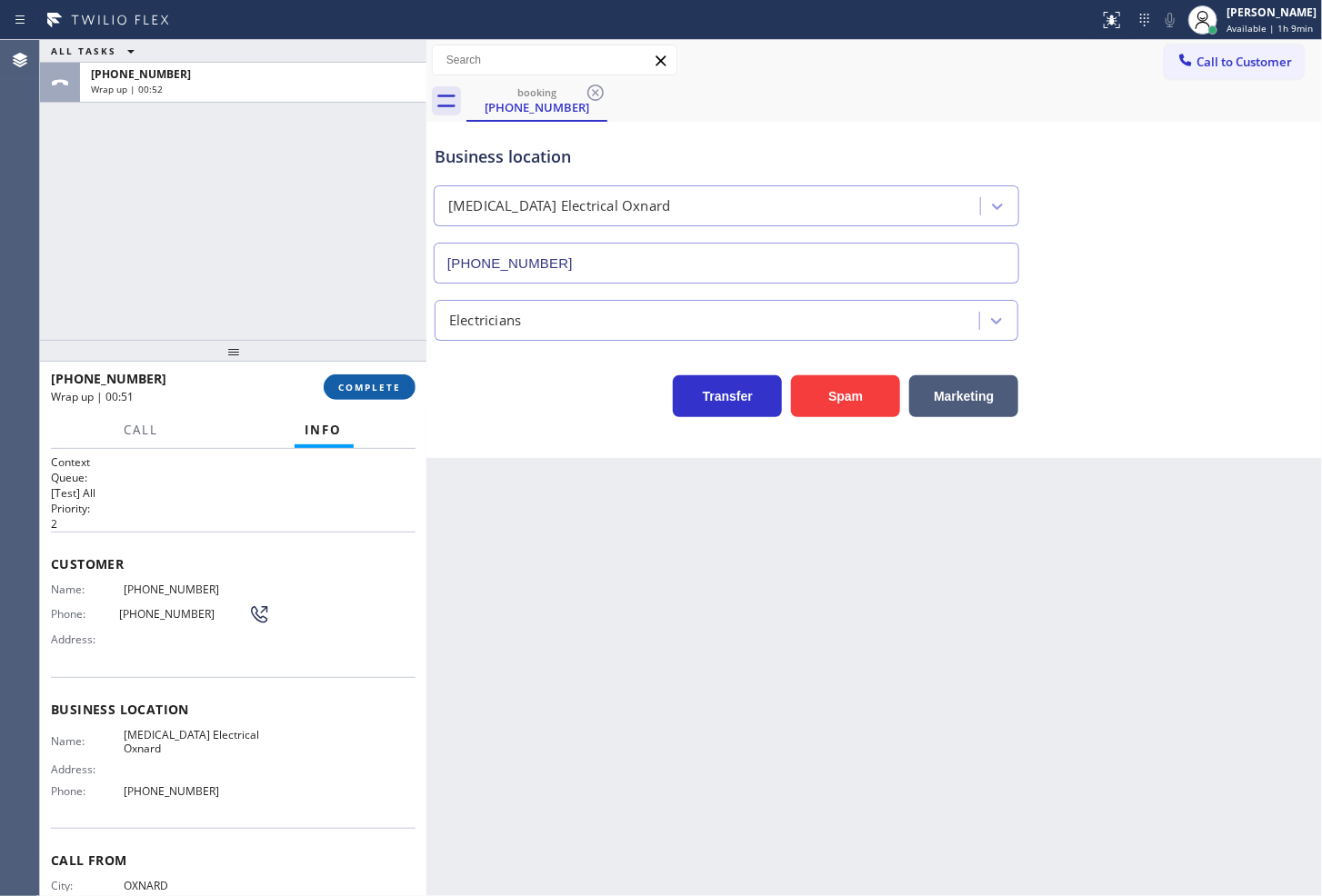
click at [362, 393] on span "COMPLETE" at bounding box center [369, 387] width 62 height 12
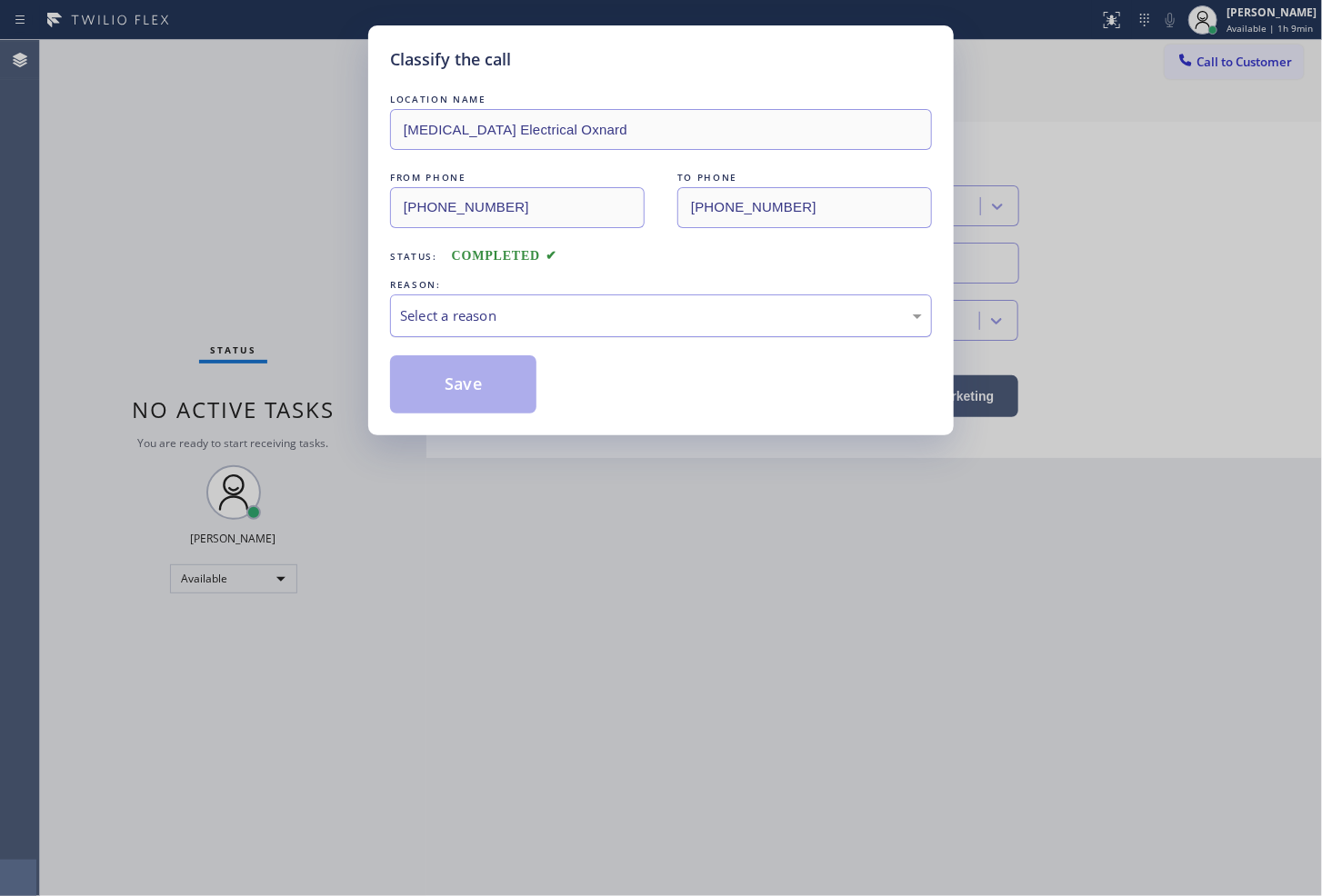
click at [502, 315] on div "Select a reason" at bounding box center [661, 316] width 522 height 21
click at [475, 388] on button "Save" at bounding box center [463, 384] width 146 height 59
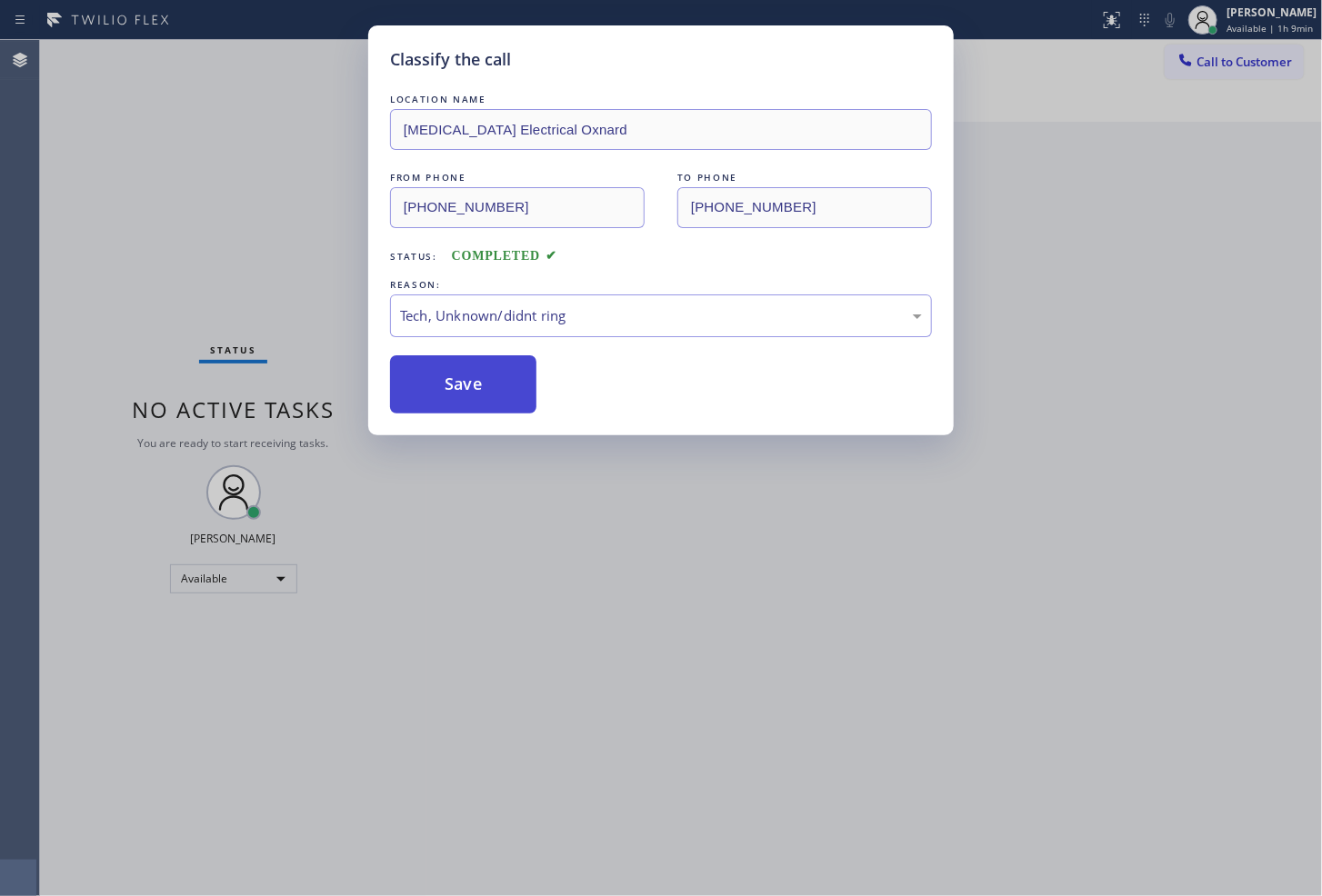
drag, startPoint x: 475, startPoint y: 388, endPoint x: 1048, endPoint y: 22, distance: 679.9
click at [479, 383] on button "Save" at bounding box center [463, 384] width 146 height 59
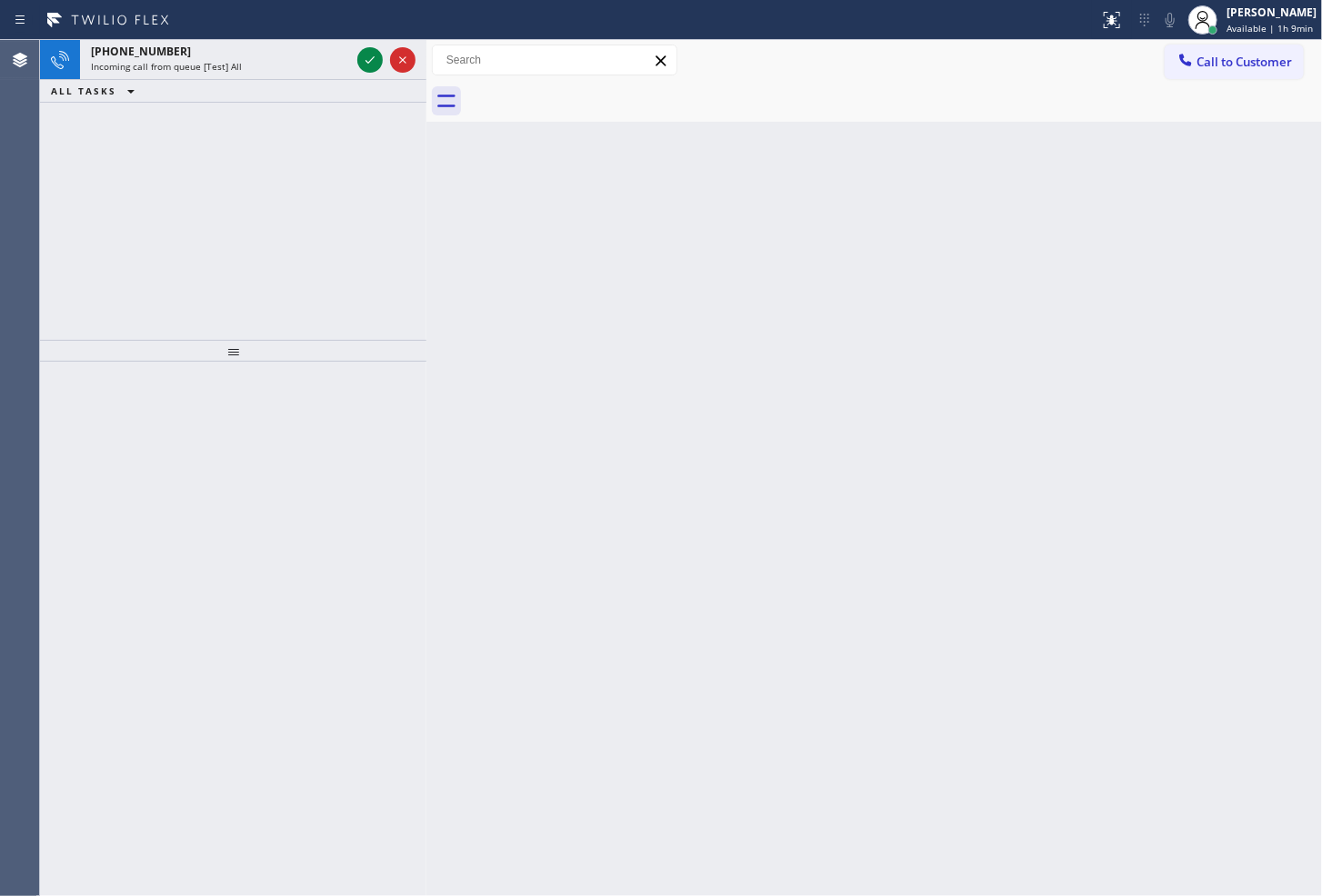
click at [74, 173] on div "[PHONE_NUMBER] Incoming call from queue [Test] All ALL TASKS ALL TASKS ACTIVE T…" at bounding box center [233, 190] width 386 height 300
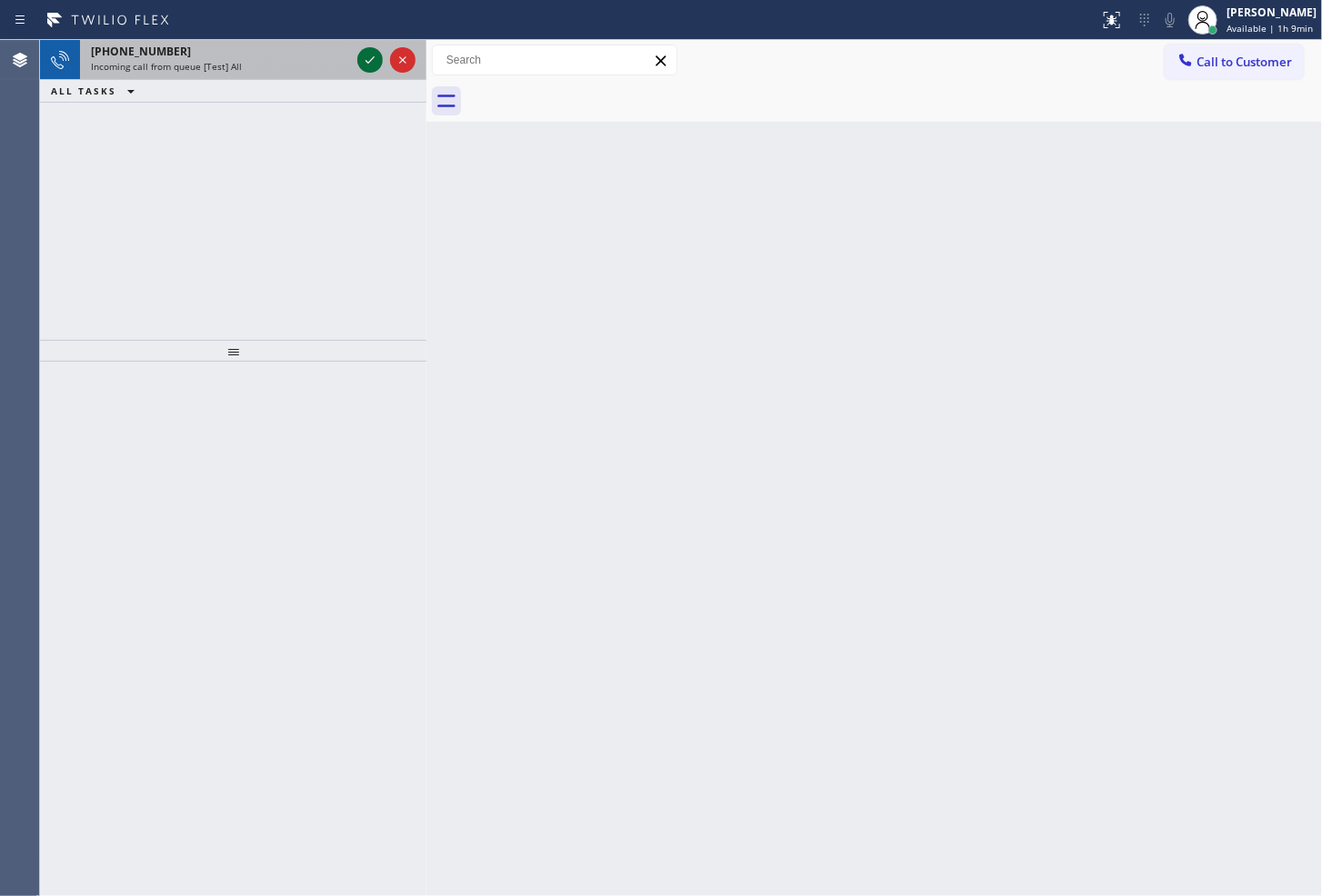
click at [374, 60] on icon at bounding box center [370, 60] width 22 height 22
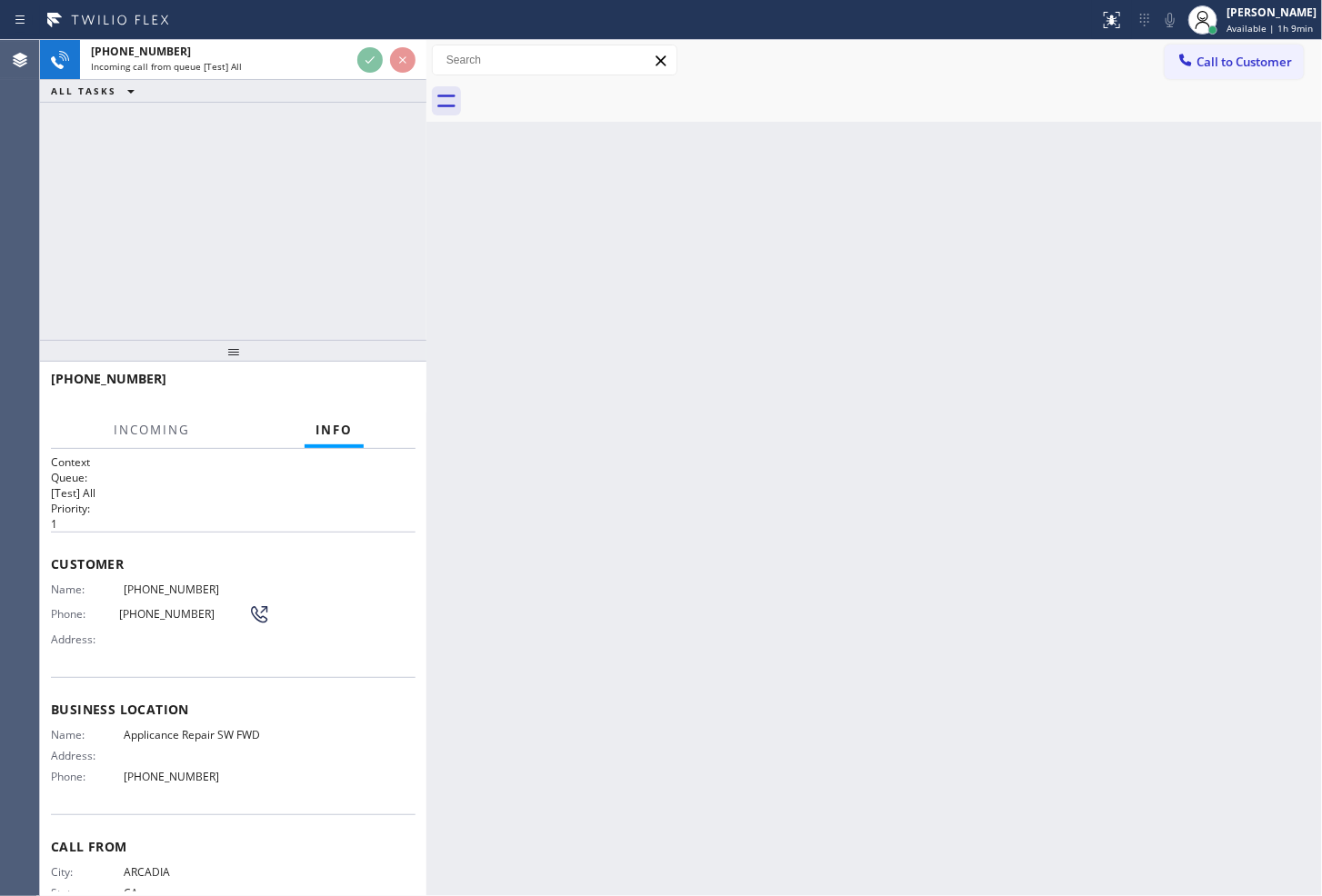
click at [303, 650] on div "Name: [PHONE_NUMBER] Phone: [PHONE_NUMBER] Address:" at bounding box center [233, 618] width 365 height 72
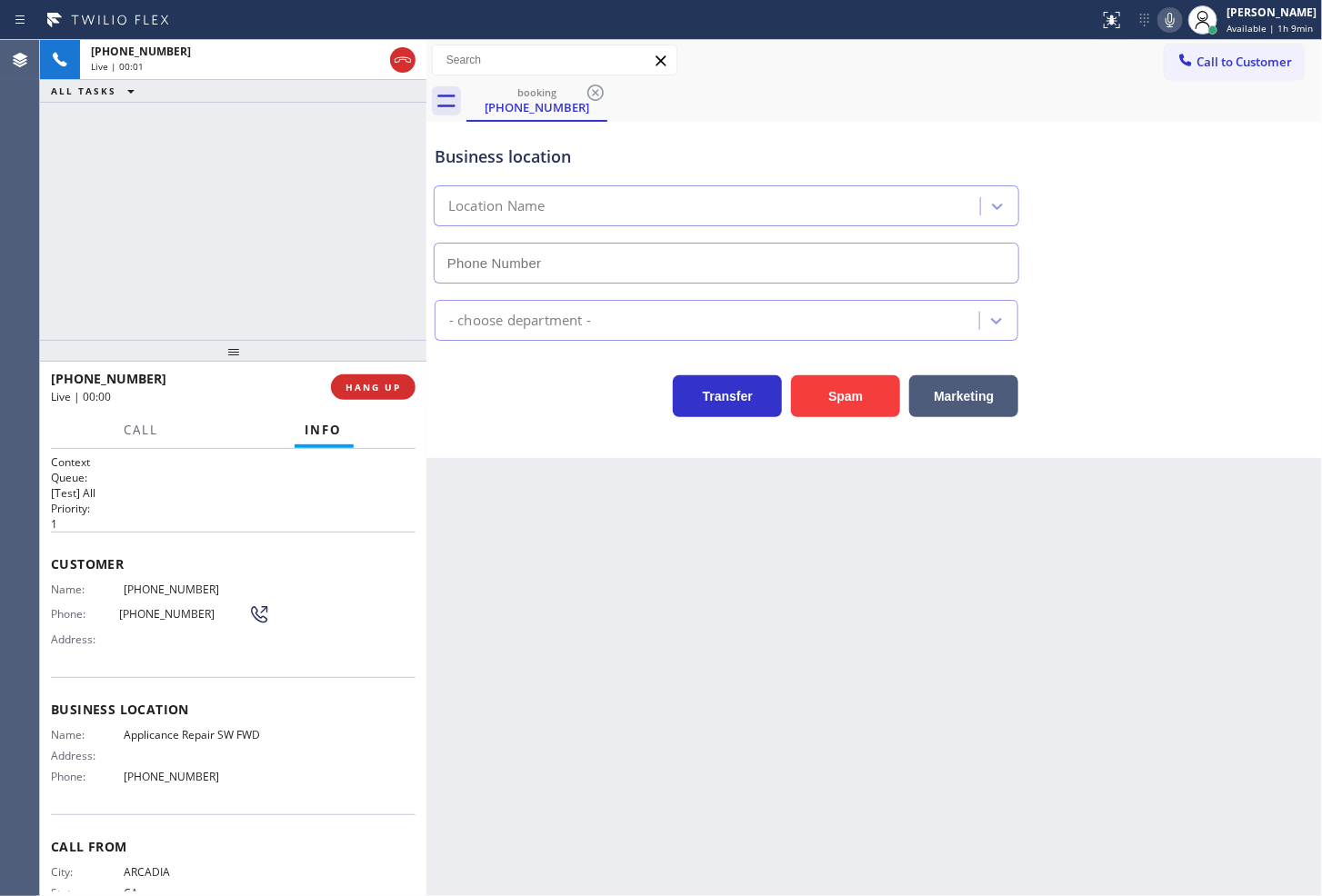
type input "[PHONE_NUMBER]"
click at [851, 383] on button "Spam" at bounding box center [846, 397] width 110 height 42
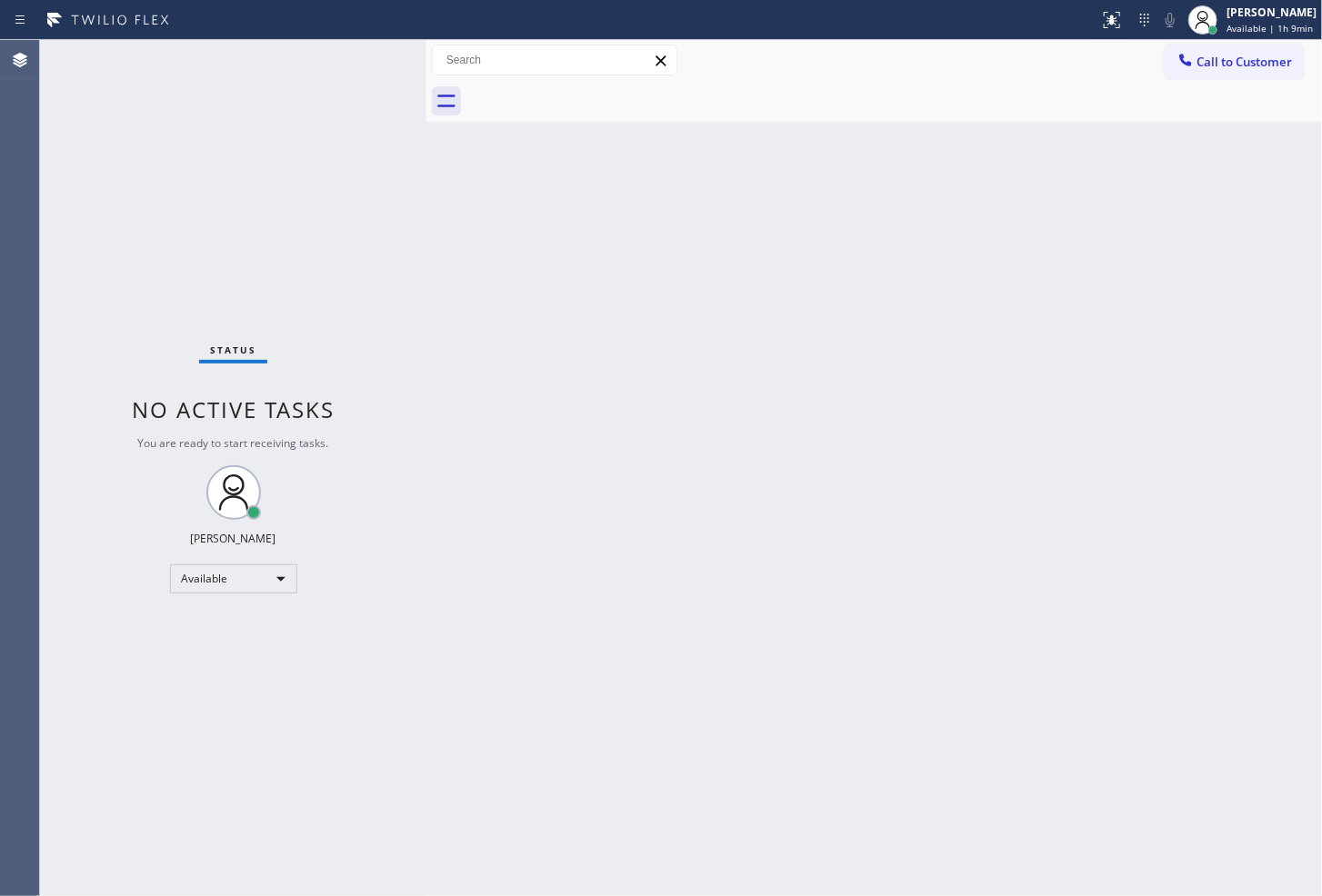
click at [349, 228] on div "Status No active tasks You are ready to start receiving tasks. [PERSON_NAME]" at bounding box center [233, 469] width 386 height 857
click at [905, 671] on div "Back to Dashboard Change Sender ID Customers Technicians Select a contact Outbo…" at bounding box center [874, 469] width 895 height 857
click at [367, 55] on div "Status No active tasks You are ready to start receiving tasks. [PERSON_NAME]" at bounding box center [233, 469] width 386 height 857
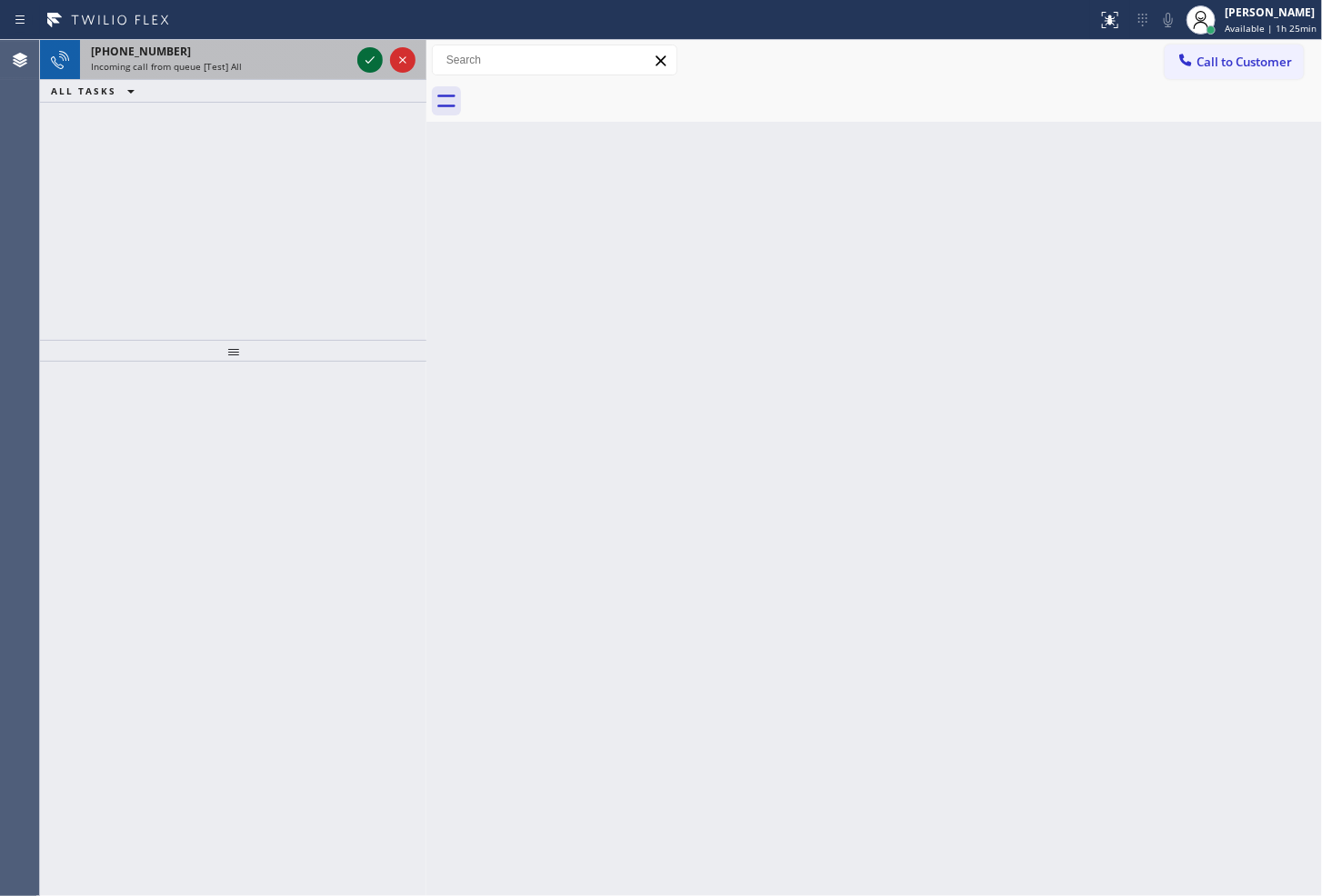
click at [367, 55] on icon at bounding box center [370, 60] width 22 height 22
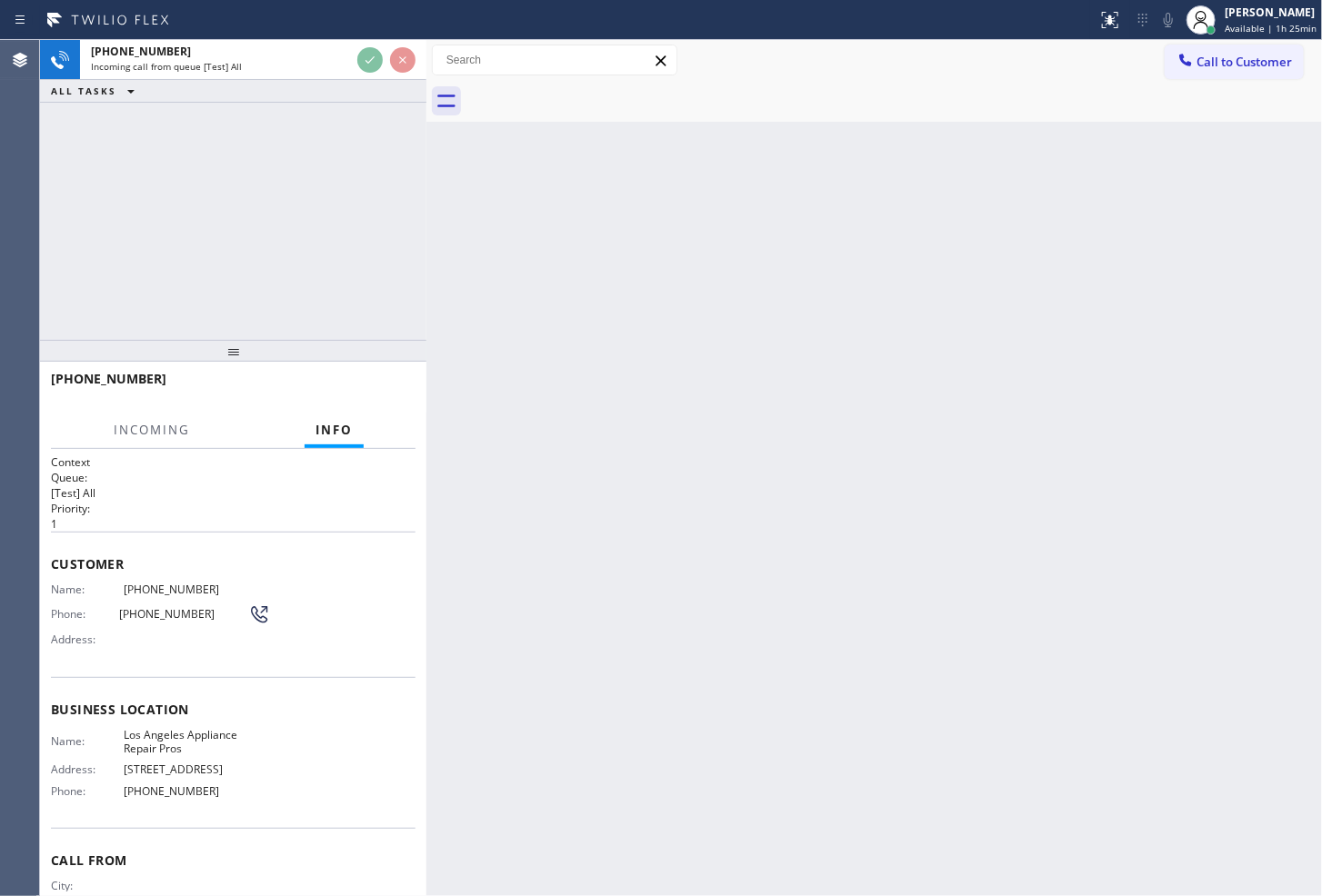
click at [368, 100] on div "[PHONE_NUMBER] Incoming call from queue [Test] All ALL TASKS ALL TASKS ACTIVE T…" at bounding box center [233, 71] width 386 height 62
click at [368, 100] on div "ALL TASKS ALL TASKS ACTIVE TASKS TASKS IN WRAP UP" at bounding box center [233, 91] width 386 height 23
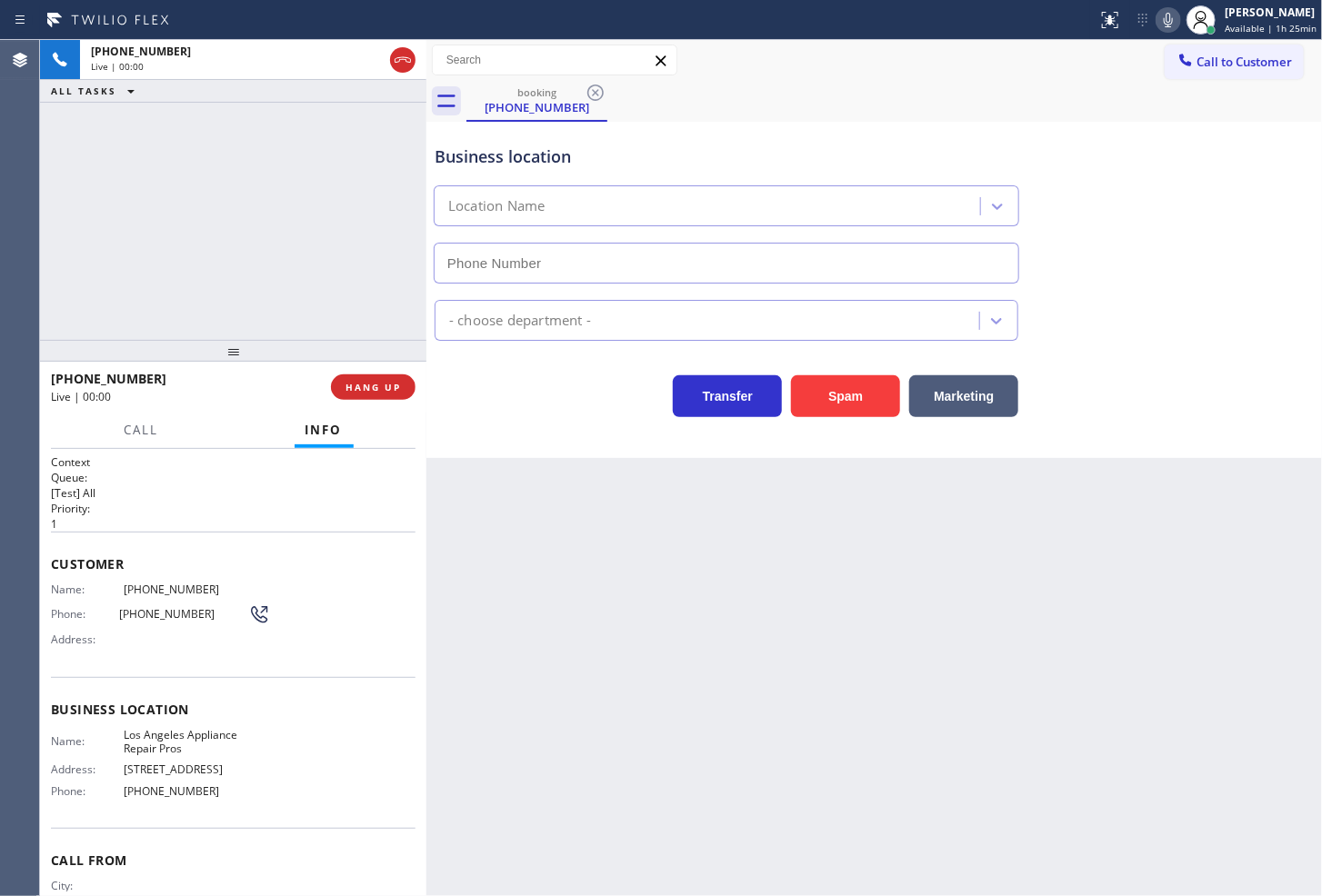
type input "[PHONE_NUMBER]"
click at [162, 279] on div "[PHONE_NUMBER] Live | 00:03 ALL TASKS ALL TASKS ACTIVE TASKS TASKS IN WRAP UP" at bounding box center [233, 190] width 386 height 300
click at [664, 441] on div "Business location [GEOGRAPHIC_DATA] Appliance Repair Pros [PHONE_NUMBER] Applia…" at bounding box center [874, 290] width 895 height 336
click at [293, 311] on div "[PHONE_NUMBER] Live | 00:04 ALL TASKS ALL TASKS ACTIVE TASKS TASKS IN WRAP UP" at bounding box center [233, 190] width 386 height 300
click at [1164, 19] on icon at bounding box center [1168, 19] width 9 height 14
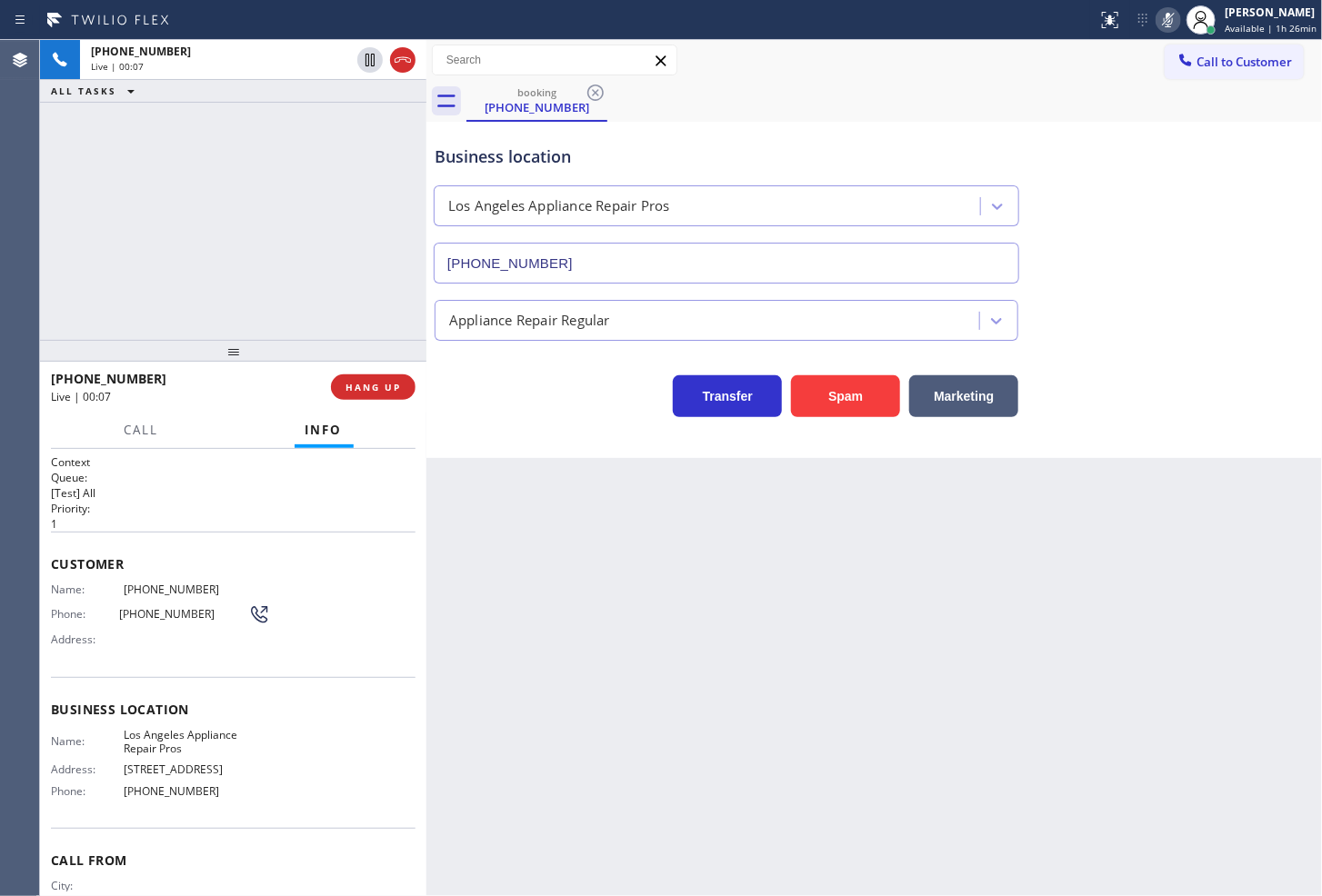
click at [1158, 19] on icon at bounding box center [1168, 19] width 22 height 22
click at [1164, 19] on icon at bounding box center [1168, 19] width 9 height 14
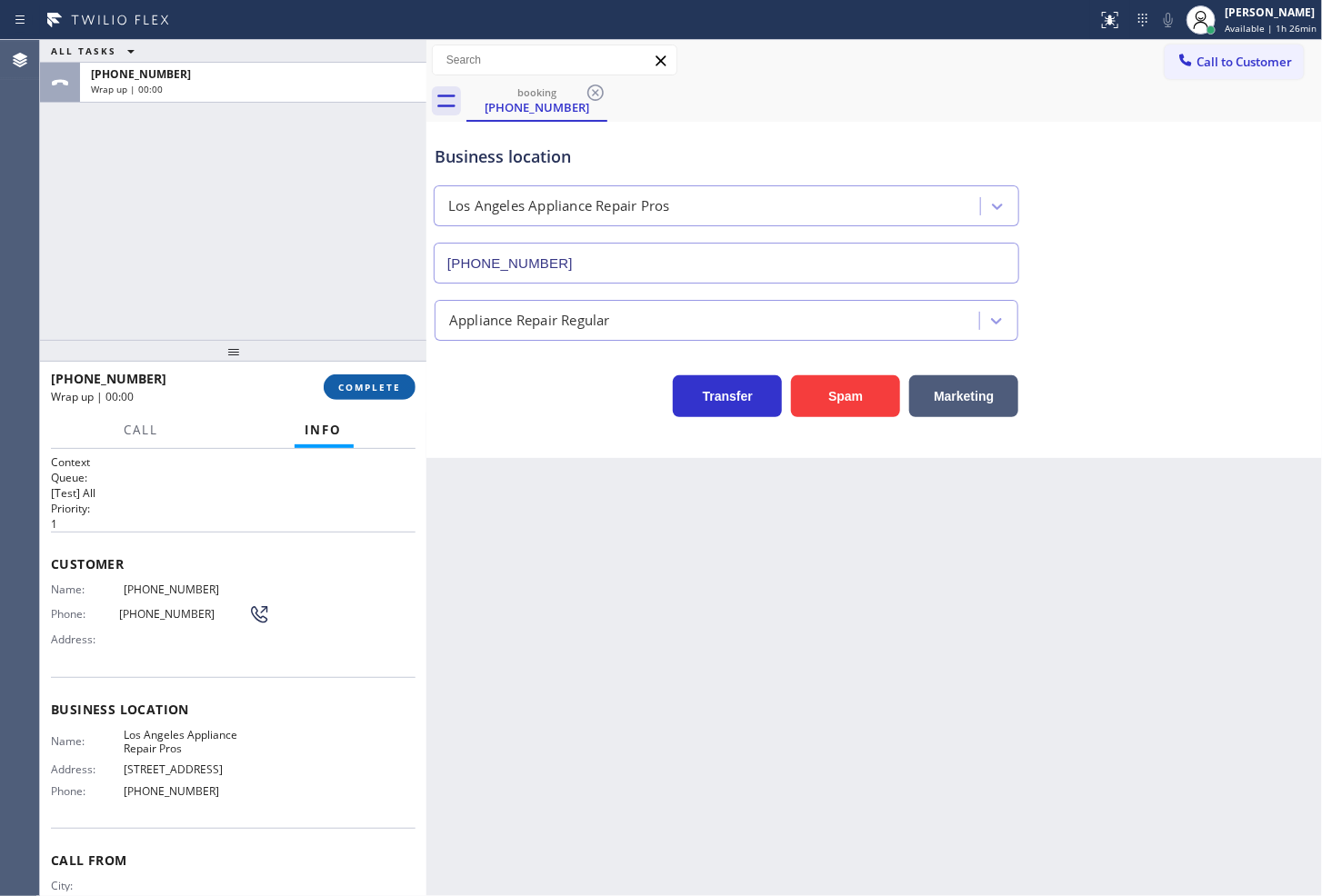
click at [385, 381] on span "COMPLETE" at bounding box center [369, 387] width 62 height 12
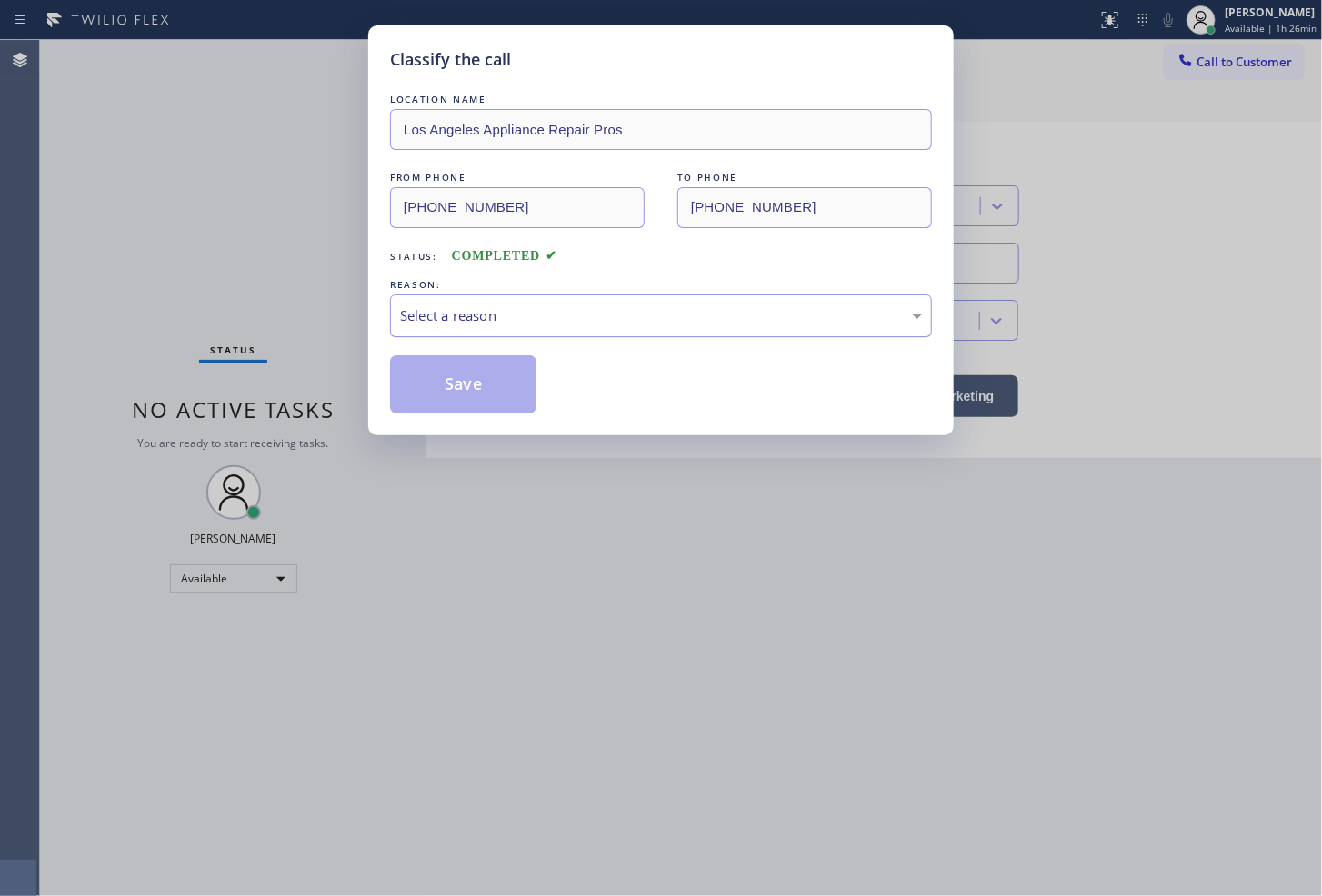
click at [491, 320] on div "Select a reason" at bounding box center [661, 316] width 522 height 21
click at [504, 369] on button "Save" at bounding box center [463, 384] width 146 height 59
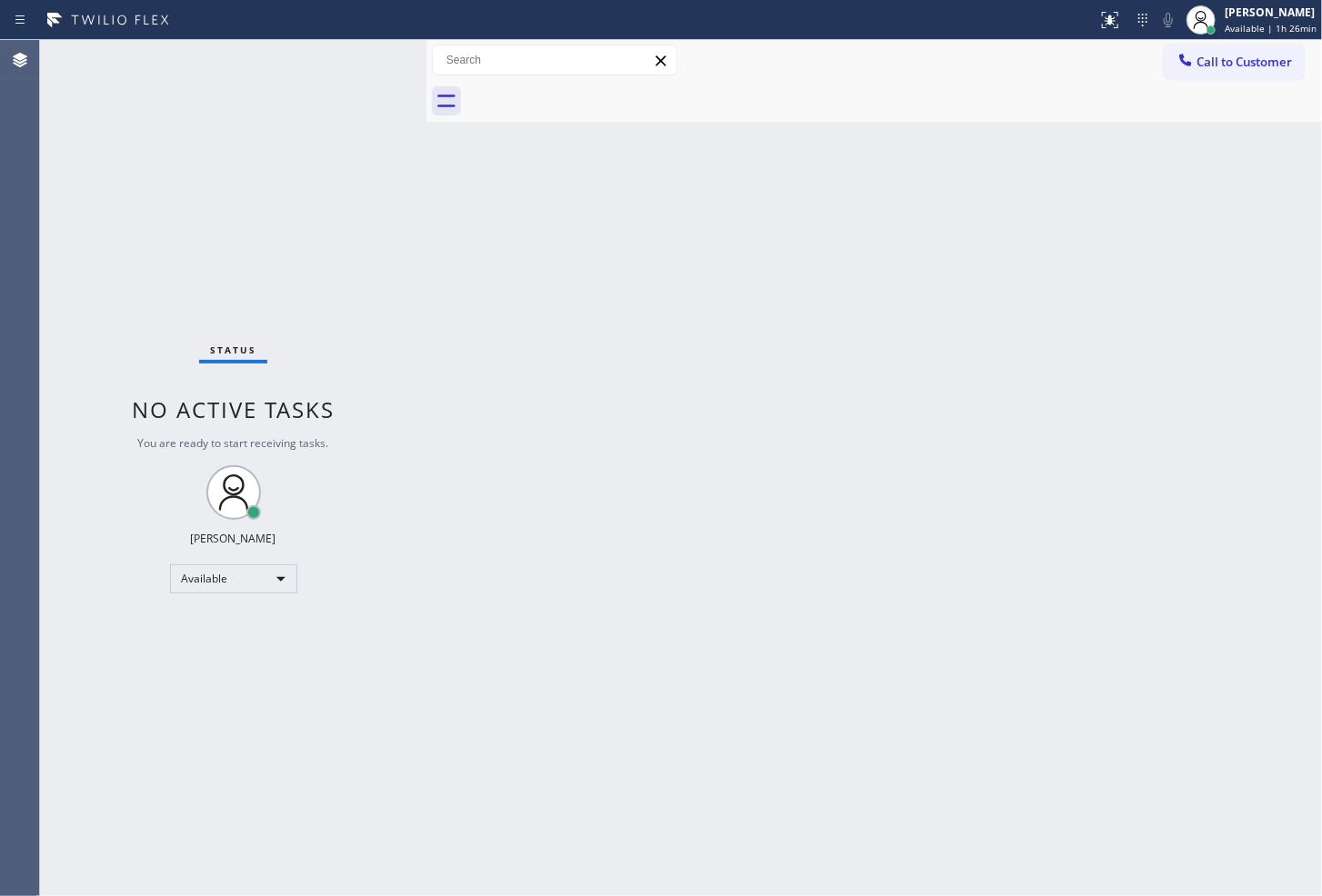
click at [375, 60] on div "Status No active tasks You are ready to start receiving tasks. [PERSON_NAME]" at bounding box center [233, 469] width 386 height 857
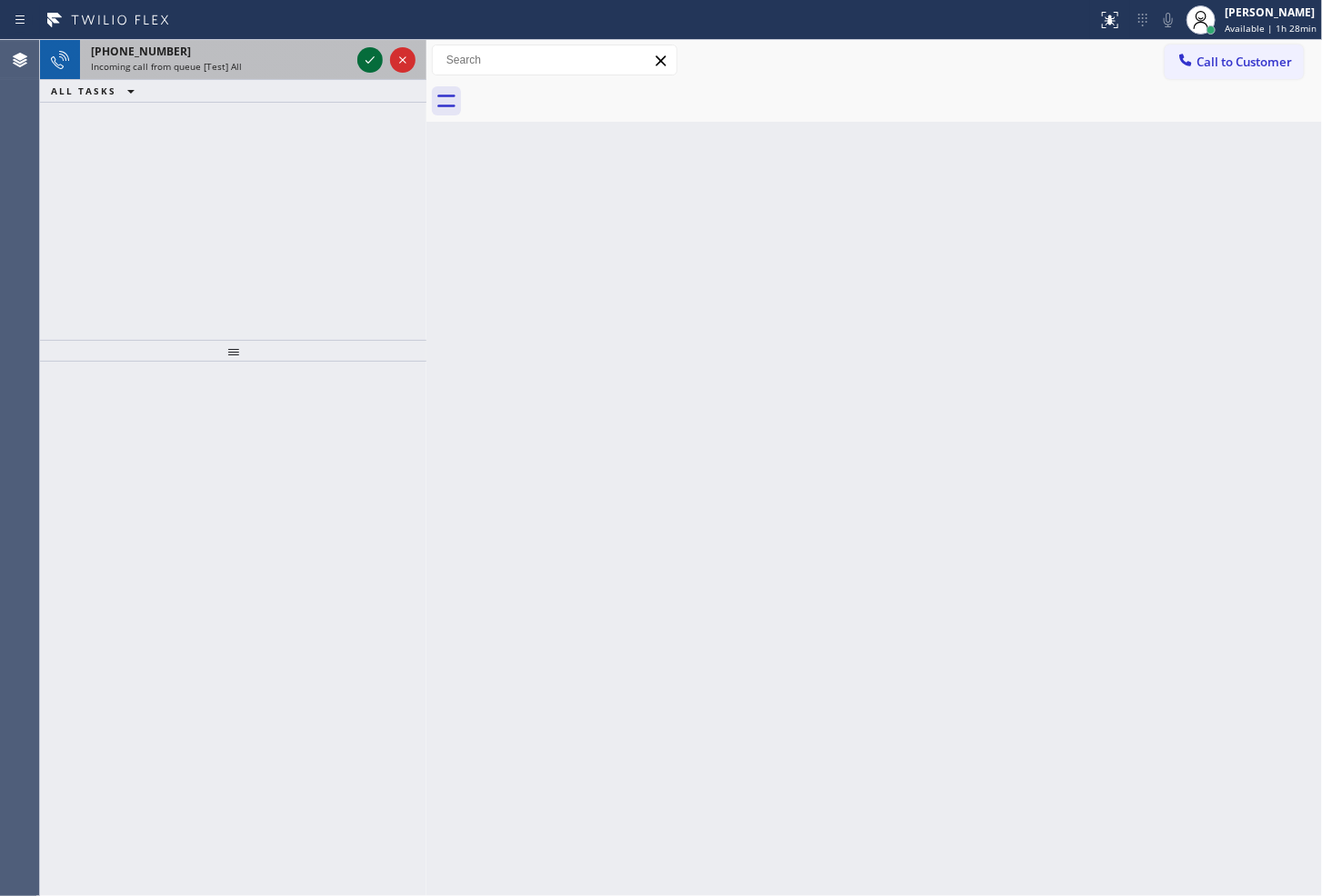
click at [375, 60] on icon at bounding box center [370, 60] width 22 height 22
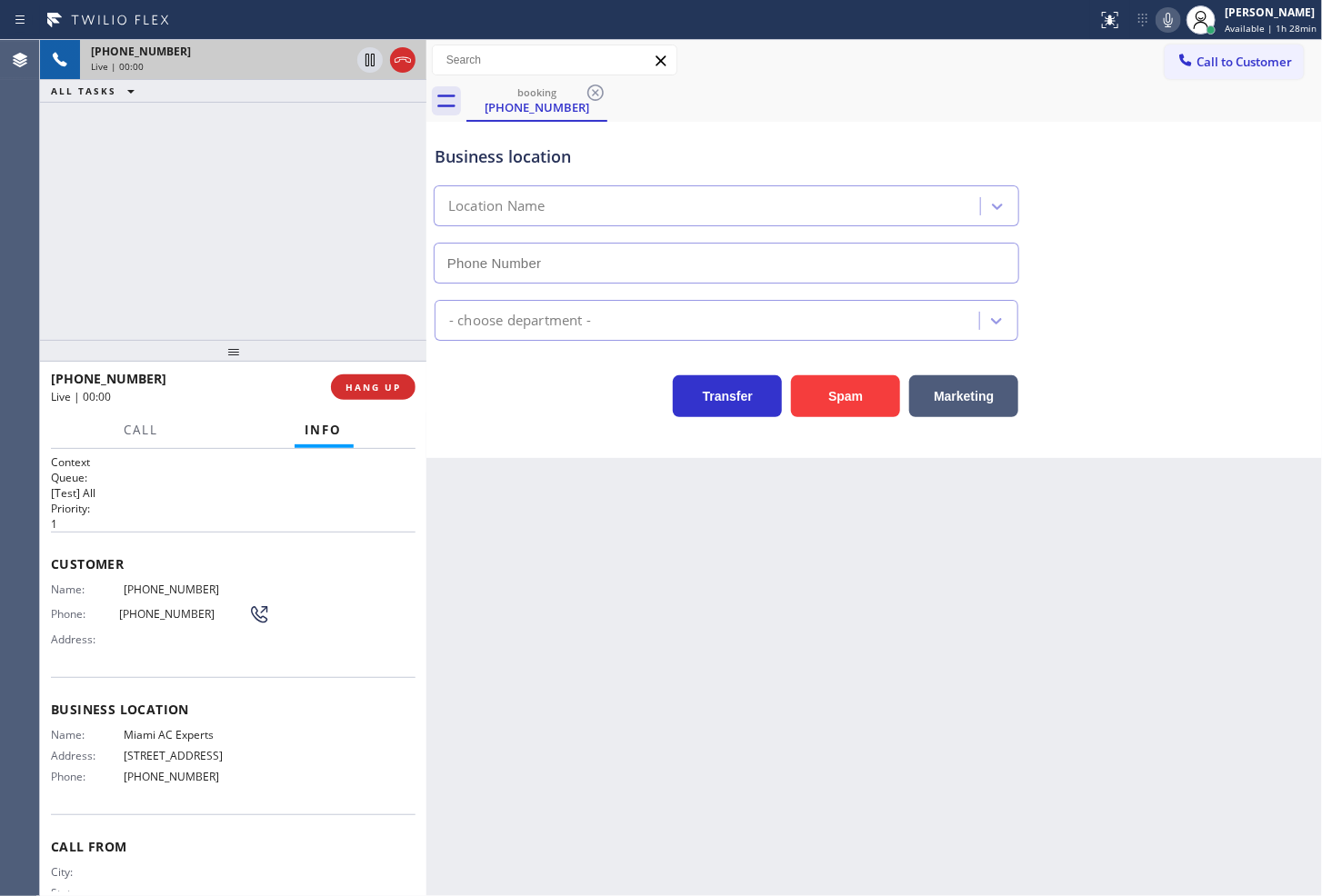
type input "[PHONE_NUMBER]"
click at [1158, 16] on icon at bounding box center [1168, 19] width 22 height 22
click at [975, 389] on button "Marketing" at bounding box center [965, 397] width 110 height 42
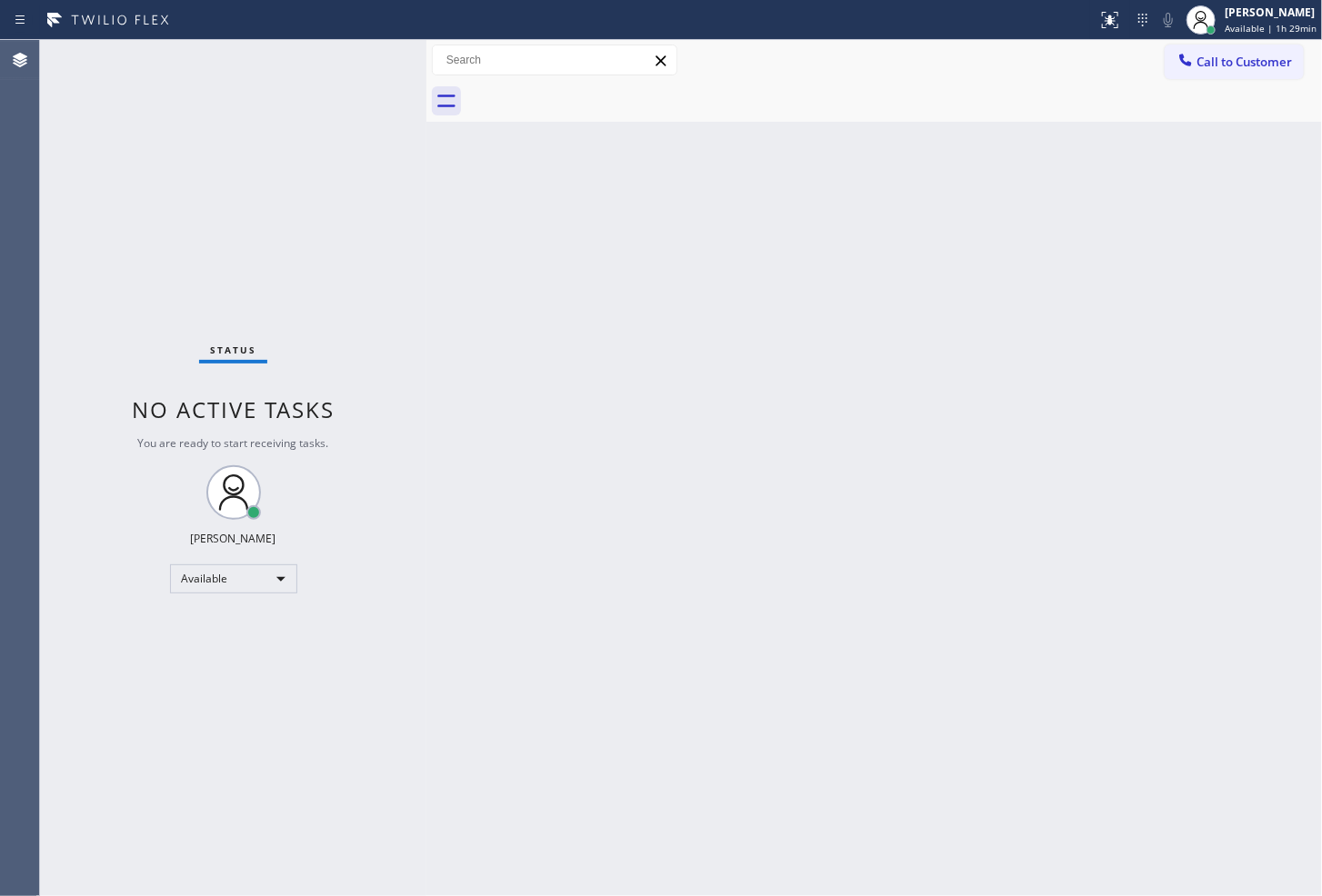
click at [340, 111] on div "Status No active tasks You are ready to start receiving tasks. [PERSON_NAME]" at bounding box center [233, 469] width 386 height 857
click at [353, 58] on div "Status No active tasks You are ready to start receiving tasks. [PERSON_NAME]" at bounding box center [233, 469] width 386 height 857
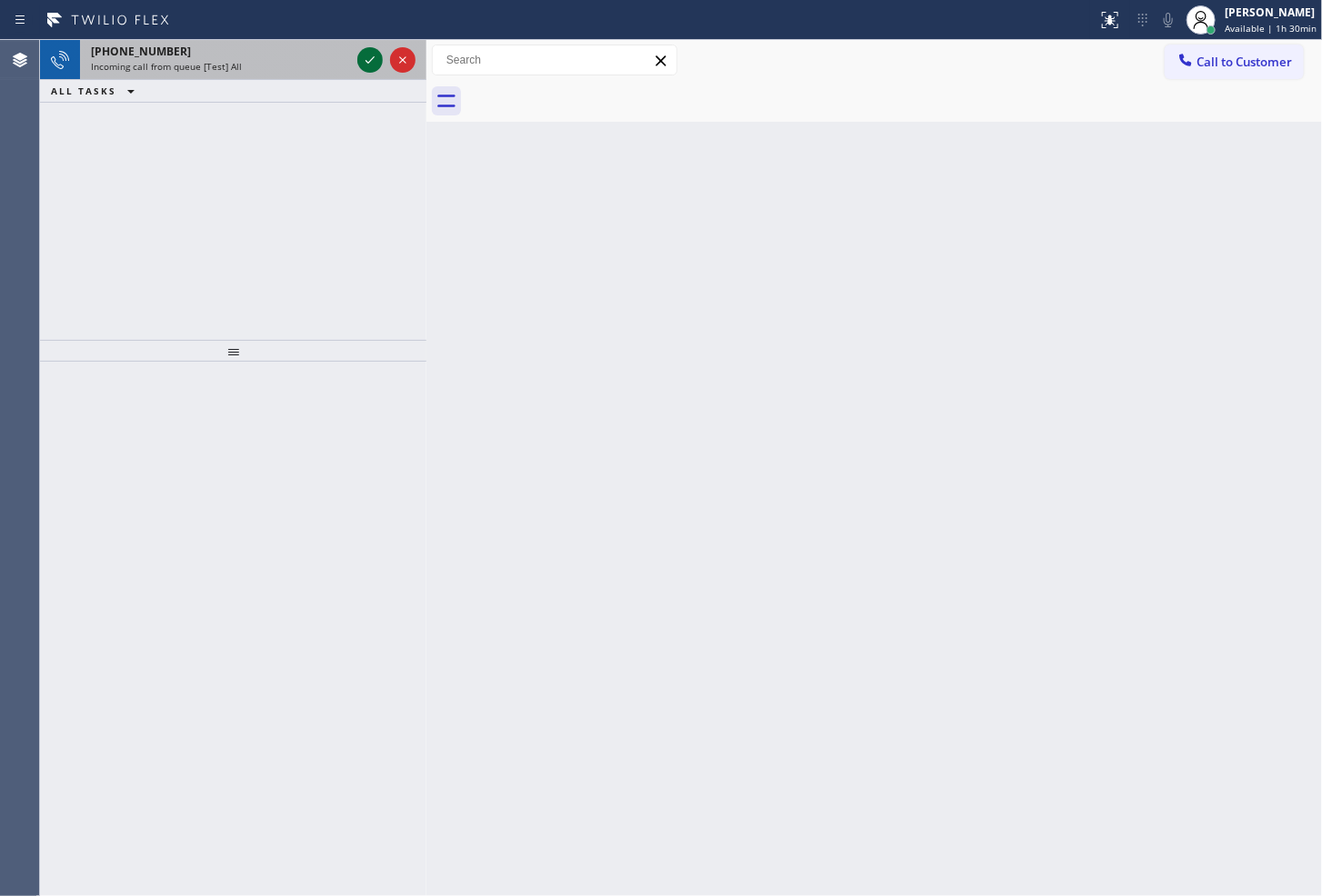
click at [376, 53] on icon at bounding box center [370, 60] width 22 height 22
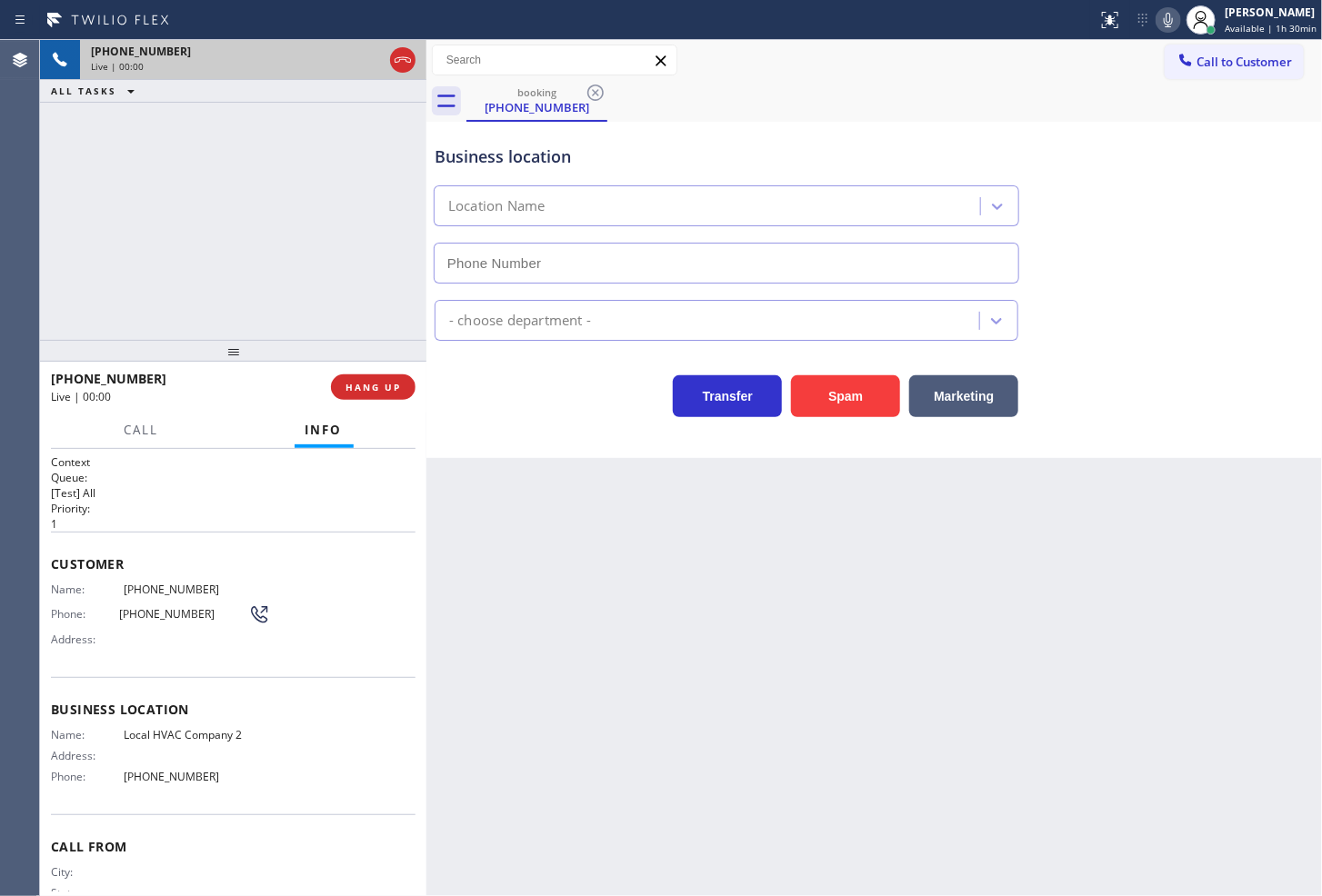
type input "[PHONE_NUMBER]"
click at [569, 446] on div "Business location Local HVAC Company [PHONE_NUMBER] HVAC Transfer Spam Marketing" at bounding box center [874, 290] width 895 height 336
click at [510, 382] on div "Transfer Spam Marketing" at bounding box center [726, 391] width 591 height 51
click at [267, 216] on div "[PHONE_NUMBER] Live | 00:04 ALL TASKS ALL TASKS ACTIVE TASKS TASKS IN WRAP UP" at bounding box center [233, 190] width 386 height 300
click at [1158, 20] on icon at bounding box center [1168, 19] width 22 height 22
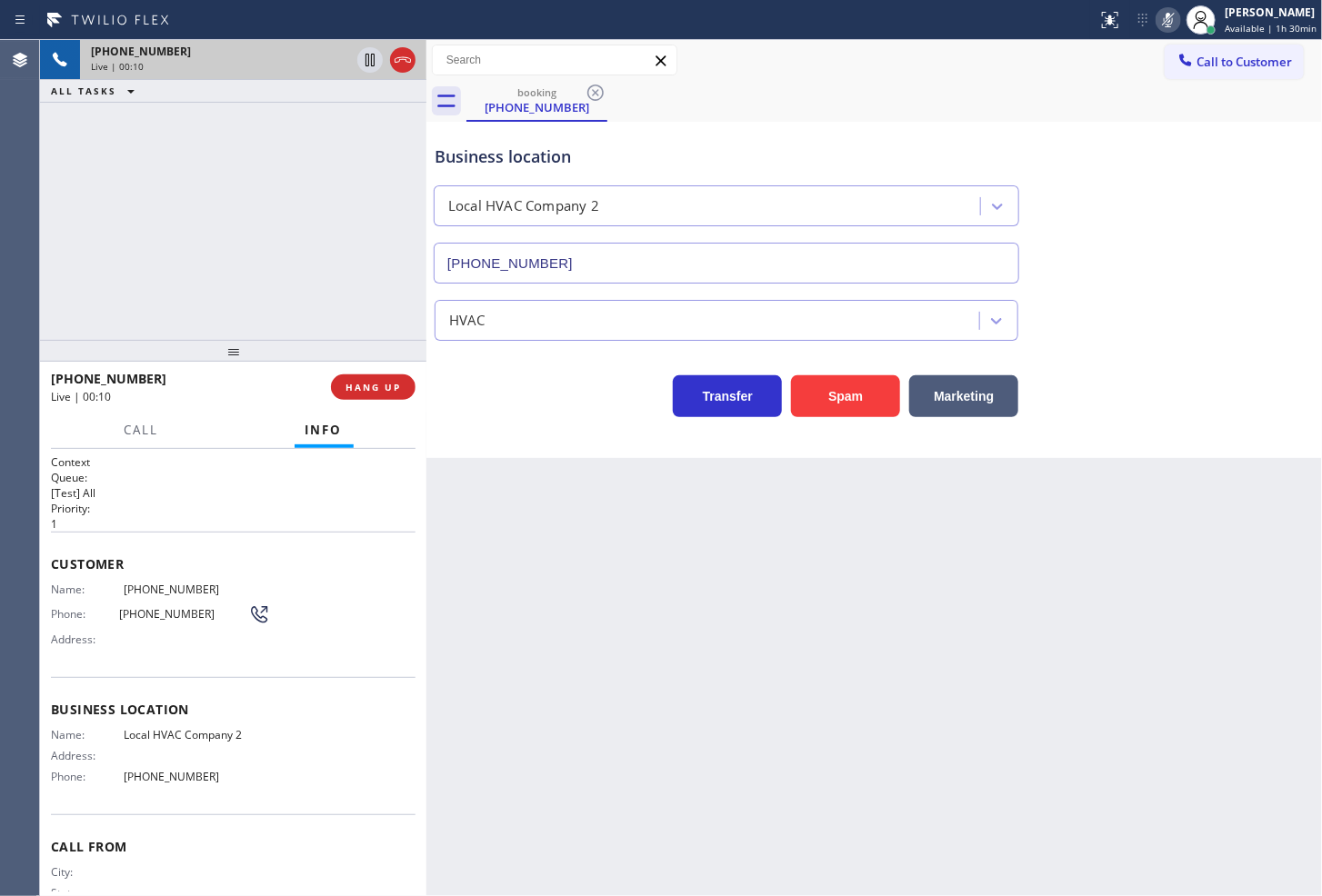
click at [1158, 20] on icon at bounding box center [1168, 19] width 22 height 22
click at [933, 400] on button "Marketing" at bounding box center [965, 397] width 110 height 42
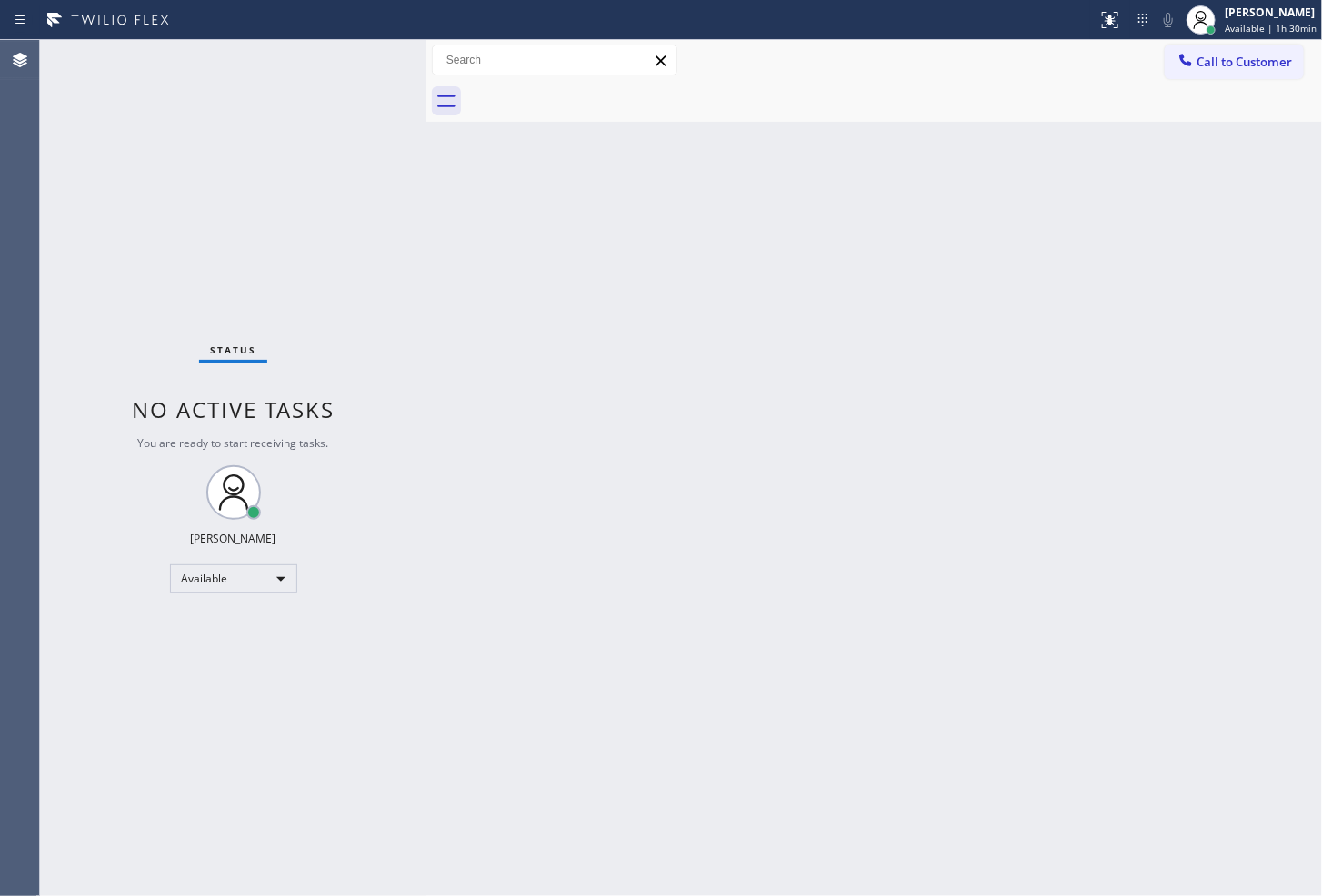
click at [342, 105] on div "Status No active tasks You are ready to start receiving tasks. [PERSON_NAME]" at bounding box center [233, 469] width 386 height 857
click at [352, 67] on div "Status No active tasks You are ready to start receiving tasks. [PERSON_NAME]" at bounding box center [233, 469] width 386 height 857
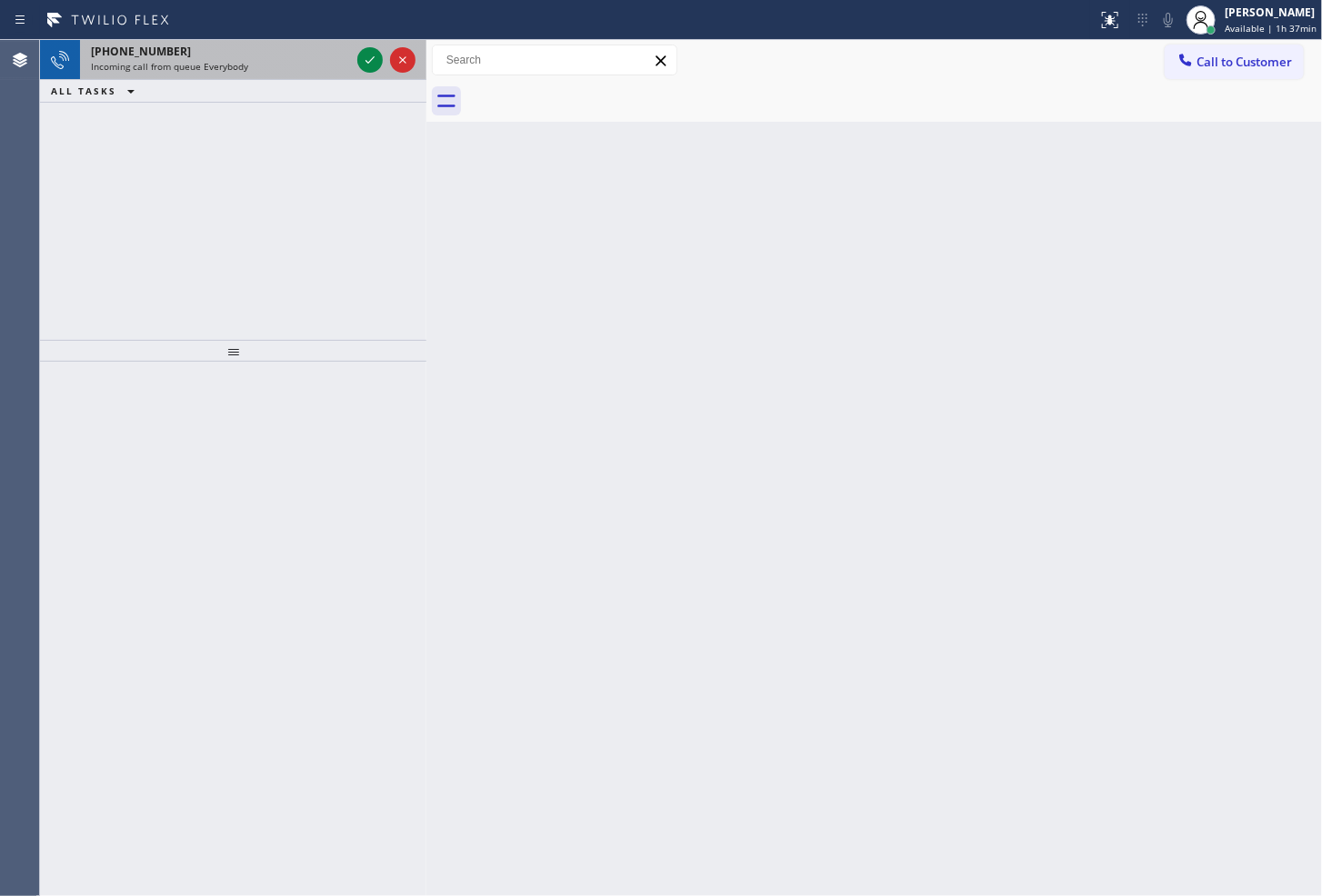
click at [350, 67] on div "Incoming call from queue Everybody" at bounding box center [221, 65] width 259 height 12
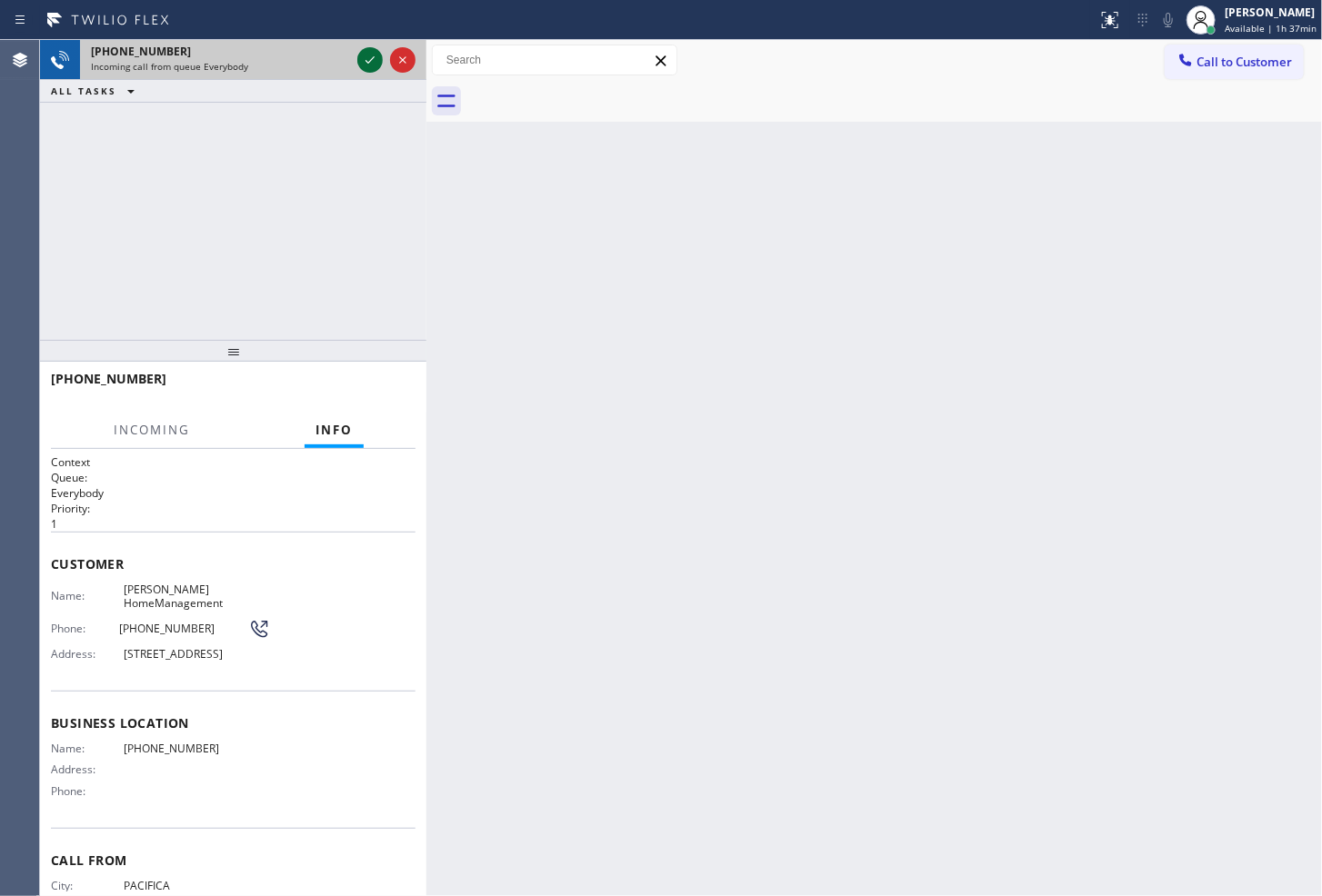
click at [366, 56] on icon at bounding box center [370, 60] width 22 height 22
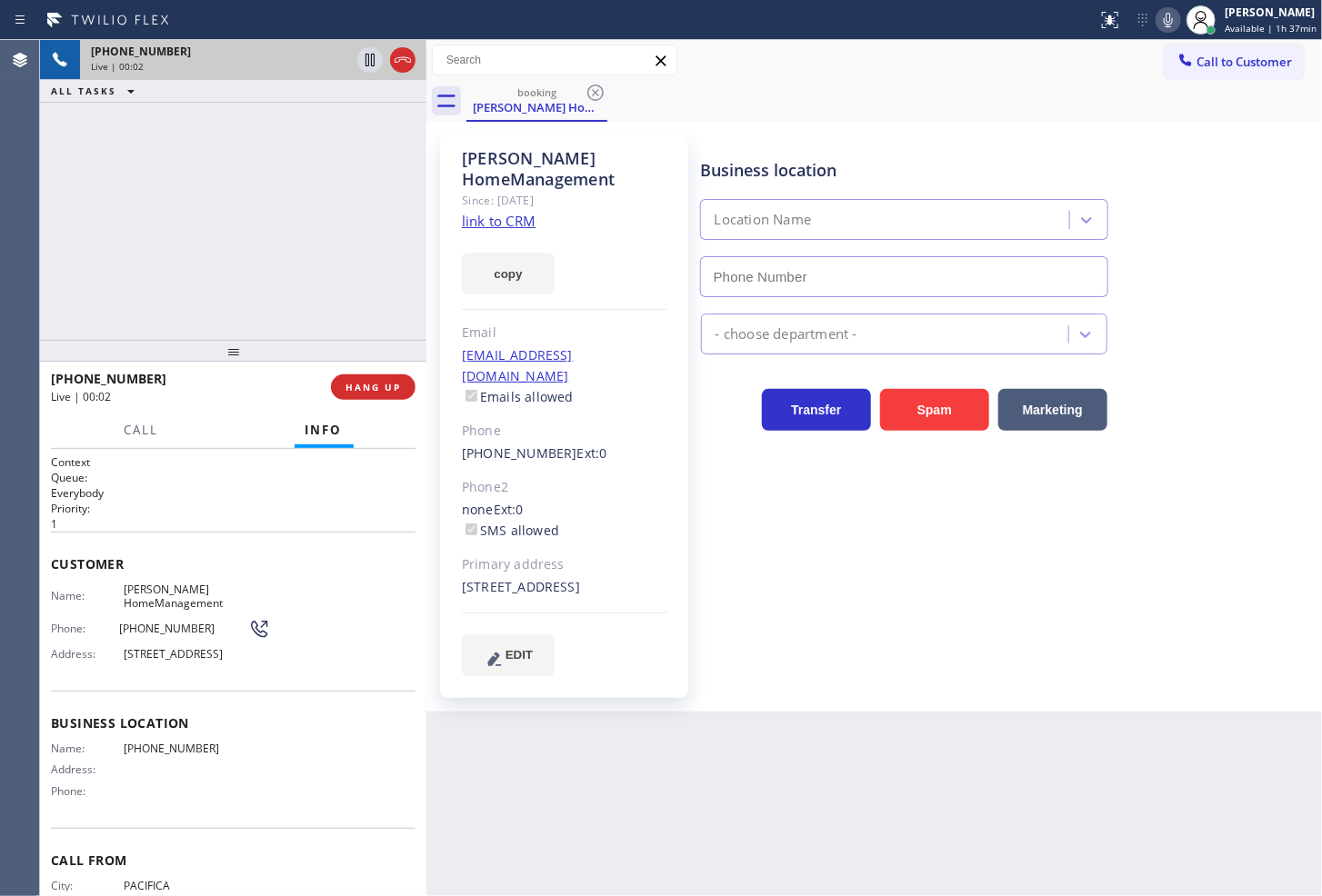
click at [249, 502] on h2 "Priority:" at bounding box center [233, 509] width 365 height 15
drag, startPoint x: 152, startPoint y: 315, endPoint x: 224, endPoint y: 247, distance: 99.0
click at [153, 311] on div "[PHONE_NUMBER] Live | 00:02 ALL TASKS ALL TASKS ACTIVE TASKS TASKS IN WRAP UP" at bounding box center [233, 190] width 386 height 300
click at [351, 532] on div "Customer Name: [PERSON_NAME] Phone: [PHONE_NUMBER] Address: [STREET_ADDRESS]" at bounding box center [233, 612] width 365 height 159
click at [1158, 27] on icon at bounding box center [1168, 19] width 22 height 22
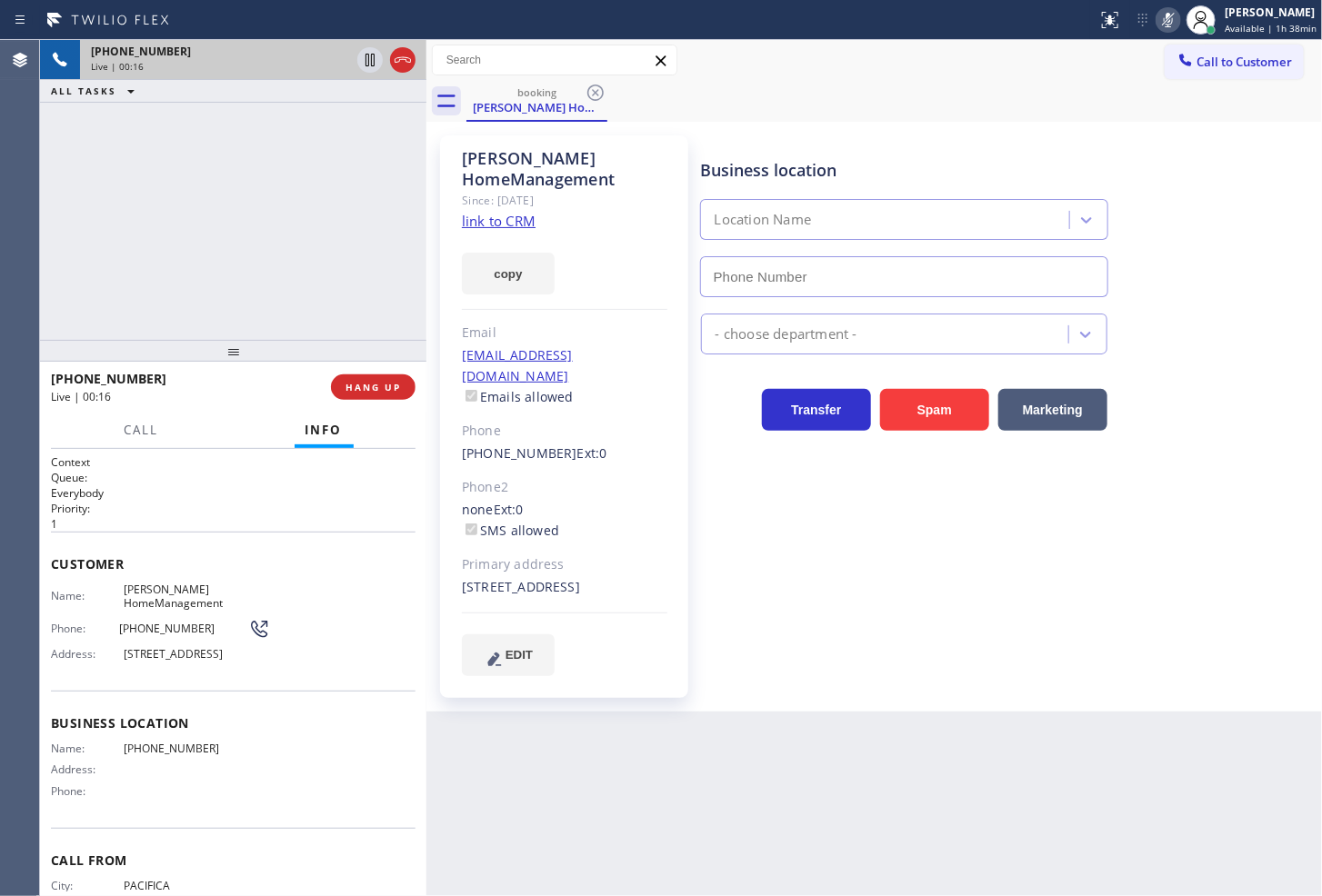
click at [1158, 27] on icon at bounding box center [1168, 19] width 22 height 22
click at [504, 224] on link "link to CRM" at bounding box center [499, 221] width 74 height 18
click at [231, 264] on div "[PHONE_NUMBER] Live | 00:28 ALL TASKS ALL TASKS ACTIVE TASKS TASKS IN WRAP UP" at bounding box center [233, 190] width 386 height 300
click at [293, 312] on div "[PHONE_NUMBER] Live | 00:40 ALL TASKS ALL TASKS ACTIVE TASKS TASKS IN WRAP UP" at bounding box center [233, 190] width 386 height 300
click at [326, 261] on div "[PHONE_NUMBER] Live | 00:51 ALL TASKS ALL TASKS ACTIVE TASKS TASKS IN WRAP UP" at bounding box center [233, 190] width 386 height 300
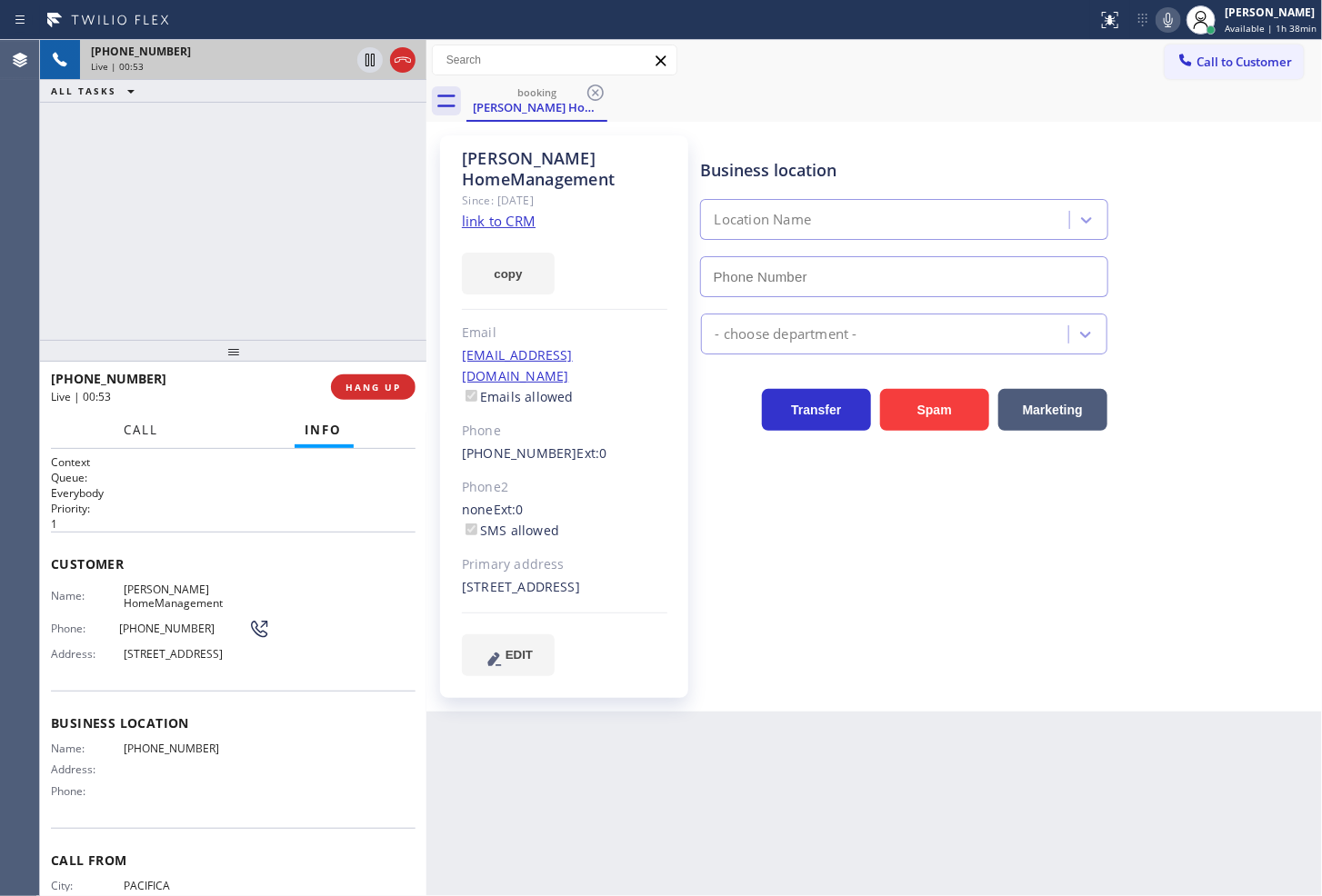
click at [141, 434] on span "Call" at bounding box center [142, 429] width 35 height 16
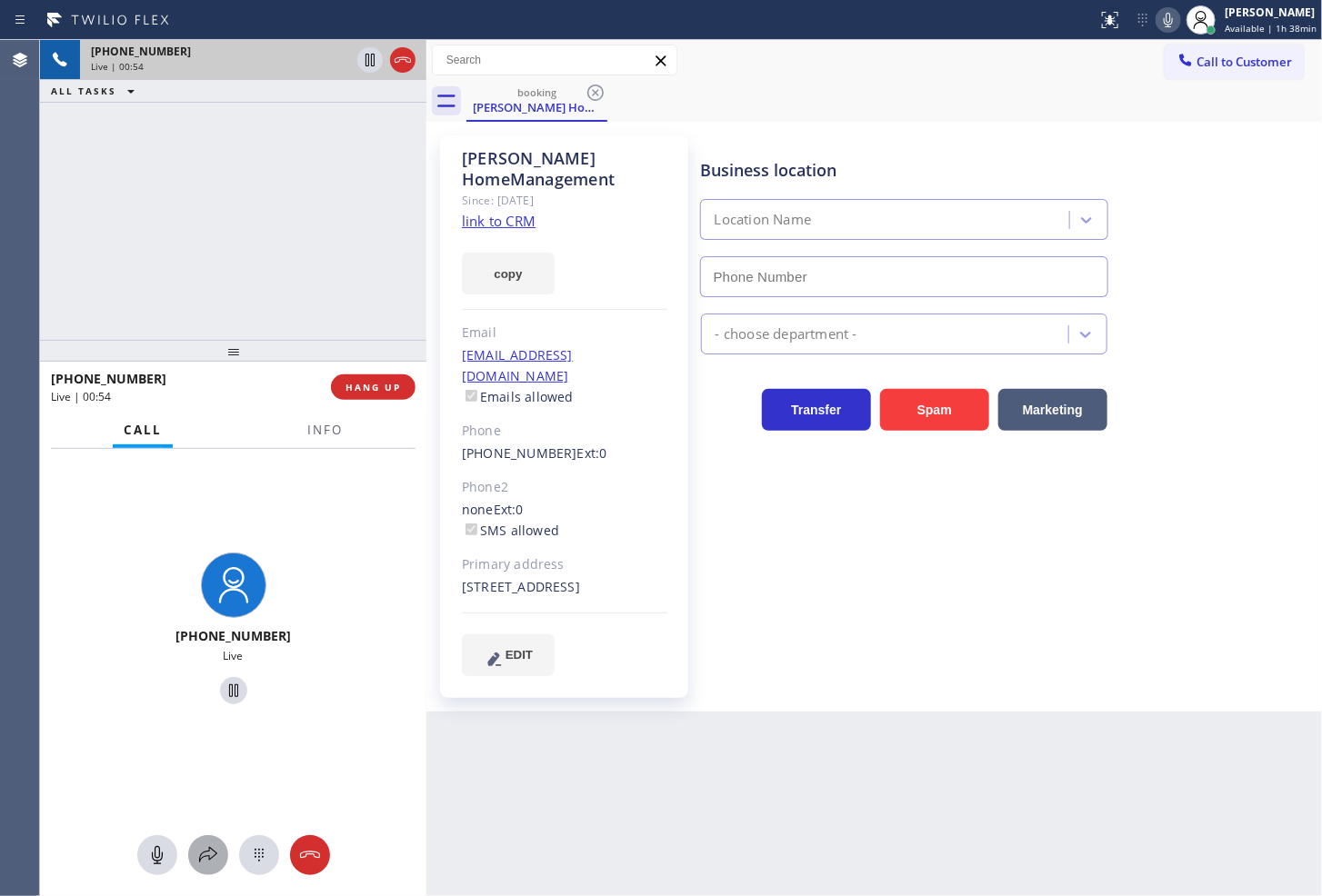
click at [203, 858] on icon at bounding box center [208, 855] width 18 height 15
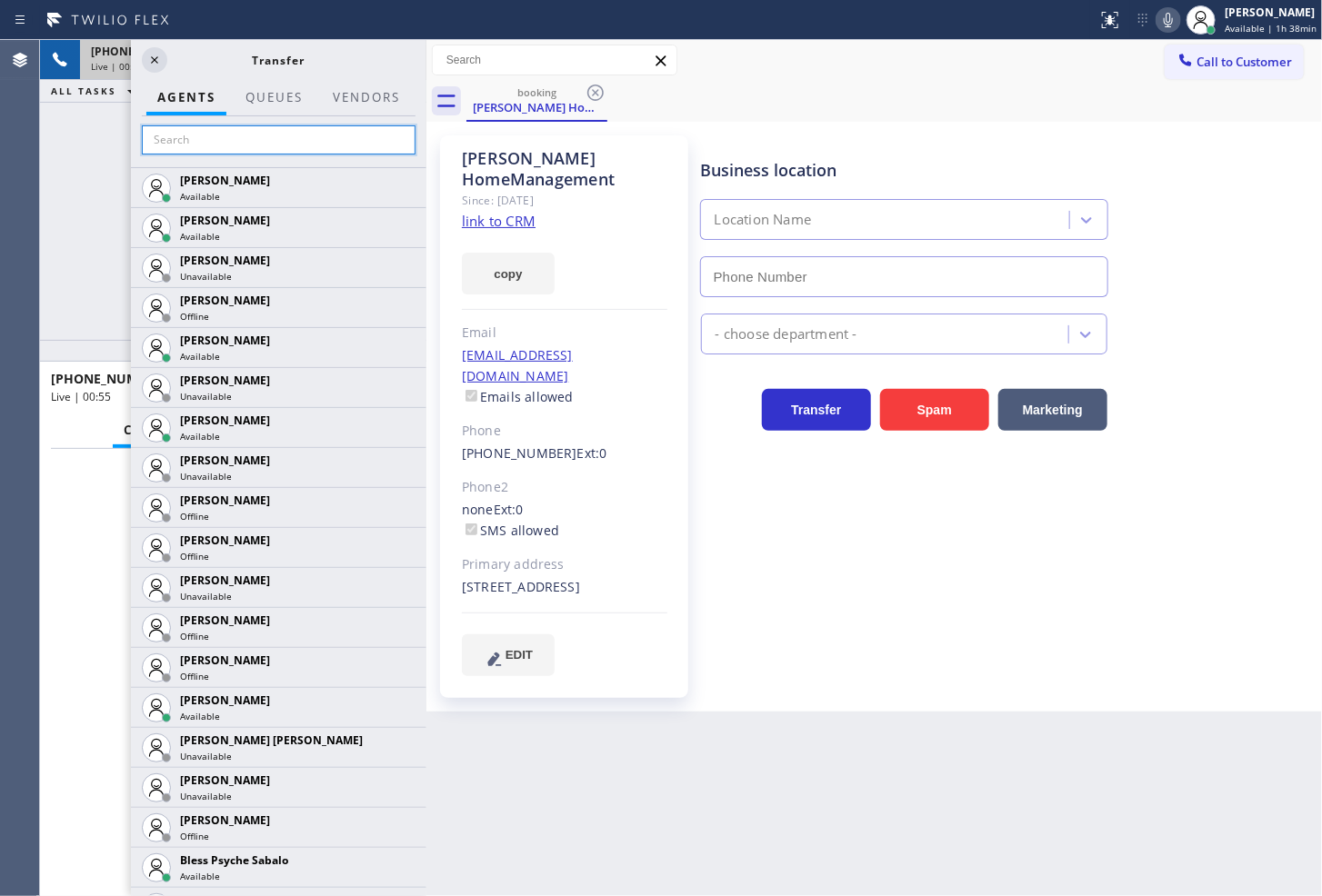
click at [218, 130] on input "text" at bounding box center [279, 140] width 274 height 29
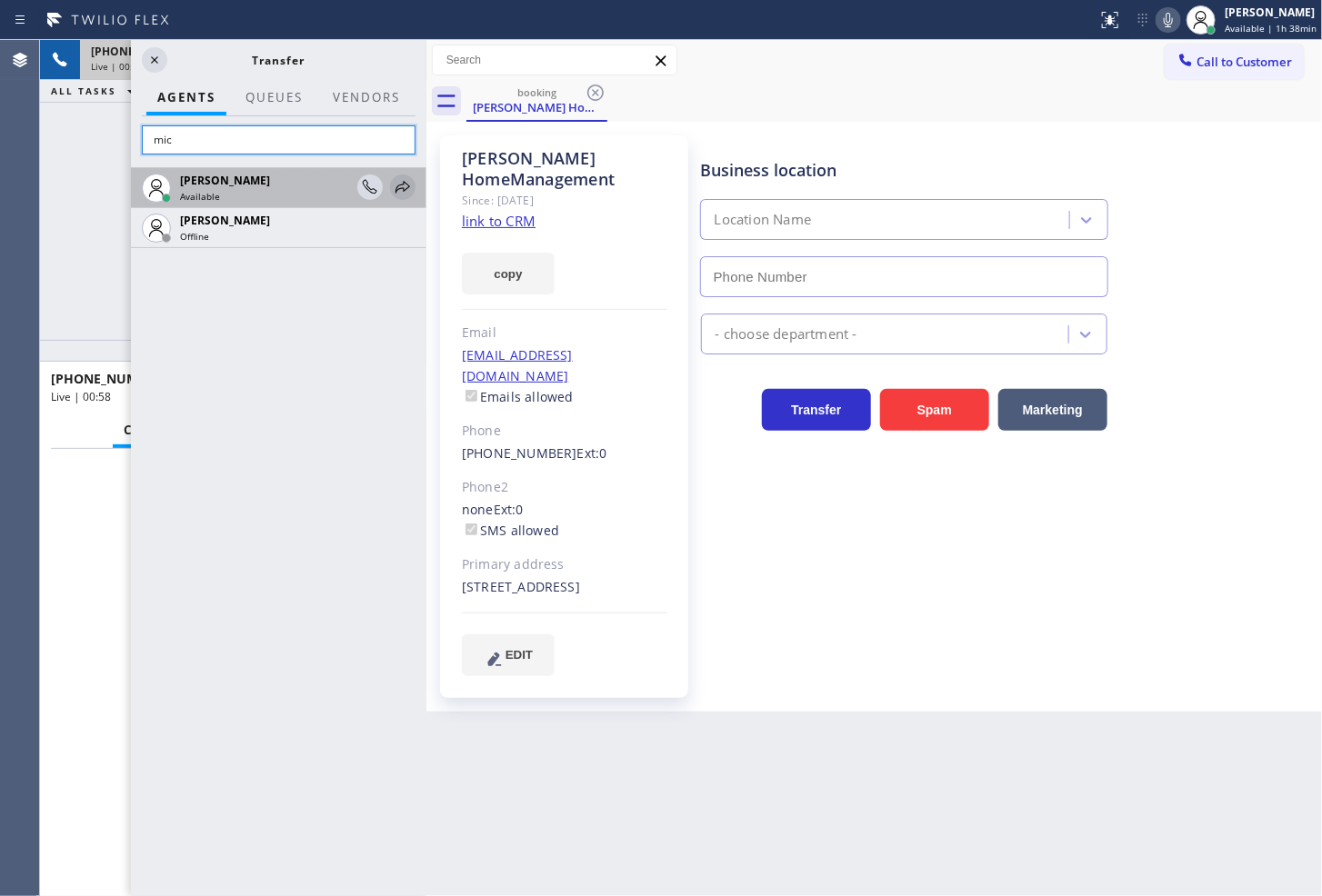
type input "mic"
click at [401, 187] on icon at bounding box center [403, 187] width 22 height 22
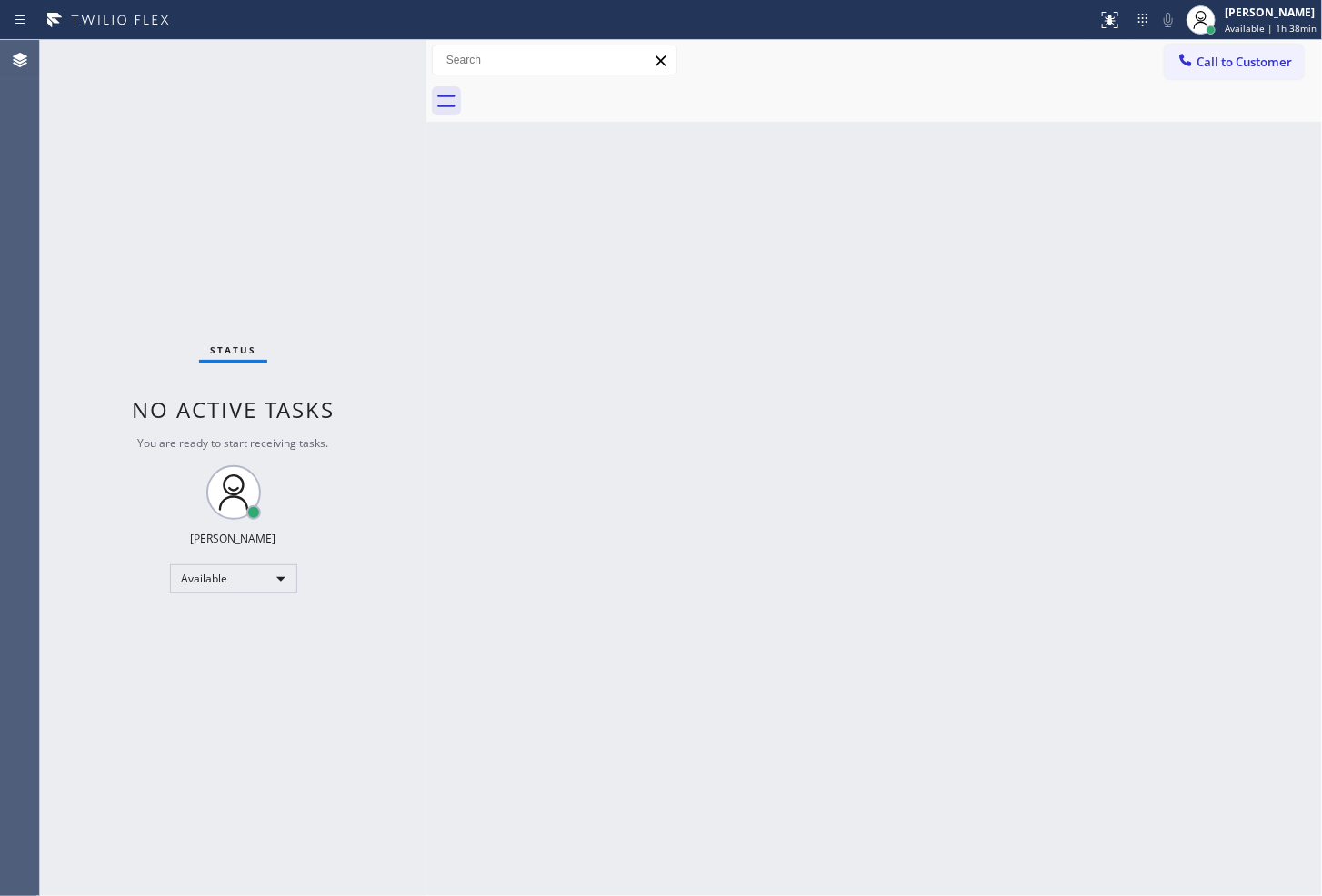
click at [418, 200] on div "Status No active tasks You are ready to start receiving tasks. [PERSON_NAME]" at bounding box center [233, 469] width 386 height 857
click at [359, 115] on div "Status No active tasks You are ready to start receiving tasks. [PERSON_NAME]" at bounding box center [233, 469] width 386 height 857
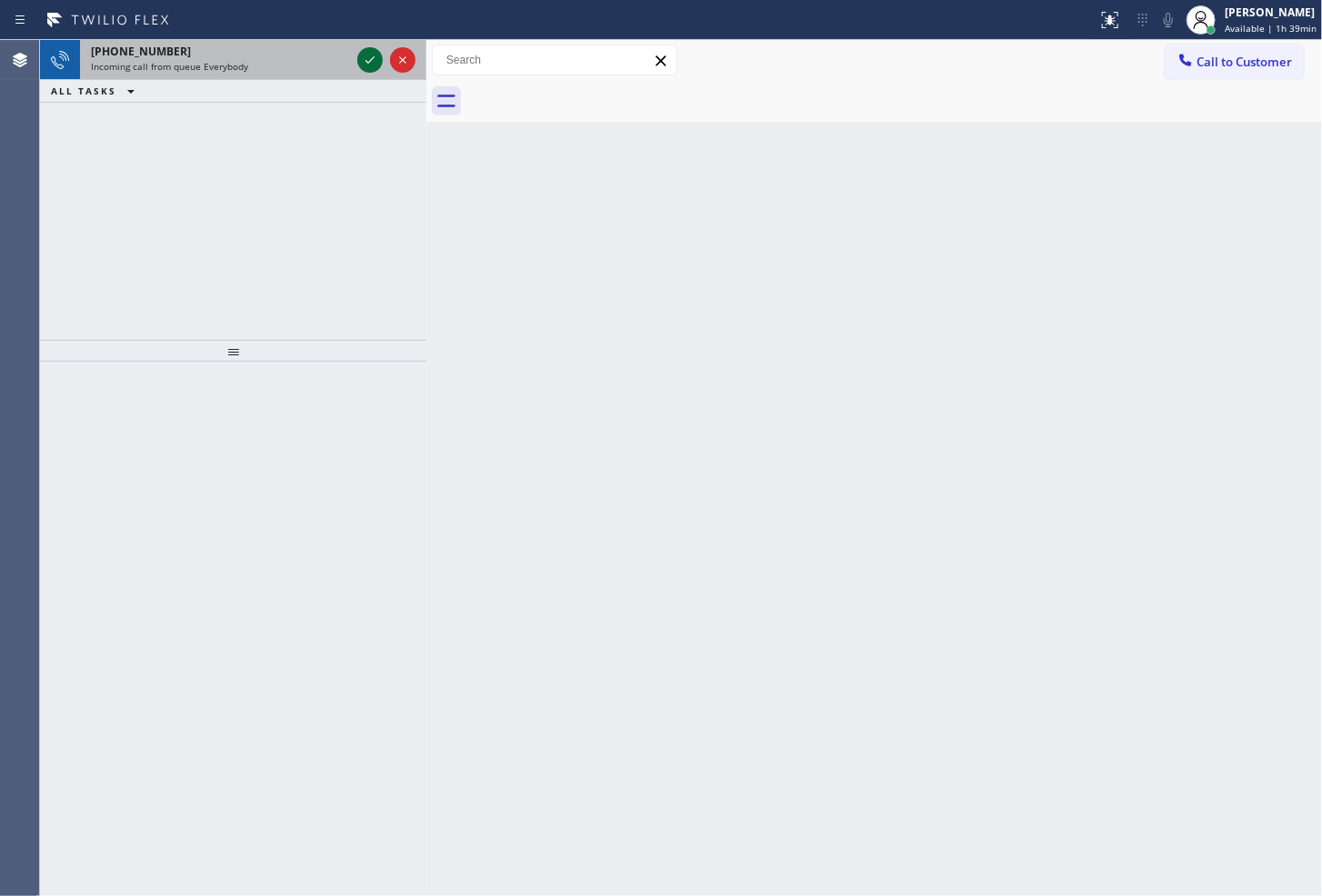
click at [364, 63] on icon at bounding box center [370, 60] width 22 height 22
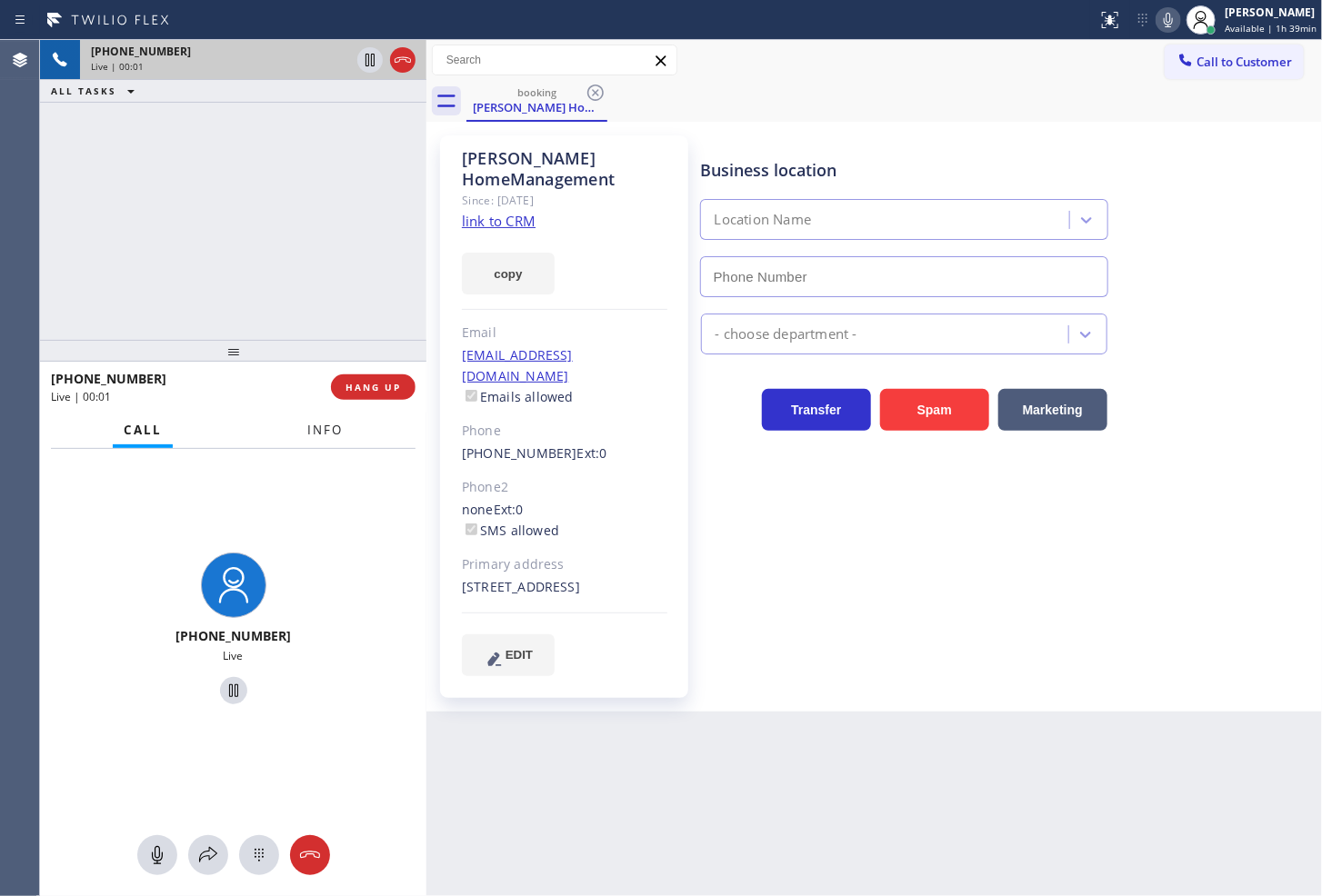
click at [332, 424] on span "Info" at bounding box center [325, 429] width 36 height 16
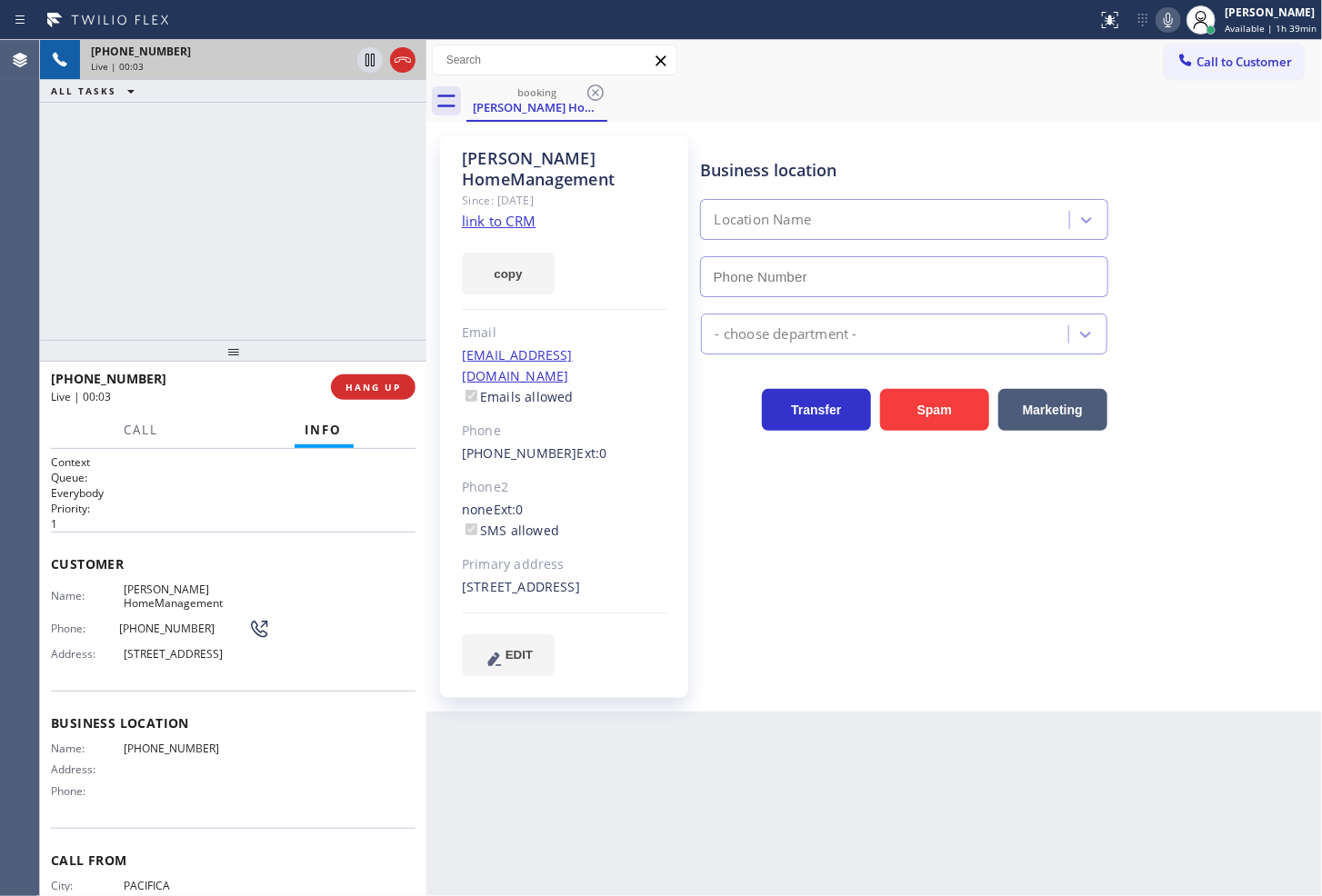
click at [251, 285] on div "[PHONE_NUMBER] Live | 00:03 ALL TASKS ALL TASKS ACTIVE TASKS TASKS IN WRAP UP" at bounding box center [233, 190] width 386 height 300
click at [1298, 707] on div "Business location Location Name - choose department - Transfer Spam Marketing" at bounding box center [1008, 424] width 622 height 568
click at [223, 287] on div "[PHONE_NUMBER] Live | 00:06 ALL TASKS ALL TASKS ACTIVE TASKS TASKS IN WRAP UP" at bounding box center [233, 190] width 386 height 300
click at [1219, 196] on div "Business location Location Name" at bounding box center [1008, 214] width 622 height 164
click at [1158, 24] on icon at bounding box center [1168, 19] width 22 height 22
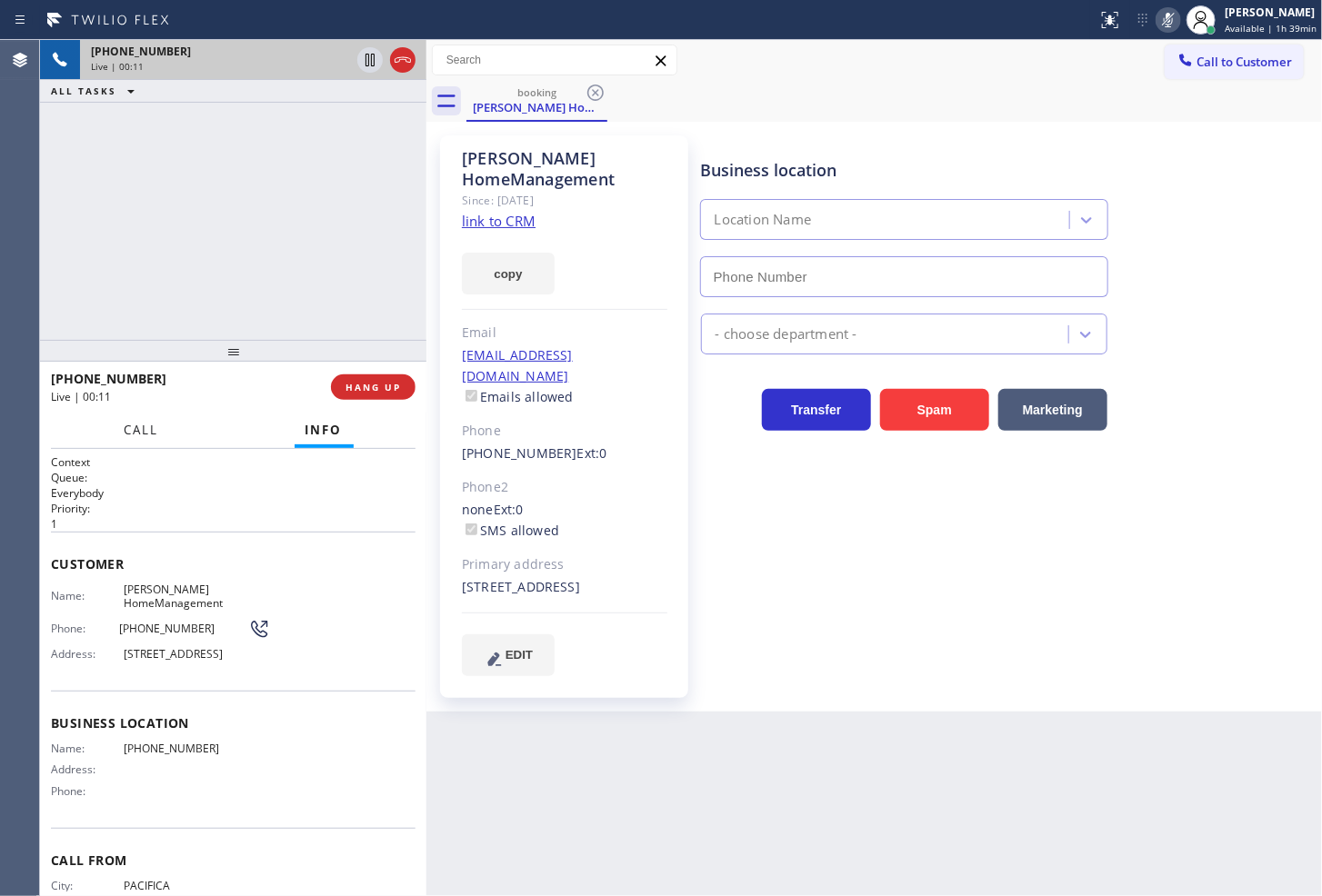
click at [122, 427] on button "Call" at bounding box center [141, 430] width 57 height 36
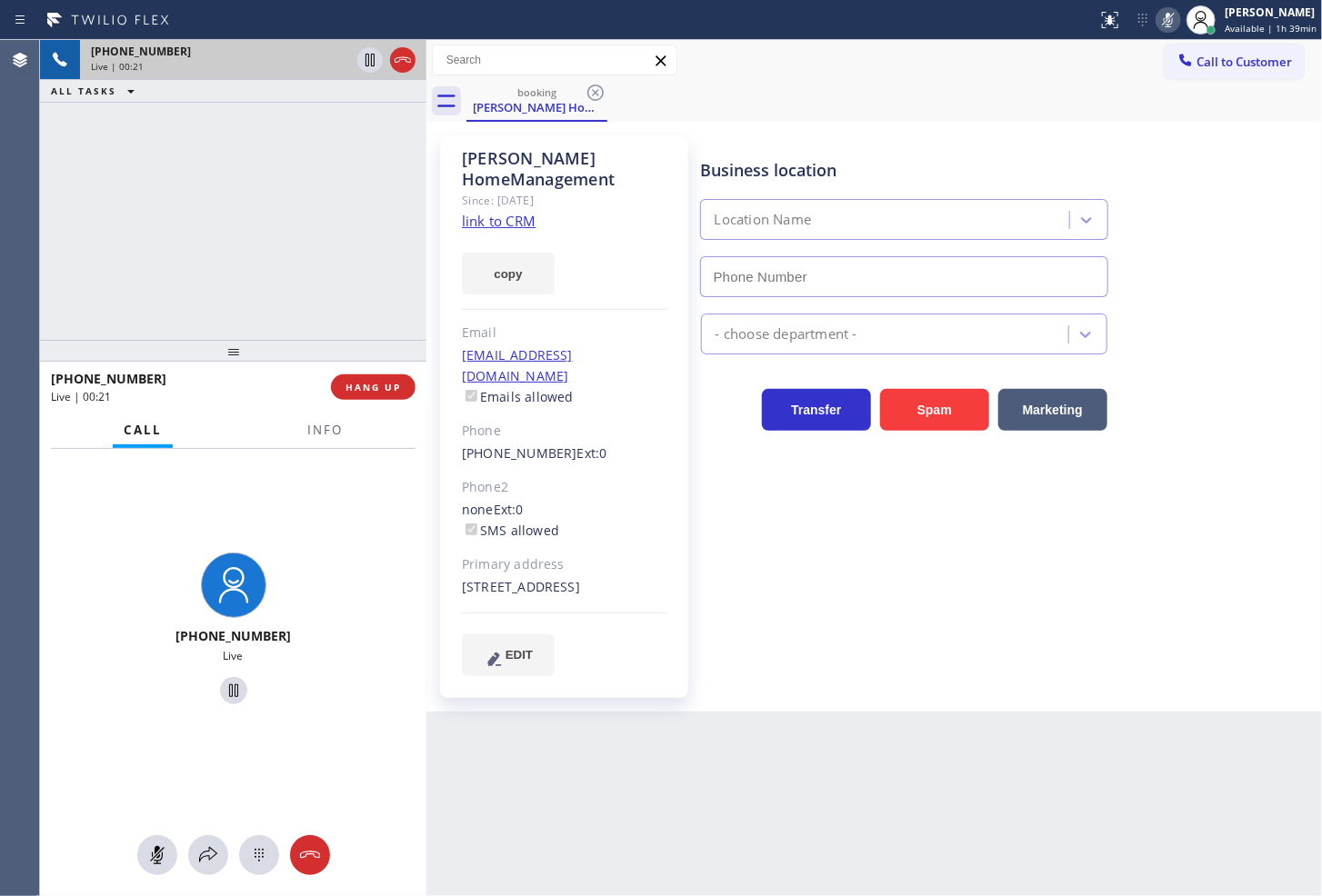
drag, startPoint x: 1141, startPoint y: 51, endPoint x: 1150, endPoint y: 22, distance: 30.4
click at [1143, 45] on div "Call to Customer Outbound call Location Search location Your caller id phone nu…" at bounding box center [874, 60] width 895 height 32
click at [1164, 18] on icon at bounding box center [1168, 19] width 9 height 14
click at [1129, 87] on div "booking [PERSON_NAME] HomeManagement" at bounding box center [894, 101] width 856 height 41
click at [1158, 16] on icon at bounding box center [1168, 19] width 22 height 22
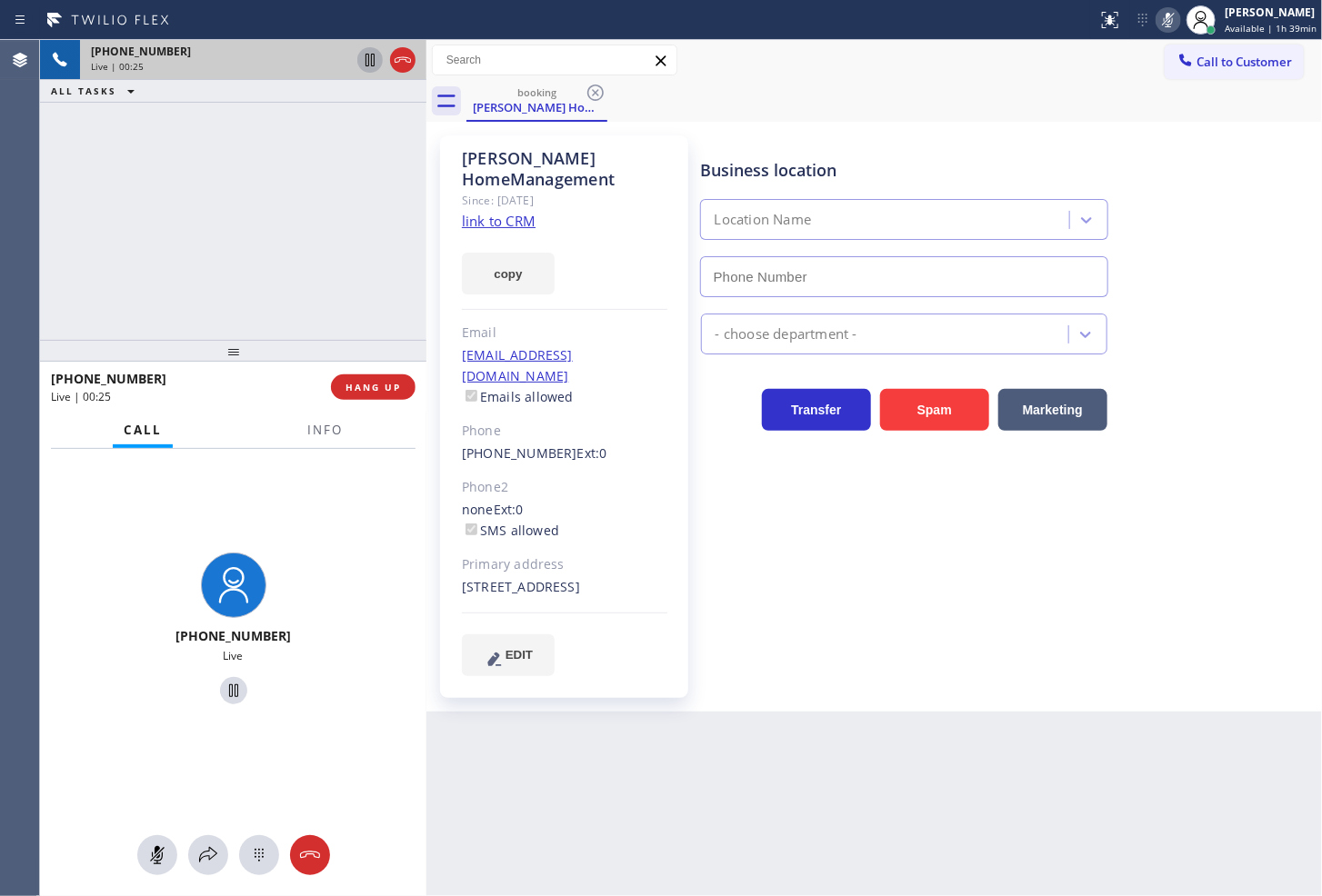
click at [371, 57] on icon at bounding box center [370, 60] width 9 height 12
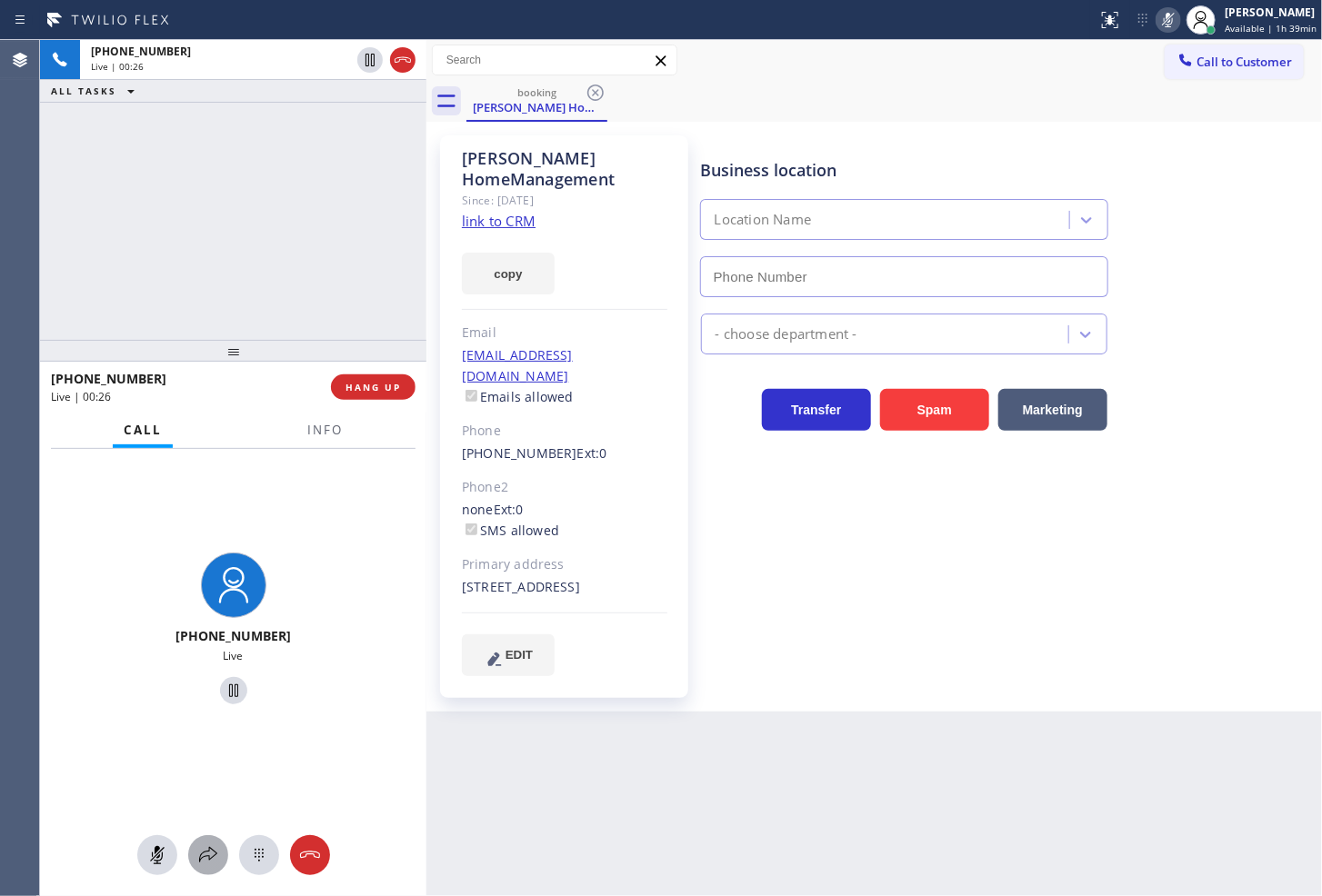
click at [213, 845] on icon at bounding box center [208, 855] width 22 height 22
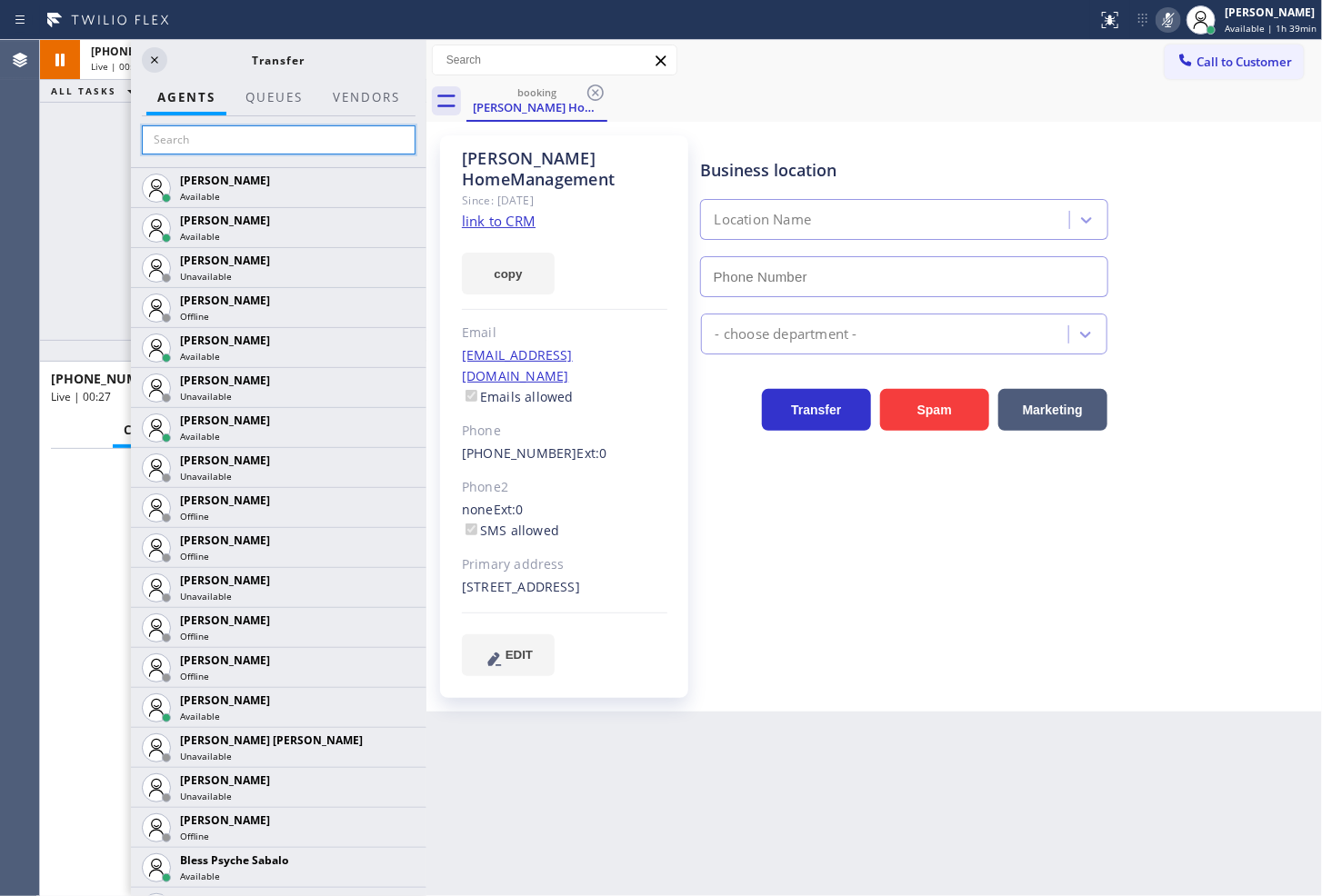
click at [208, 148] on input "text" at bounding box center [279, 140] width 274 height 29
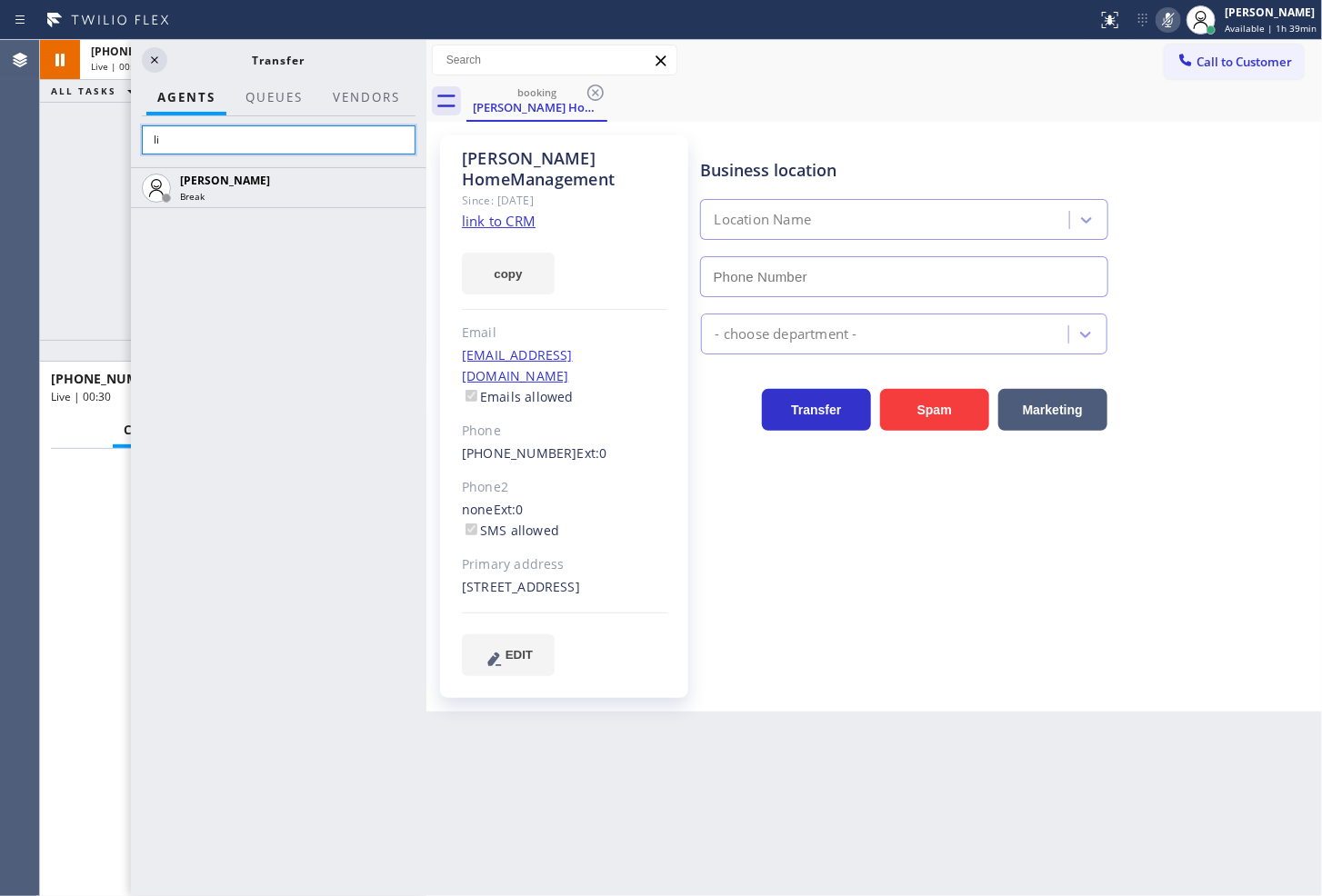
type input "l"
type input "[PERSON_NAME]"
click at [0, 0] on icon at bounding box center [0, 0] width 0 height 0
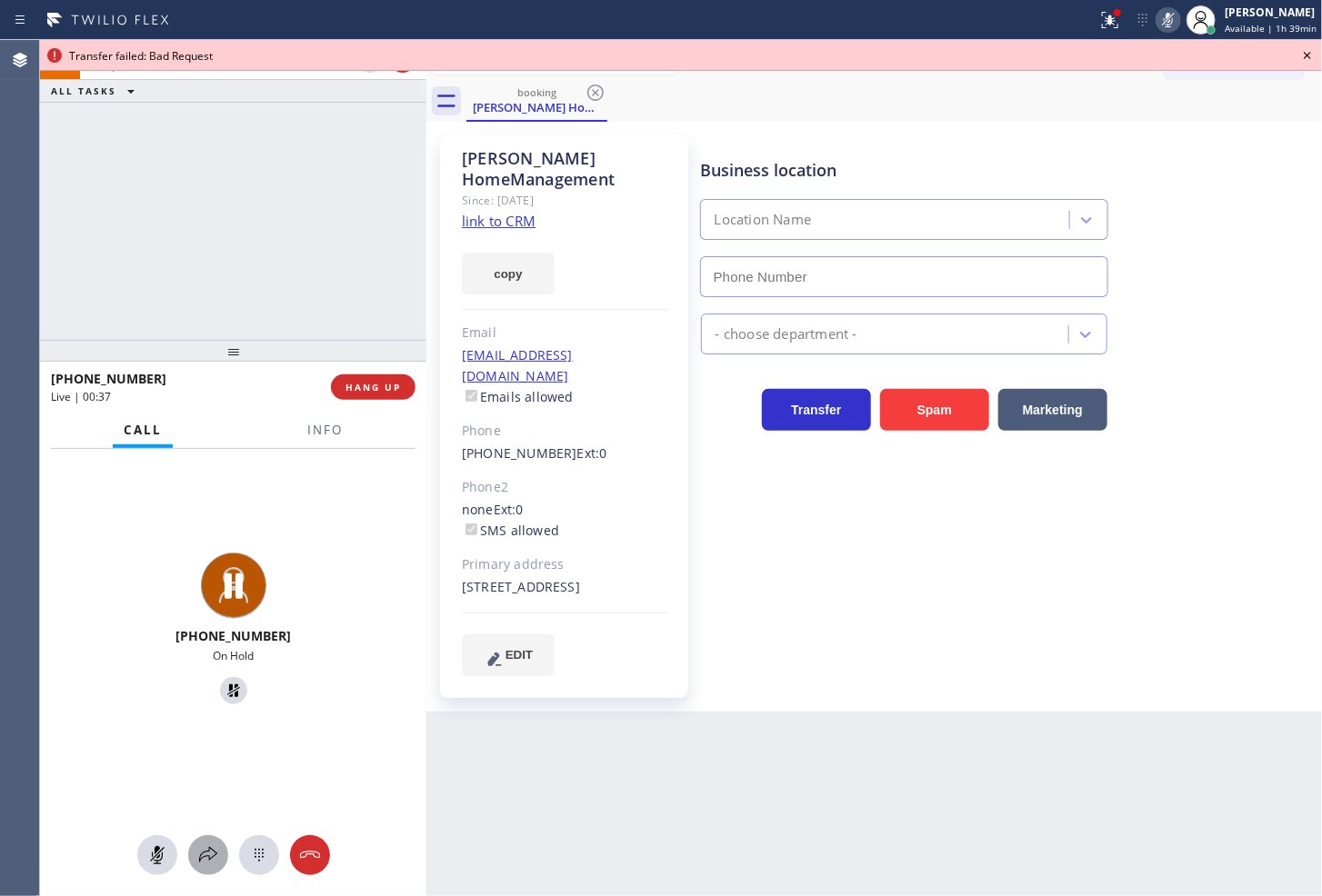
click at [202, 855] on icon at bounding box center [208, 855] width 22 height 22
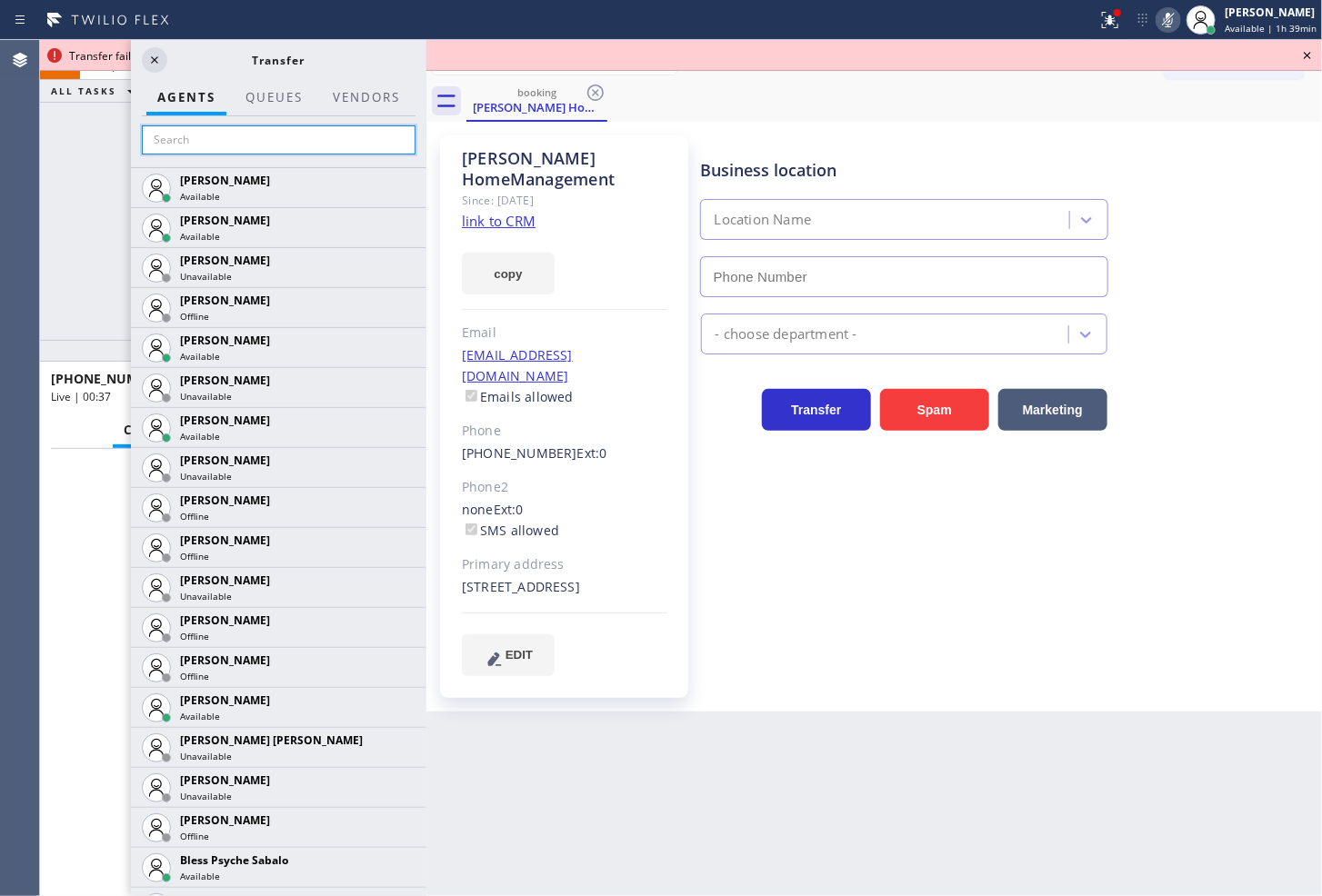
click at [183, 141] on input "text" at bounding box center [279, 140] width 274 height 29
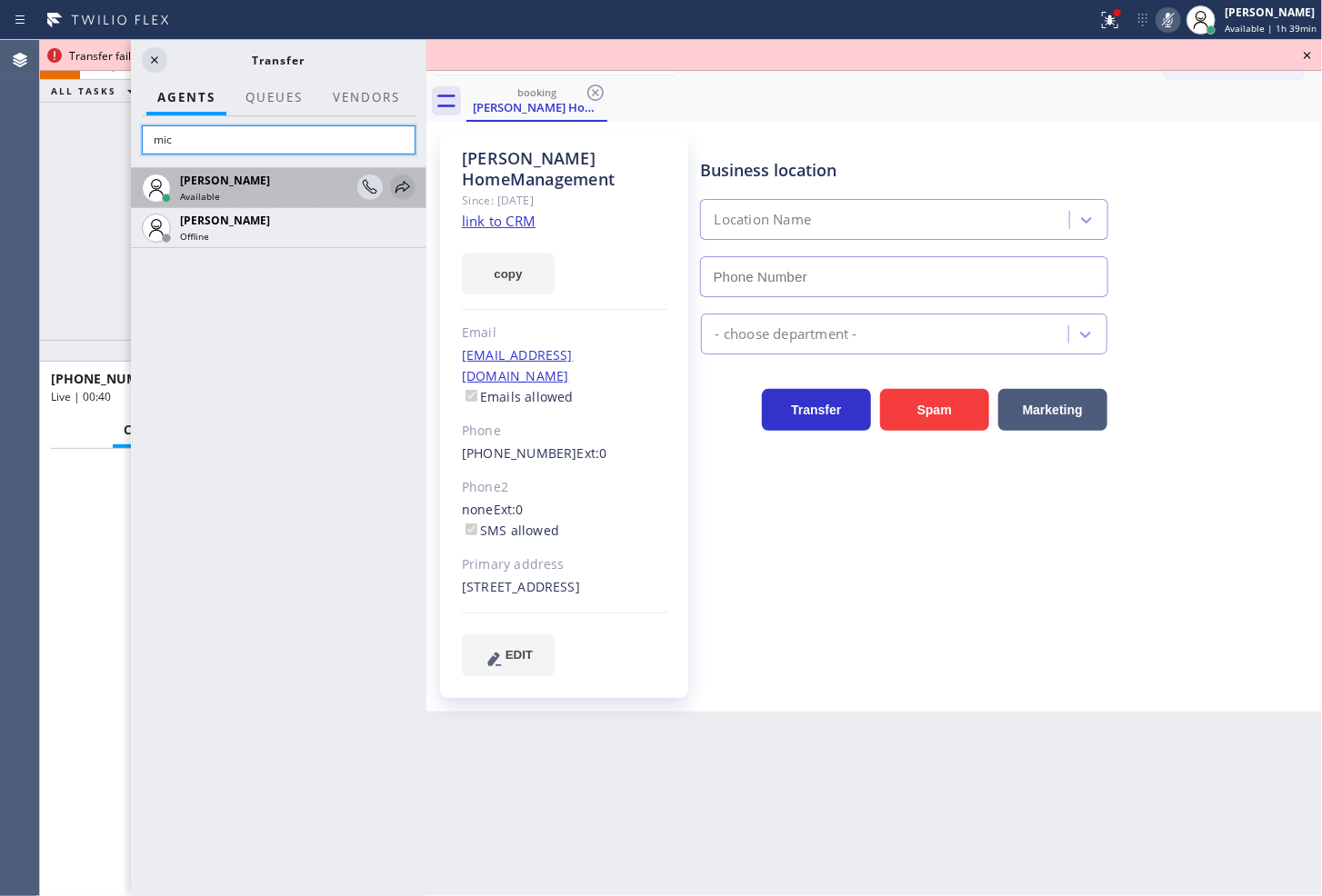
type input "mic"
click at [401, 182] on icon at bounding box center [403, 187] width 22 height 22
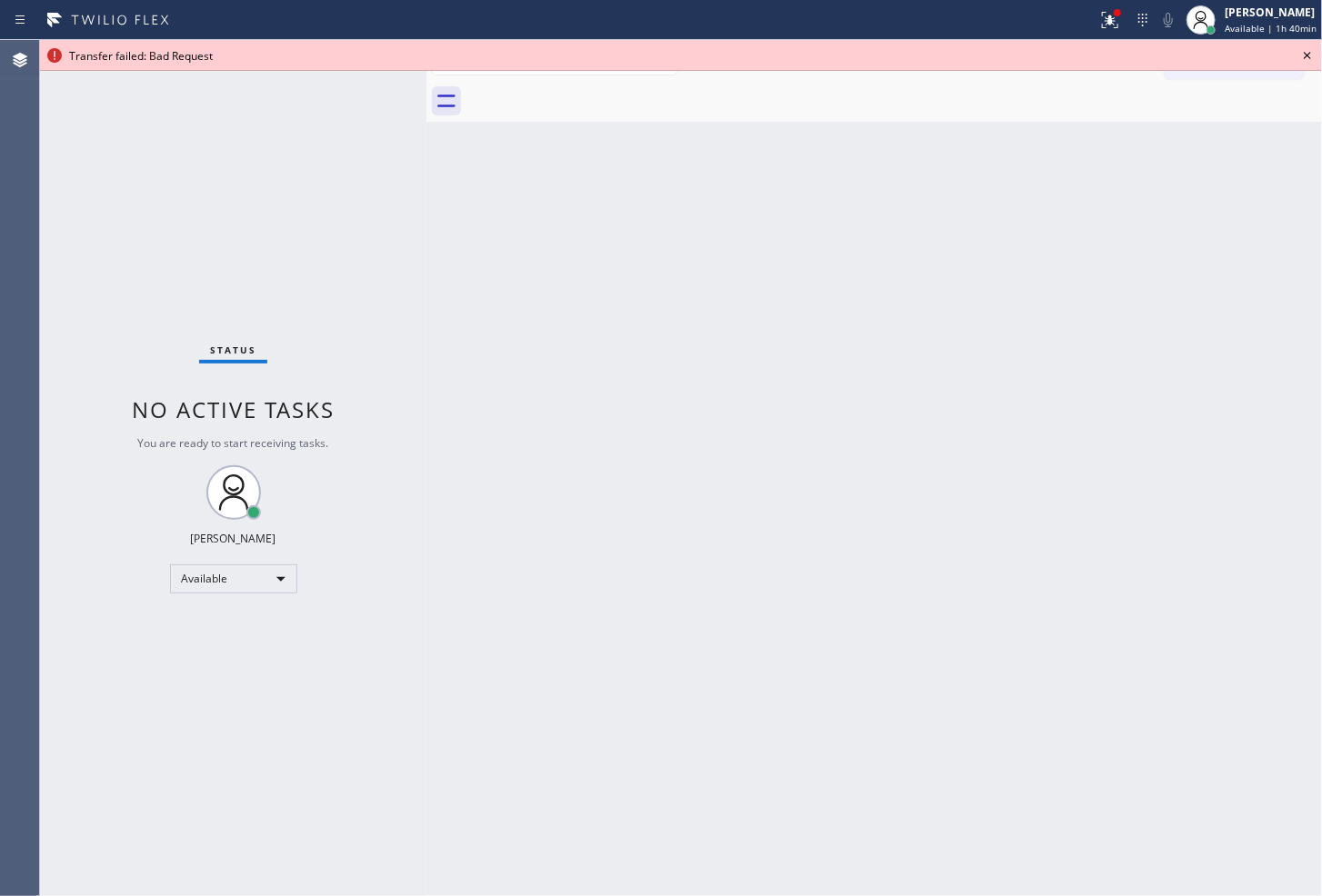
click at [1308, 55] on icon at bounding box center [1308, 56] width 8 height 8
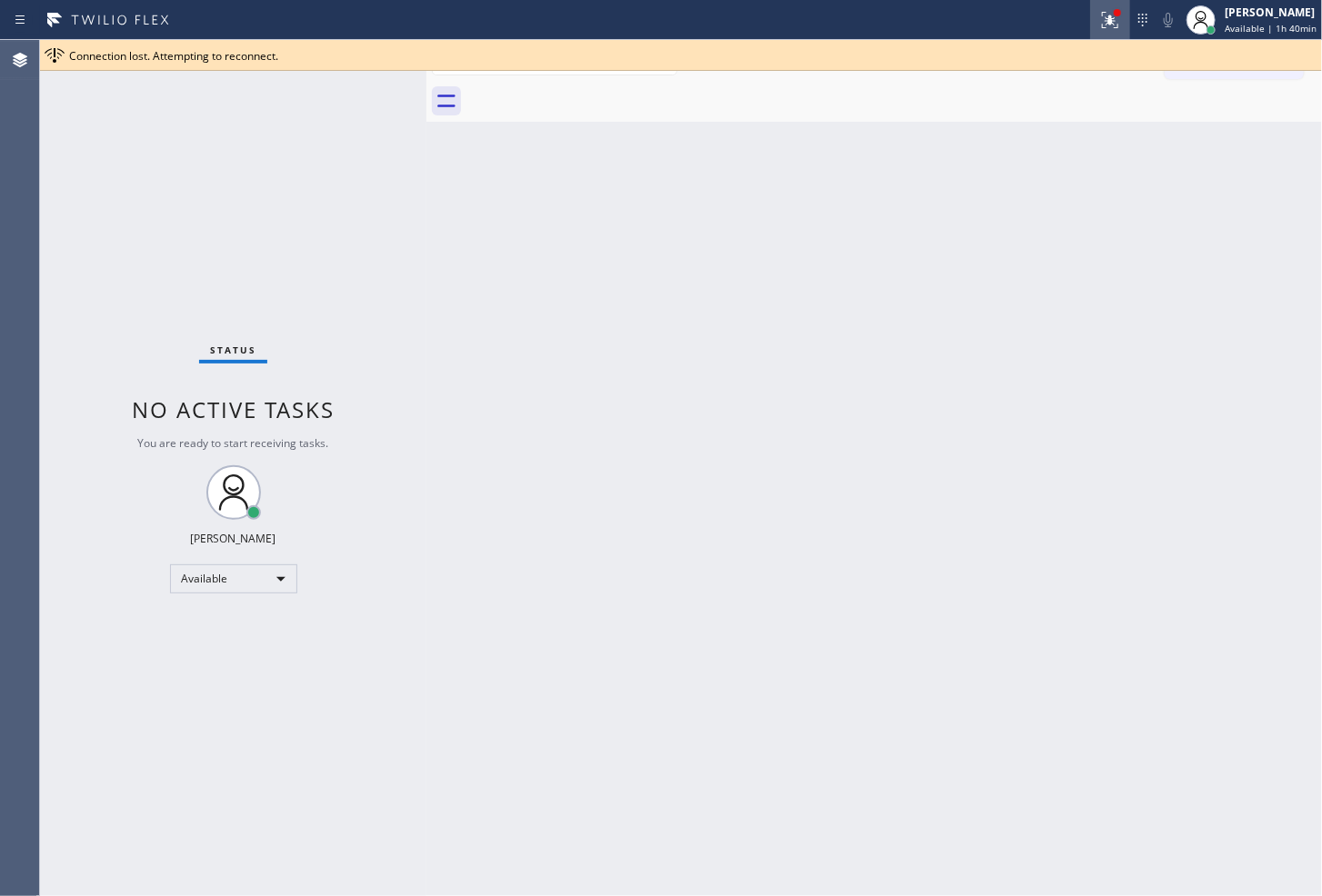
click at [1099, 21] on icon at bounding box center [1110, 19] width 22 height 22
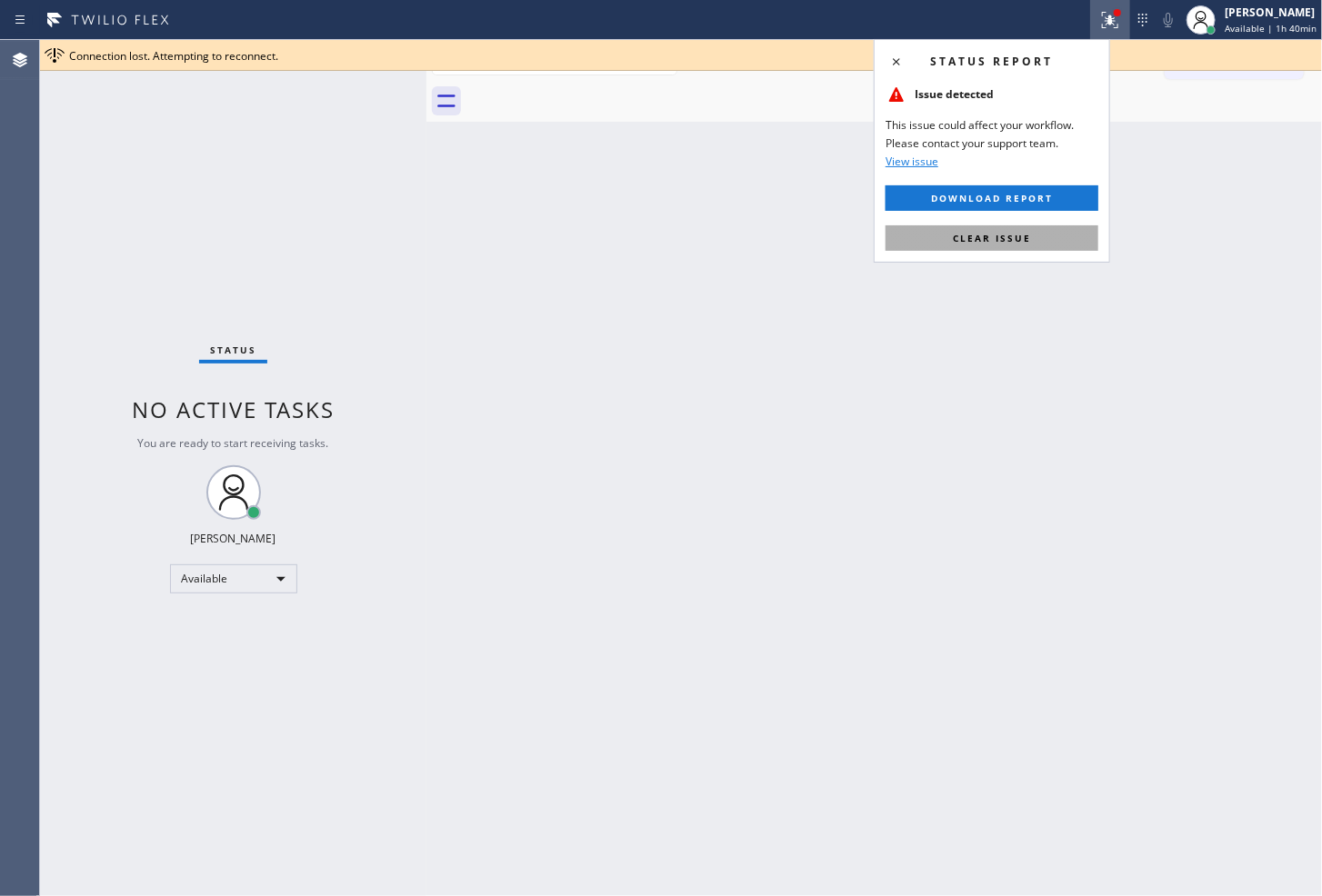
click at [1028, 236] on span "Clear issue" at bounding box center [992, 237] width 78 height 12
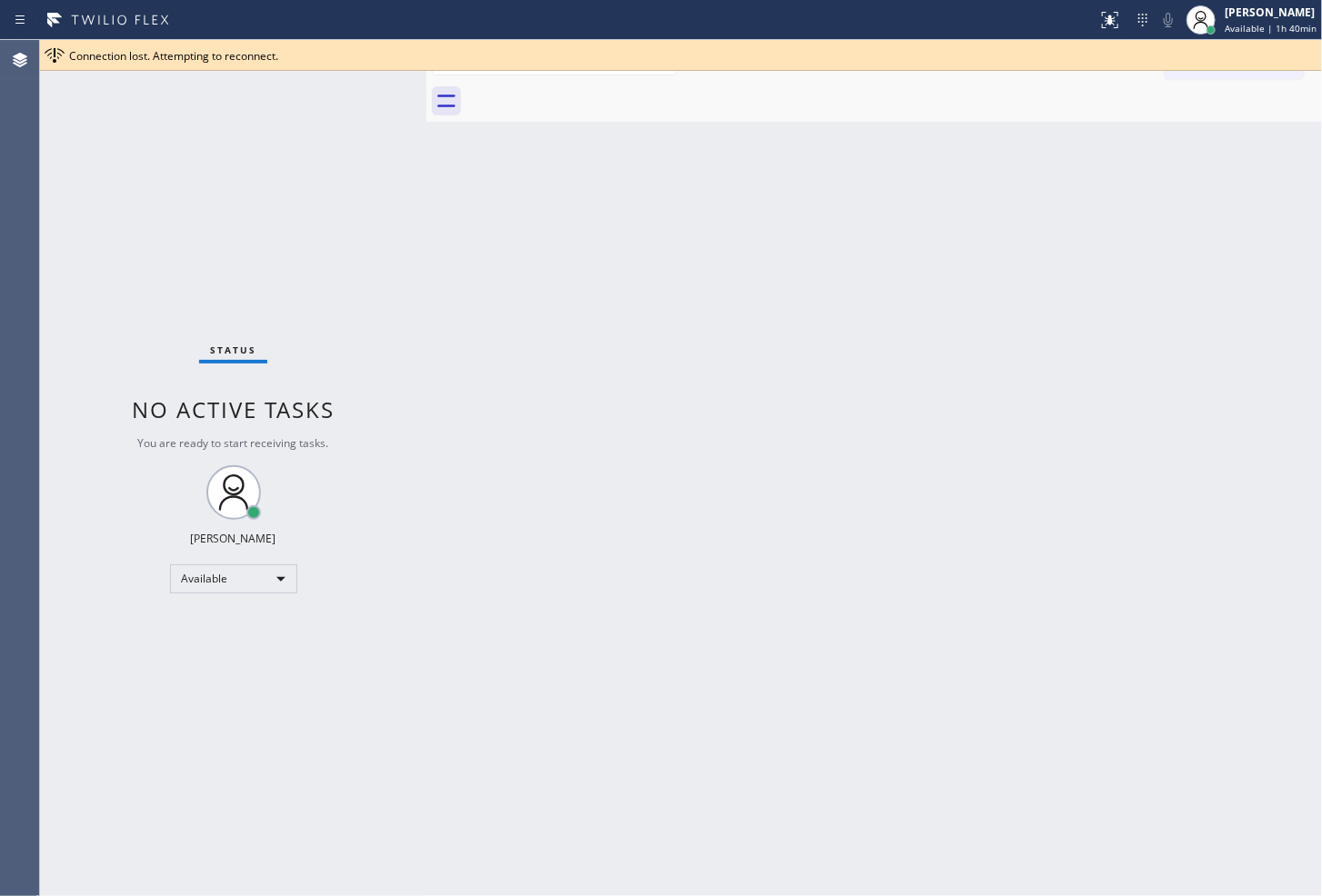
click at [601, 383] on div "Back to Dashboard Change Sender ID Customers Technicians Select a contact Outbo…" at bounding box center [874, 469] width 895 height 857
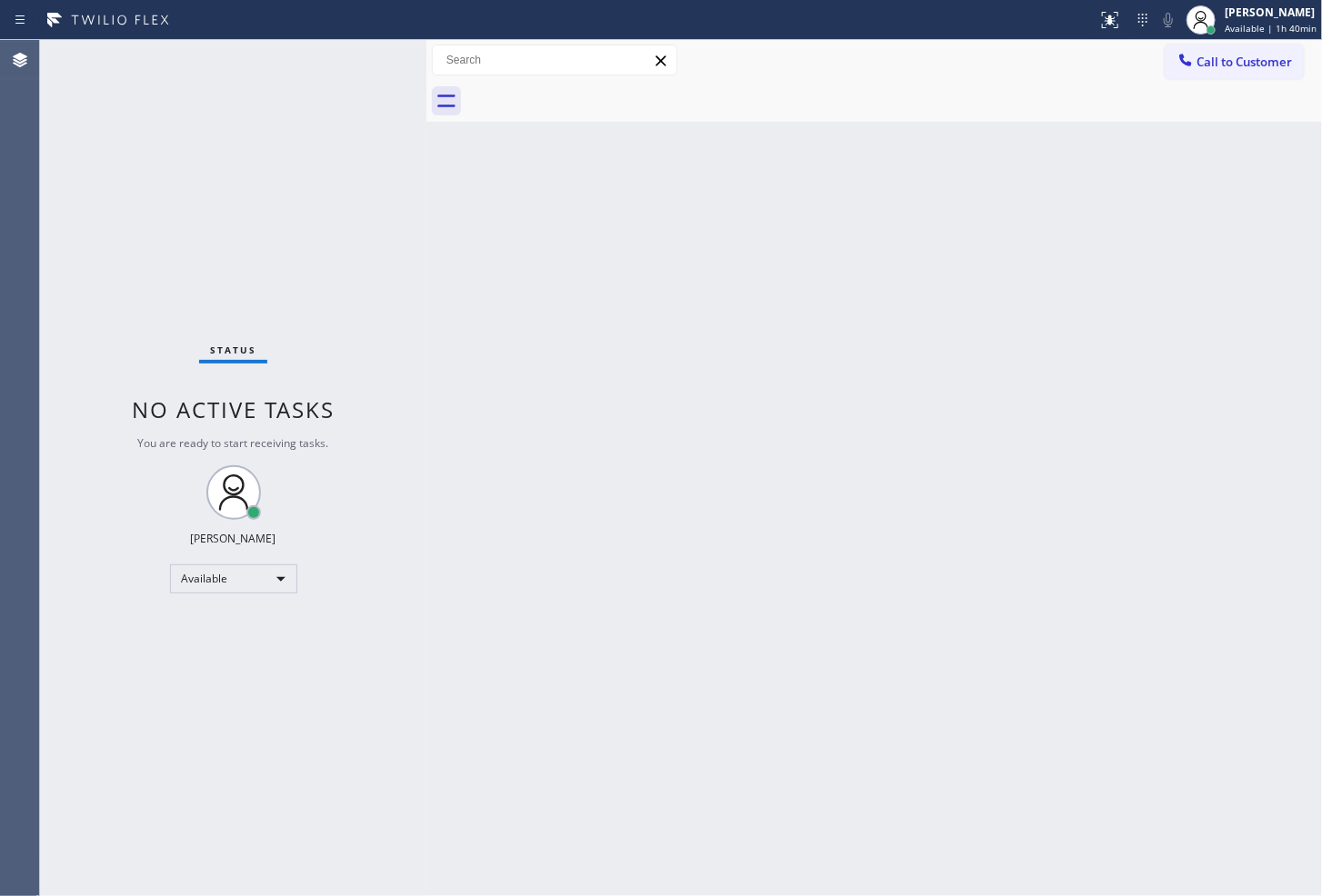
click at [330, 151] on div "Status No active tasks You are ready to start receiving tasks. [PERSON_NAME]" at bounding box center [233, 469] width 386 height 857
click at [702, 543] on div "Back to Dashboard Change Sender ID Customers Technicians Select a contact Outbo…" at bounding box center [874, 469] width 895 height 857
click at [339, 29] on div at bounding box center [549, 20] width 1083 height 29
click at [349, 59] on div "Status No active tasks You are ready to start receiving tasks. [PERSON_NAME]" at bounding box center [233, 469] width 386 height 857
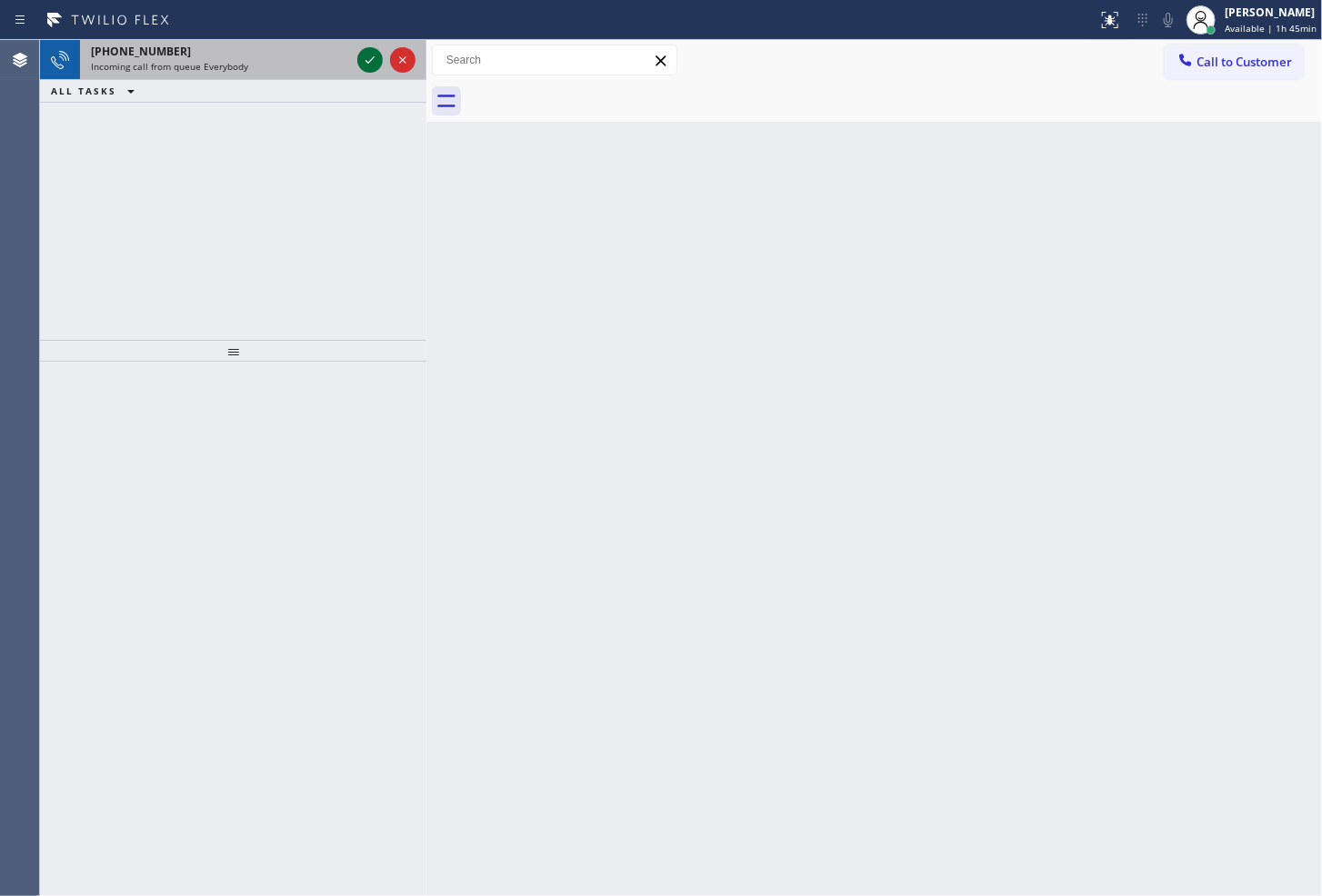
click at [373, 58] on icon at bounding box center [370, 61] width 9 height 8
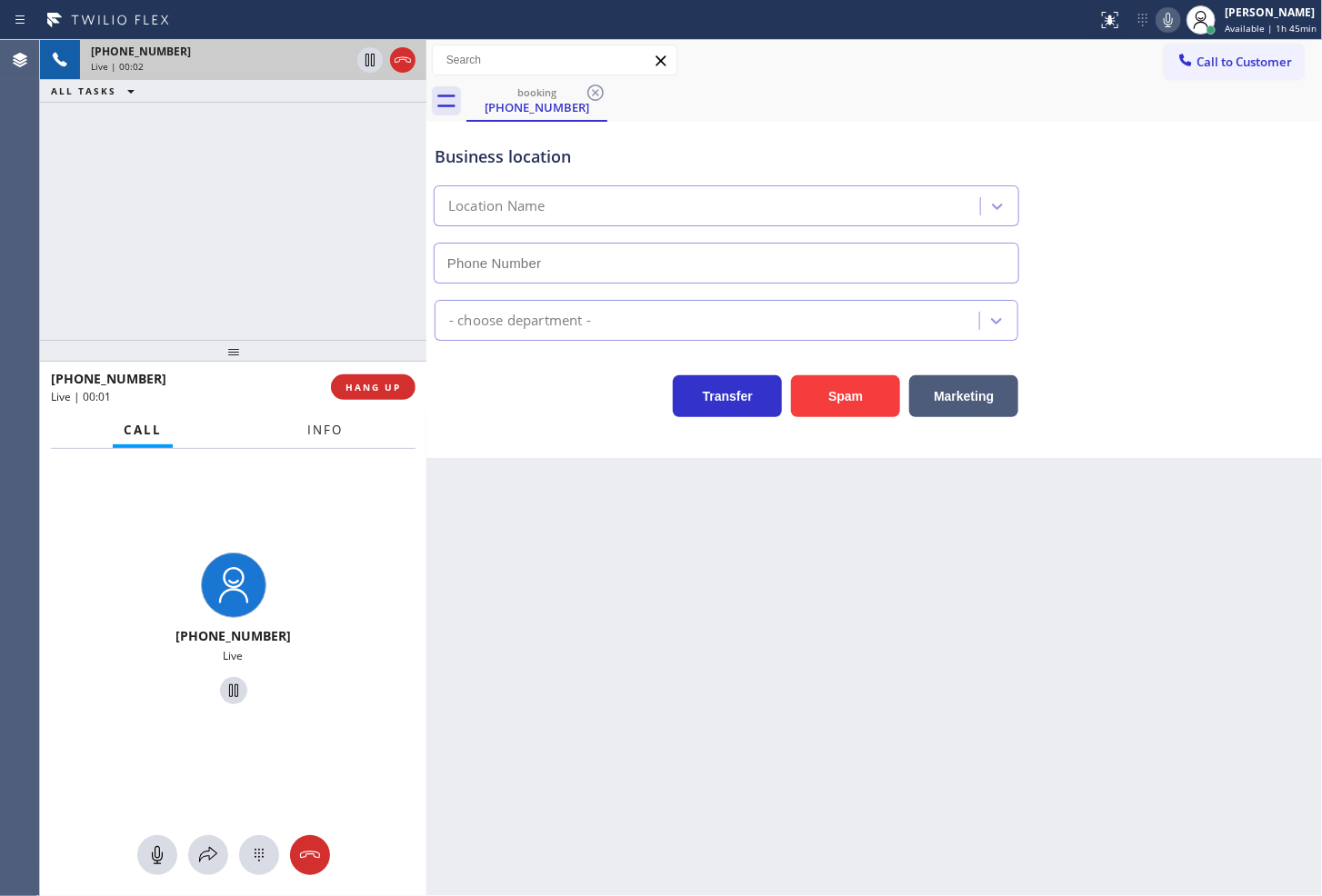
click at [322, 439] on button "Info" at bounding box center [326, 430] width 58 height 36
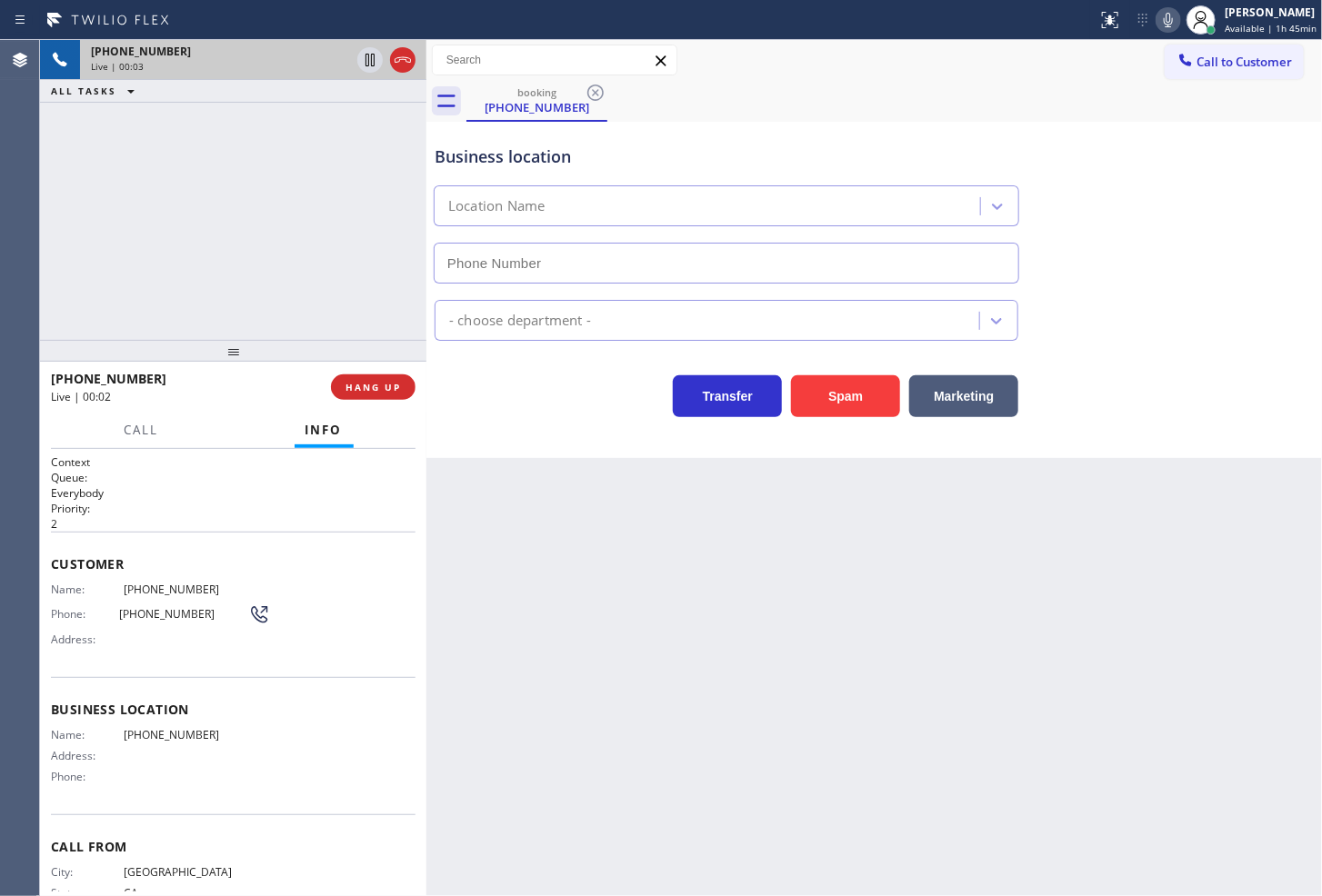
click at [533, 424] on div "Business location Location Name - choose department - Transfer Spam Marketing" at bounding box center [874, 290] width 895 height 336
drag, startPoint x: 498, startPoint y: 412, endPoint x: 224, endPoint y: 241, distance: 323.0
click at [499, 412] on div "Transfer Spam Marketing" at bounding box center [726, 391] width 591 height 51
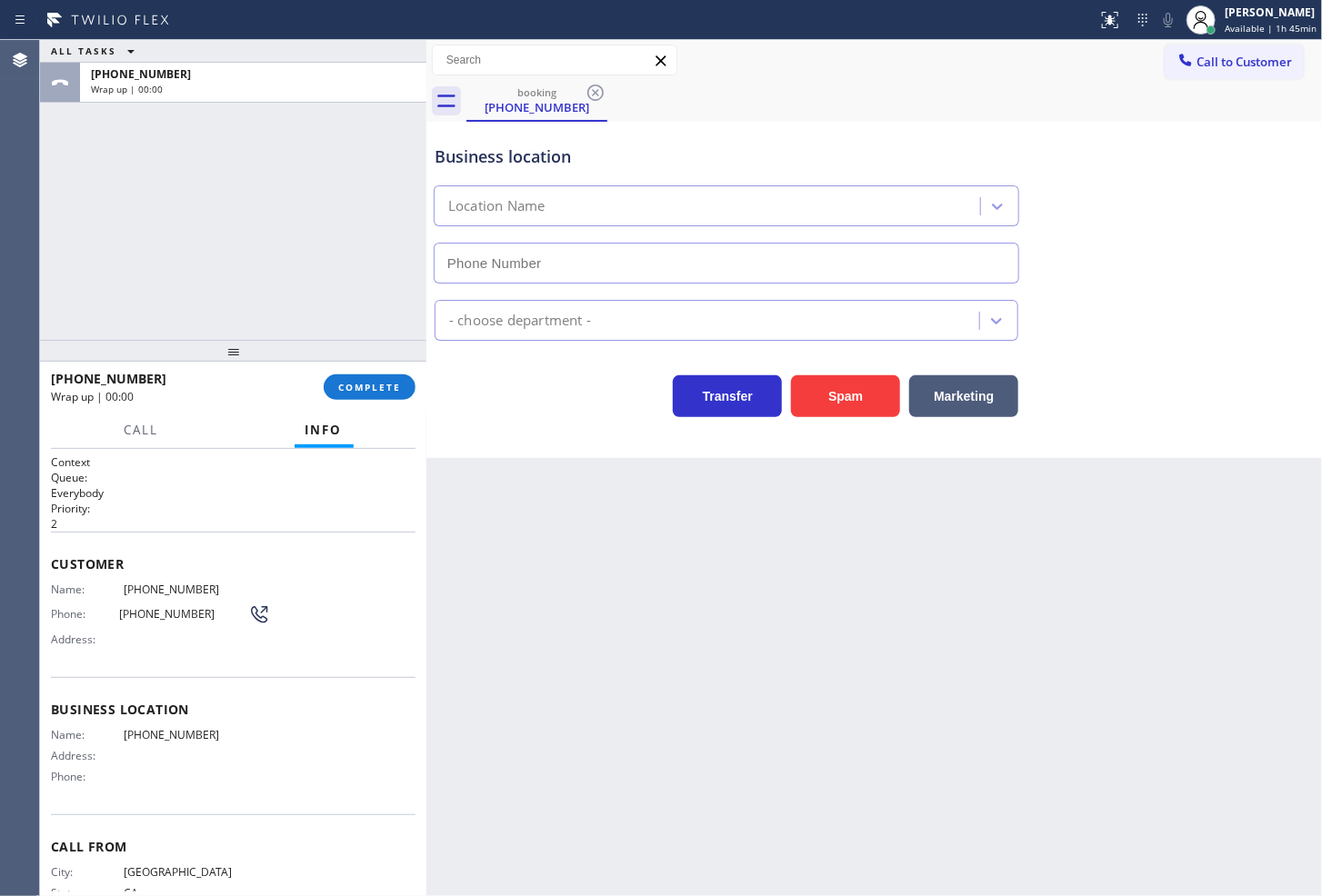
click at [364, 370] on div "[PHONE_NUMBER] Wrap up | 00:00 COMPLETE" at bounding box center [233, 387] width 365 height 47
click at [364, 386] on span "COMPLETE" at bounding box center [369, 387] width 62 height 12
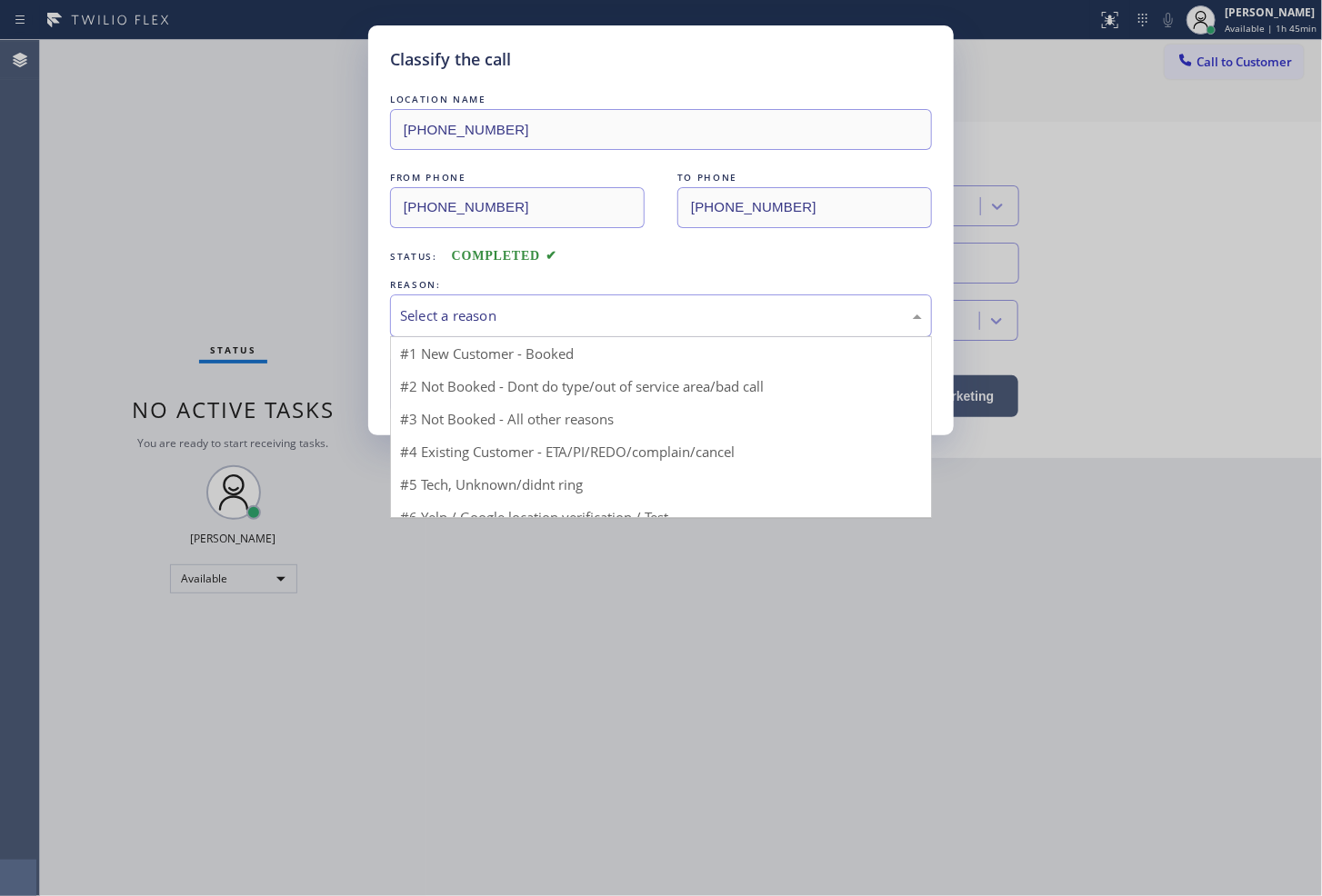
click at [541, 324] on div "Select a reason" at bounding box center [661, 316] width 522 height 21
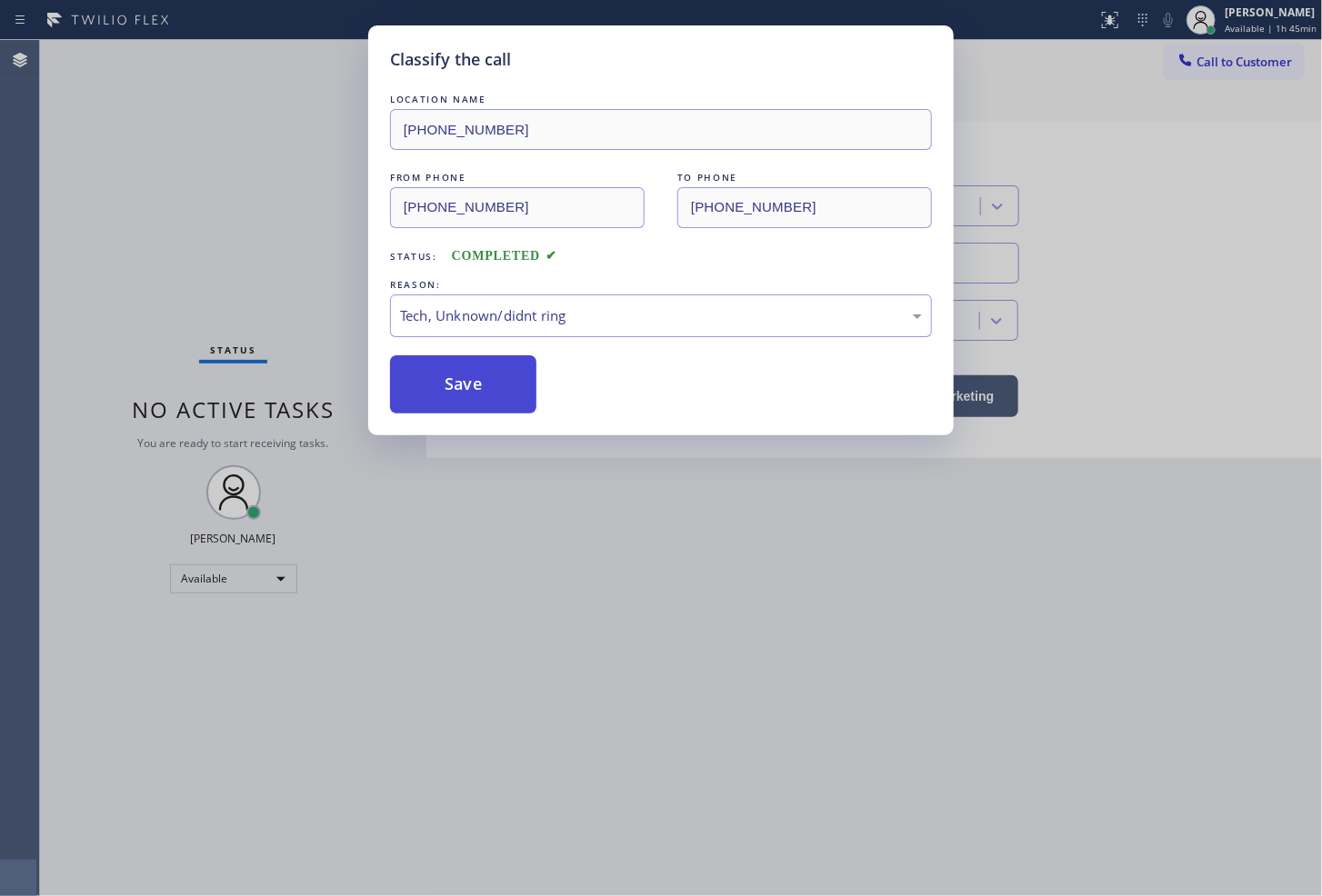
click at [485, 387] on button "Save" at bounding box center [463, 384] width 146 height 59
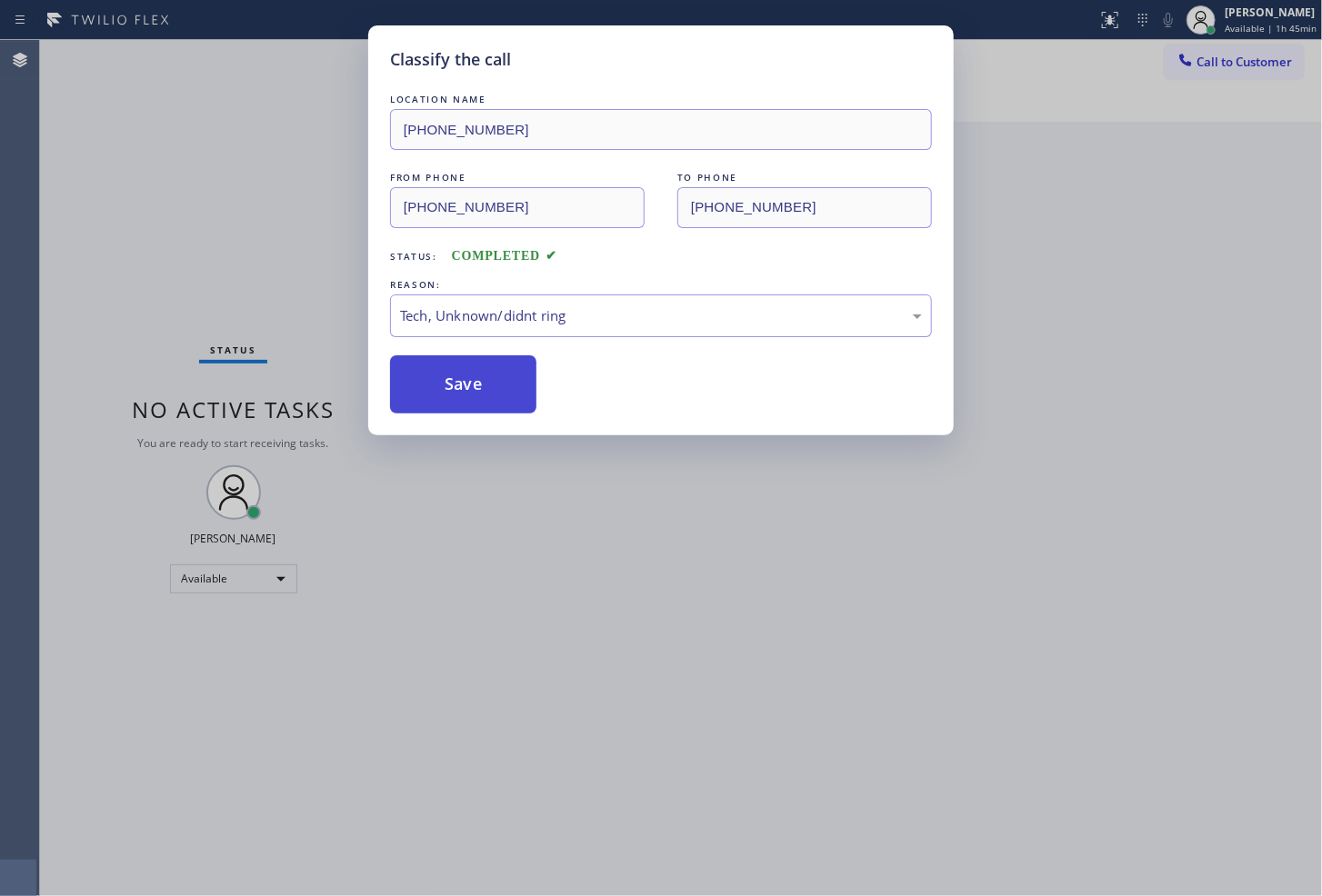
click at [485, 387] on button "Save" at bounding box center [463, 384] width 146 height 59
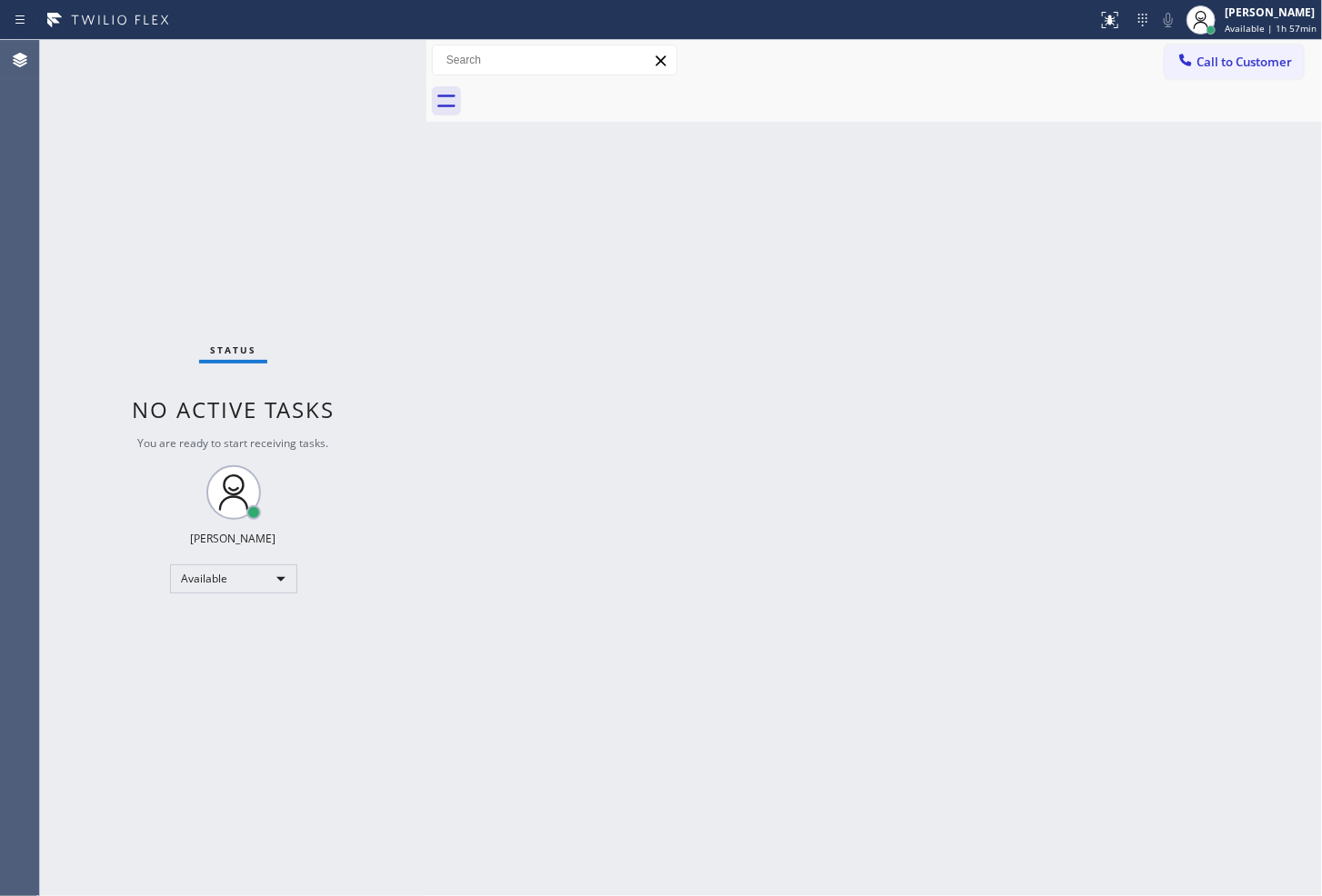
drag, startPoint x: 423, startPoint y: 417, endPoint x: 514, endPoint y: 298, distance: 149.8
click at [427, 393] on div at bounding box center [427, 469] width 0 height 857
click at [376, 70] on div "Status No active tasks You are ready to start receiving tasks. [PERSON_NAME]" at bounding box center [239, 469] width 399 height 857
click at [980, 380] on div "Back to Dashboard Change Sender ID Customers Technicians Select a contact Outbo…" at bounding box center [880, 469] width 884 height 857
click at [378, 48] on div "Status No active tasks You are ready to start receiving tasks. [PERSON_NAME]" at bounding box center [239, 469] width 399 height 857
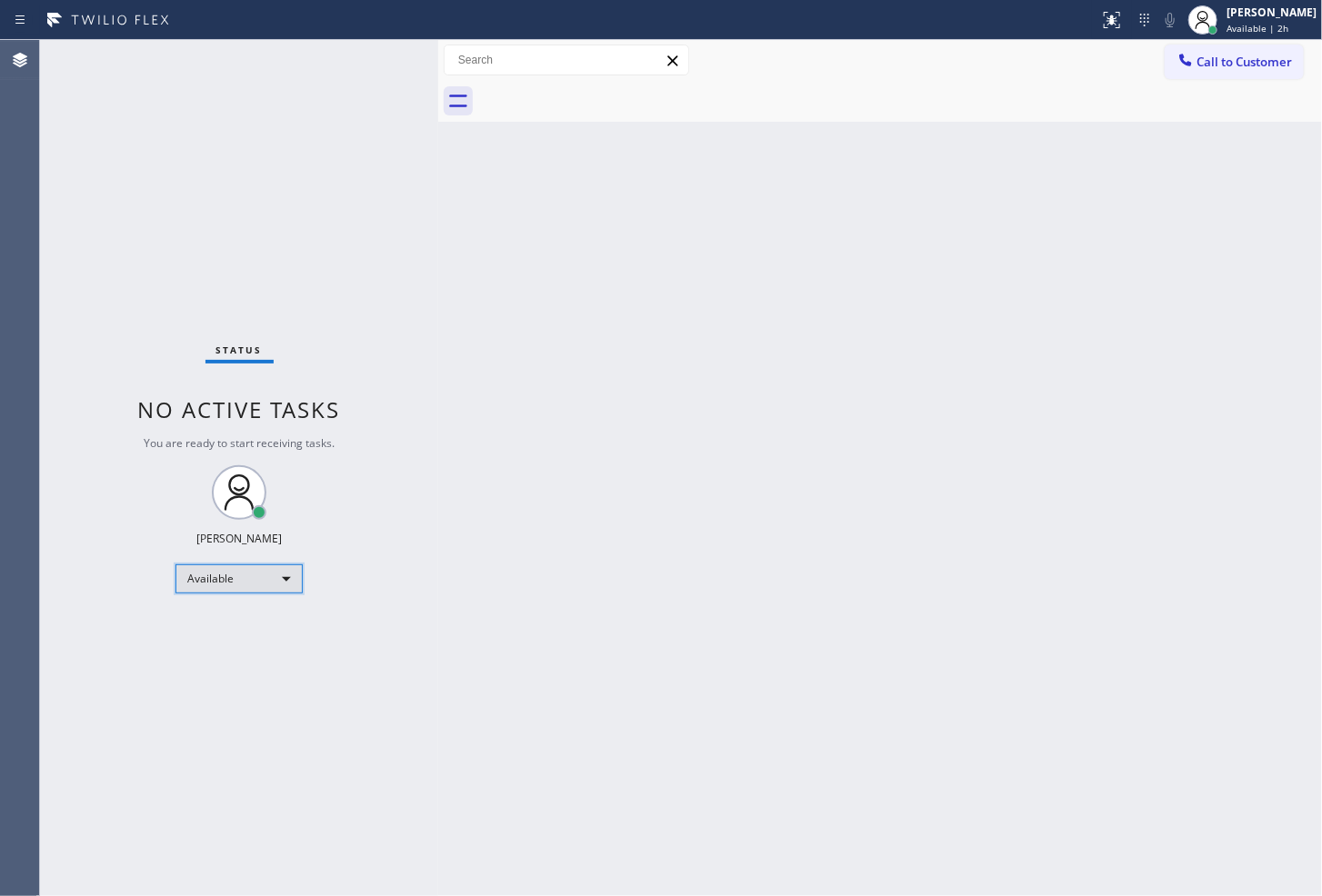
click at [293, 589] on div "Available" at bounding box center [239, 579] width 128 height 29
click at [216, 676] on li "Break" at bounding box center [238, 671] width 124 height 22
click at [1230, 451] on div "Back to Dashboard Change Sender ID Customers Technicians Select a contact Outbo…" at bounding box center [880, 469] width 884 height 857
